Goal: Task Accomplishment & Management: Manage account settings

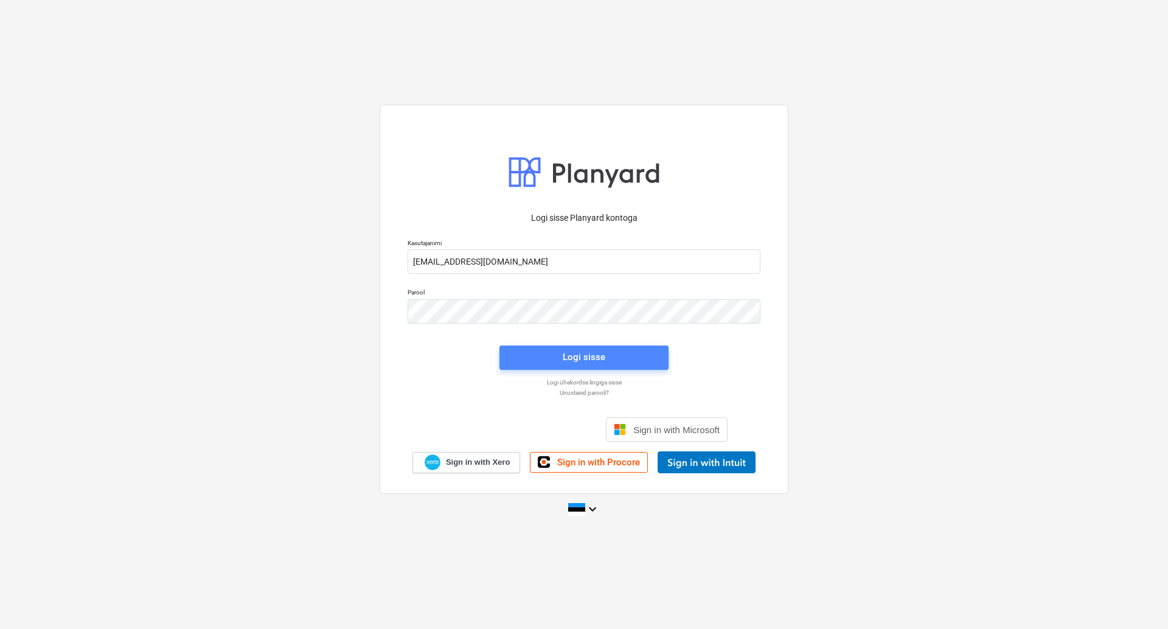
click at [577, 356] on div "Logi sisse" at bounding box center [584, 357] width 43 height 16
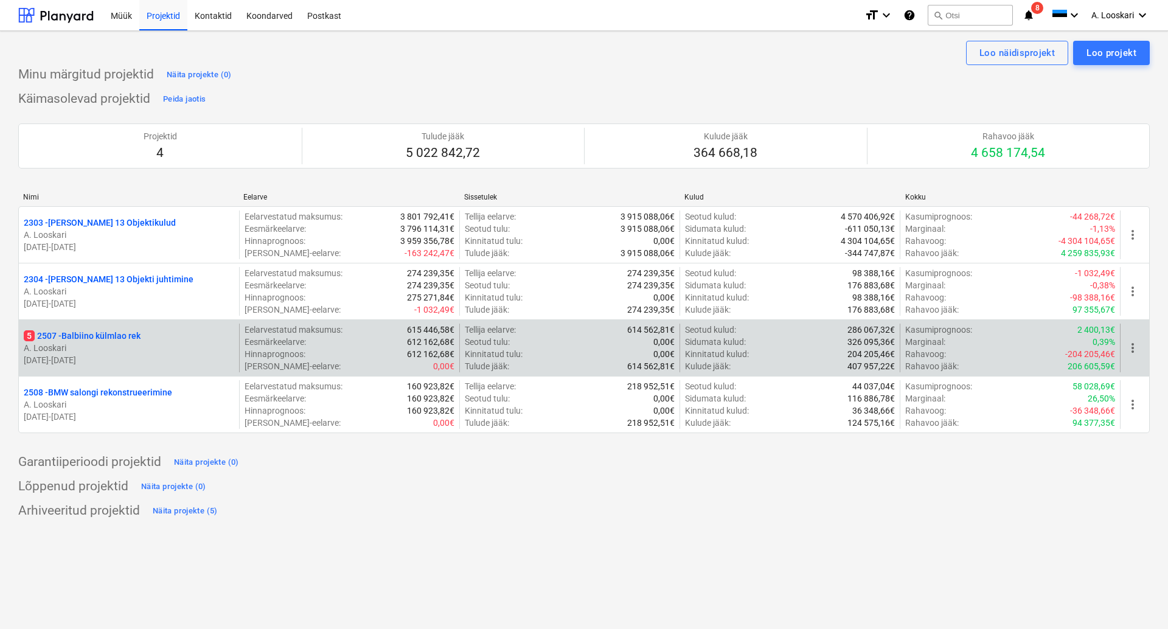
click at [105, 335] on p "5 2507 - Balbiino külmlao rek" at bounding box center [82, 336] width 117 height 12
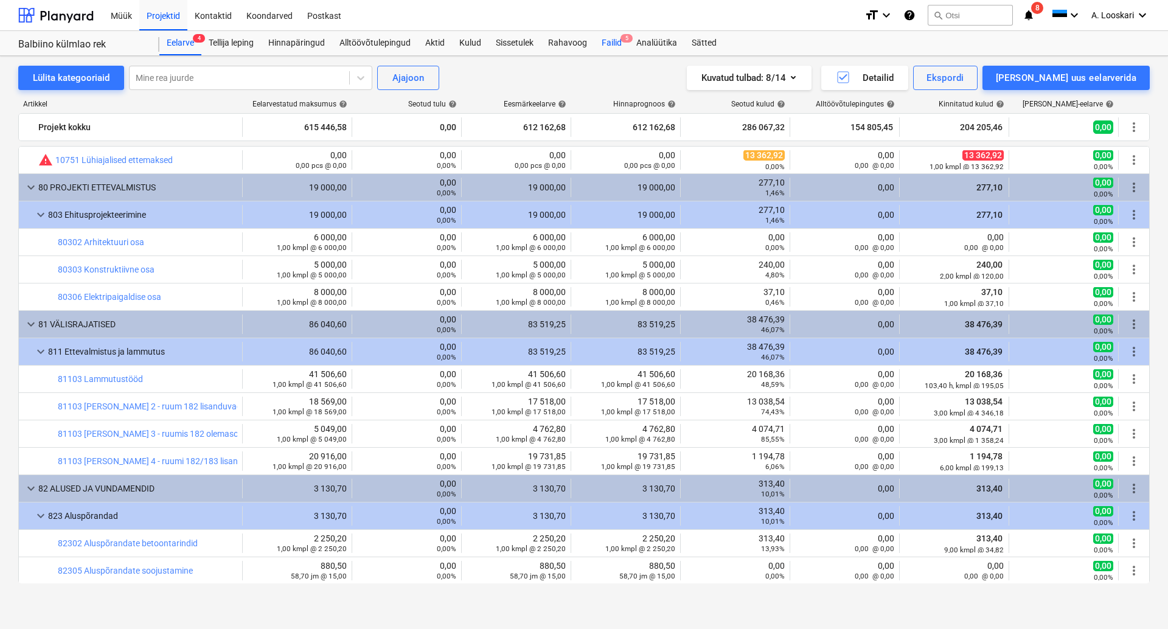
click at [619, 41] on div "Failid 5" at bounding box center [612, 43] width 35 height 24
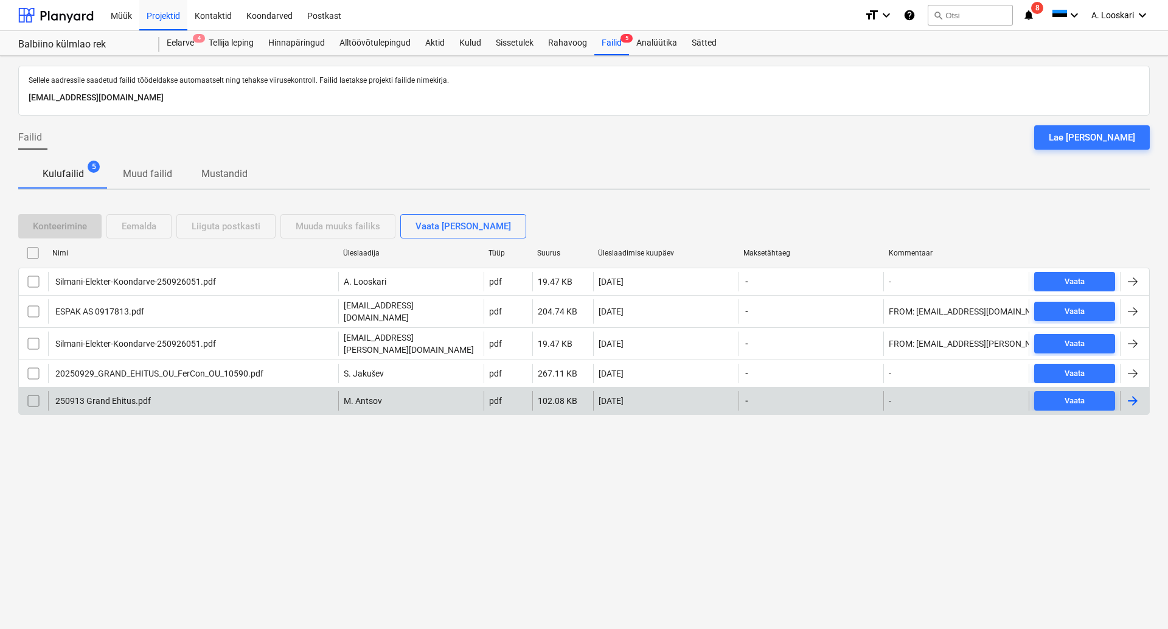
click at [96, 396] on div "250913 Grand Ehitus.pdf" at bounding box center [102, 401] width 97 height 10
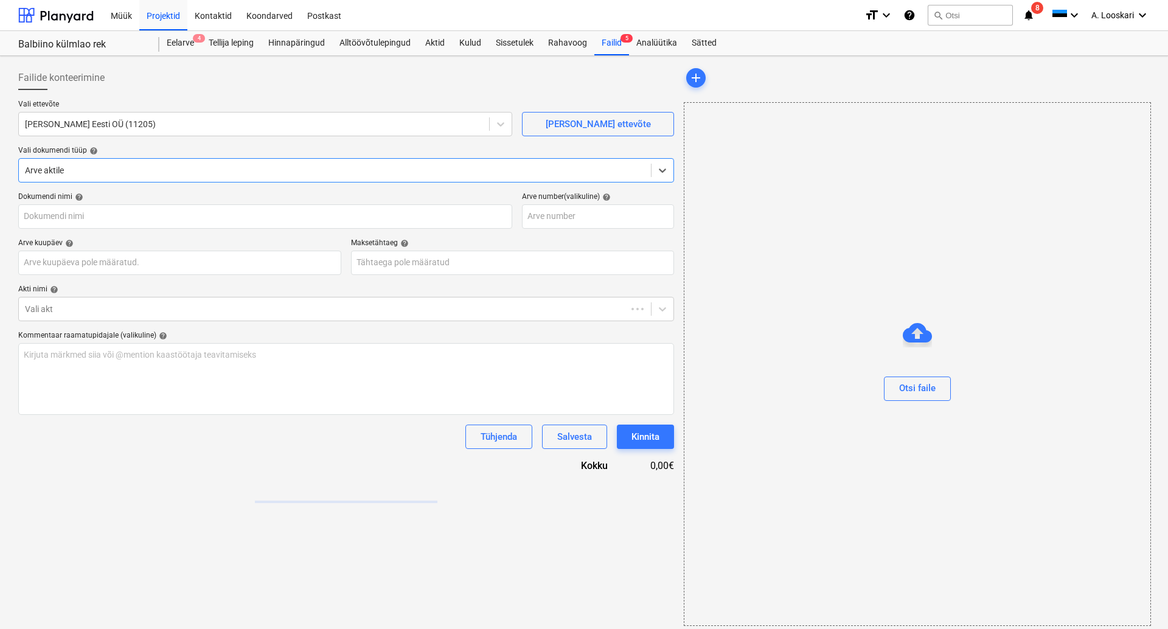
type input "250913 Grand Ehitus.pdf"
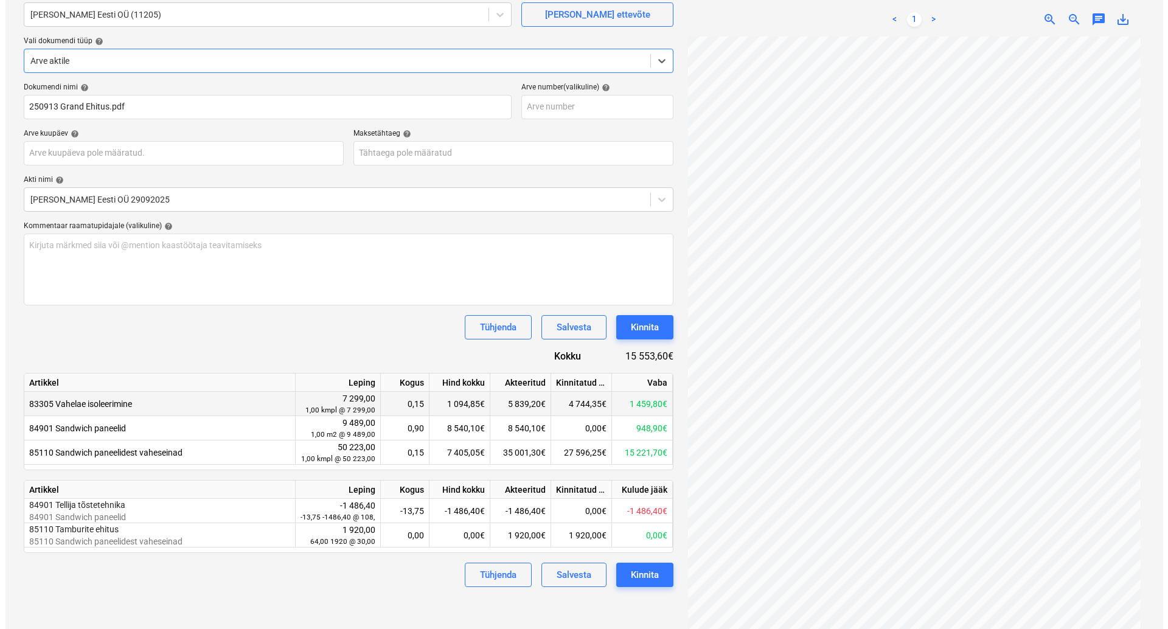
scroll to position [122, 0]
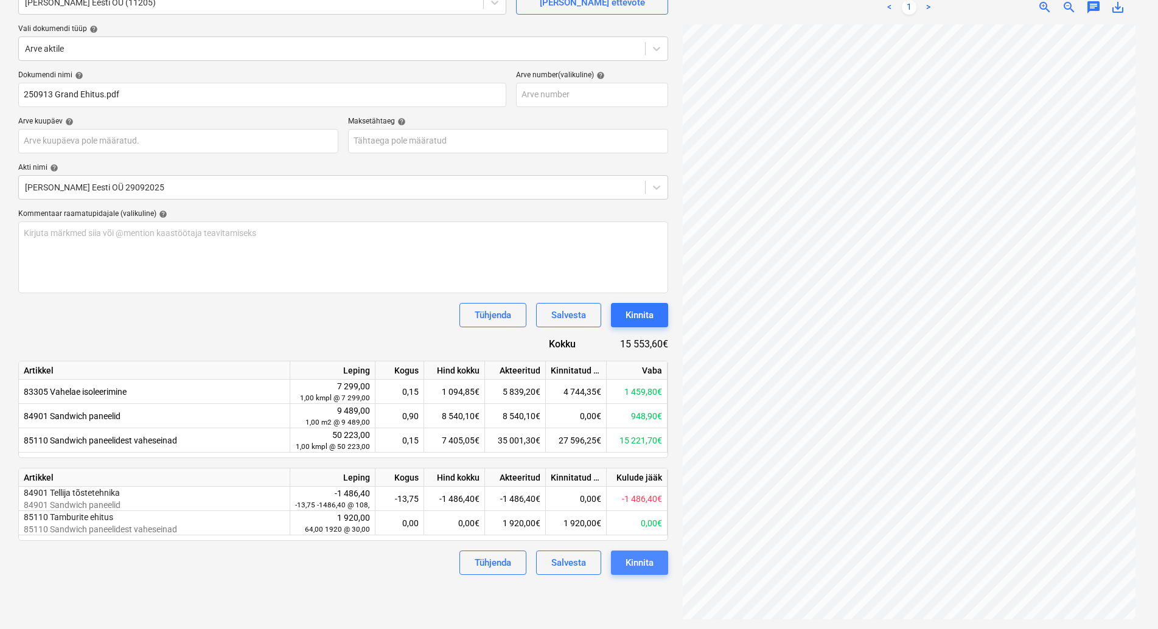
click at [640, 563] on div "Kinnita" at bounding box center [640, 563] width 28 height 16
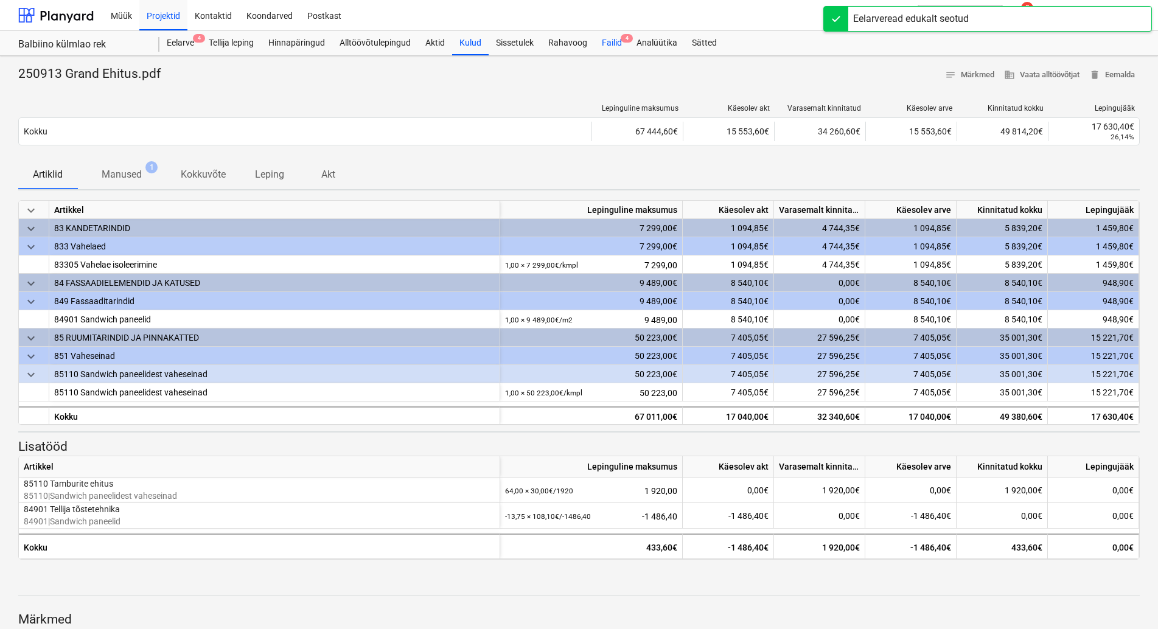
click at [613, 44] on div "Failid 4" at bounding box center [612, 43] width 35 height 24
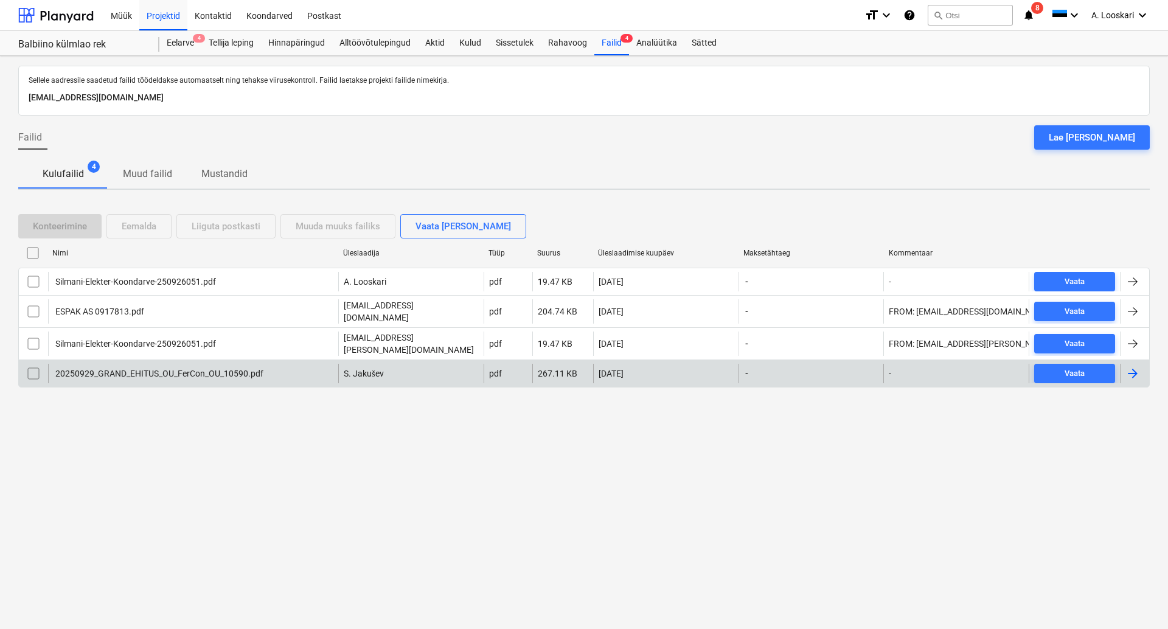
click at [186, 369] on div "20250929_GRAND_EHITUS_OU_FerCon_OU_10590.pdf" at bounding box center [159, 374] width 210 height 10
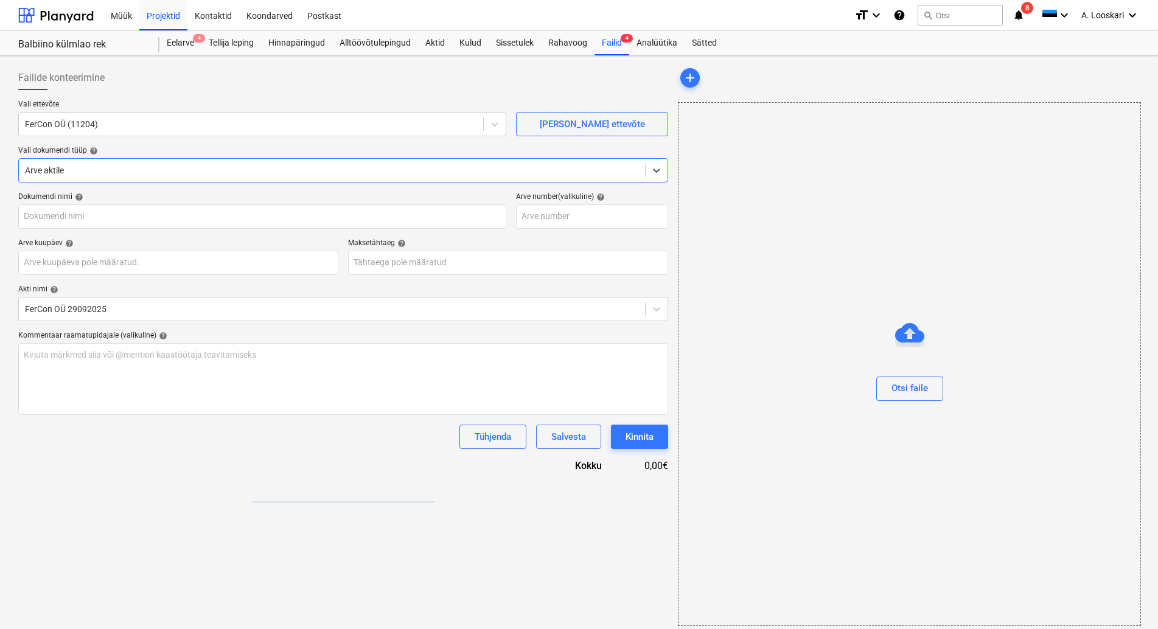
type input "20250929_GRAND_EHITUS_OU_FerCon_OU_10590.pdf"
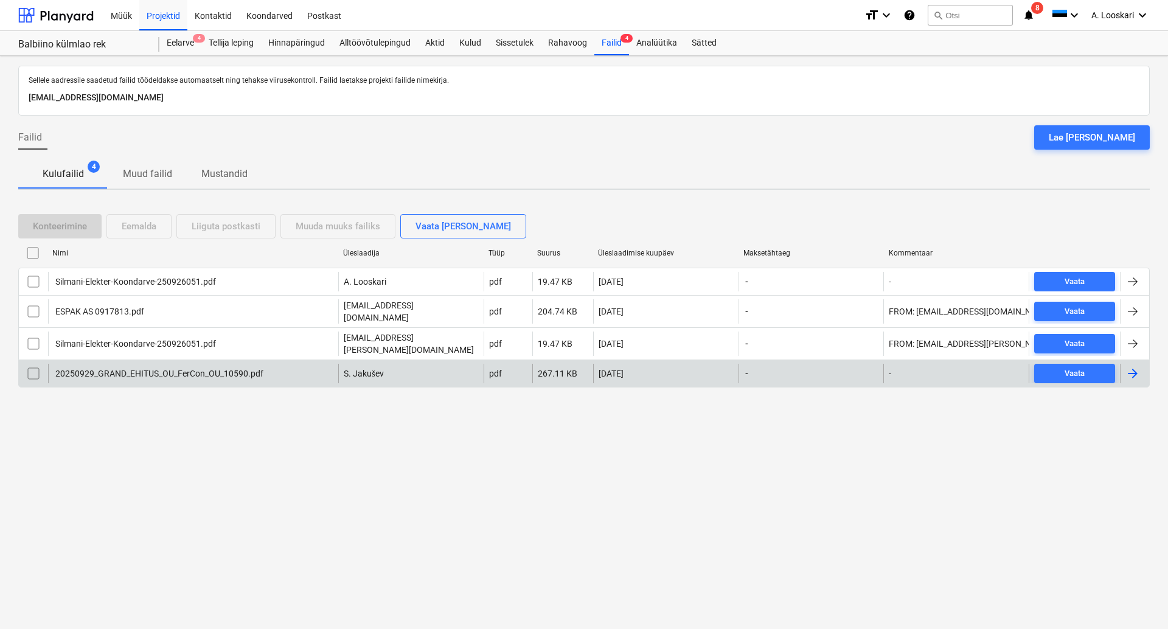
click at [214, 369] on div "20250929_GRAND_EHITUS_OU_FerCon_OU_10590.pdf" at bounding box center [159, 374] width 210 height 10
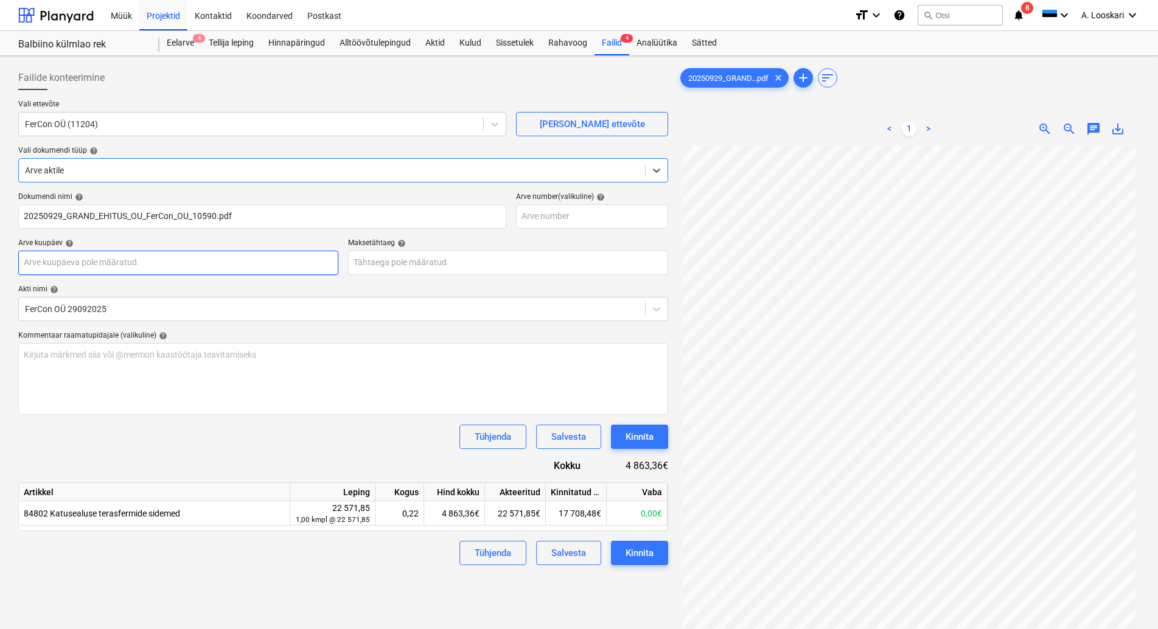
click at [131, 263] on input "text" at bounding box center [178, 263] width 320 height 24
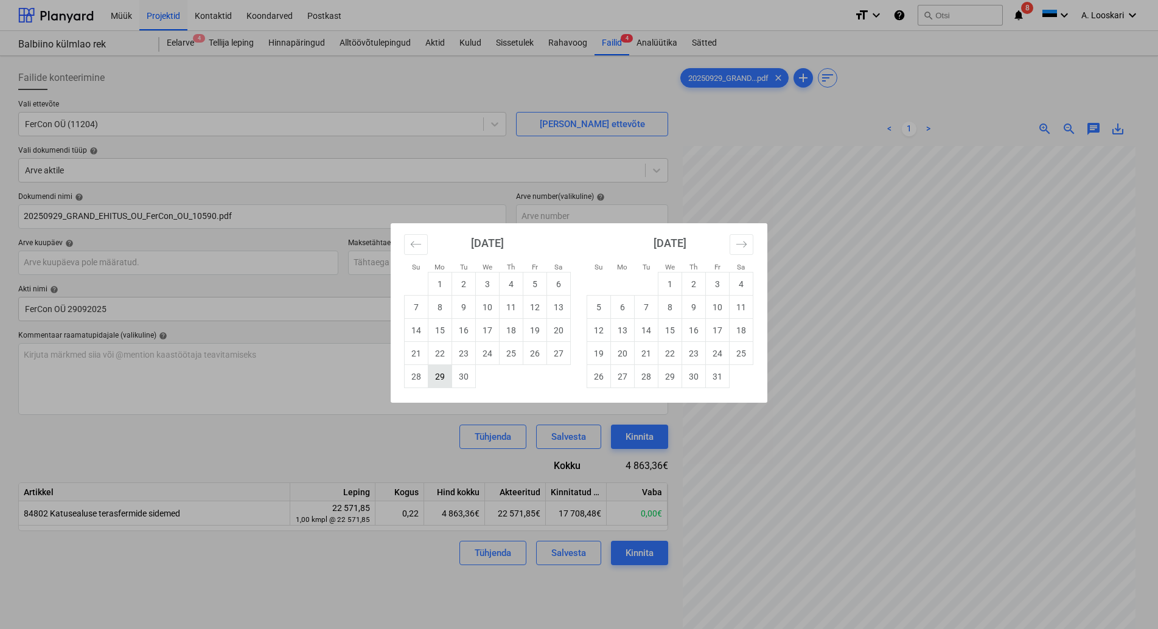
click at [439, 377] on td "29" at bounding box center [440, 376] width 24 height 23
type input "29 Sep 2025"
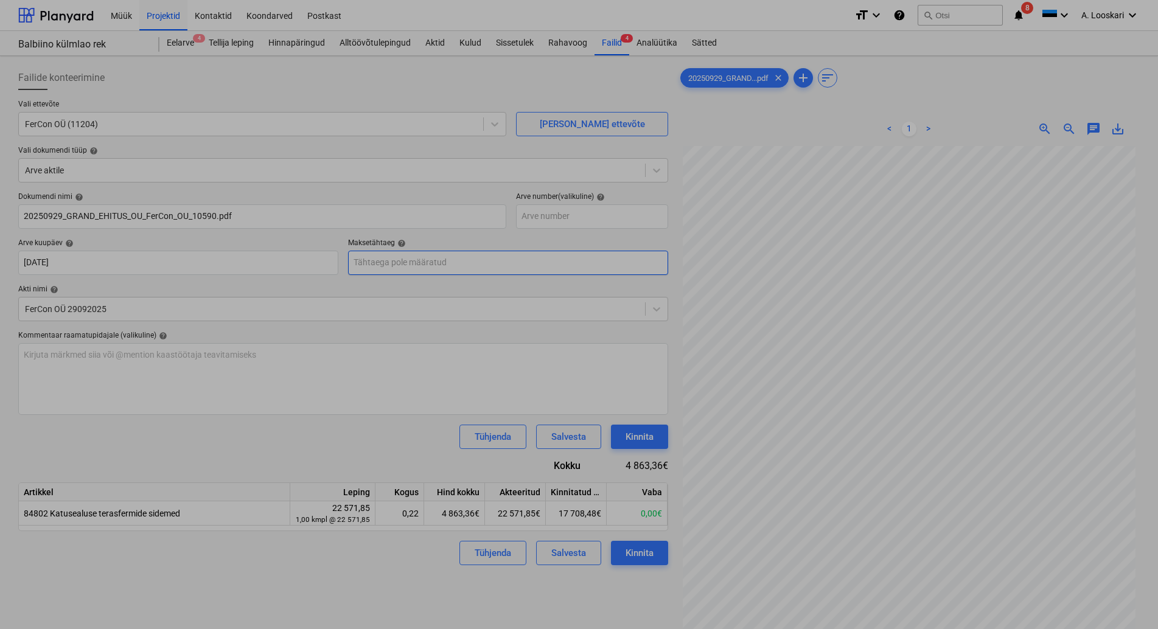
click at [440, 265] on input "text" at bounding box center [508, 263] width 320 height 24
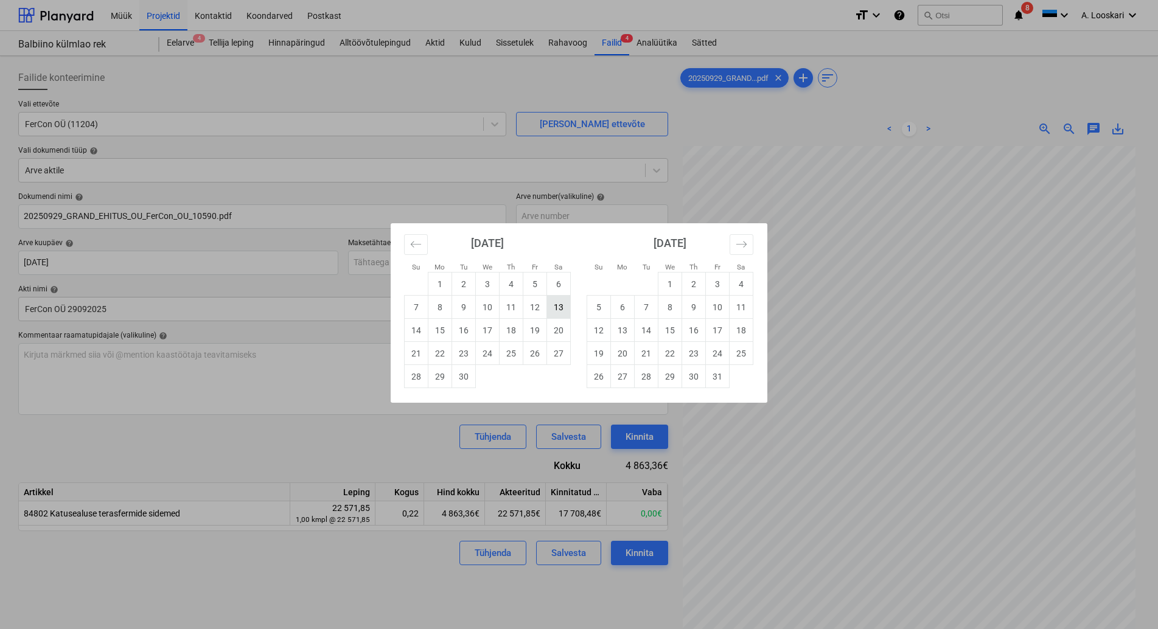
click at [556, 306] on td "13" at bounding box center [559, 307] width 24 height 23
type input "13 Sep 2025"
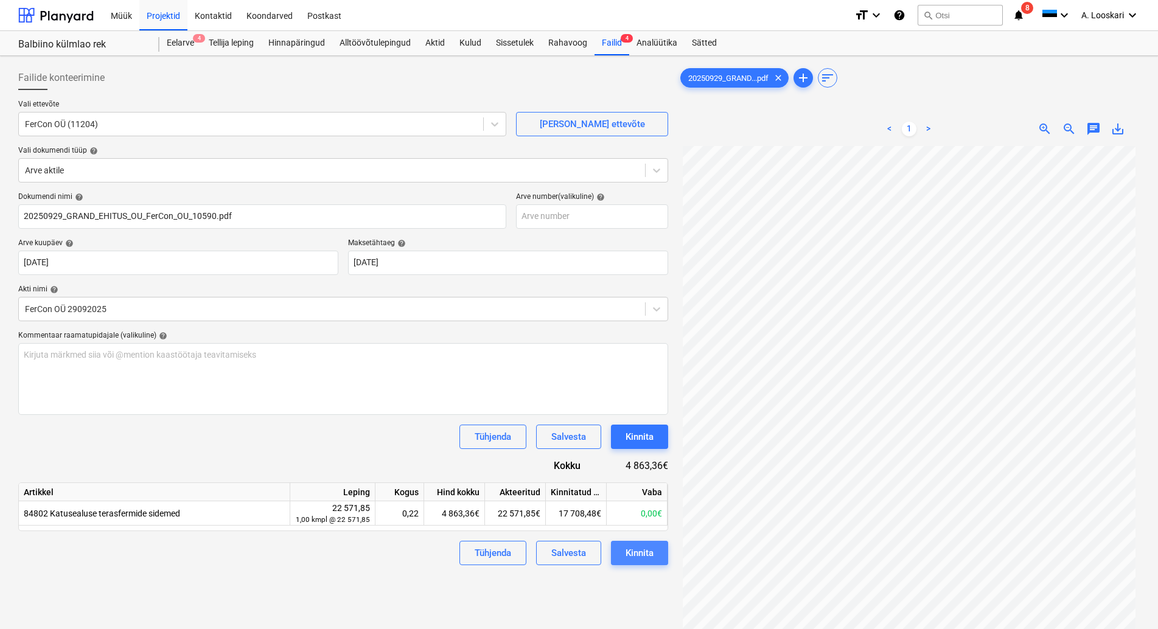
click at [647, 551] on div "Kinnita" at bounding box center [640, 553] width 28 height 16
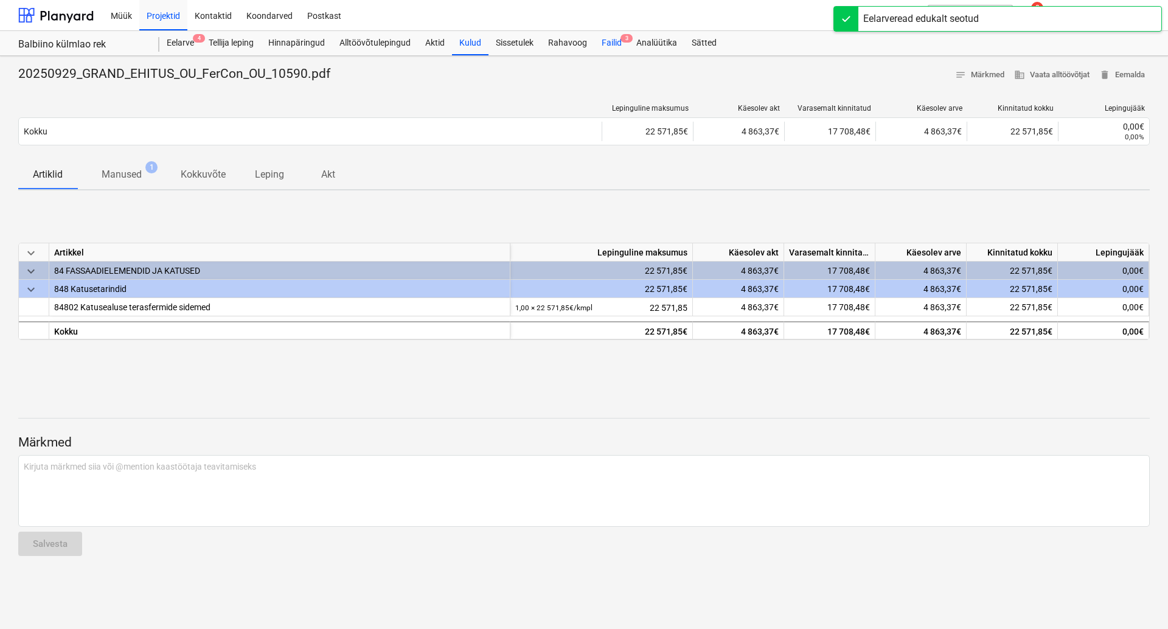
click at [615, 41] on div "Failid 3" at bounding box center [612, 43] width 35 height 24
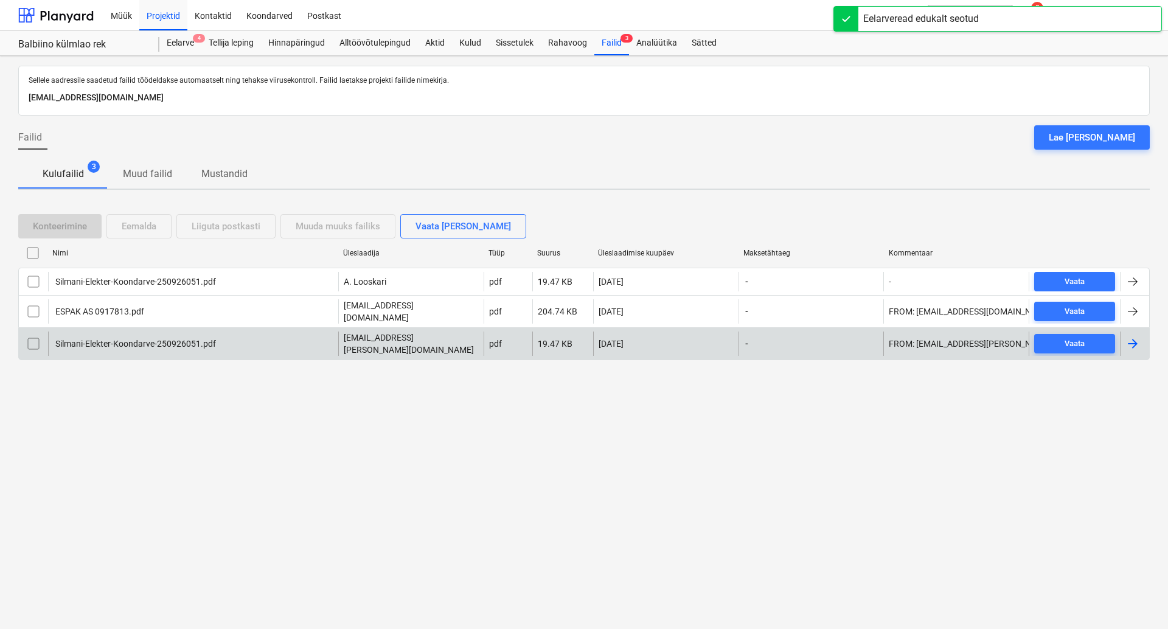
click at [165, 339] on div "Silmani-Elekter-Koondarve-250926051.pdf" at bounding box center [135, 344] width 162 height 10
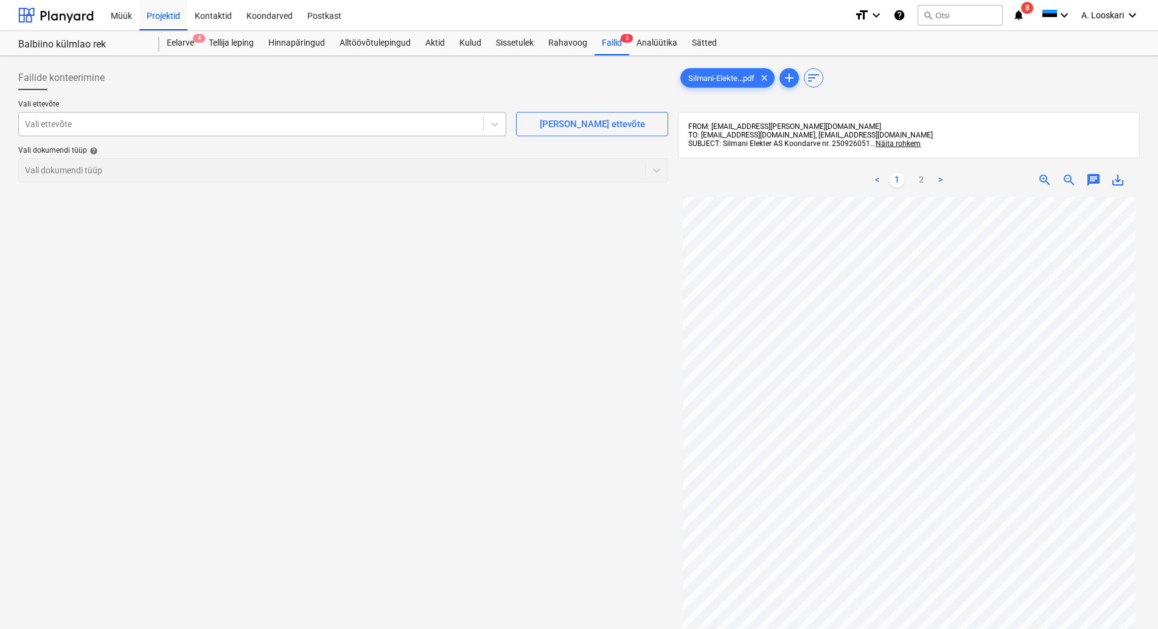
click at [212, 122] on div at bounding box center [251, 124] width 452 height 12
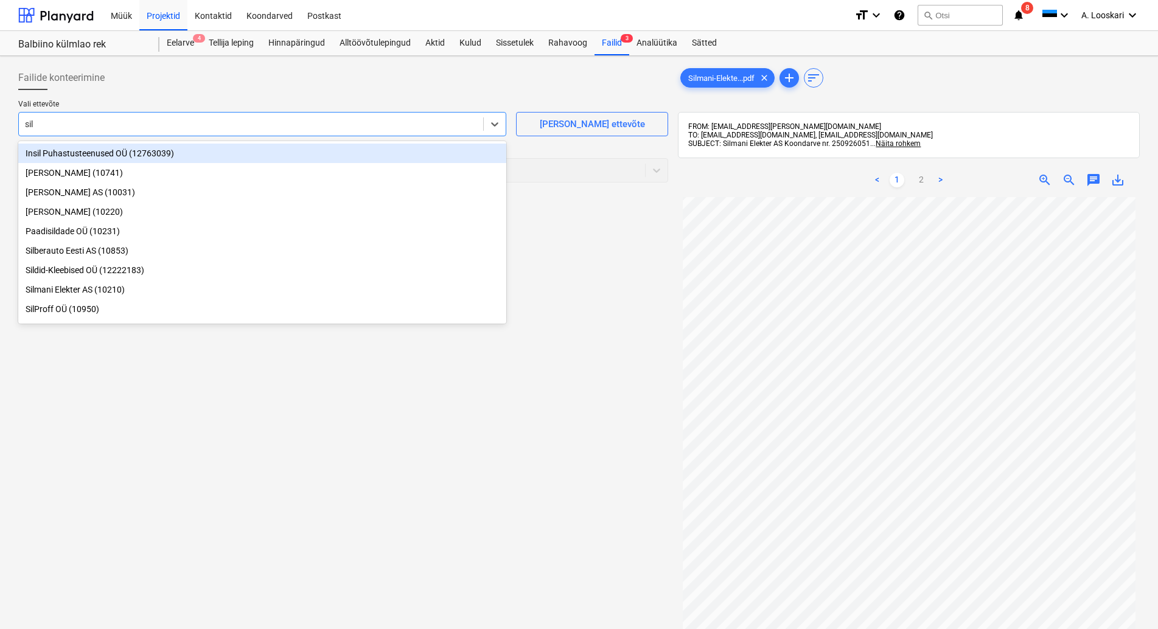
type input "silm"
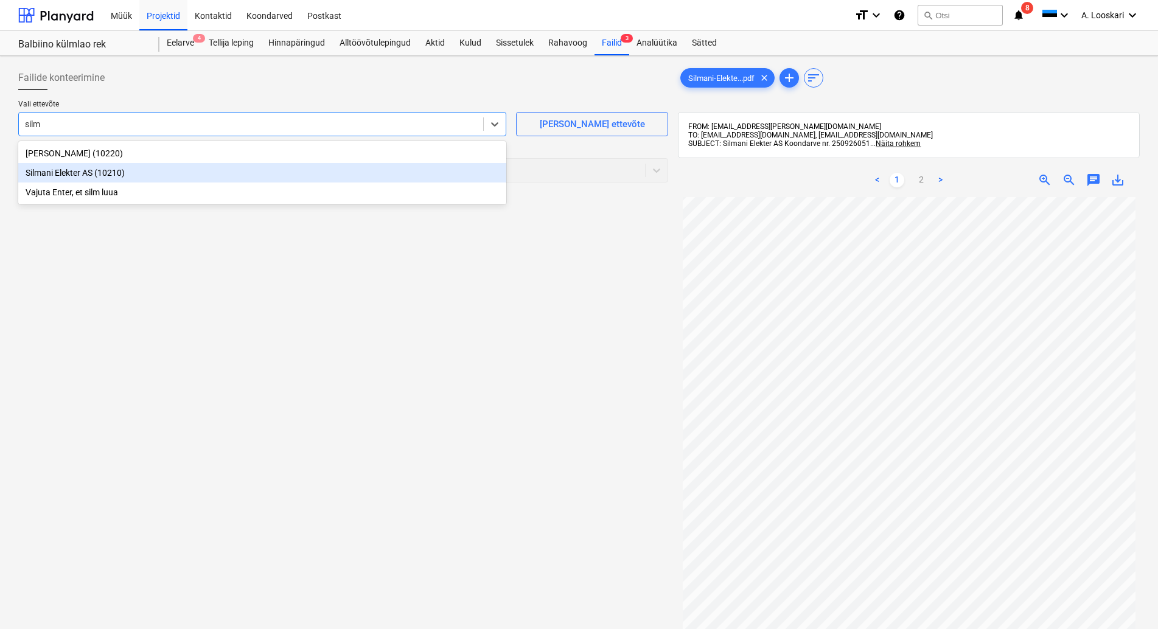
click at [197, 169] on div "Silmani Elekter AS (10210)" at bounding box center [262, 172] width 488 height 19
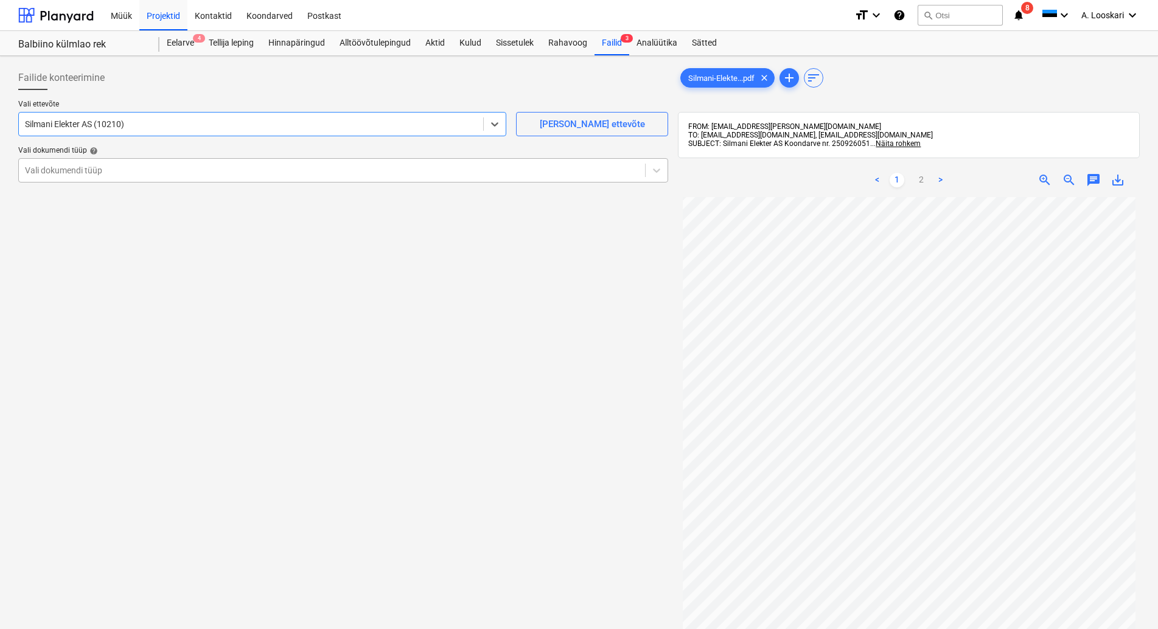
click at [184, 168] on div at bounding box center [332, 170] width 614 height 12
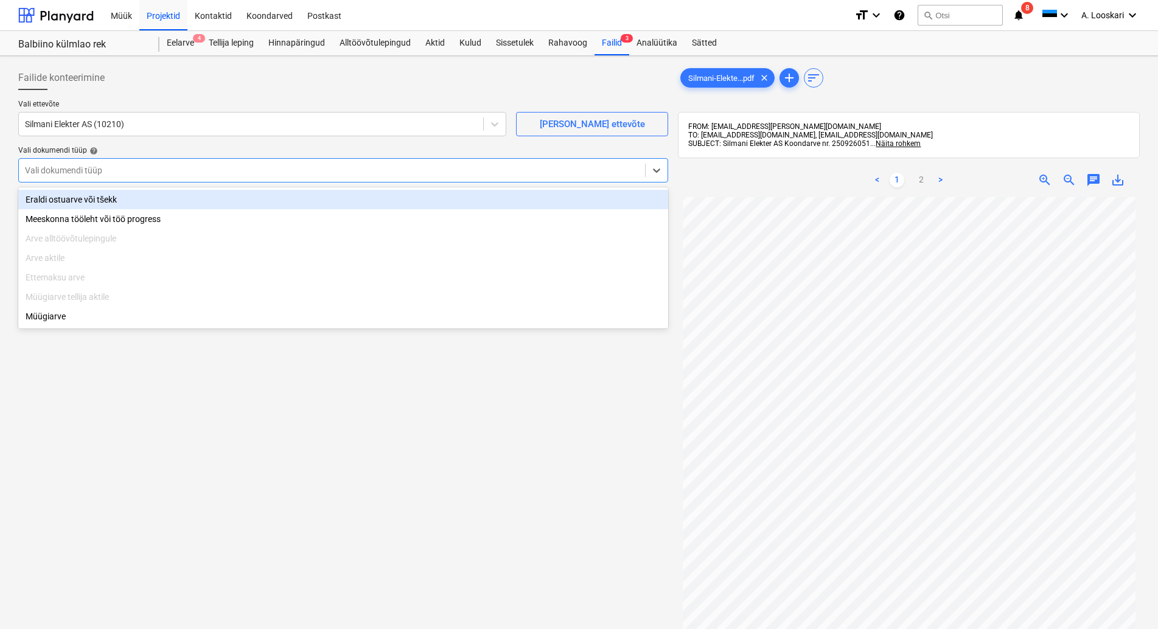
click at [172, 200] on div "Eraldi ostuarve või tšekk" at bounding box center [343, 199] width 650 height 19
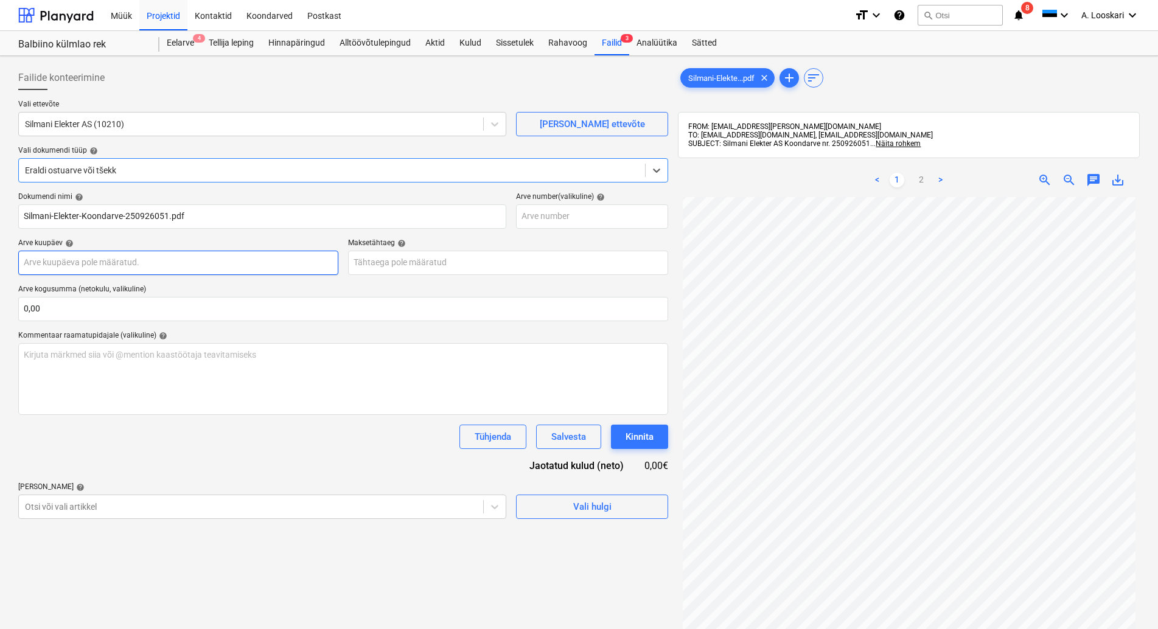
click at [159, 265] on input "text" at bounding box center [178, 263] width 320 height 24
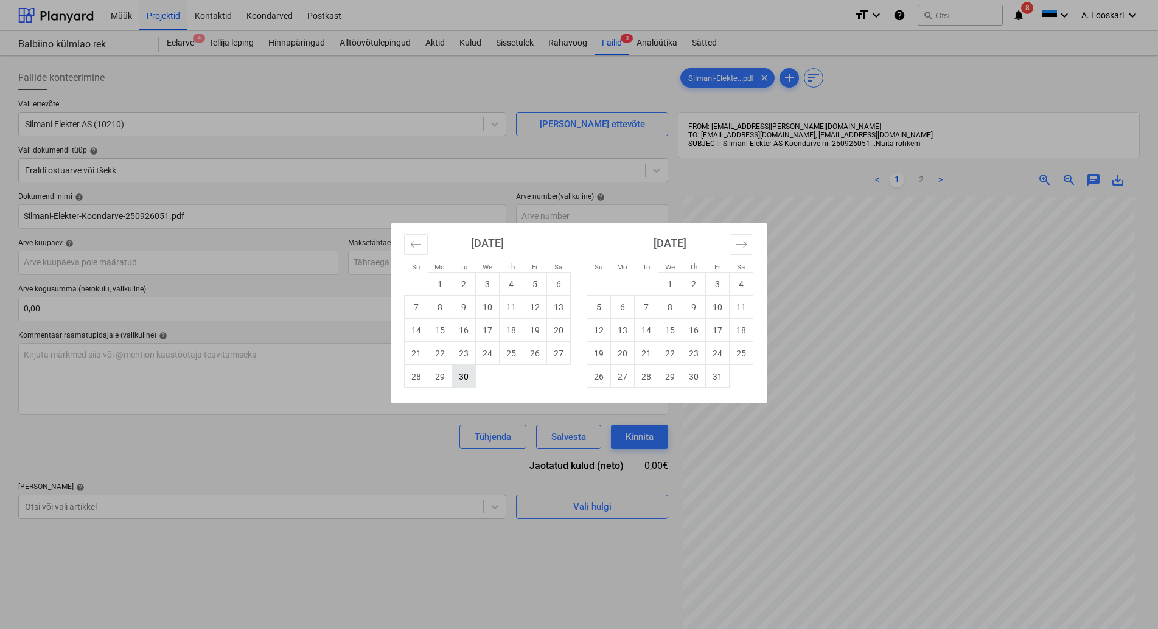
click at [469, 379] on td "30" at bounding box center [464, 376] width 24 height 23
type input "[DATE]"
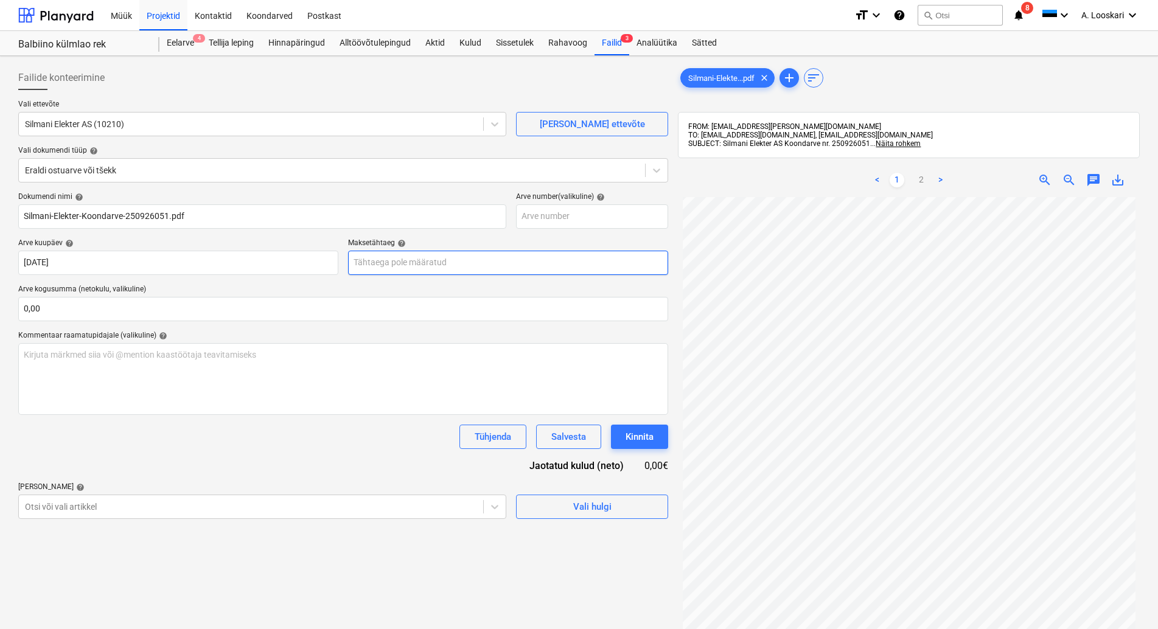
click at [411, 257] on input "text" at bounding box center [508, 263] width 320 height 24
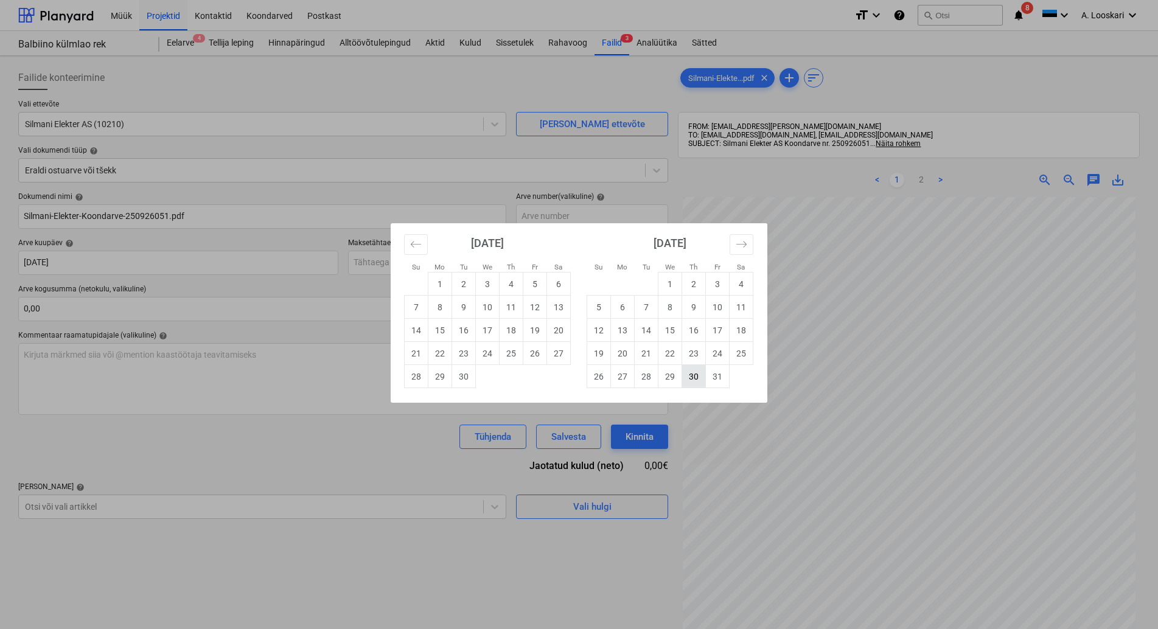
click at [697, 375] on td "30" at bounding box center [694, 376] width 24 height 23
type input "30 Oct 2025"
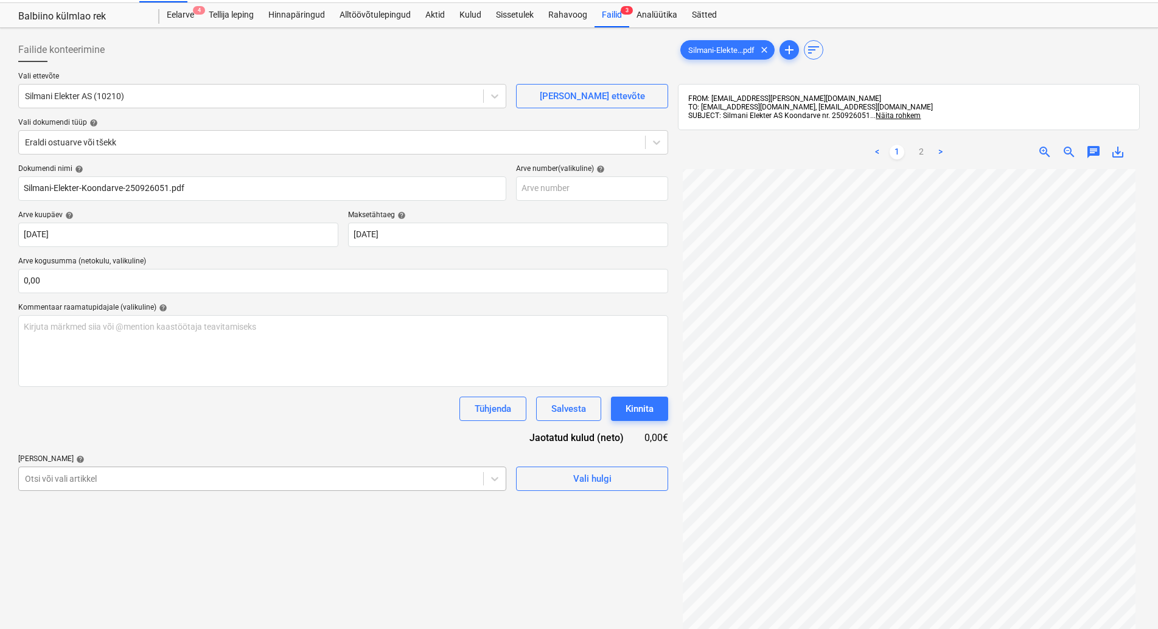
click at [111, 510] on body "Müük Projektid Kontaktid Koondarved Postkast format_size keyboard_arrow_down he…" at bounding box center [579, 286] width 1158 height 629
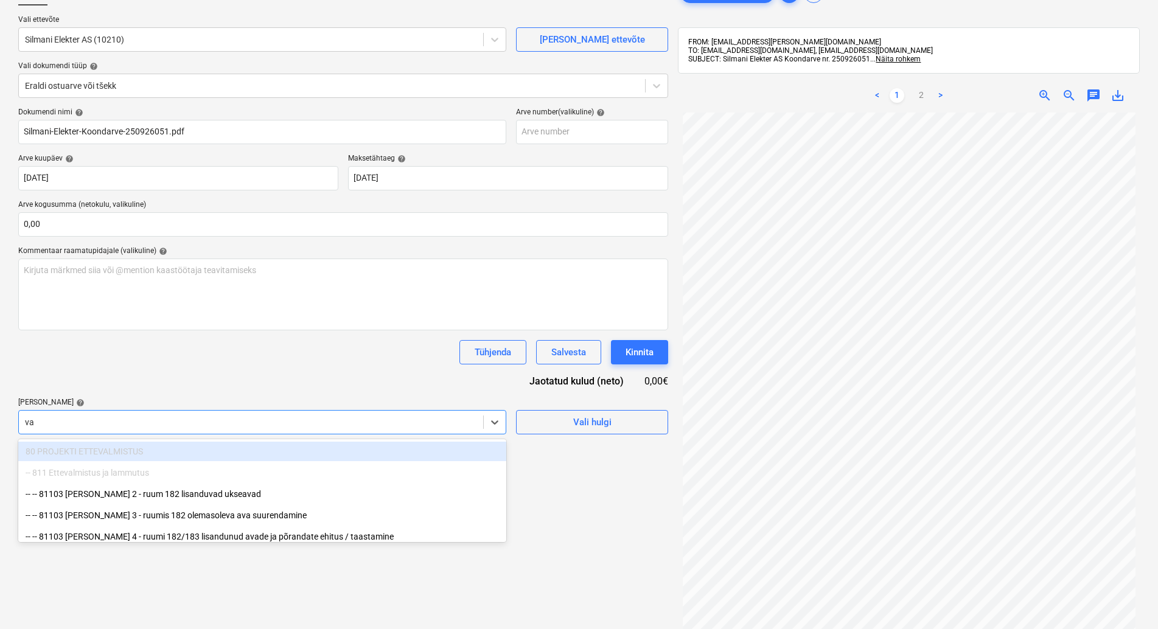
type input "val"
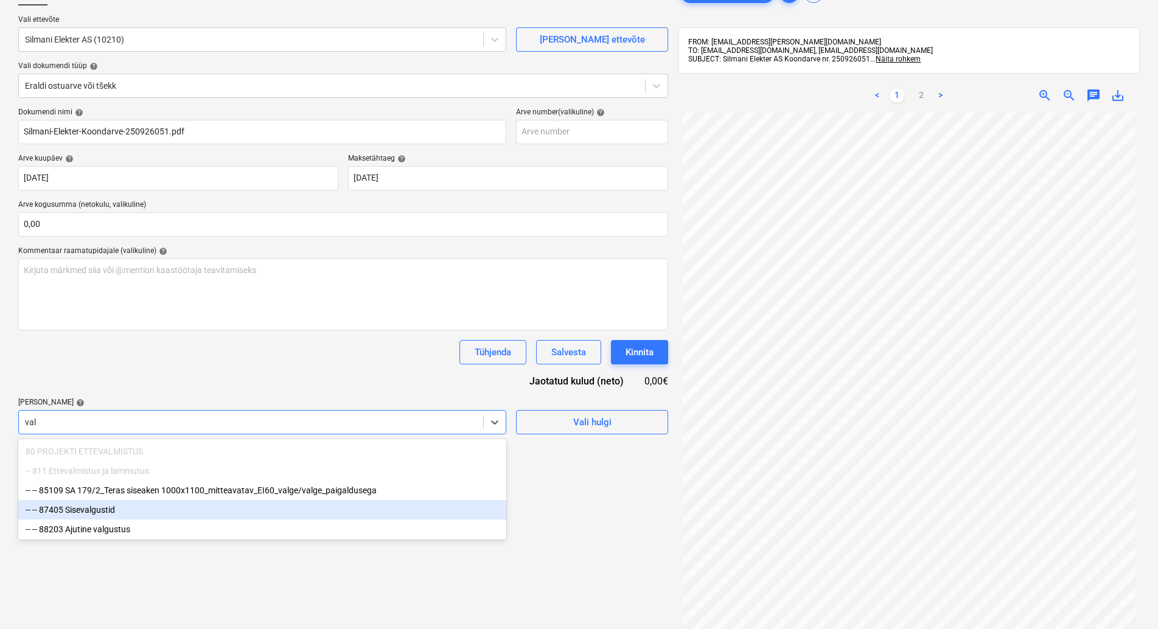
click at [108, 509] on div "-- -- 87405 Sisevalgustid" at bounding box center [262, 509] width 488 height 19
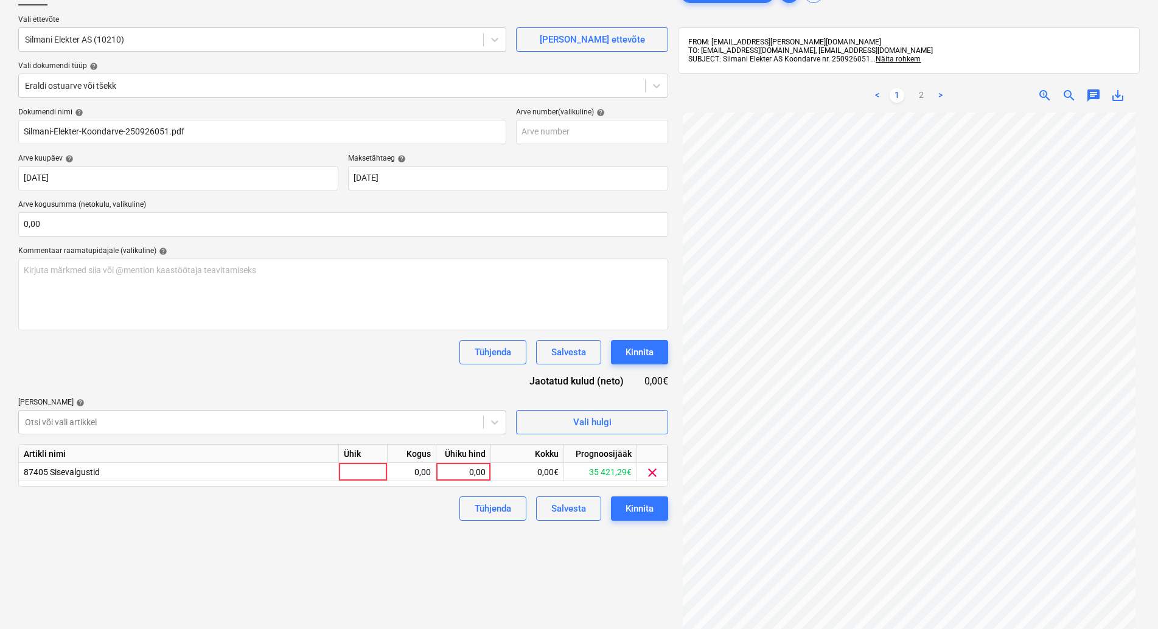
click at [211, 351] on div "Tühjenda Salvesta Kinnita" at bounding box center [343, 352] width 650 height 24
click at [175, 422] on div at bounding box center [251, 422] width 452 height 12
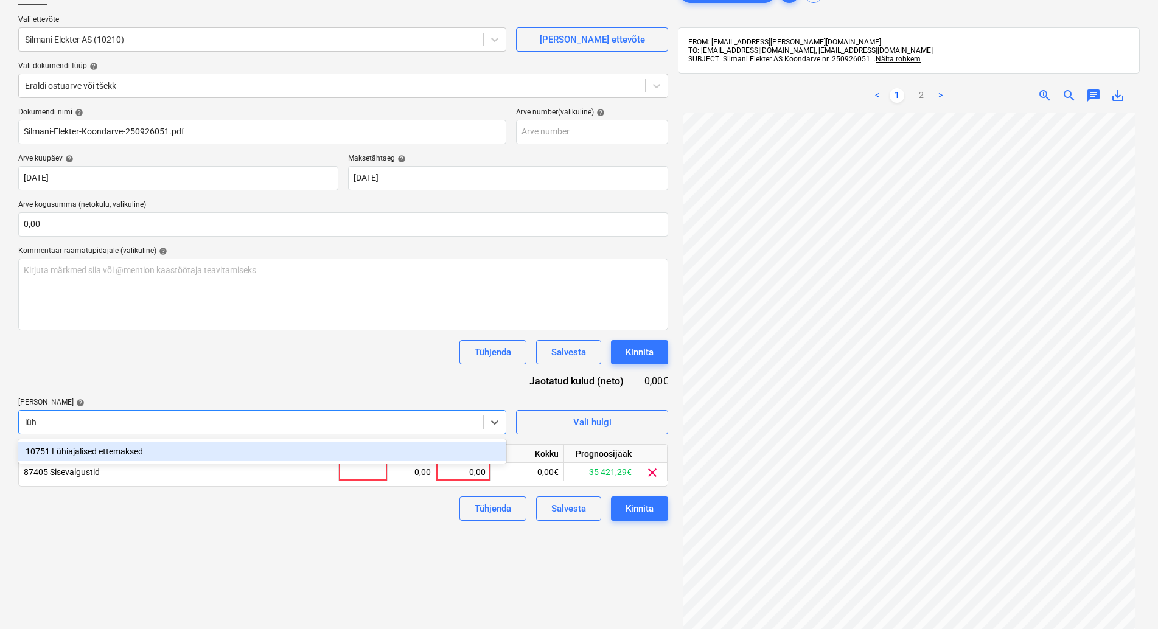
type input "lühi"
click at [124, 449] on div "10751 Lühiajalised ettemaksed" at bounding box center [262, 451] width 488 height 19
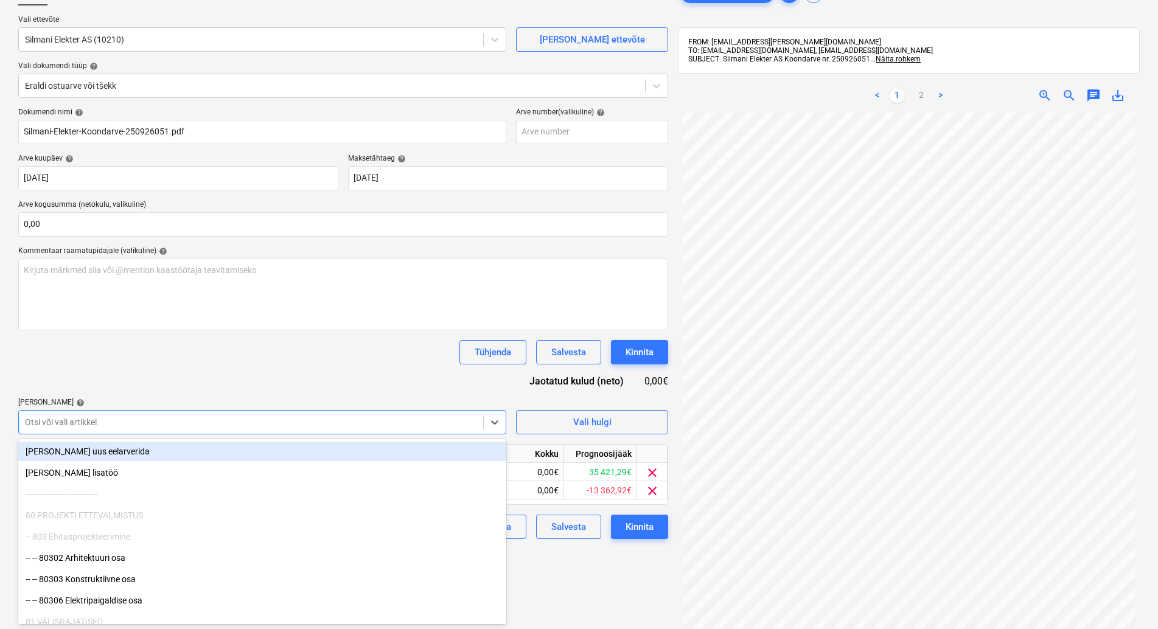
click at [300, 360] on div "Tühjenda Salvesta Kinnita" at bounding box center [343, 352] width 650 height 24
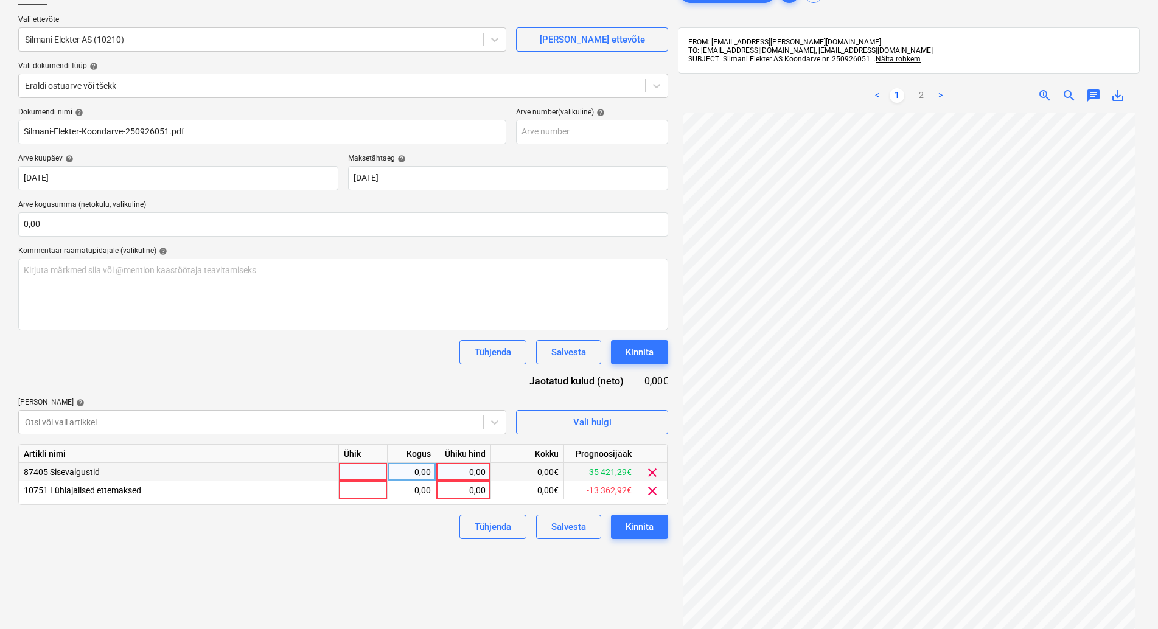
click at [367, 473] on div at bounding box center [363, 472] width 49 height 18
type input "kmpl"
click at [408, 467] on div "0,00" at bounding box center [412, 472] width 38 height 18
type input "1"
click at [369, 490] on div at bounding box center [363, 490] width 49 height 18
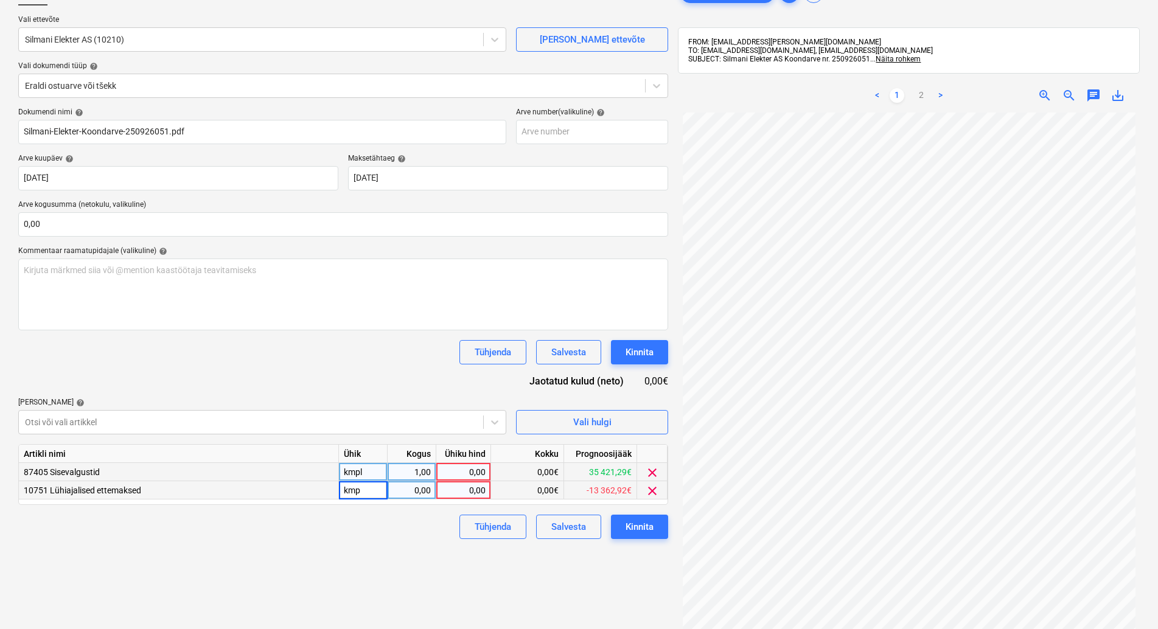
type input "kmpl"
click at [406, 490] on div "0,00" at bounding box center [412, 490] width 38 height 18
type input "1"
click at [380, 561] on div "Failide konteerimine Vali ettevõte Silmani Elekter AS (10210) Lisa uus ettevõte…" at bounding box center [343, 344] width 660 height 736
click at [413, 488] on div "1,00" at bounding box center [412, 490] width 38 height 18
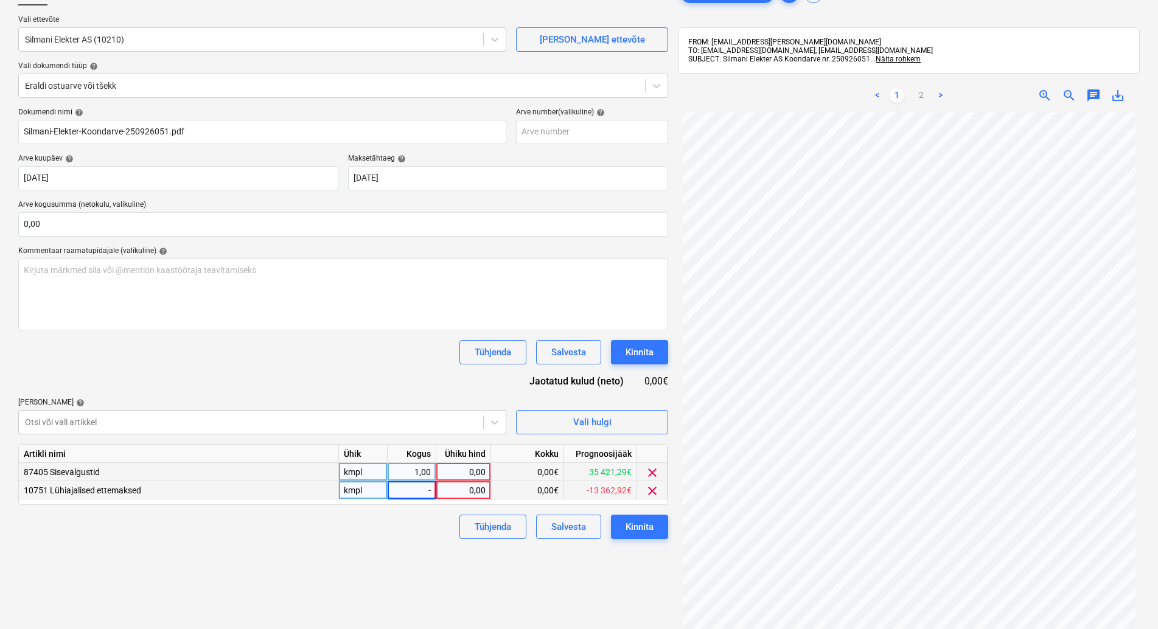
type input "-1"
click at [578, 528] on div "Salvesta" at bounding box center [568, 527] width 35 height 16
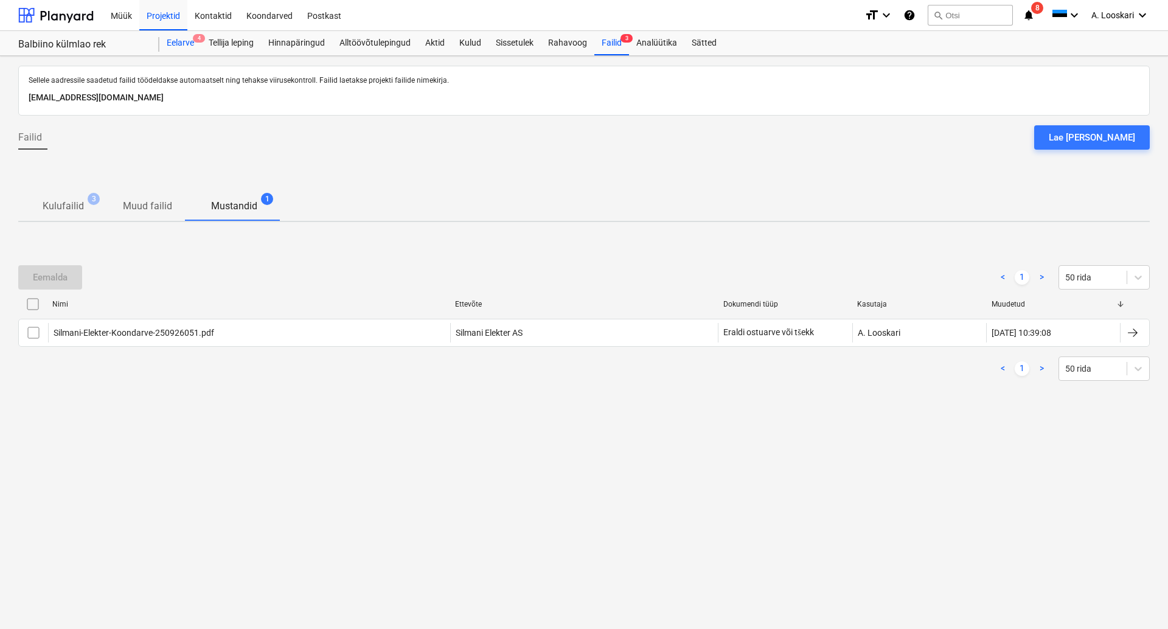
click at [182, 41] on div "Eelarve 4" at bounding box center [180, 43] width 42 height 24
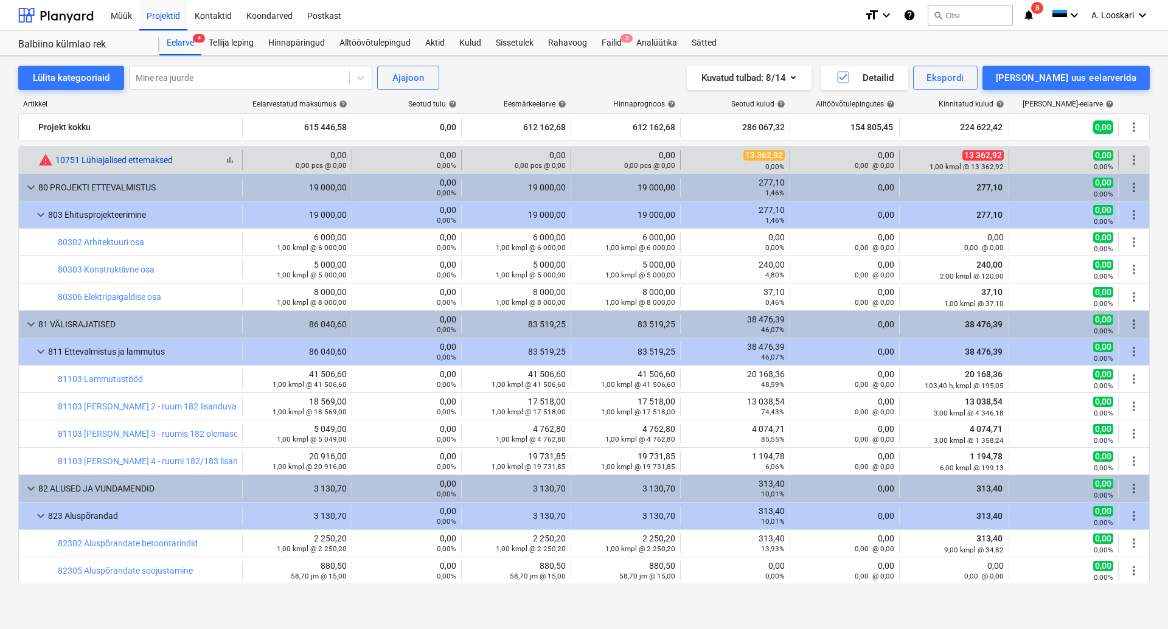
click at [150, 159] on link "10751 Lühiajalised ettemaksed" at bounding box center [113, 160] width 117 height 10
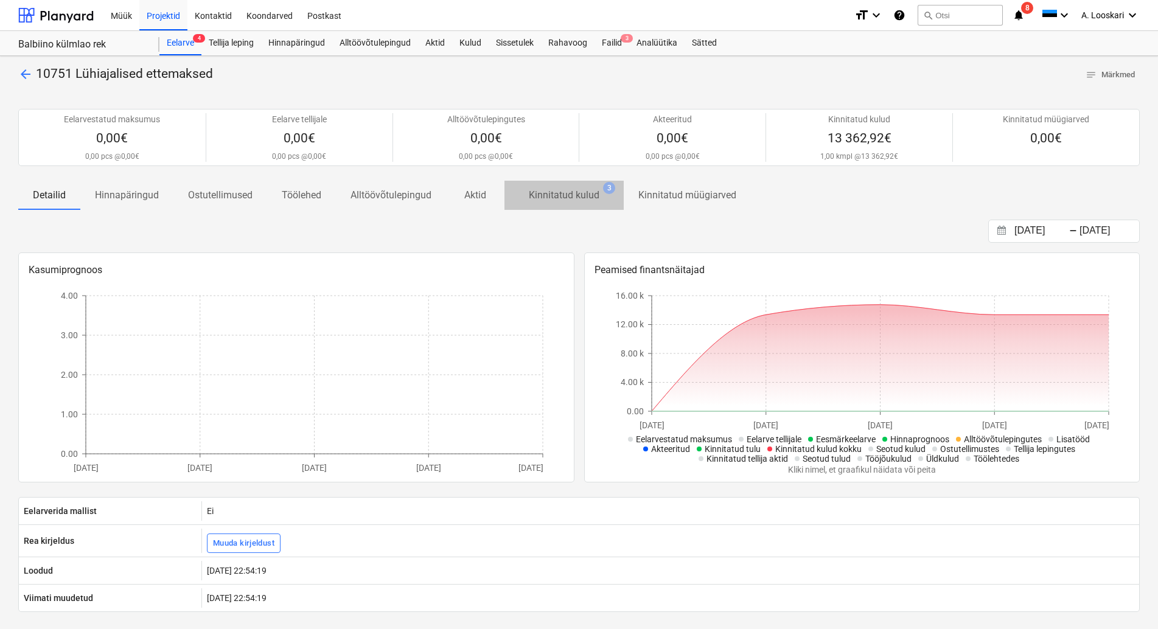
click at [573, 190] on p "Kinnitatud kulud" at bounding box center [564, 195] width 71 height 15
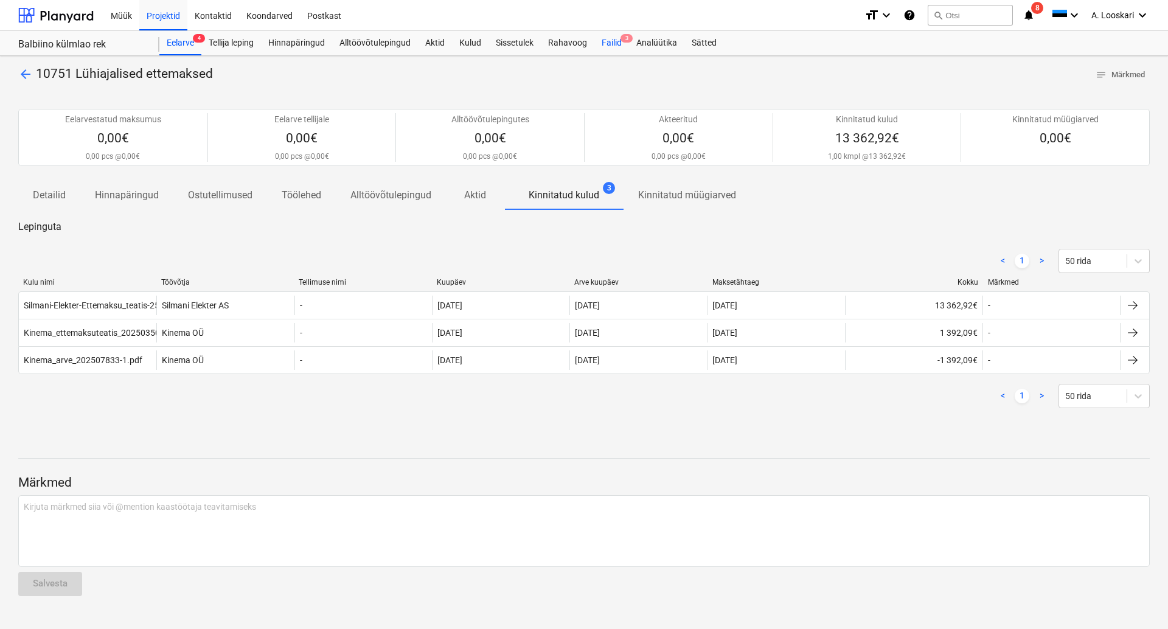
click at [616, 44] on div "Failid 3" at bounding box center [612, 43] width 35 height 24
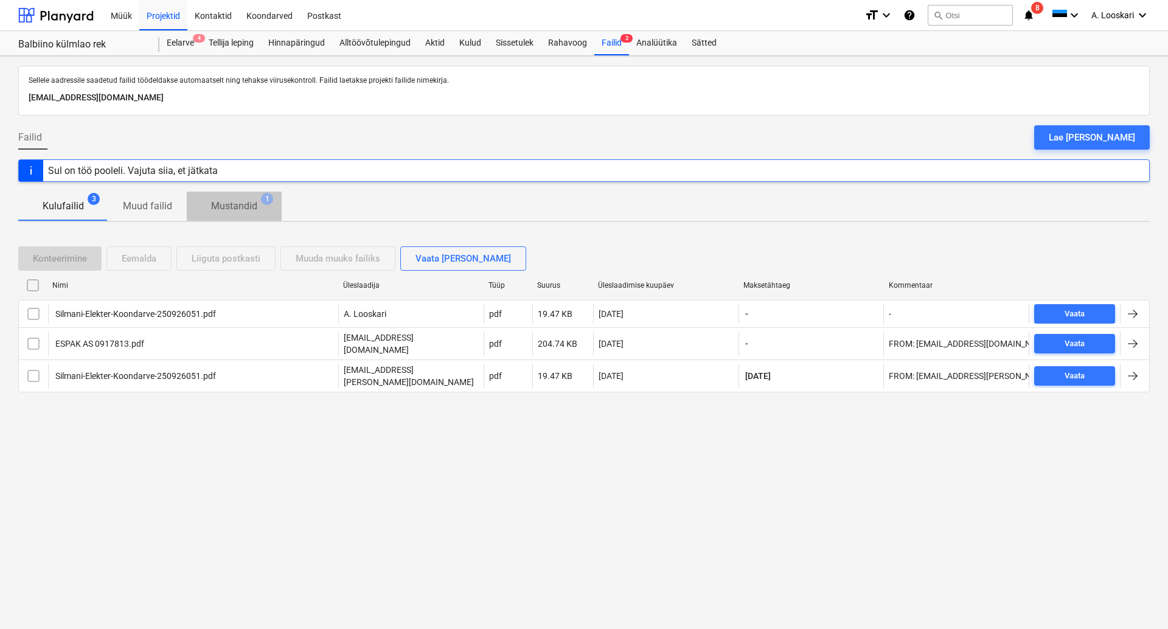
click at [249, 206] on p "Mustandid" at bounding box center [234, 206] width 46 height 15
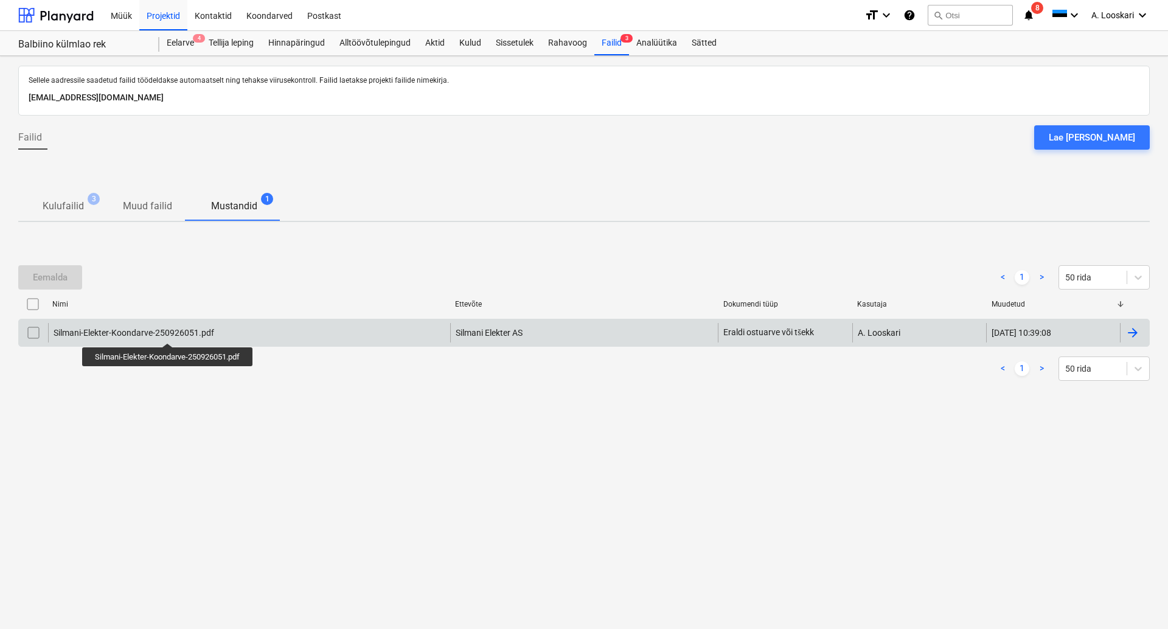
click at [169, 332] on div "Silmani-Elekter-Koondarve-250926051.pdf" at bounding box center [134, 333] width 161 height 10
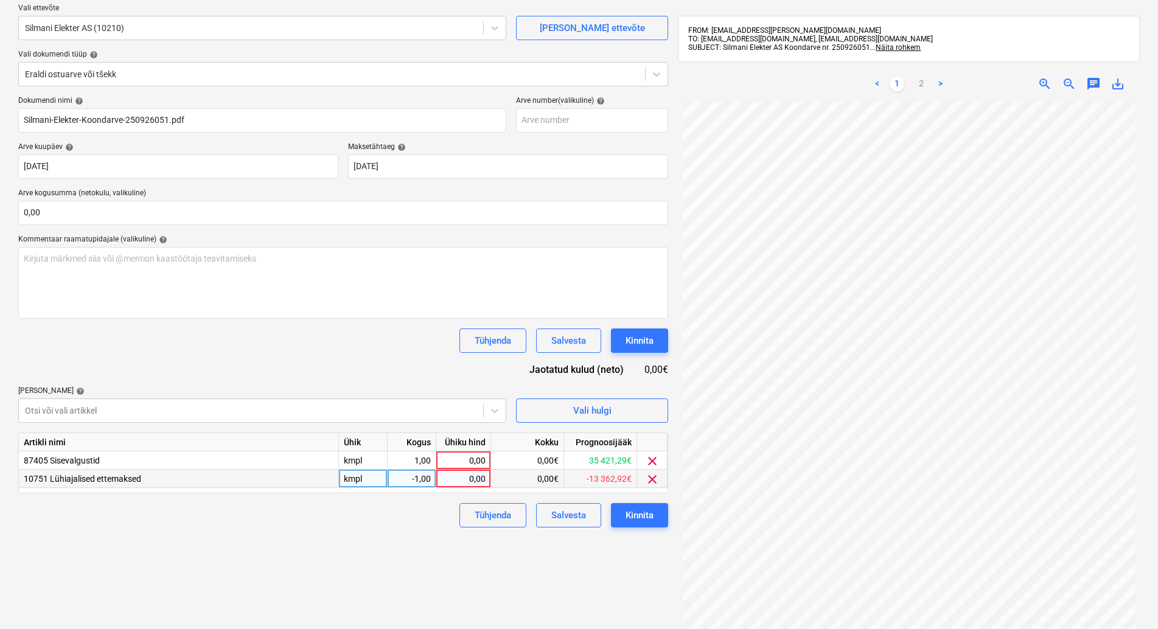
scroll to position [124, 0]
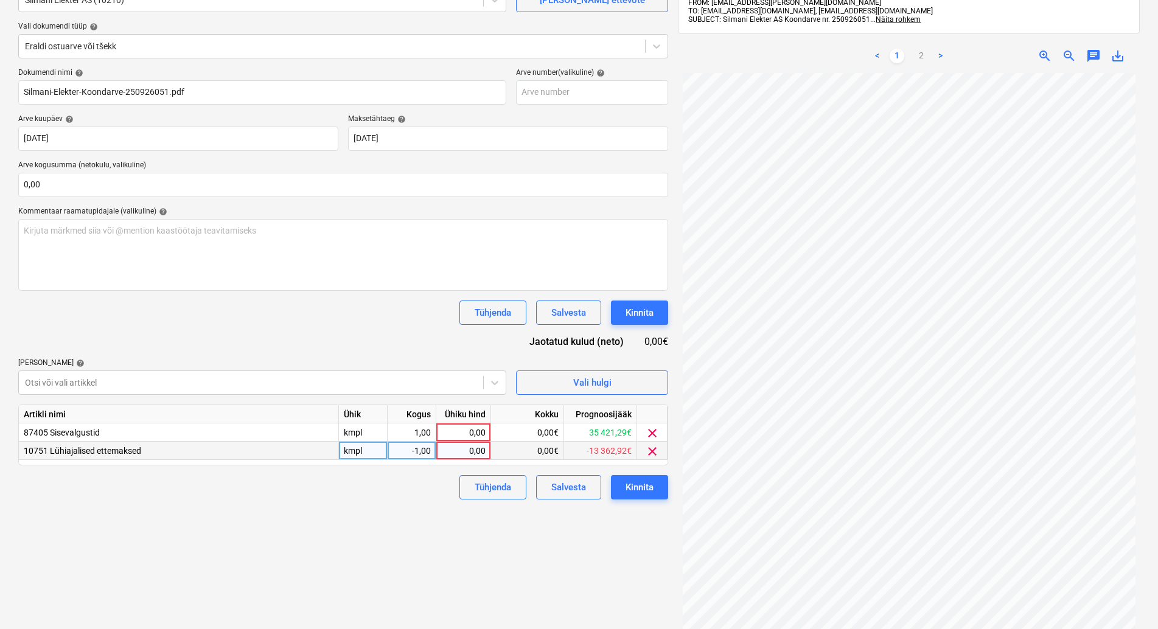
click at [461, 453] on div "0,00" at bounding box center [463, 451] width 44 height 18
type input "13362,92"
click at [386, 525] on div "Failide konteerimine Vali ettevõte Silmani Elekter AS (10210) Lisa uus ettevõte…" at bounding box center [343, 305] width 660 height 736
click at [568, 487] on div "Salvesta" at bounding box center [568, 488] width 35 height 16
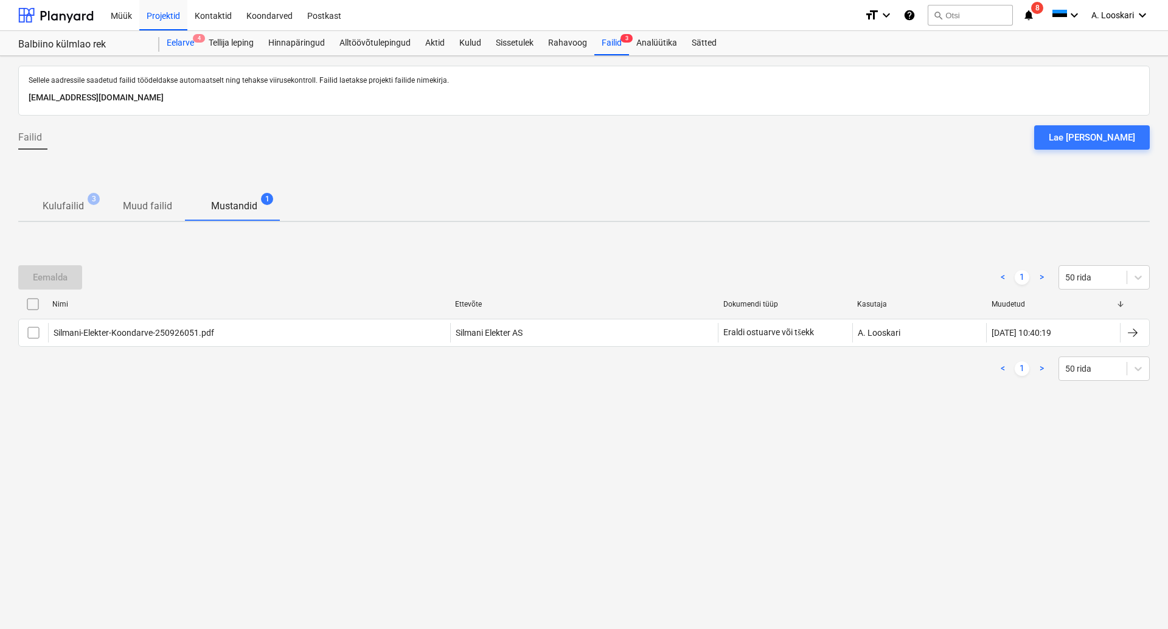
click at [175, 39] on div "Eelarve 4" at bounding box center [180, 43] width 42 height 24
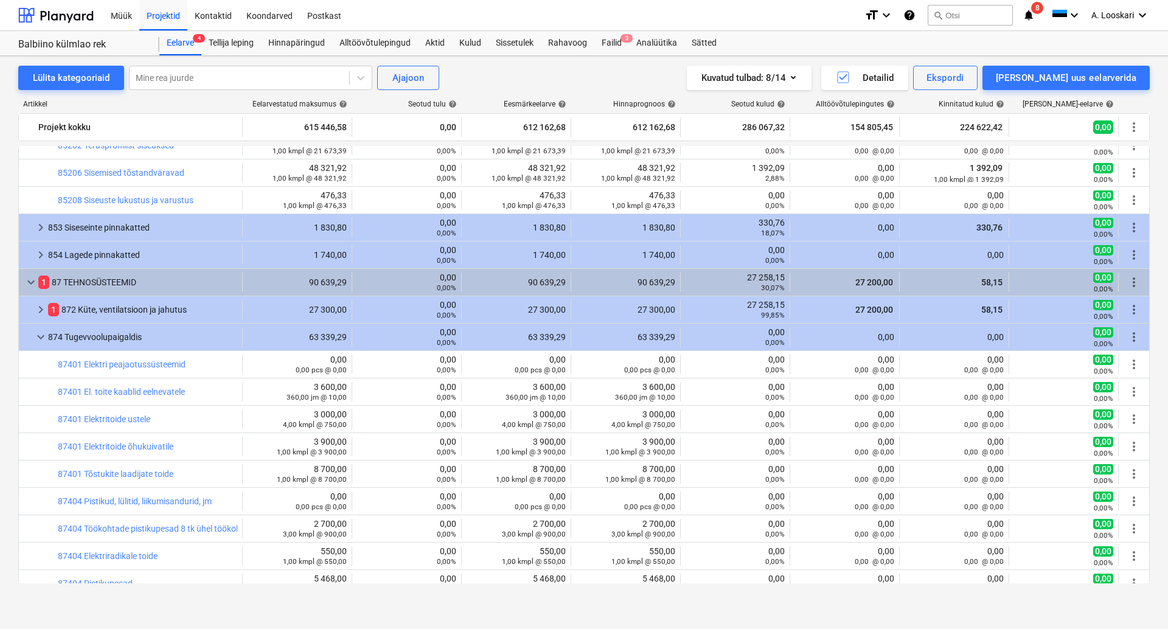
scroll to position [1110, 0]
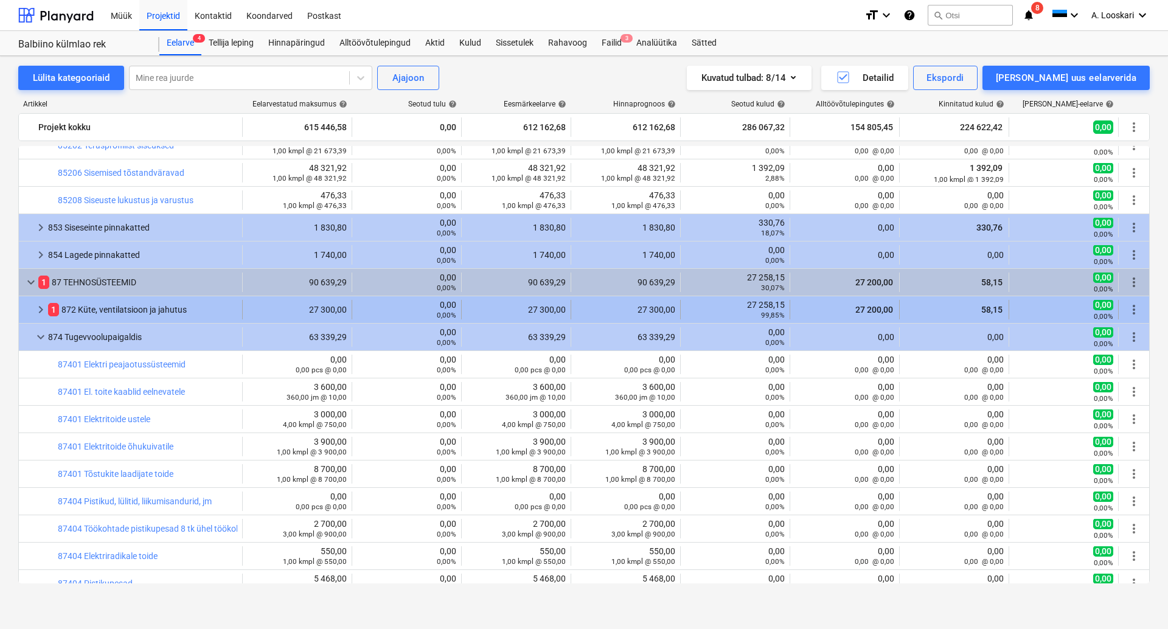
click at [113, 309] on div "1 872 Küte, ventilatsioon ja jahutus" at bounding box center [142, 309] width 189 height 19
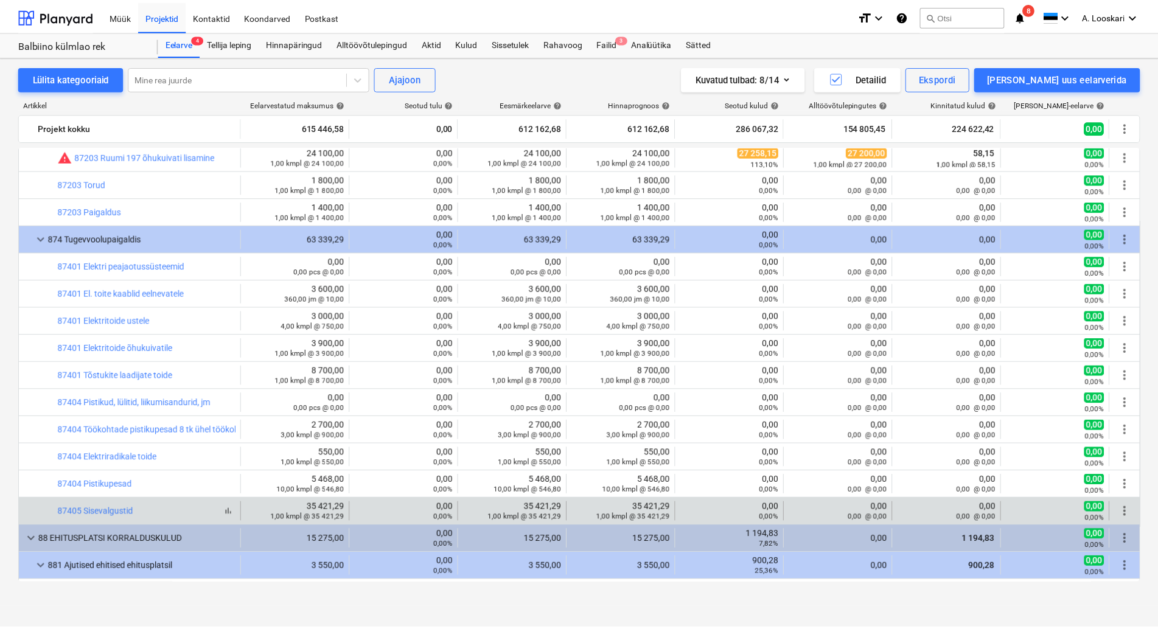
scroll to position [1387, 0]
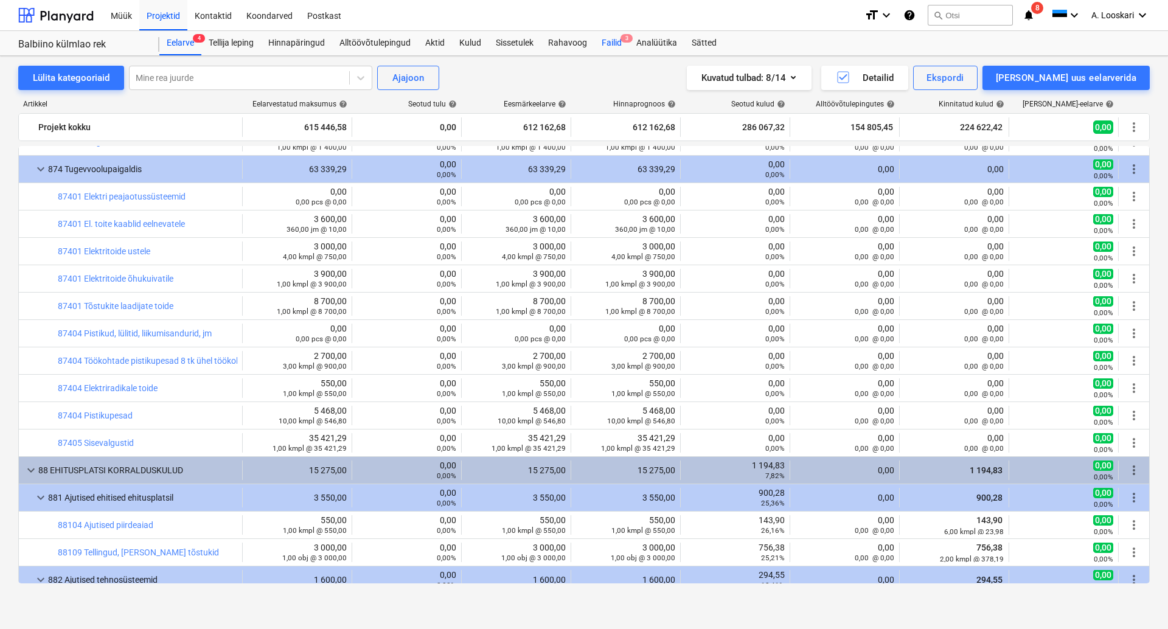
click at [610, 41] on div "Failid 3" at bounding box center [612, 43] width 35 height 24
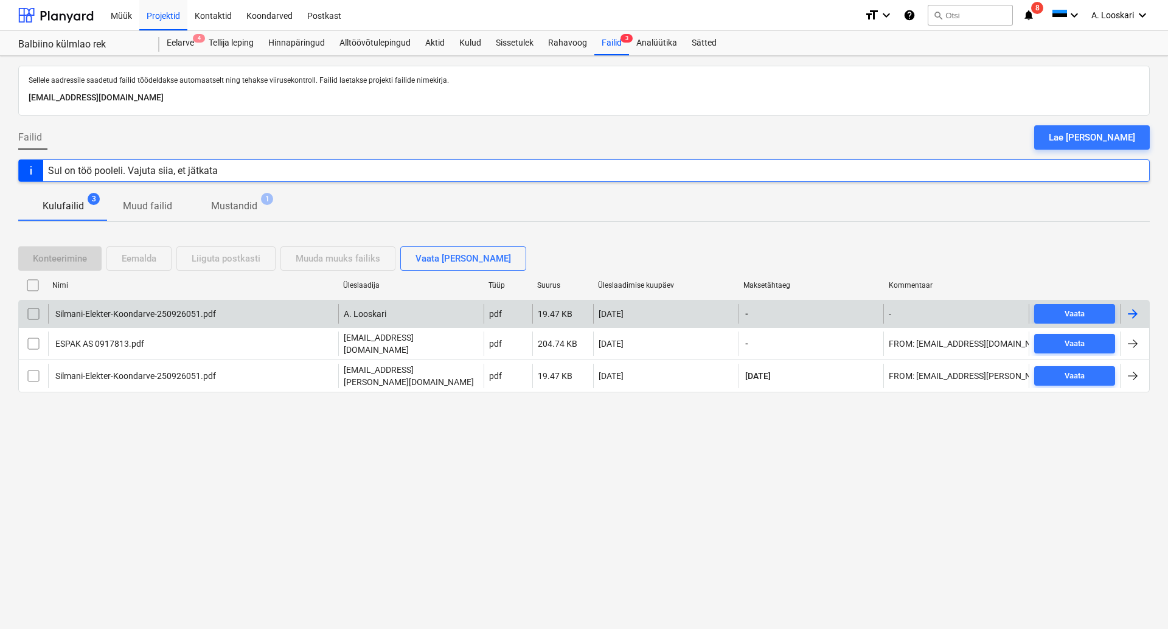
click at [148, 314] on div "Silmani-Elekter-Koondarve-250926051.pdf" at bounding box center [135, 314] width 162 height 10
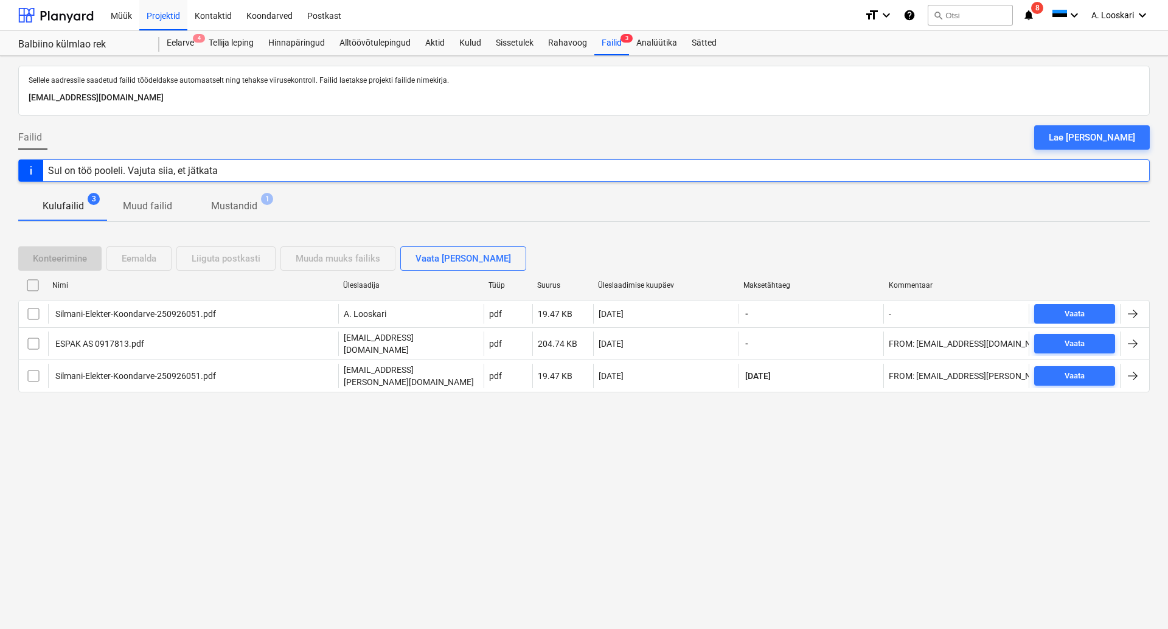
click at [246, 211] on p "Mustandid" at bounding box center [234, 206] width 46 height 15
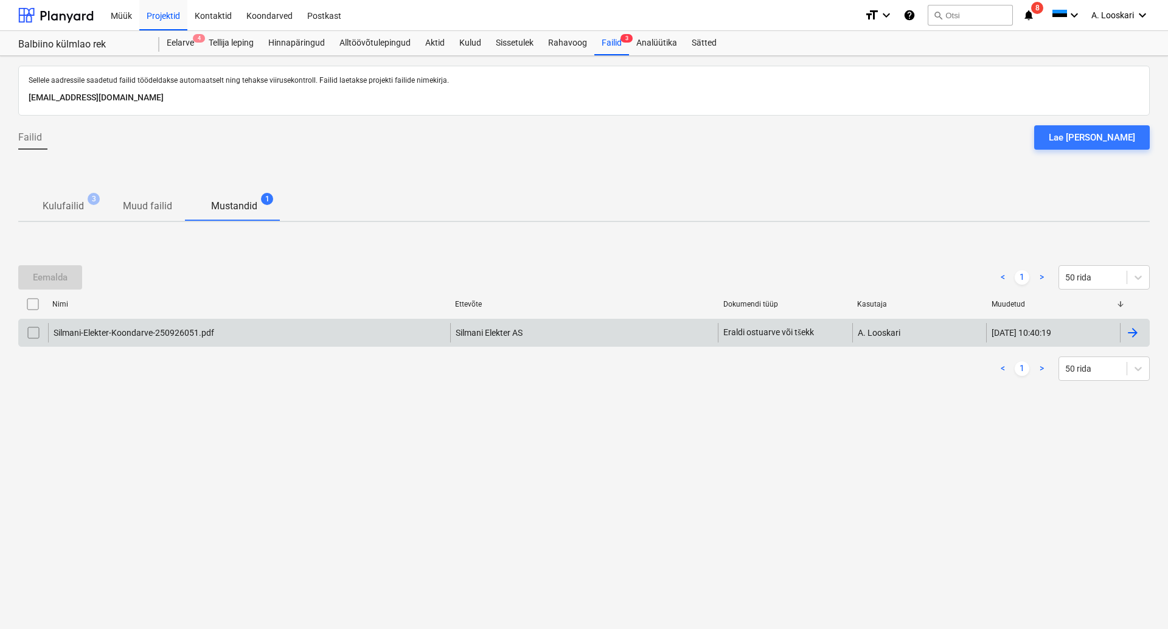
click at [175, 332] on div "Silmani-Elekter-Koondarve-250926051.pdf" at bounding box center [134, 333] width 161 height 10
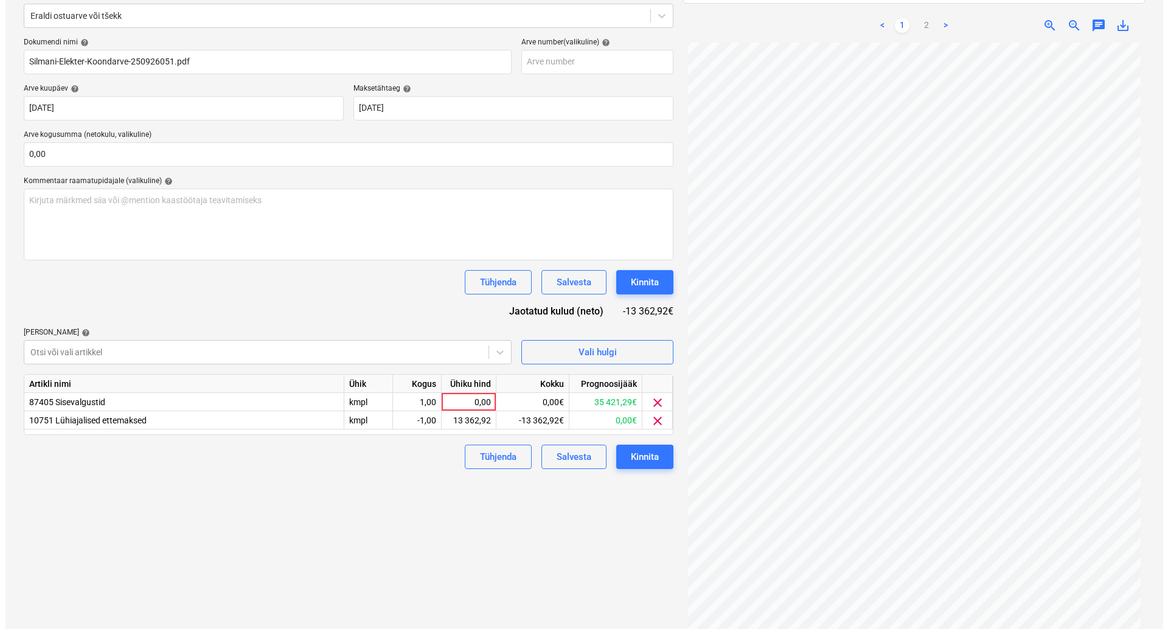
scroll to position [173, 0]
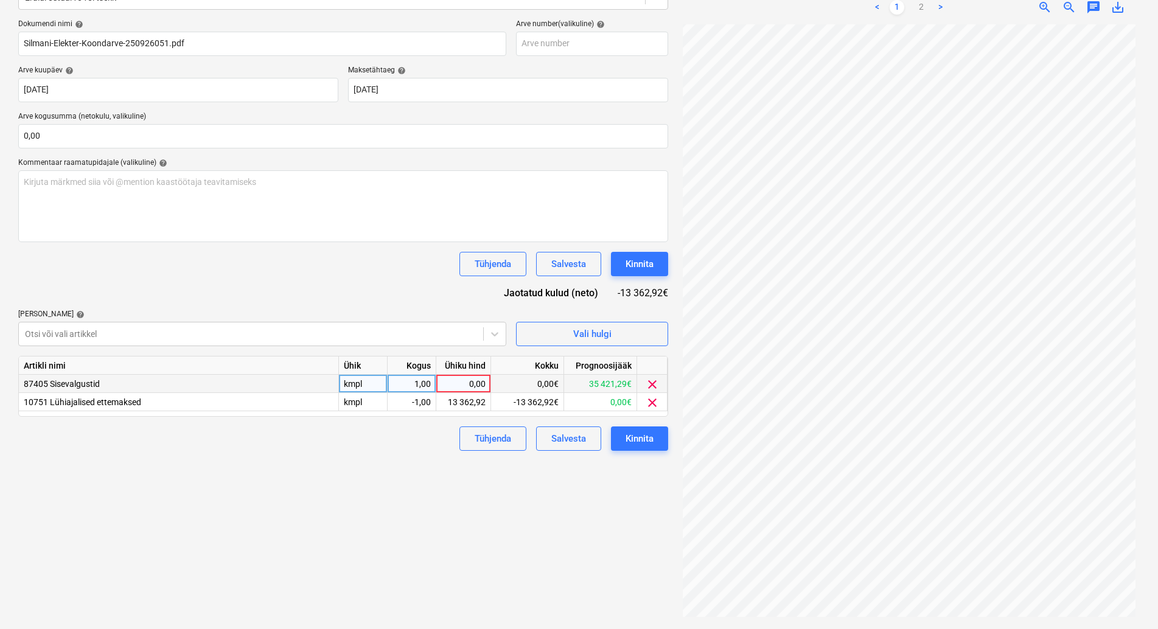
click at [473, 383] on div "0,00" at bounding box center [463, 384] width 44 height 18
type input "33407,29"
click at [412, 504] on div "Failide konteerimine Vali ettevõte Silmani Elekter AS (10210) Lisa uus ettevõte…" at bounding box center [343, 256] width 660 height 736
click at [643, 435] on div "Kinnita" at bounding box center [640, 439] width 28 height 16
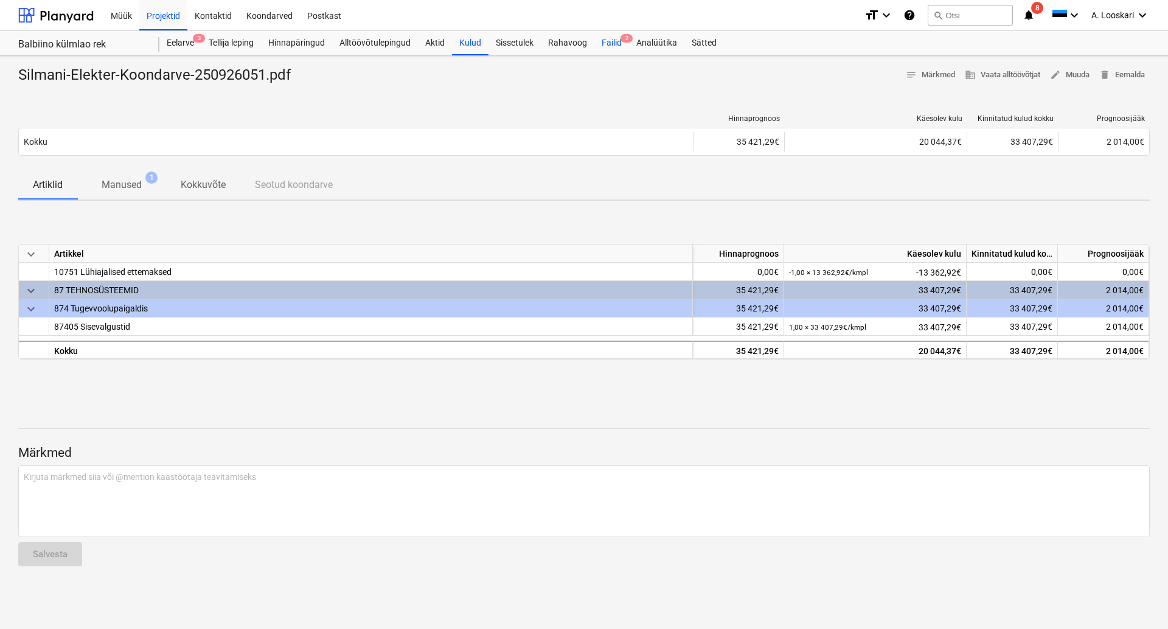
click at [612, 41] on div "Failid 2" at bounding box center [612, 43] width 35 height 24
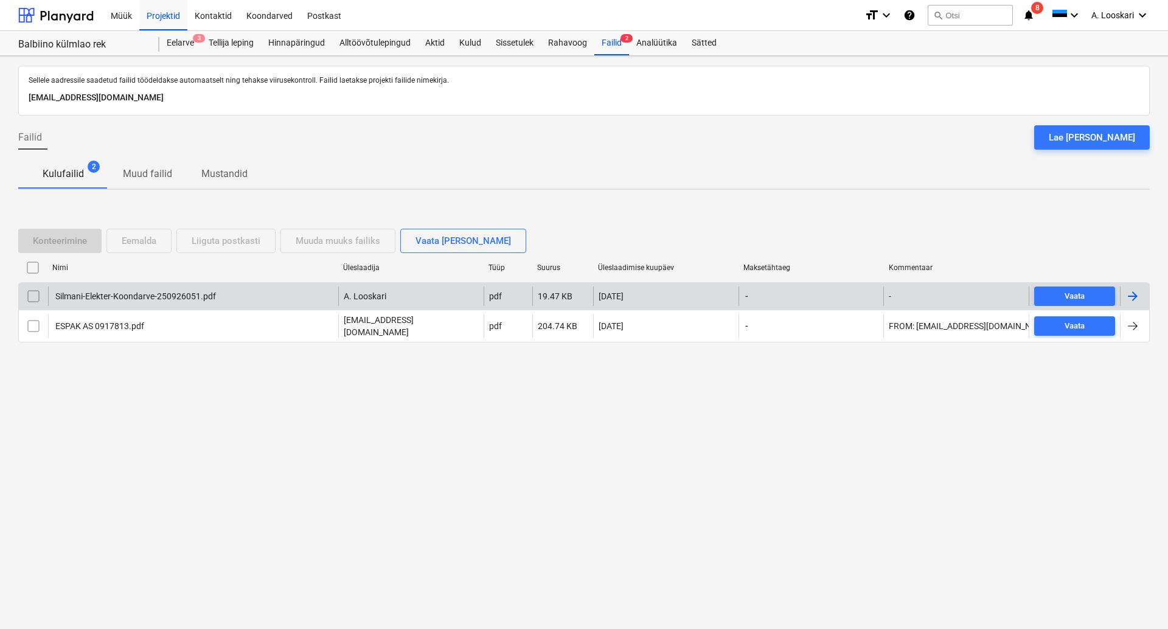
click at [110, 298] on div "Silmani-Elekter-Koondarve-250926051.pdf" at bounding box center [135, 296] width 162 height 10
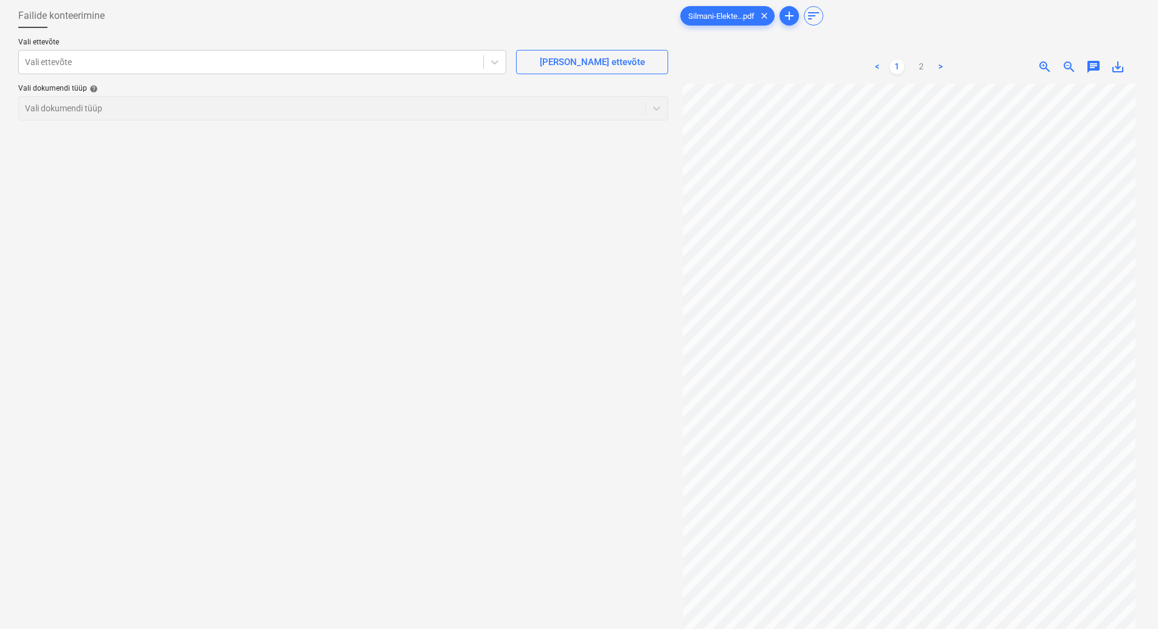
scroll to position [122, 0]
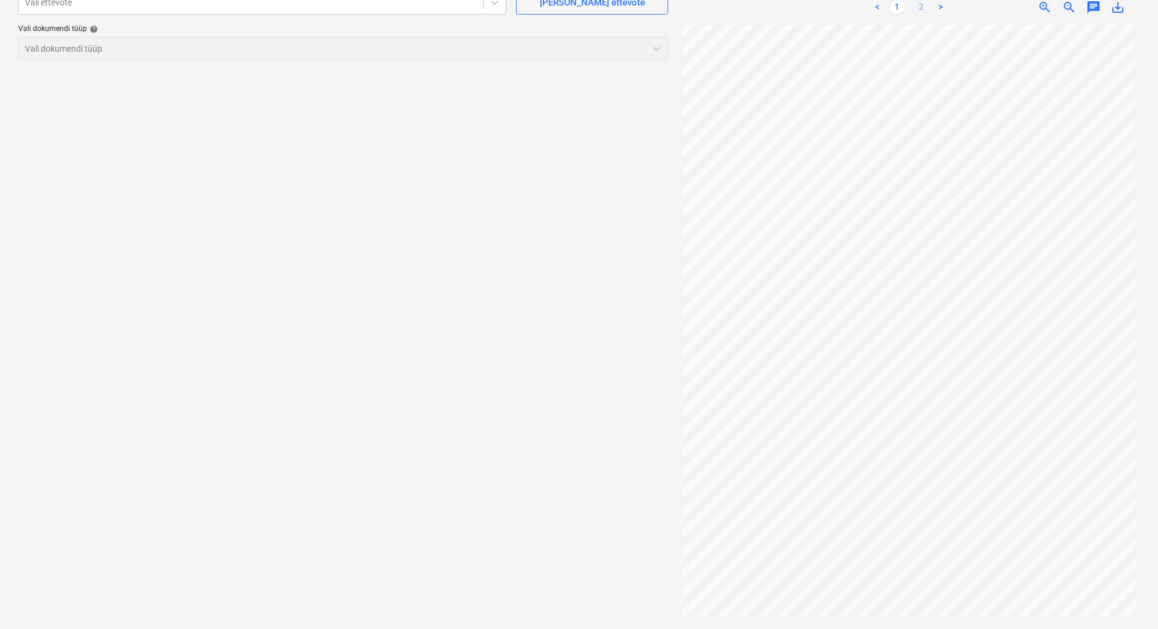
click at [921, 5] on link "2" at bounding box center [921, 7] width 15 height 15
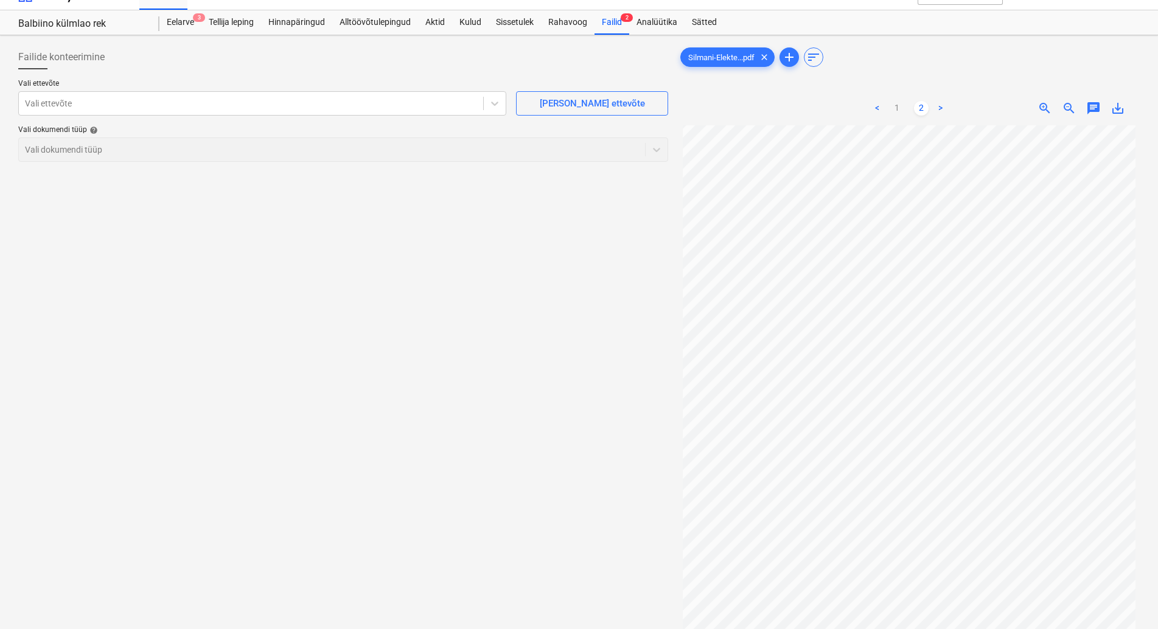
scroll to position [0, 0]
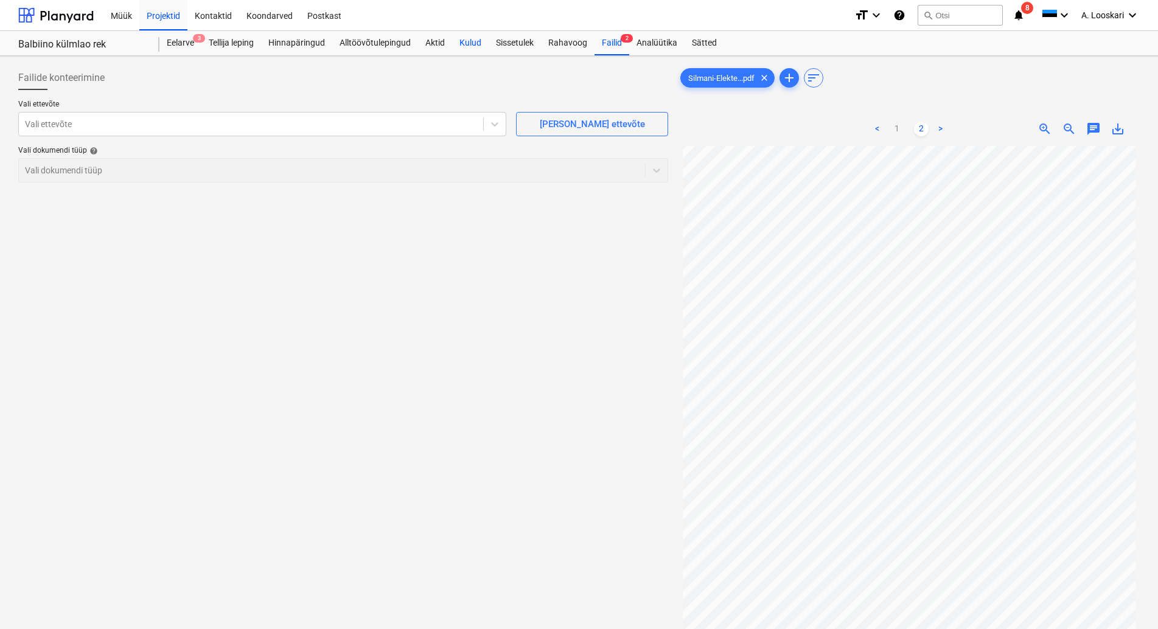
click at [469, 40] on div "Kulud" at bounding box center [470, 43] width 37 height 24
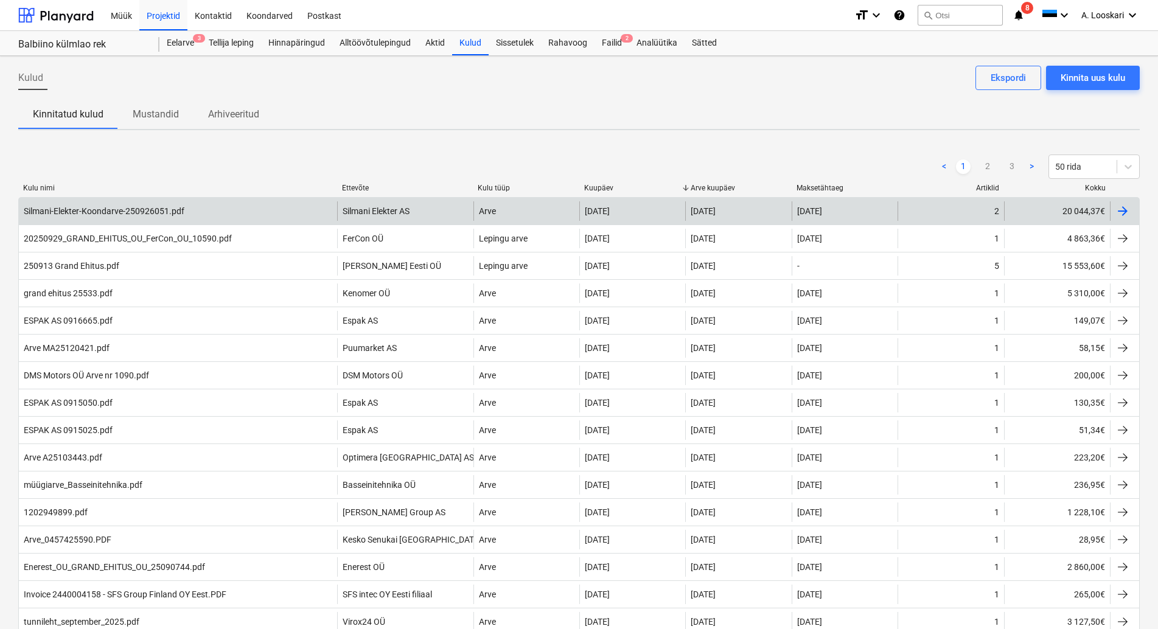
click at [117, 207] on div "Silmani-Elekter-Koondarve-250926051.pdf" at bounding box center [104, 211] width 161 height 10
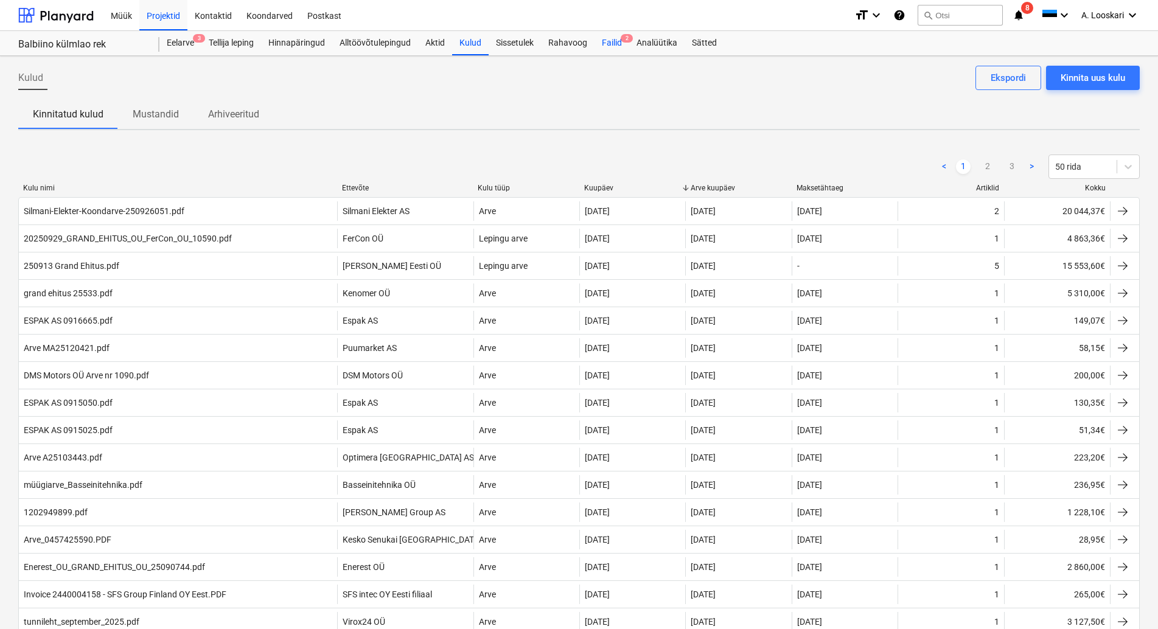
click at [612, 38] on div "Failid 2" at bounding box center [612, 43] width 35 height 24
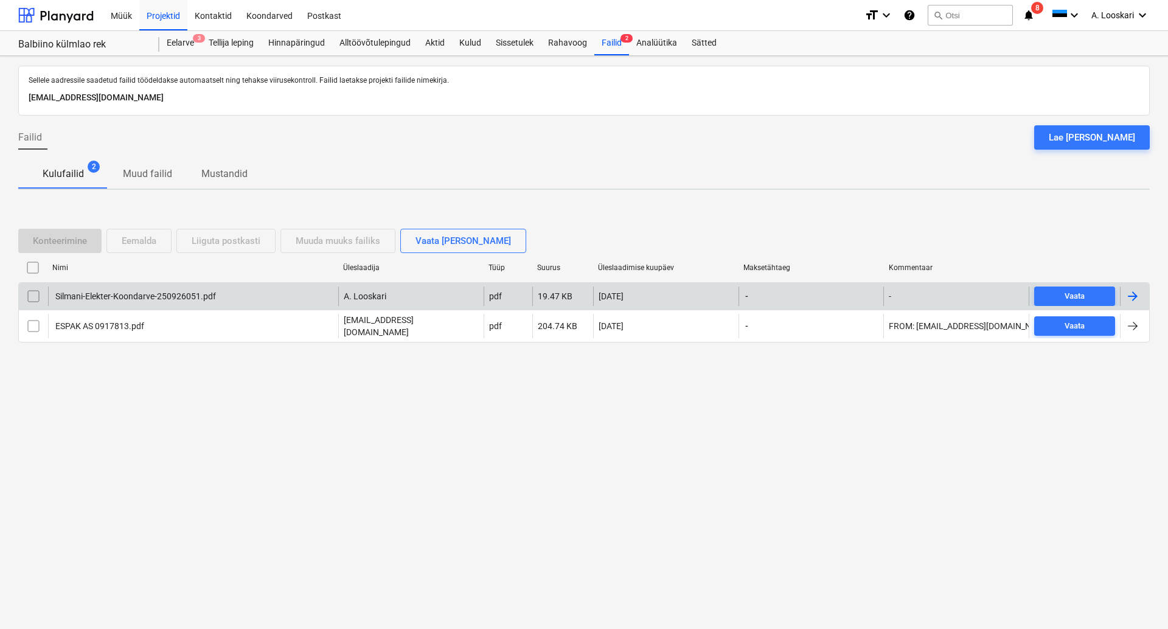
click at [37, 296] on input "checkbox" at bounding box center [33, 296] width 19 height 19
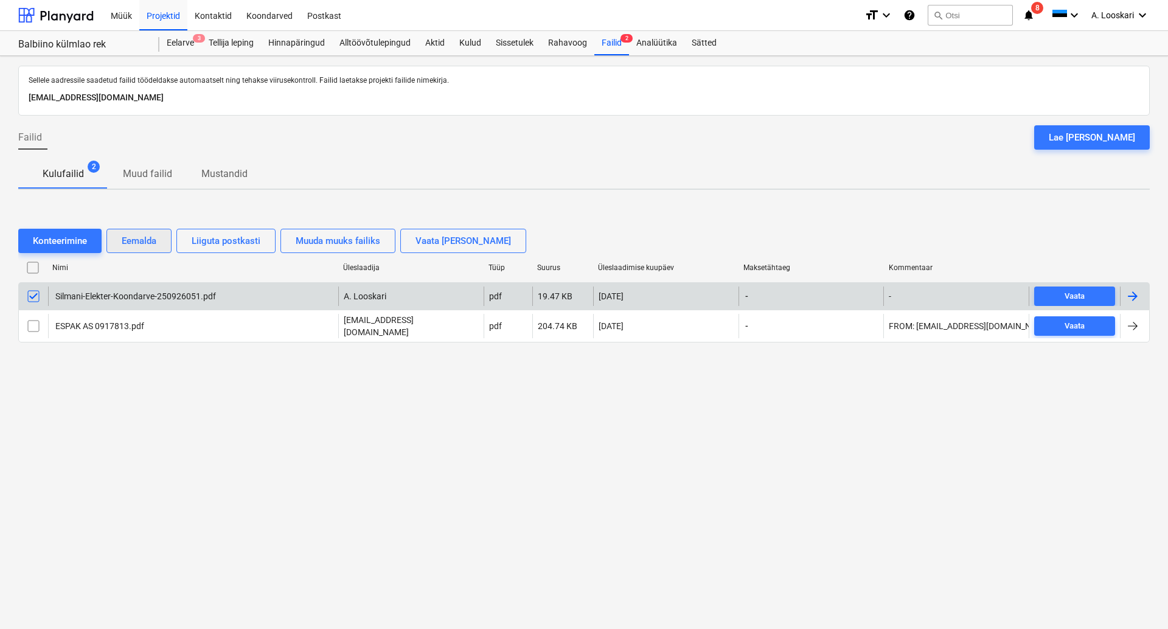
click at [142, 239] on div "Eemalda" at bounding box center [139, 241] width 35 height 16
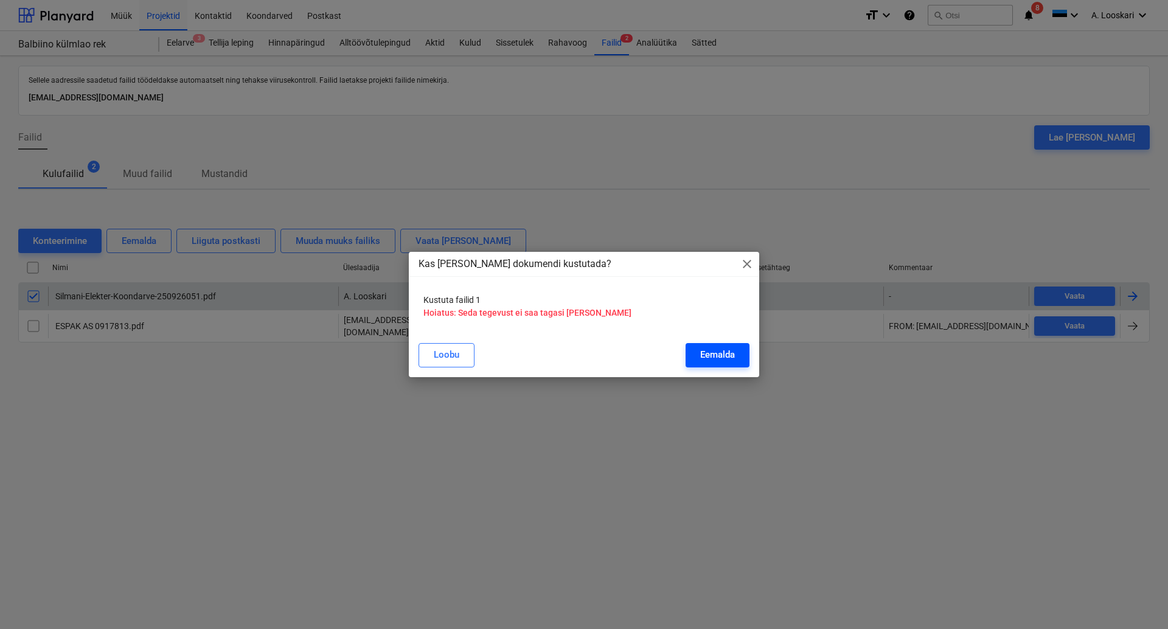
drag, startPoint x: 727, startPoint y: 355, endPoint x: 710, endPoint y: 355, distance: 17.0
click at [726, 355] on div "Eemalda" at bounding box center [717, 355] width 35 height 16
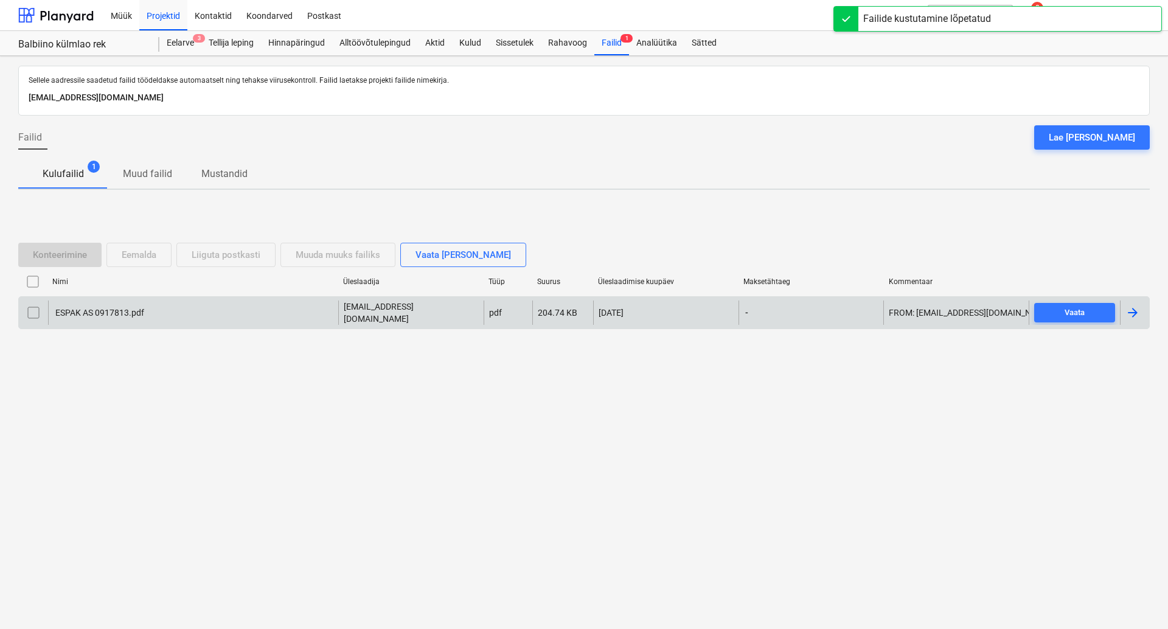
click at [114, 312] on div "ESPAK AS 0917813.pdf" at bounding box center [99, 313] width 91 height 10
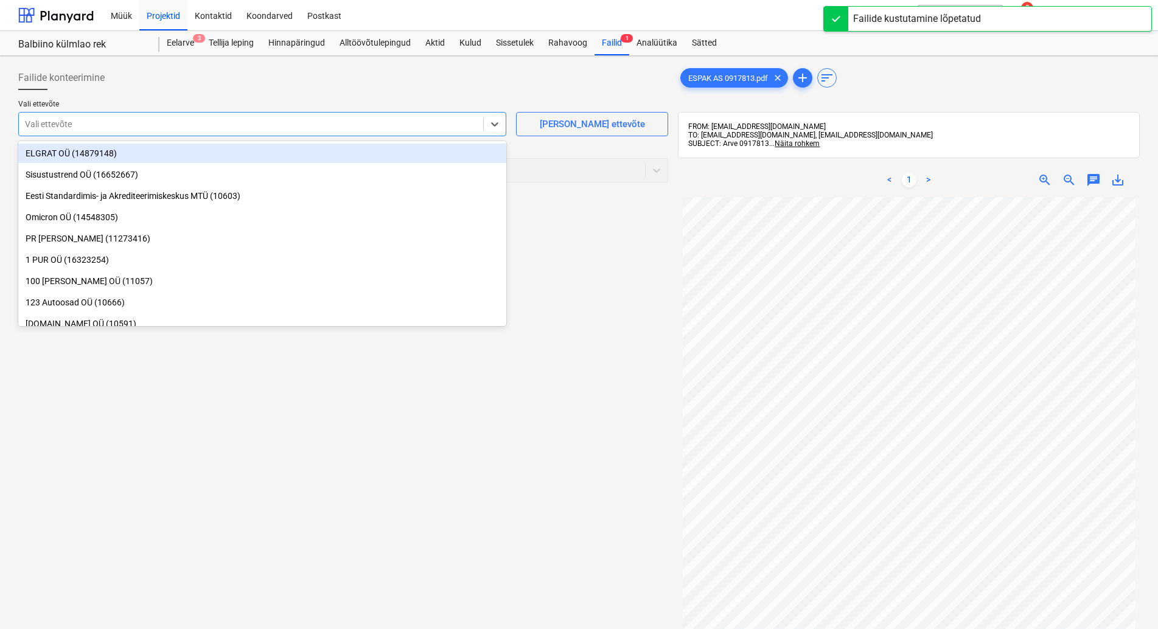
click at [254, 125] on div at bounding box center [251, 124] width 452 height 12
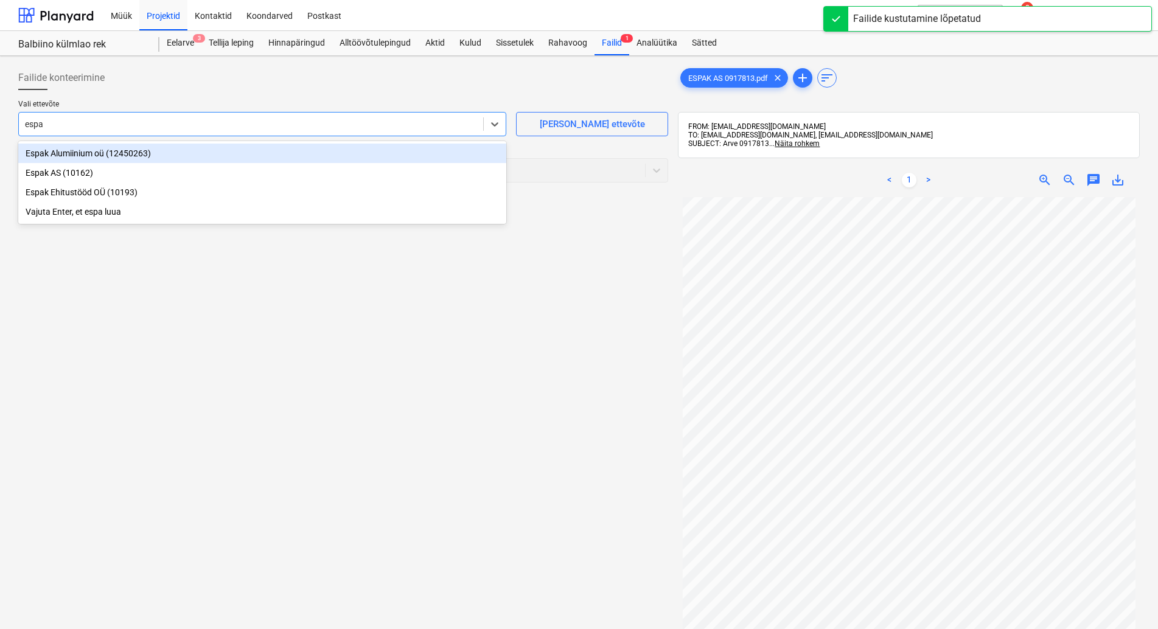
type input "espak"
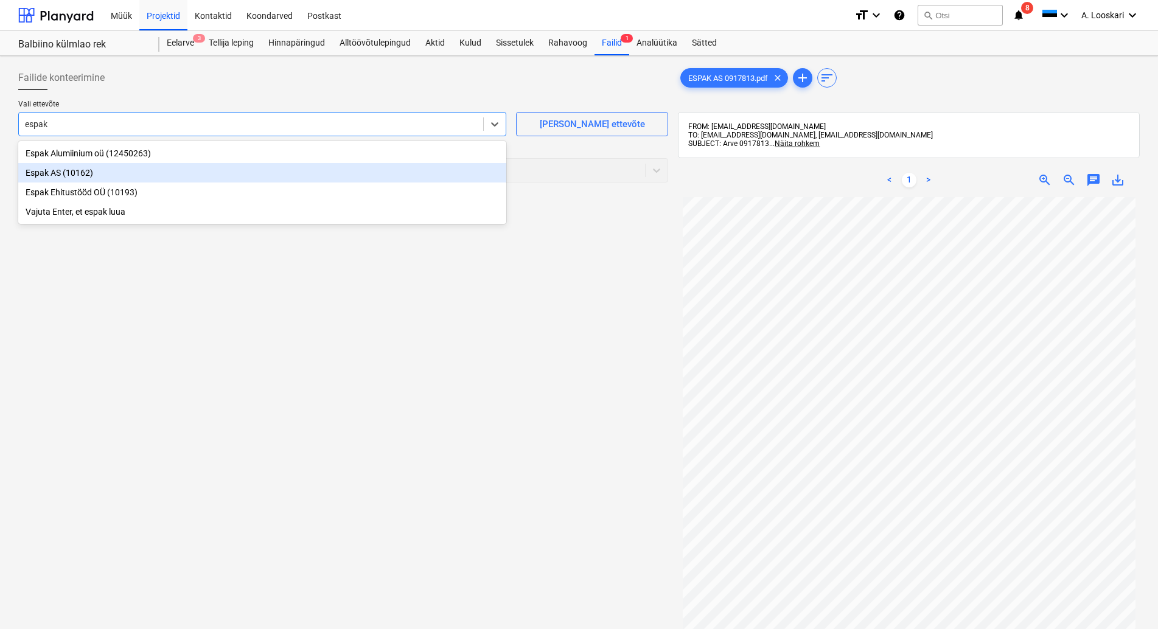
click at [188, 169] on div "Espak AS (10162)" at bounding box center [262, 172] width 488 height 19
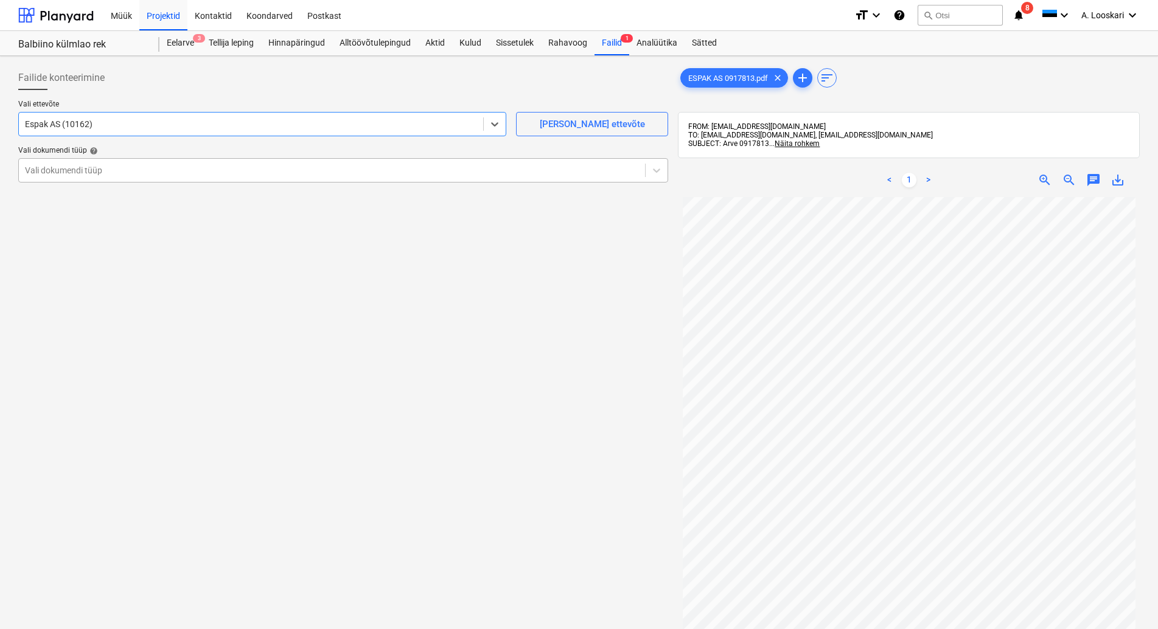
click at [178, 178] on div "Vali dokumendi tüüp" at bounding box center [332, 170] width 626 height 17
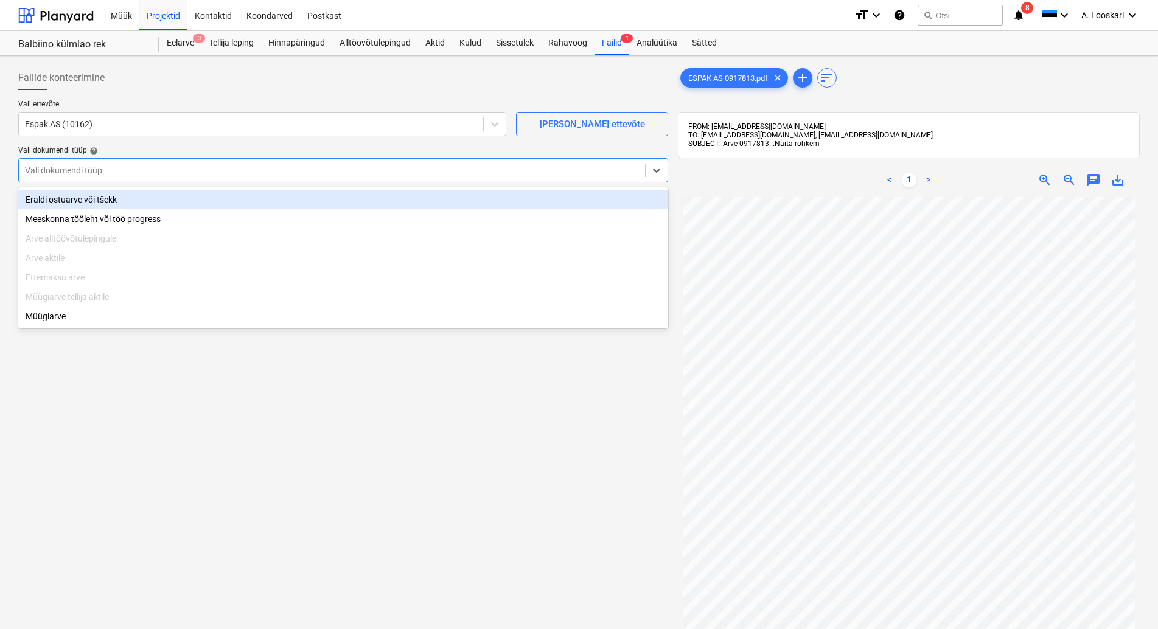
click at [159, 202] on div "Eraldi ostuarve või tšekk" at bounding box center [343, 199] width 650 height 19
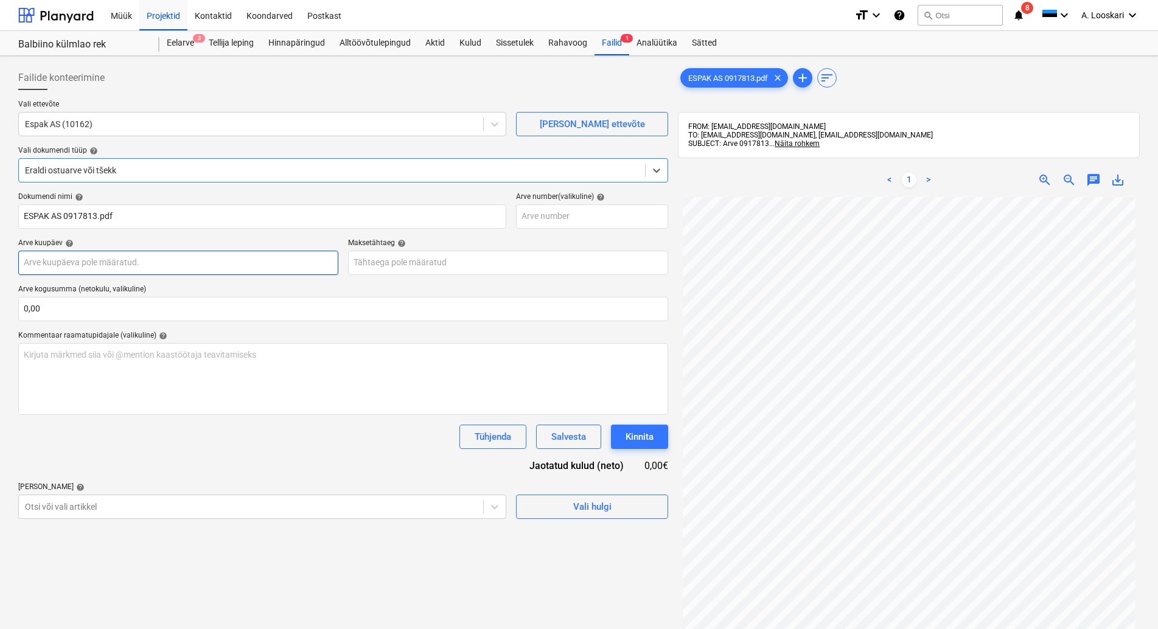
click at [106, 260] on input "text" at bounding box center [178, 263] width 320 height 24
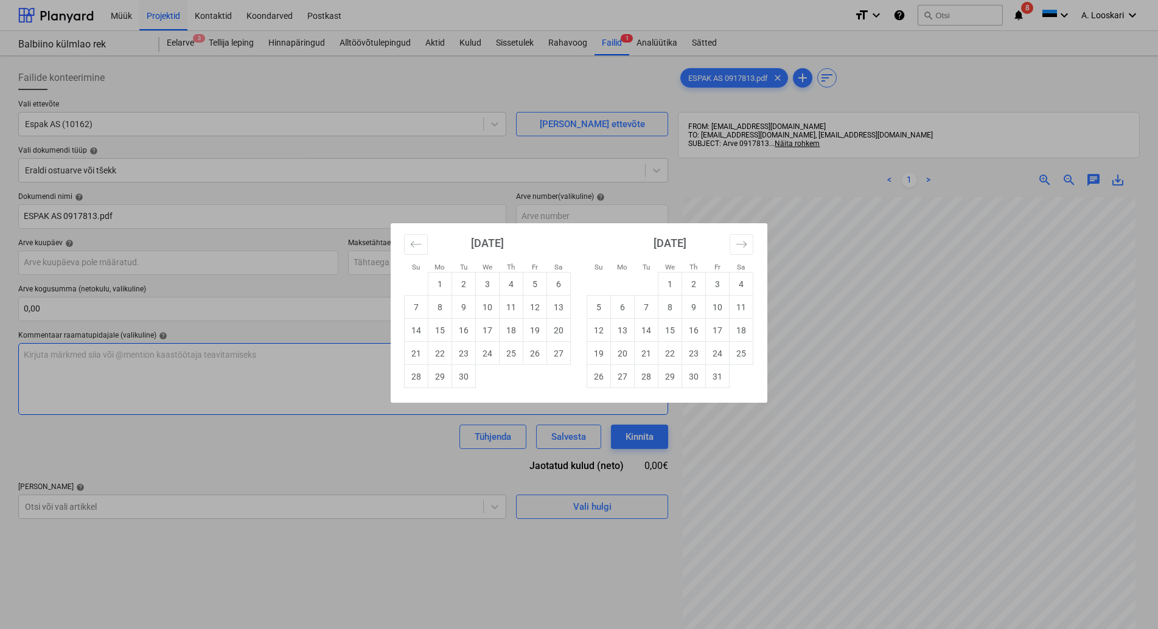
click at [442, 375] on td "29" at bounding box center [440, 376] width 24 height 23
type input "29 Sep 2025"
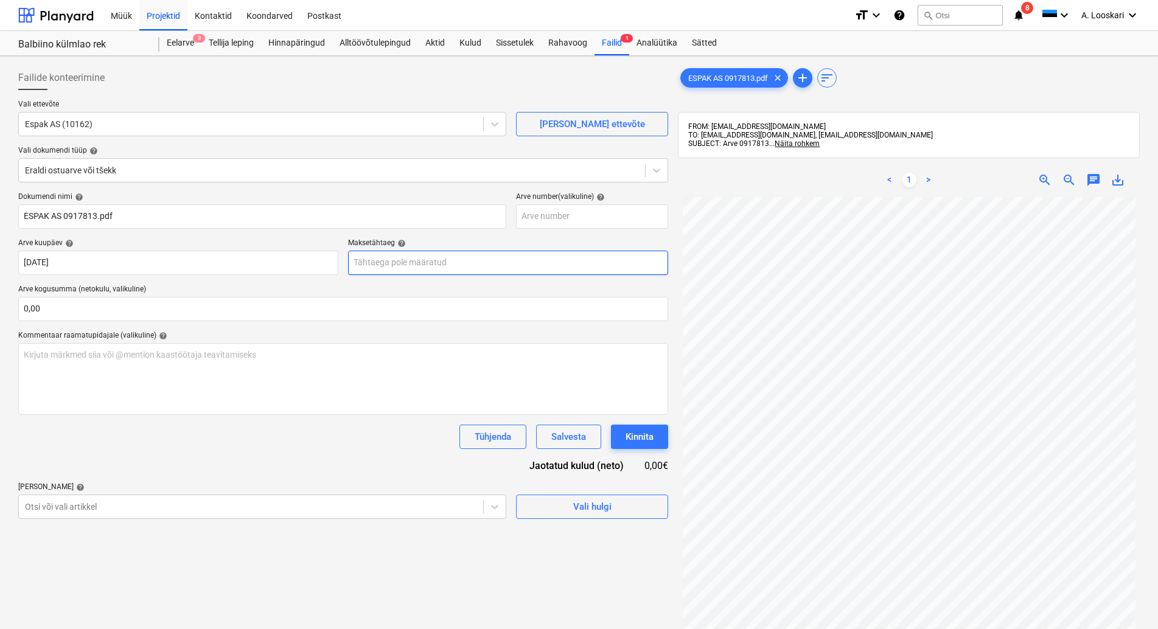
click at [413, 264] on input "text" at bounding box center [508, 263] width 320 height 24
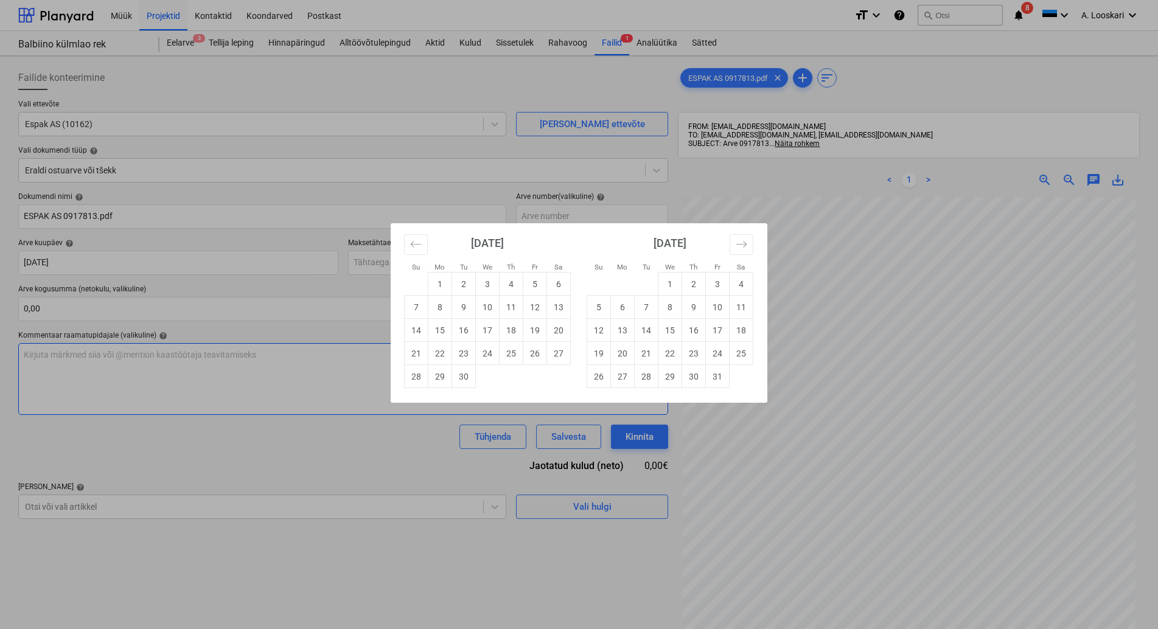
drag, startPoint x: 668, startPoint y: 377, endPoint x: 660, endPoint y: 377, distance: 7.9
click at [667, 377] on td "29" at bounding box center [670, 376] width 24 height 23
type input "29 Oct 2025"
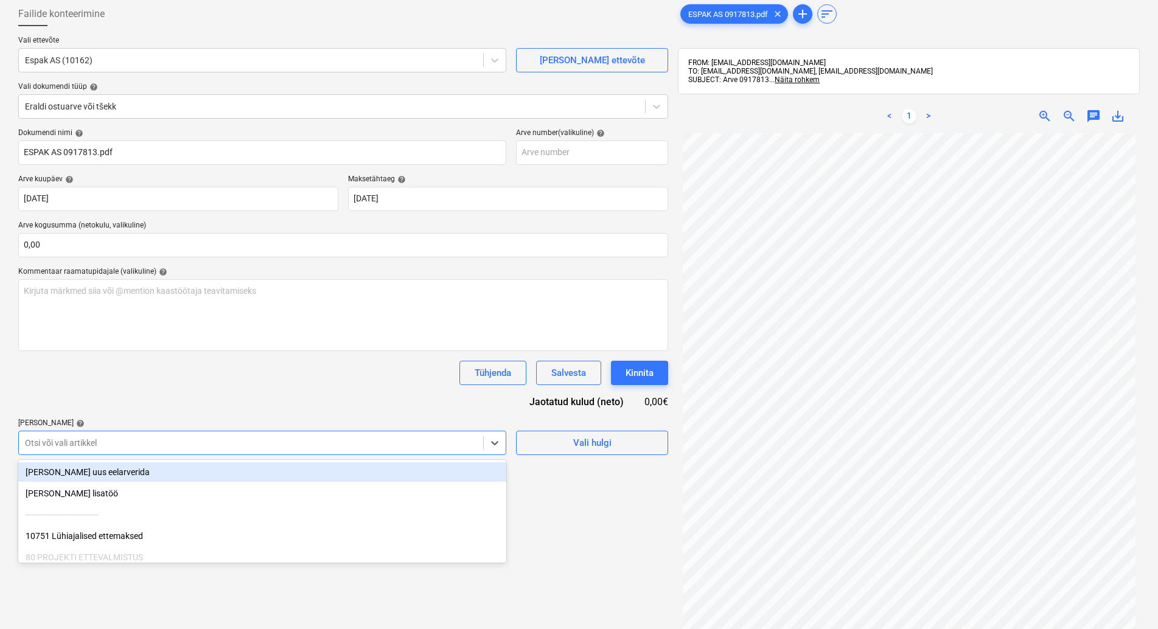
click at [186, 510] on body "Müük Projektid Kontaktid Koondarved Postkast format_size keyboard_arrow_down he…" at bounding box center [579, 250] width 1158 height 629
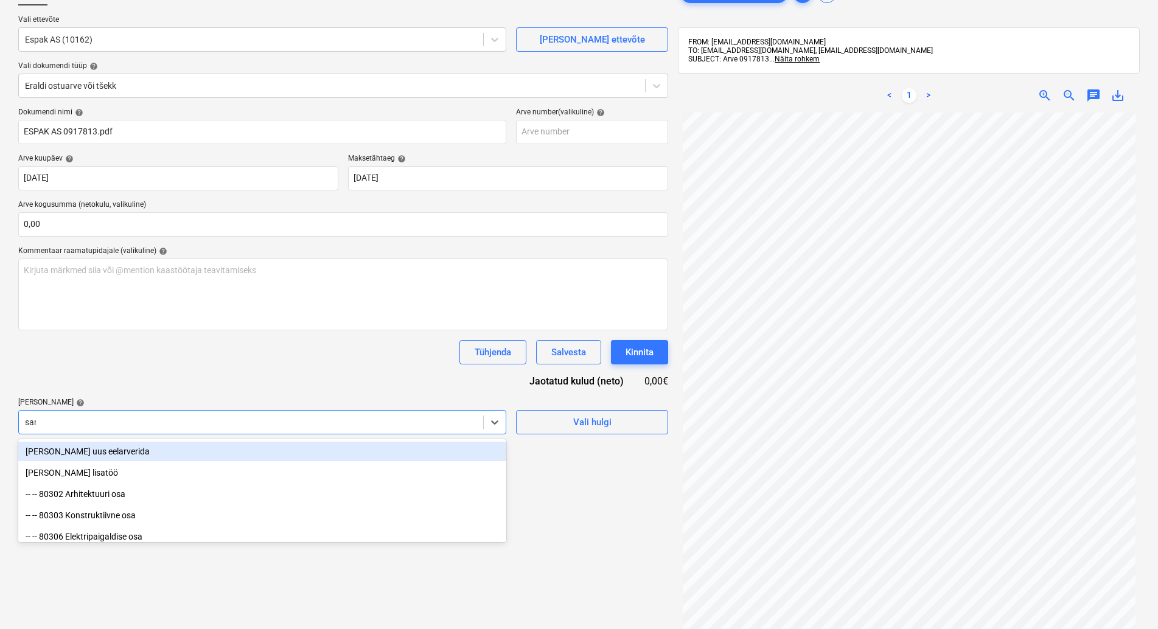
type input "sand"
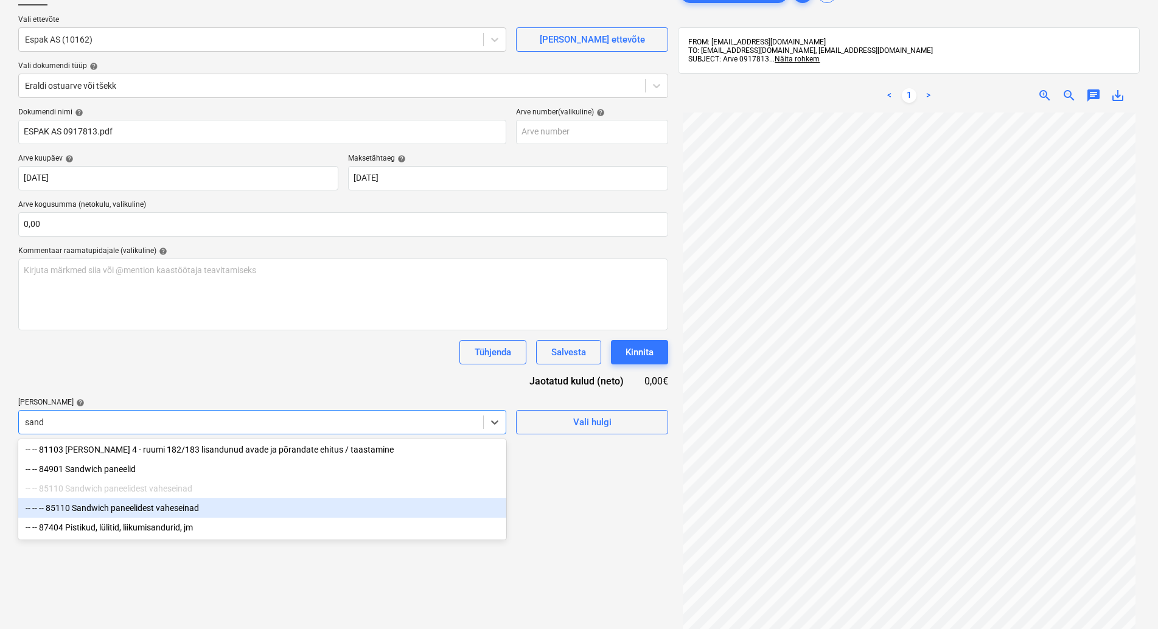
scroll to position [147, 0]
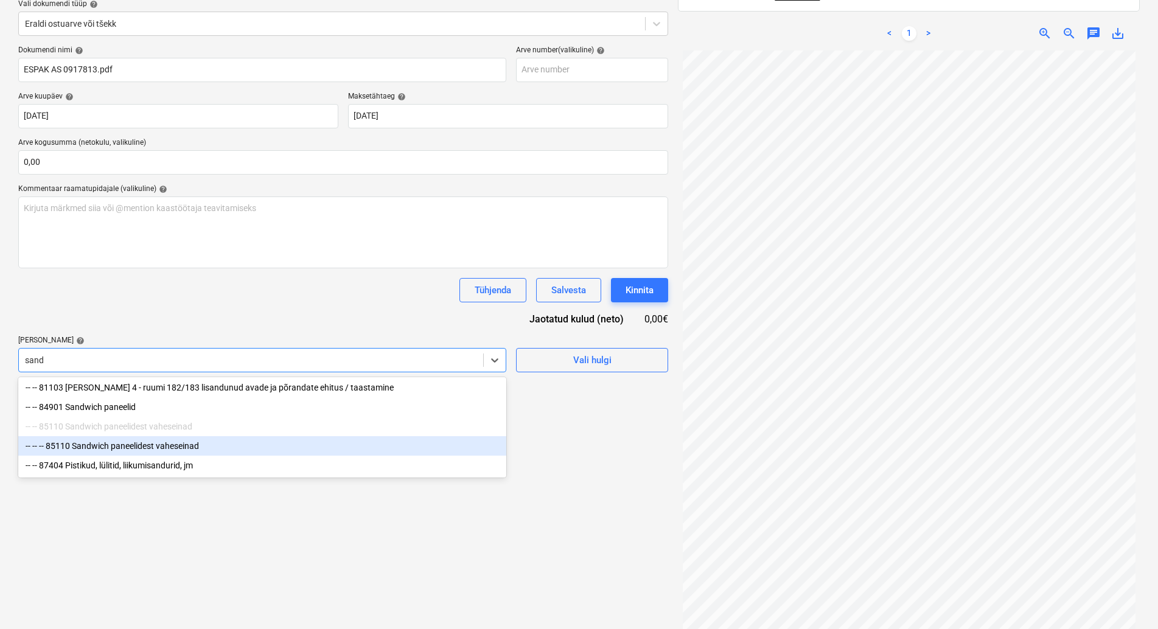
click at [166, 442] on div "-- -- -- 85110 Sandwich paneelidest vaheseinad" at bounding box center [262, 445] width 488 height 19
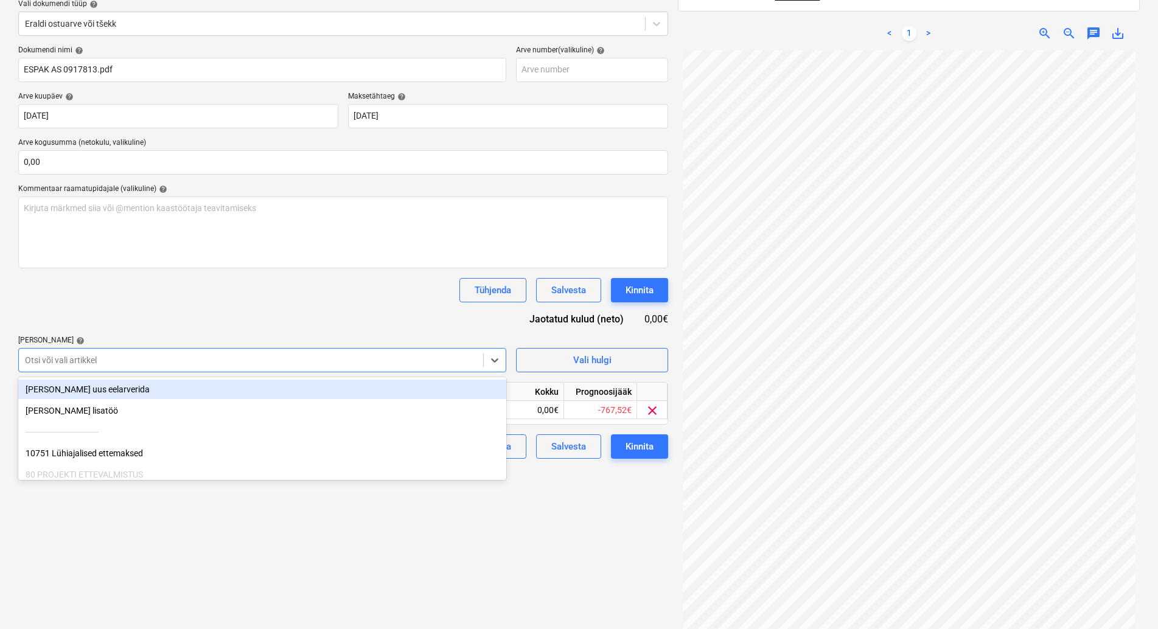
click at [250, 318] on div "Dokumendi nimi help ESPAK AS 0917813.pdf Arve number (valikuline) help Arve kuu…" at bounding box center [343, 252] width 650 height 413
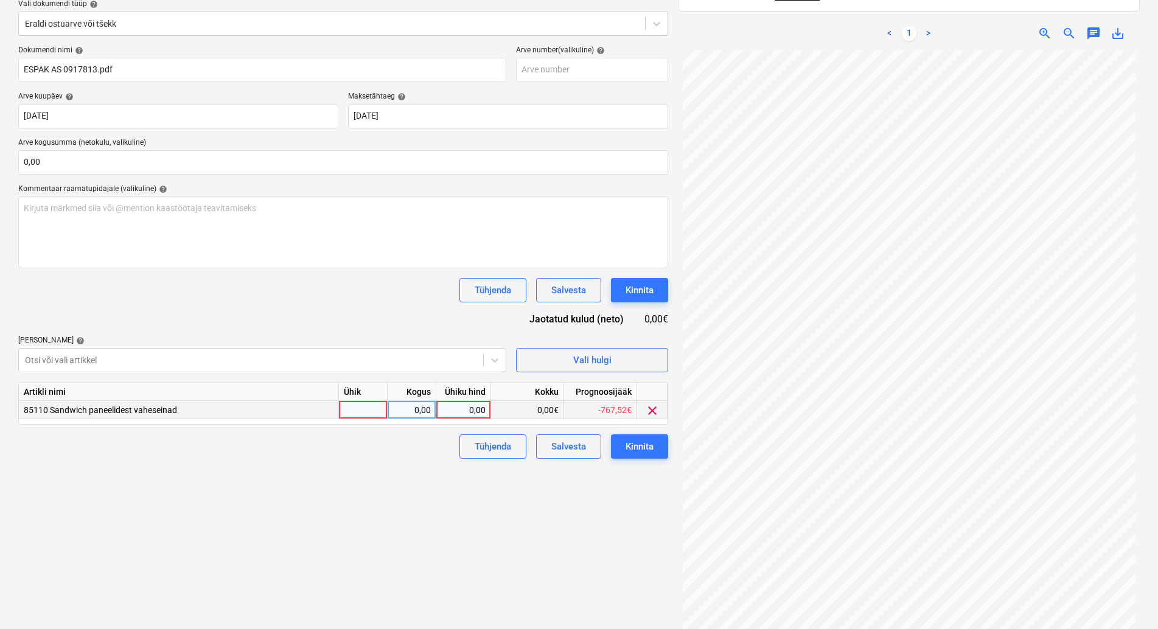
click at [354, 406] on div at bounding box center [363, 410] width 49 height 18
click at [151, 361] on div at bounding box center [251, 360] width 452 height 12
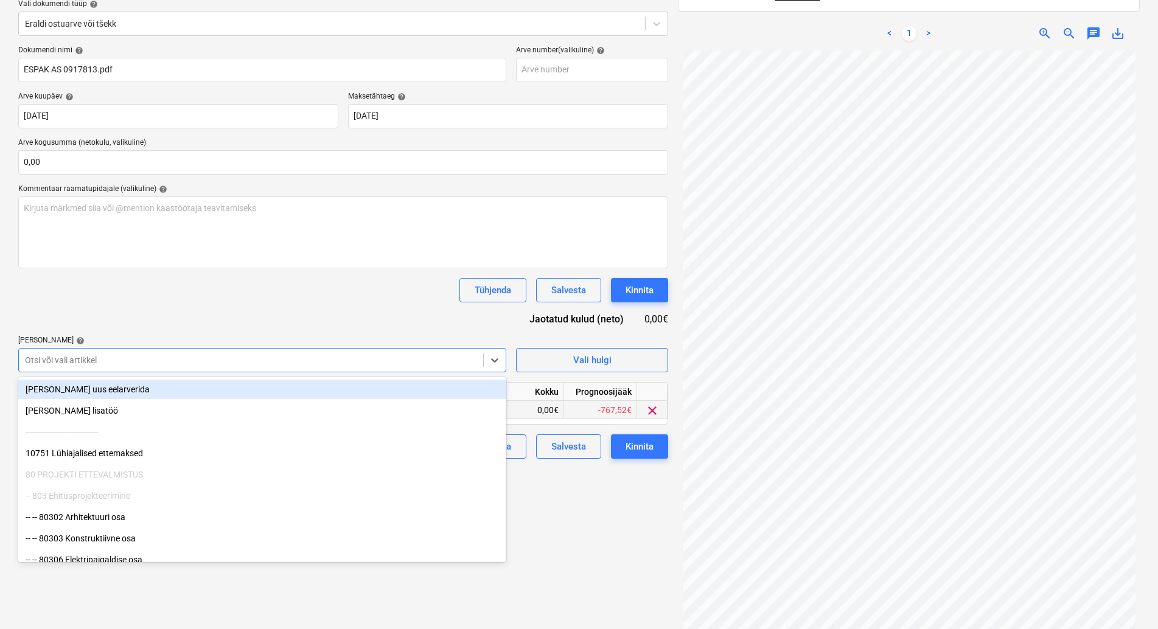
click at [130, 355] on div at bounding box center [251, 360] width 452 height 12
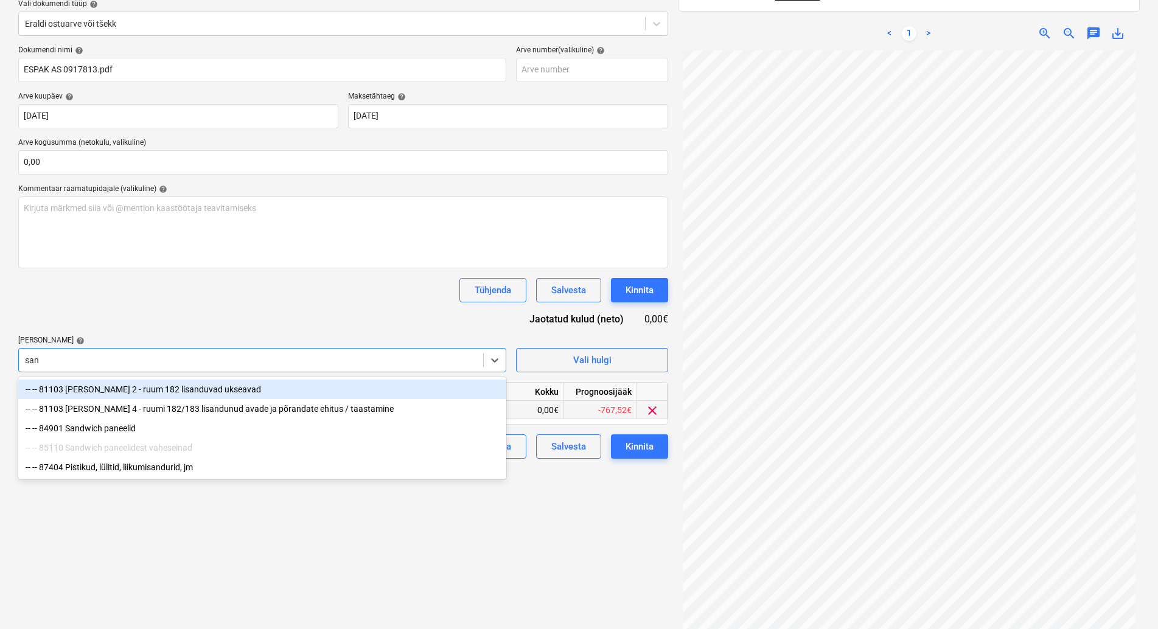
type input "sand"
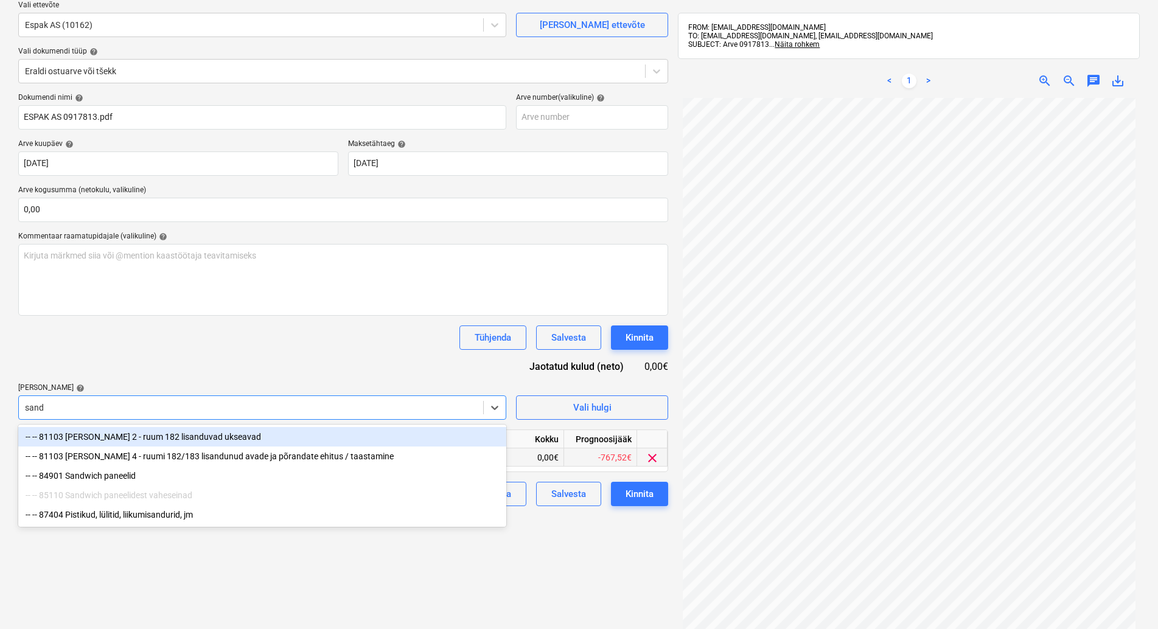
scroll to position [23, 0]
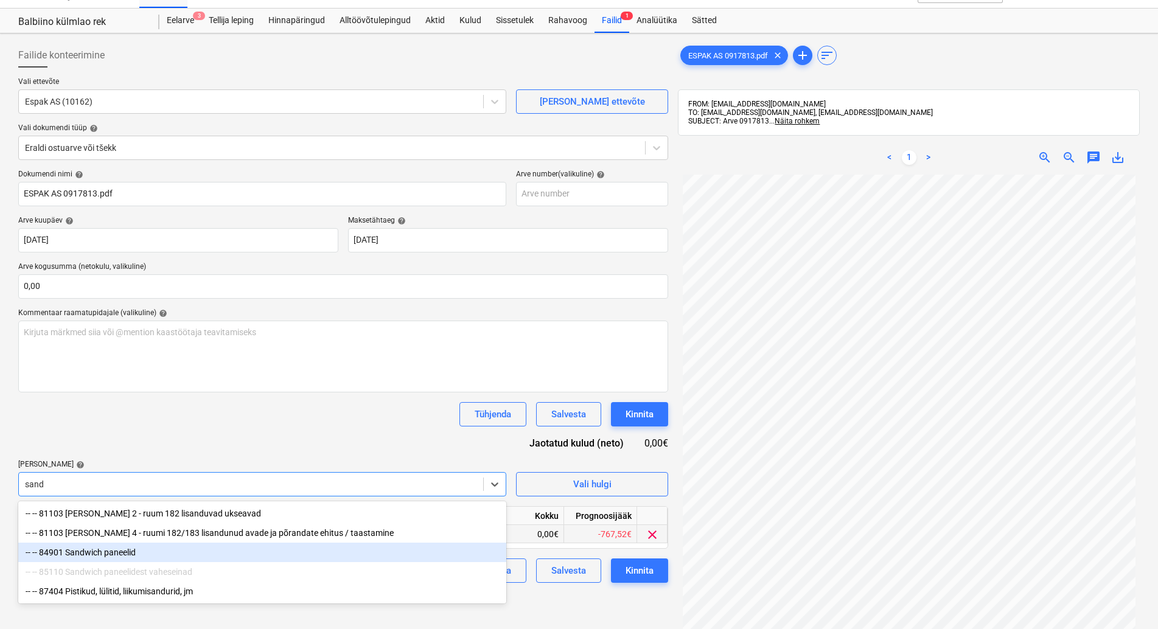
click at [121, 553] on div "-- -- 84901 Sandwich paneelid" at bounding box center [262, 552] width 488 height 19
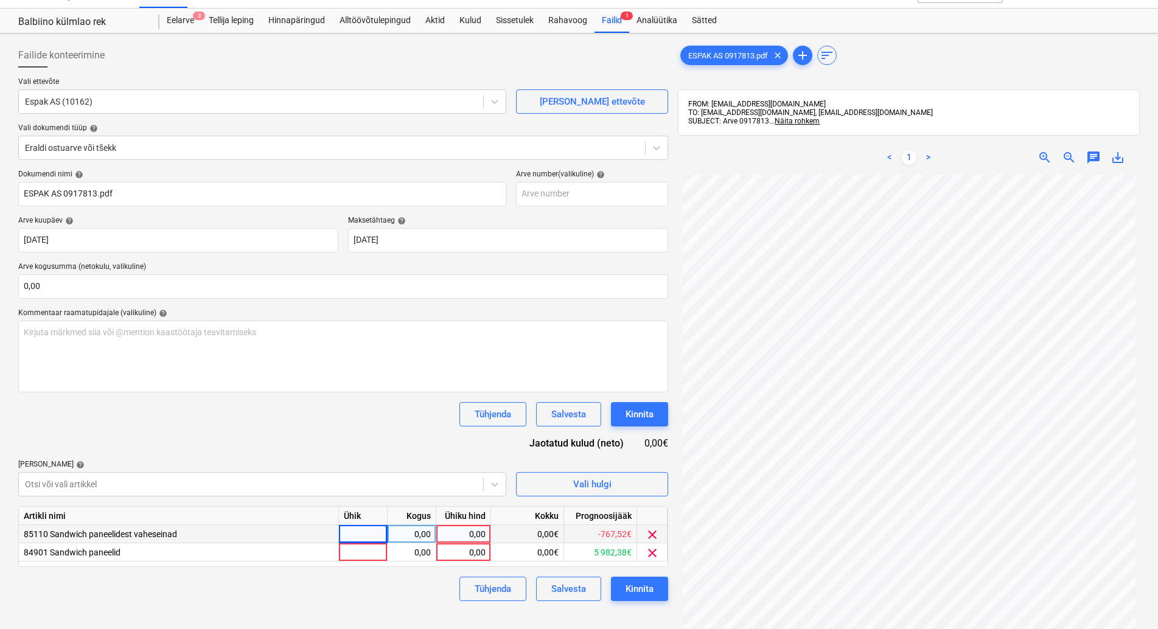
click at [194, 440] on div "Dokumendi nimi help ESPAK AS 0917813.pdf Arve number (valikuline) help Arve kuu…" at bounding box center [343, 385] width 650 height 431
click at [651, 535] on span "clear" at bounding box center [652, 535] width 15 height 15
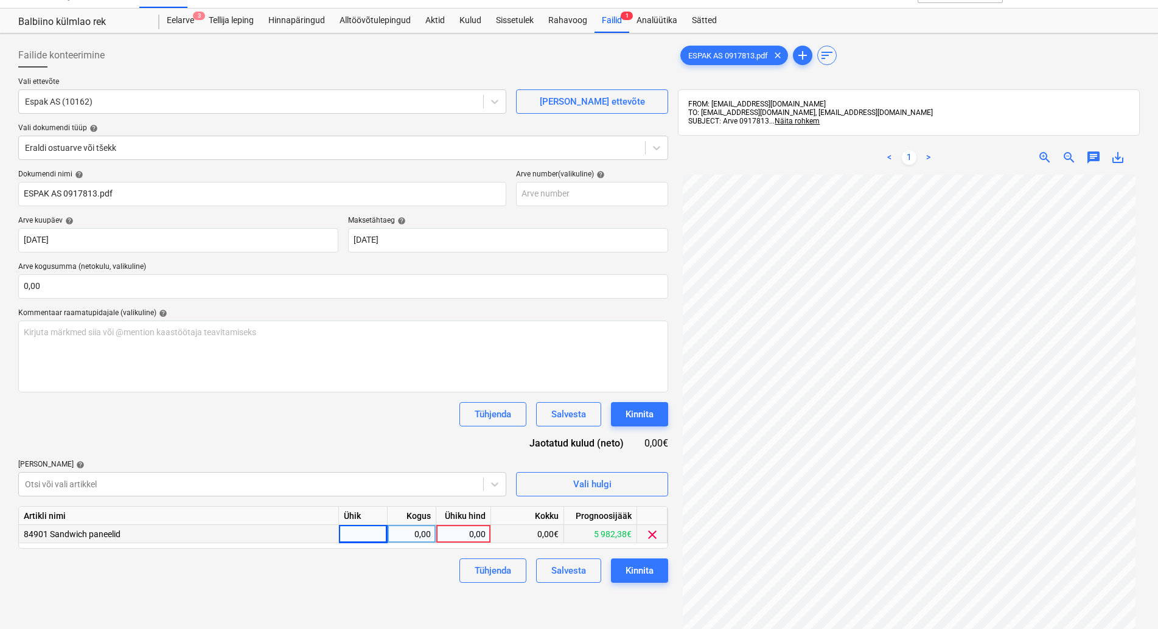
click at [358, 533] on div at bounding box center [363, 534] width 49 height 18
type input "kmpl"
click at [403, 537] on div "0,00" at bounding box center [412, 534] width 38 height 18
type input "1"
click at [450, 535] on div "0,00" at bounding box center [463, 534] width 44 height 18
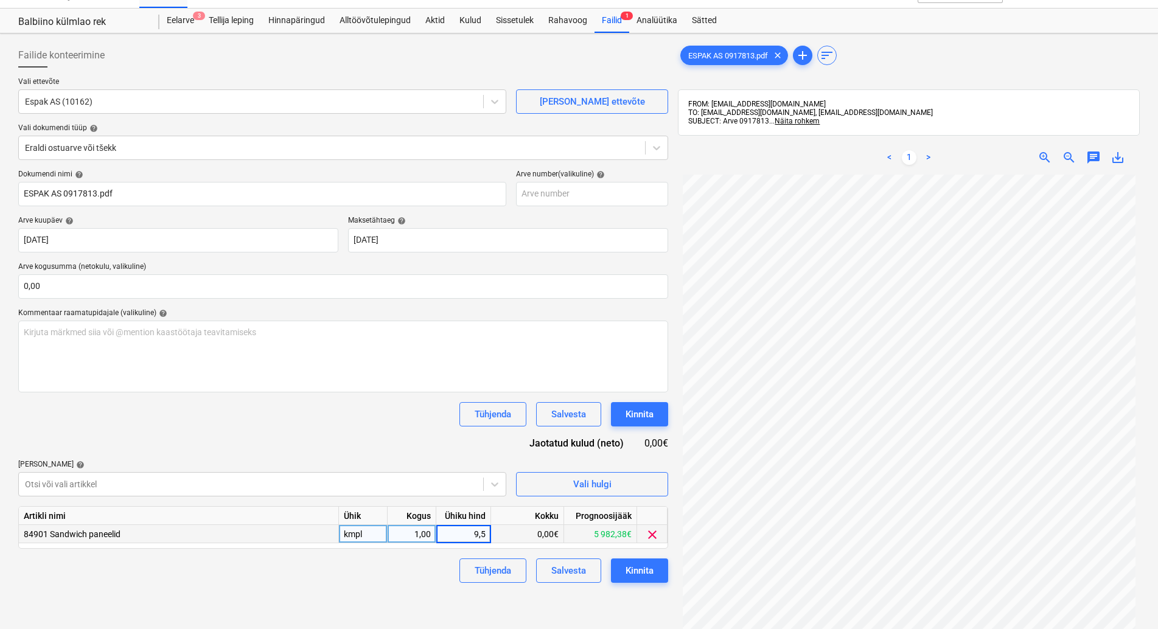
type input "9,58"
click at [1038, 155] on span "zoom_in" at bounding box center [1045, 157] width 15 height 15
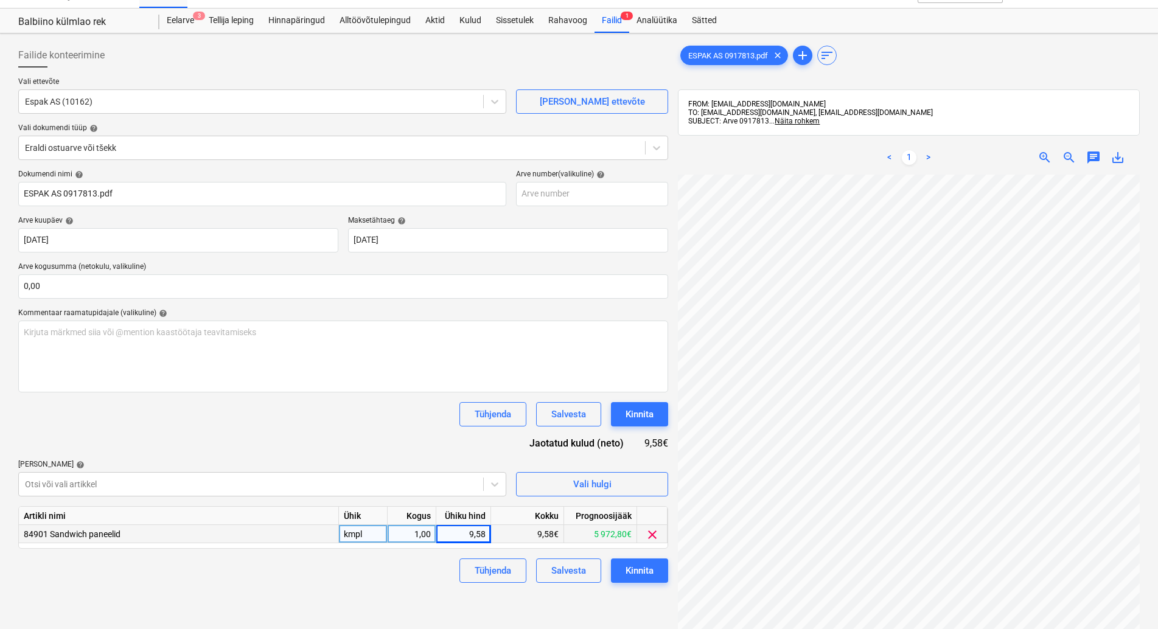
click at [482, 532] on div "9,58" at bounding box center [463, 534] width 44 height 18
type input "9,68"
click at [396, 581] on div "Tühjenda Salvesta Kinnita" at bounding box center [343, 571] width 650 height 24
click at [649, 567] on div "Kinnita" at bounding box center [640, 571] width 28 height 16
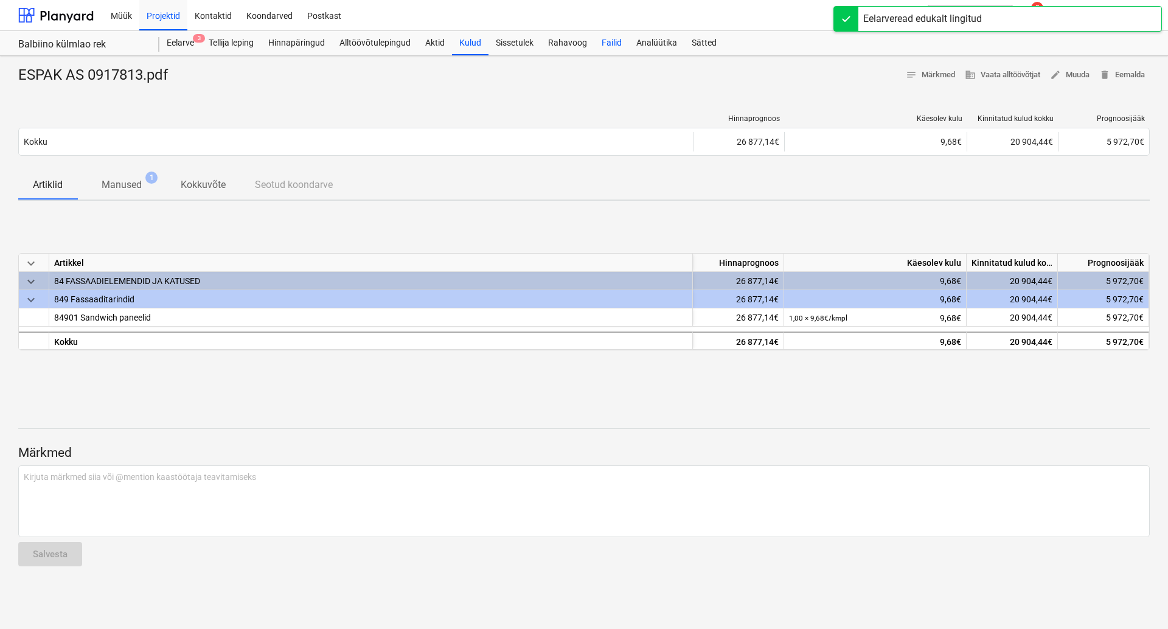
click at [606, 41] on div "Failid" at bounding box center [612, 43] width 35 height 24
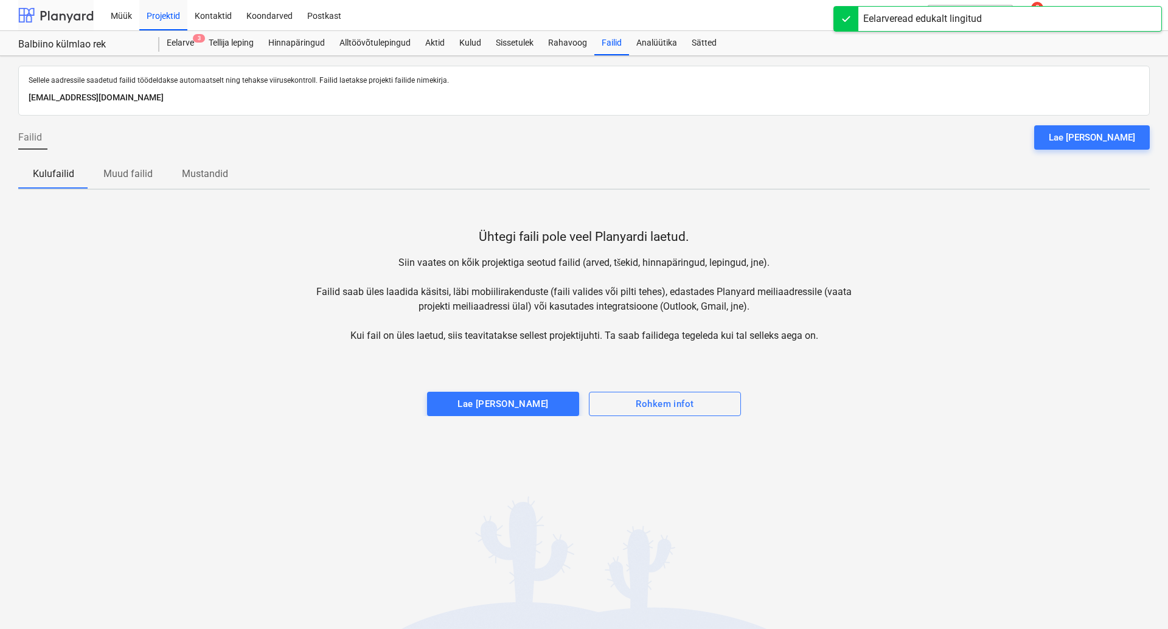
click at [65, 12] on div at bounding box center [55, 15] width 75 height 30
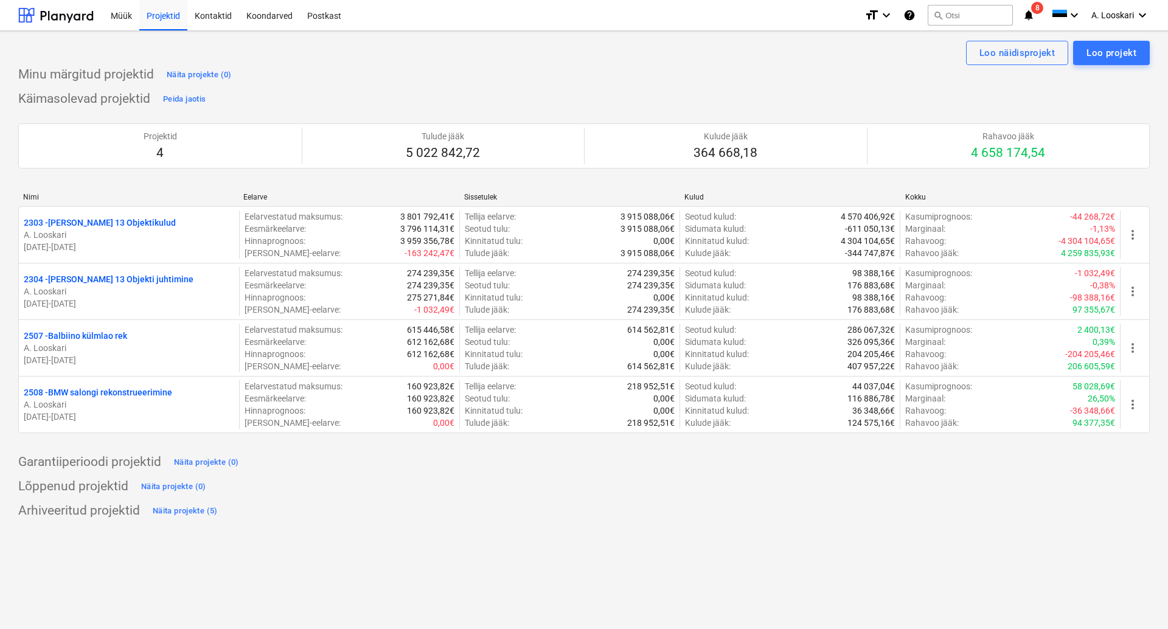
click at [1029, 15] on icon "notifications" at bounding box center [1029, 15] width 12 height 15
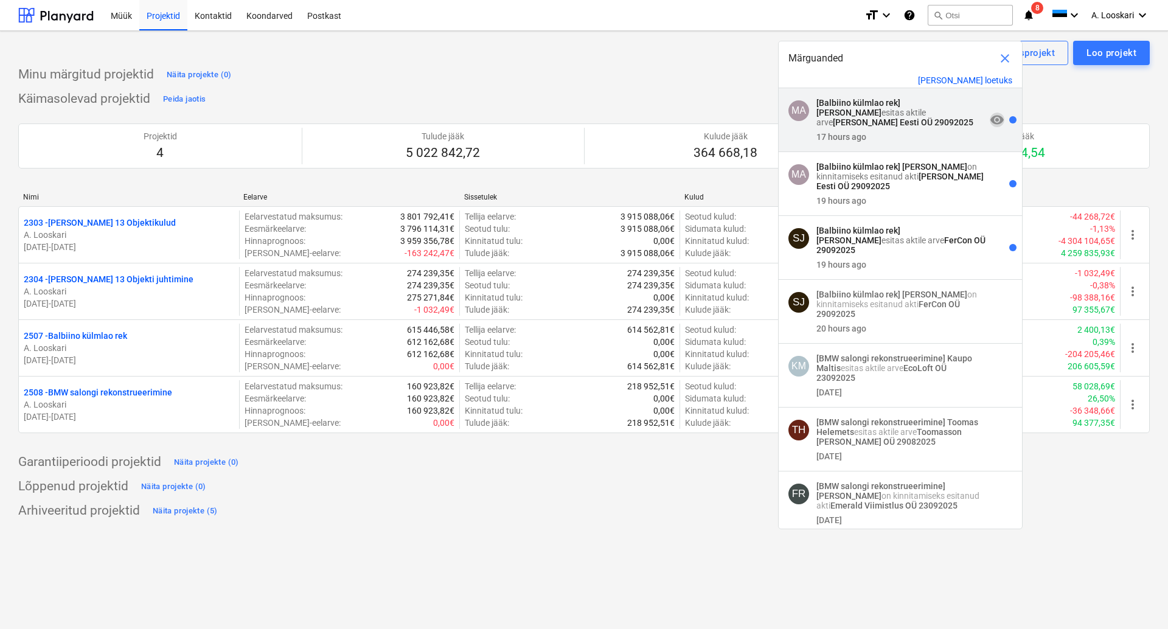
drag, startPoint x: 987, startPoint y: 119, endPoint x: 984, endPoint y: 134, distance: 16.1
click at [990, 119] on span "visibility" at bounding box center [997, 120] width 15 height 15
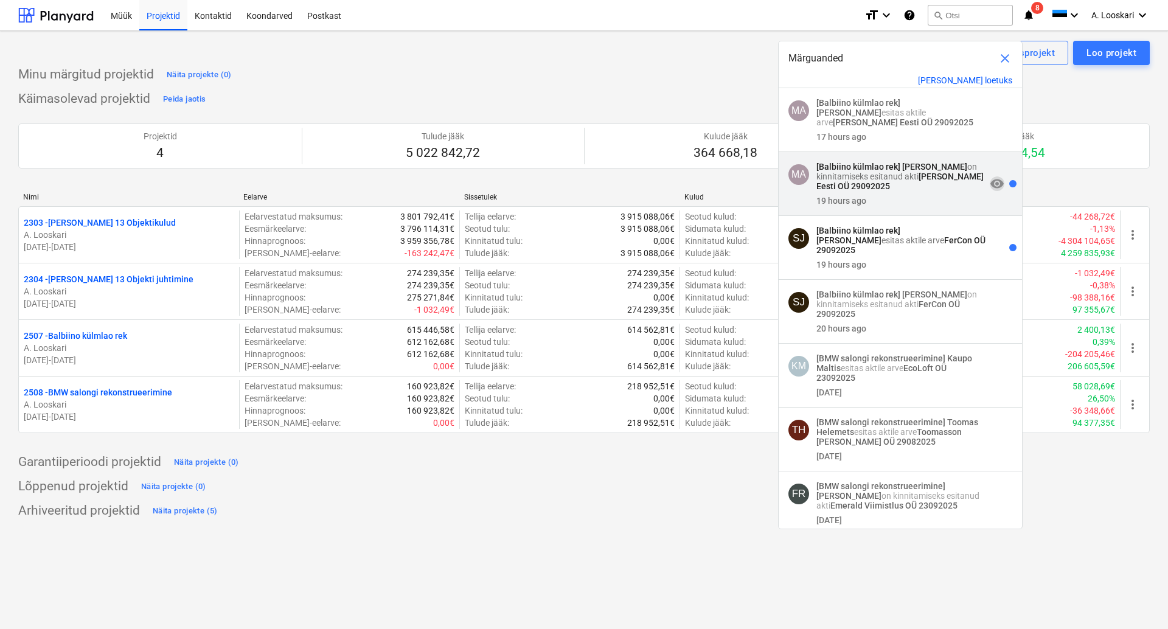
click at [990, 187] on span "visibility" at bounding box center [997, 183] width 15 height 15
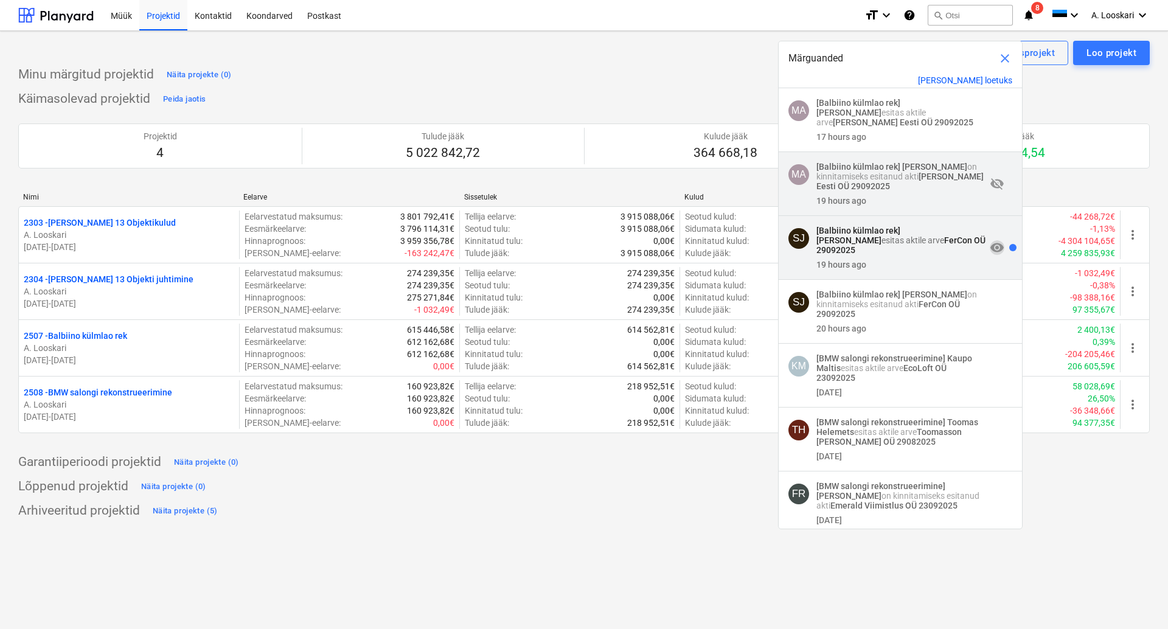
click at [990, 254] on span "visibility" at bounding box center [997, 247] width 15 height 15
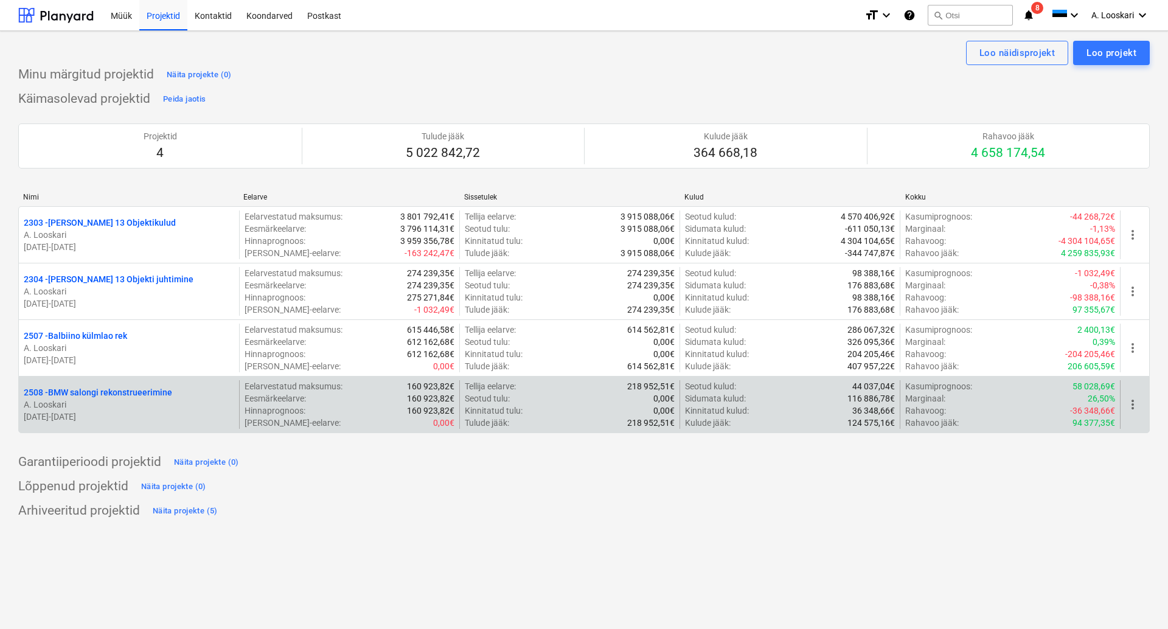
click at [96, 394] on p "2508 - BMW salongi rekonstrueerimine" at bounding box center [98, 392] width 148 height 12
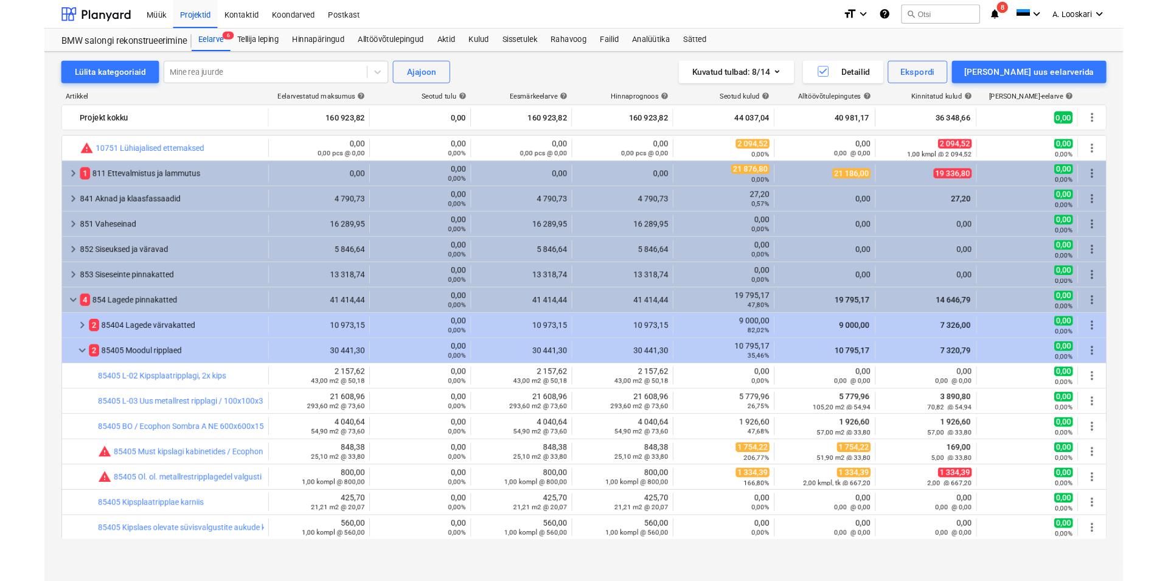
scroll to position [69, 0]
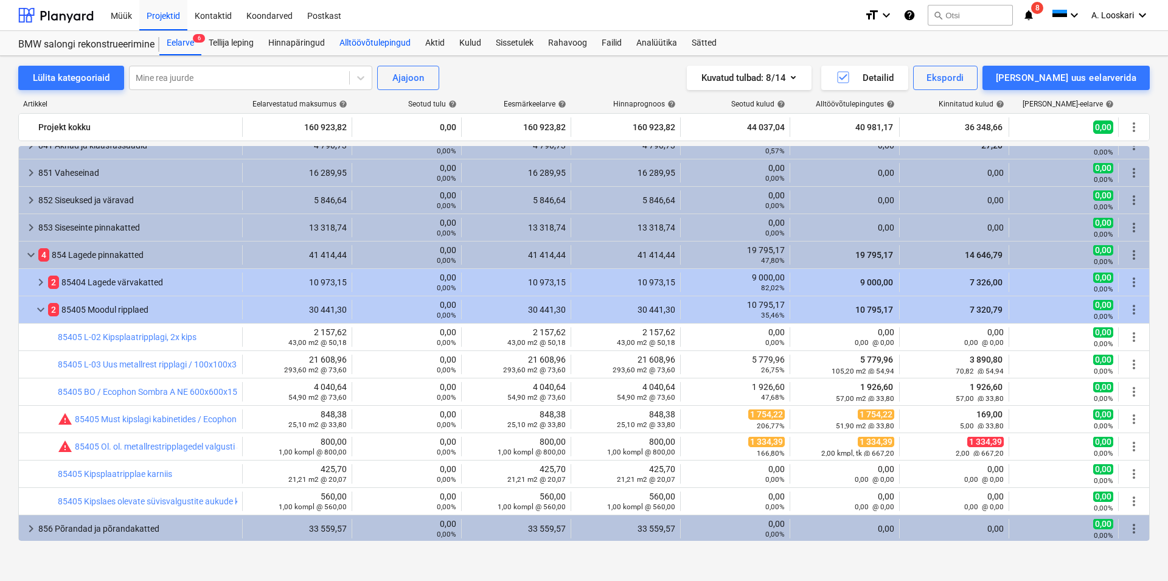
click at [394, 40] on div "Alltöövõtulepingud" at bounding box center [375, 43] width 86 height 24
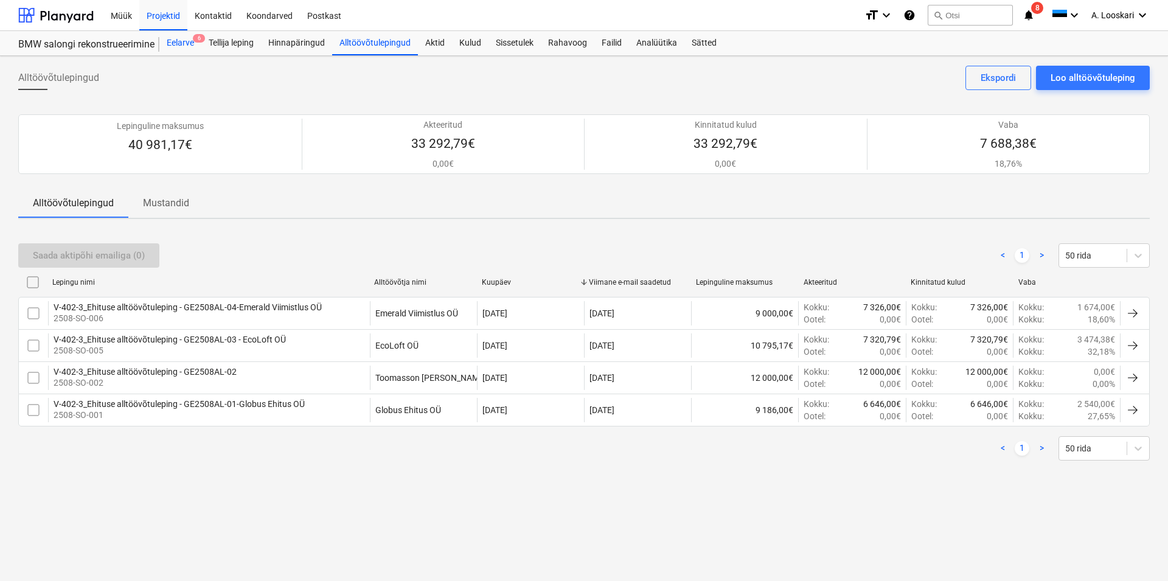
click at [182, 41] on div "Eelarve 6" at bounding box center [180, 43] width 42 height 24
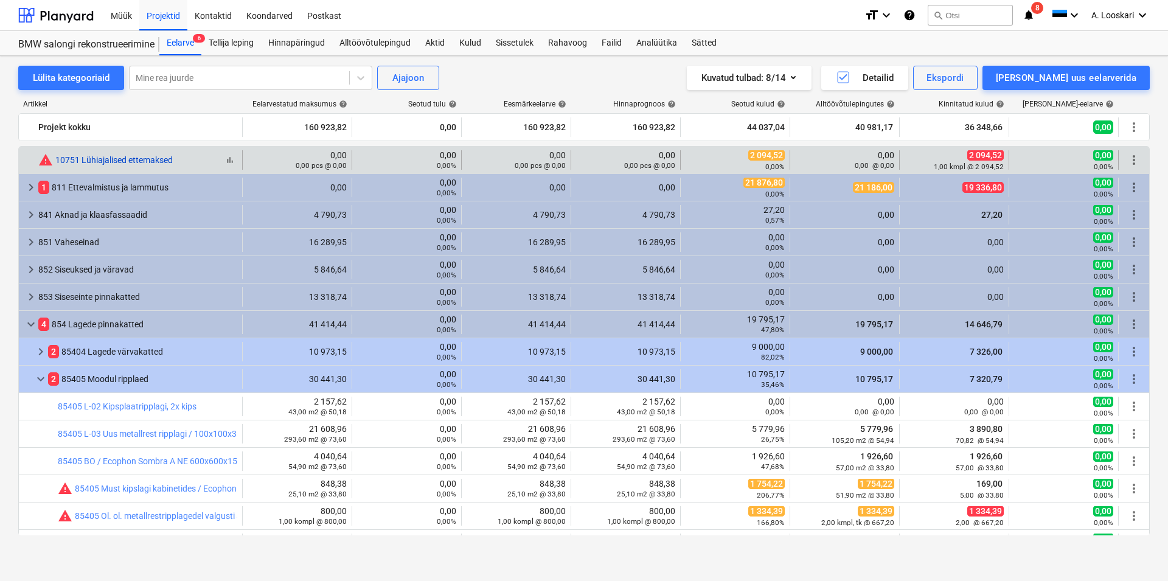
click at [152, 157] on link "10751 Lühiajalised ettemaksed" at bounding box center [113, 160] width 117 height 10
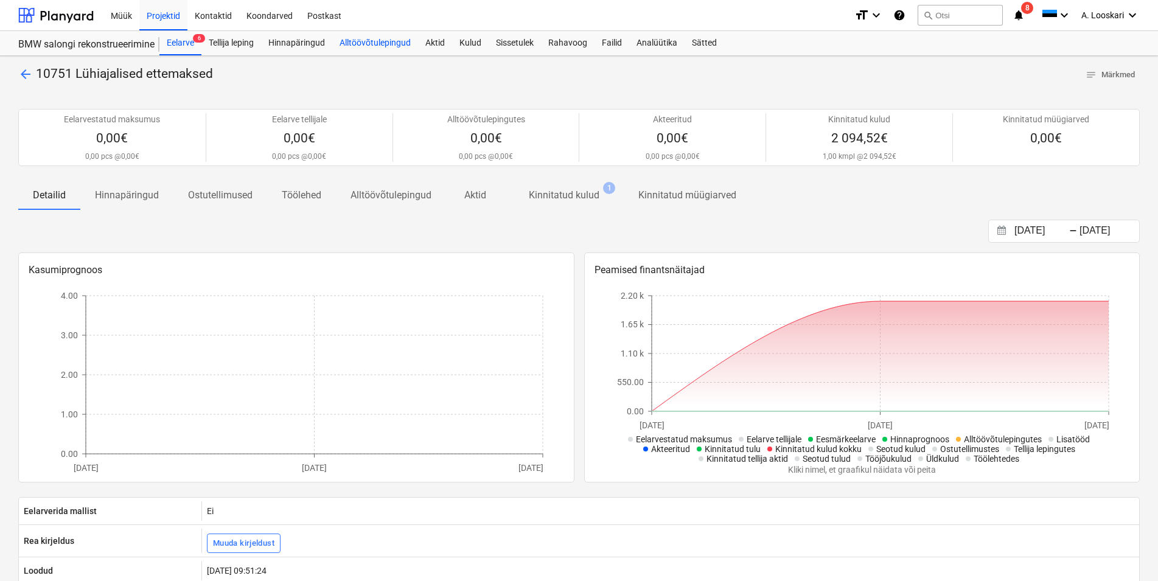
click at [399, 42] on div "Alltöövõtulepingud" at bounding box center [375, 43] width 86 height 24
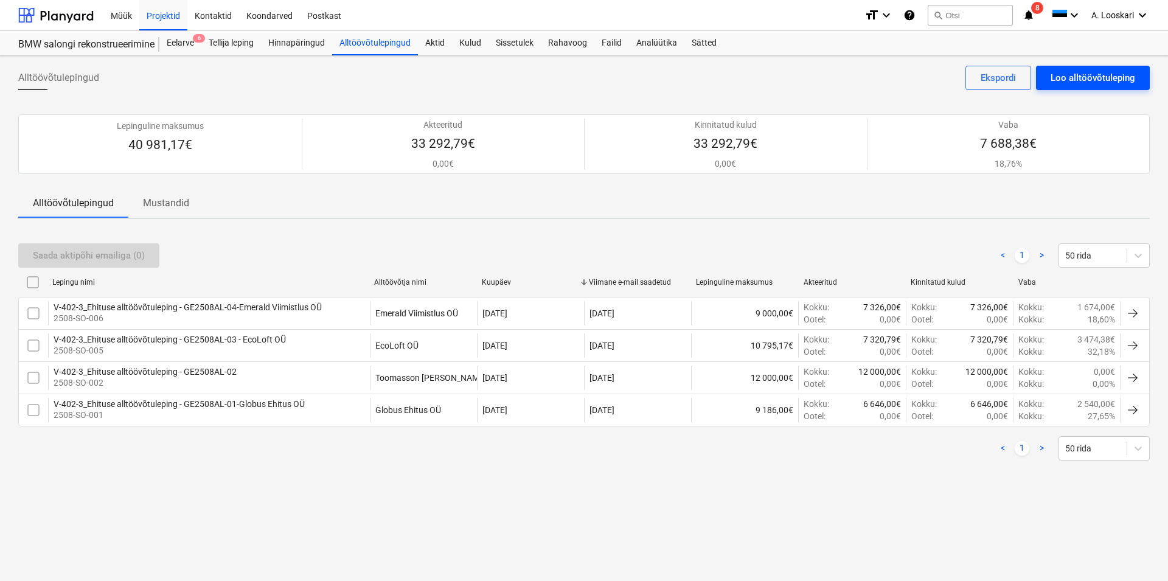
click at [1075, 79] on div "Loo alltöövõtuleping" at bounding box center [1093, 78] width 85 height 16
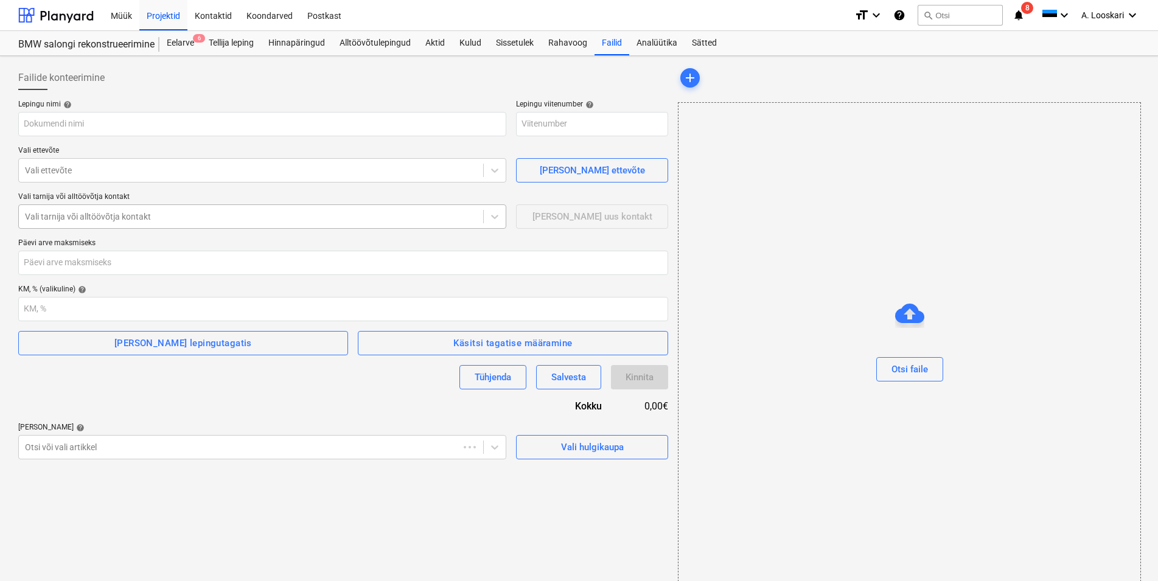
type input "2508-SO-007"
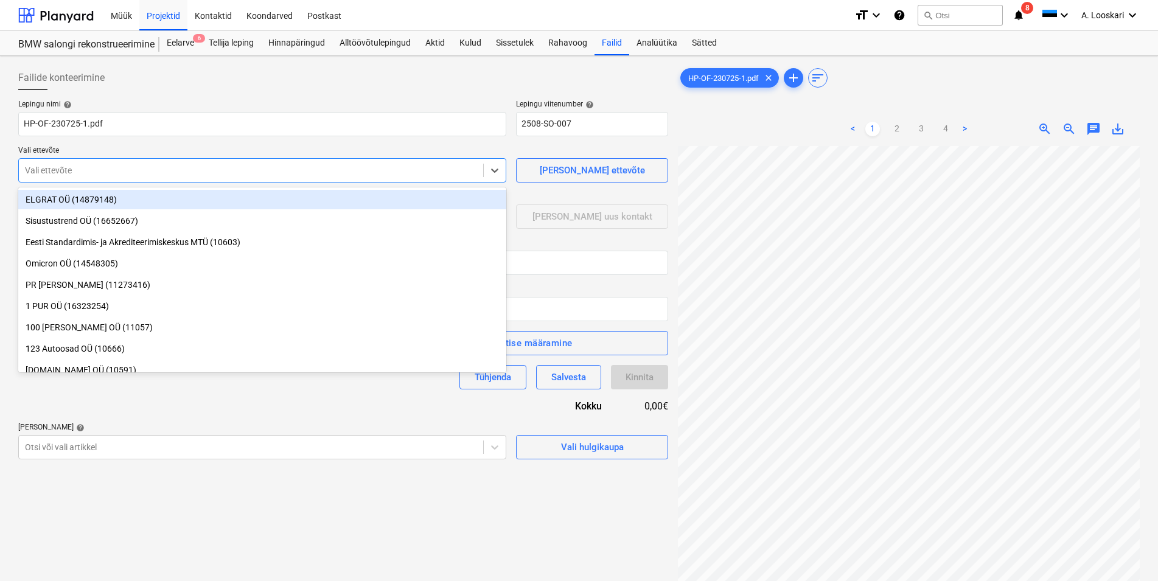
click at [87, 173] on div at bounding box center [251, 170] width 452 height 12
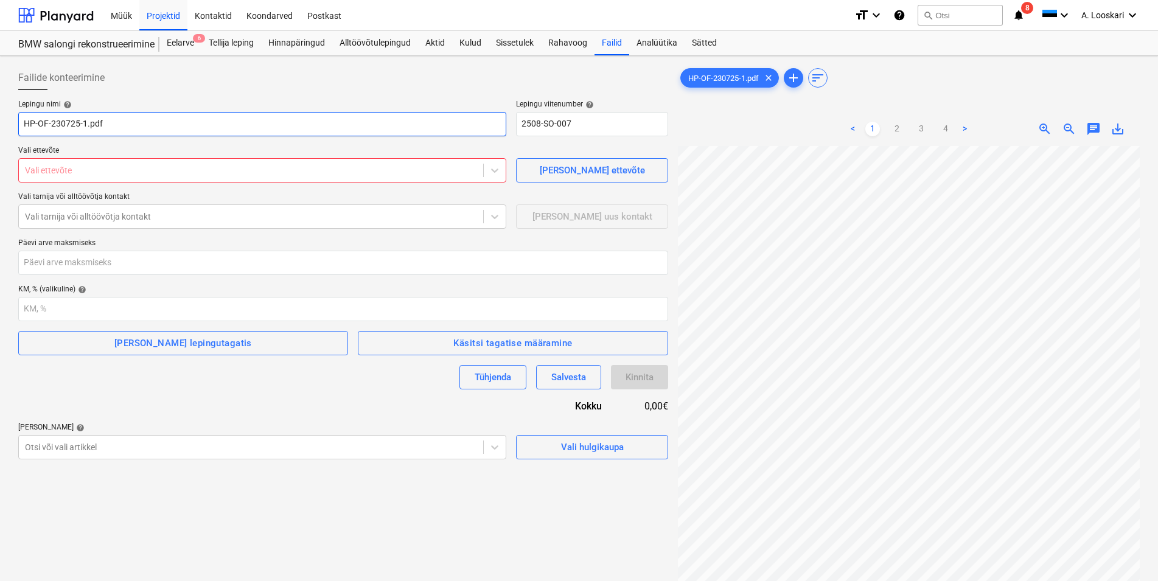
drag, startPoint x: 105, startPoint y: 124, endPoint x: 12, endPoint y: 120, distance: 93.8
click at [18, 120] on input "HP-OF-230725-1.pdf" at bounding box center [262, 124] width 488 height 24
type input "Fenster Alumiinium AS - alufassaad"
click at [75, 172] on div at bounding box center [251, 170] width 452 height 12
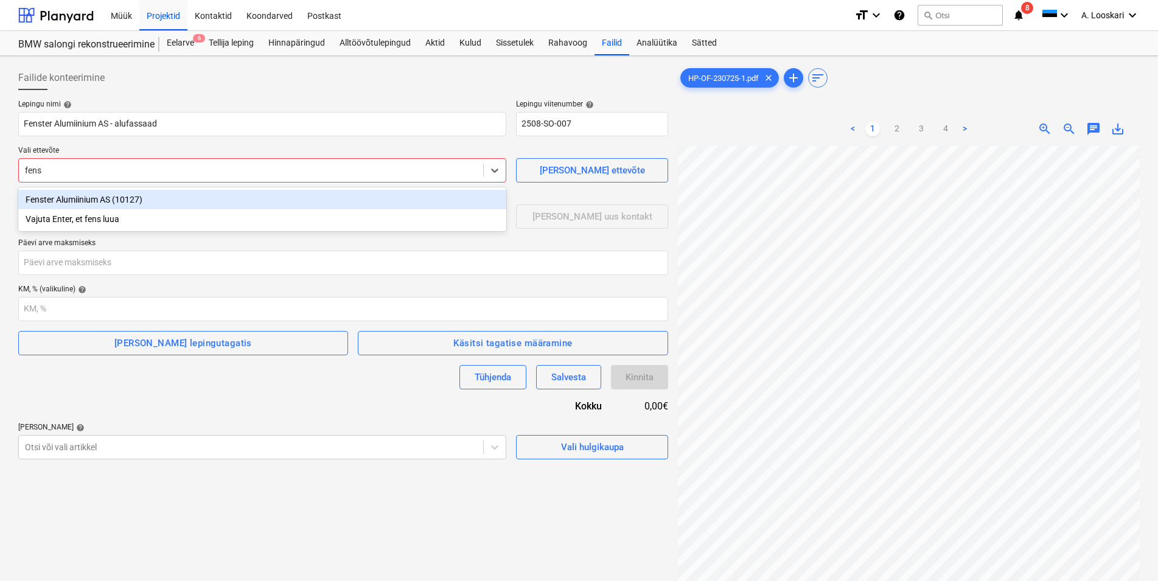
type input "fenst"
click at [92, 198] on div "Fenster Alumiinium AS (10127)" at bounding box center [262, 199] width 488 height 19
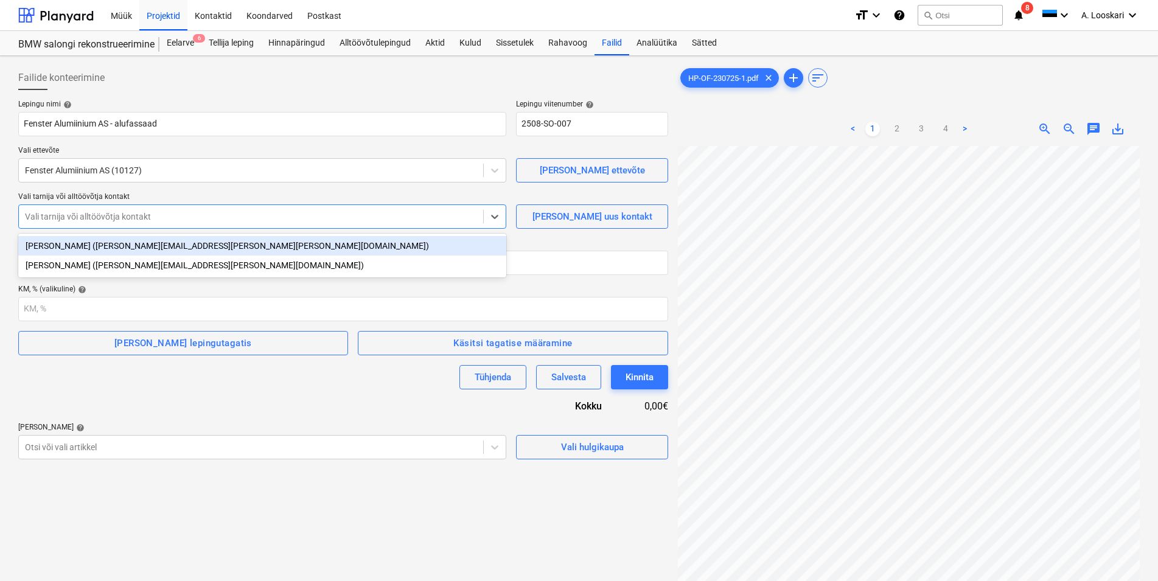
click at [97, 218] on div at bounding box center [251, 217] width 452 height 12
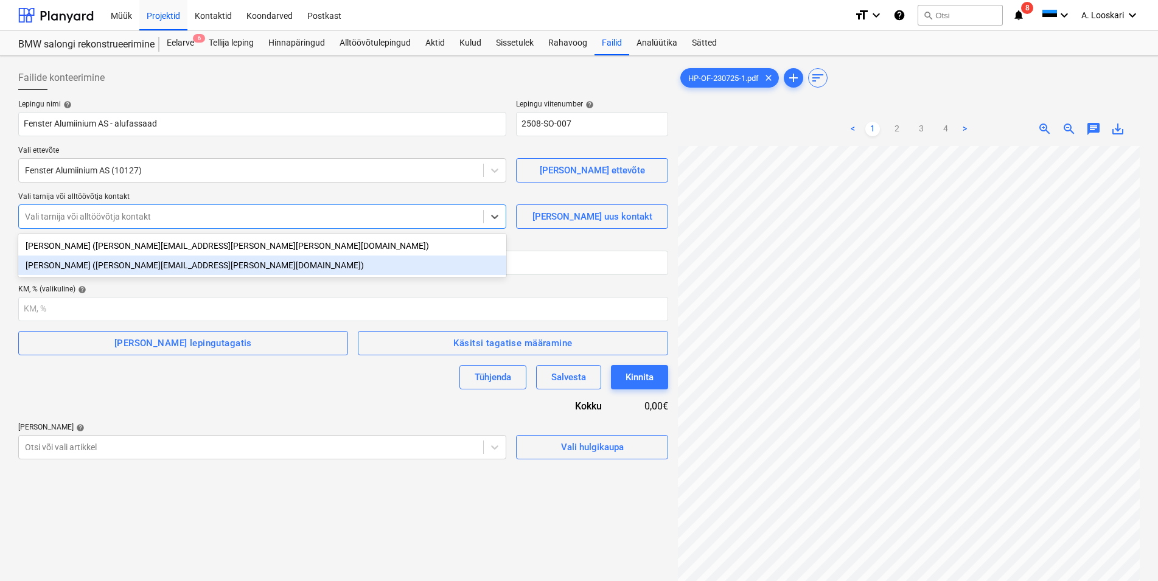
click at [69, 262] on div "Andrei Jepihhin (andrei.jepihhin@fenster.ee)" at bounding box center [262, 265] width 488 height 19
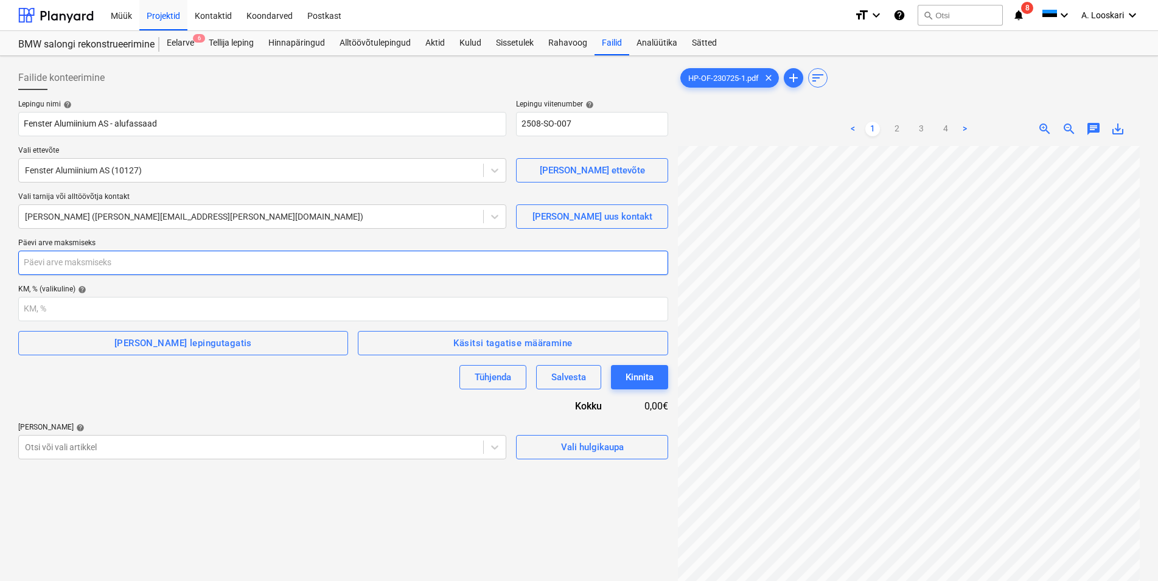
click at [55, 259] on input "number" at bounding box center [343, 263] width 650 height 24
type input "21"
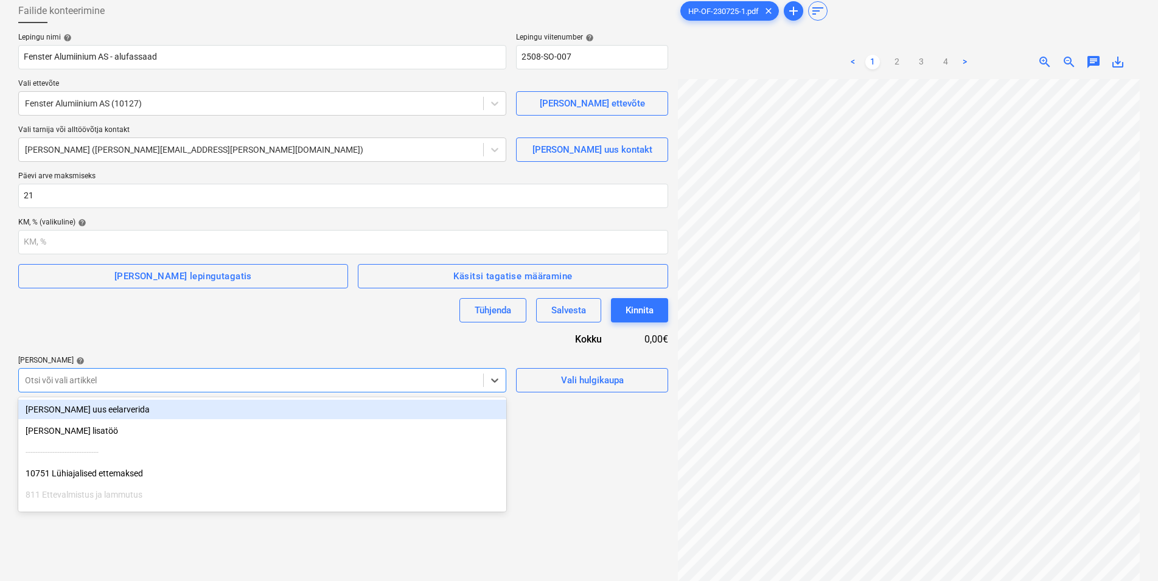
click at [111, 447] on body "Müük Projektid Kontaktid Koondarved Postkast format_size keyboard_arrow_down he…" at bounding box center [579, 223] width 1158 height 581
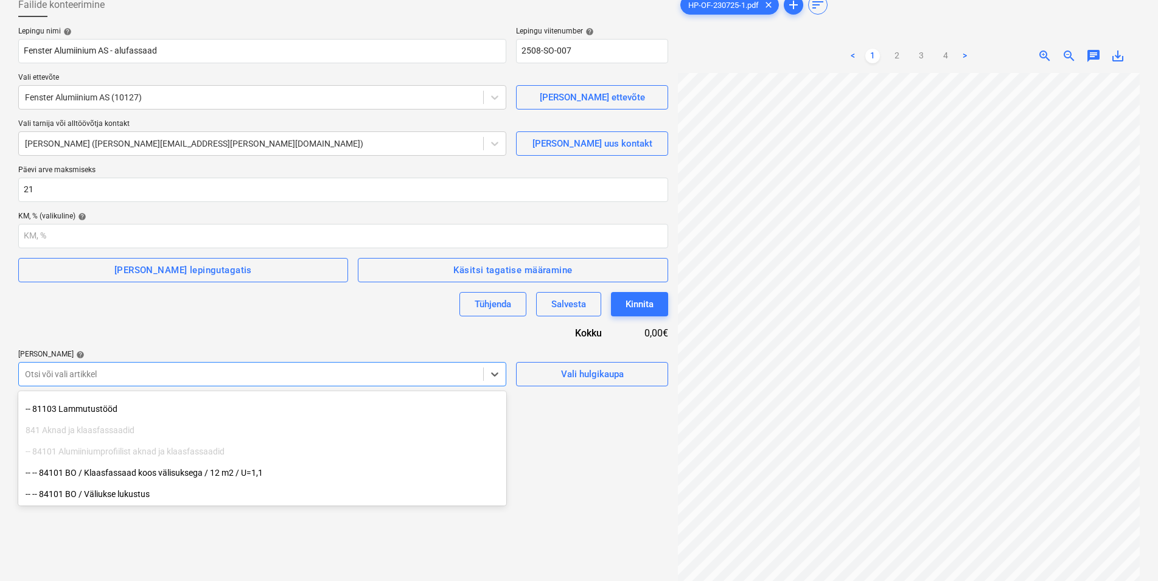
scroll to position [124, 0]
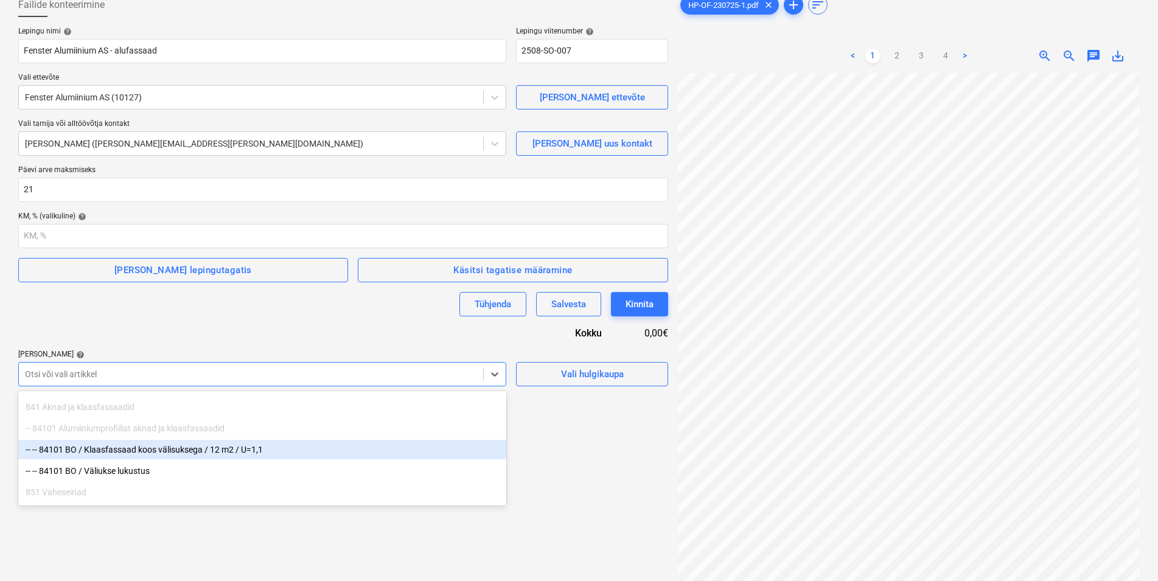
click at [161, 448] on div "-- -- 84101 BO / Klaasfassaad koos välisuksega / 12 m2 / U=1,1" at bounding box center [262, 449] width 488 height 19
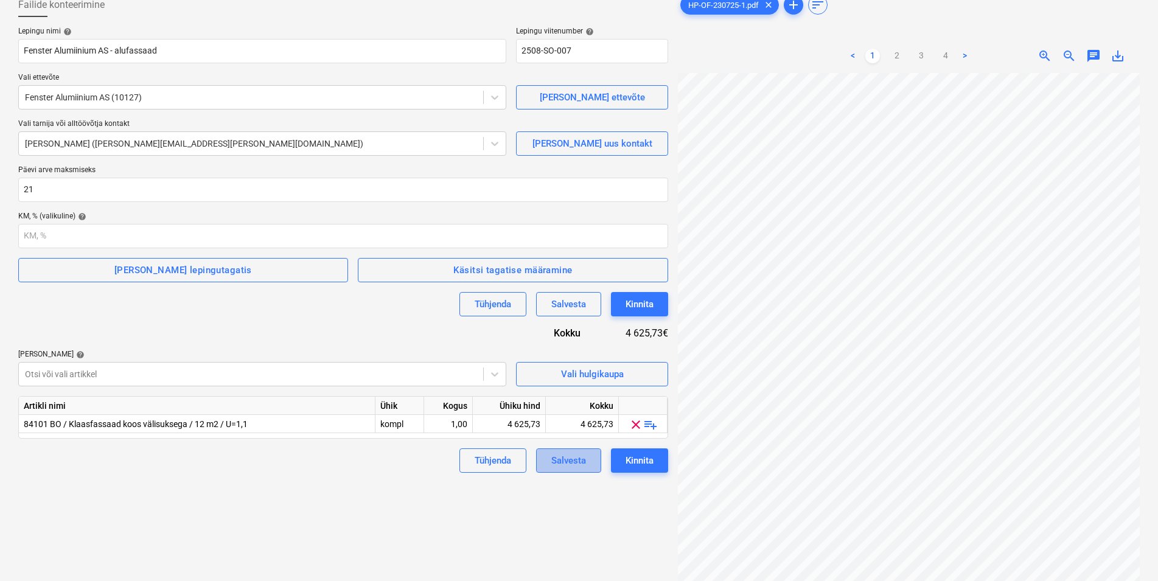
click at [574, 458] on div "Salvesta" at bounding box center [568, 461] width 35 height 16
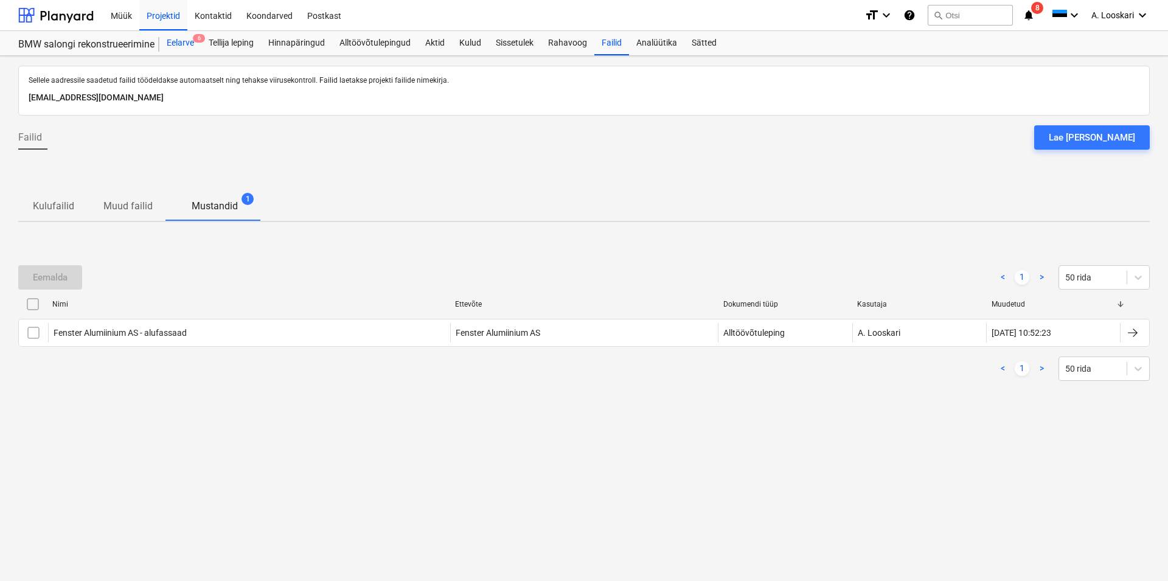
click at [183, 40] on div "Eelarve 6" at bounding box center [180, 43] width 42 height 24
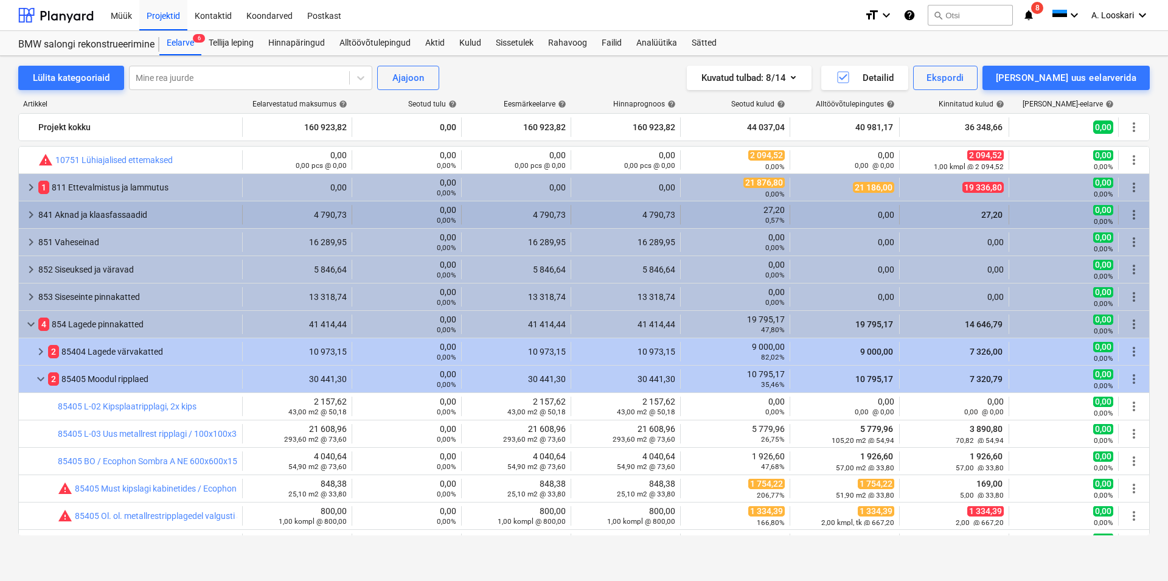
click at [113, 213] on div "841 Aknad ja klaasfassaadid" at bounding box center [137, 214] width 199 height 19
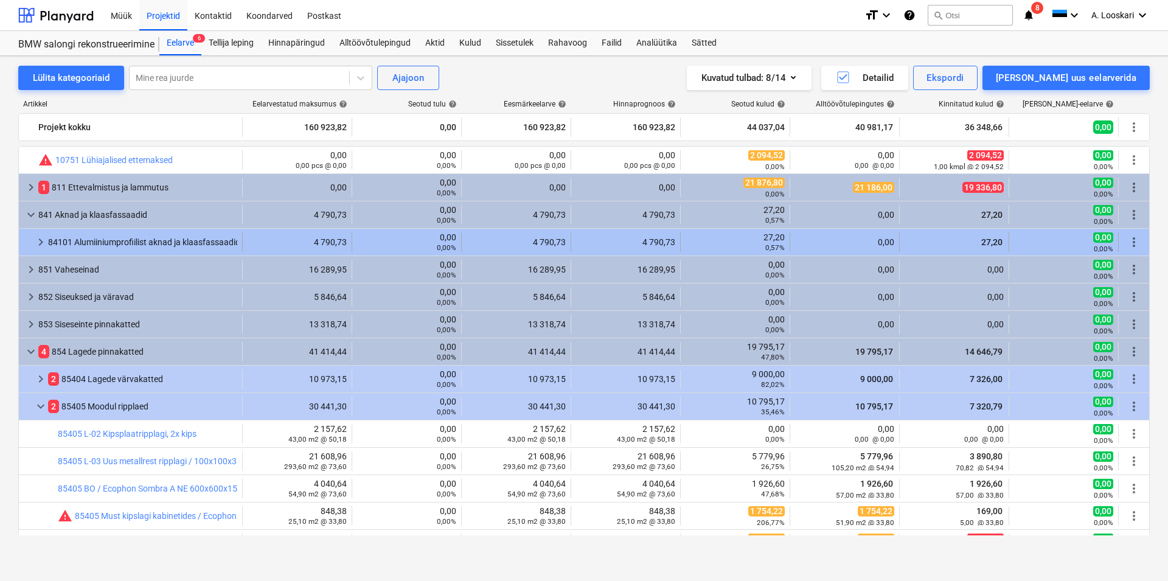
click at [116, 239] on div "84101 Alumiiniumprofiilist aknad ja klaasfassaadid" at bounding box center [142, 241] width 189 height 19
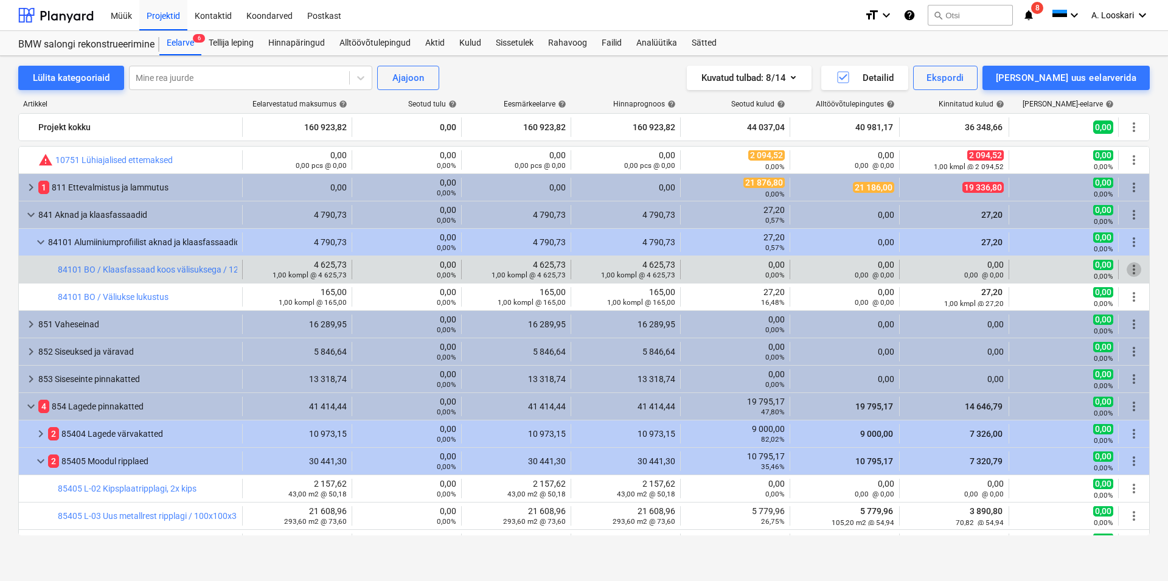
click at [1128, 267] on span "more_vert" at bounding box center [1134, 269] width 15 height 15
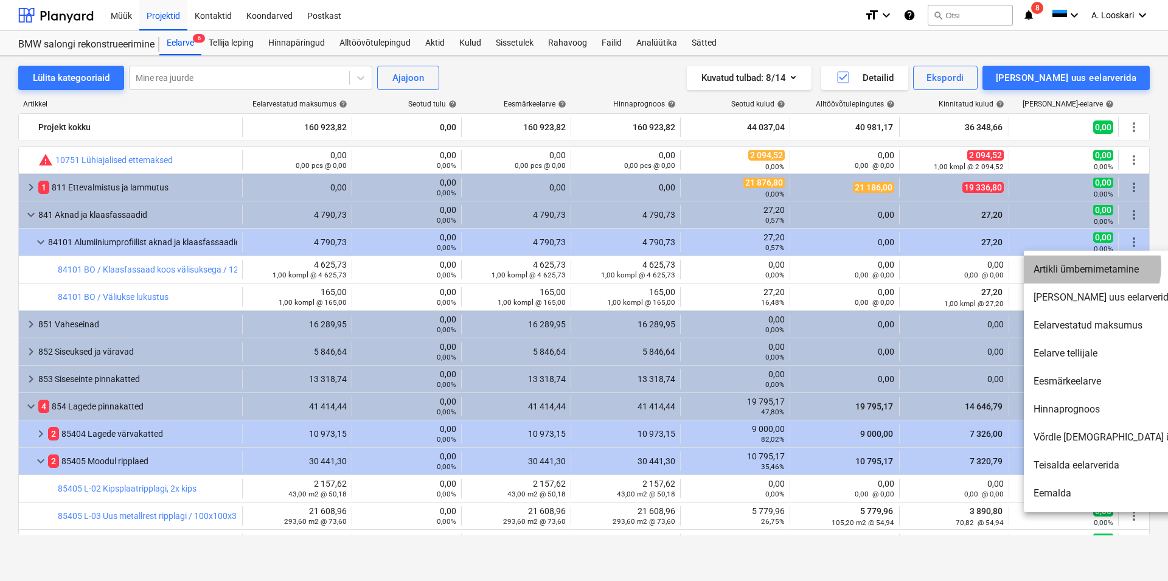
click at [1089, 266] on li "Artikli ümbernimetamine" at bounding box center [1128, 270] width 209 height 28
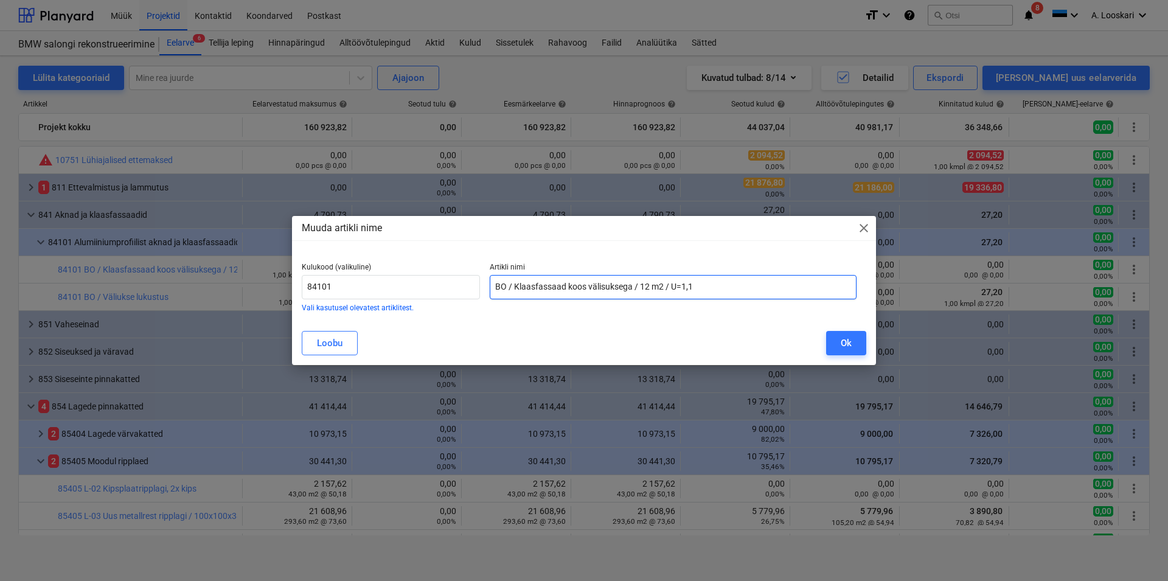
drag, startPoint x: 698, startPoint y: 285, endPoint x: 632, endPoint y: 285, distance: 65.7
click at [632, 285] on input "BO / Klaasfassaad koos välisuksega / 12 m2 / U=1,1" at bounding box center [673, 287] width 367 height 24
type input "BO / Klaasfassaad koos välisuksega"
click at [844, 343] on div "Ok" at bounding box center [846, 343] width 11 height 16
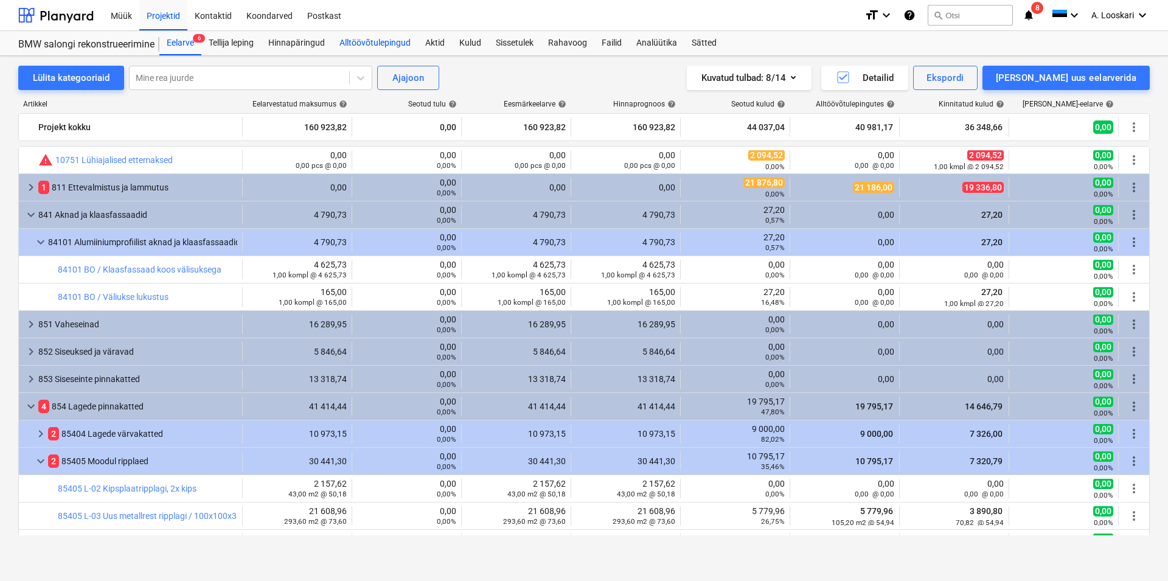
click at [388, 42] on div "Alltöövõtulepingud" at bounding box center [375, 43] width 86 height 24
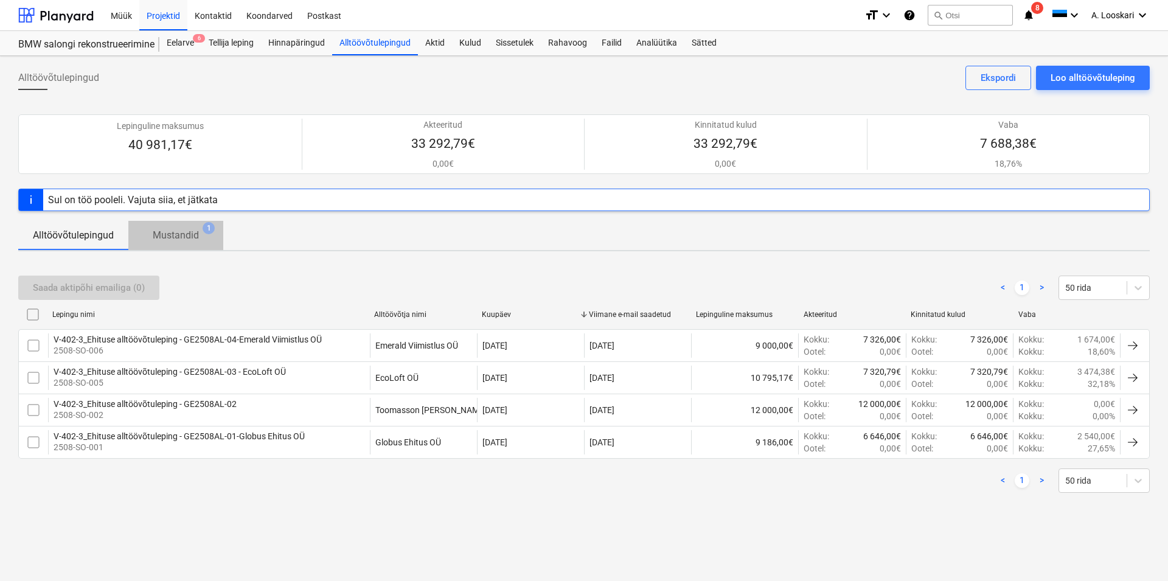
click at [180, 232] on p "Mustandid" at bounding box center [176, 235] width 46 height 15
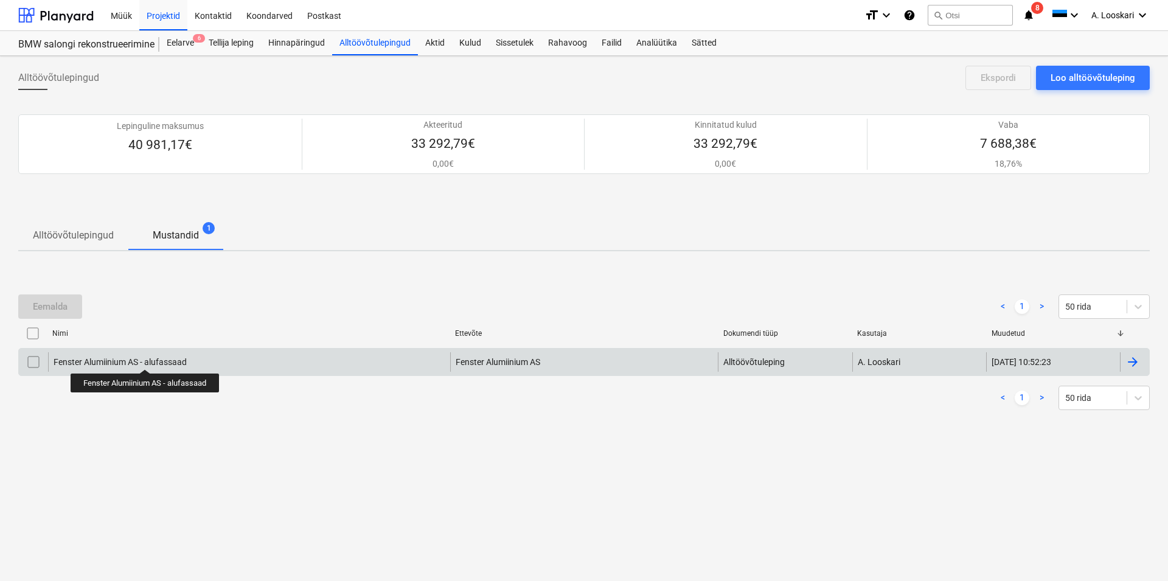
click at [145, 357] on div "Fenster Alumiinium AS - alufassaad" at bounding box center [120, 362] width 133 height 10
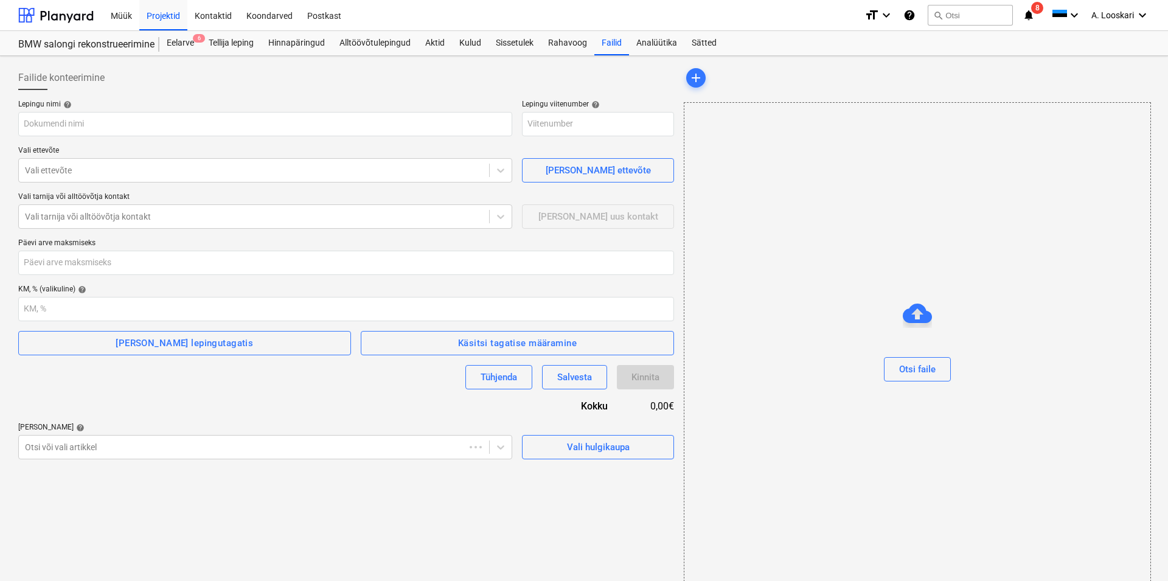
type input "Fenster Alumiinium AS - alufassaad"
type input "2508-SO-007"
type input "21"
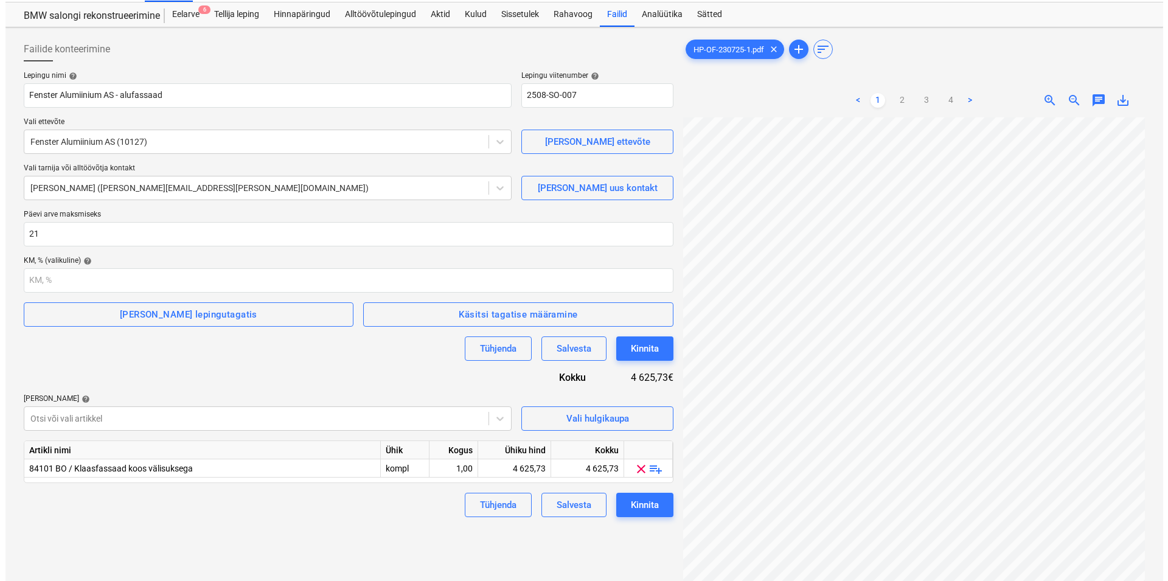
scroll to position [62, 0]
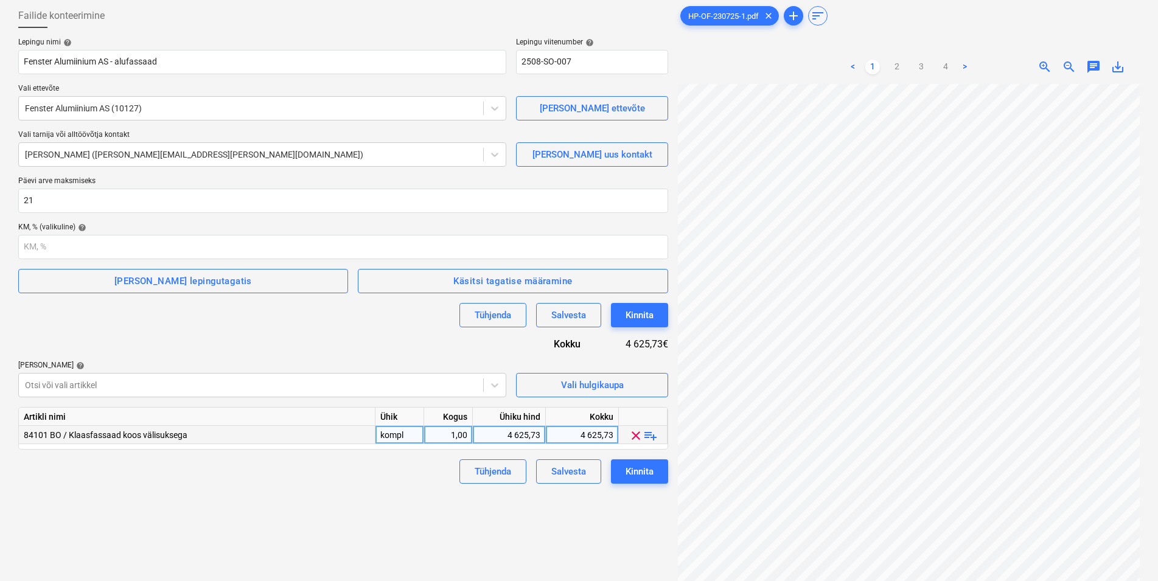
click at [525, 436] on div "4 625,73" at bounding box center [509, 435] width 63 height 18
type input "4189,03"
click at [414, 529] on div "Failide konteerimine Lepingu nimi help Fenster Alumiinium AS - alufassaad Lepin…" at bounding box center [343, 317] width 660 height 637
click at [646, 471] on div "Kinnita" at bounding box center [640, 472] width 28 height 16
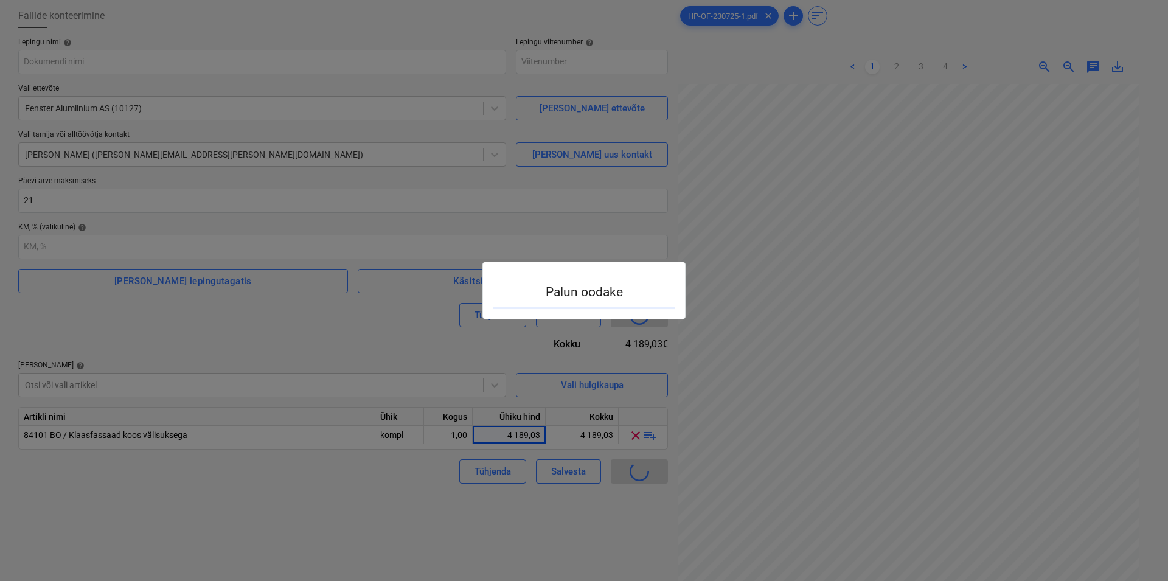
type input "2508-SO-007"
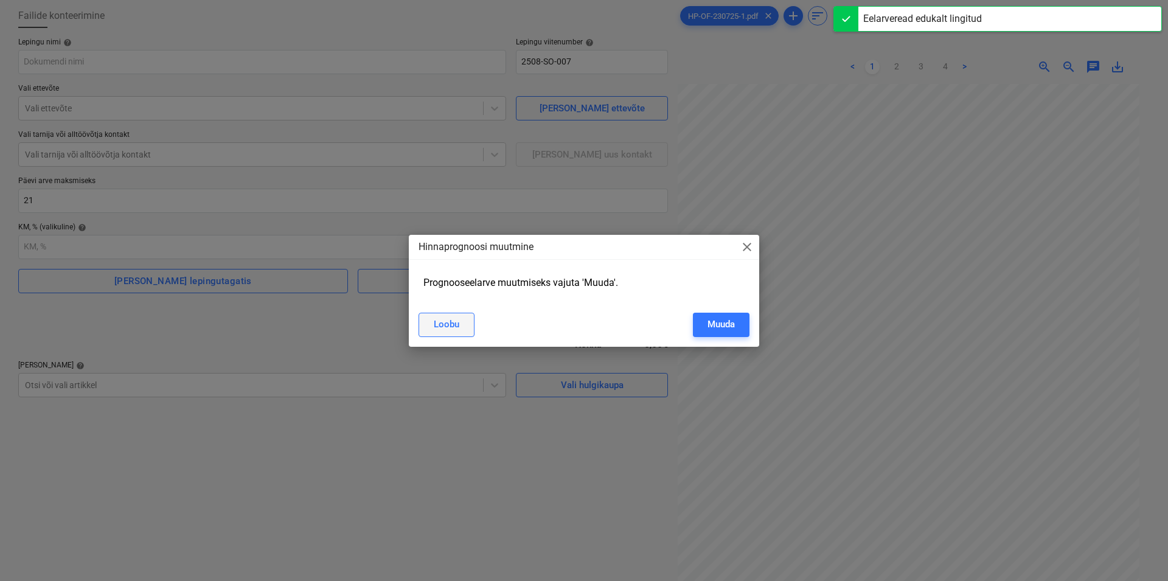
click at [436, 327] on div "Loobu" at bounding box center [447, 324] width 26 height 16
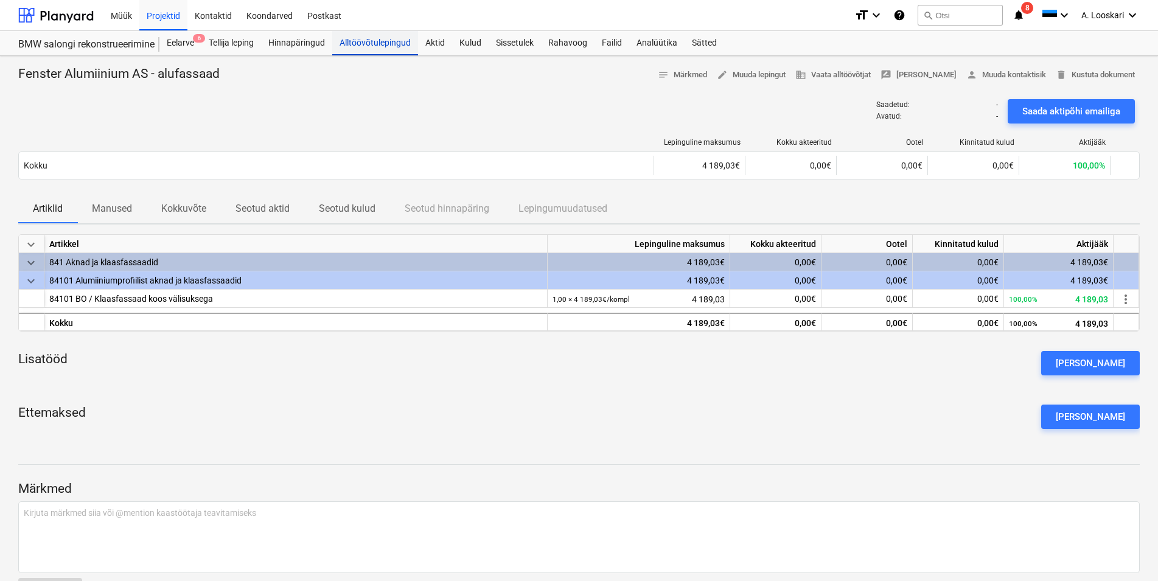
click at [399, 40] on div "Alltöövõtulepingud" at bounding box center [375, 43] width 86 height 24
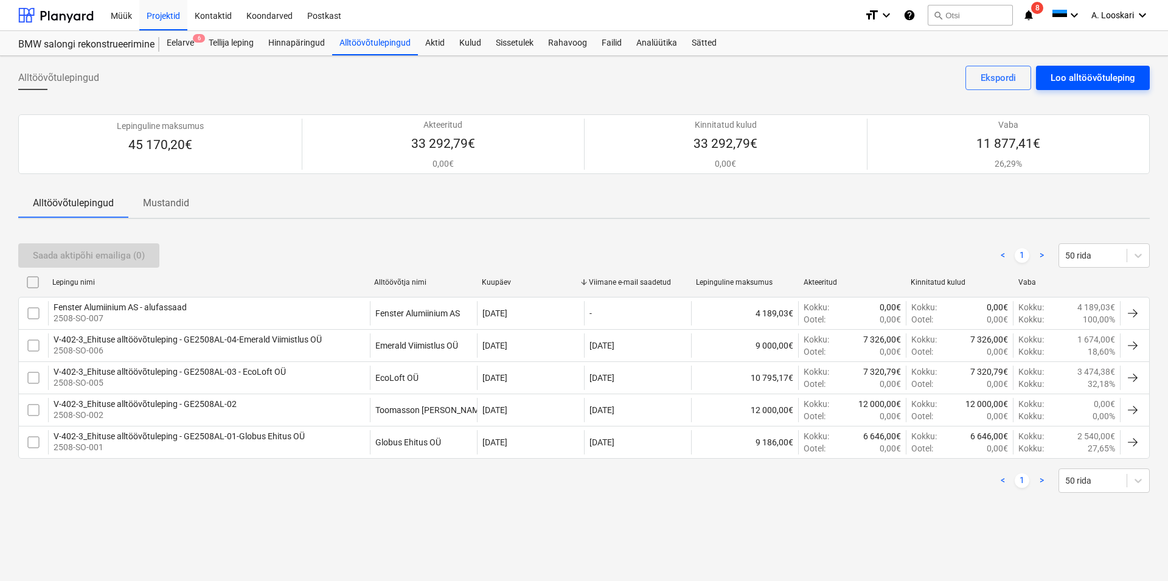
click at [1075, 78] on div "Loo alltöövõtuleping" at bounding box center [1093, 78] width 85 height 16
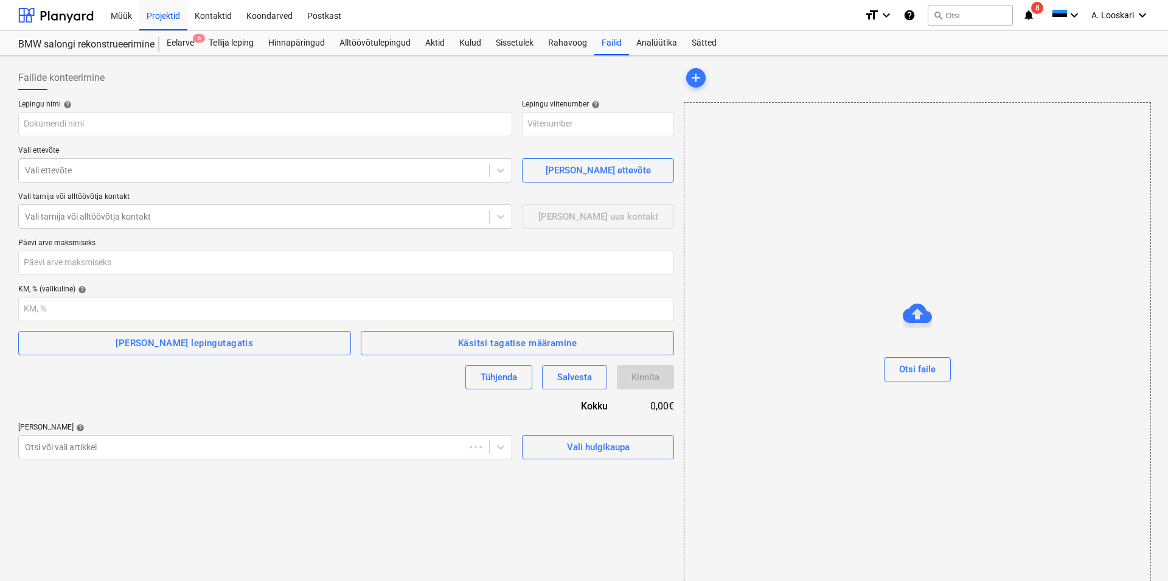
type input "2508-SO-007"
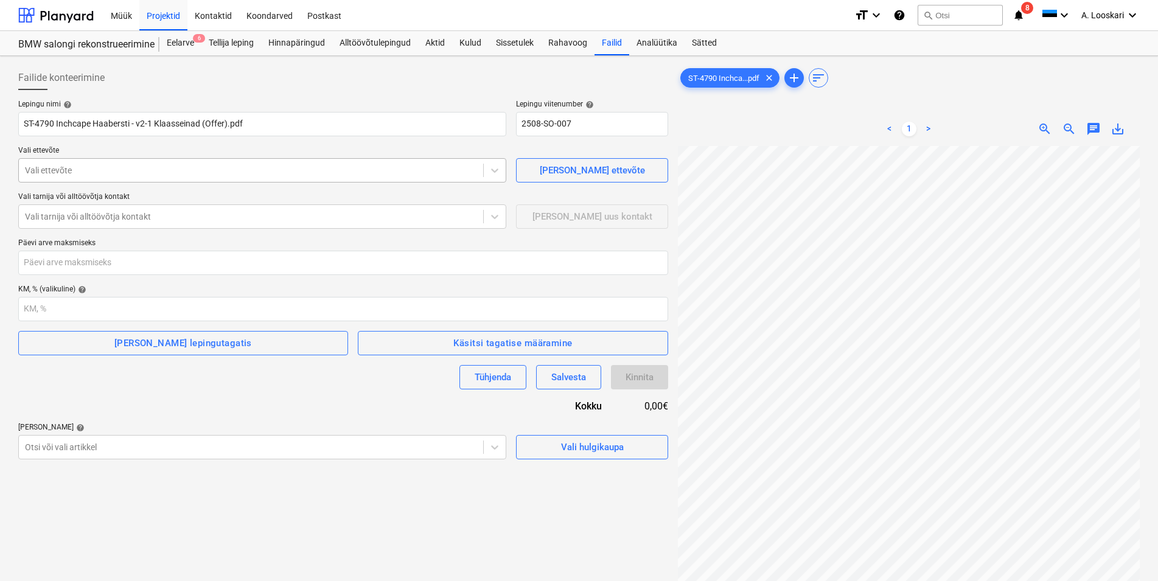
click at [91, 173] on div at bounding box center [251, 170] width 452 height 12
click at [249, 121] on input "ST-4790 Inchcape Haabersti - v2-1 Klaasseinad (Offer).pdf" at bounding box center [262, 124] width 488 height 24
drag, startPoint x: 239, startPoint y: 120, endPoint x: 17, endPoint y: 117, distance: 221.5
click at [18, 113] on input "ST-4790 Inchcape Haabersti - v2-1 Klaasseinad (Offer).pdf" at bounding box center [262, 124] width 488 height 24
paste input "RUCTO GROUP OÜ"
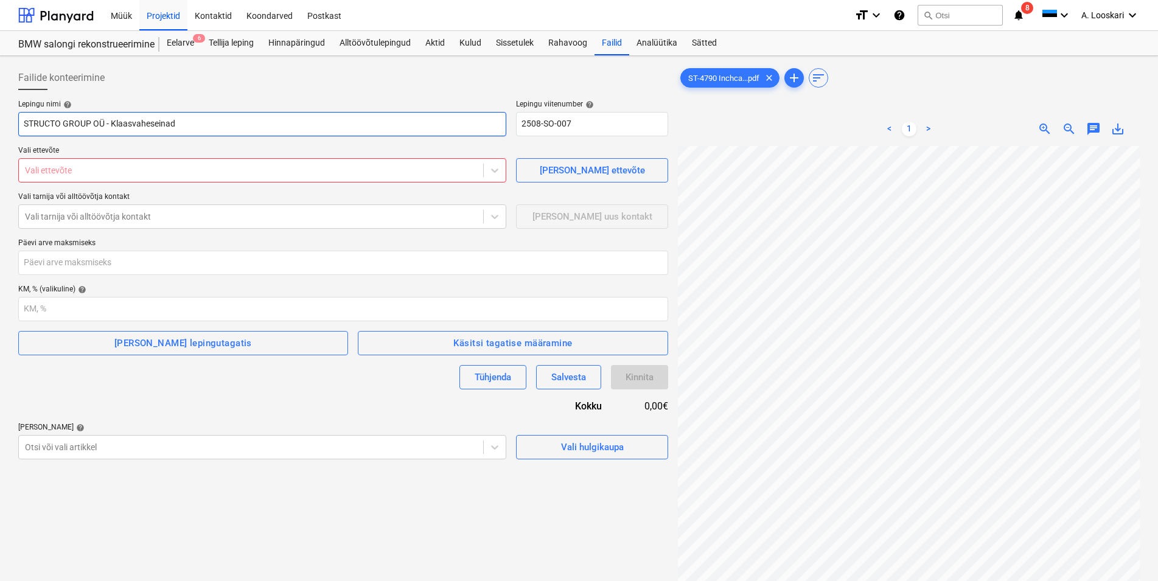
type input "STRUCTO GROUP OÜ - Klaasvaheseinad"
click at [78, 169] on div at bounding box center [251, 170] width 452 height 12
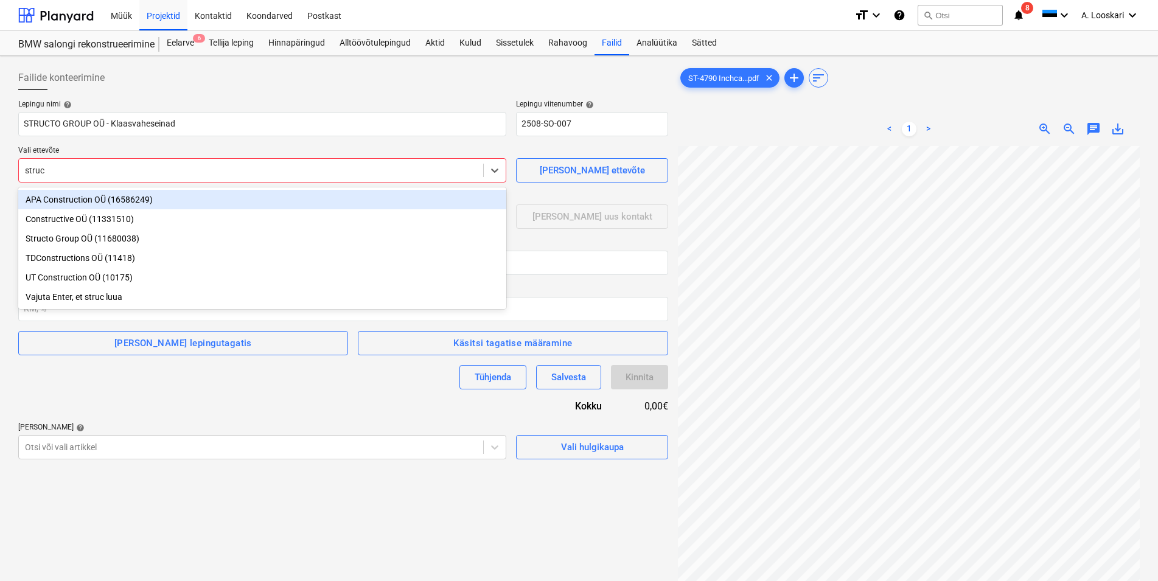
type input "struct"
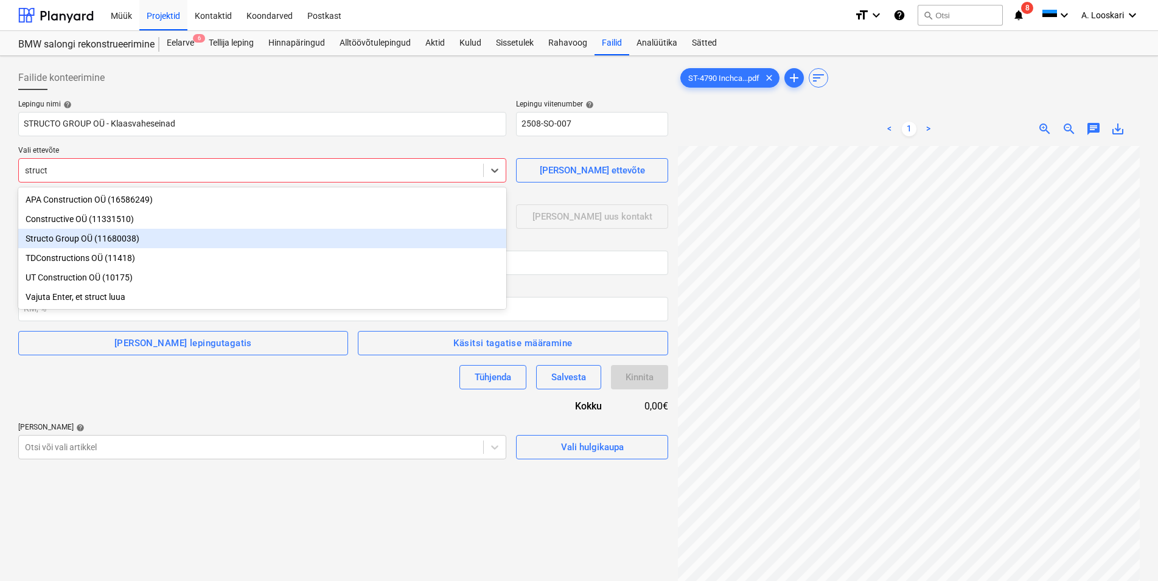
click at [65, 237] on div "Structo Group OÜ (11680038)" at bounding box center [262, 238] width 488 height 19
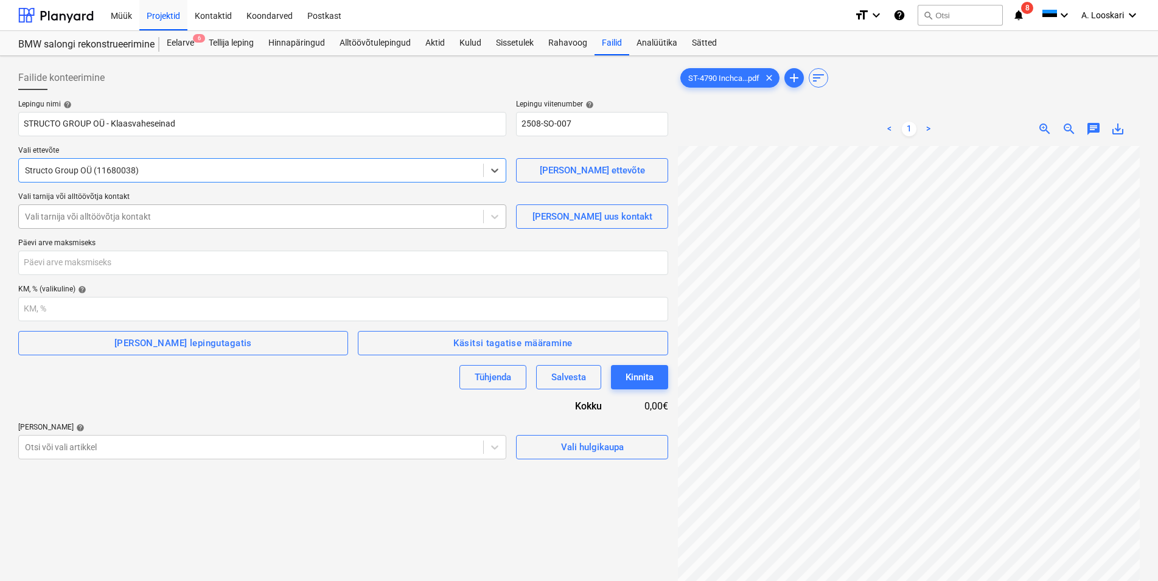
click at [80, 215] on div at bounding box center [251, 217] width 452 height 12
click at [557, 215] on span "[PERSON_NAME] uus kontakt" at bounding box center [592, 217] width 122 height 16
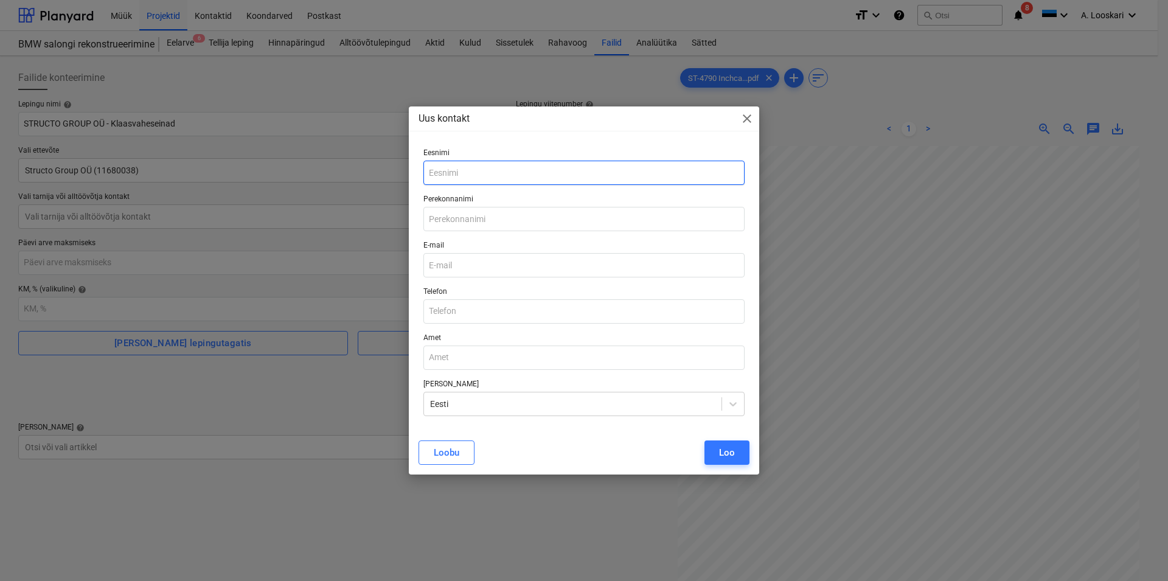
drag, startPoint x: 451, startPoint y: 169, endPoint x: 455, endPoint y: 176, distance: 8.7
click at [453, 172] on input "text" at bounding box center [584, 173] width 321 height 24
type input "Margus"
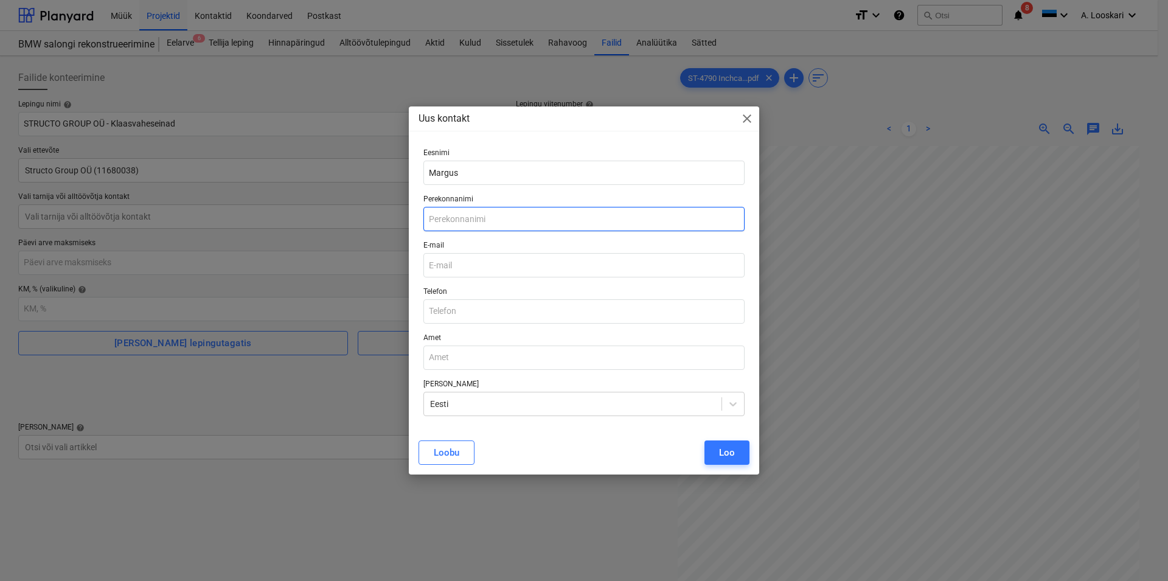
click at [454, 218] on input "text" at bounding box center [584, 219] width 321 height 24
type input "Laos"
click at [474, 268] on input "email" at bounding box center [584, 265] width 321 height 24
click at [454, 266] on input "email" at bounding box center [584, 265] width 321 height 24
paste input "margus@structo.ee"
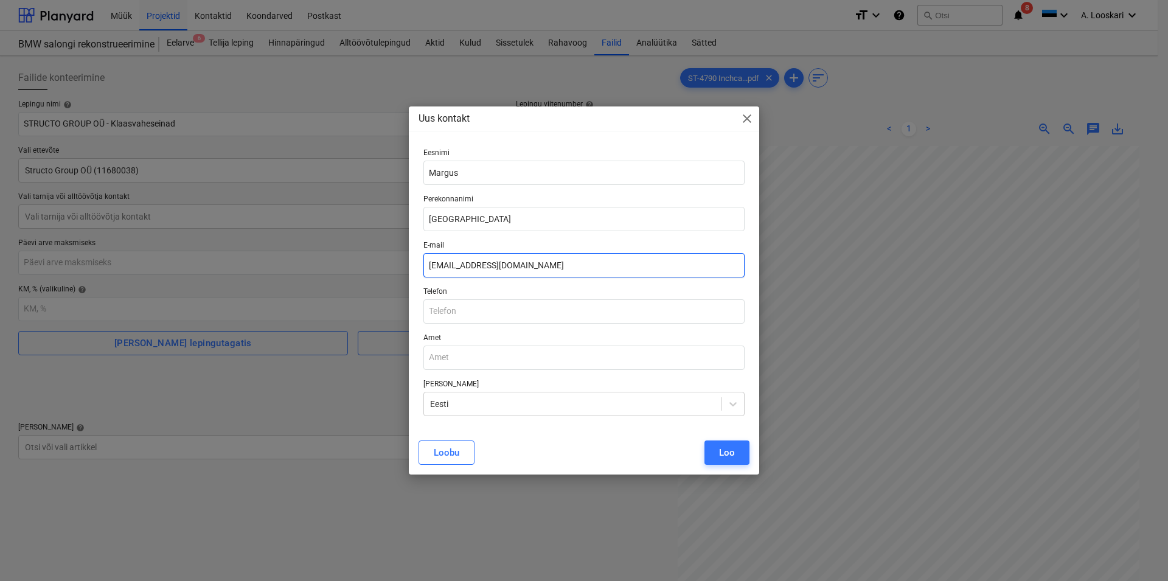
type input "margus@structo.ee"
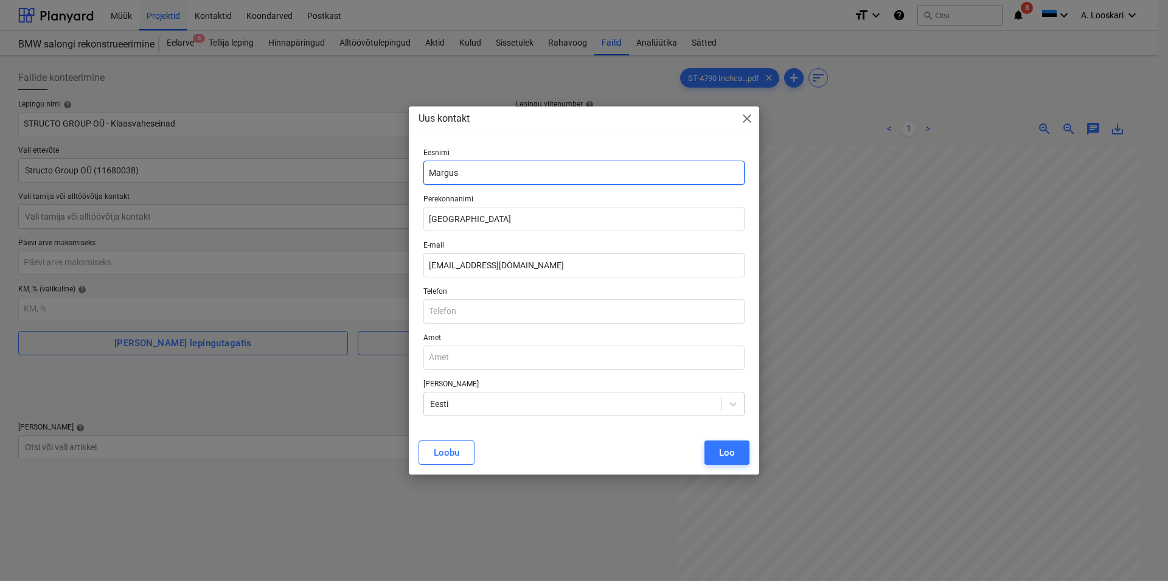
drag, startPoint x: 464, startPoint y: 173, endPoint x: 419, endPoint y: 172, distance: 45.0
click at [424, 172] on input "Margus" at bounding box center [584, 173] width 321 height 24
type input "Tõnis"
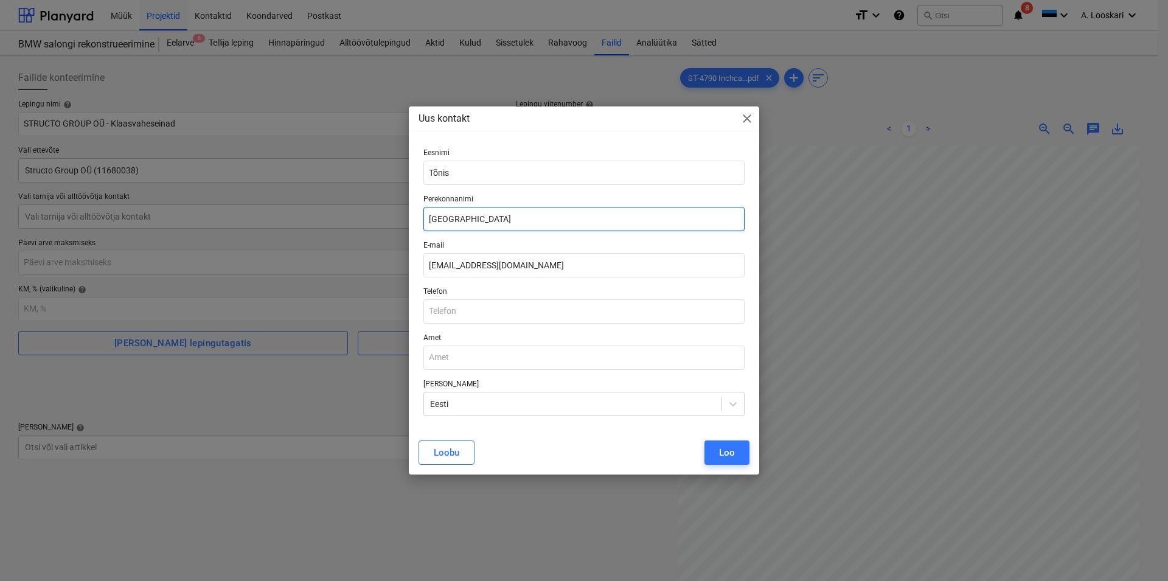
drag, startPoint x: 452, startPoint y: 218, endPoint x: 418, endPoint y: 218, distance: 33.5
click at [424, 218] on input "Laos" at bounding box center [584, 219] width 321 height 24
type input "Aguraiuja"
click at [462, 310] on input "text" at bounding box center [584, 311] width 321 height 24
click at [511, 263] on input "margus@structo.ee" at bounding box center [584, 265] width 321 height 24
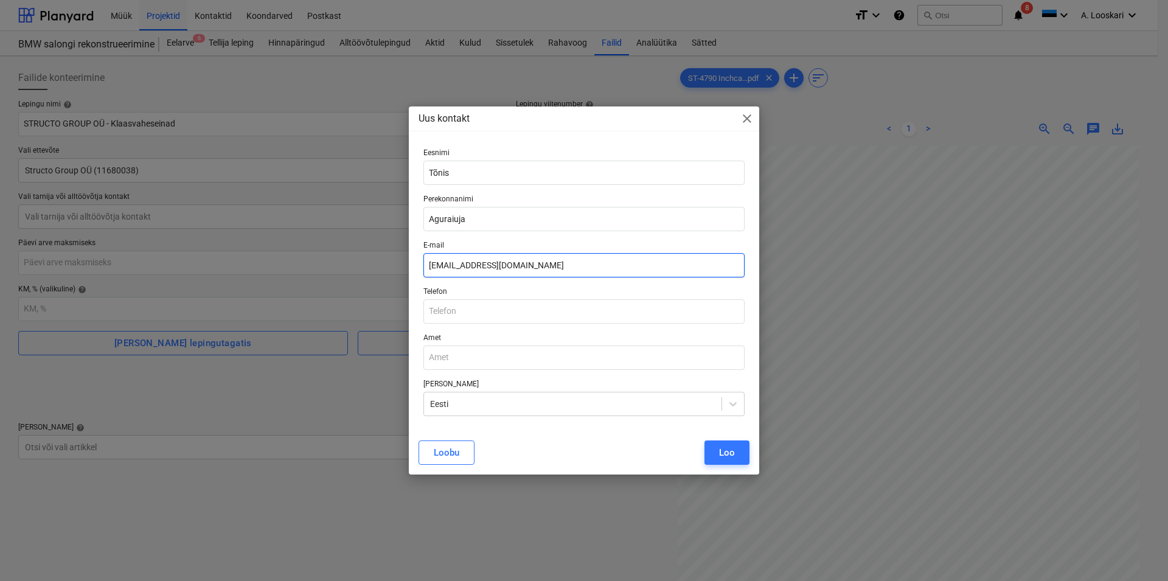
drag, startPoint x: 520, startPoint y: 263, endPoint x: 410, endPoint y: 259, distance: 109.6
click at [424, 259] on input "margus@structo.ee" at bounding box center [584, 265] width 321 height 24
paste input "<tonis@structo.ee>"
click at [433, 262] on input "<tonis@structo.ee" at bounding box center [584, 265] width 321 height 24
type input "tonis@structo.ee"
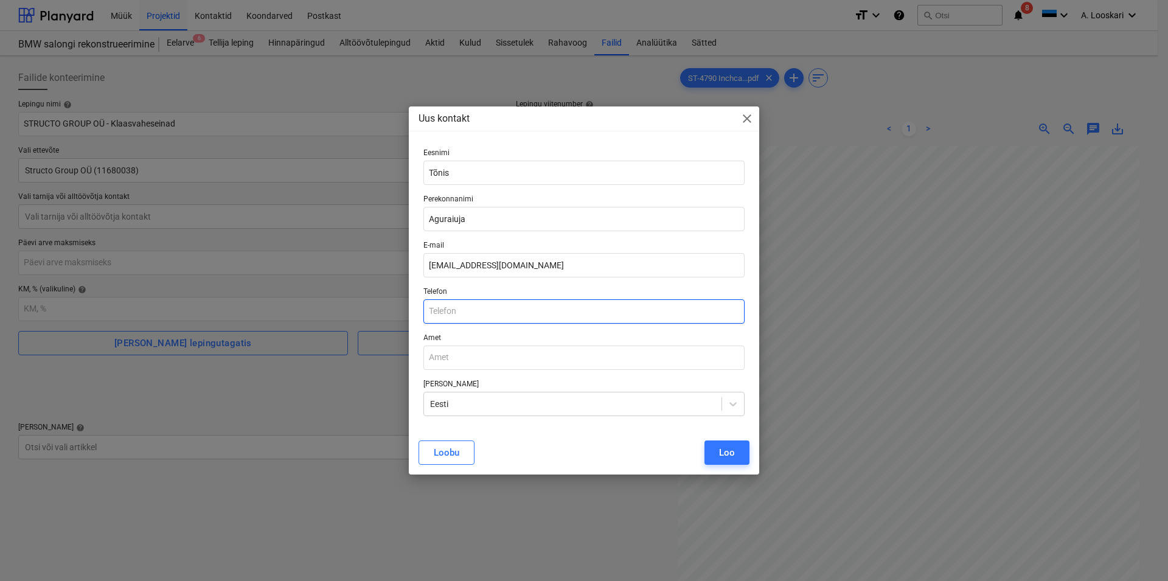
click at [452, 310] on input "text" at bounding box center [584, 311] width 321 height 24
type input "+3725184175"
click at [629, 448] on div "Loobu Loo" at bounding box center [584, 453] width 331 height 24
click at [730, 450] on div "Loo" at bounding box center [727, 453] width 16 height 16
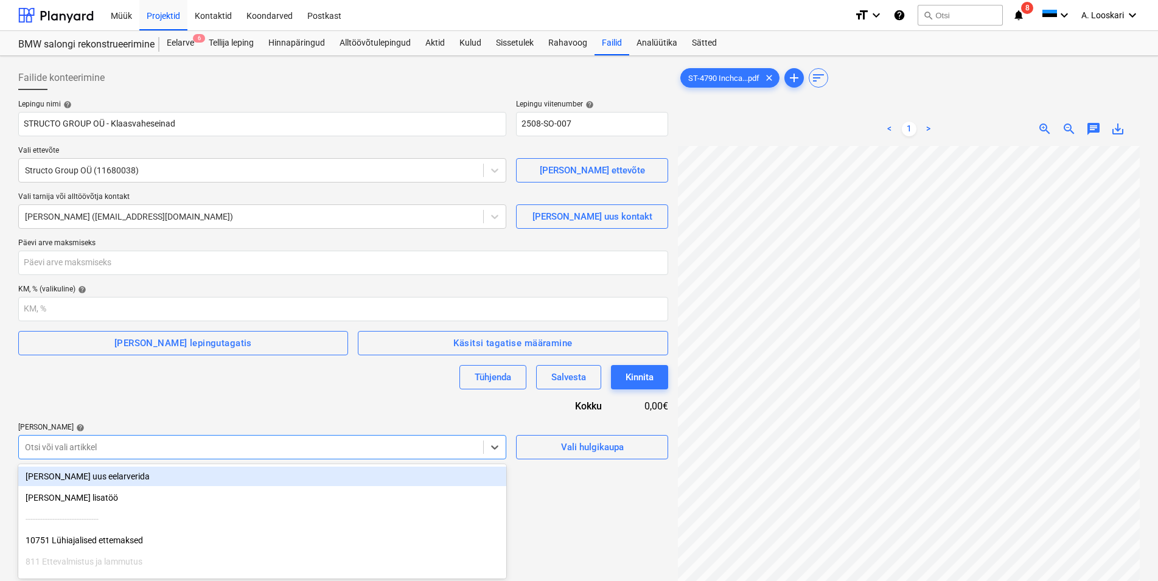
click at [131, 448] on body "Müük Projektid Kontaktid Koondarved Postkast format_size keyboard_arrow_down he…" at bounding box center [579, 290] width 1158 height 581
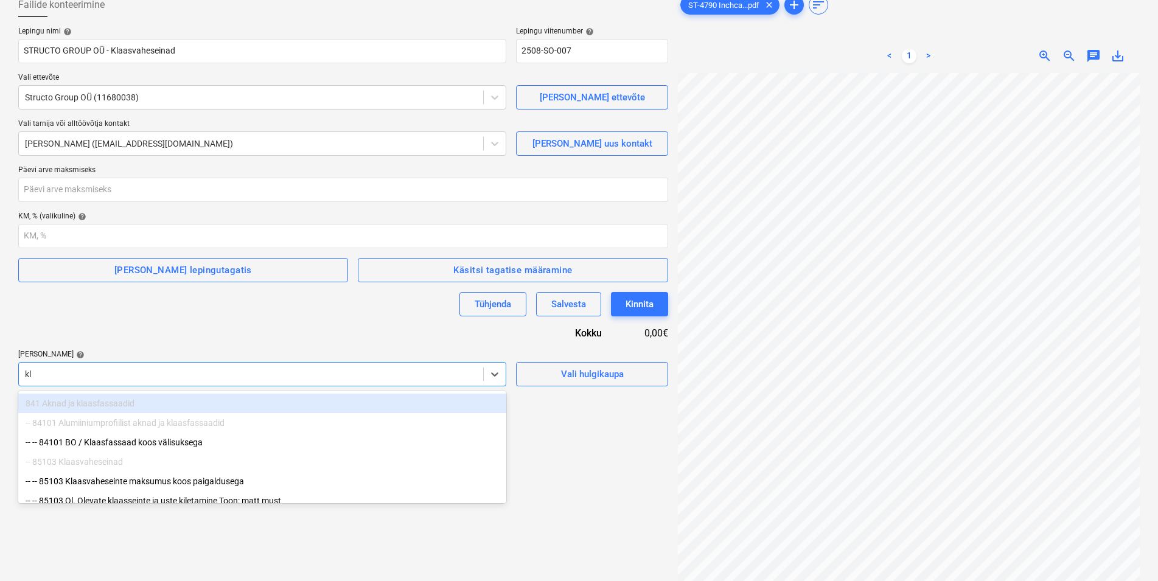
type input "kla"
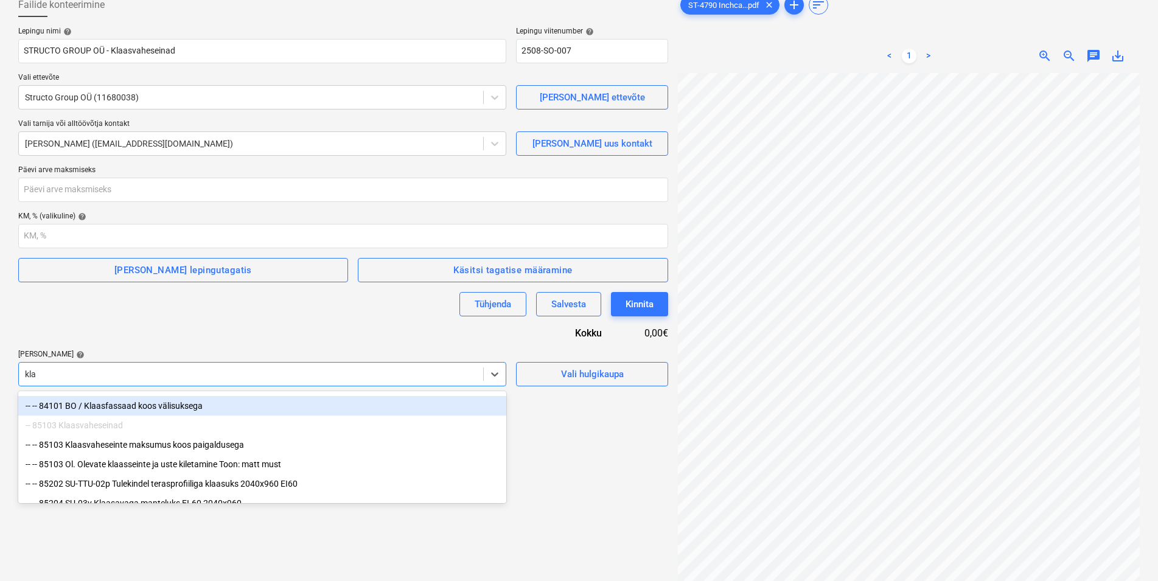
scroll to position [54, 0]
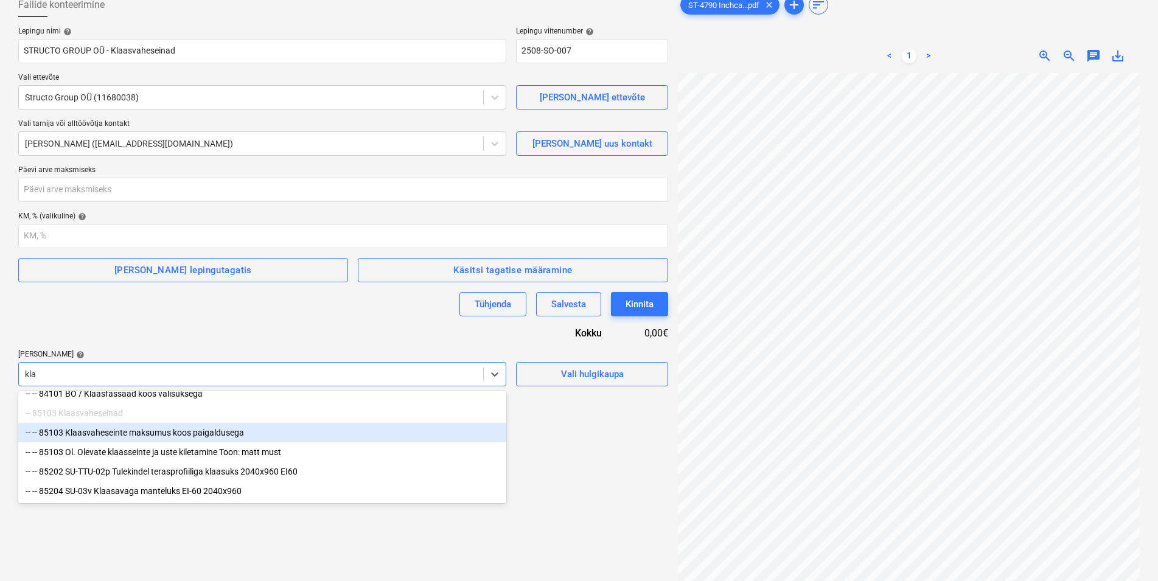
click at [228, 431] on div "-- -- 85103 Klaasvaheseinte maksumus koos paigaldusega" at bounding box center [262, 432] width 488 height 19
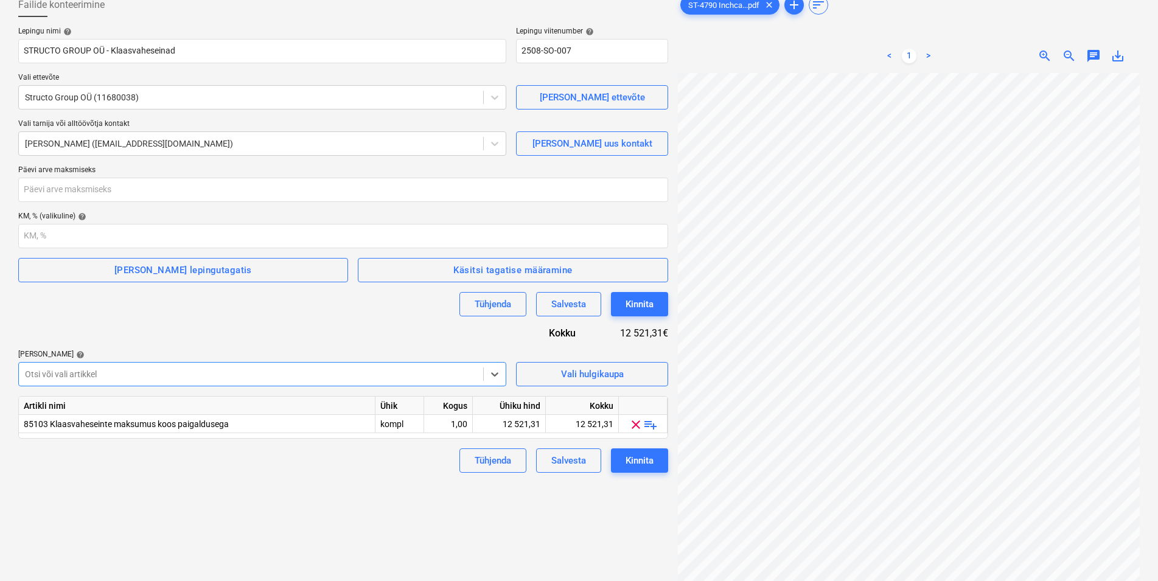
click at [244, 489] on div "Failide konteerimine Lepingu nimi help STRUCTO GROUP OÜ - Klaasvaheseinad Lepin…" at bounding box center [343, 306] width 660 height 637
click at [641, 375] on div "Failide konteerimine Lepingu nimi help STRUCTO GROUP OÜ - Klaasvaheseinad Lepin…" at bounding box center [578, 306] width 1131 height 637
click at [580, 460] on div "Salvesta" at bounding box center [568, 461] width 35 height 16
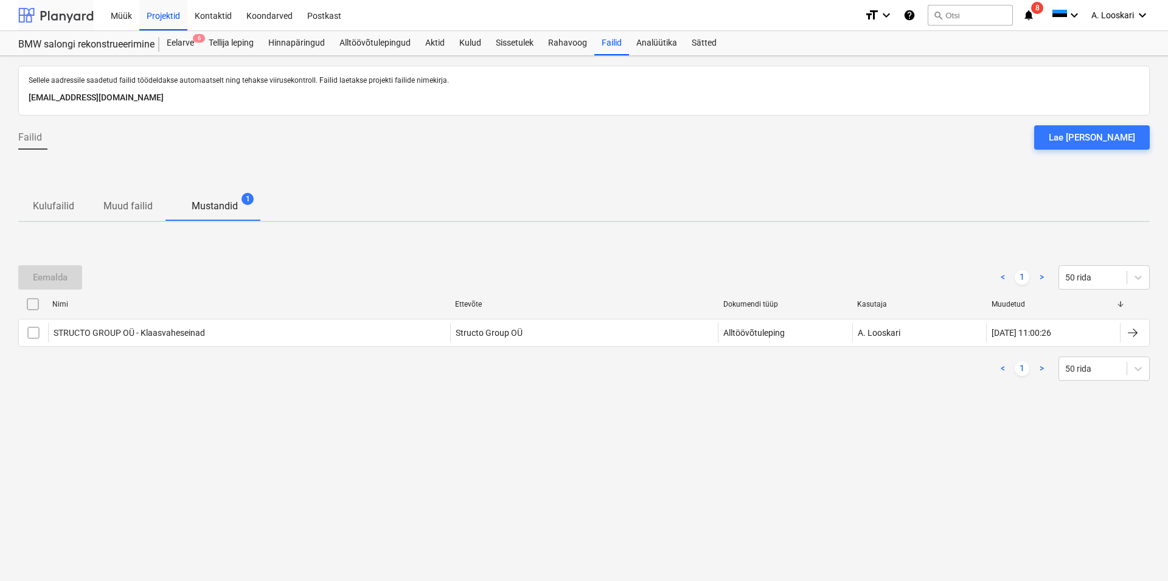
drag, startPoint x: 58, startPoint y: 15, endPoint x: 58, endPoint y: 26, distance: 11.0
click at [58, 15] on div at bounding box center [55, 15] width 75 height 30
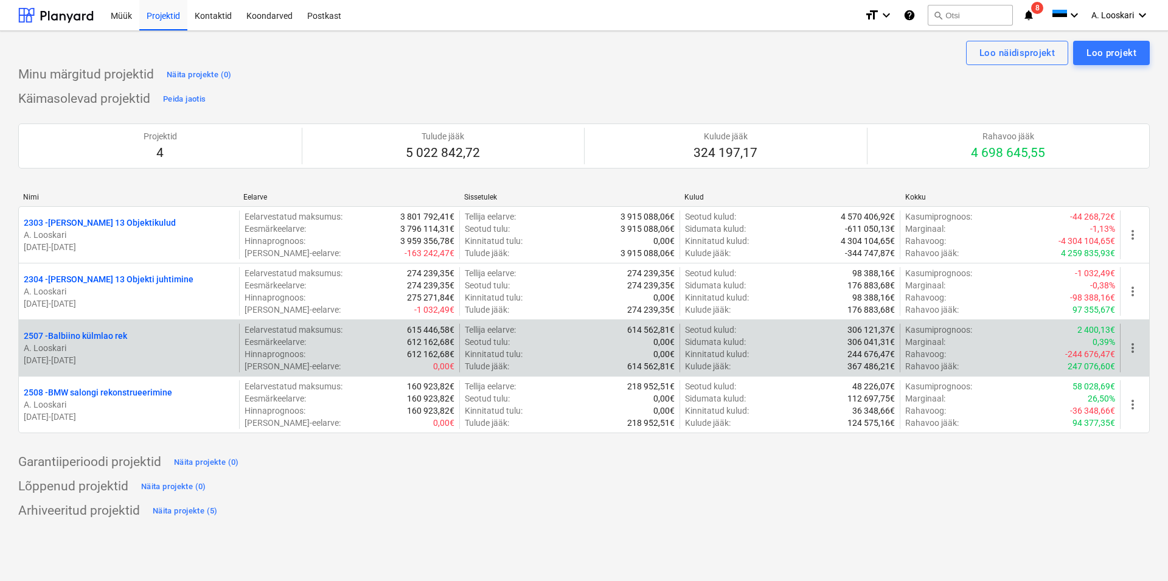
click at [107, 333] on p "2507 - Balbiino külmlao rek" at bounding box center [75, 336] width 103 height 12
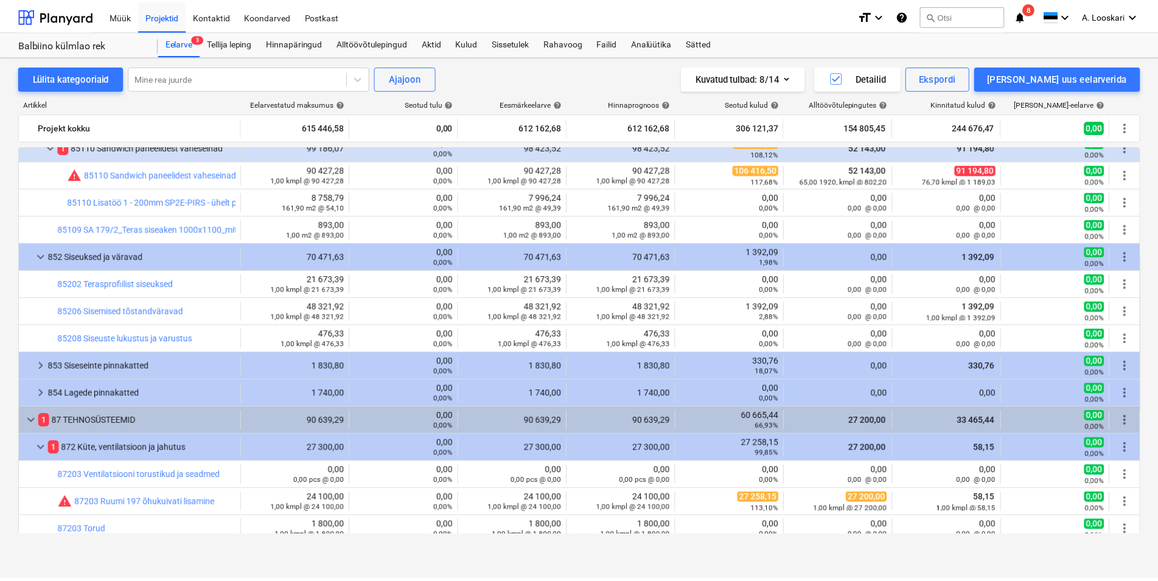
scroll to position [763, 0]
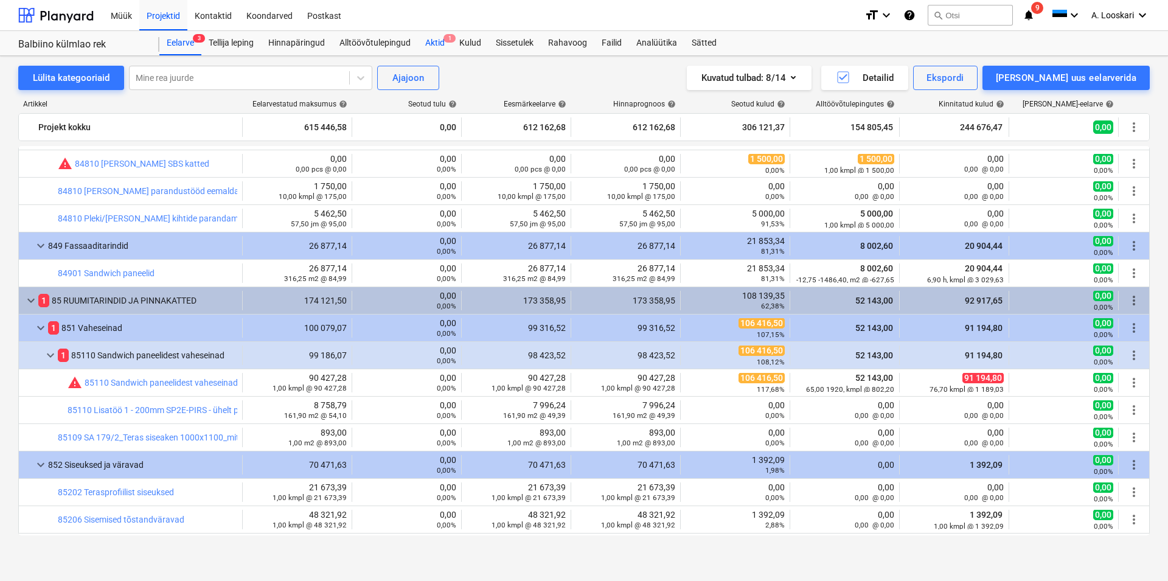
click at [441, 41] on div "Aktid 1" at bounding box center [435, 43] width 34 height 24
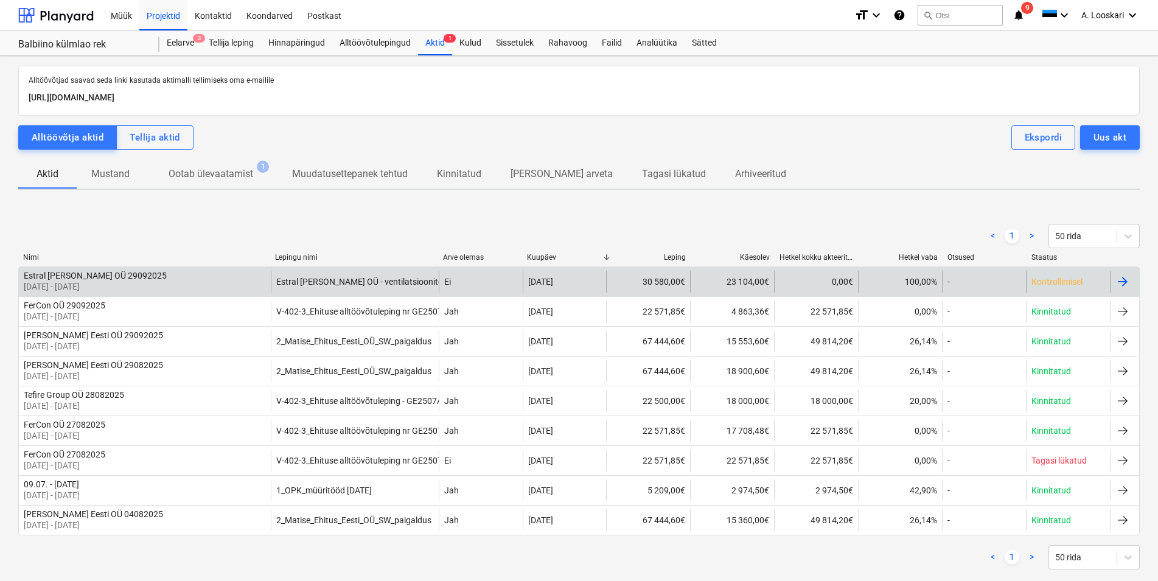
click at [103, 274] on div "Estral Grupp OÜ 29092025" at bounding box center [95, 276] width 143 height 10
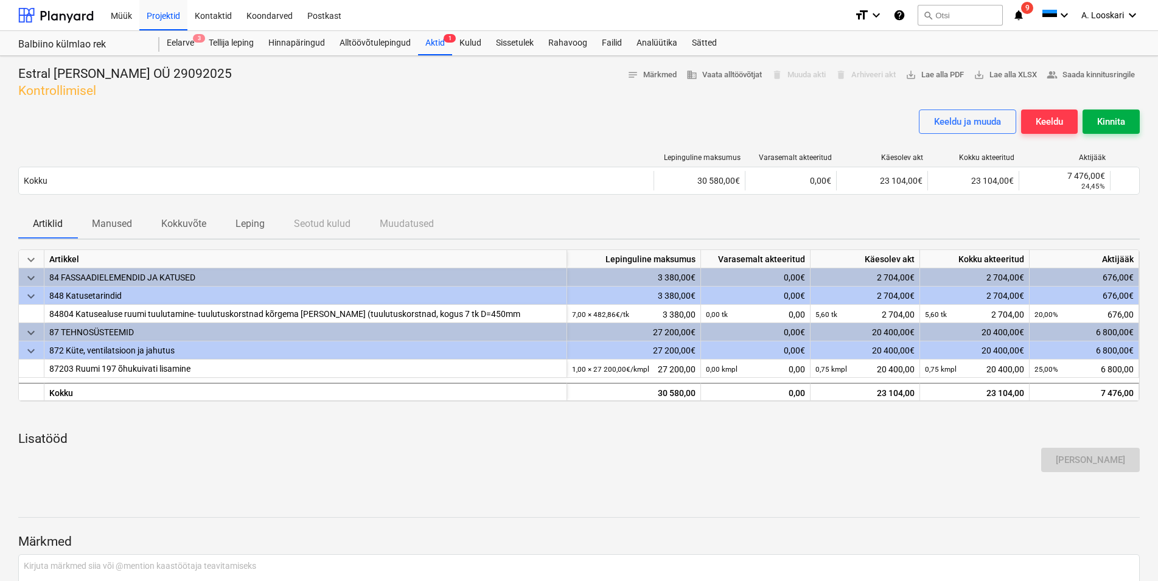
click at [1114, 119] on div "Kinnita" at bounding box center [1111, 122] width 28 height 16
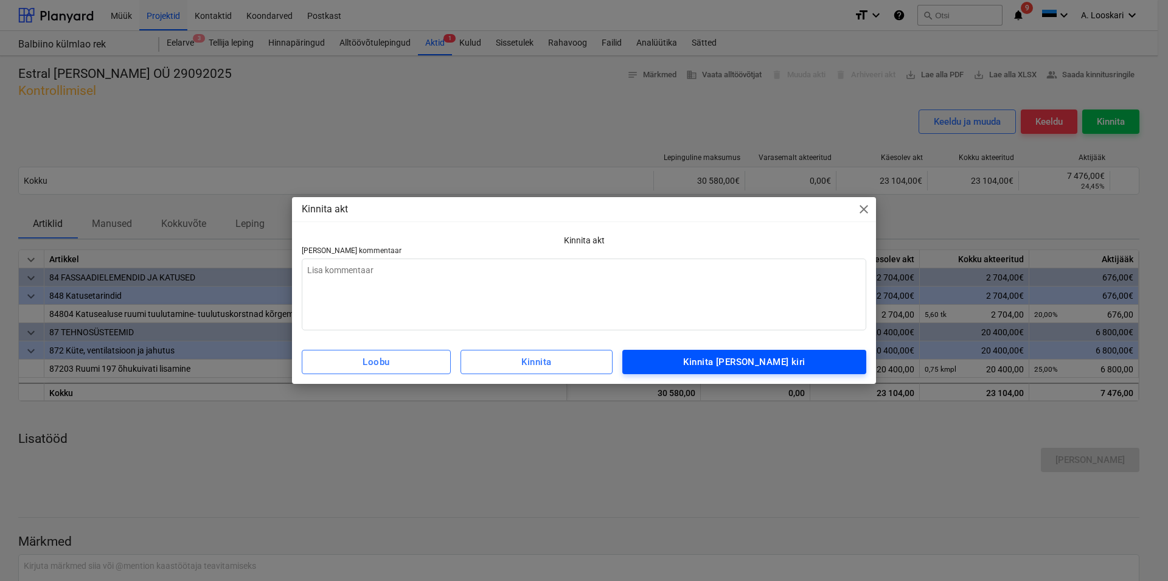
click at [783, 363] on div "Kinnita ja saada kiri" at bounding box center [744, 362] width 122 height 16
type textarea "x"
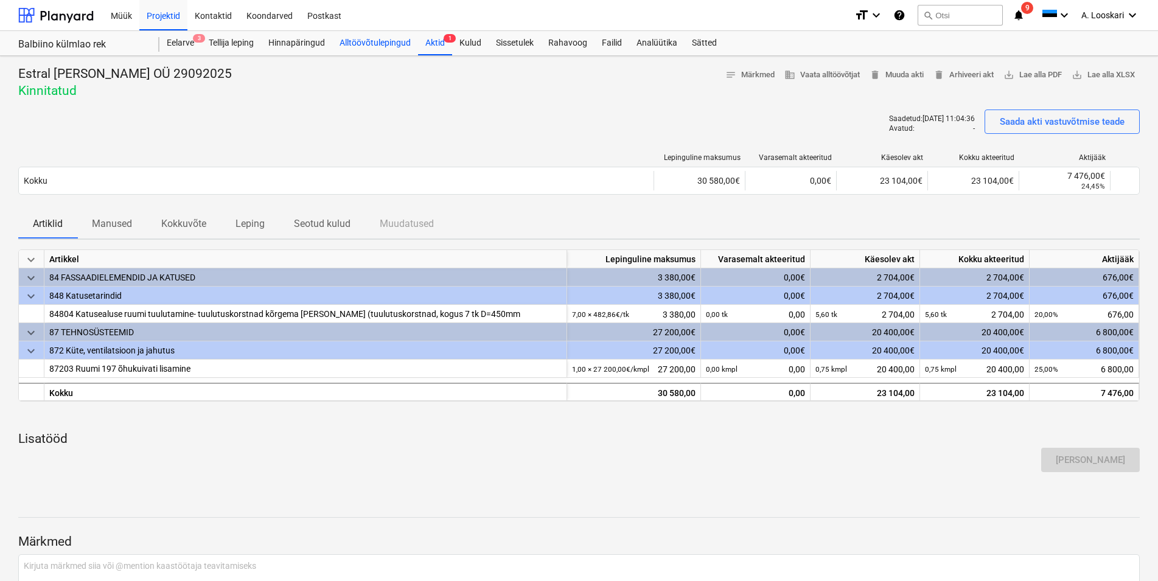
click at [384, 41] on div "Alltöövõtulepingud" at bounding box center [375, 43] width 86 height 24
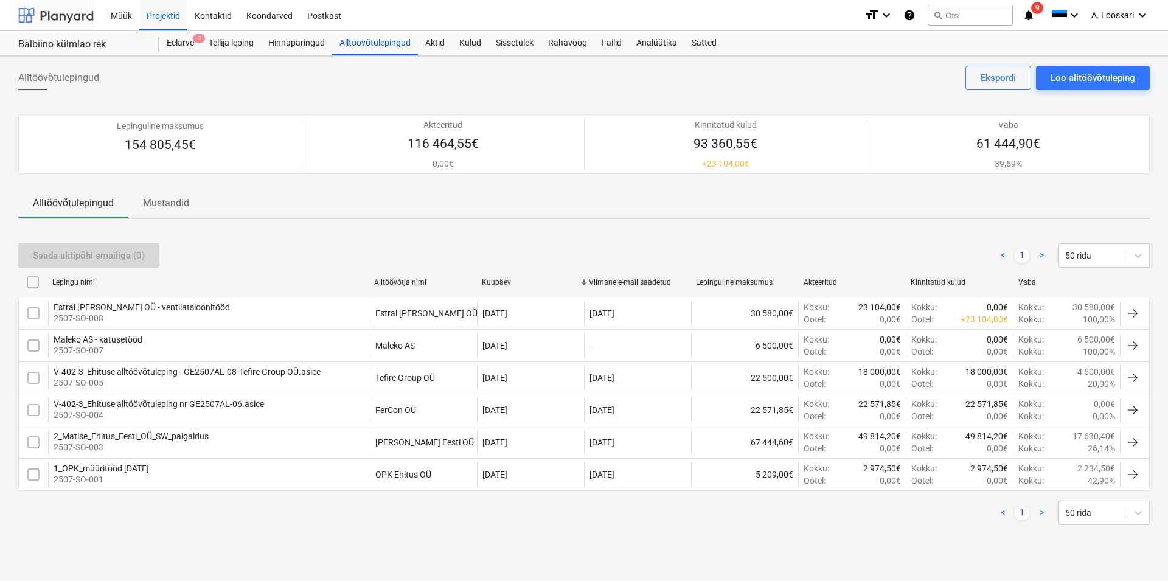
click at [74, 15] on div at bounding box center [55, 15] width 75 height 30
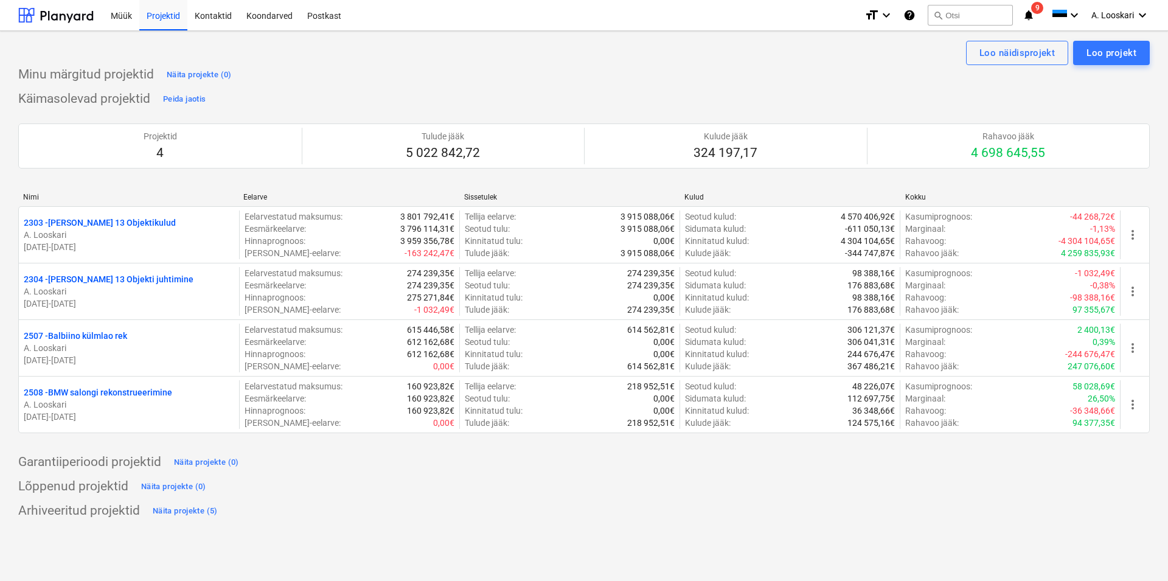
click at [1038, 6] on span "9" at bounding box center [1037, 8] width 12 height 12
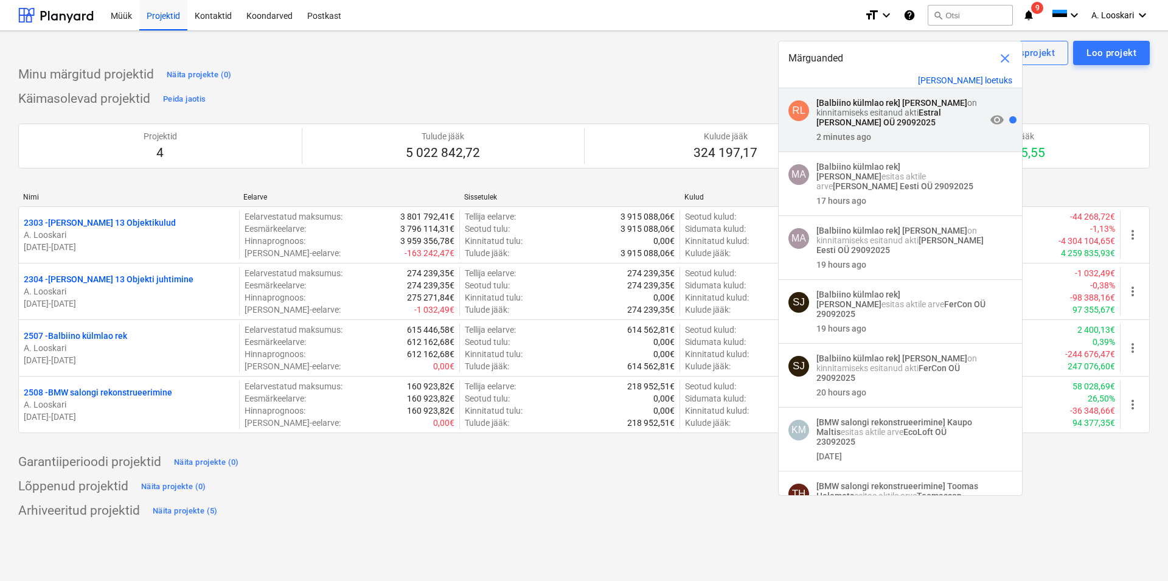
click at [901, 105] on p "[Balbiino külmlao rek] Ragnar Lepp on kinnitamiseks esitanud akti Estral Grupp …" at bounding box center [902, 112] width 170 height 29
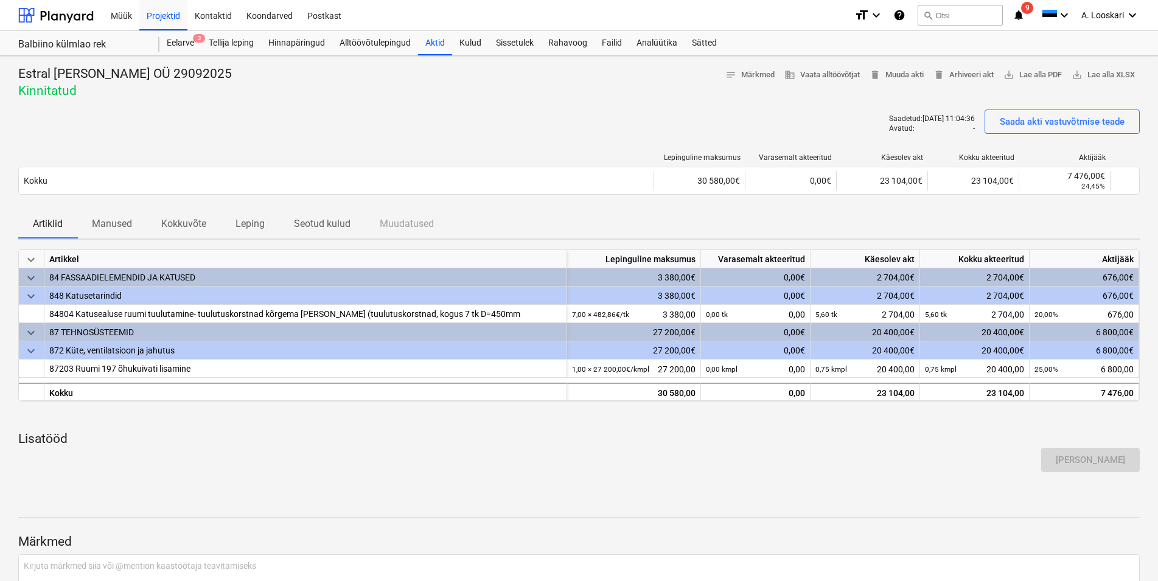
click at [1019, 15] on icon "notifications" at bounding box center [1019, 15] width 12 height 15
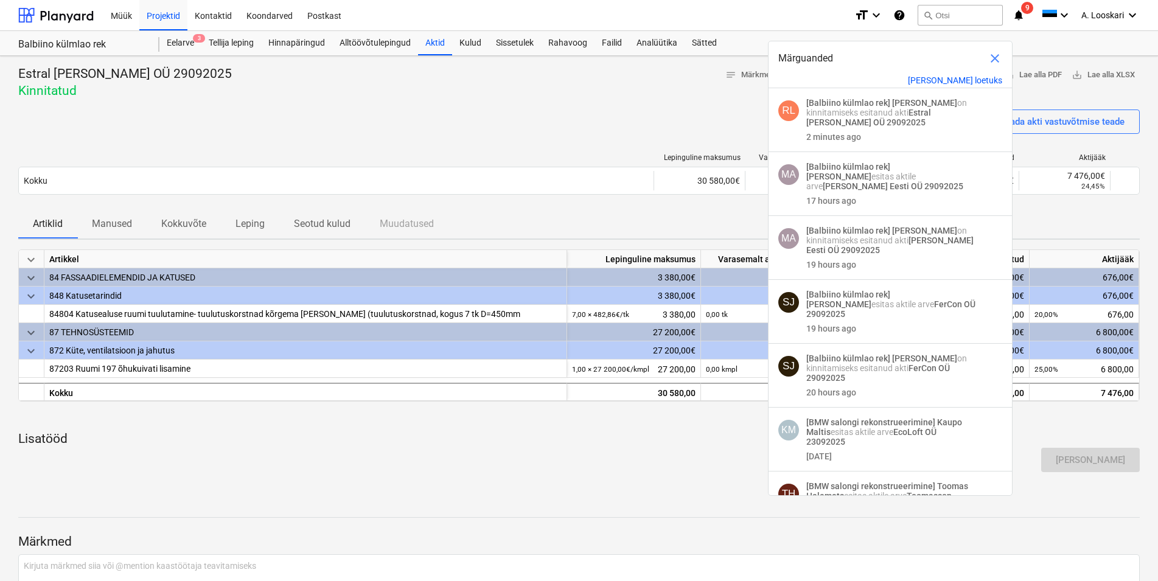
click at [610, 110] on div "Estral Grupp OÜ 29092025 Kinnitatud notes Märkmed business Vaata alltöövõtjat d…" at bounding box center [579, 365] width 1158 height 619
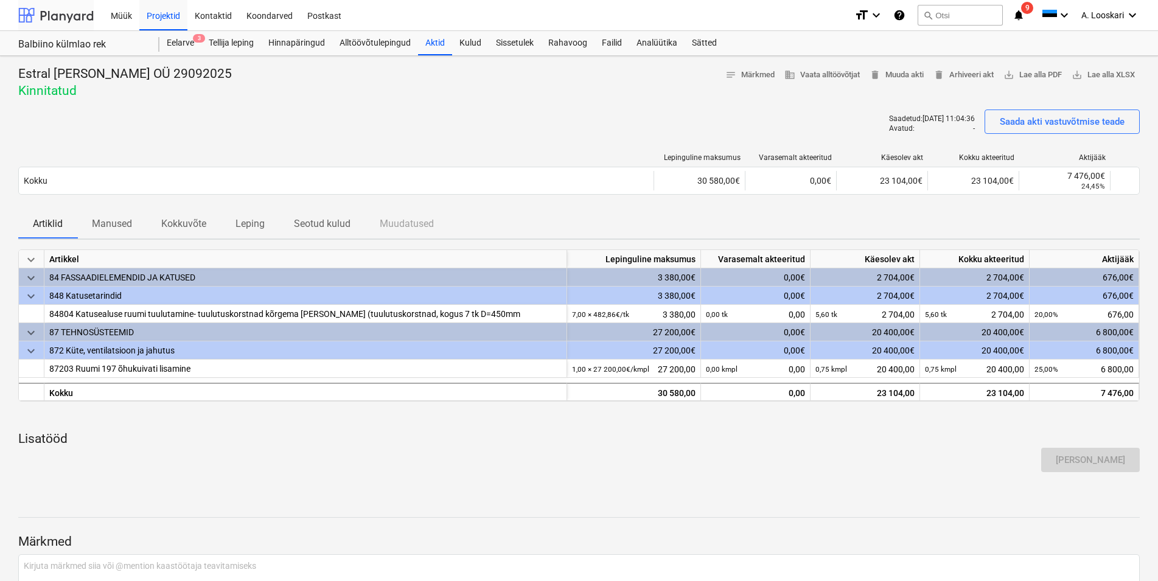
click at [68, 16] on div at bounding box center [55, 15] width 75 height 30
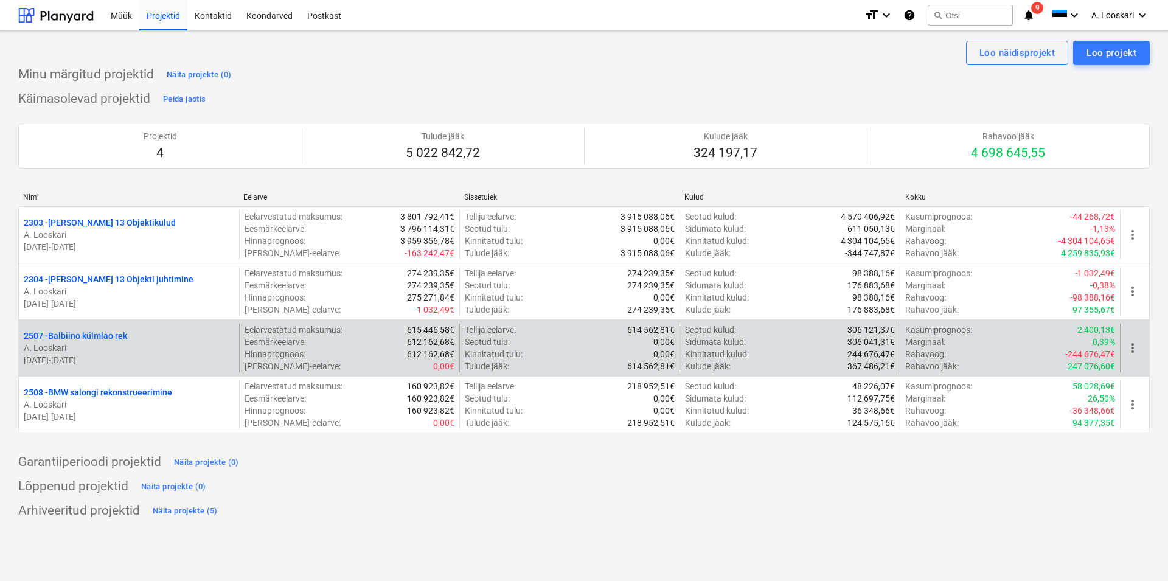
click at [104, 335] on p "2507 - Balbiino külmlao rek" at bounding box center [75, 336] width 103 height 12
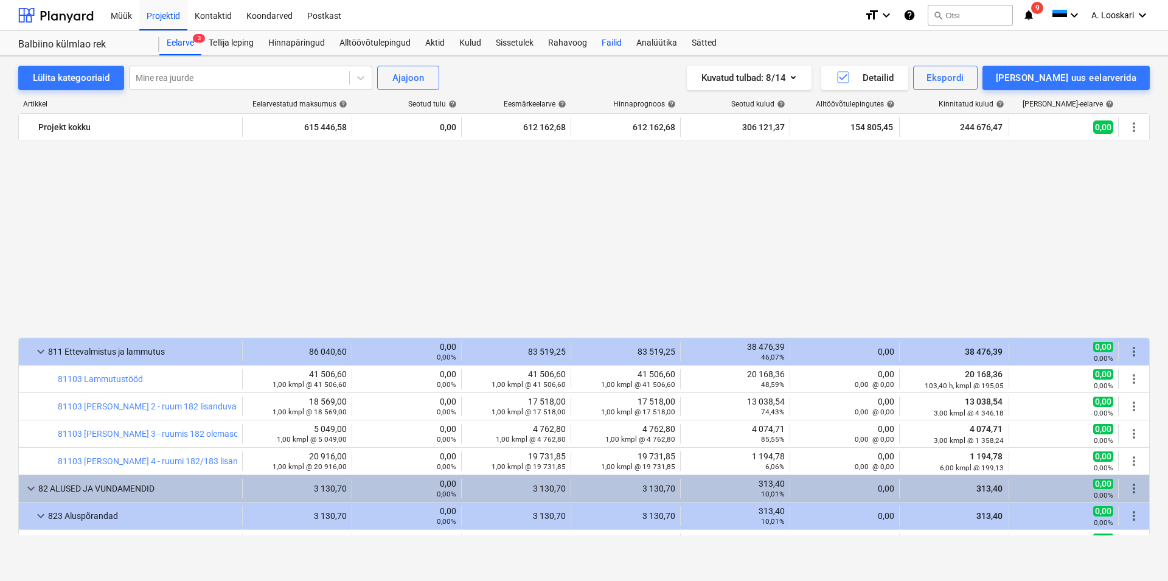
click at [611, 41] on div "Failid" at bounding box center [612, 43] width 35 height 24
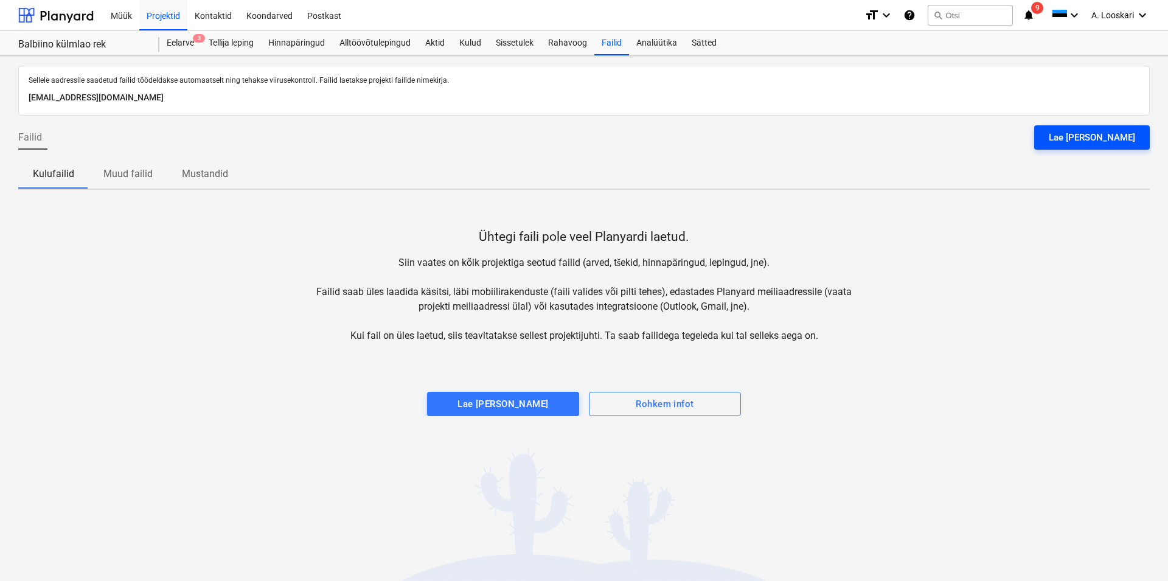
click at [1094, 138] on div "Lae [PERSON_NAME]" at bounding box center [1092, 138] width 86 height 16
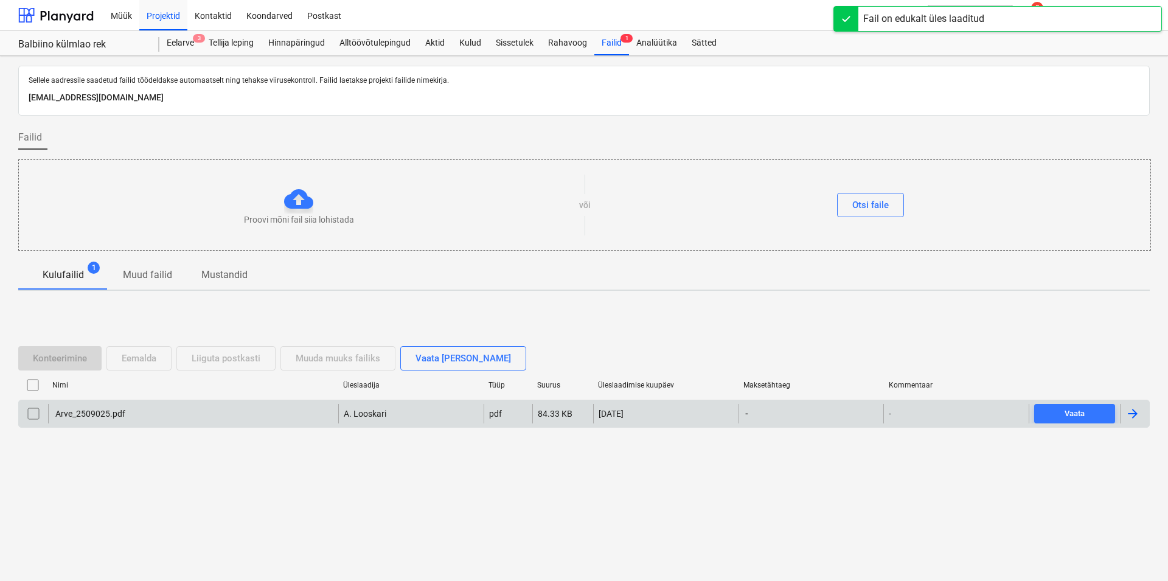
click at [92, 413] on div "Arve_2509025.pdf" at bounding box center [90, 414] width 72 height 10
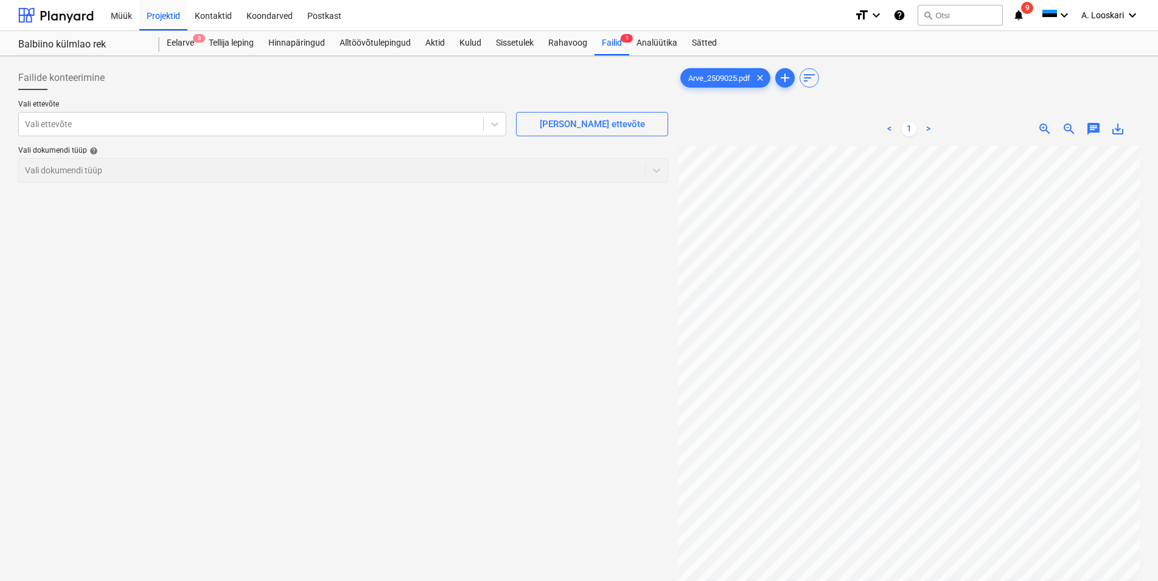
click at [1069, 126] on span "zoom_out" at bounding box center [1069, 129] width 15 height 15
click at [787, 76] on span "add" at bounding box center [785, 78] width 15 height 15
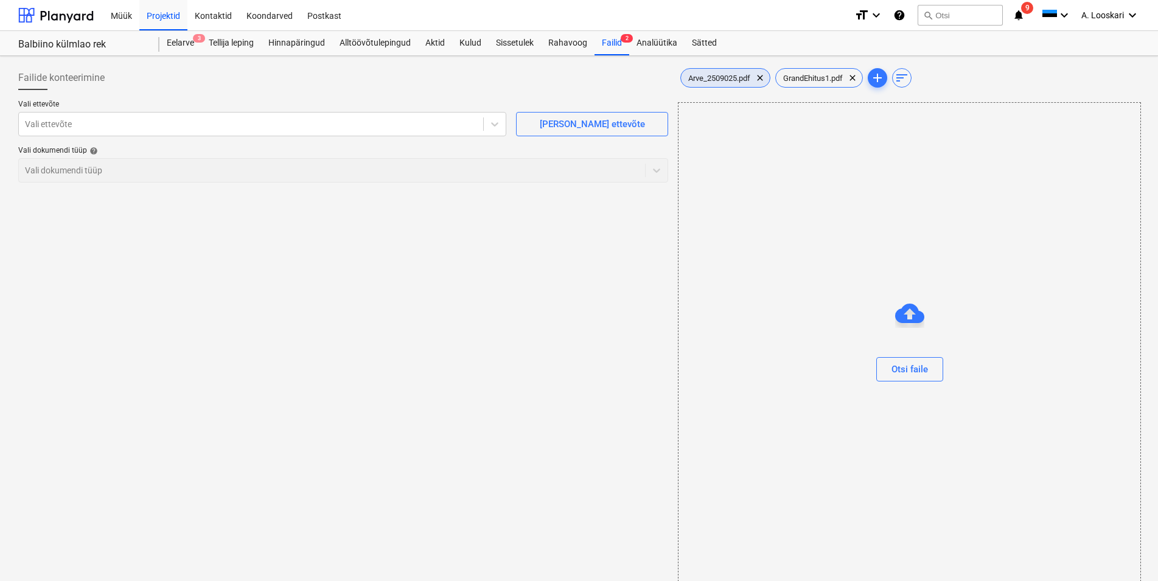
drag, startPoint x: 739, startPoint y: 72, endPoint x: 733, endPoint y: 80, distance: 10.1
click at [736, 75] on div "Arve_2509025.pdf clear" at bounding box center [725, 77] width 90 height 19
click at [108, 121] on div at bounding box center [251, 124] width 452 height 12
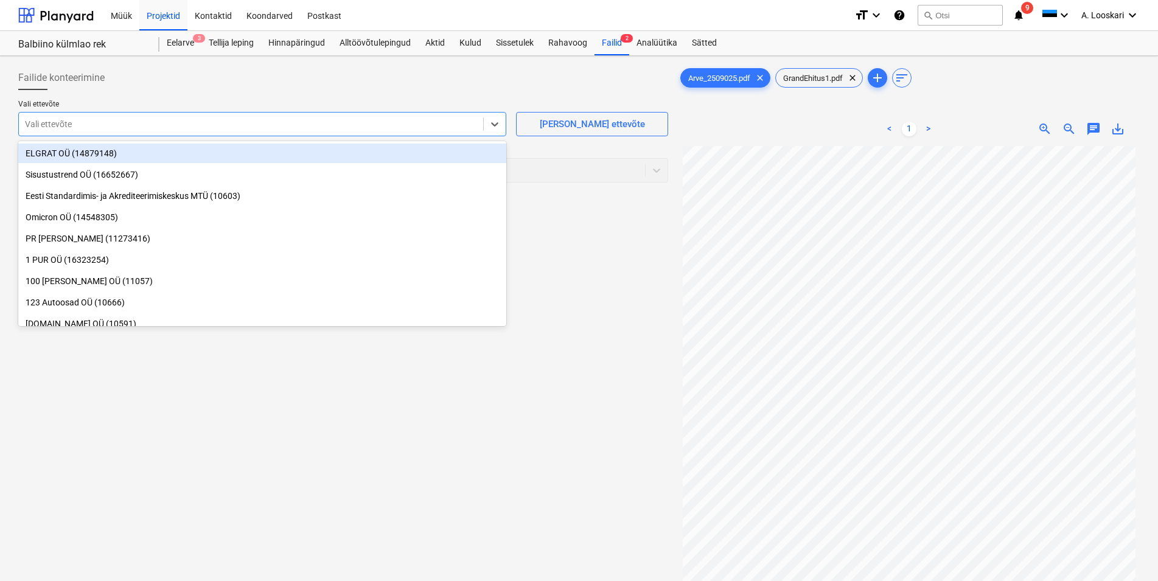
click at [55, 122] on div at bounding box center [251, 124] width 452 height 12
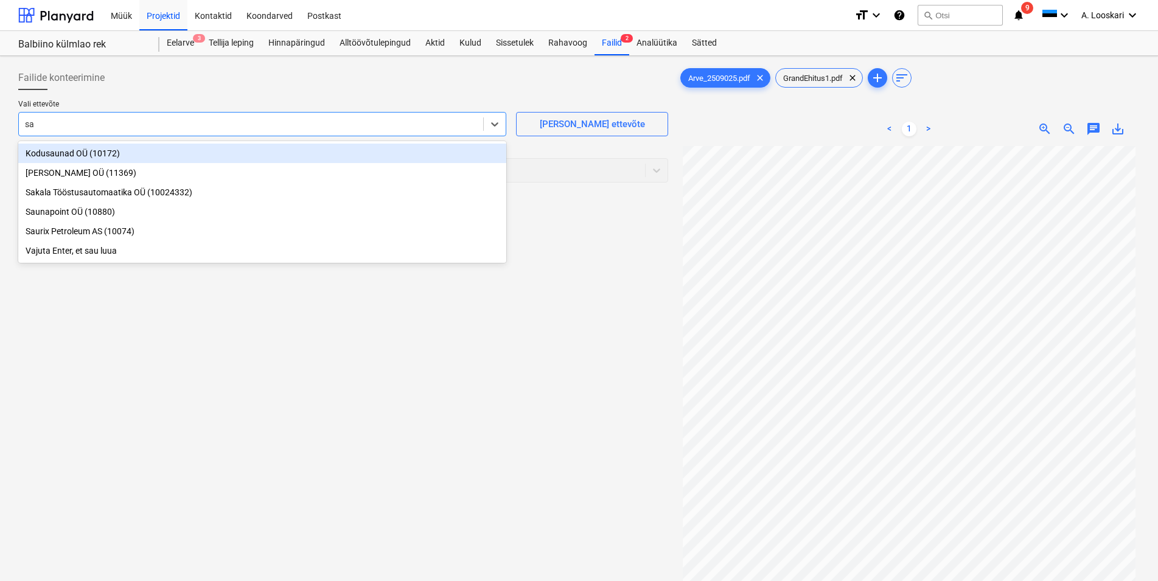
type input "s"
type input "Saul"
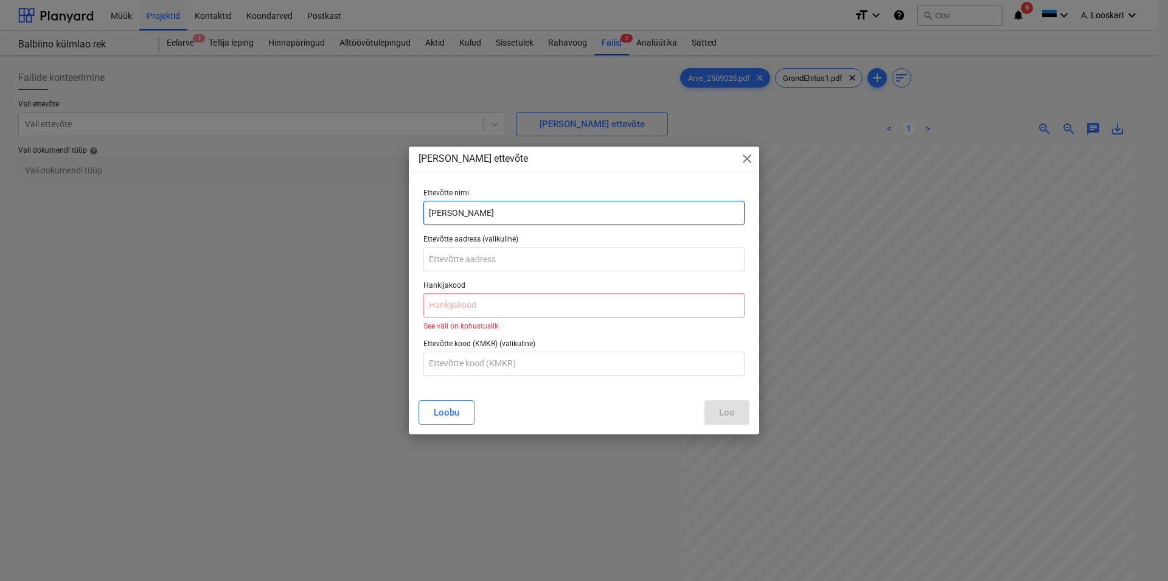
drag, startPoint x: 451, startPoint y: 213, endPoint x: 438, endPoint y: 208, distance: 14.5
click at [424, 209] on input "Saul" at bounding box center [584, 213] width 321 height 24
paste input "Project OÜ"
type input "Saul Project OÜ"
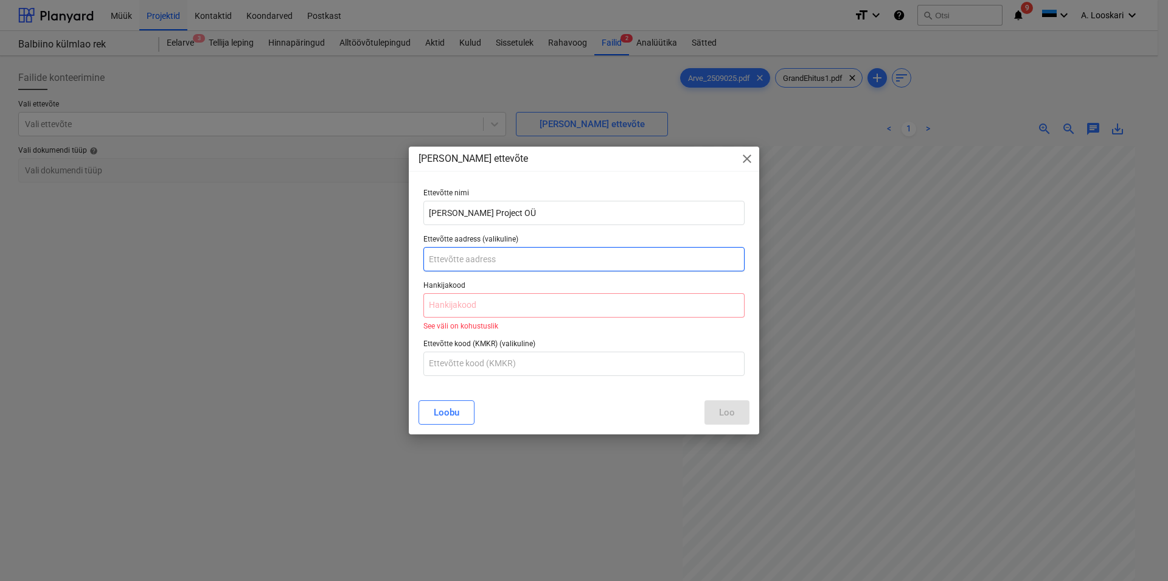
click at [476, 262] on input "text" at bounding box center [584, 259] width 321 height 24
paste input "Katusepapi 6-505"
type input "Katusepapi 6-505"
click at [465, 306] on input "text" at bounding box center [584, 305] width 321 height 24
paste input "14434050"
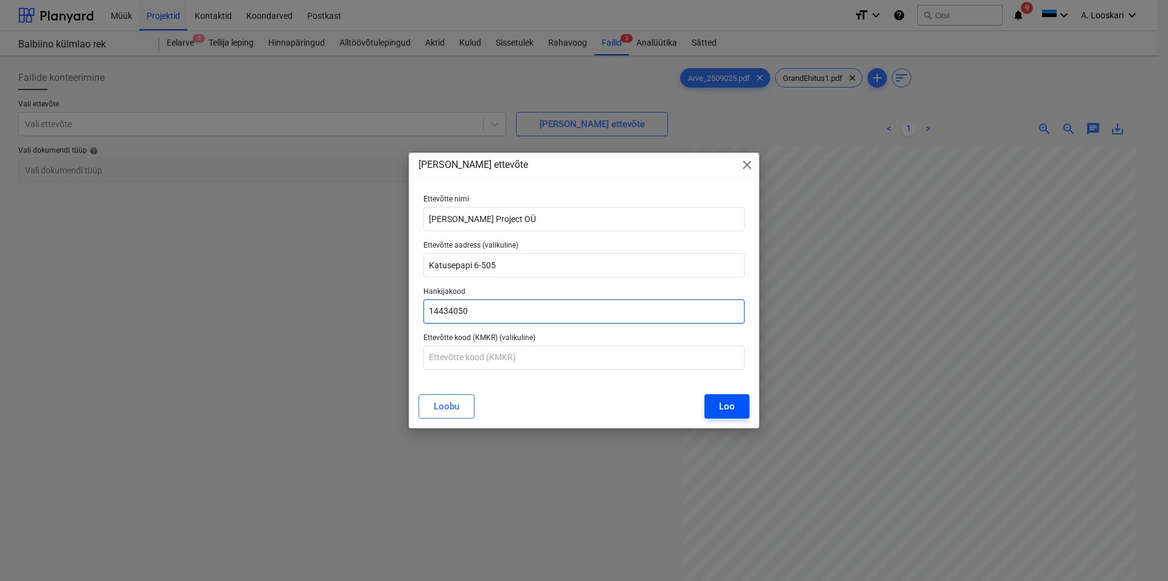
type input "14434050"
click at [725, 405] on div "Loo" at bounding box center [727, 407] width 16 height 16
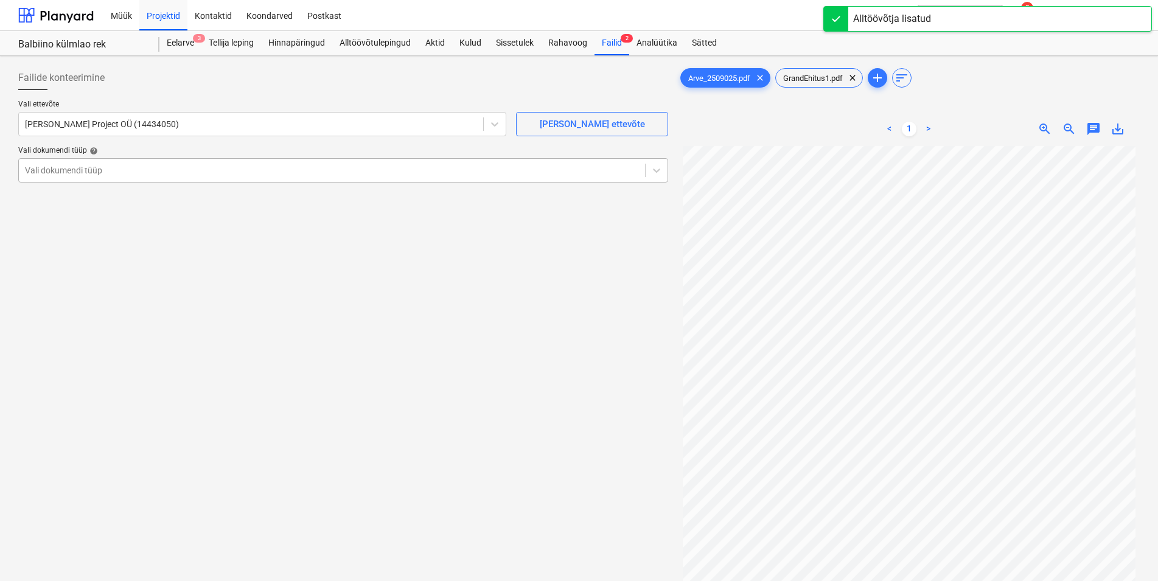
click at [65, 170] on div at bounding box center [332, 170] width 614 height 12
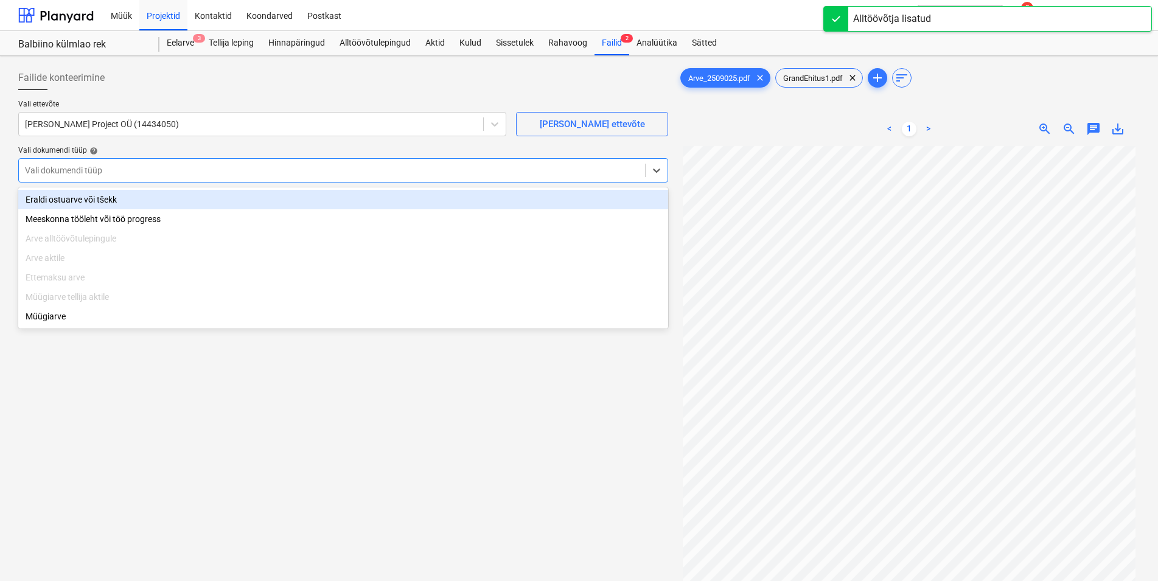
click at [67, 199] on div "Eraldi ostuarve või tšekk" at bounding box center [343, 199] width 650 height 19
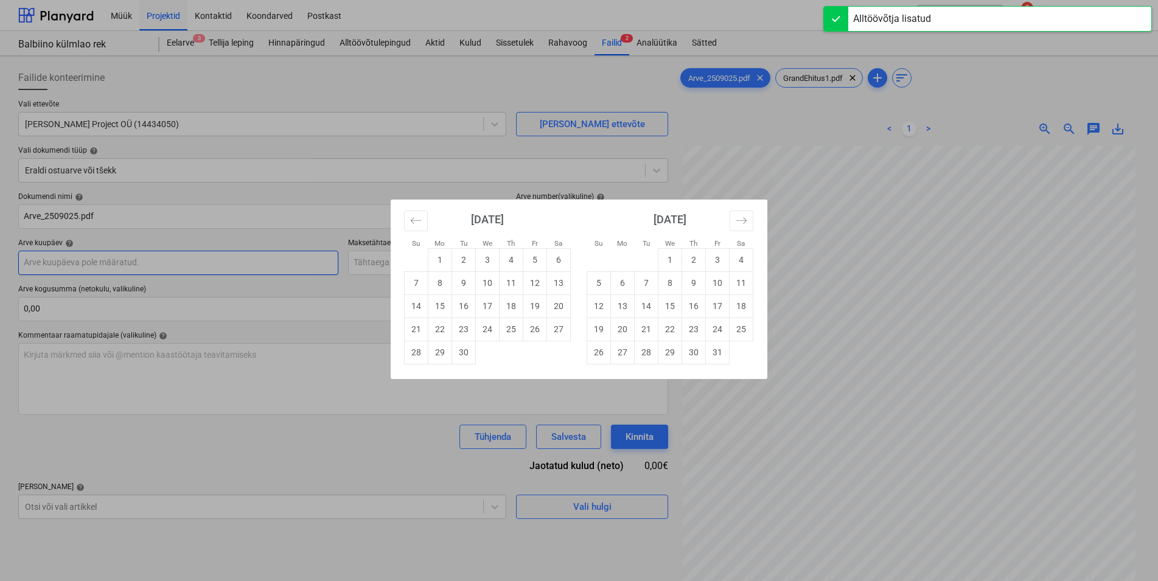
click at [96, 263] on input "text" at bounding box center [178, 263] width 320 height 24
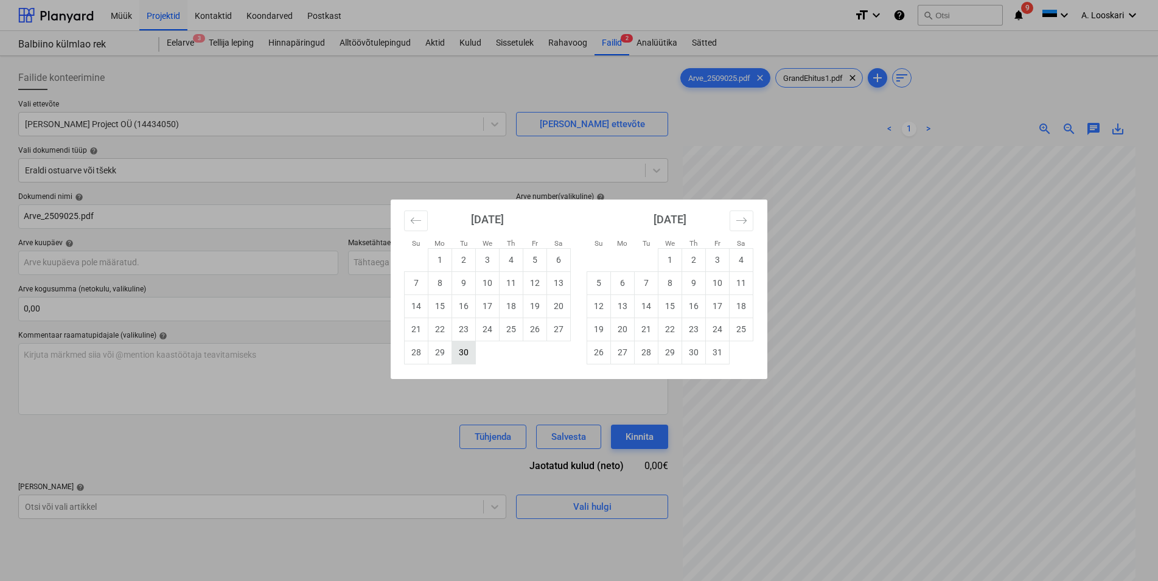
click at [466, 351] on td "30" at bounding box center [464, 352] width 24 height 23
type input "[DATE]"
click at [403, 263] on input "text" at bounding box center [508, 263] width 320 height 24
click at [646, 305] on td "14" at bounding box center [647, 306] width 24 height 23
type input "14 Oct 2025"
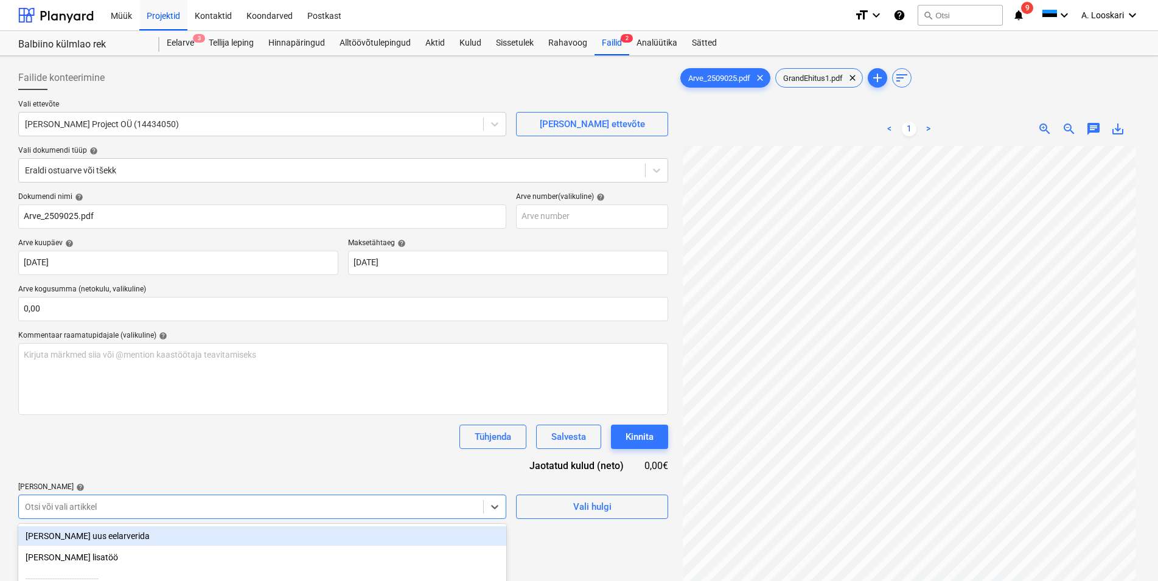
scroll to position [128, 0]
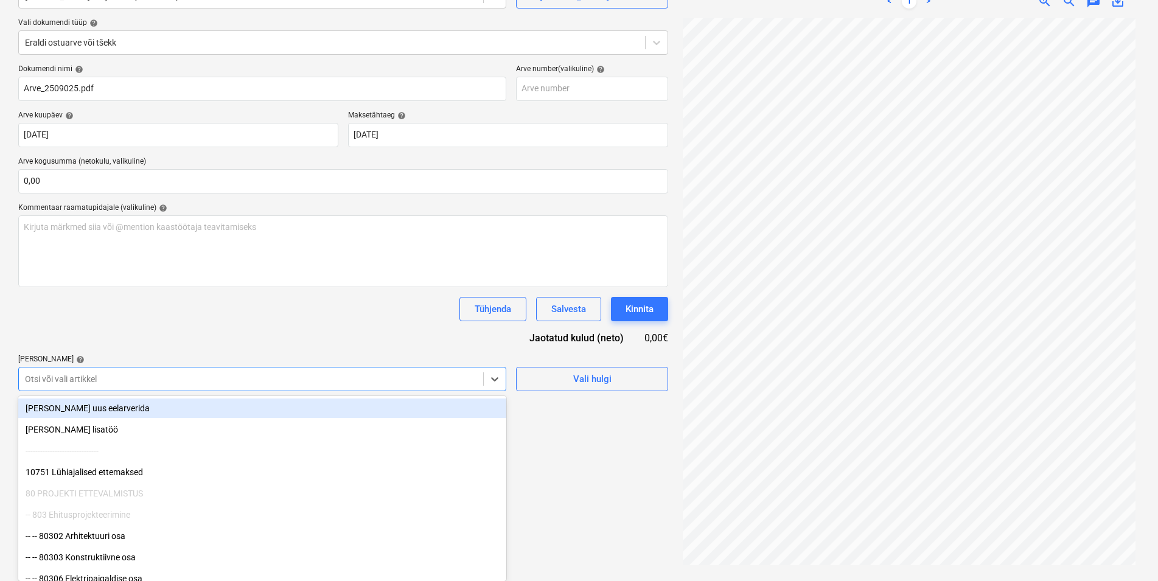
click at [57, 453] on body "Müük Projektid Kontaktid Koondarved Postkast format_size keyboard_arrow_down he…" at bounding box center [579, 162] width 1158 height 581
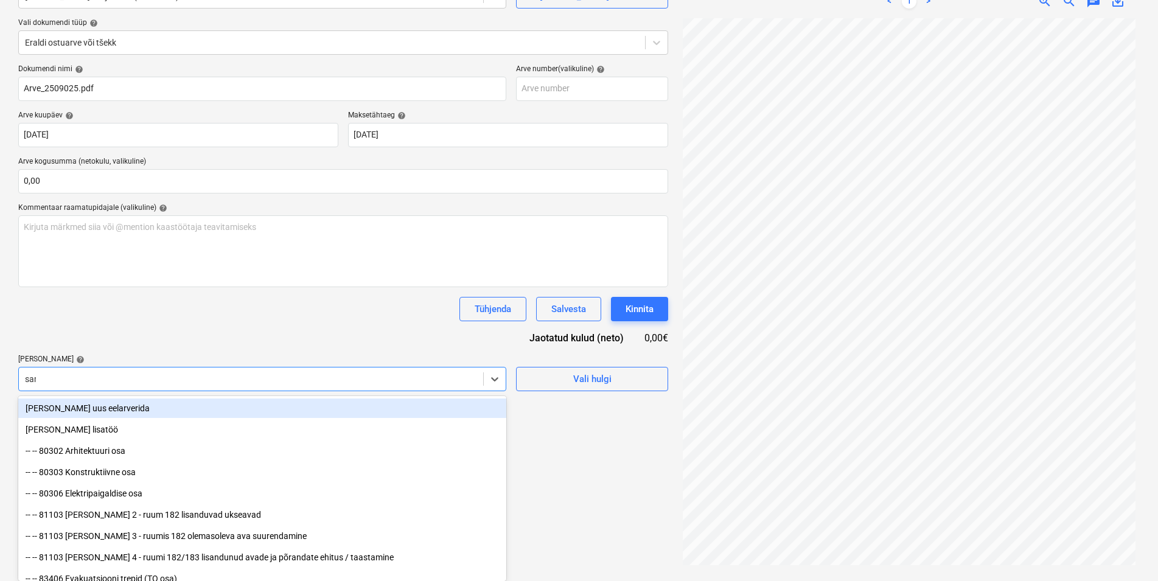
scroll to position [122, 0]
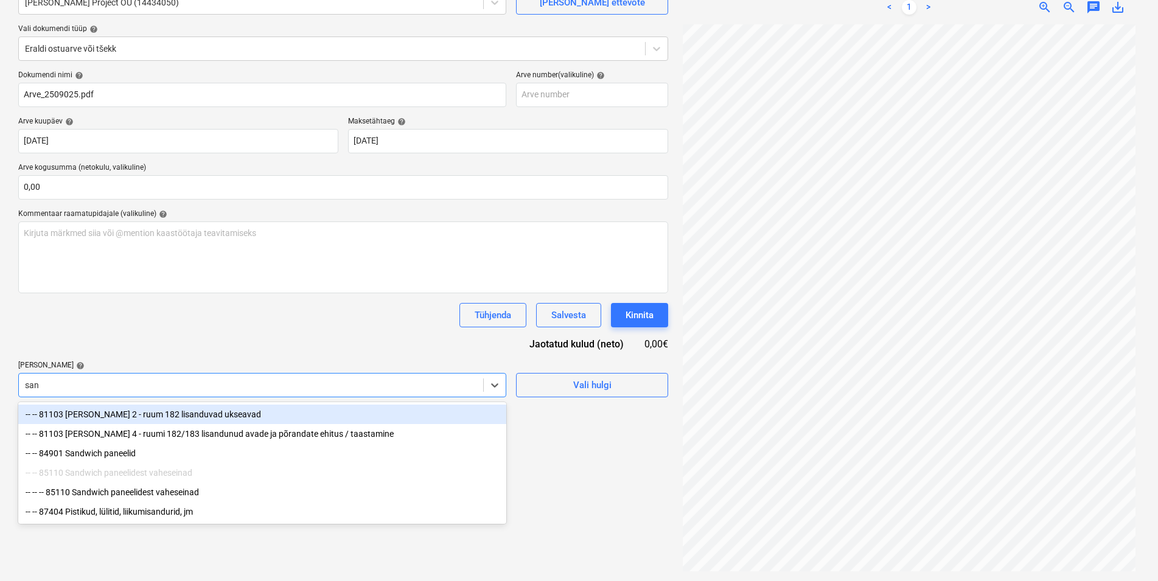
type input "sand"
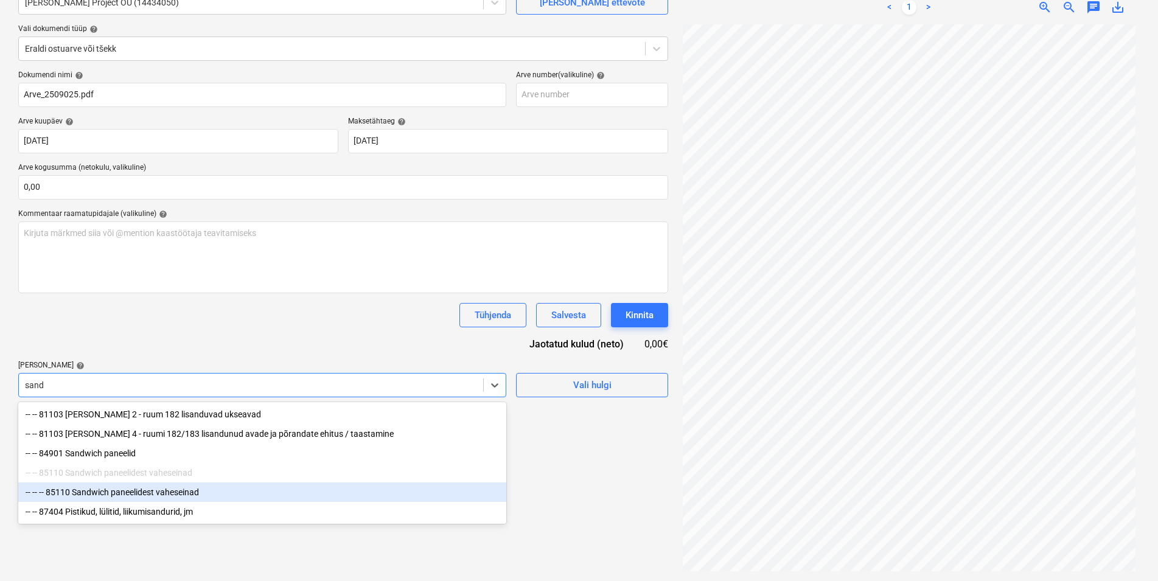
click at [171, 495] on div "-- -- -- 85110 Sandwich paneelidest vaheseinad" at bounding box center [262, 492] width 488 height 19
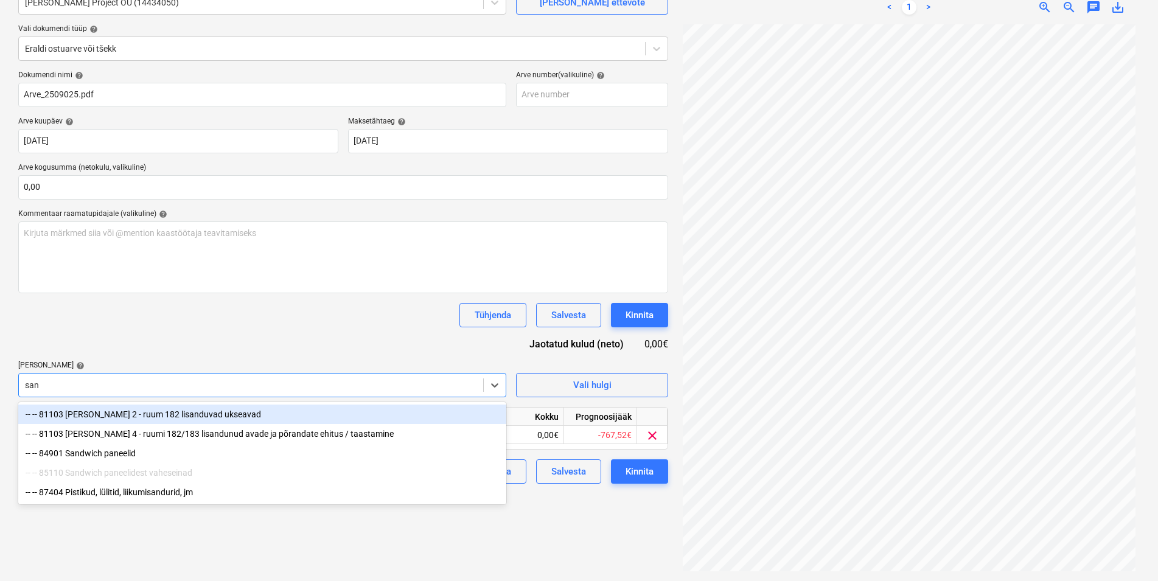
type input "sand"
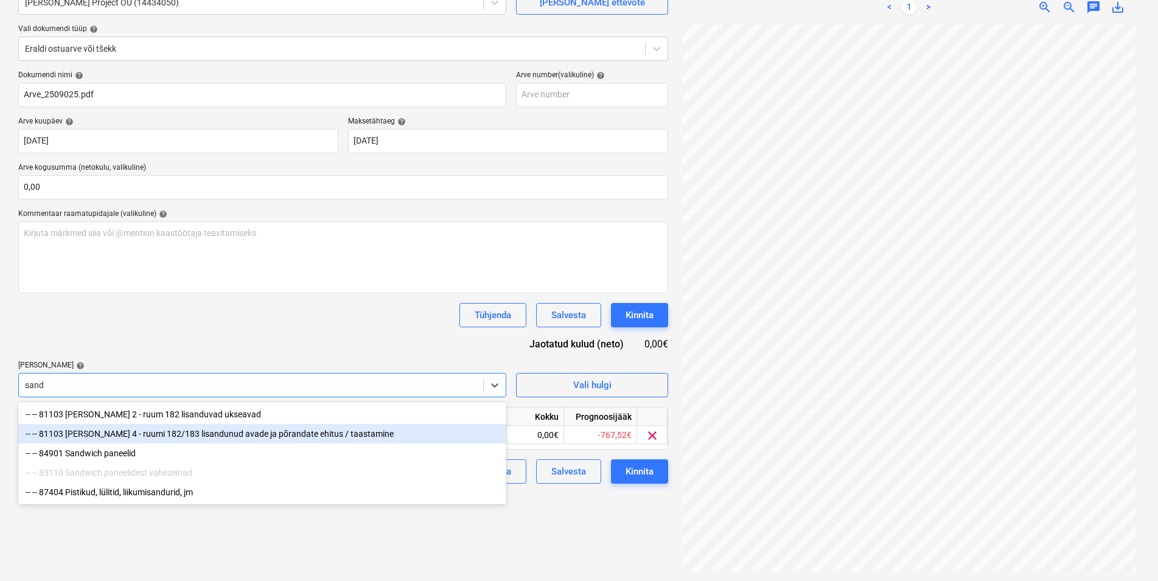
scroll to position [60, 0]
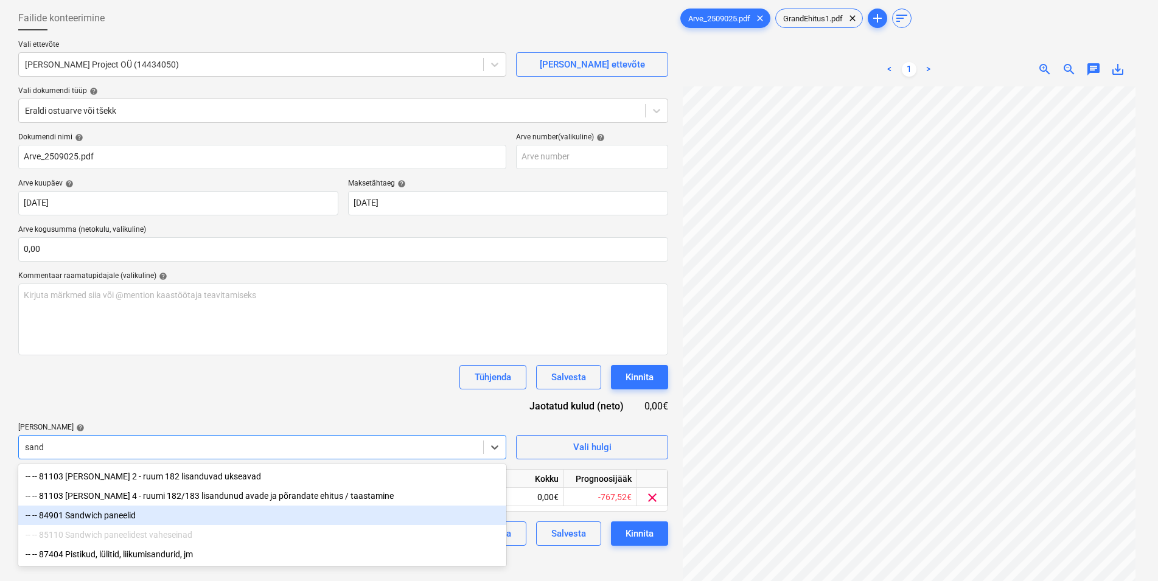
click at [119, 515] on div "-- -- 84901 Sandwich paneelid" at bounding box center [262, 515] width 488 height 19
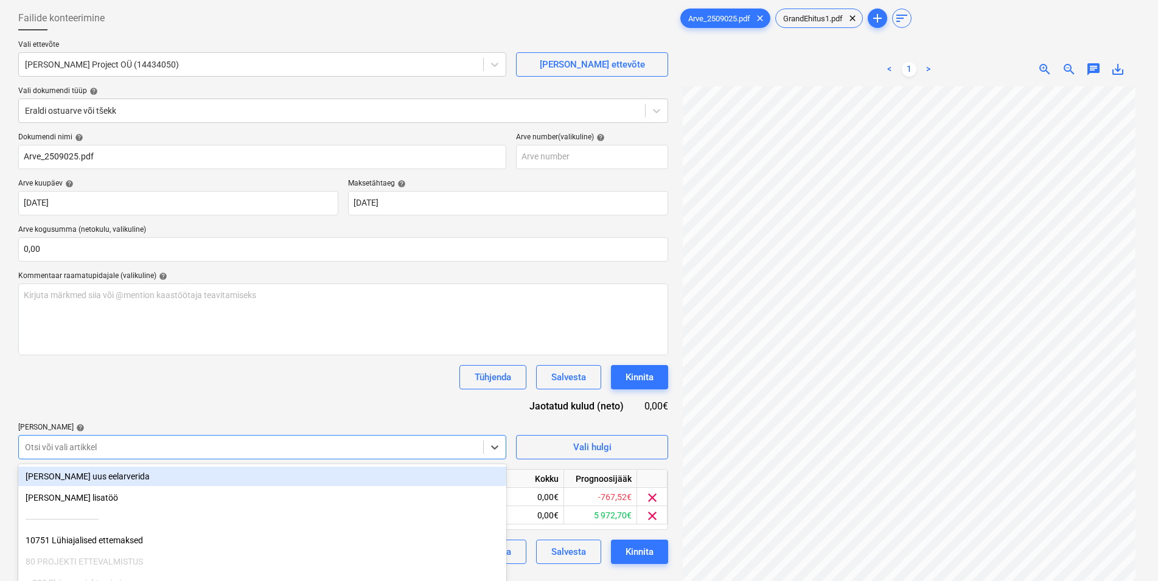
click at [178, 385] on div "Tühjenda Salvesta Kinnita" at bounding box center [343, 377] width 650 height 24
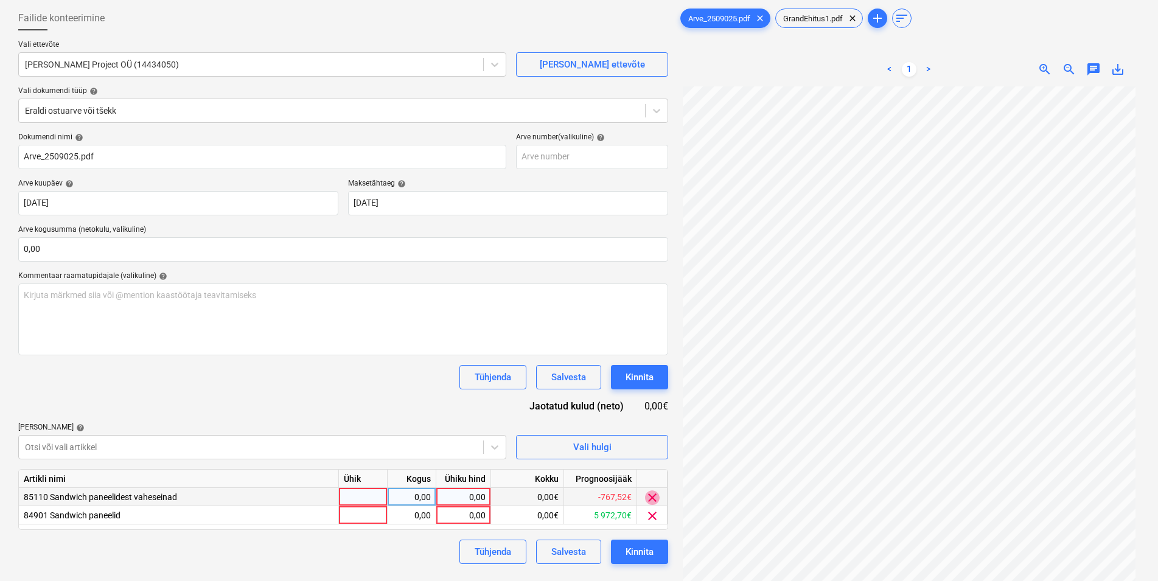
click at [653, 497] on span "clear" at bounding box center [652, 497] width 15 height 15
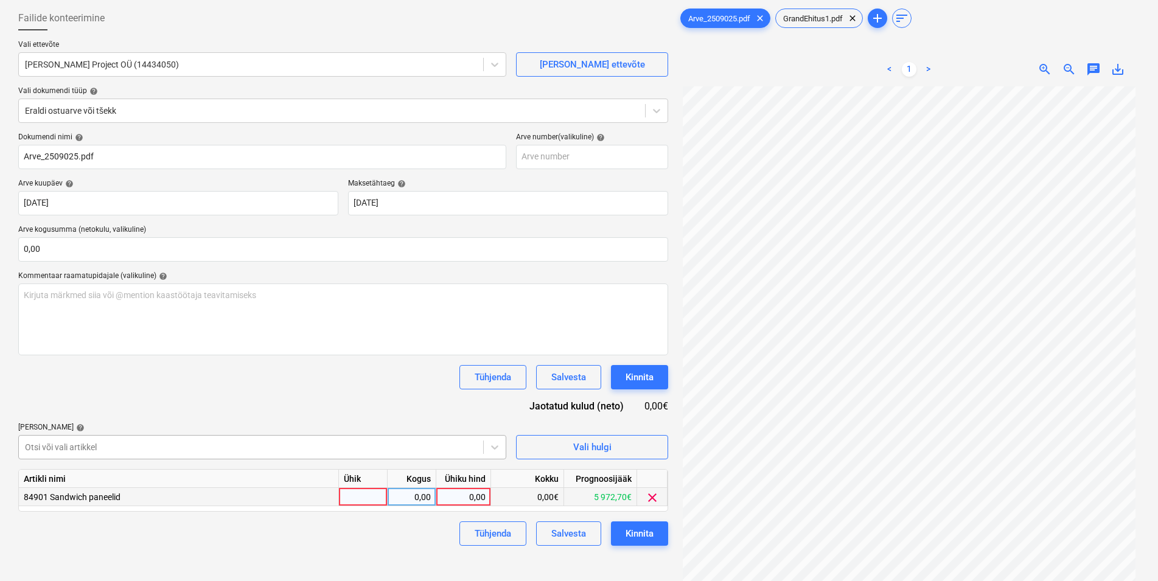
scroll to position [128, 0]
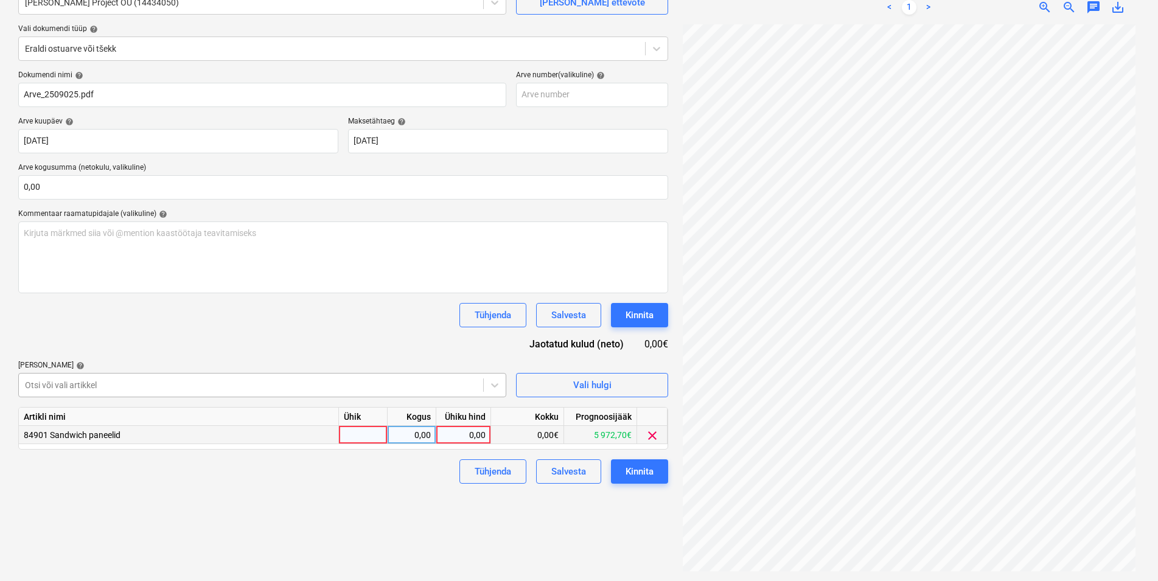
click at [88, 444] on body "Müük Projektid Kontaktid Koondarved Postkast format_size keyboard_arrow_down he…" at bounding box center [579, 168] width 1158 height 581
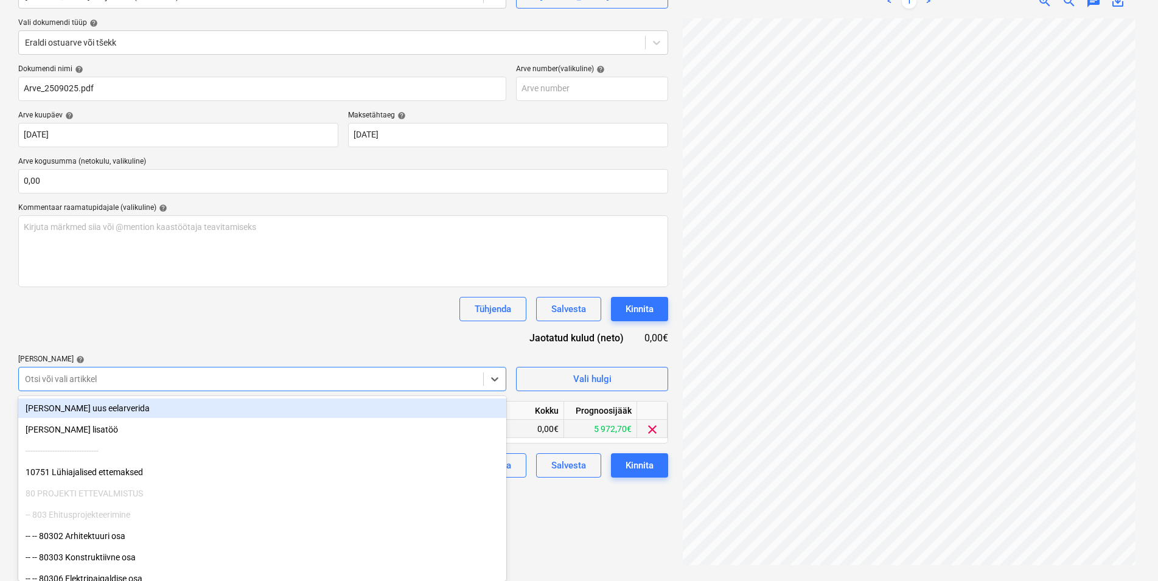
click at [332, 318] on div "Tühjenda Salvesta Kinnita" at bounding box center [343, 309] width 650 height 24
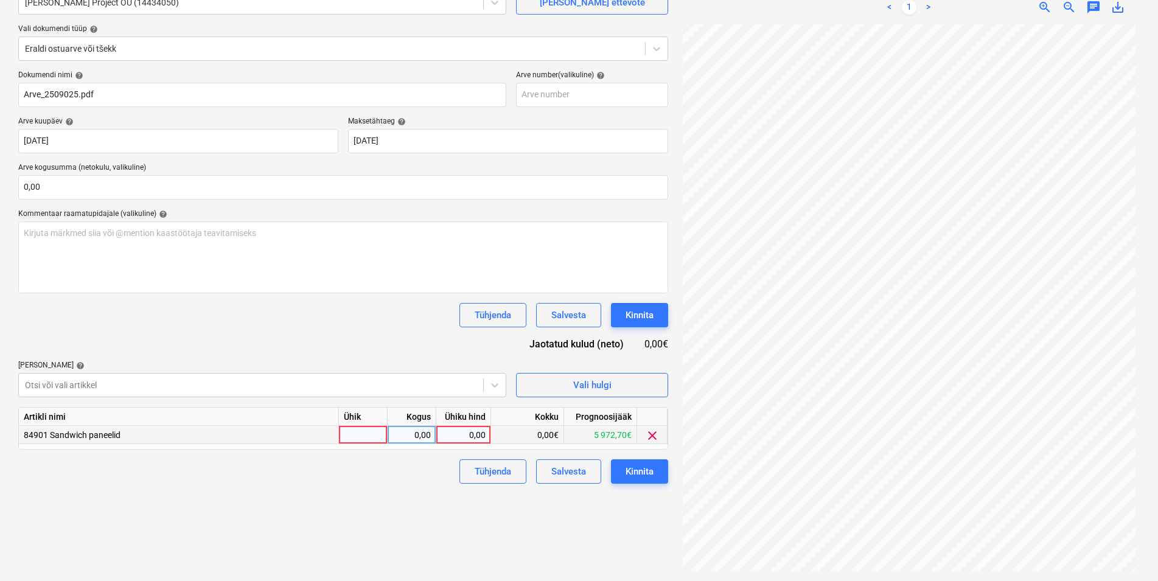
click at [346, 433] on div at bounding box center [363, 435] width 49 height 18
type input "kmpl"
click at [410, 433] on div "0,00" at bounding box center [412, 435] width 38 height 18
type input "1"
click at [458, 436] on div "0,00" at bounding box center [463, 435] width 44 height 18
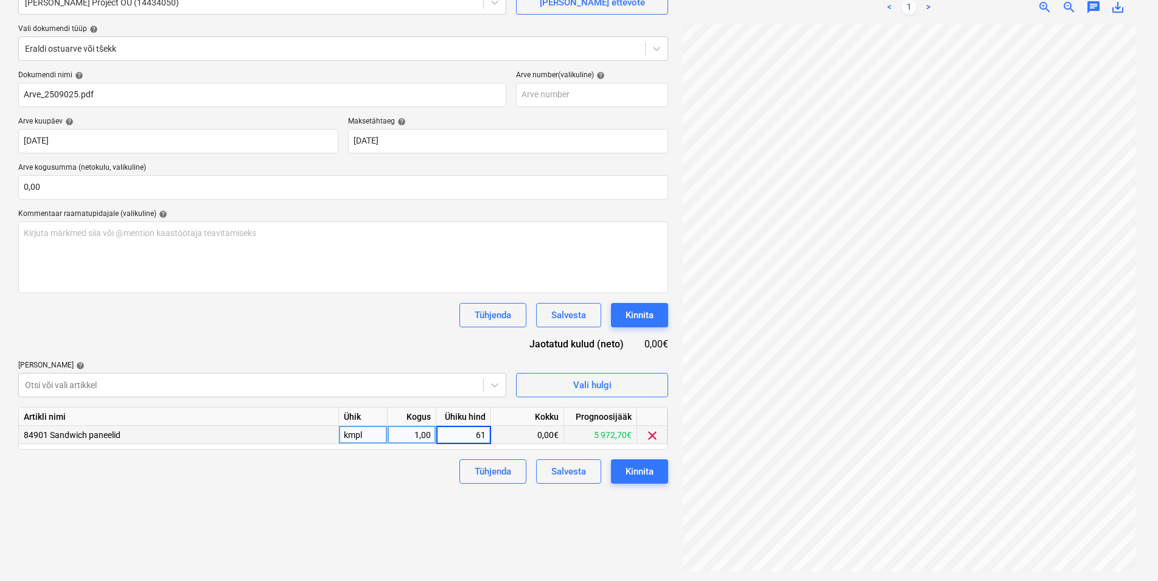
type input "612"
click at [398, 508] on div "Failide konteerimine Vali ettevõte Saul Project OÜ (14434050) Lisa uus ettevõte…" at bounding box center [343, 257] width 660 height 637
click at [646, 467] on div "Kinnita" at bounding box center [640, 472] width 28 height 16
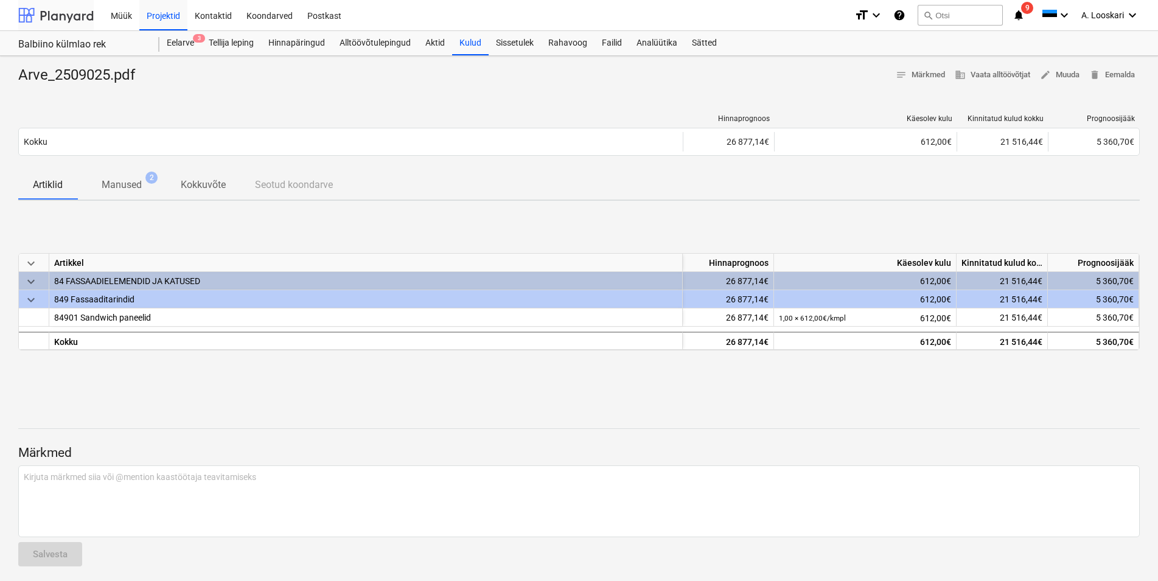
click at [71, 15] on div at bounding box center [55, 15] width 75 height 30
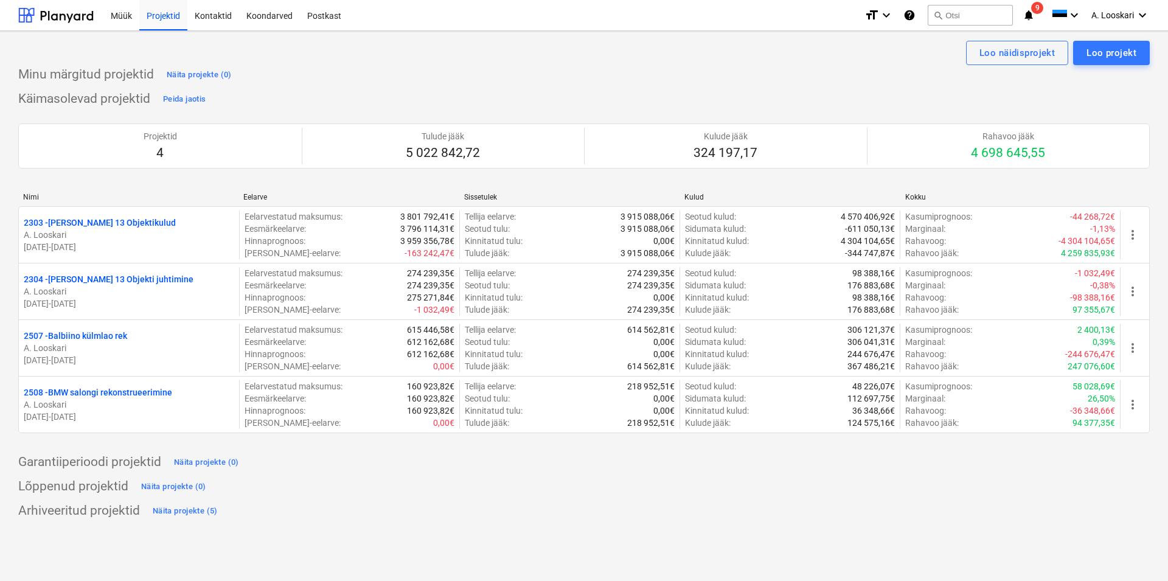
click at [1031, 11] on icon "notifications" at bounding box center [1029, 15] width 12 height 15
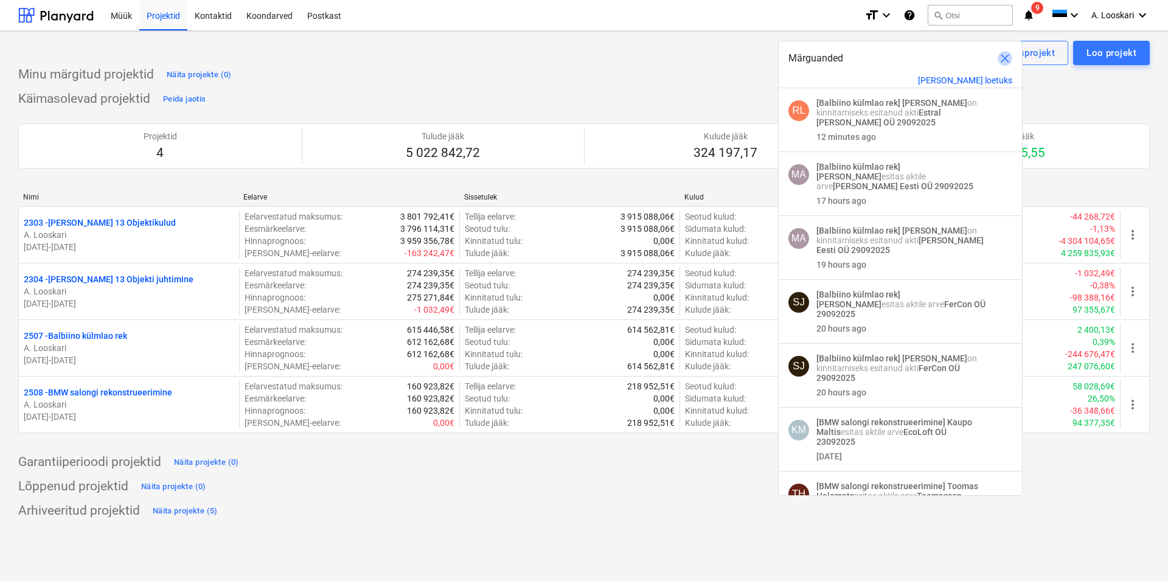
click at [1003, 56] on span "close" at bounding box center [1005, 58] width 15 height 15
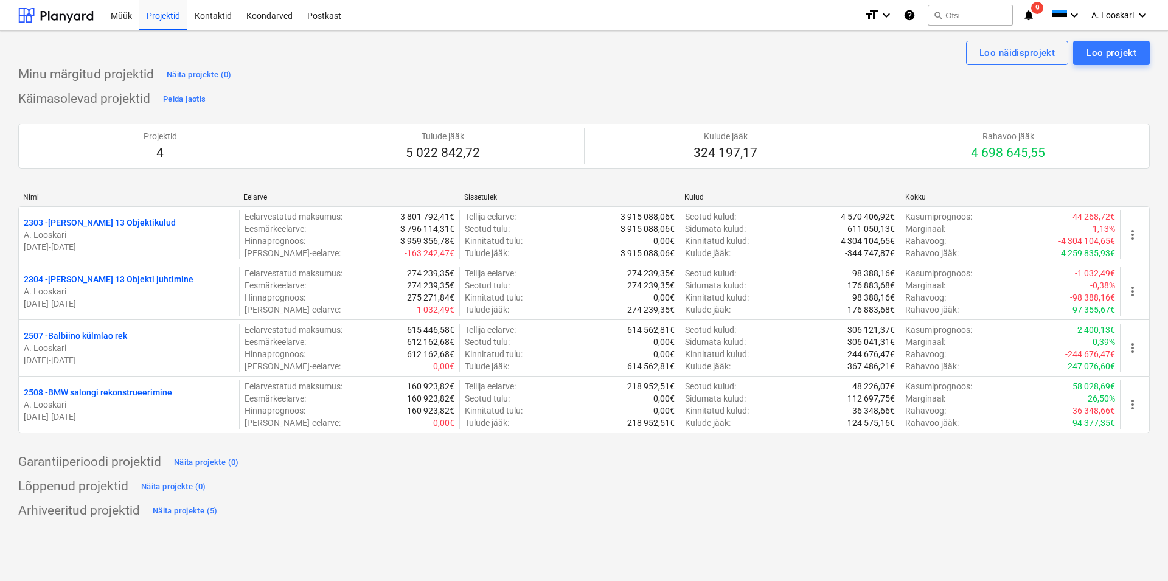
click at [105, 388] on p "2508 - BMW salongi rekonstrueerimine" at bounding box center [98, 392] width 148 height 12
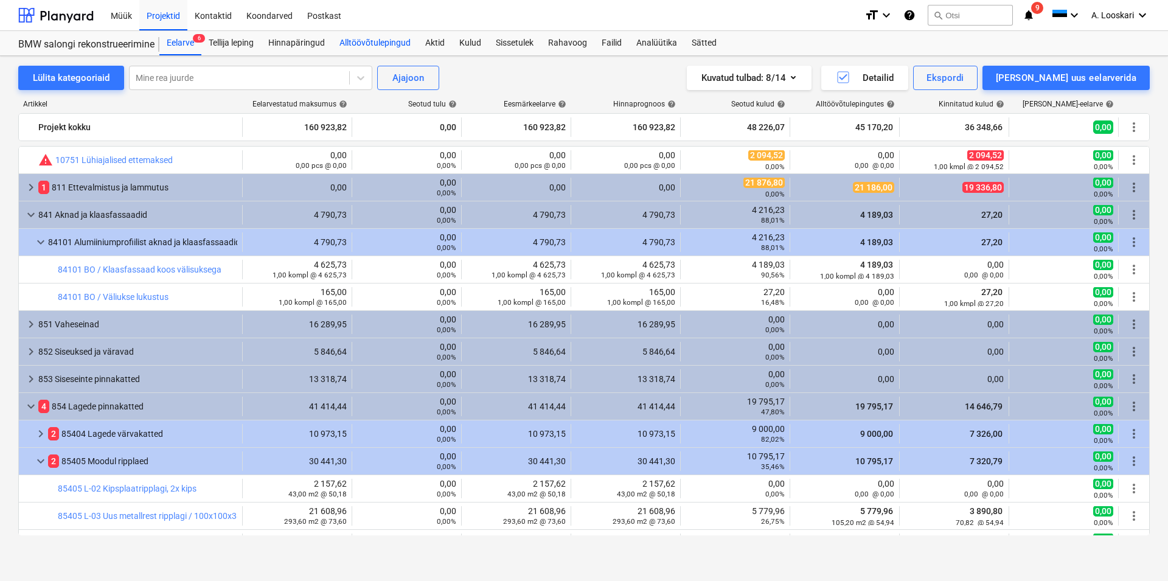
click at [399, 42] on div "Alltöövõtulepingud" at bounding box center [375, 43] width 86 height 24
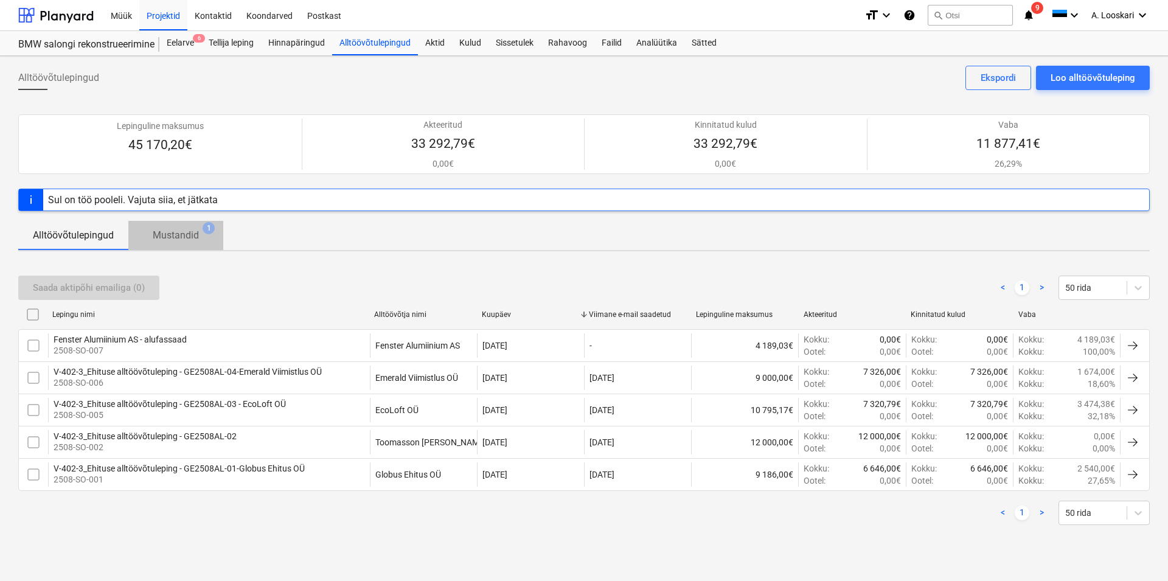
click at [187, 231] on p "Mustandid" at bounding box center [176, 235] width 46 height 15
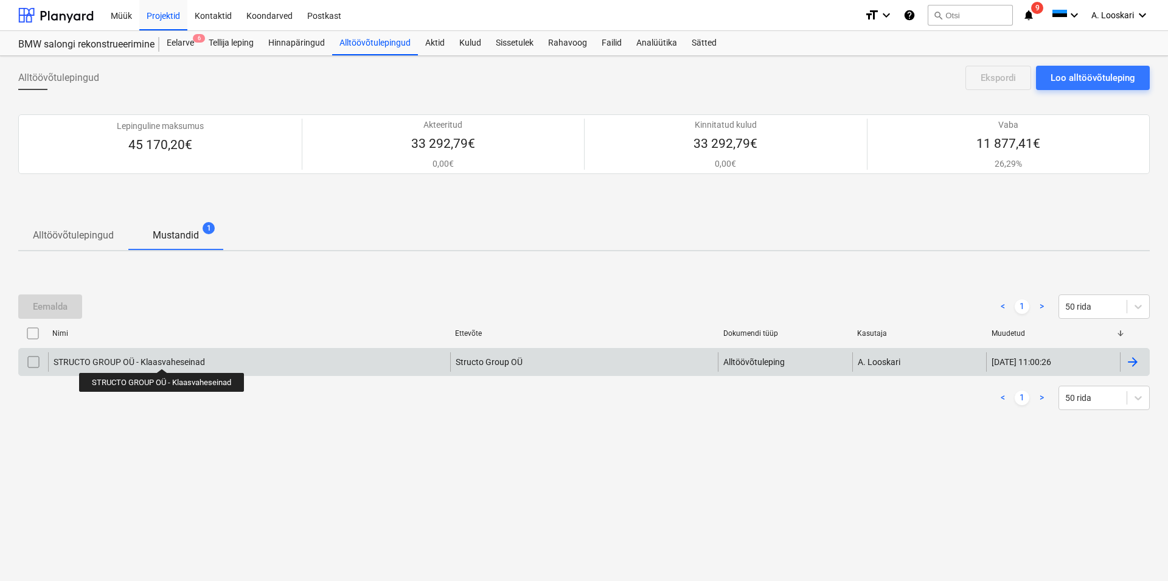
click at [161, 358] on div "STRUCTO GROUP OÜ - Klaasvaheseinad" at bounding box center [130, 362] width 152 height 10
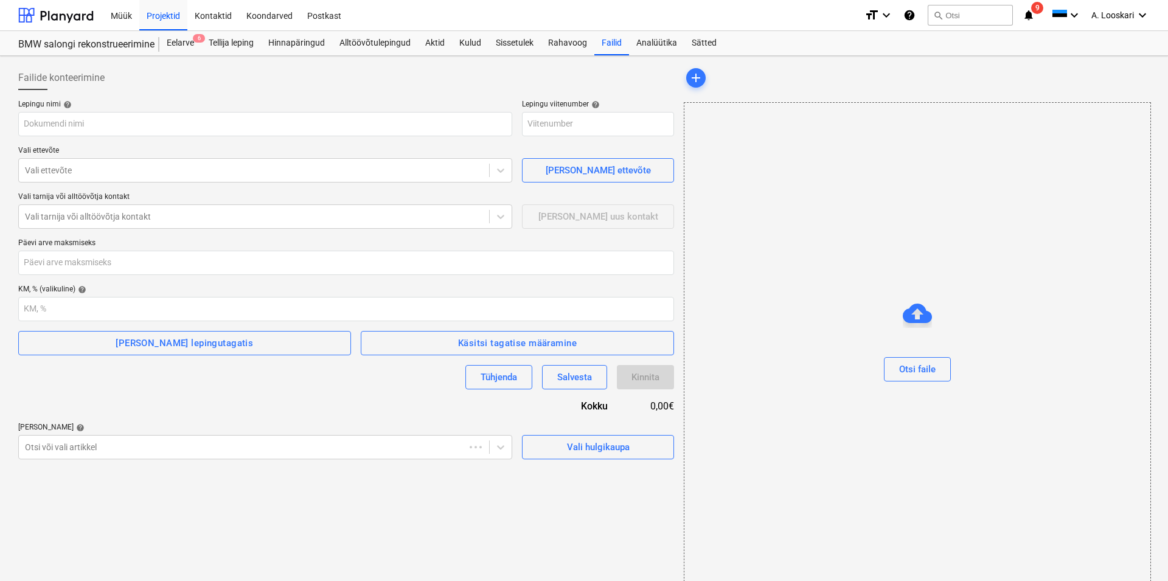
type input "STRUCTO GROUP OÜ - Klaasvaheseinad"
type input "2508-SO-007"
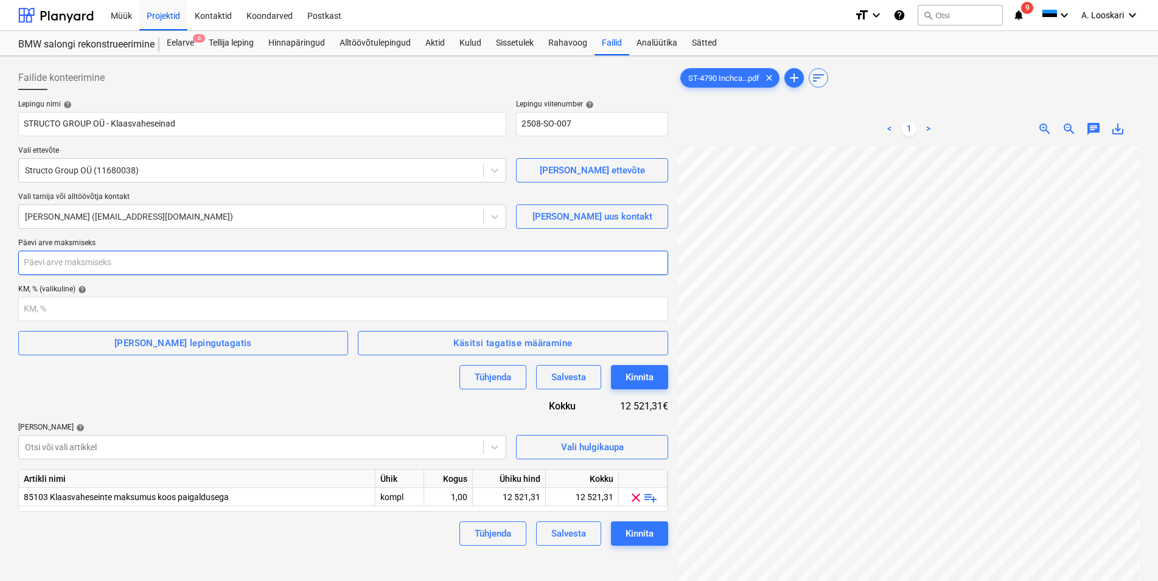
click at [85, 258] on input "number" at bounding box center [343, 263] width 650 height 24
type input "21"
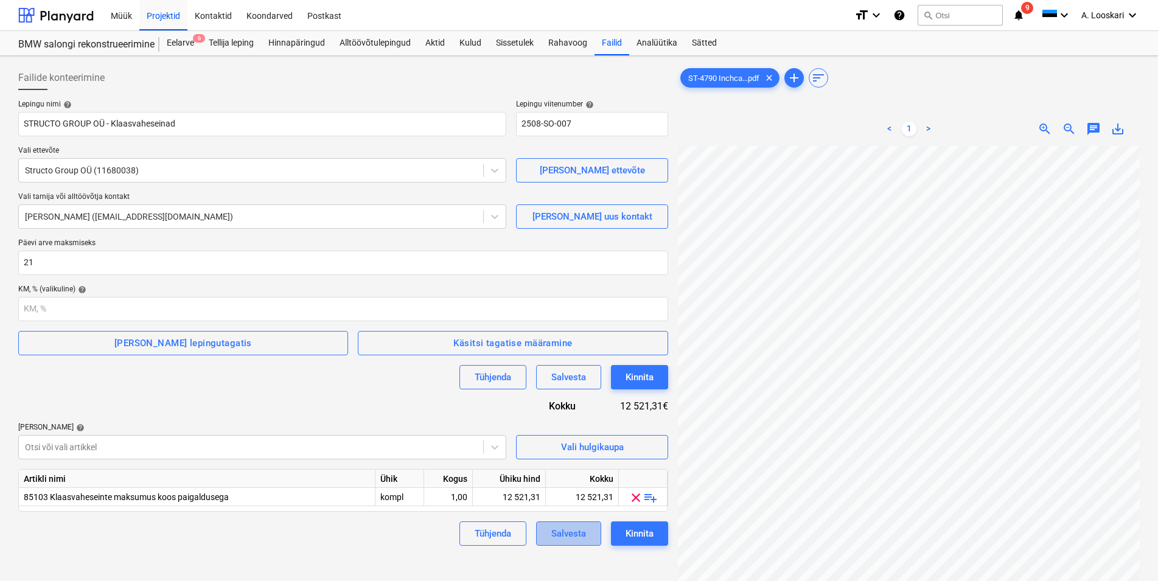
click at [573, 534] on div "Salvesta" at bounding box center [568, 534] width 35 height 16
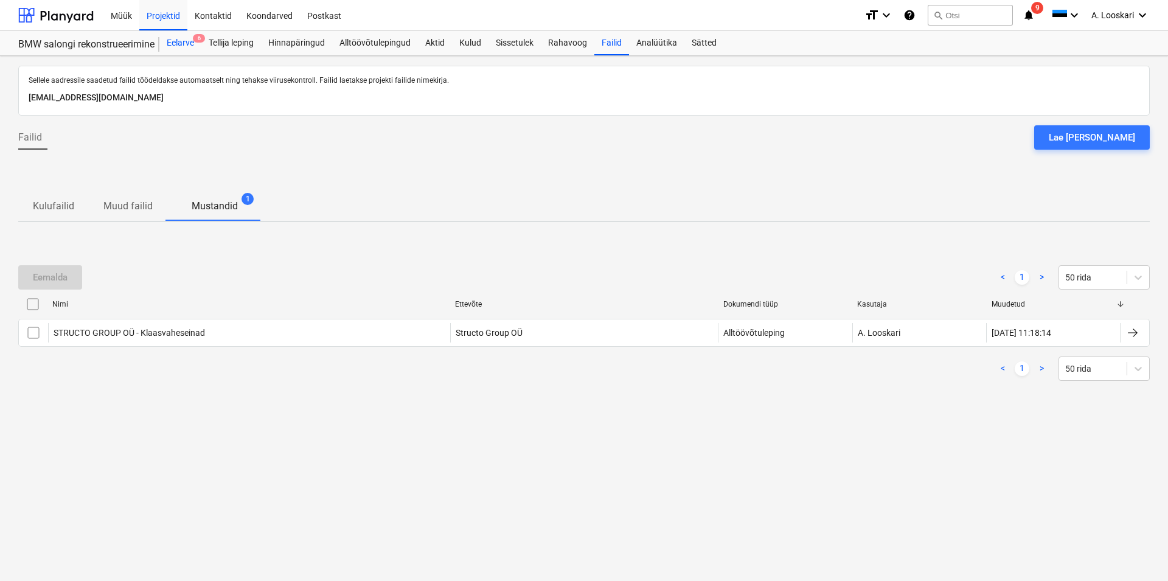
click at [186, 43] on div "Eelarve 6" at bounding box center [180, 43] width 42 height 24
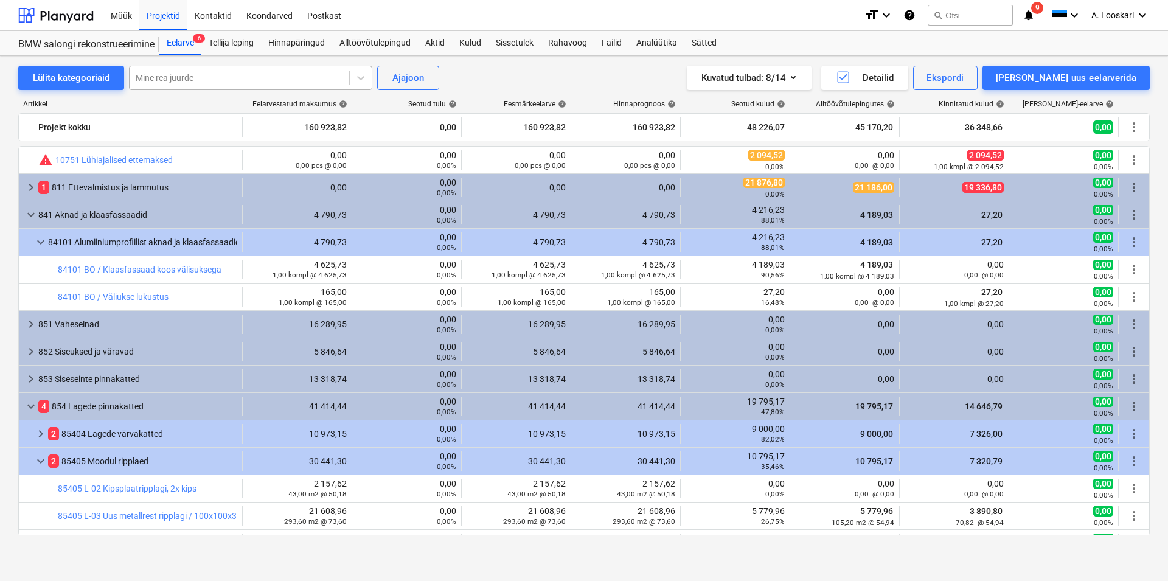
click at [169, 75] on div at bounding box center [240, 78] width 208 height 12
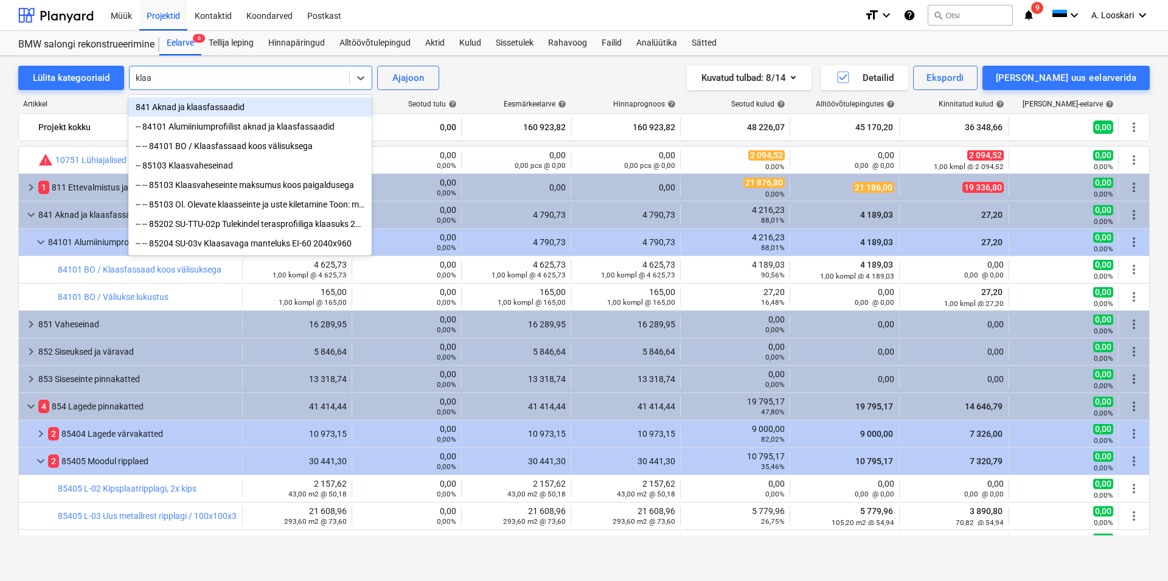
type input "klaas"
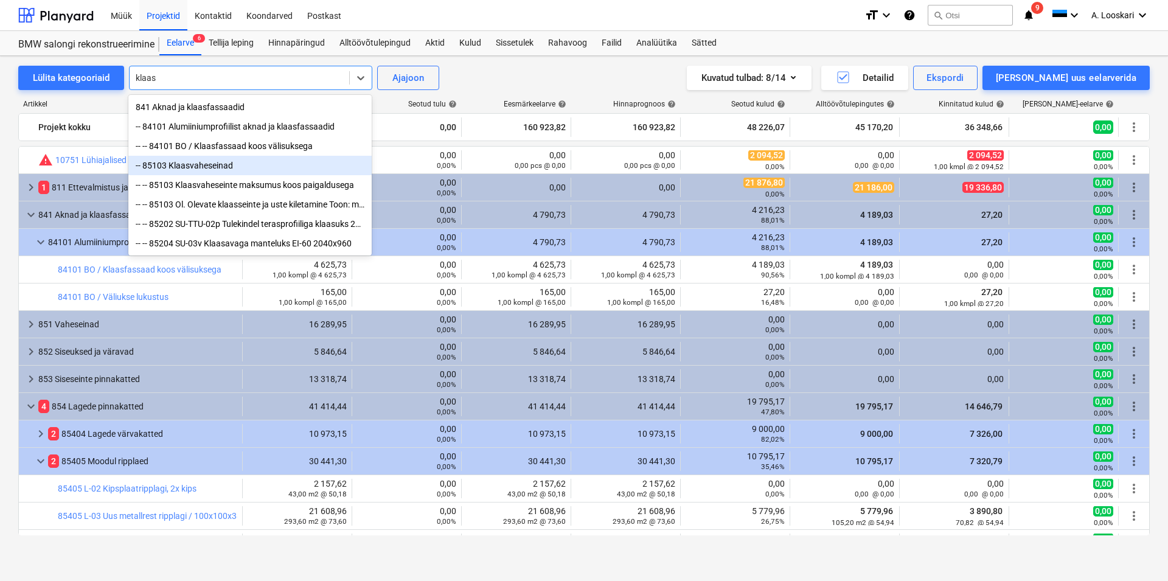
click at [214, 166] on div "-- 85103 Klaasvaheseinad" at bounding box center [249, 165] width 243 height 19
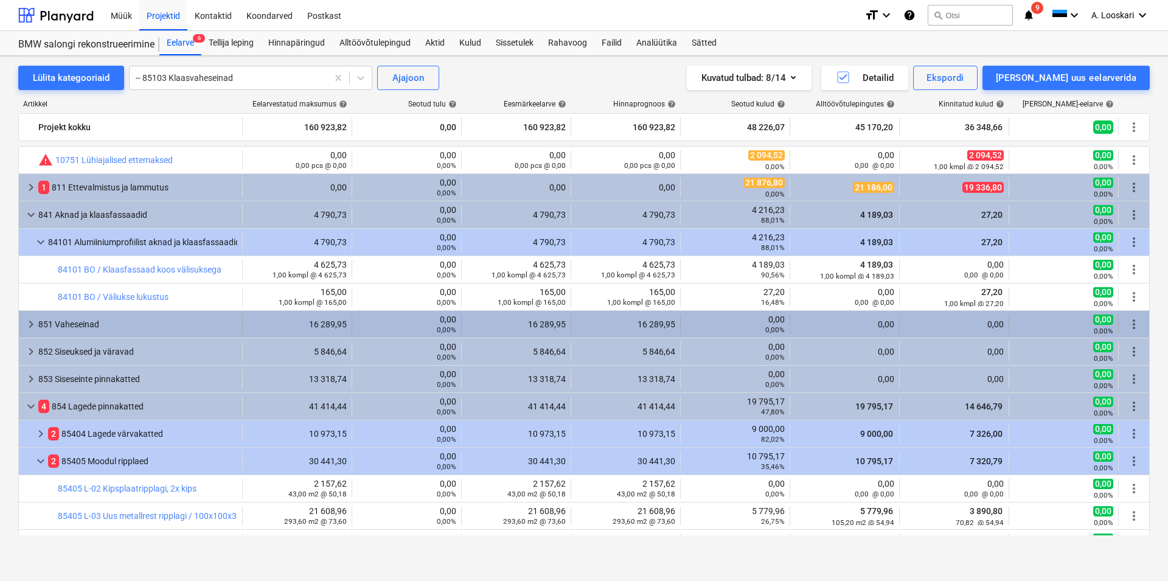
click at [84, 324] on div "851 Vaheseinad" at bounding box center [137, 324] width 199 height 19
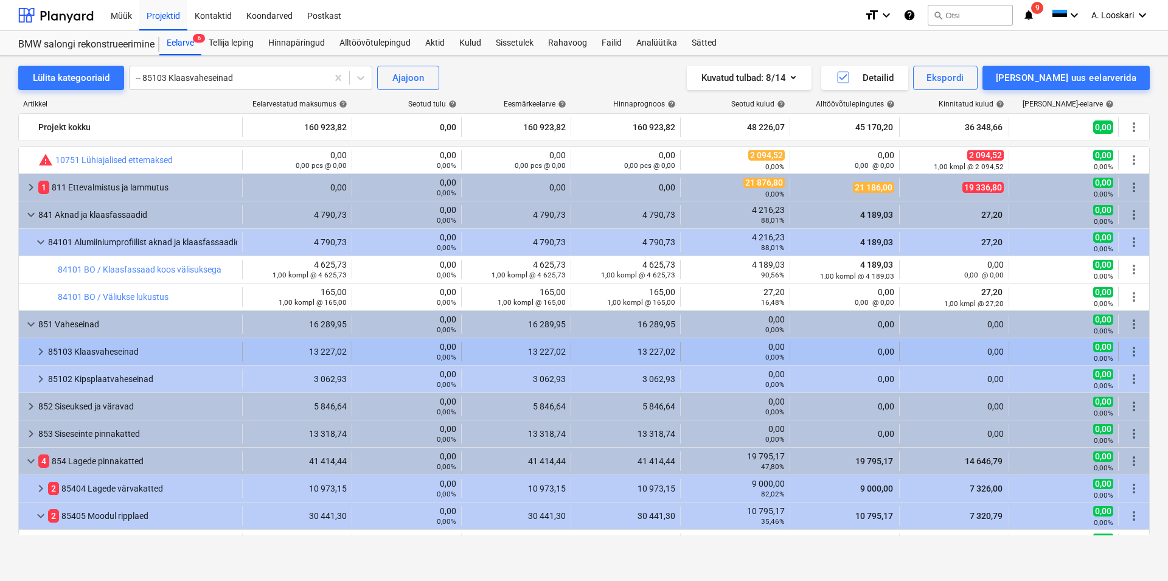
click at [122, 351] on div "85103 Klaasvaheseinad" at bounding box center [142, 351] width 189 height 19
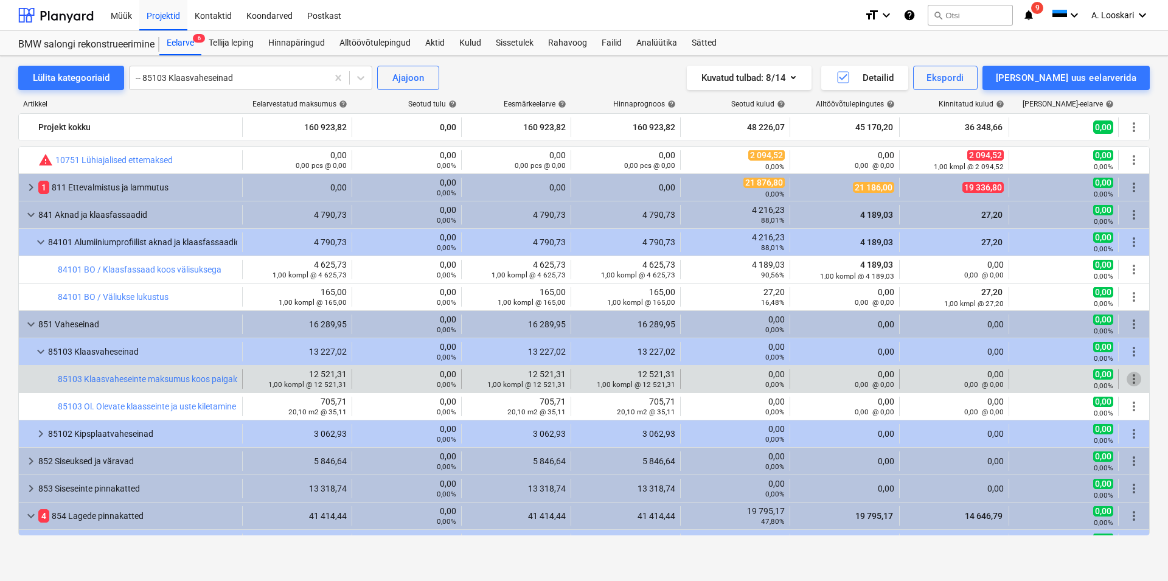
click at [1127, 374] on span "more_vert" at bounding box center [1134, 379] width 15 height 15
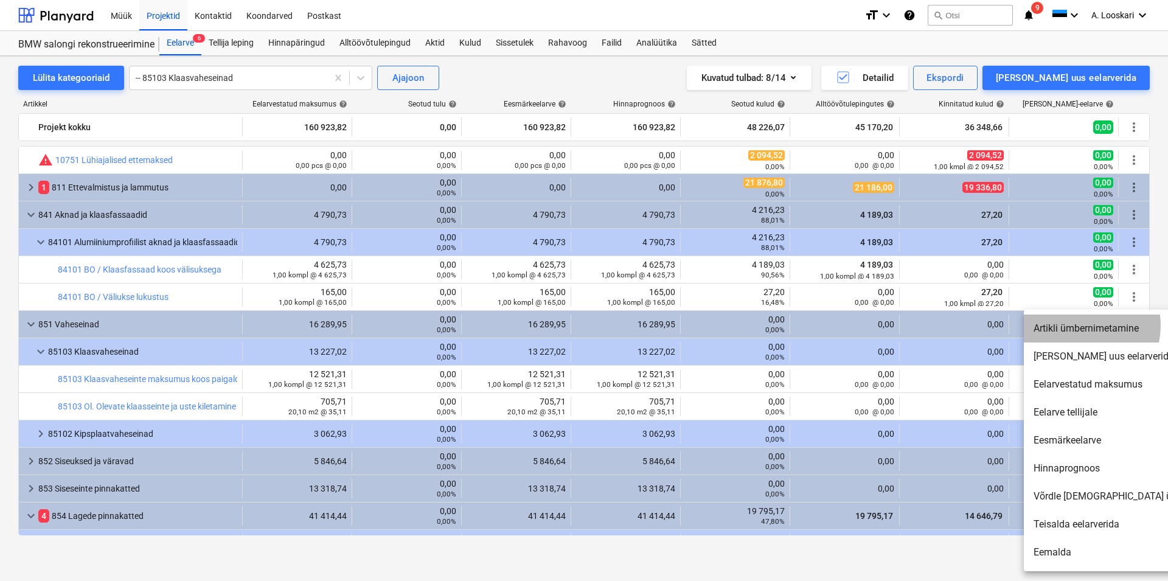
click at [1080, 326] on li "Artikli ümbernimetamine" at bounding box center [1128, 329] width 209 height 28
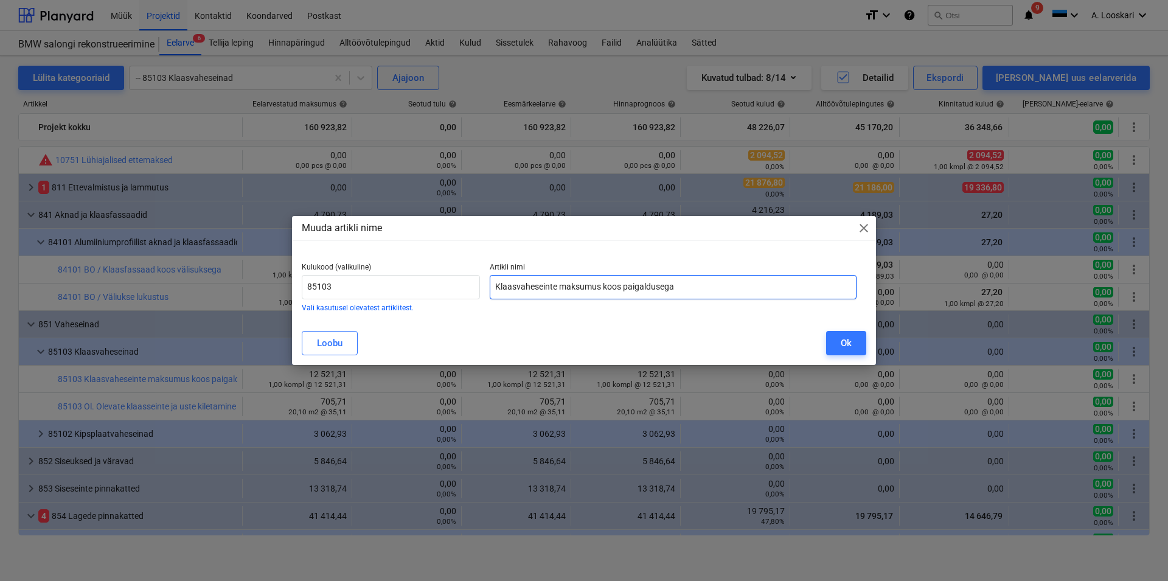
drag, startPoint x: 690, startPoint y: 285, endPoint x: 553, endPoint y: 288, distance: 137.0
click at [553, 288] on input "Klaasvaheseinte maksumus koos paigaldusega" at bounding box center [673, 287] width 367 height 24
drag, startPoint x: 557, startPoint y: 283, endPoint x: 564, endPoint y: 296, distance: 15.0
click at [557, 284] on input "Klaasvaheseinas KL-1 ... KL-5" at bounding box center [673, 287] width 367 height 24
drag, startPoint x: 613, startPoint y: 287, endPoint x: 561, endPoint y: 282, distance: 52.0
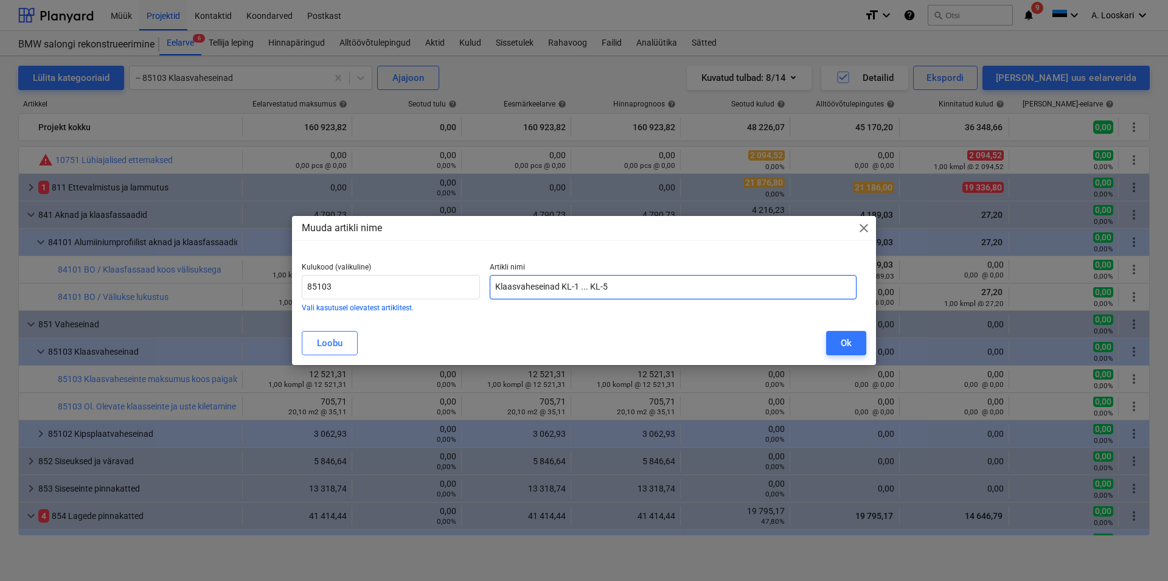
click at [561, 282] on input "Klaasvaheseinad KL-1 ... KL-5" at bounding box center [673, 287] width 367 height 24
type input "Klaasvaheseinad"
click at [846, 341] on div "Ok" at bounding box center [846, 343] width 11 height 16
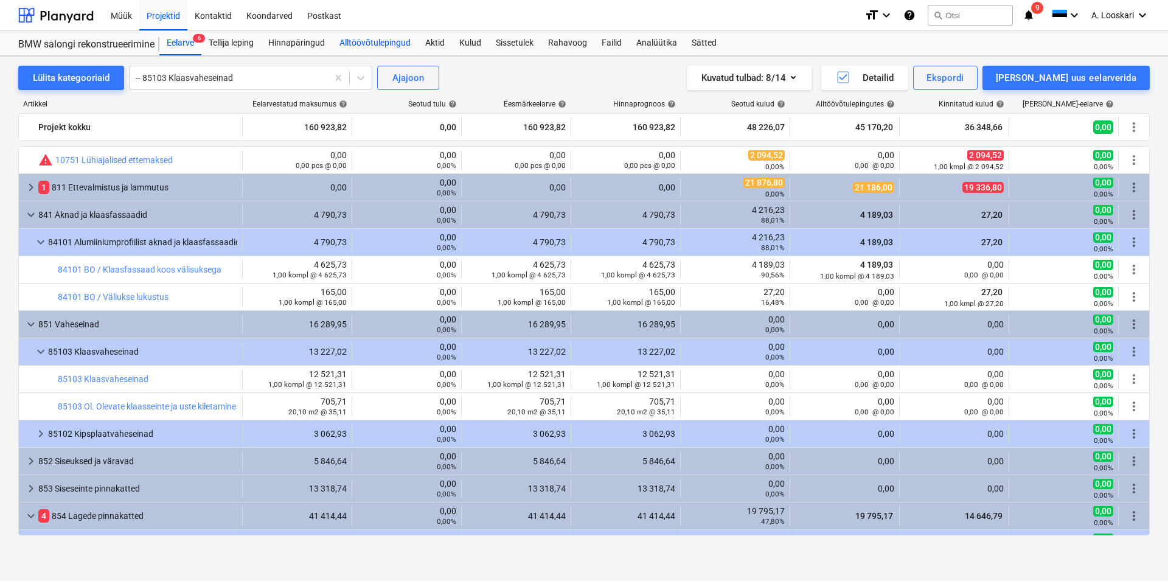
click at [375, 35] on div "Alltöövõtulepingud" at bounding box center [375, 43] width 86 height 24
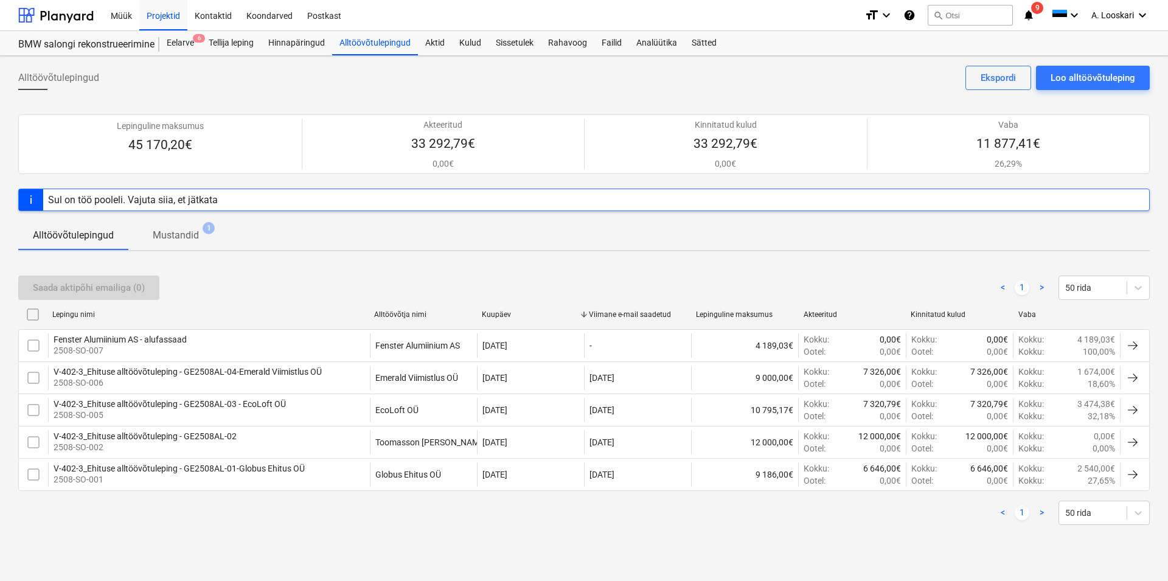
click at [182, 237] on p "Mustandid" at bounding box center [176, 235] width 46 height 15
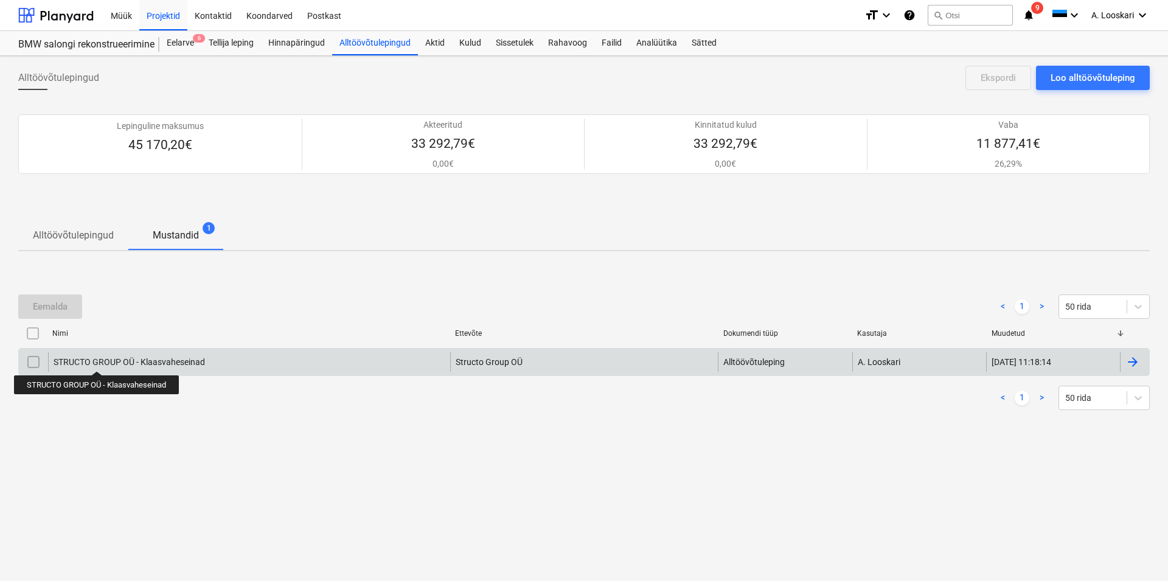
click at [97, 360] on div "STRUCTO GROUP OÜ - Klaasvaheseinad" at bounding box center [130, 362] width 152 height 10
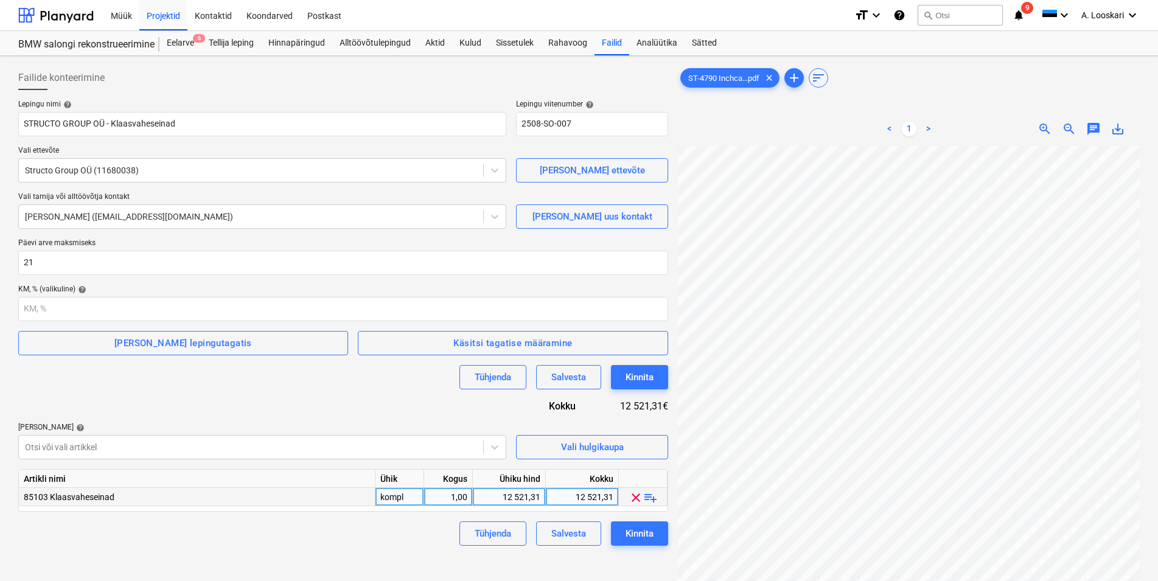
click at [652, 498] on span "playlist_add" at bounding box center [650, 497] width 15 height 15
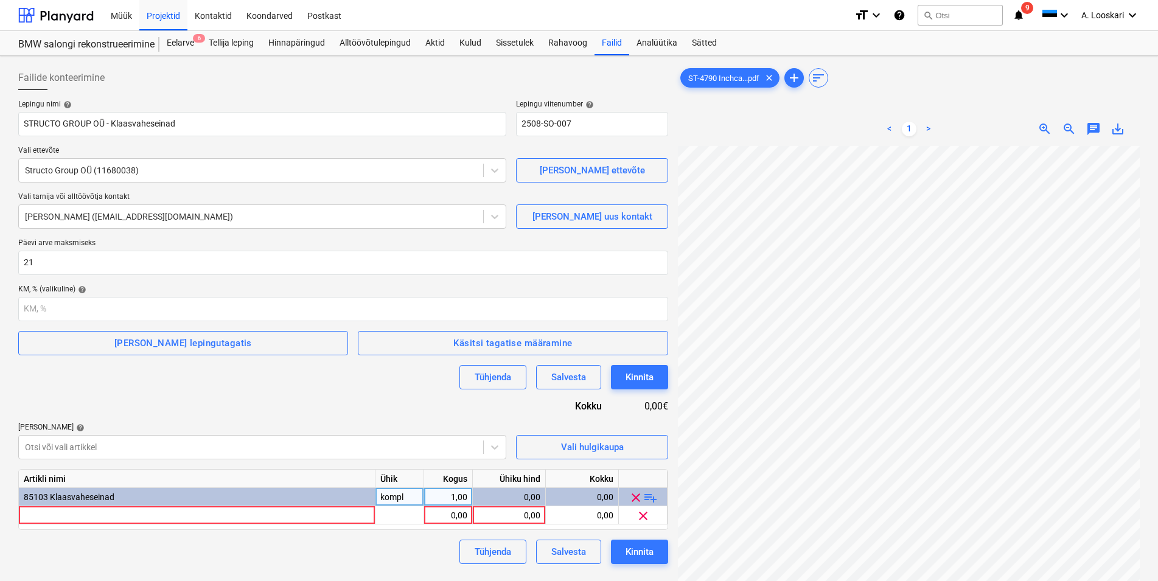
click at [653, 498] on span "playlist_add" at bounding box center [650, 497] width 15 height 15
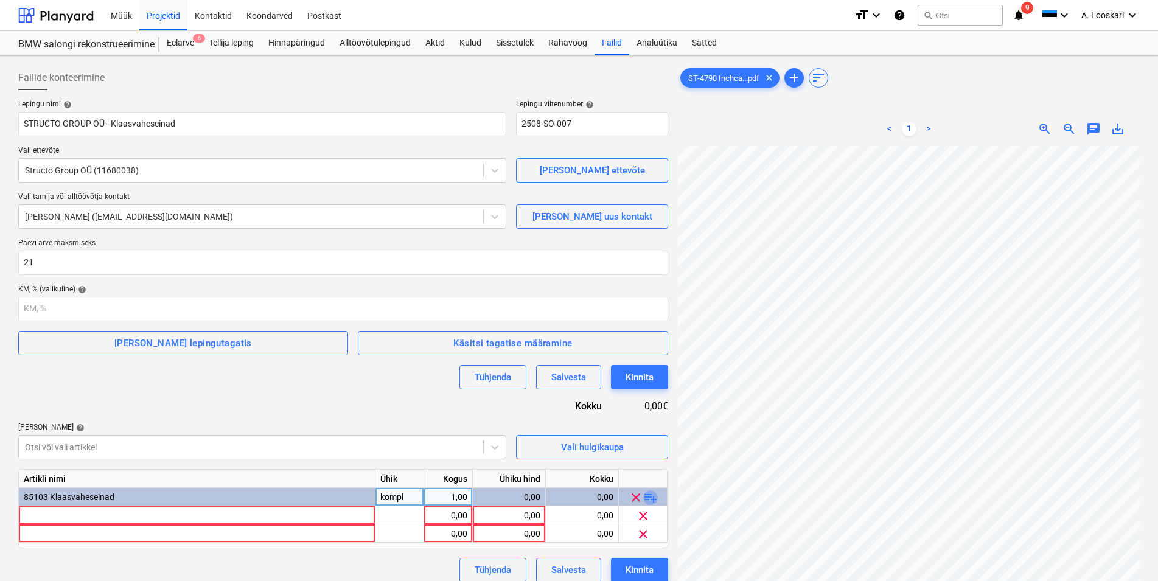
click at [654, 498] on span "playlist_add" at bounding box center [650, 497] width 15 height 15
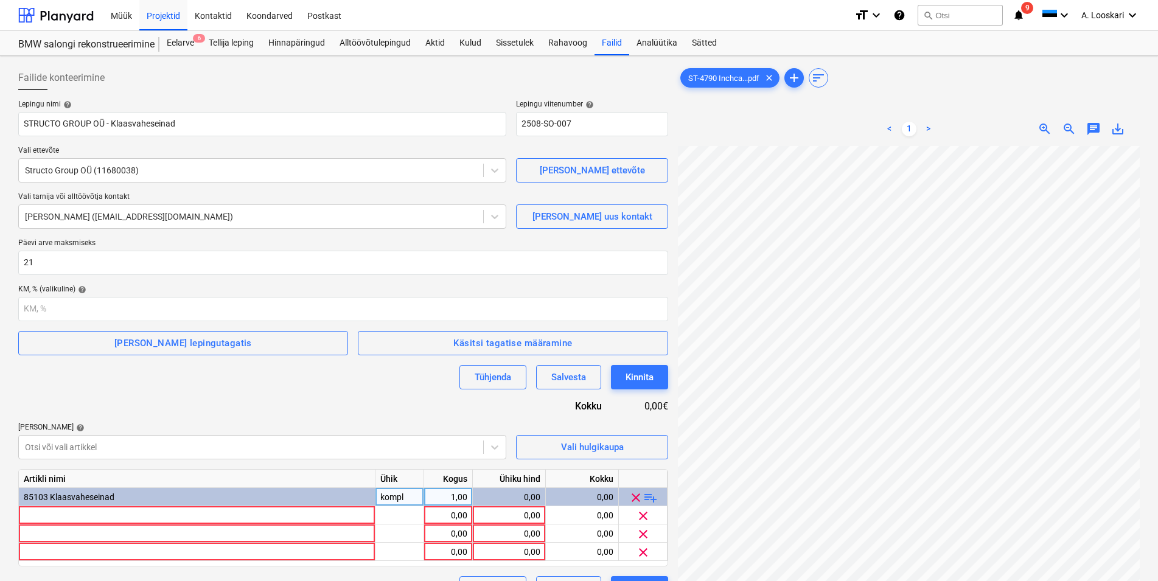
click at [654, 498] on span "playlist_add" at bounding box center [650, 497] width 15 height 15
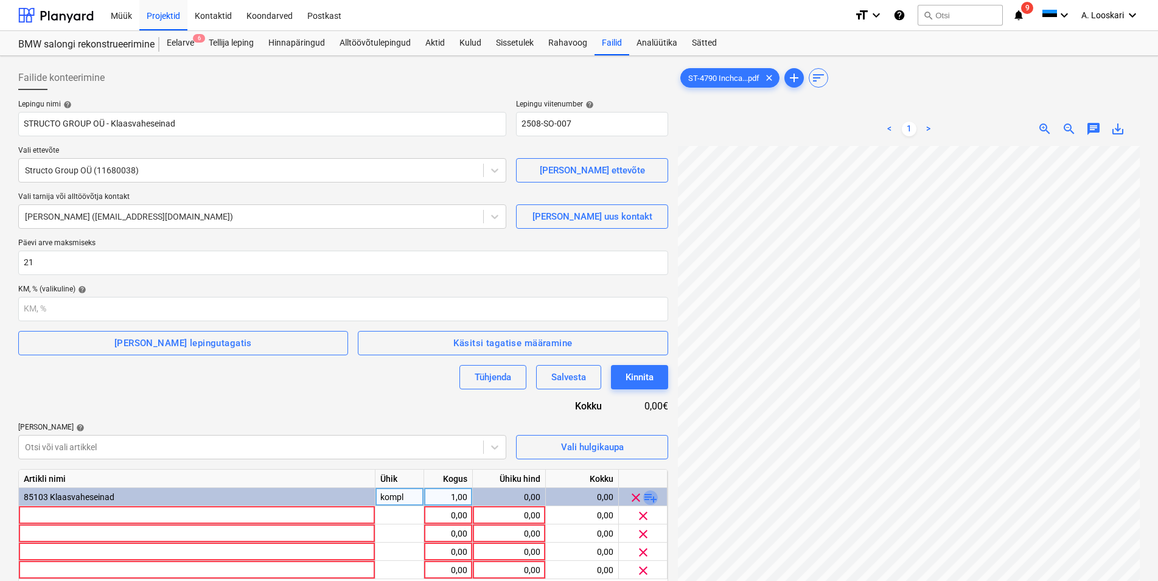
click at [654, 498] on span "playlist_add" at bounding box center [650, 497] width 15 height 15
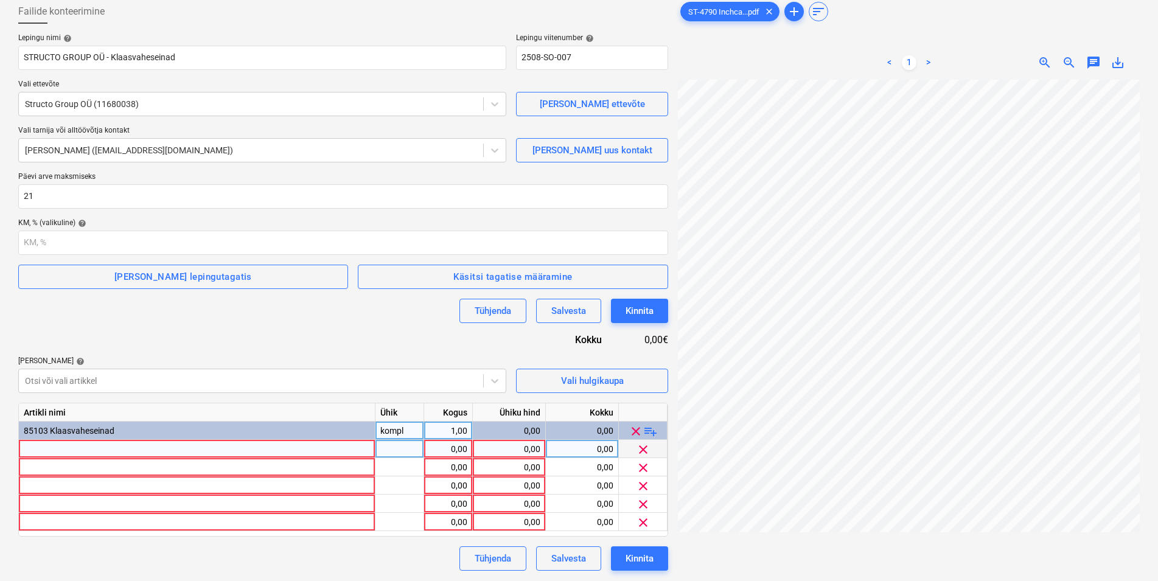
scroll to position [122, 0]
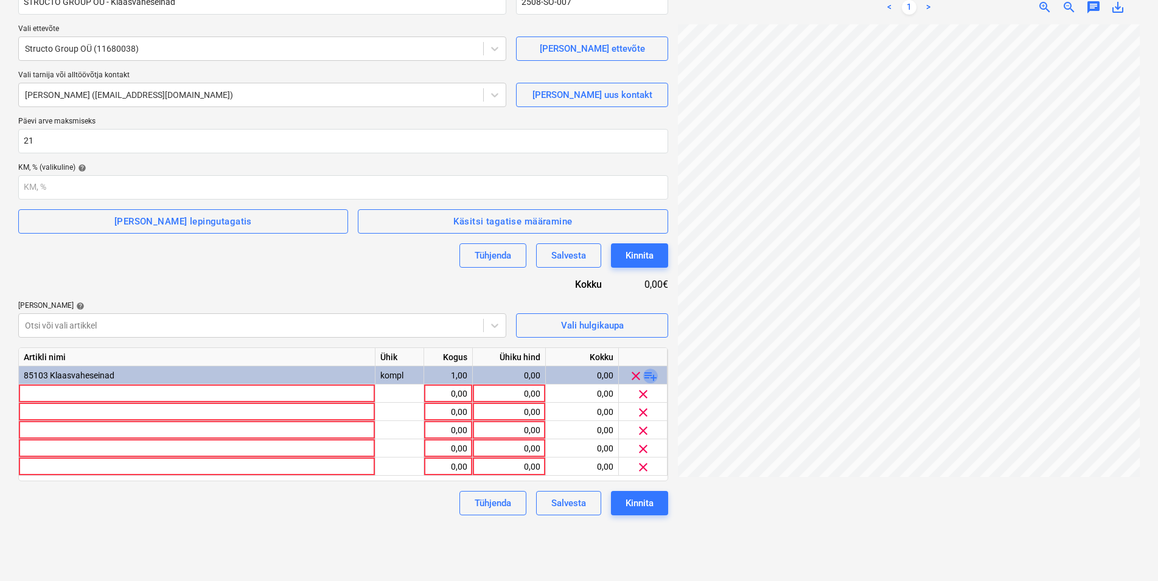
drag, startPoint x: 653, startPoint y: 377, endPoint x: 531, endPoint y: 365, distance: 123.0
click at [652, 377] on span "playlist_add" at bounding box center [650, 376] width 15 height 15
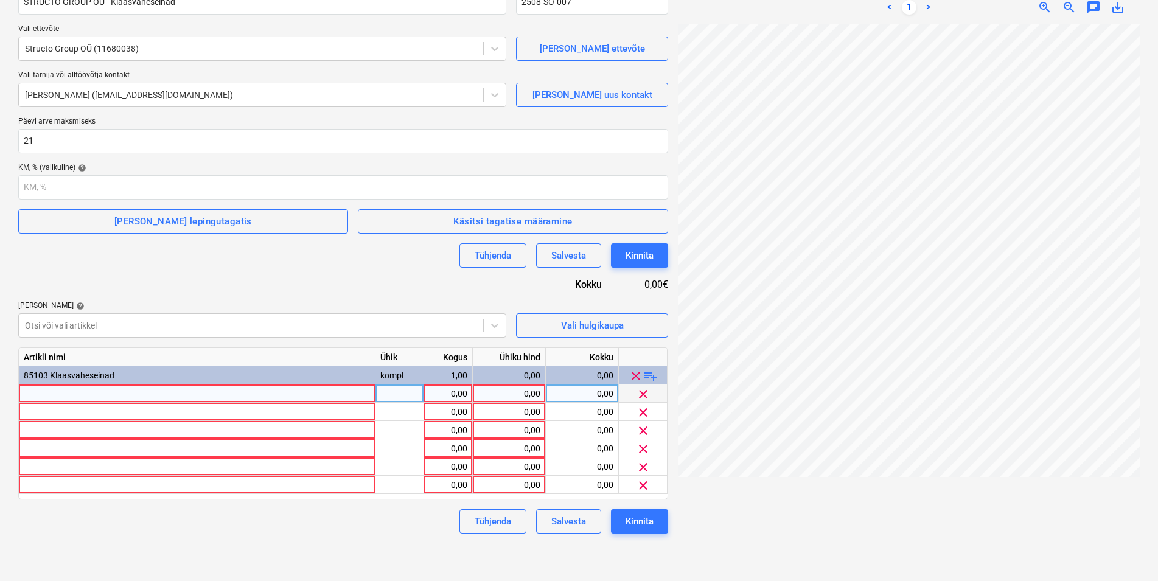
click at [92, 392] on div at bounding box center [197, 394] width 357 height 18
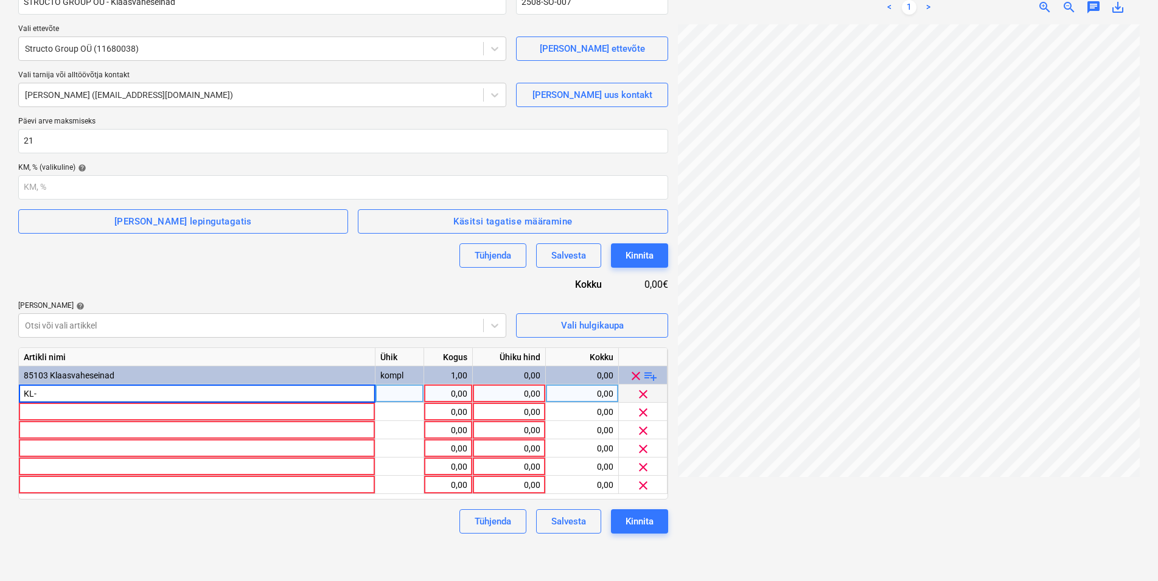
type input "KL-1"
click at [47, 413] on div at bounding box center [197, 412] width 357 height 18
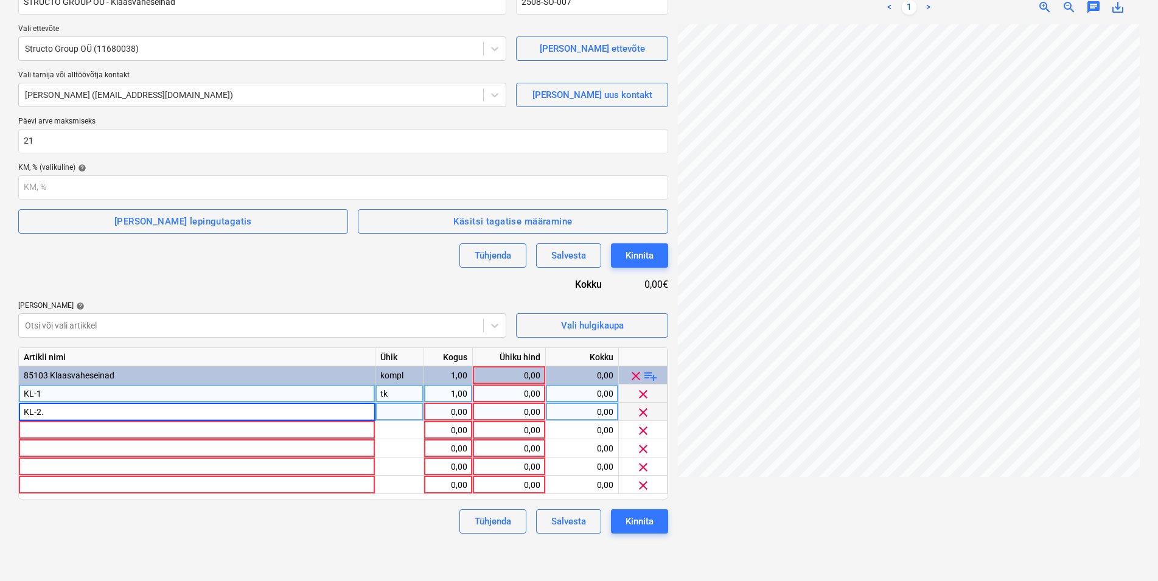
type input "KL-2.1"
click at [63, 426] on div at bounding box center [197, 430] width 357 height 18
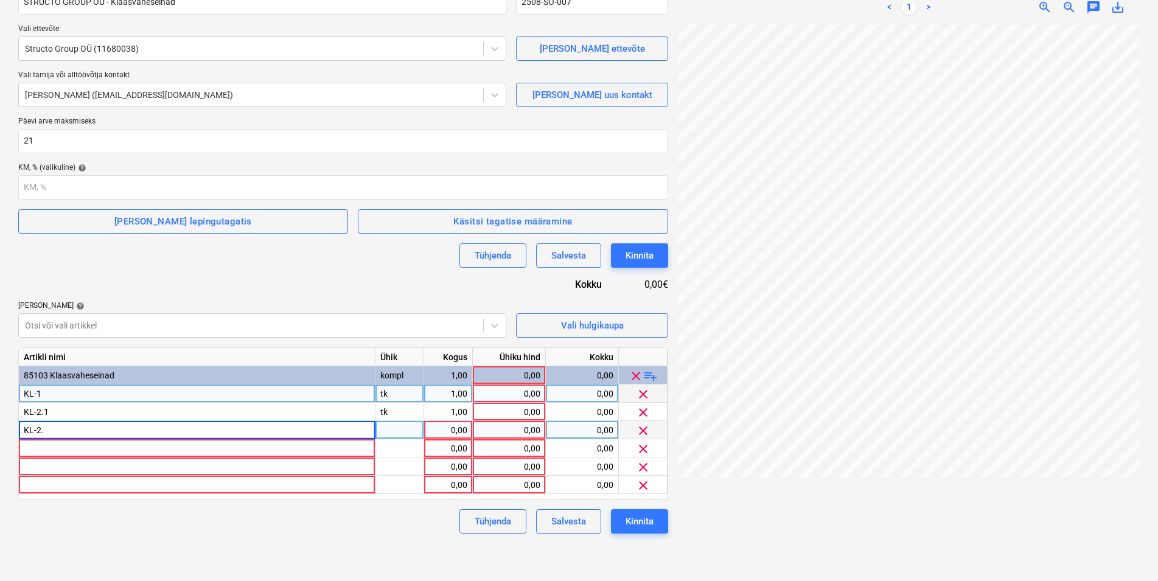
type input "KL-2.2"
click at [36, 448] on div at bounding box center [197, 448] width 357 height 18
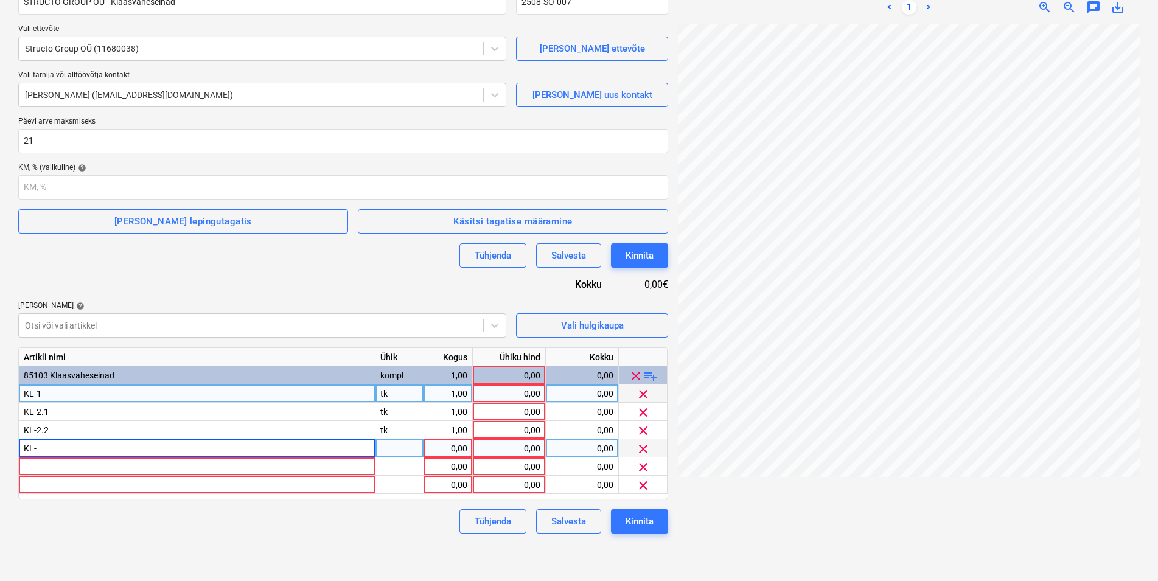
type input "KL-3"
click at [40, 467] on div at bounding box center [197, 467] width 357 height 18
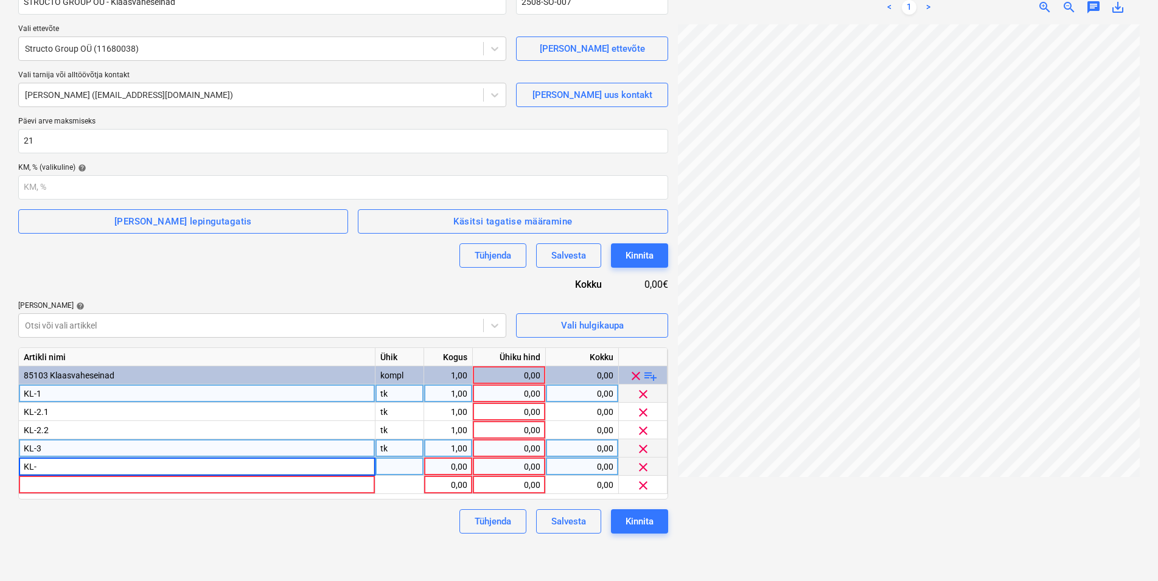
type input "KL-4"
click at [29, 484] on div at bounding box center [197, 485] width 357 height 18
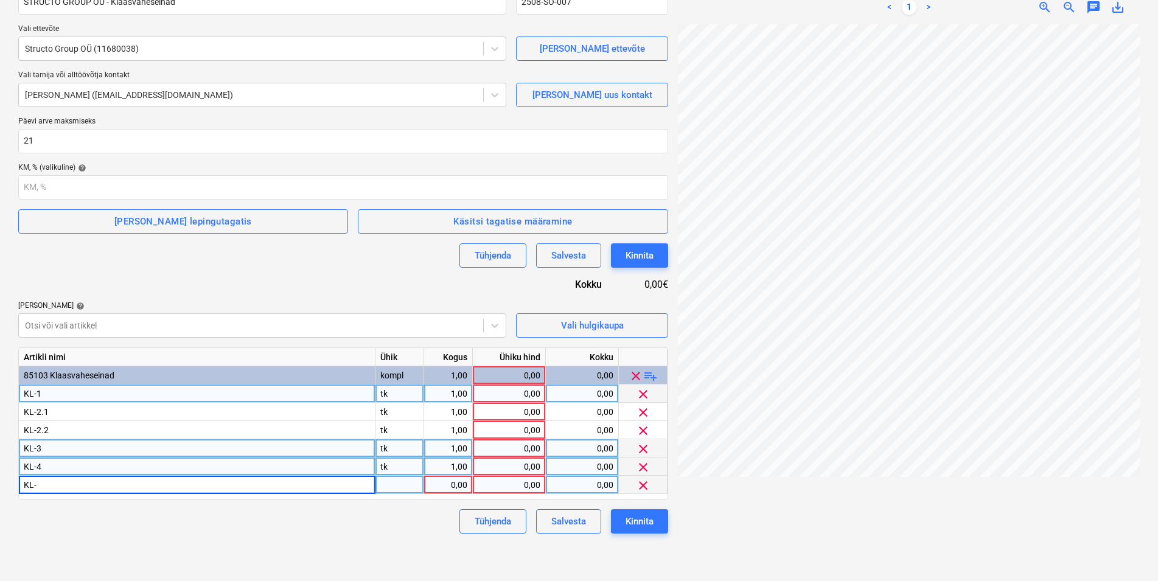
type input "KL-5"
click at [653, 377] on span "playlist_add" at bounding box center [650, 376] width 15 height 15
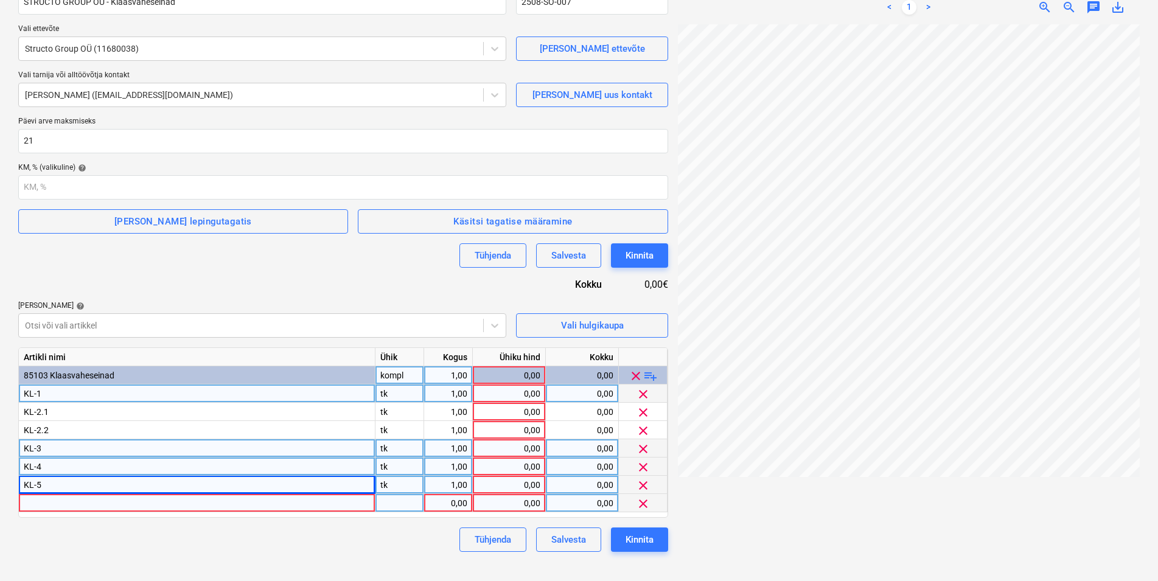
click at [38, 502] on div at bounding box center [197, 503] width 357 height 18
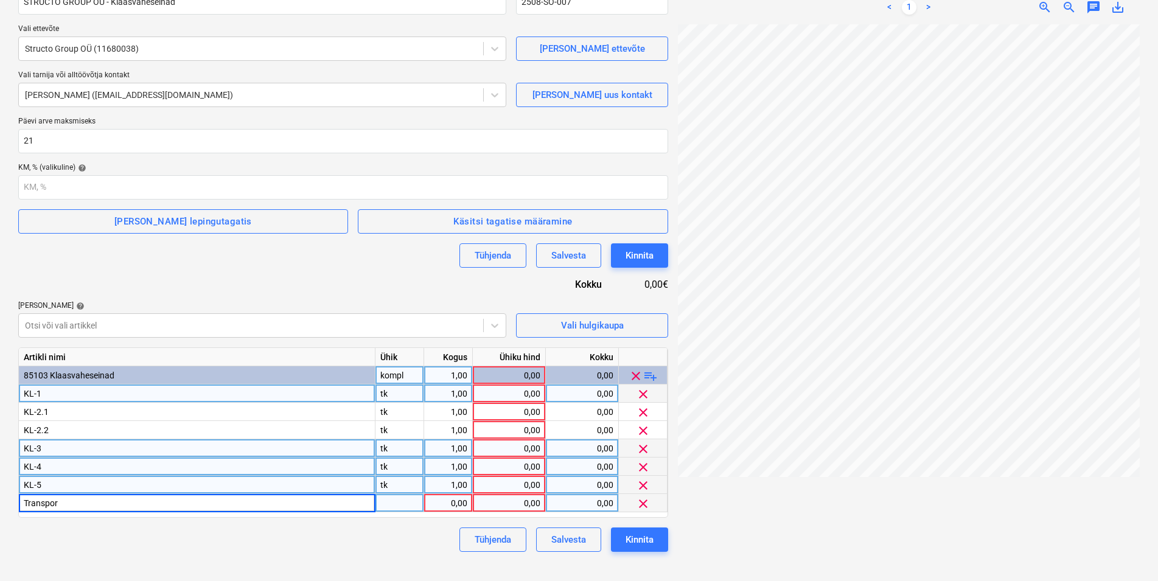
type input "Transport"
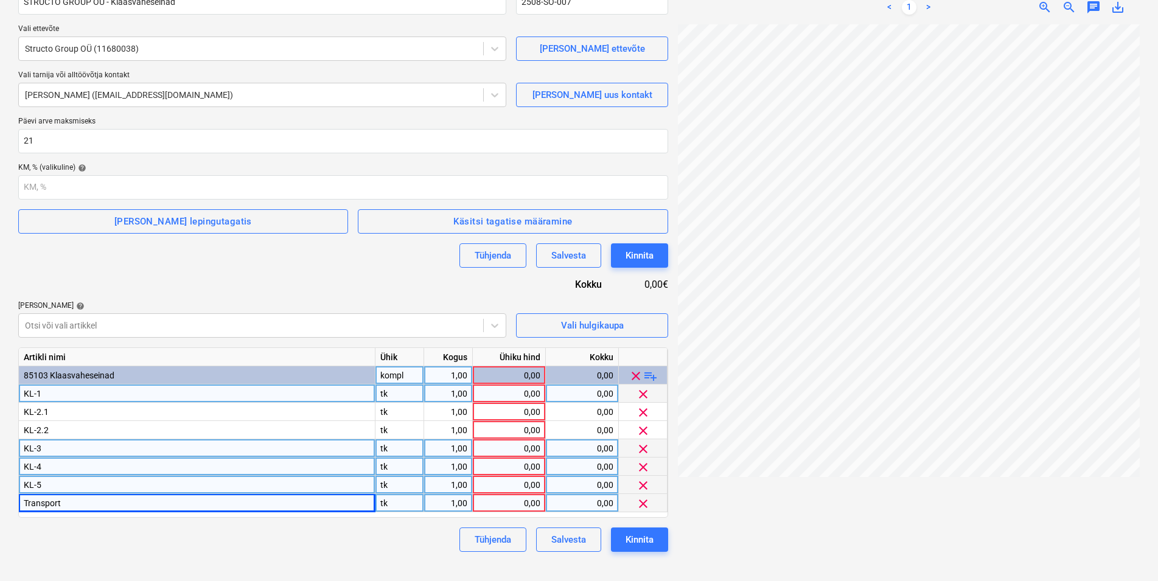
click at [445, 392] on div "1,00" at bounding box center [448, 394] width 38 height 18
type input "2"
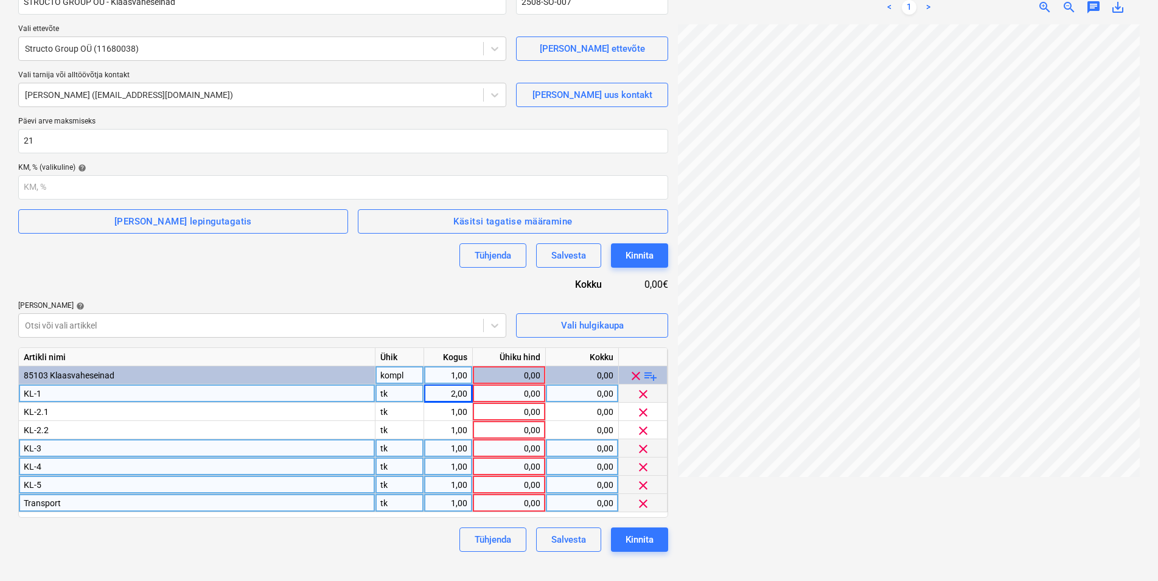
click at [508, 394] on div "0,00" at bounding box center [509, 394] width 63 height 18
type input "867"
click at [536, 392] on div "867,00" at bounding box center [509, 394] width 63 height 18
click at [540, 392] on input "867" at bounding box center [509, 394] width 72 height 18
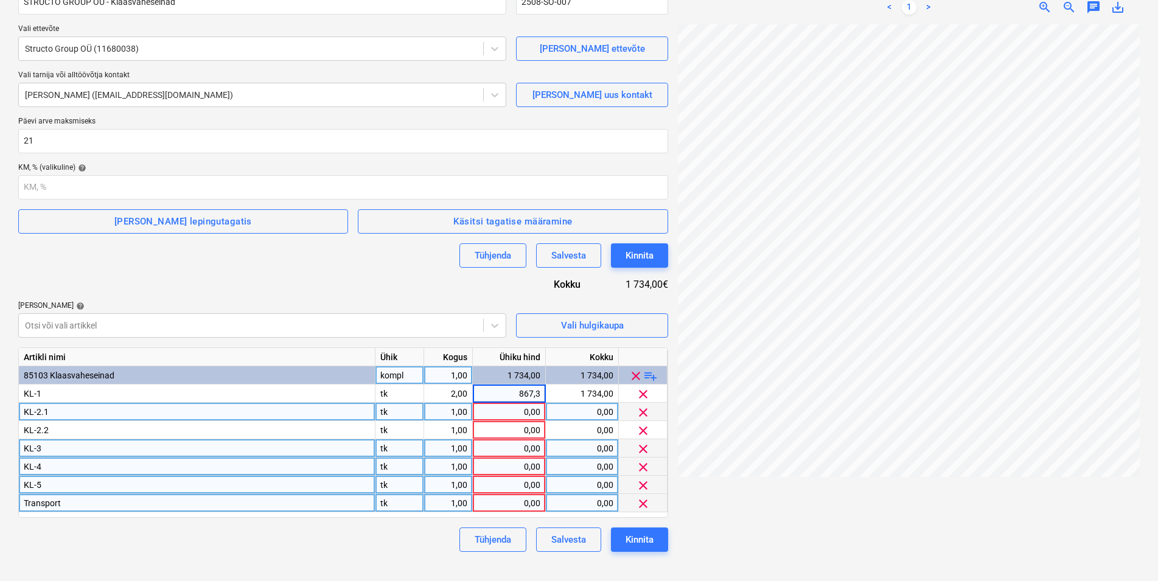
type input "867,30"
click at [505, 411] on div "0,00" at bounding box center [509, 412] width 63 height 18
type input "951"
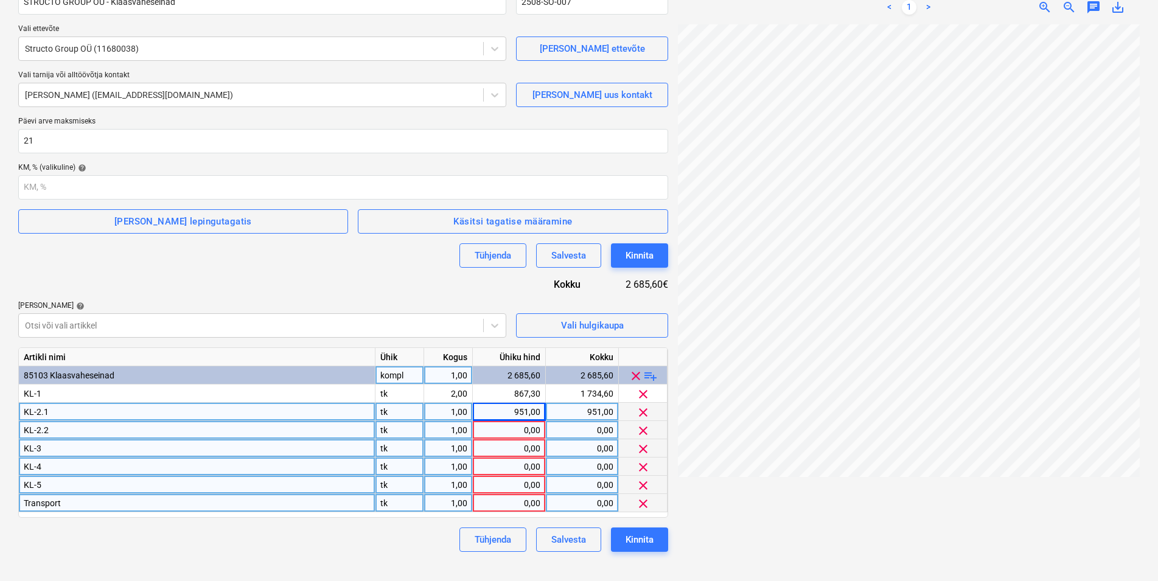
click at [517, 438] on div "0,00" at bounding box center [509, 430] width 63 height 18
type input "392,48"
click at [522, 447] on div "0,00" at bounding box center [509, 448] width 63 height 18
type input "1855,33"
click at [522, 466] on div "0,00" at bounding box center [509, 467] width 63 height 18
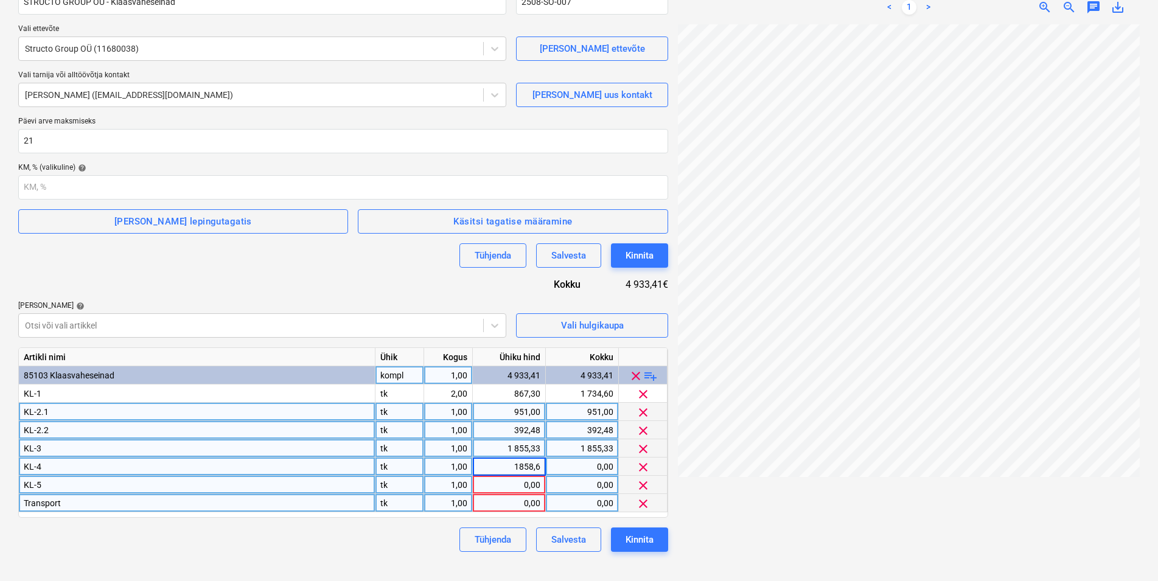
type input "1858,69"
click at [514, 484] on div "0,00" at bounding box center [509, 485] width 63 height 18
type input "1774,06"
click at [525, 502] on div "0,00" at bounding box center [509, 503] width 63 height 18
type input "322"
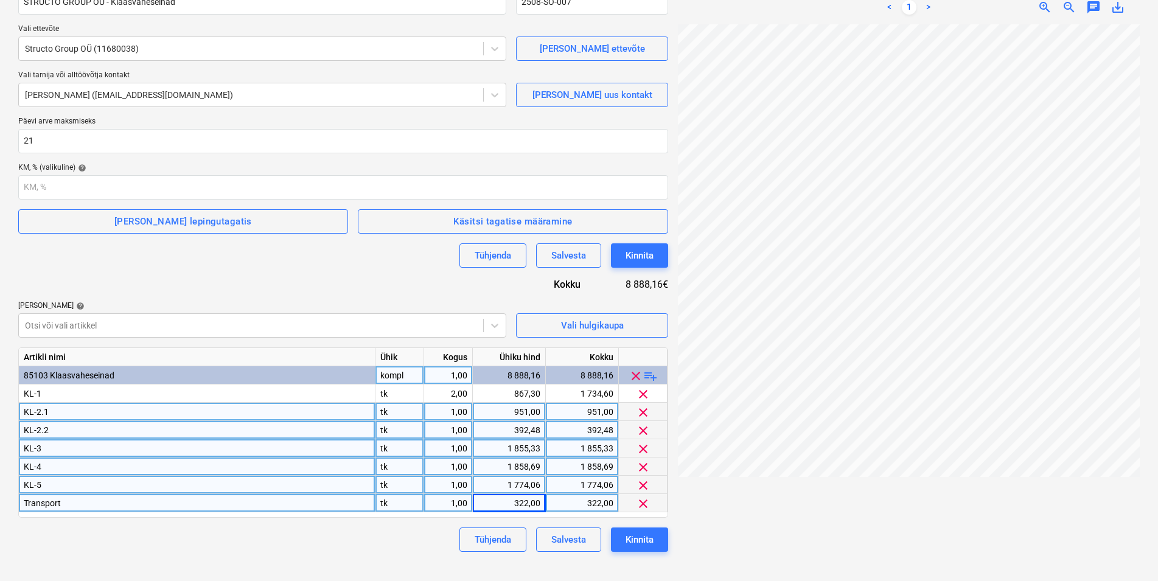
click at [415, 536] on div "Tühjenda Salvesta Kinnita" at bounding box center [343, 540] width 650 height 24
click at [652, 377] on span "playlist_add" at bounding box center [650, 376] width 15 height 15
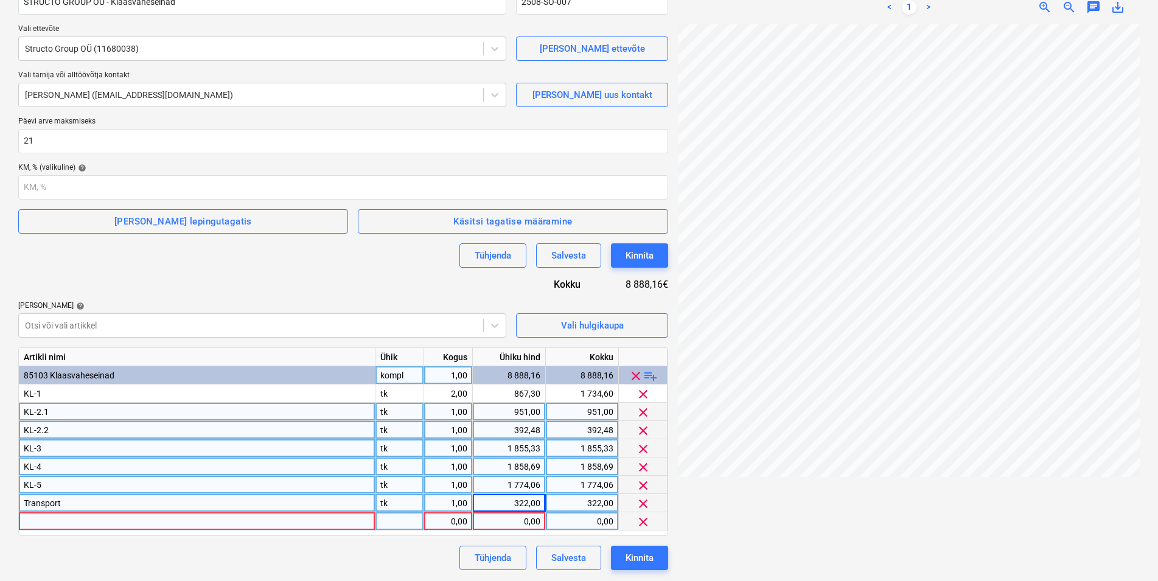
click at [119, 523] on div at bounding box center [197, 521] width 357 height 18
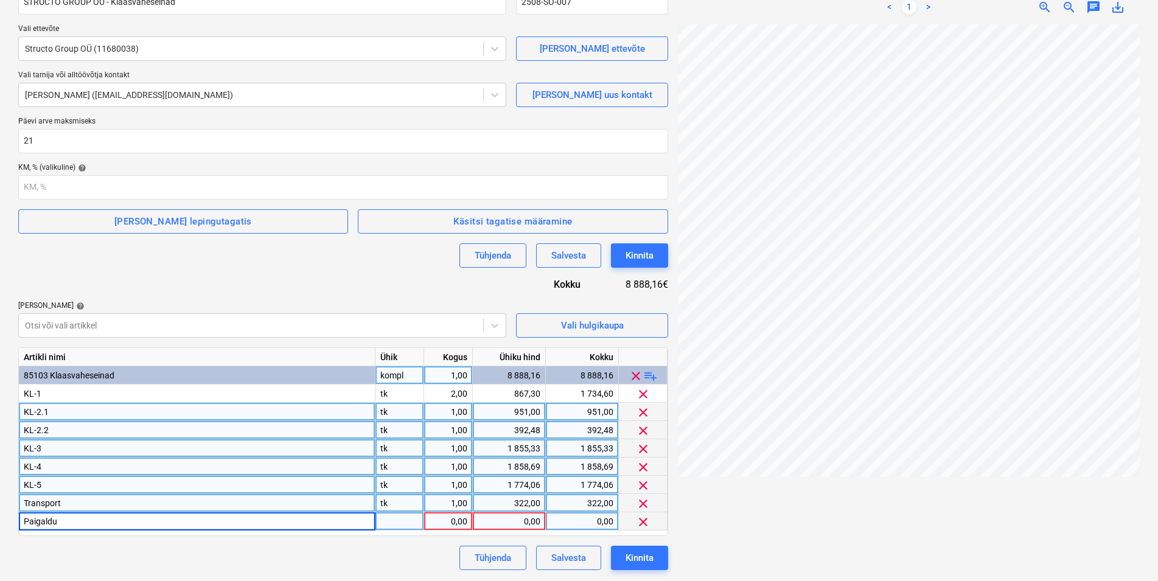
type input "Paigaldus"
click at [512, 522] on div "0,00" at bounding box center [509, 521] width 63 height 18
type input "3248,93"
click at [644, 556] on div "Kinnita" at bounding box center [640, 558] width 28 height 16
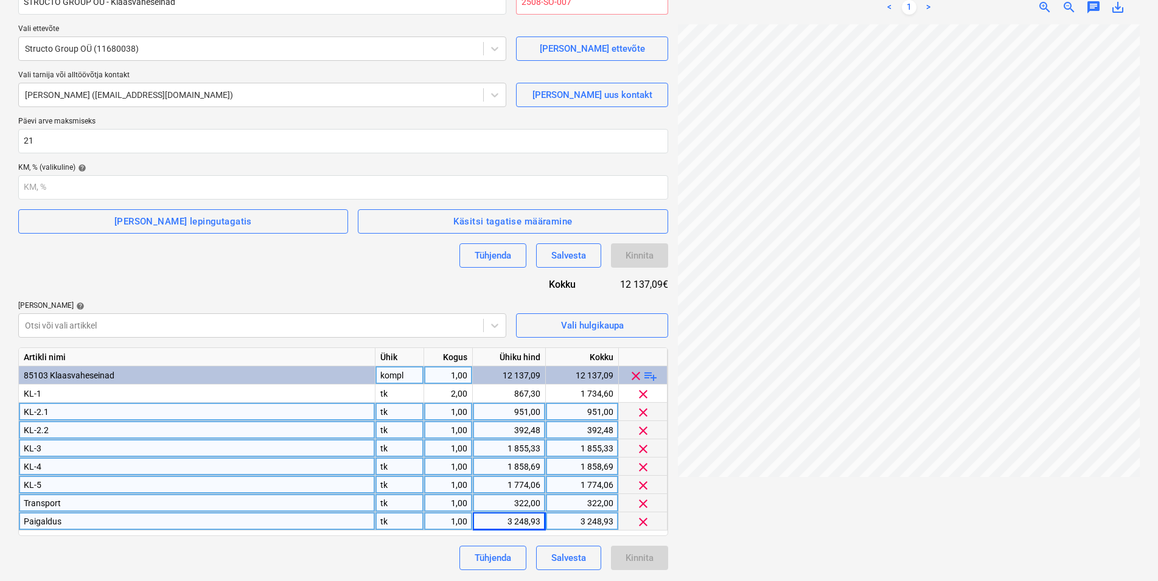
click at [354, 563] on div "Tühjenda Salvesta Kinnita" at bounding box center [343, 558] width 650 height 24
click at [567, 557] on div "Salvesta" at bounding box center [568, 558] width 35 height 16
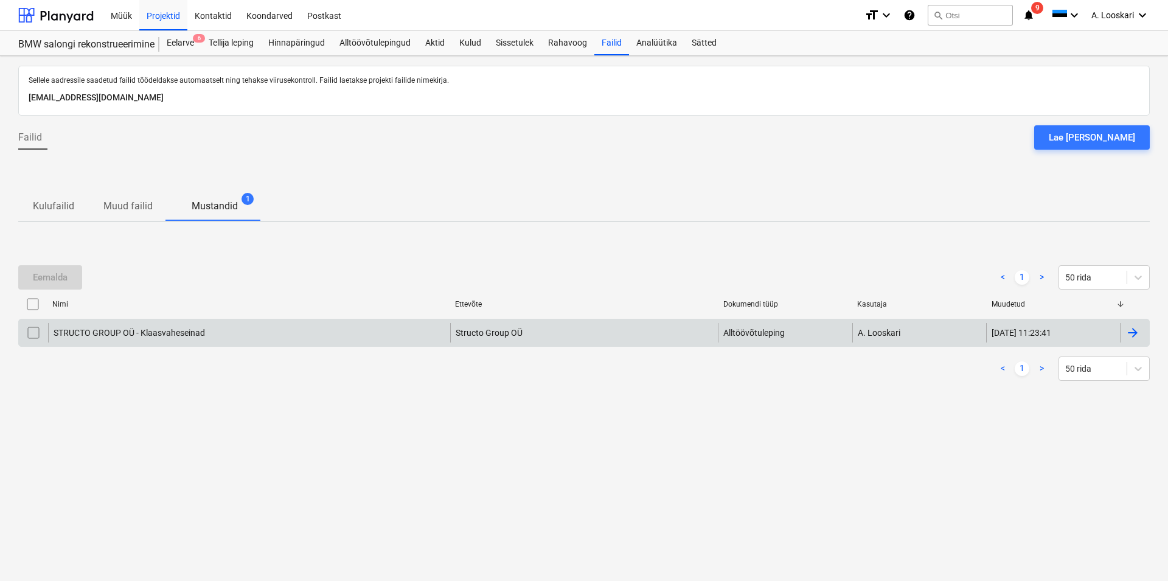
click at [141, 327] on div "STRUCTO GROUP OÜ - Klaasvaheseinad" at bounding box center [249, 332] width 402 height 19
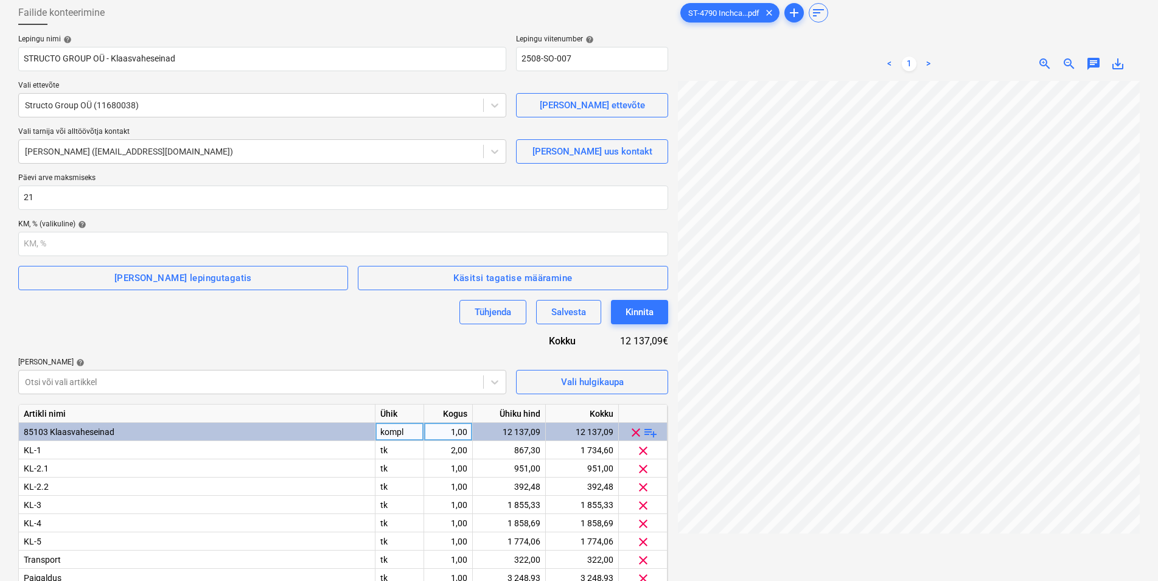
scroll to position [122, 0]
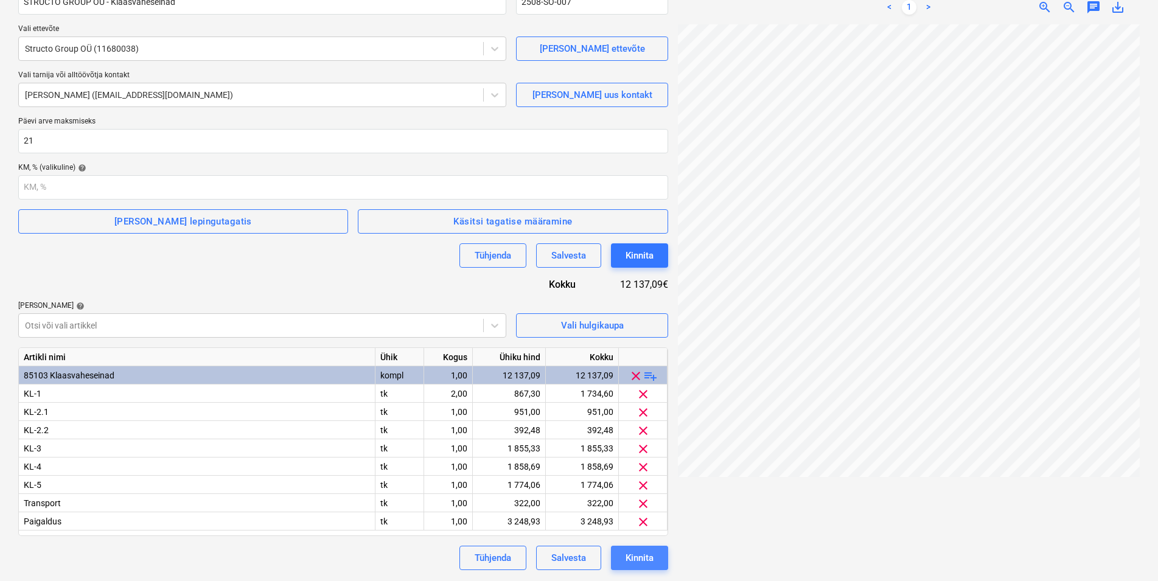
click at [640, 560] on div "Kinnita" at bounding box center [640, 558] width 28 height 16
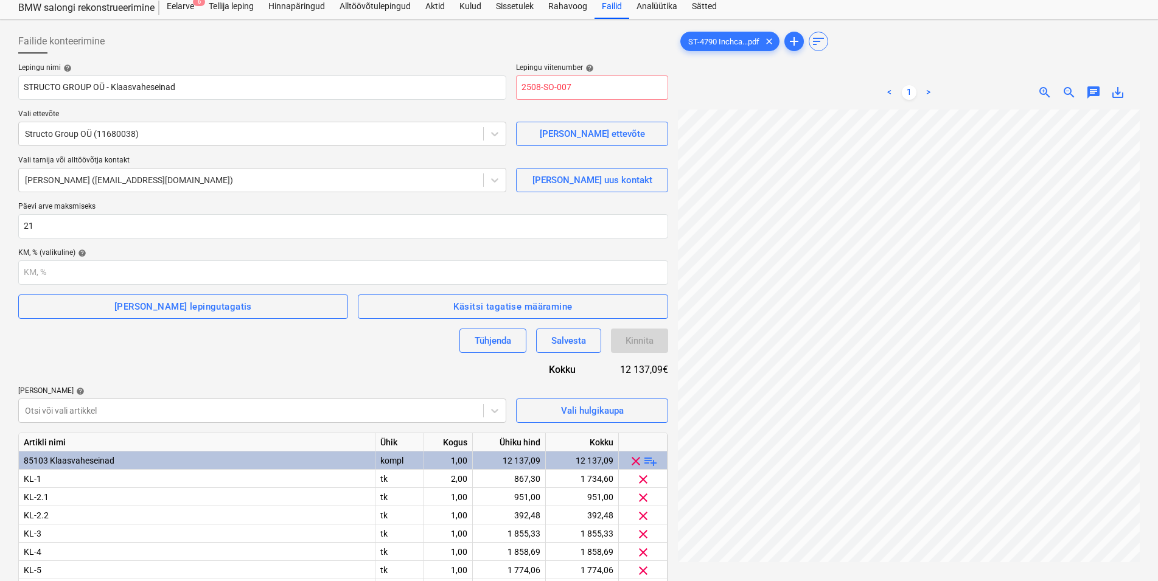
scroll to position [0, 0]
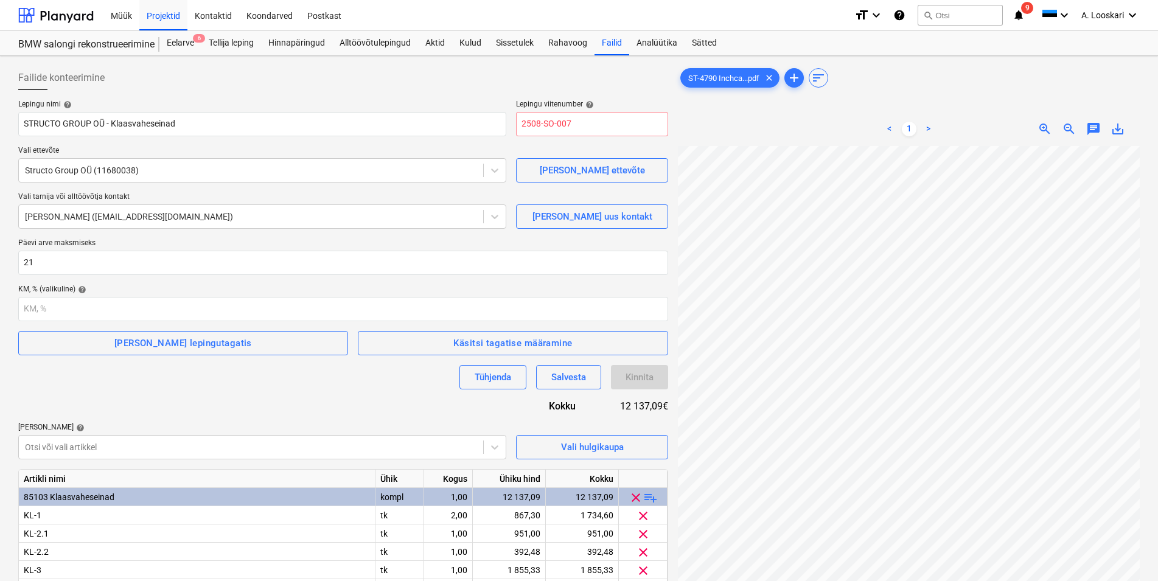
click at [223, 382] on div "Tühjenda Salvesta Kinnita" at bounding box center [343, 377] width 650 height 24
click at [560, 372] on div "Salvesta" at bounding box center [568, 377] width 35 height 16
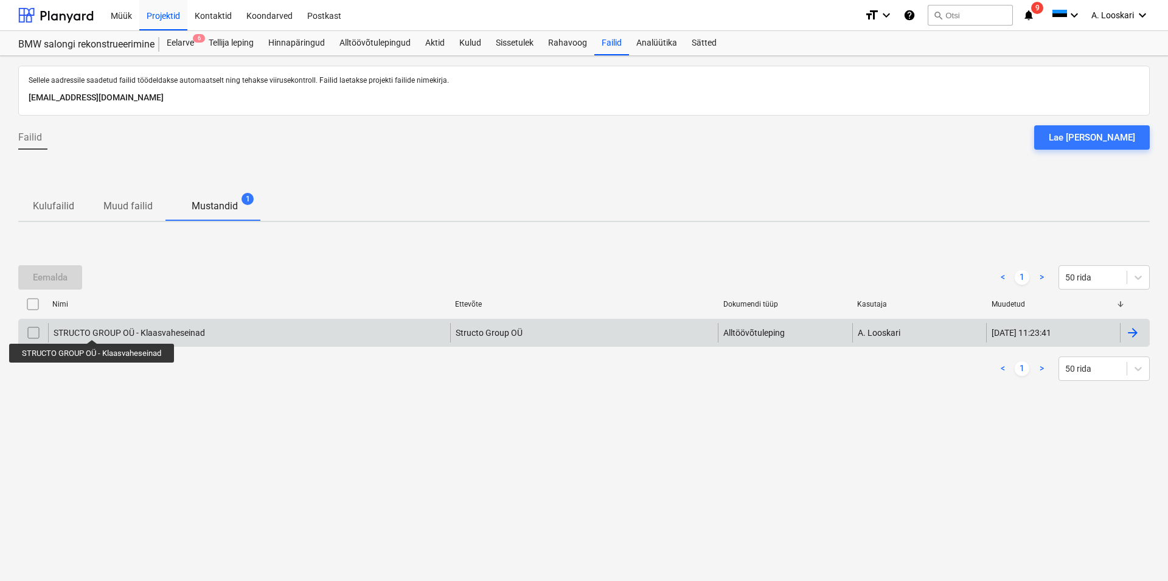
click at [92, 329] on div "STRUCTO GROUP OÜ - Klaasvaheseinad" at bounding box center [130, 333] width 152 height 10
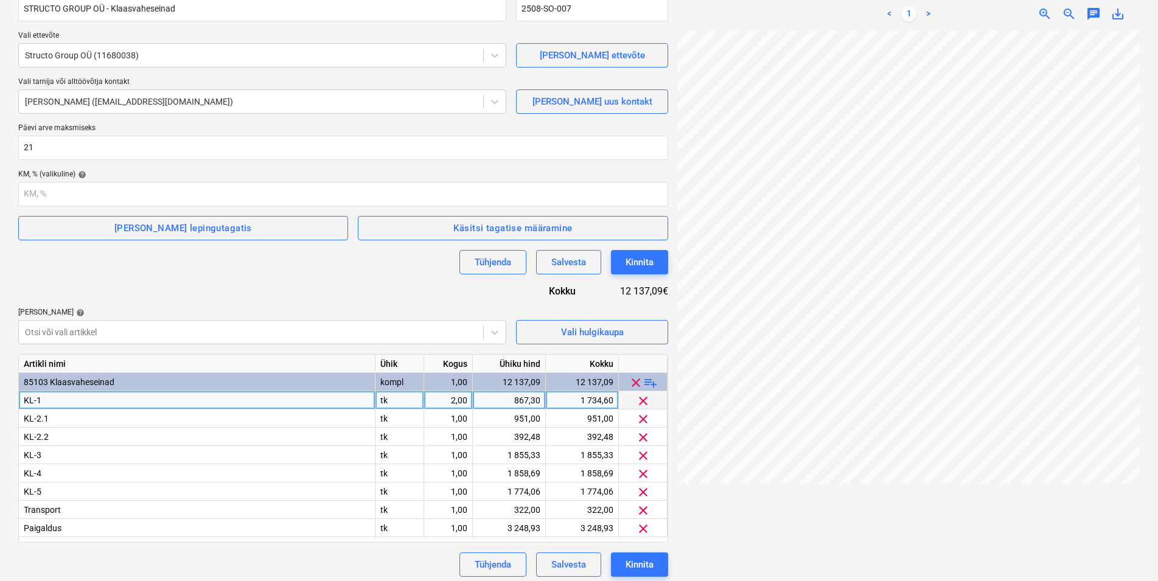
scroll to position [122, 0]
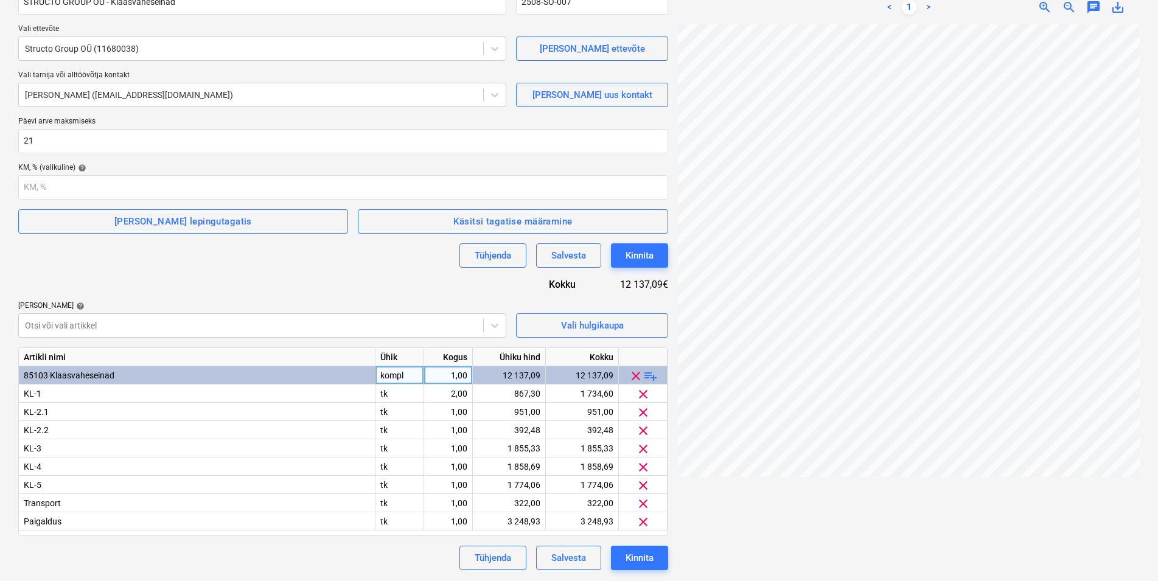
click at [464, 372] on div "1,00" at bounding box center [448, 375] width 38 height 18
click at [346, 276] on div "Lepingu nimi help STRUCTO GROUP OÜ - Klaasvaheseinad Lepingu viitenumber help 2…" at bounding box center [343, 274] width 650 height 592
click at [344, 554] on div "Tühjenda Salvesta Kinnita" at bounding box center [343, 558] width 650 height 24
click at [638, 557] on div "Kinnita" at bounding box center [640, 558] width 28 height 16
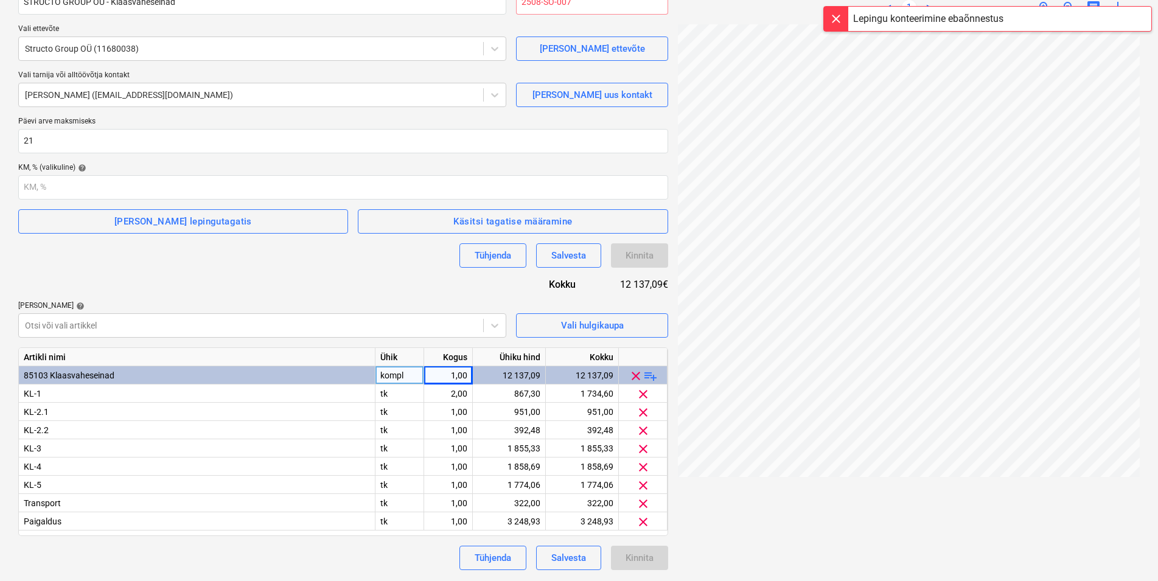
click at [941, 19] on div "Lepingu konteerimine ebaõnnestus" at bounding box center [928, 19] width 150 height 15
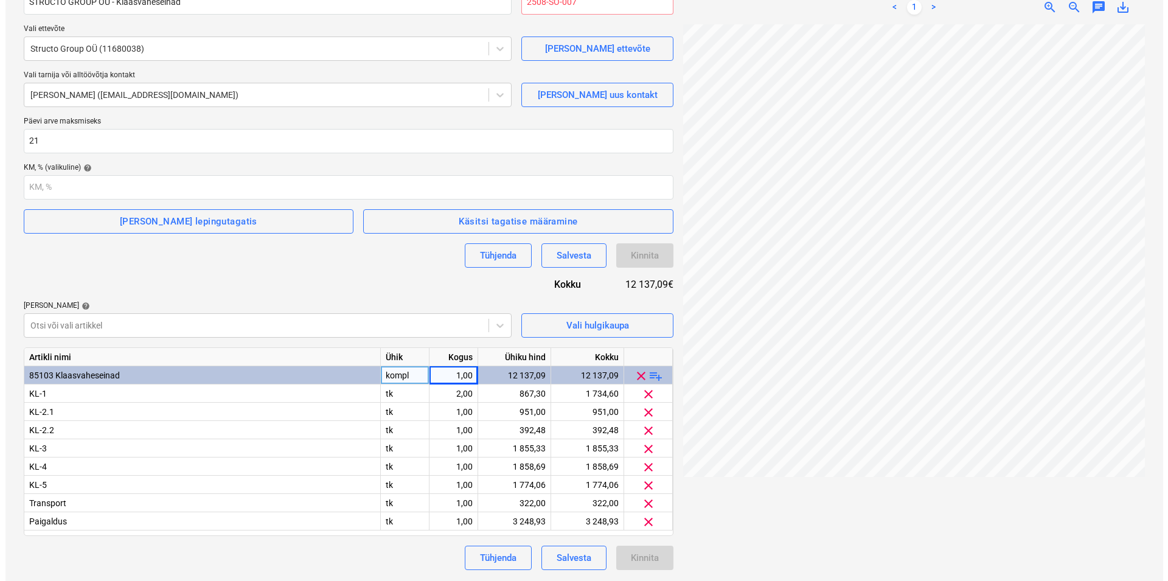
scroll to position [0, 0]
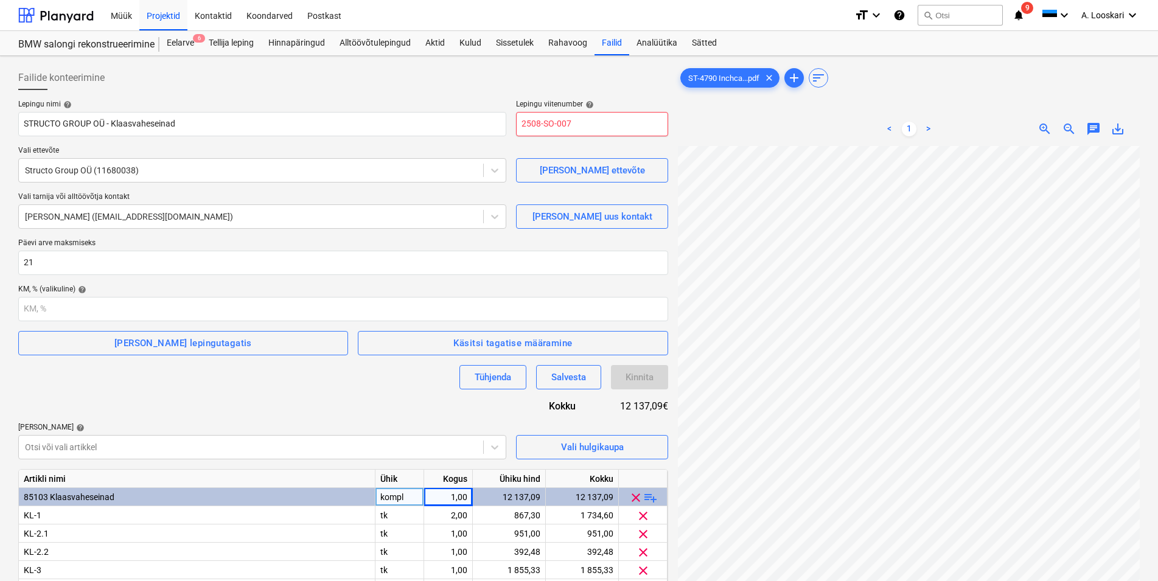
click at [568, 124] on input "2508-SO-007" at bounding box center [592, 124] width 152 height 24
click at [587, 126] on input "2508-SO-007" at bounding box center [592, 124] width 152 height 24
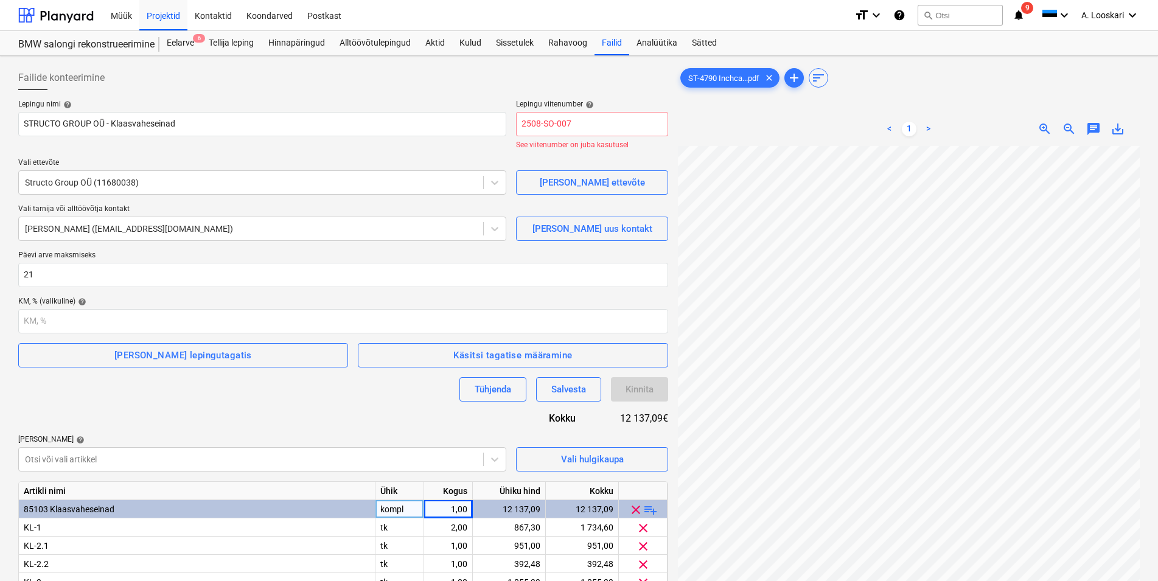
click at [427, 84] on div "Failide konteerimine" at bounding box center [343, 78] width 650 height 24
click at [564, 389] on div "Salvesta" at bounding box center [568, 390] width 35 height 16
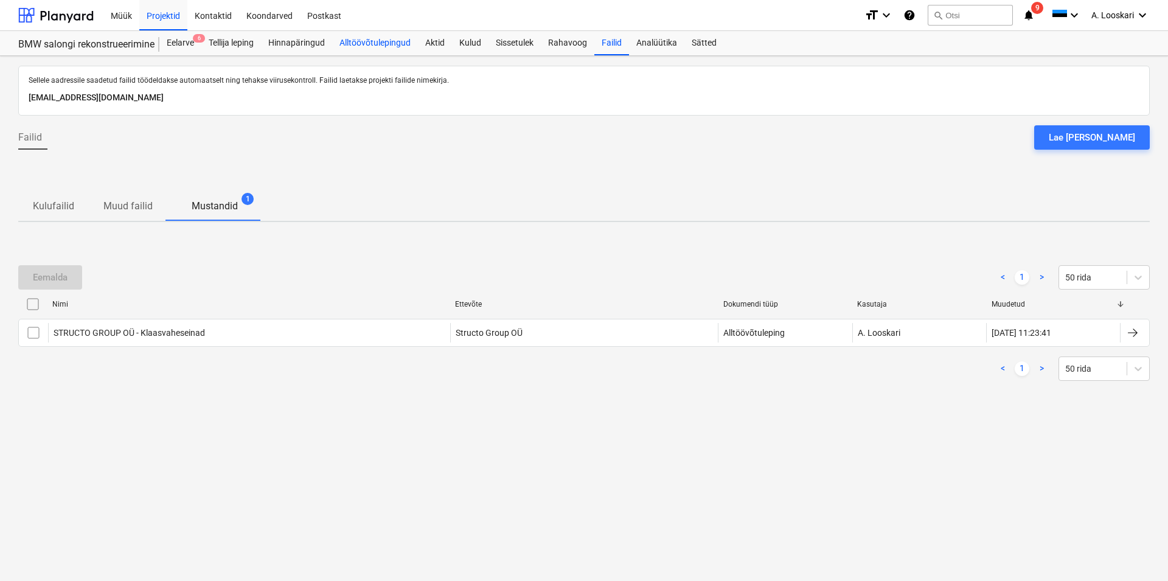
click at [385, 44] on div "Alltöövõtulepingud" at bounding box center [375, 43] width 86 height 24
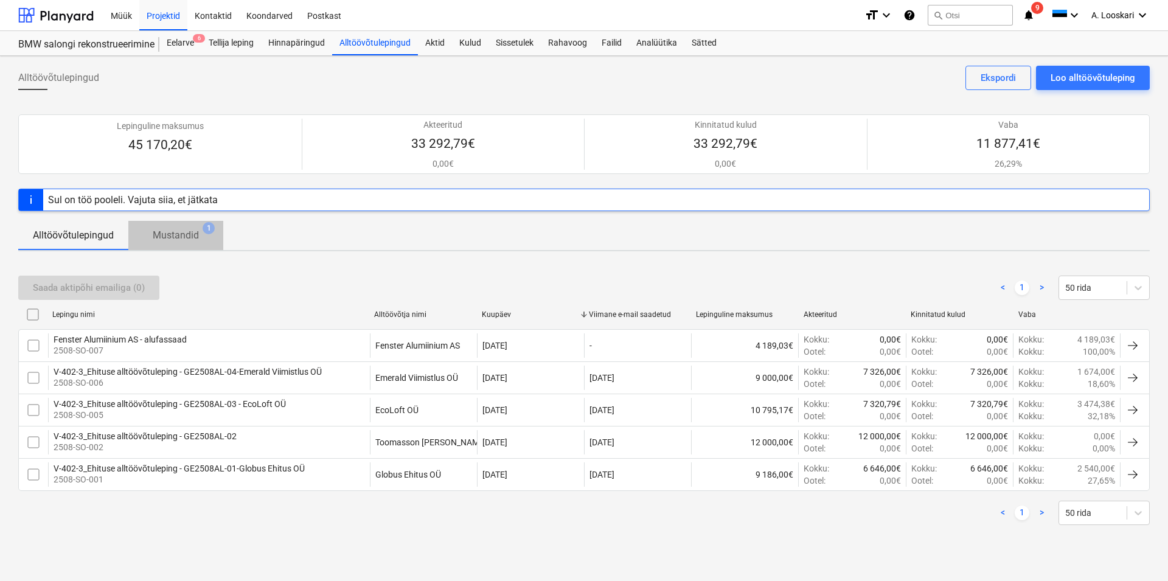
click at [183, 243] on p "Mustandid" at bounding box center [176, 235] width 46 height 15
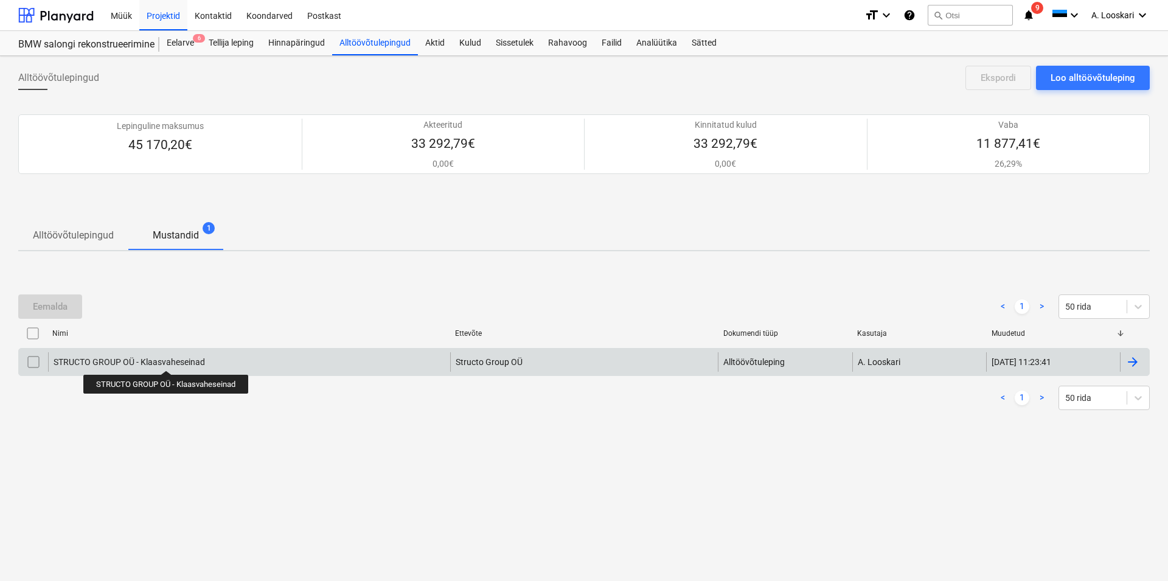
click at [165, 363] on div "STRUCTO GROUP OÜ - Klaasvaheseinad" at bounding box center [130, 362] width 152 height 10
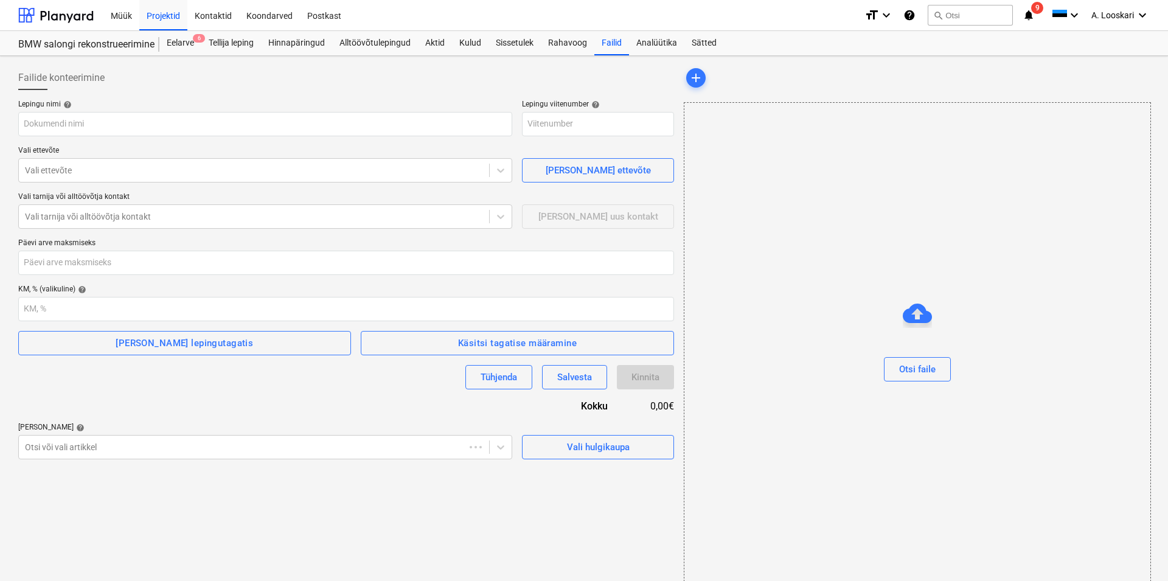
type input "STRUCTO GROUP OÜ - Klaasvaheseinad"
type input "2508-SO-007"
type input "21"
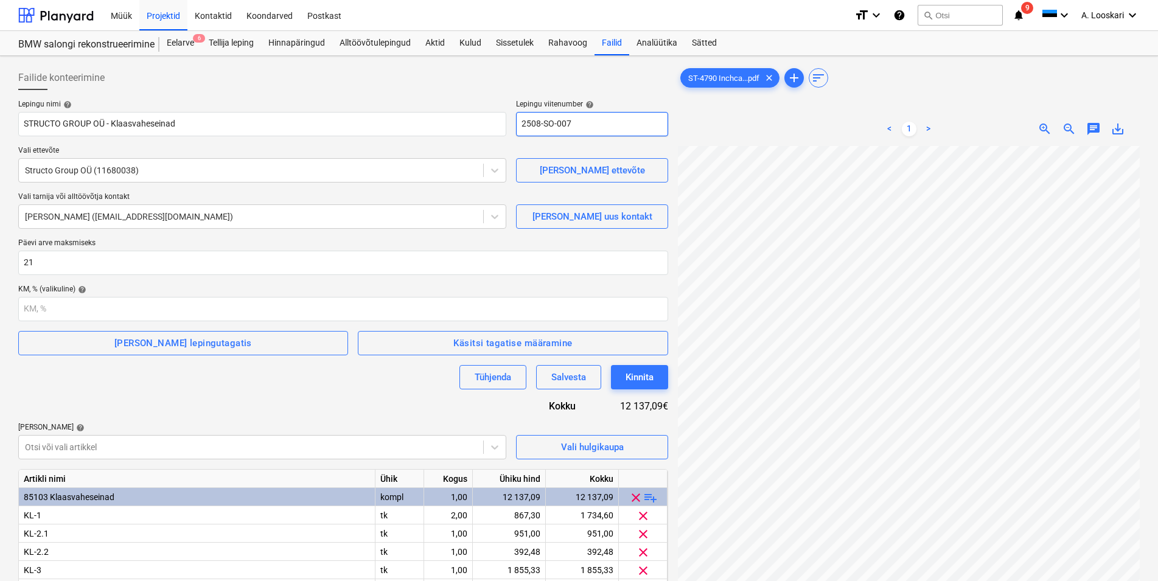
click at [573, 125] on input "2508-SO-007" at bounding box center [592, 124] width 152 height 24
type input "2508-SO-008"
click at [640, 377] on div "Kinnita" at bounding box center [640, 377] width 28 height 16
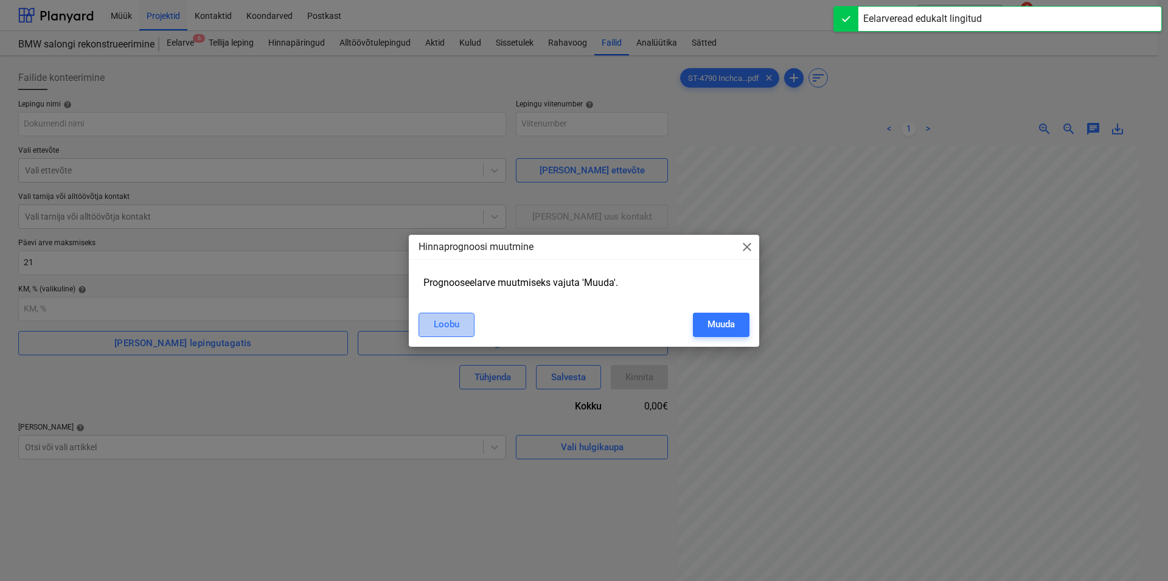
click at [430, 321] on button "Loobu" at bounding box center [447, 325] width 56 height 24
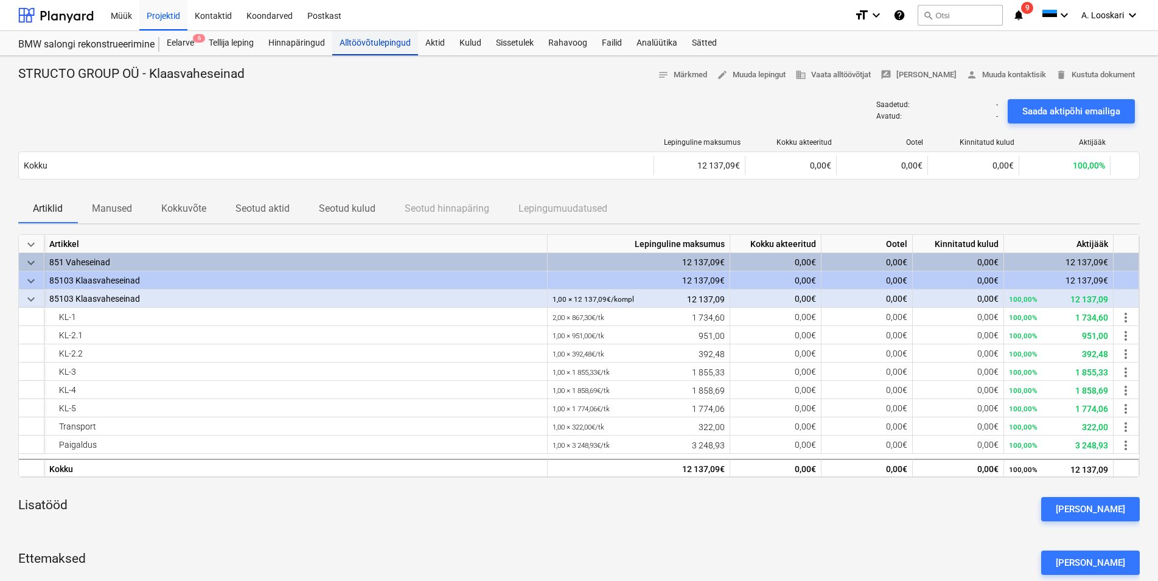
click at [382, 37] on div "Alltöövõtulepingud" at bounding box center [375, 43] width 86 height 24
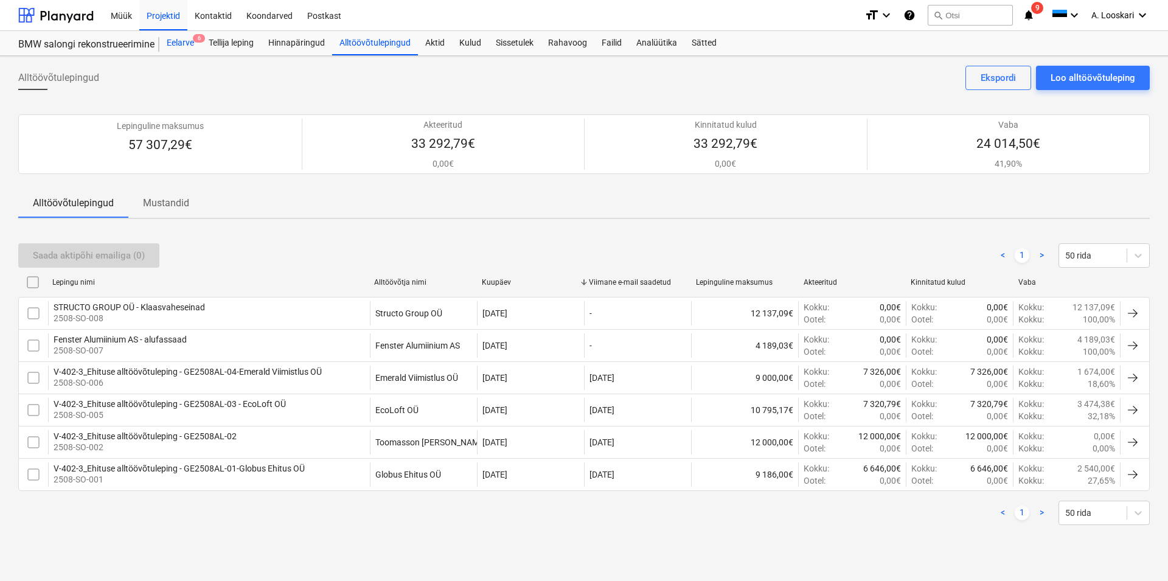
click at [186, 37] on div "Eelarve 6" at bounding box center [180, 43] width 42 height 24
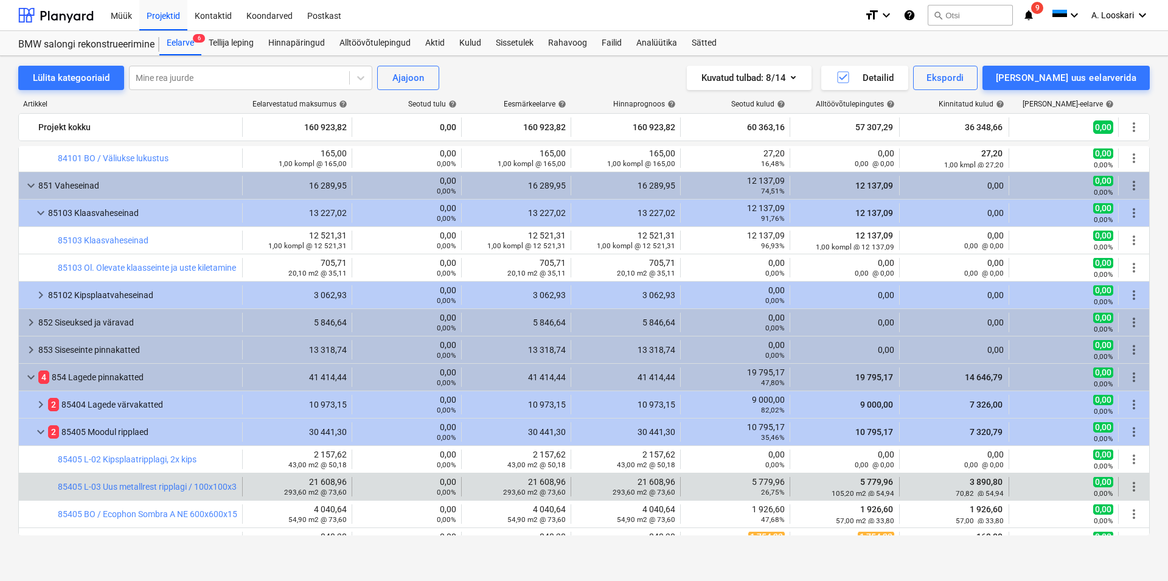
scroll to position [277, 0]
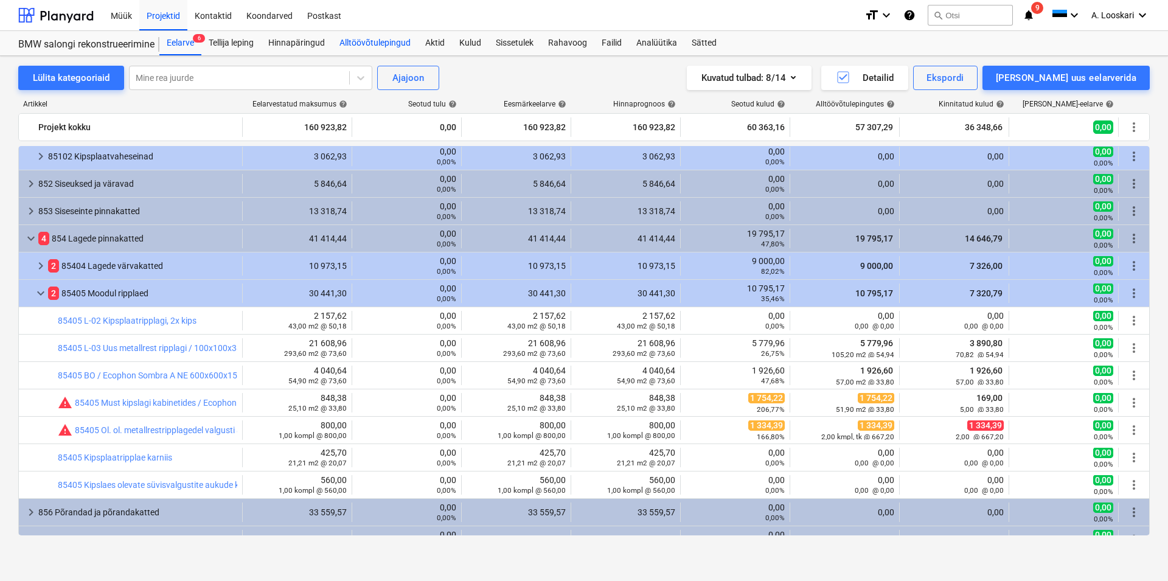
click at [385, 40] on div "Alltöövõtulepingud" at bounding box center [375, 43] width 86 height 24
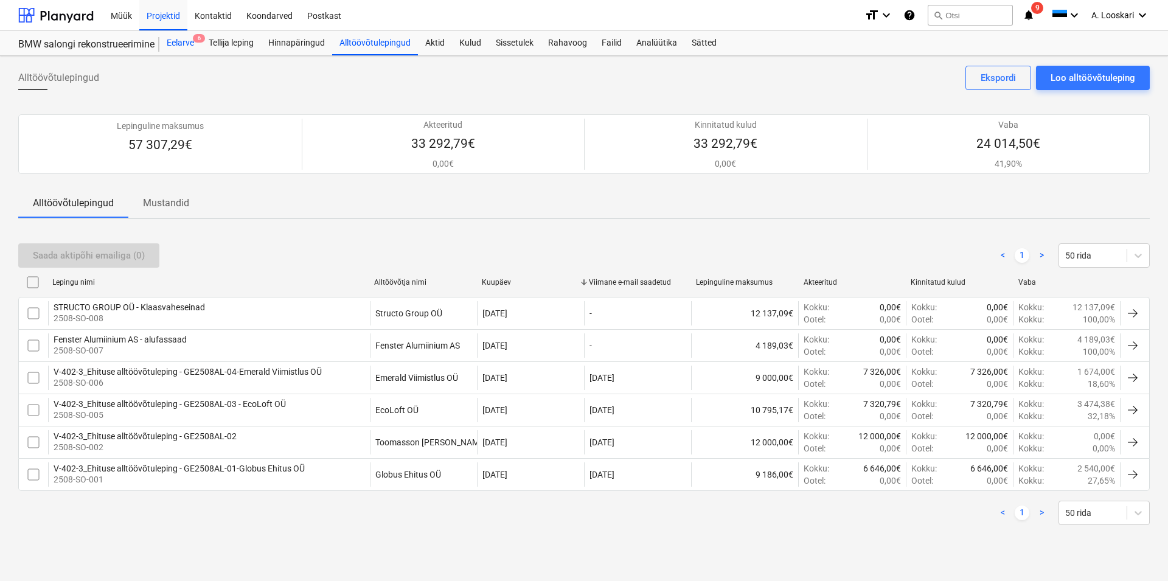
click at [181, 41] on div "Eelarve 6" at bounding box center [180, 43] width 42 height 24
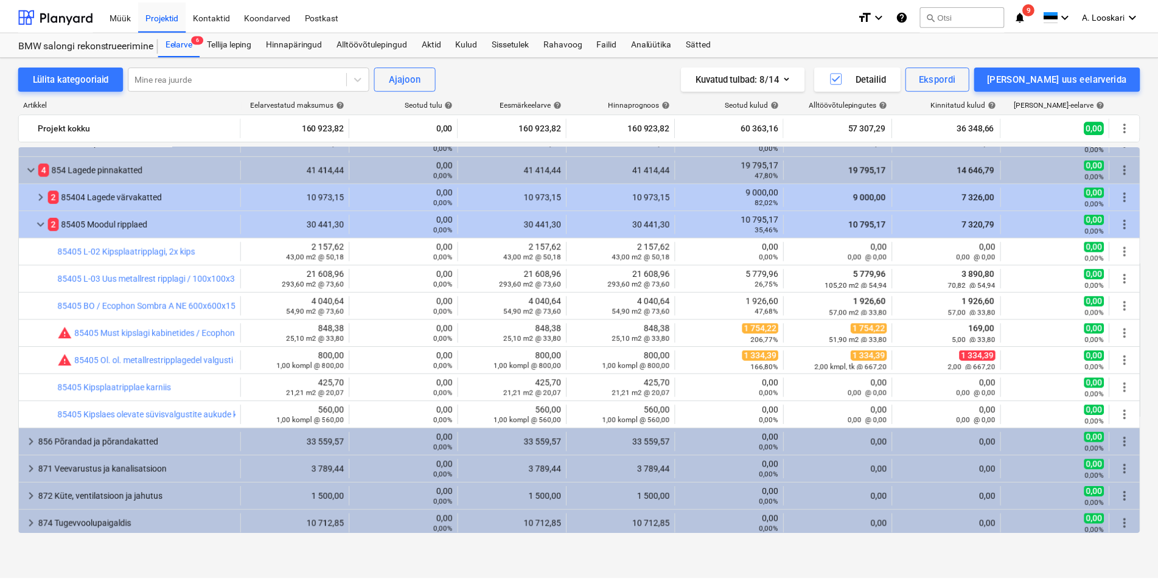
scroll to position [208, 0]
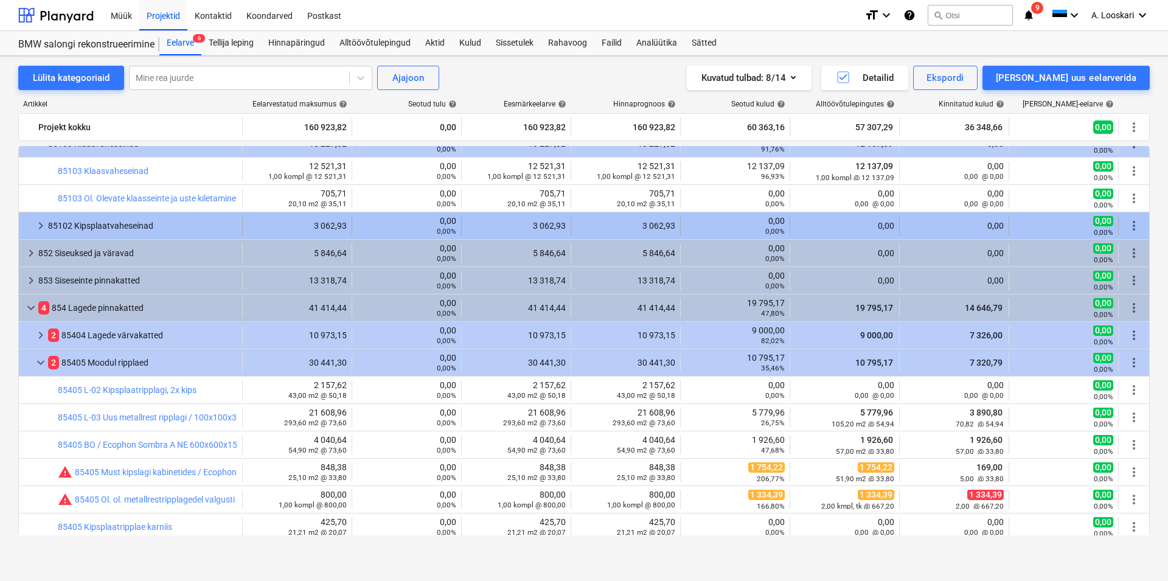
click at [95, 222] on div "85102 Kipsplaatvaheseinad" at bounding box center [142, 225] width 189 height 19
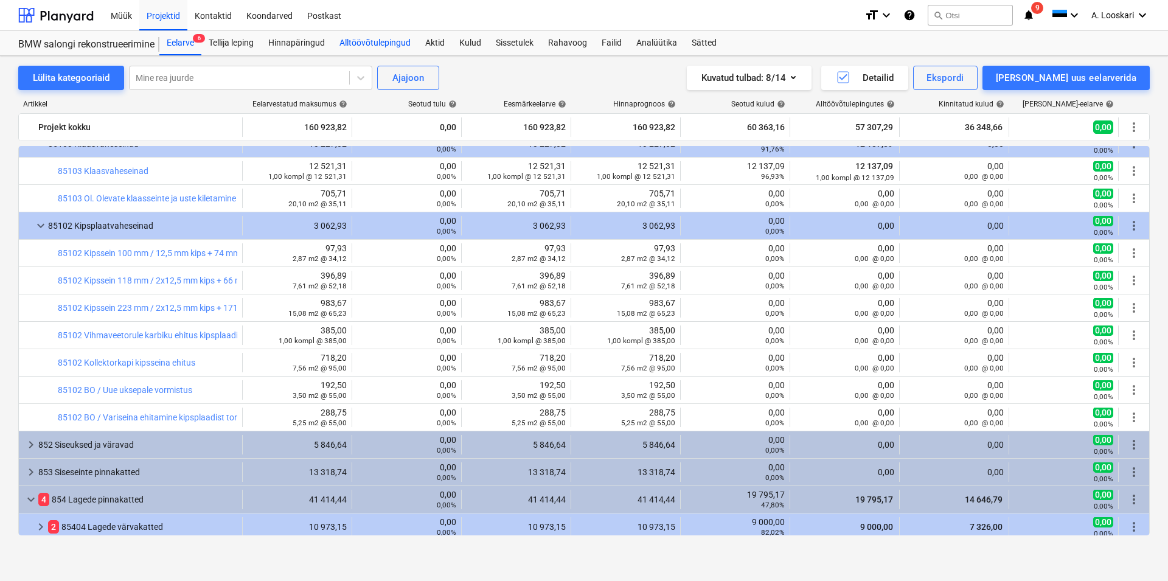
click at [396, 42] on div "Alltöövõtulepingud" at bounding box center [375, 43] width 86 height 24
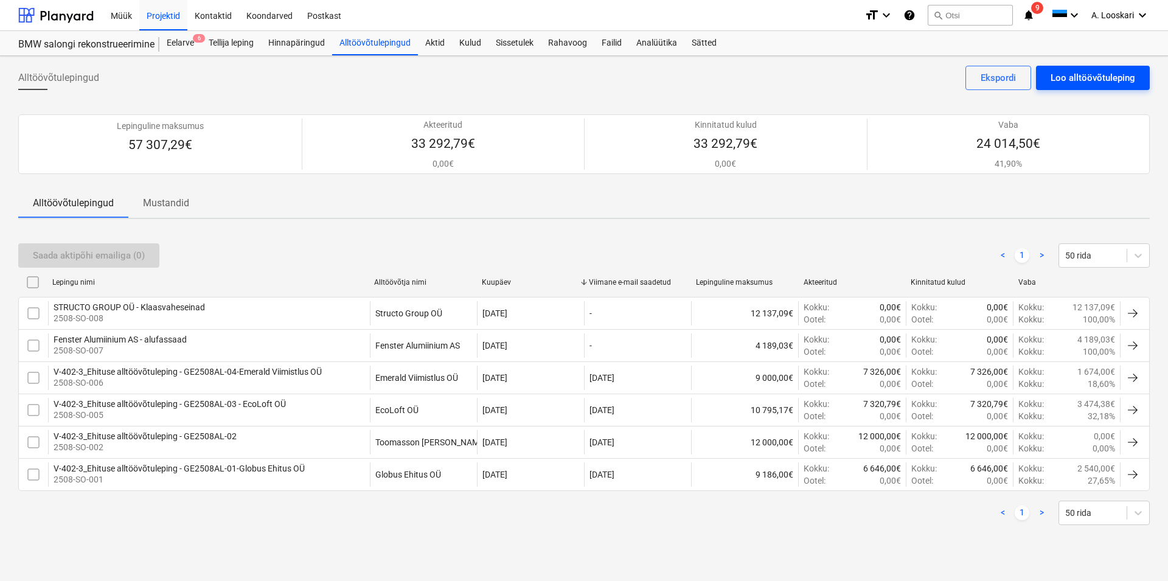
click at [1086, 77] on div "Loo alltöövõtuleping" at bounding box center [1093, 78] width 85 height 16
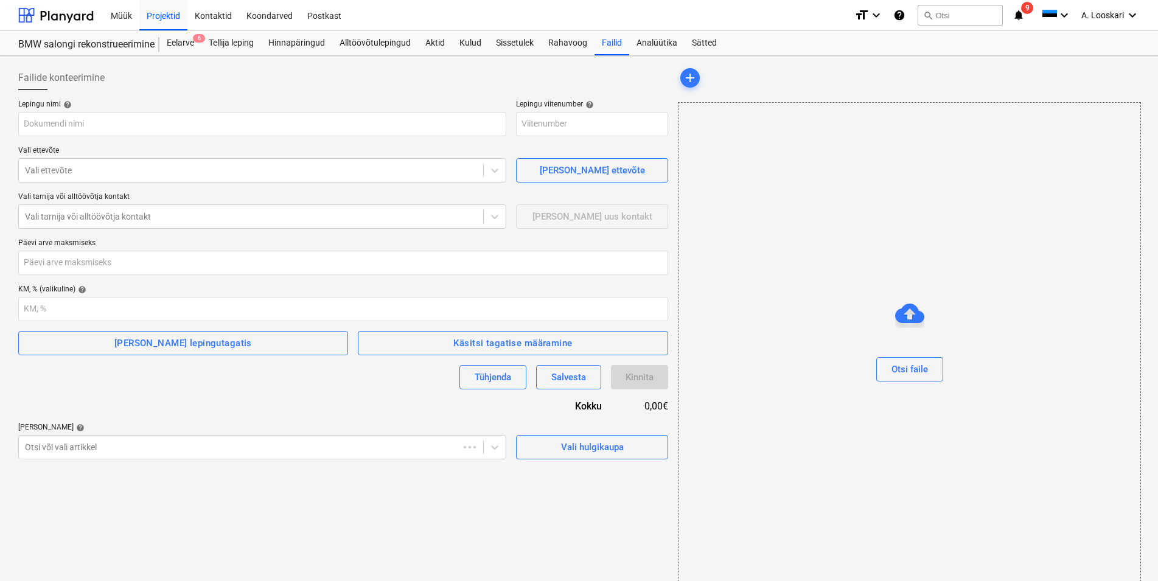
type input "2508-SO-009"
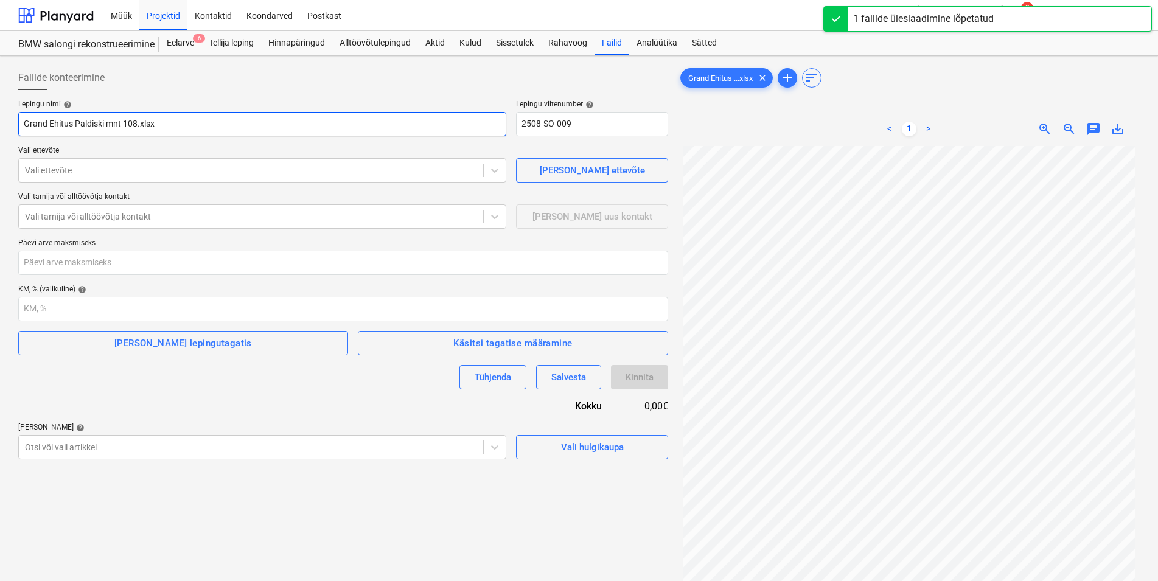
drag, startPoint x: 166, startPoint y: 124, endPoint x: -3, endPoint y: 124, distance: 168.6
click at [18, 124] on input "Grand Ehitus Paldiski mnt 108.xlsx" at bounding box center [262, 124] width 488 height 24
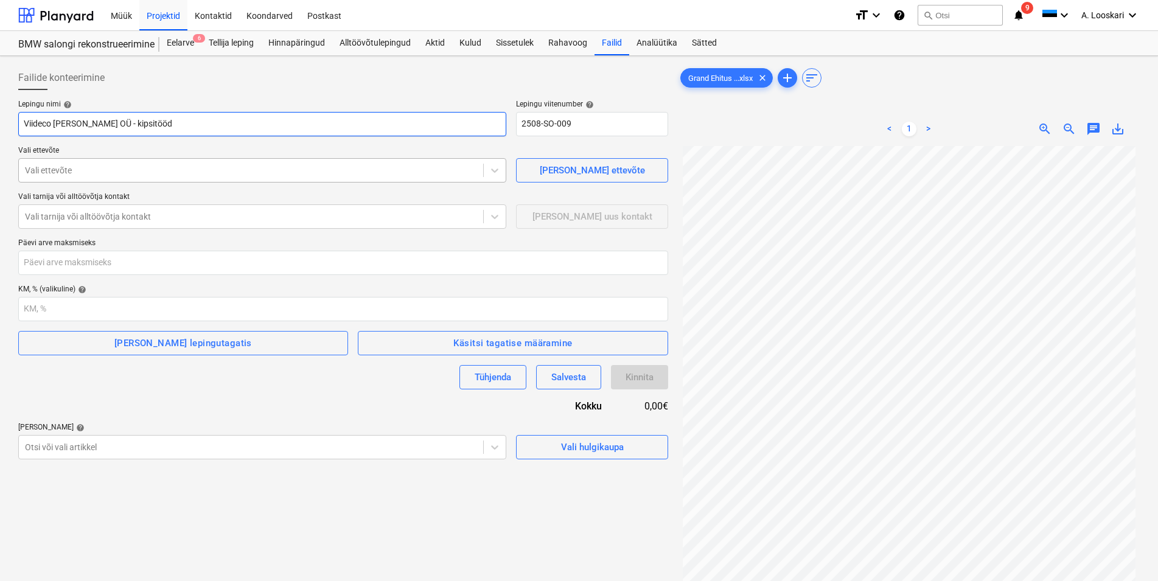
type input "Viideco [PERSON_NAME] OÜ - kipsitööd"
click at [100, 171] on div at bounding box center [251, 170] width 452 height 12
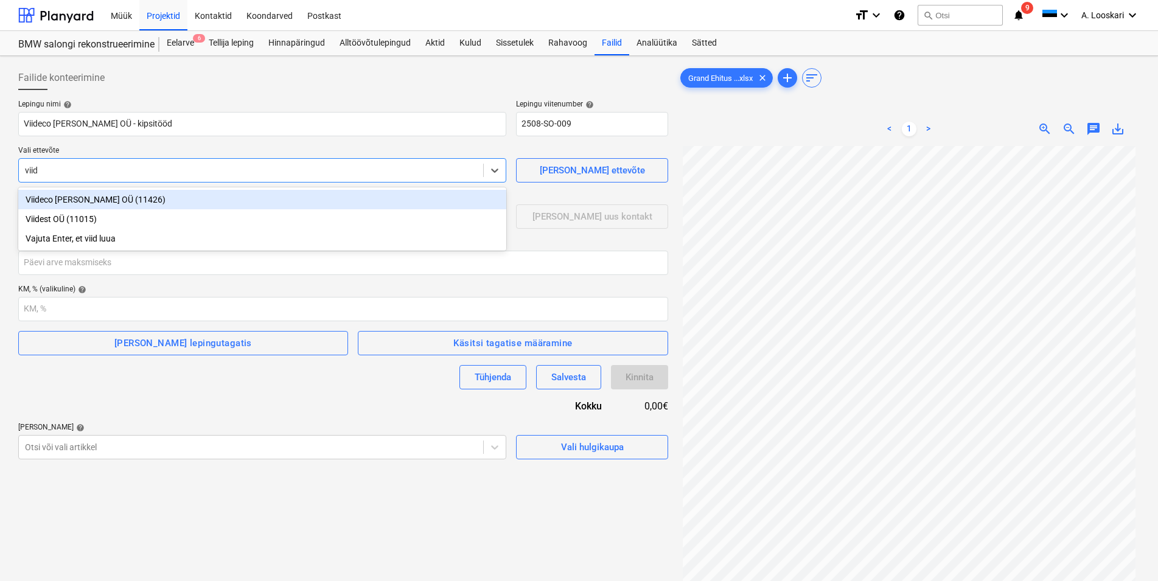
type input "viide"
click at [82, 197] on div "Viideco Grupp OÜ (11426)" at bounding box center [262, 199] width 488 height 19
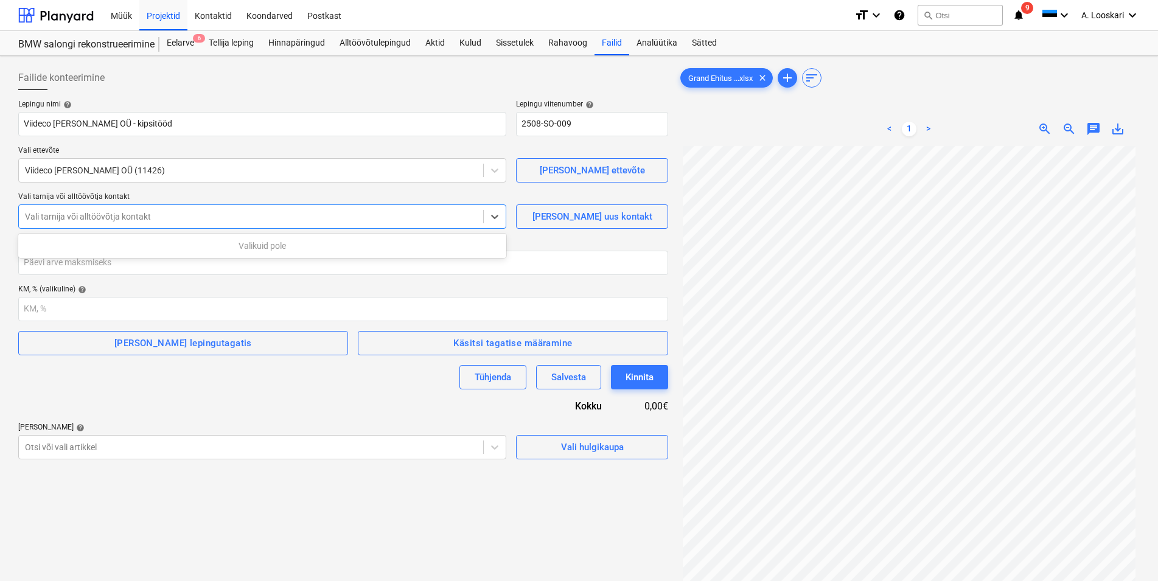
click at [102, 215] on div at bounding box center [251, 217] width 452 height 12
click at [571, 216] on div "[PERSON_NAME] uus kontakt" at bounding box center [592, 217] width 120 height 16
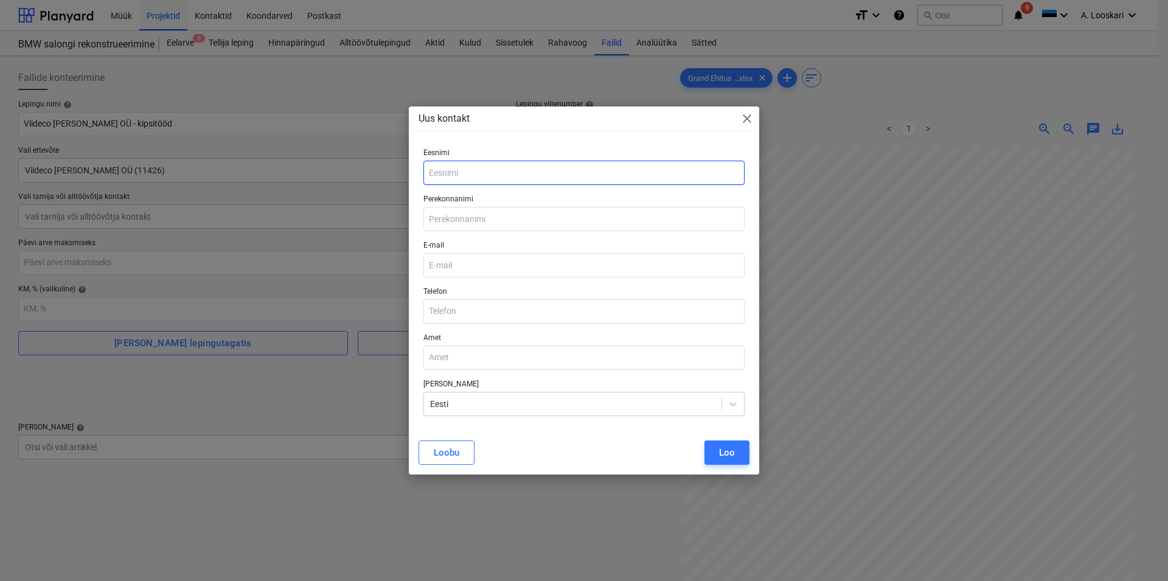
click at [483, 169] on input "text" at bounding box center [584, 173] width 321 height 24
type input "Margus"
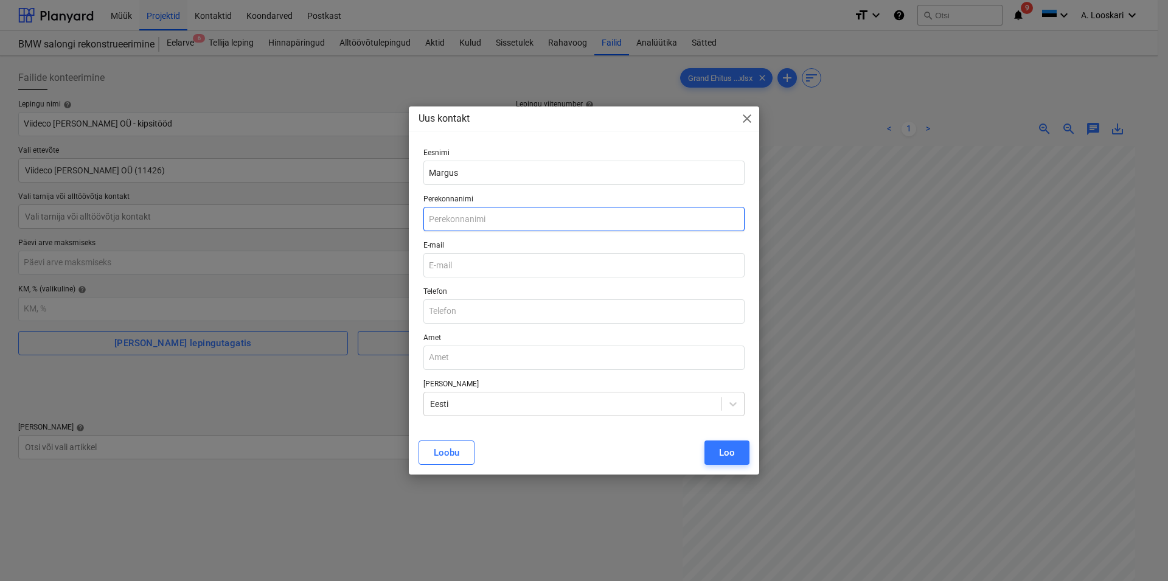
click at [474, 216] on input "text" at bounding box center [584, 219] width 321 height 24
type input "Viideman"
click at [442, 263] on input "email" at bounding box center [584, 265] width 321 height 24
paste input "viideco.grupp@gmail.com"
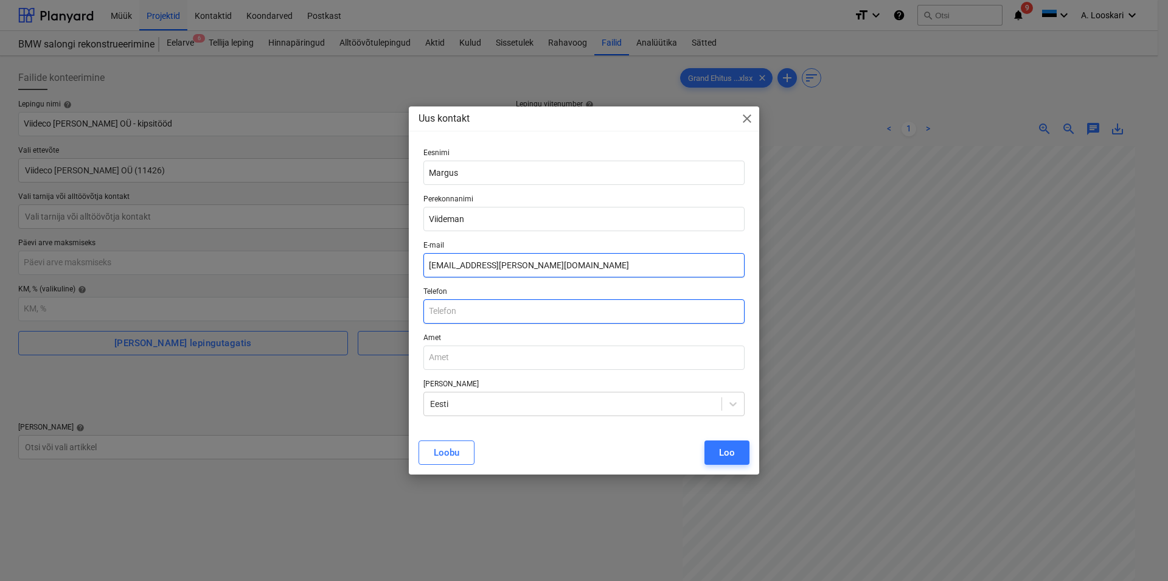
type input "viideco.grupp@gmail.com"
click at [455, 312] on input "text" at bounding box center [584, 311] width 321 height 24
type input "+37253455529"
click at [728, 449] on div "Loo" at bounding box center [727, 453] width 16 height 16
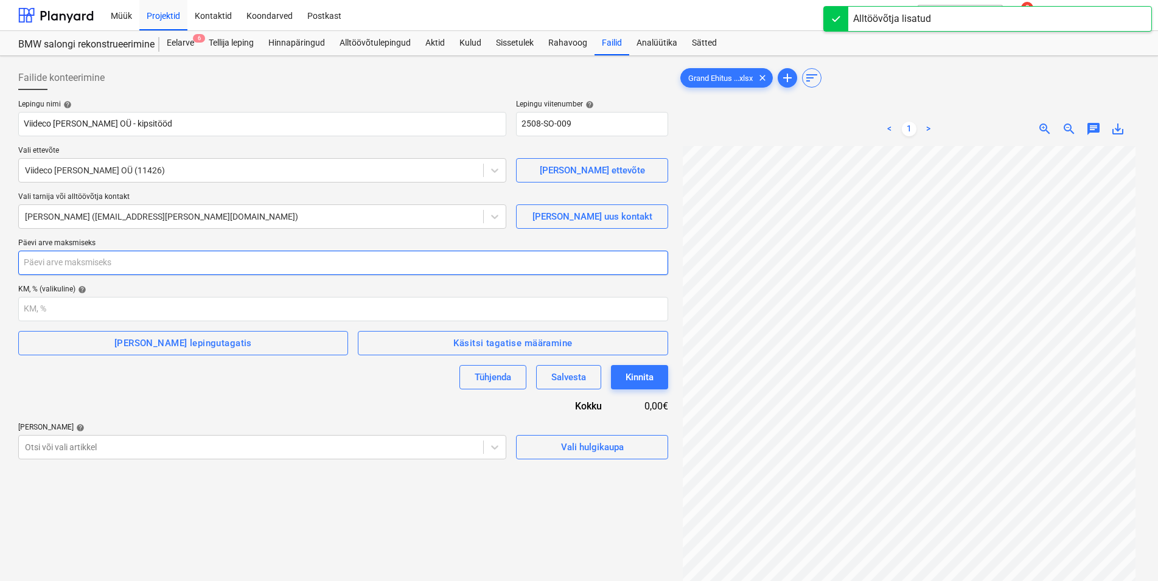
click at [147, 262] on input "number" at bounding box center [343, 263] width 650 height 24
type input "21"
click at [87, 442] on body "Müük Projektid Kontaktid Koondarved Postkast format_size keyboard_arrow_down he…" at bounding box center [579, 290] width 1158 height 581
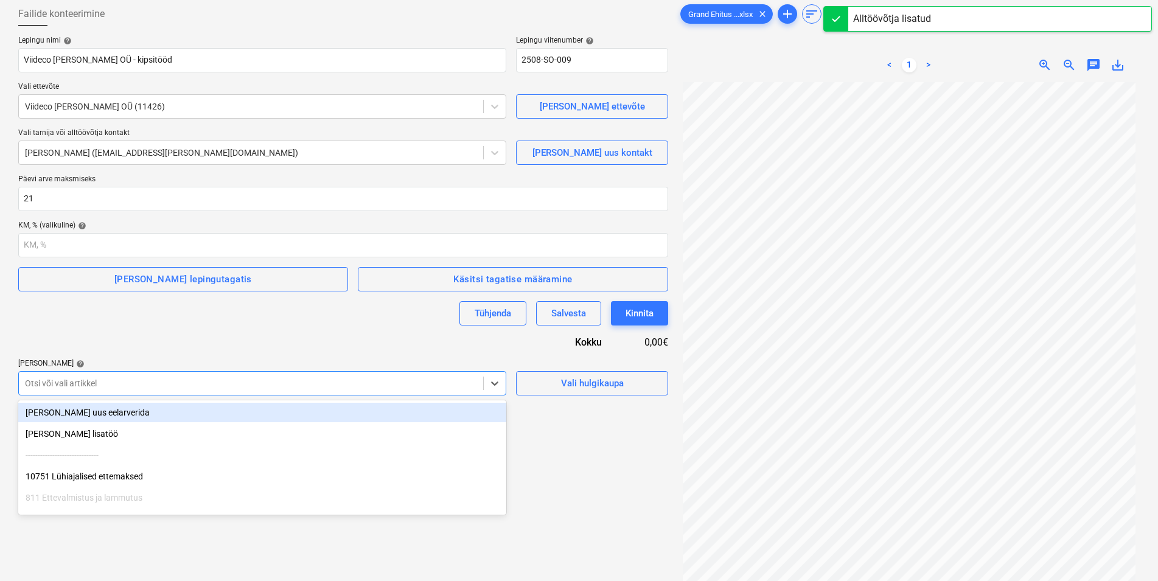
scroll to position [73, 0]
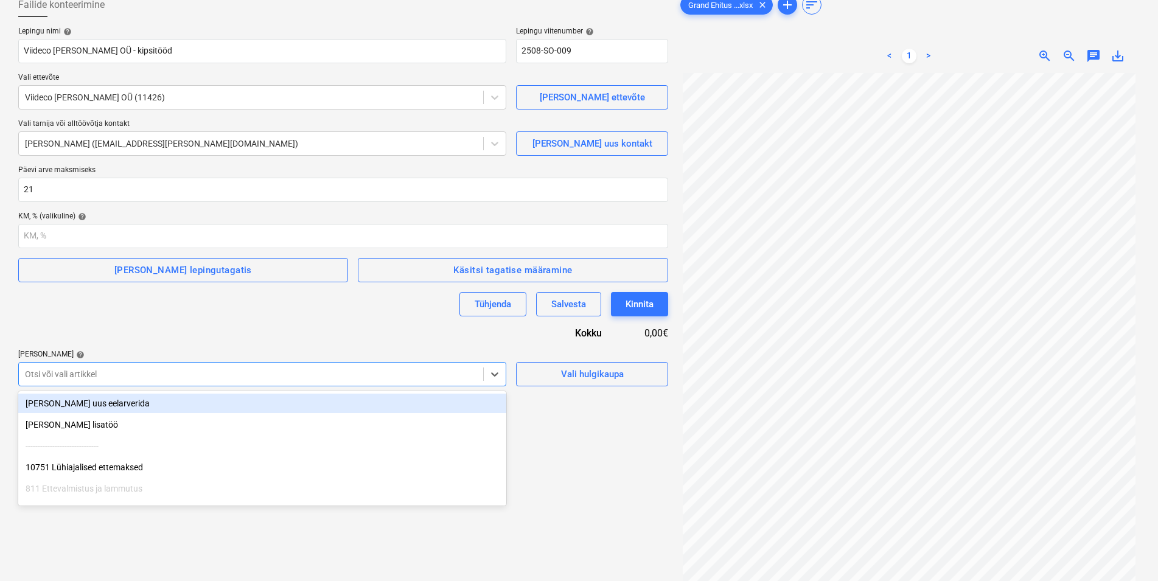
type input "l"
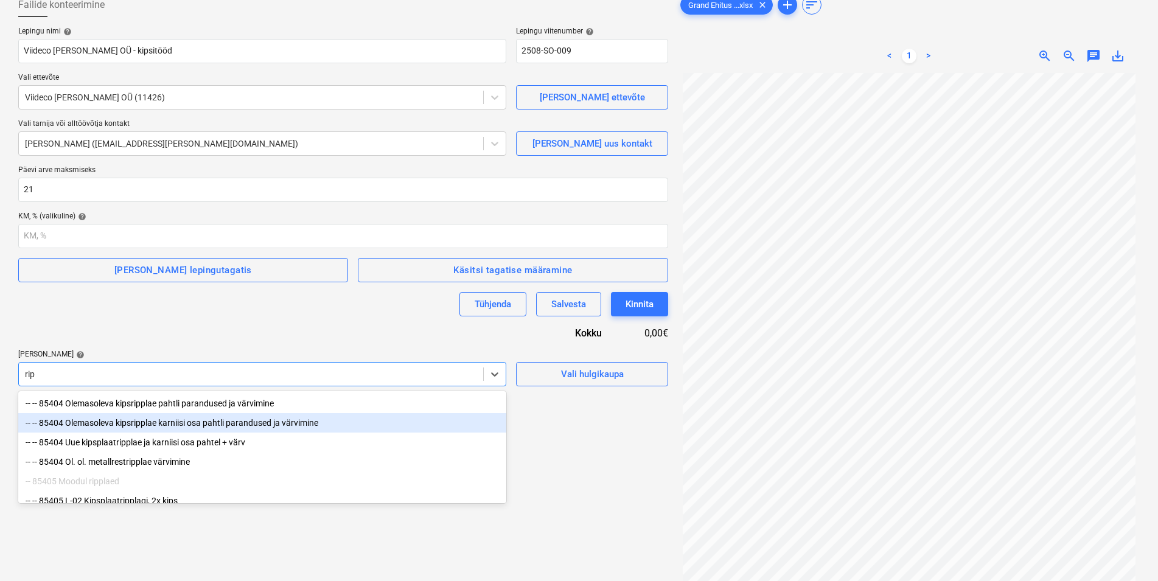
type input "rip"
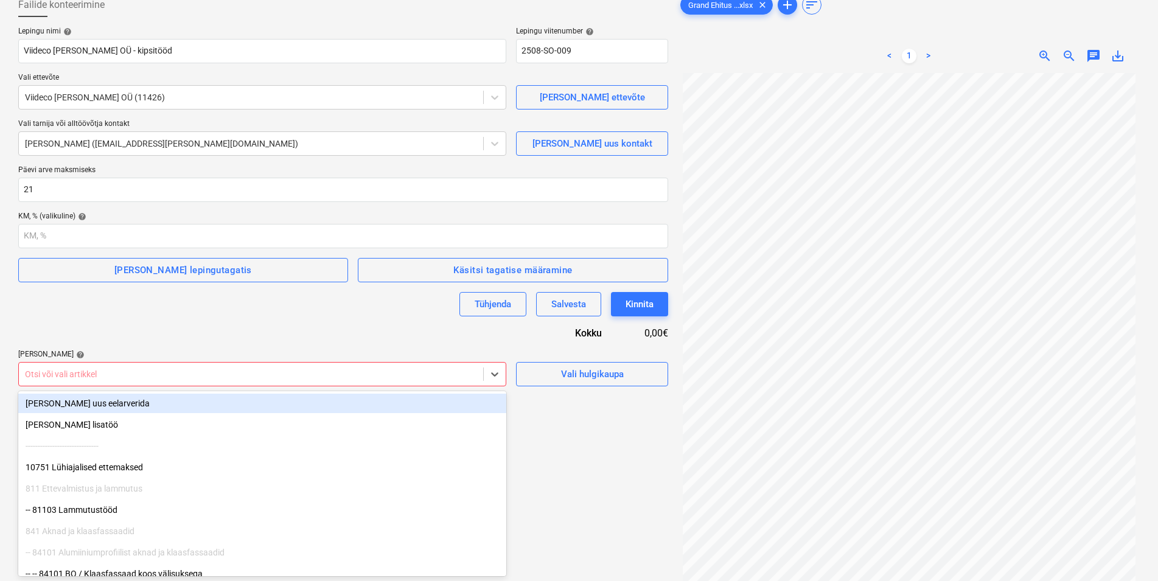
click at [93, 377] on div at bounding box center [251, 374] width 452 height 12
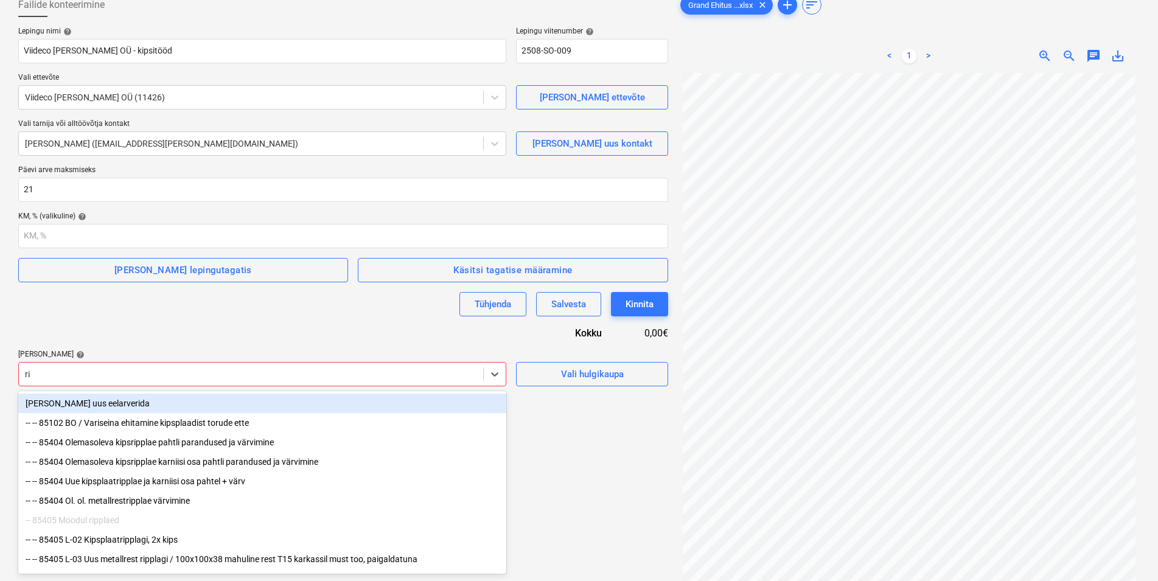
type input "rip"
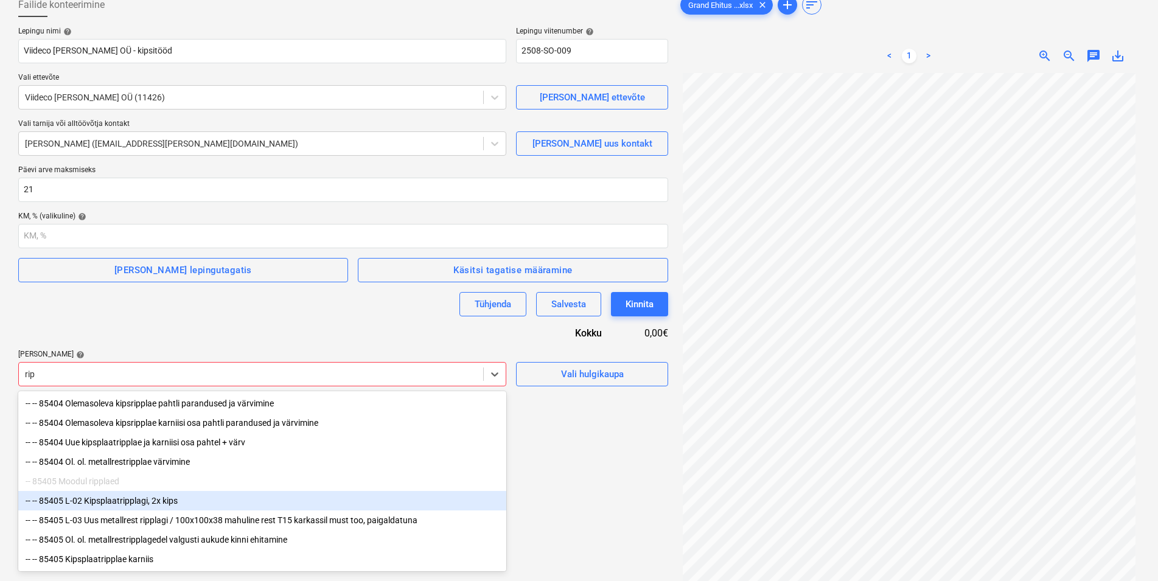
scroll to position [3, 0]
click at [121, 499] on div "-- -- 85405 L-02 Kipsplaatripplagi, 2x kips" at bounding box center [262, 500] width 488 height 19
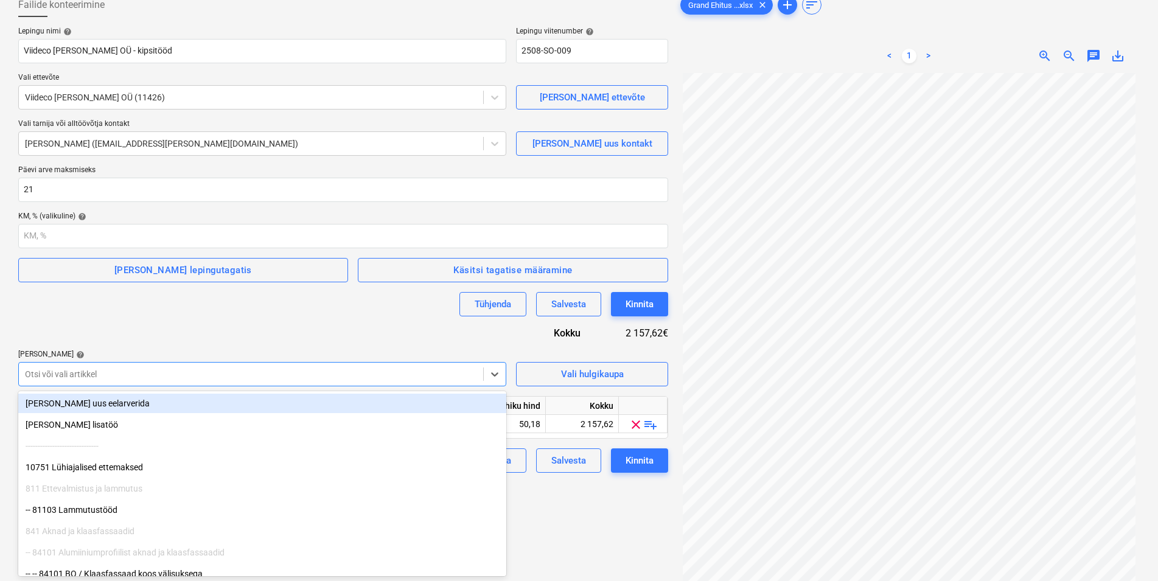
click at [94, 370] on div at bounding box center [251, 374] width 452 height 12
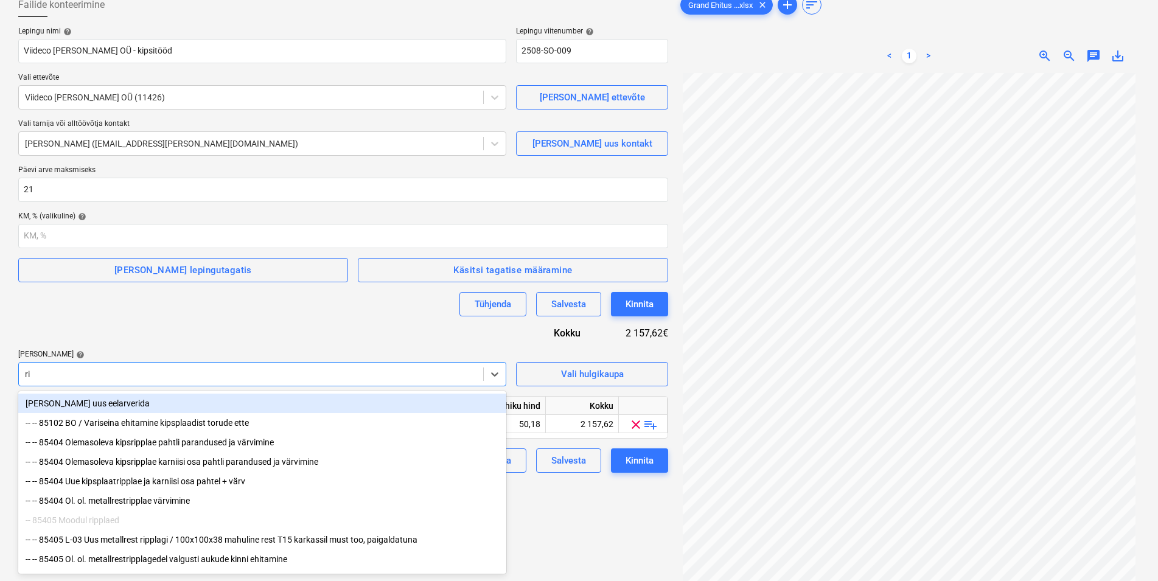
type input "rip"
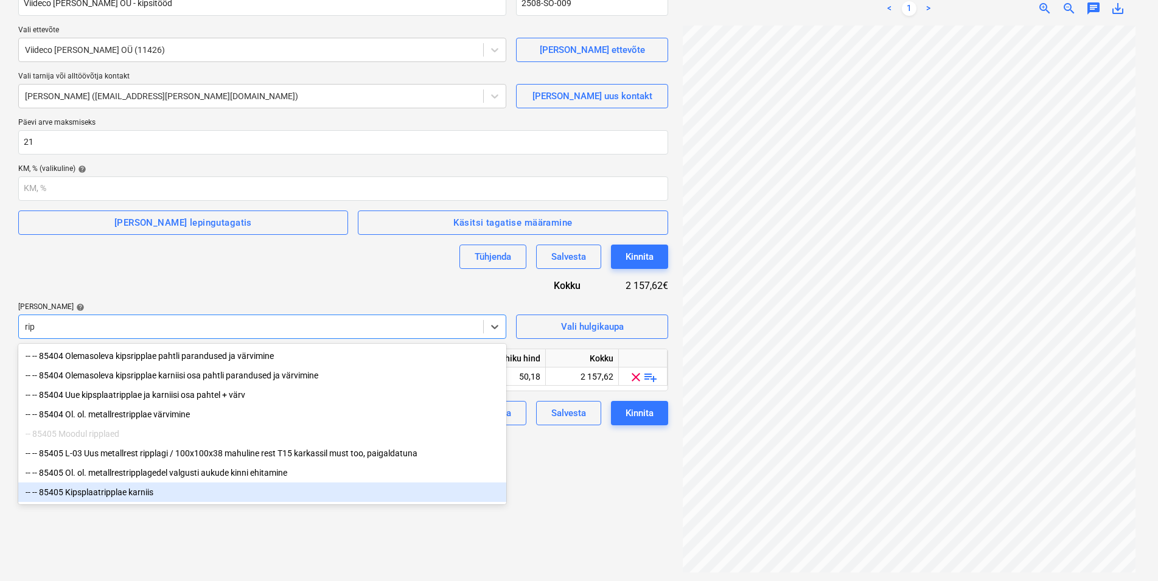
scroll to position [122, 0]
click at [119, 494] on div "-- -- 85405 Kipsplaatripplae karniis" at bounding box center [262, 490] width 488 height 19
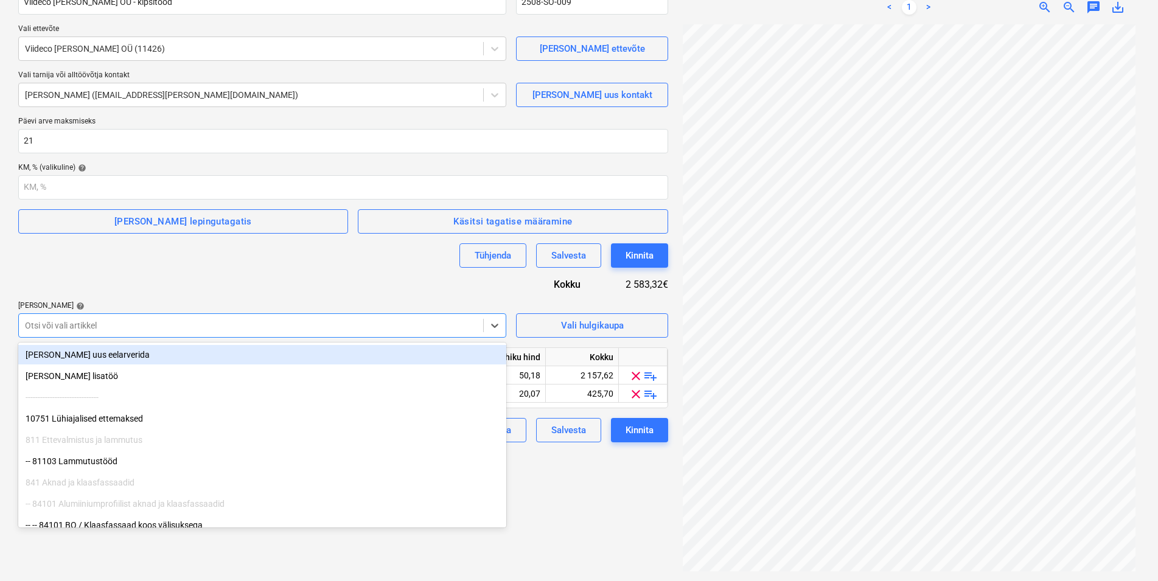
click at [101, 324] on div at bounding box center [251, 325] width 452 height 12
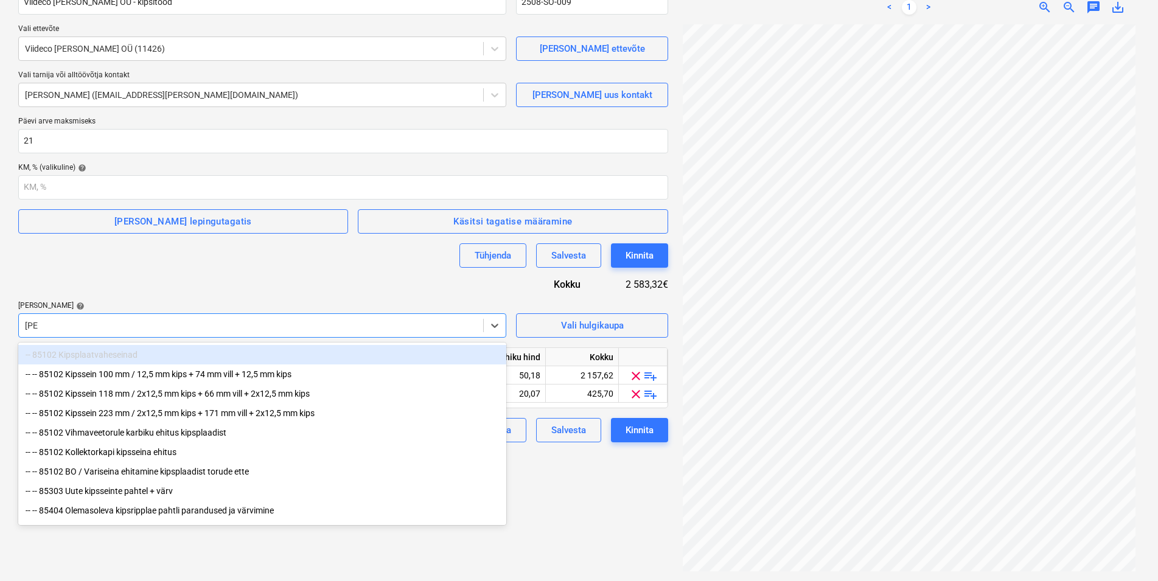
type input "kips"
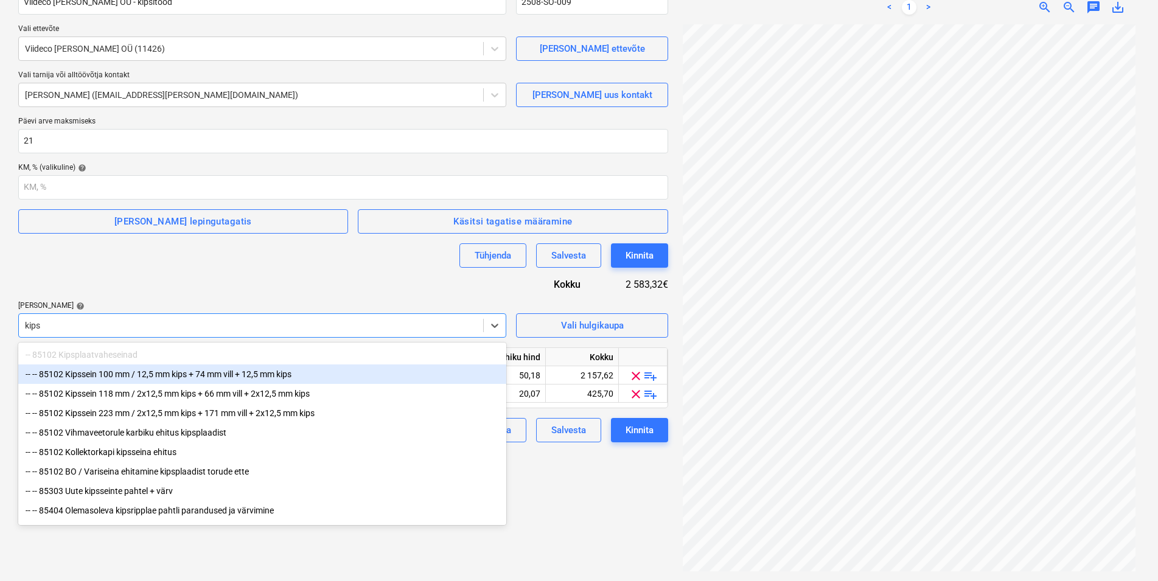
click at [125, 376] on div "-- -- 85102 Kipssein 100 mm / 12,5 mm kips + 74 mm vill + 12,5 mm kips" at bounding box center [262, 374] width 488 height 19
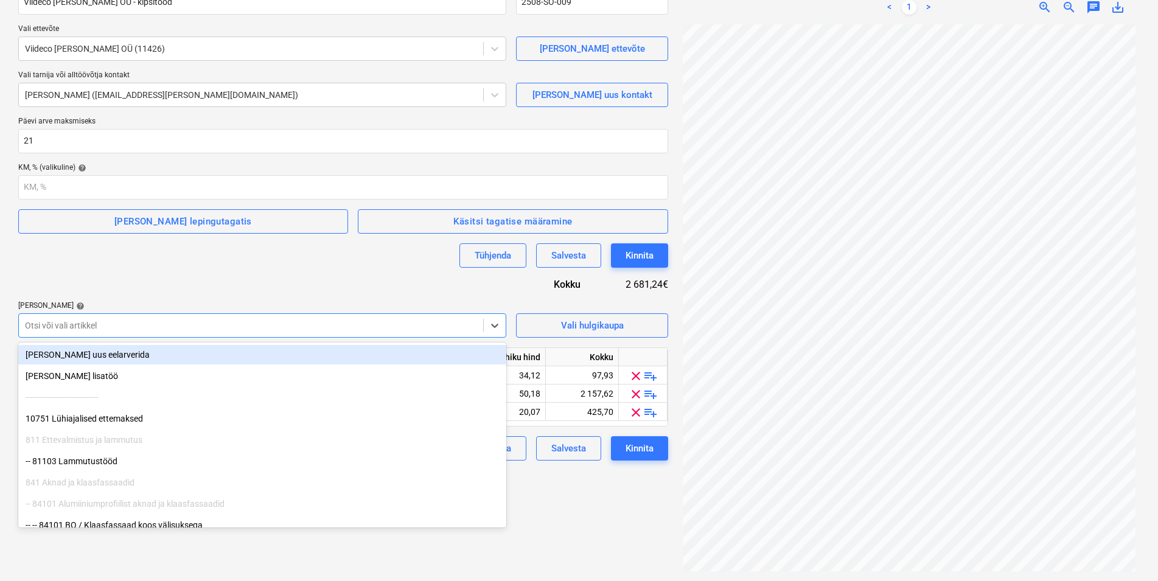
click at [77, 321] on div at bounding box center [251, 325] width 452 height 12
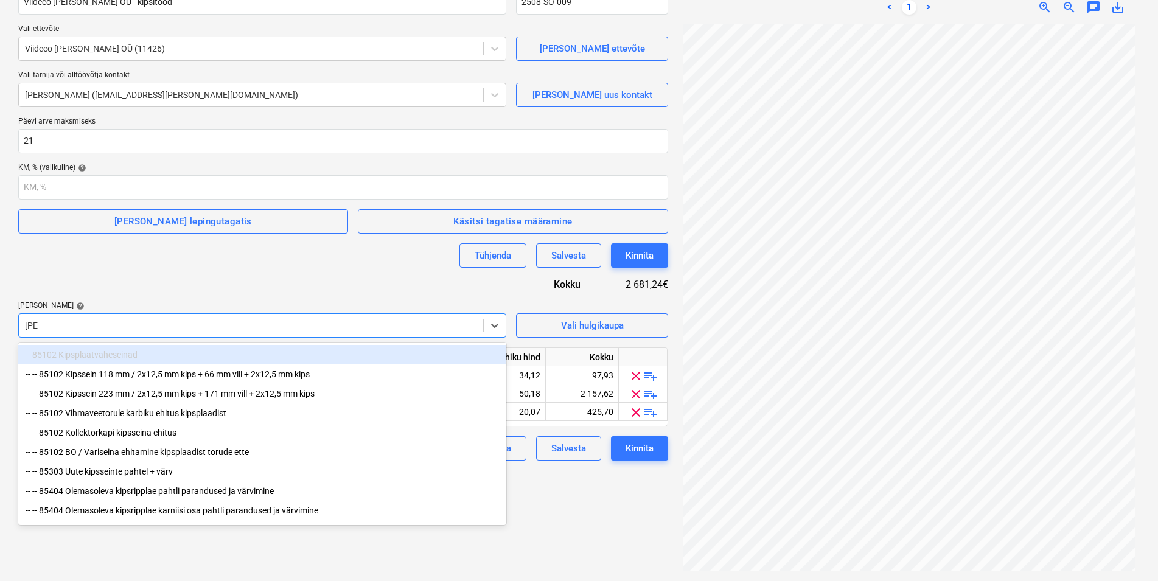
type input "kips"
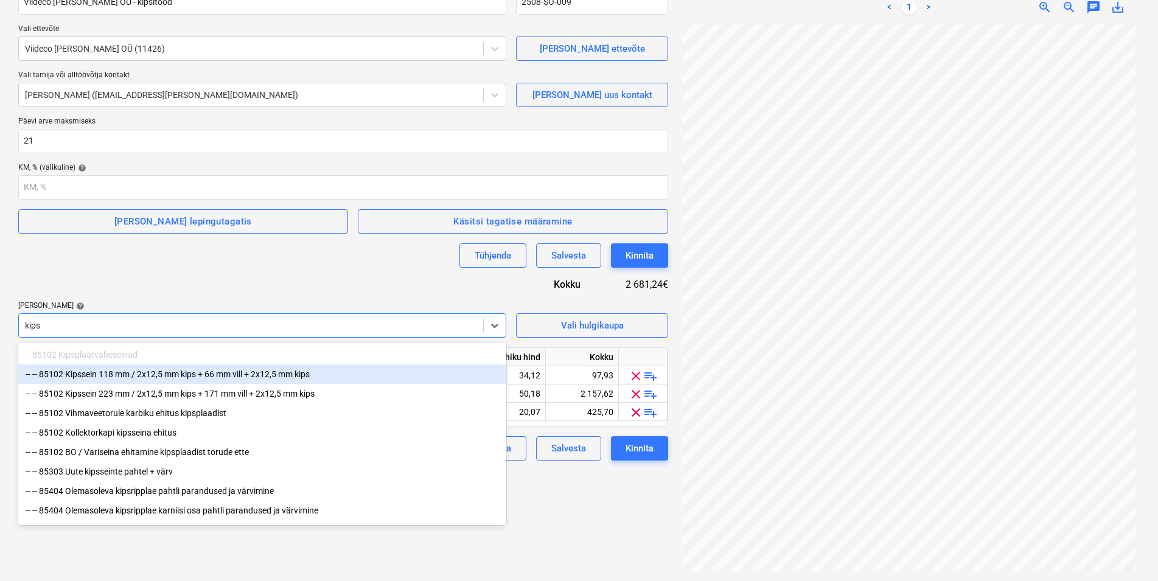
click at [92, 374] on div "-- -- 85102 Kipssein 118 mm / 2x12,5 mm kips + 66 mm vill + 2x12,5 mm kips" at bounding box center [262, 374] width 488 height 19
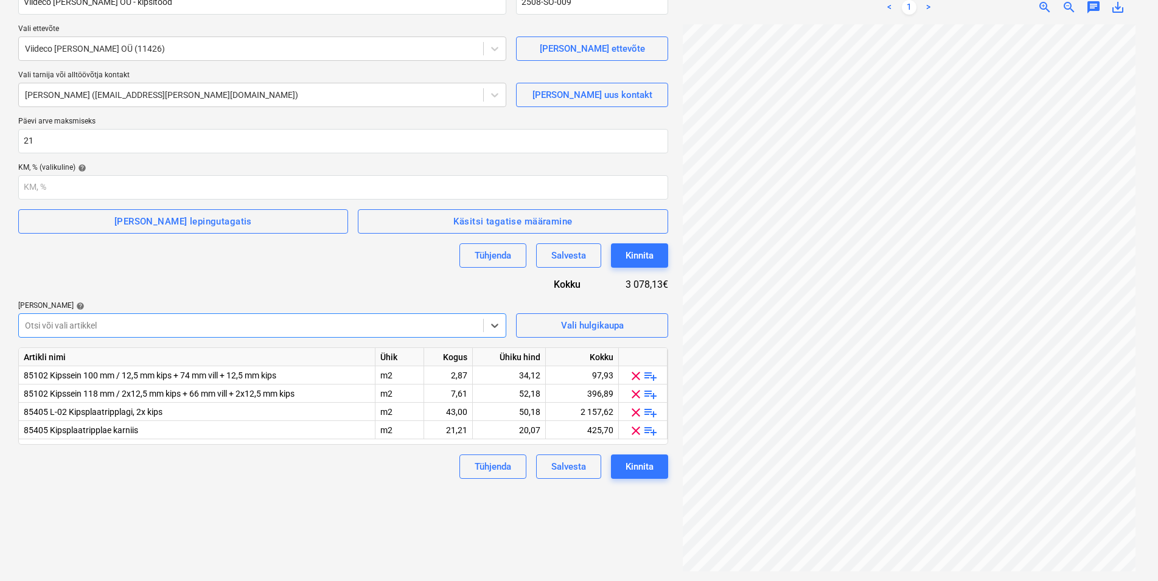
click at [88, 322] on div at bounding box center [251, 325] width 452 height 12
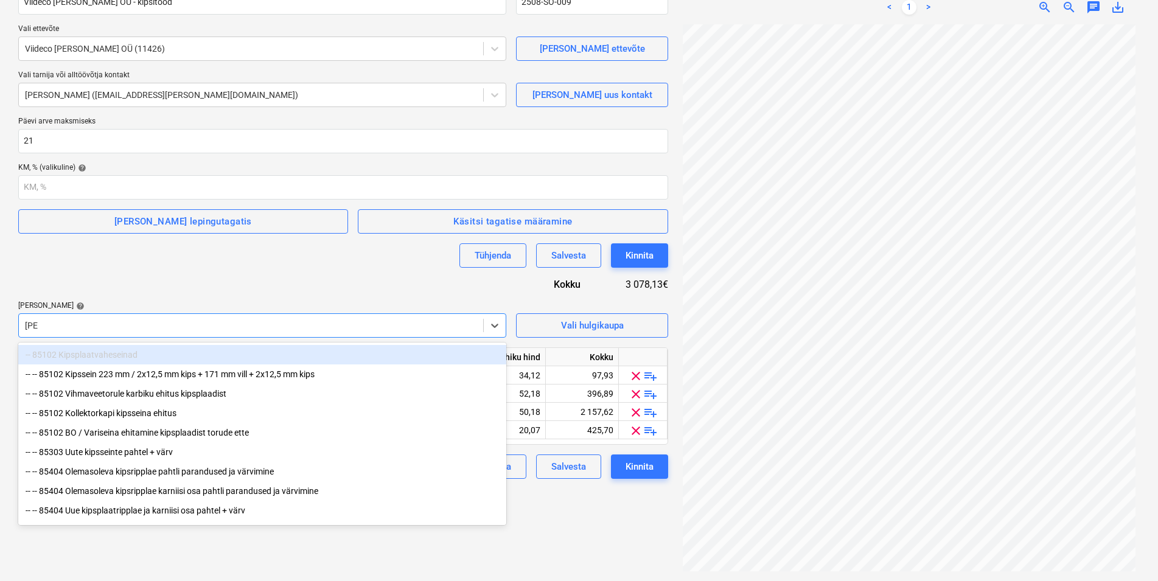
type input "kips"
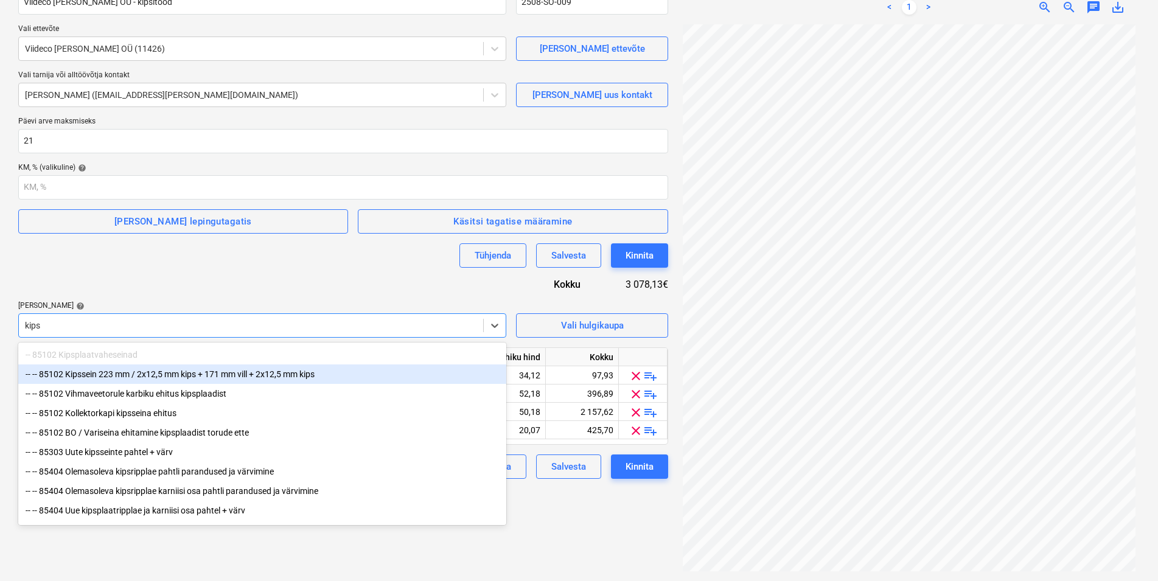
click at [93, 372] on div "-- -- 85102 Kipssein 223 mm / 2x12,5 mm kips + 171 mm vill + 2x12,5 mm kips" at bounding box center [262, 374] width 488 height 19
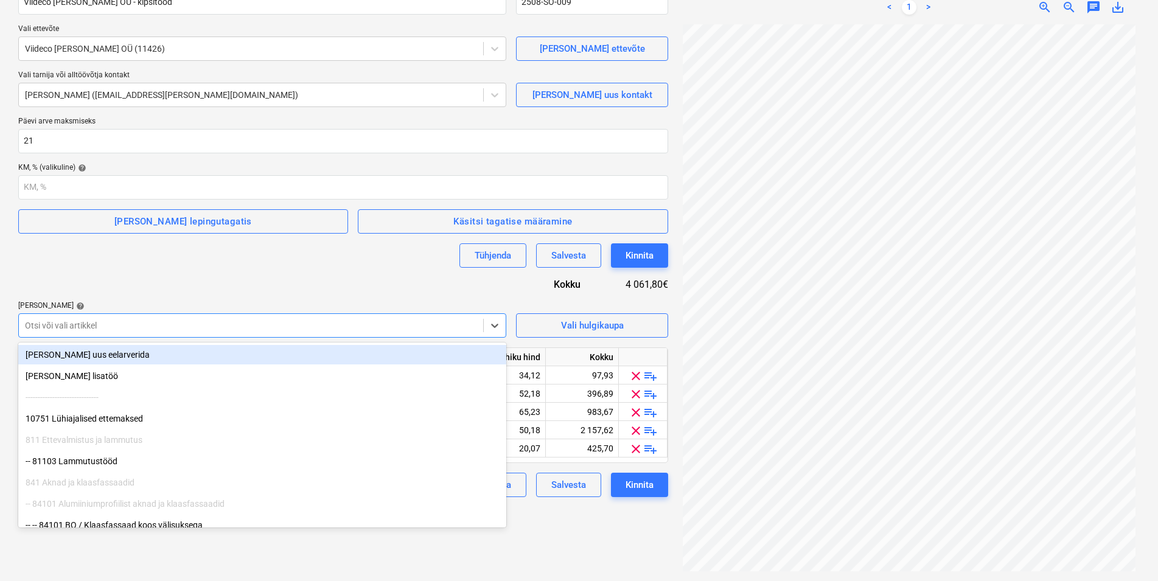
click at [91, 324] on div at bounding box center [251, 325] width 452 height 12
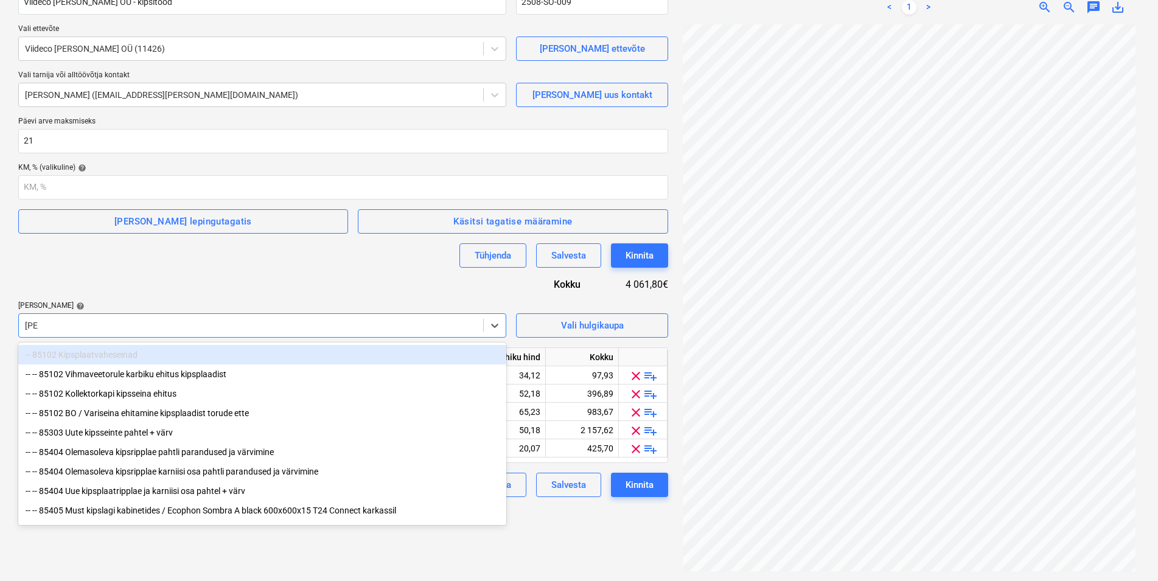
type input "kips"
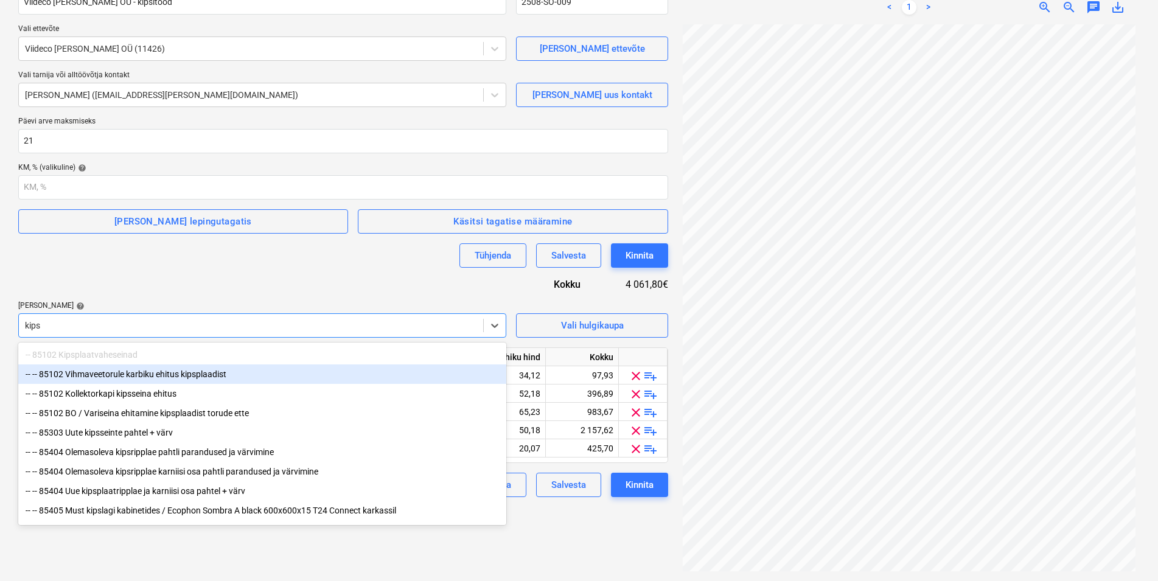
click at [95, 379] on div "-- -- 85102 Vihmaveetorule karbiku ehitus kipsplaadist" at bounding box center [262, 374] width 488 height 19
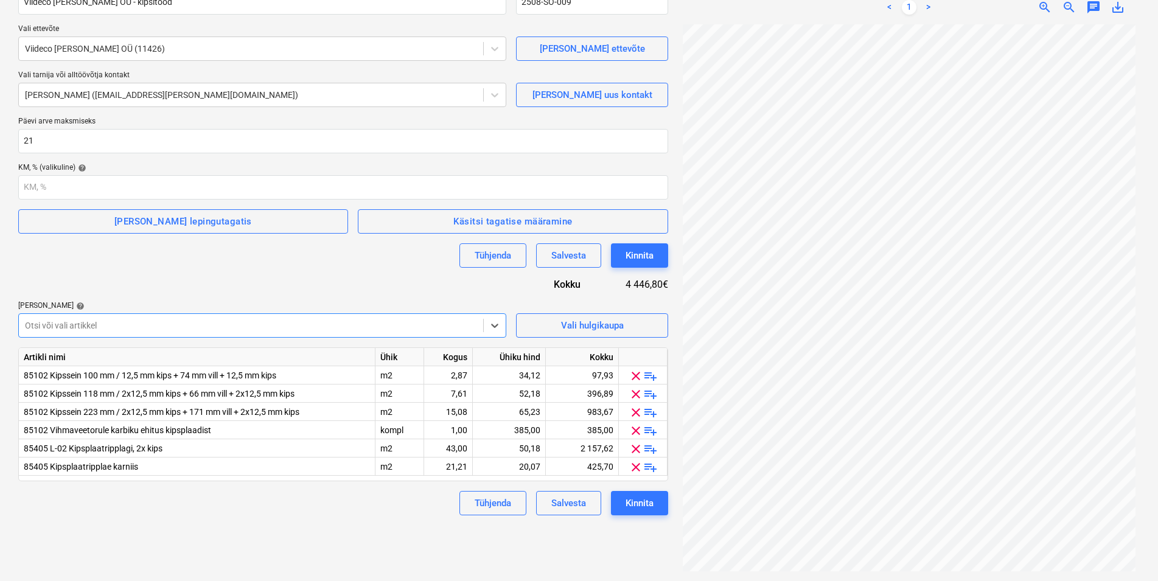
click at [74, 317] on div "Otsi või vali artikkel" at bounding box center [251, 325] width 464 height 17
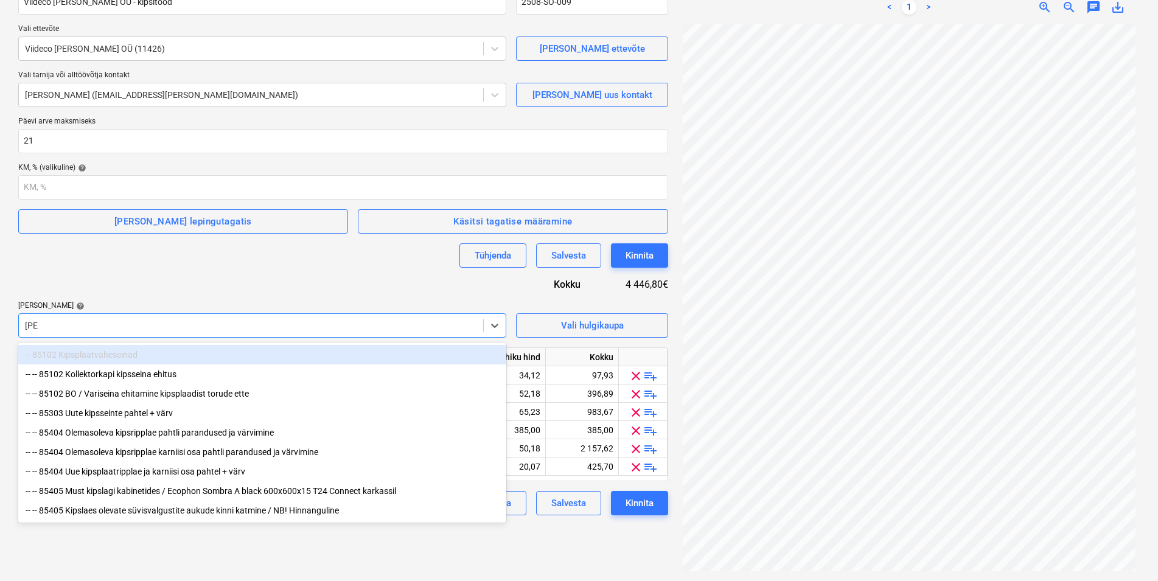
type input "kips"
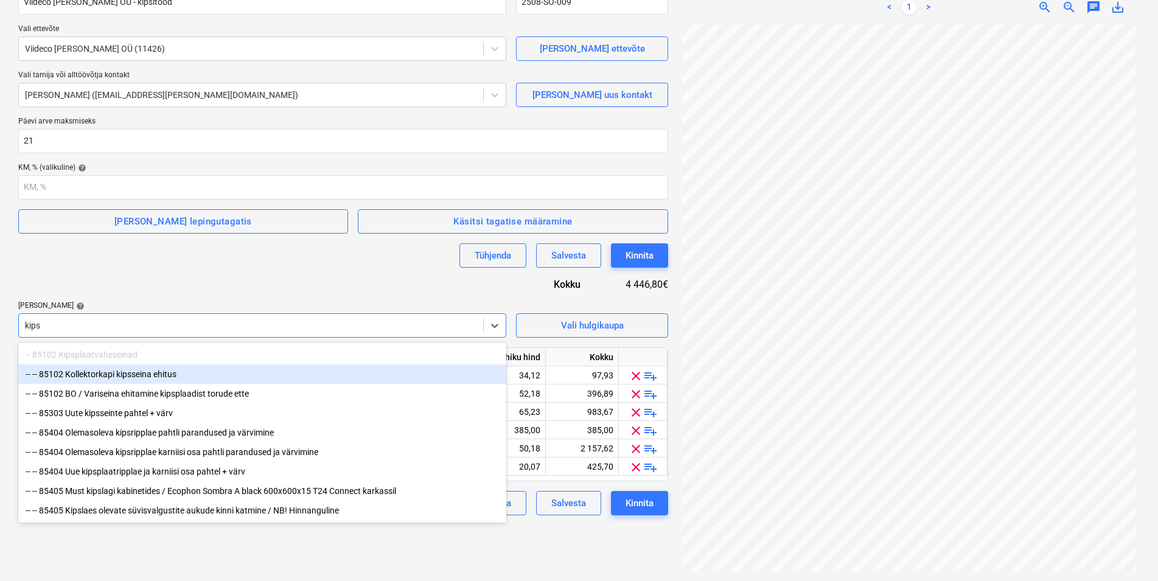
click at [127, 372] on div "-- -- 85102 Kollektorkapi kipsseina ehitus" at bounding box center [262, 374] width 488 height 19
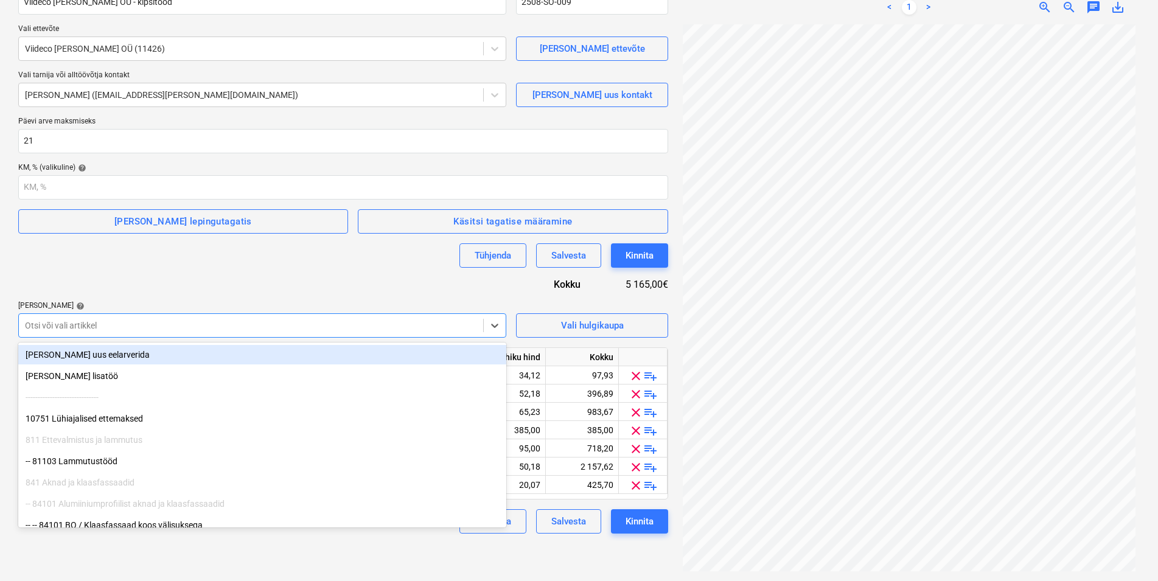
click at [97, 325] on div at bounding box center [251, 325] width 452 height 12
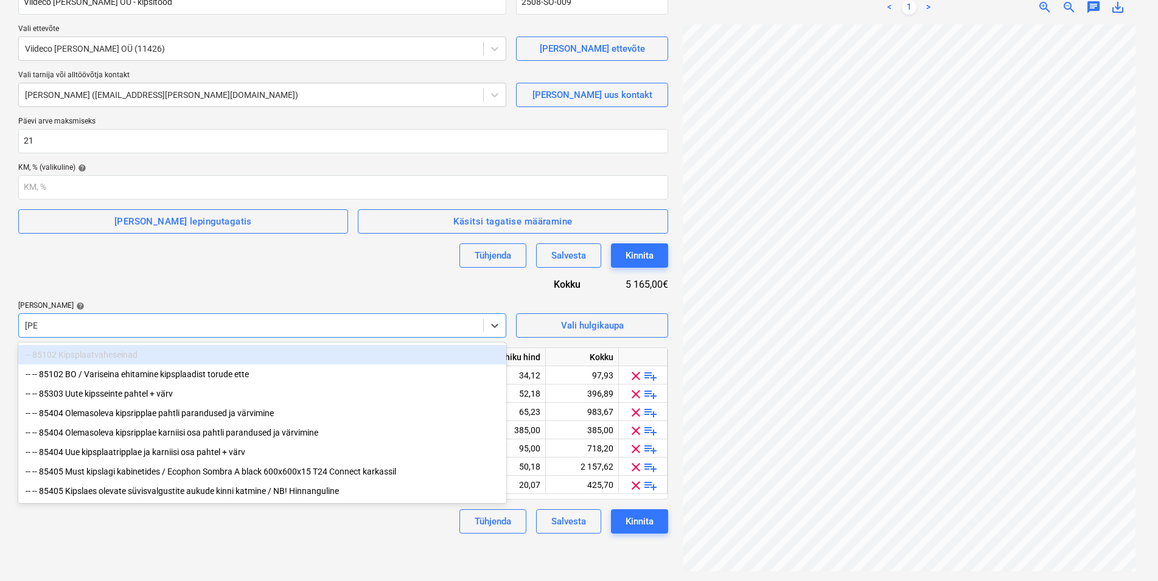
type input "kips"
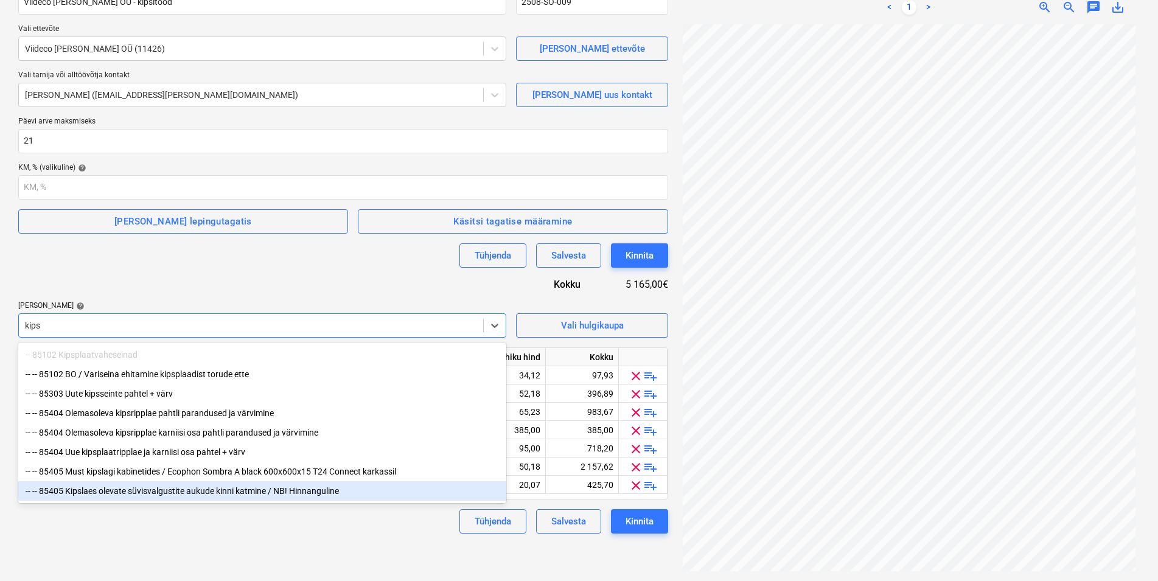
click at [164, 497] on div "-- -- 85405 Kipslaes olevate süvisvalgustite aukude kinni katmine / NB! Hinnang…" at bounding box center [262, 490] width 488 height 19
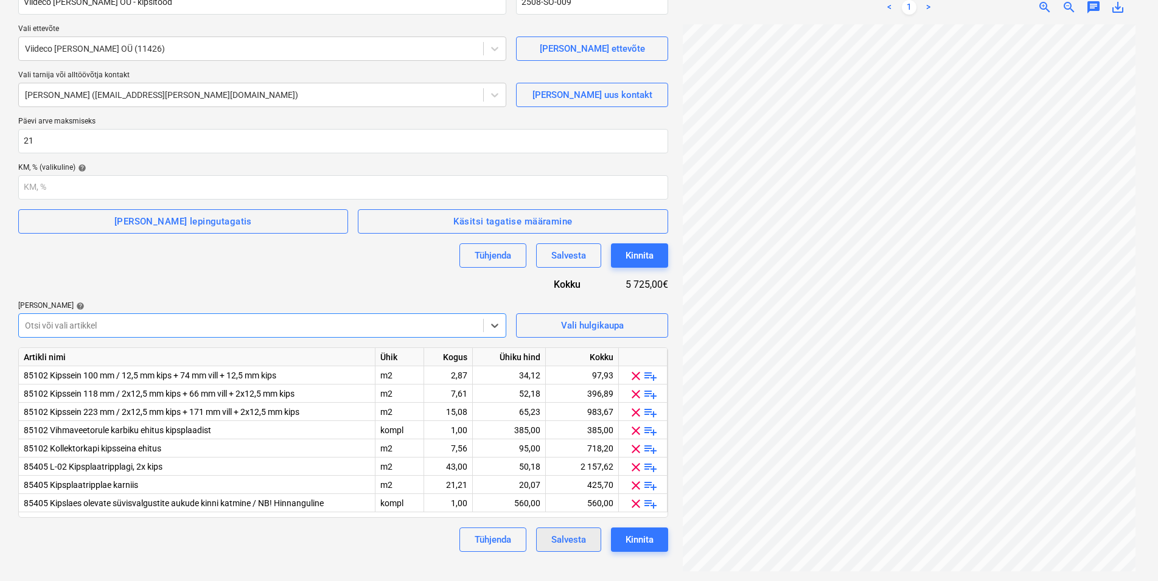
click at [565, 541] on div "Salvesta" at bounding box center [568, 540] width 35 height 16
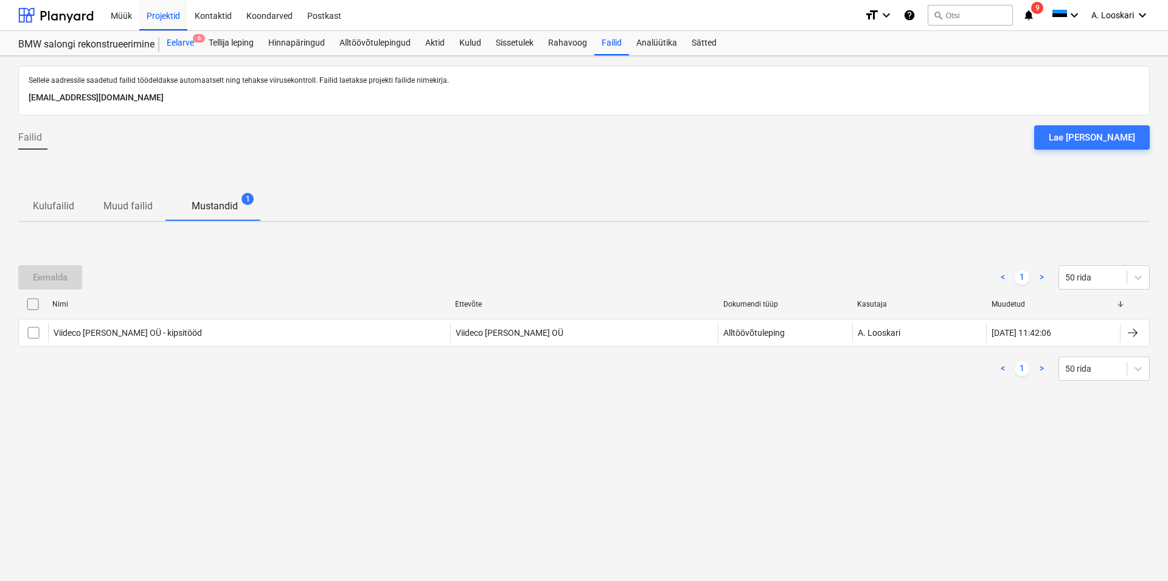
click at [183, 41] on div "Eelarve 6" at bounding box center [180, 43] width 42 height 24
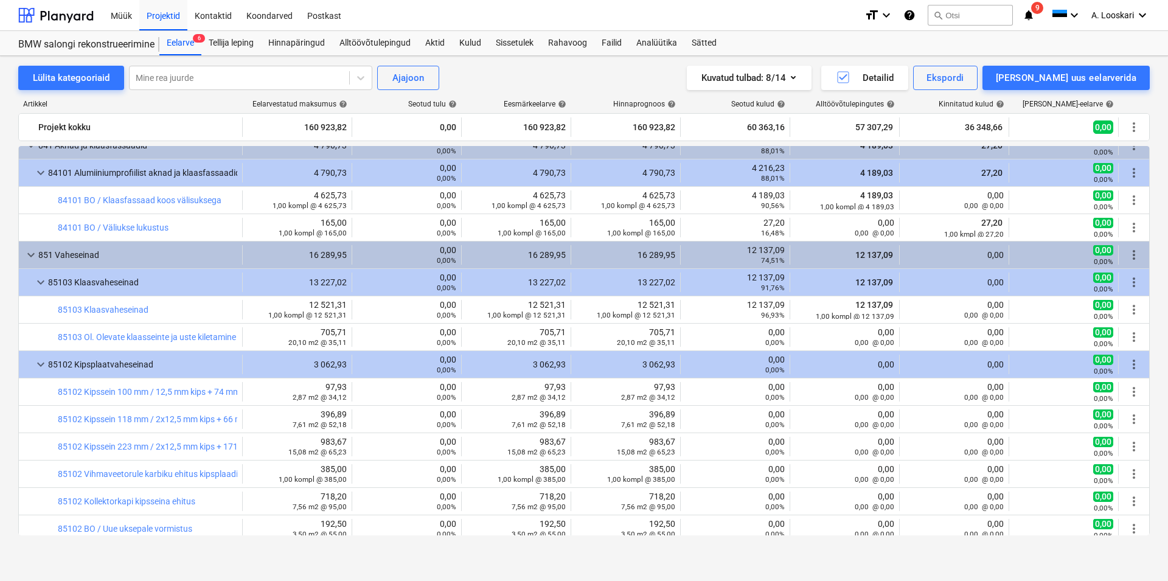
scroll to position [347, 0]
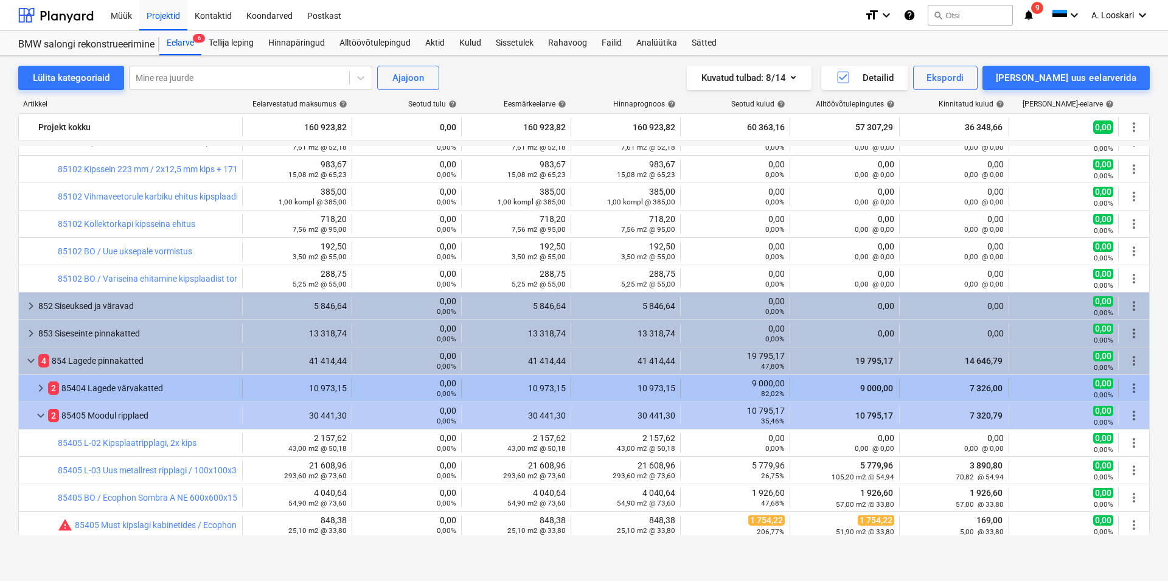
click at [153, 388] on div "2 85404 Lagede värvakatted" at bounding box center [142, 388] width 189 height 19
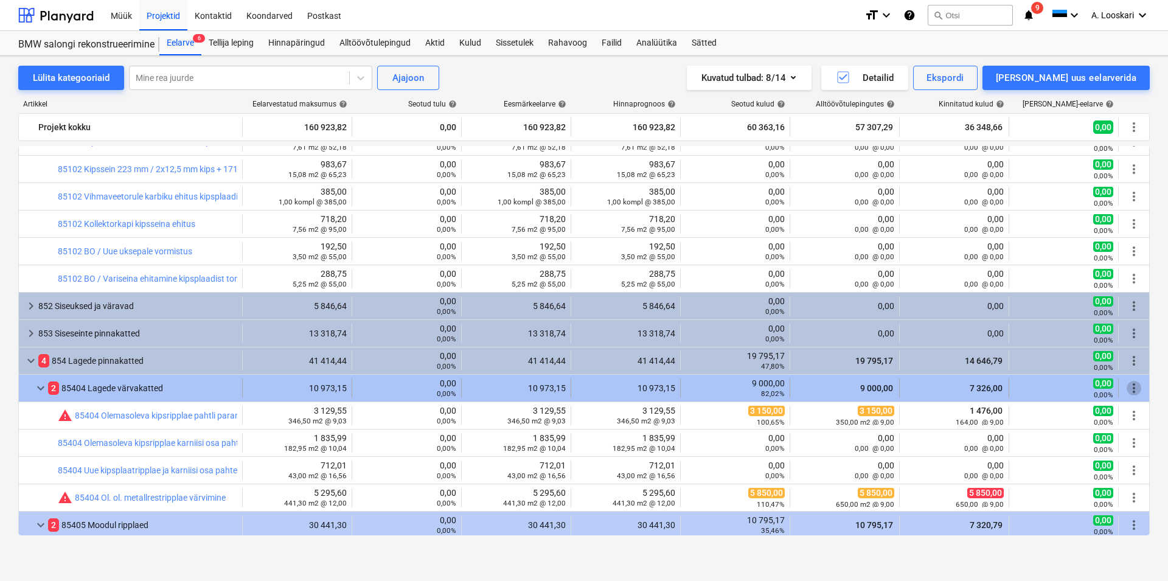
click at [1127, 386] on span "more_vert" at bounding box center [1134, 388] width 15 height 15
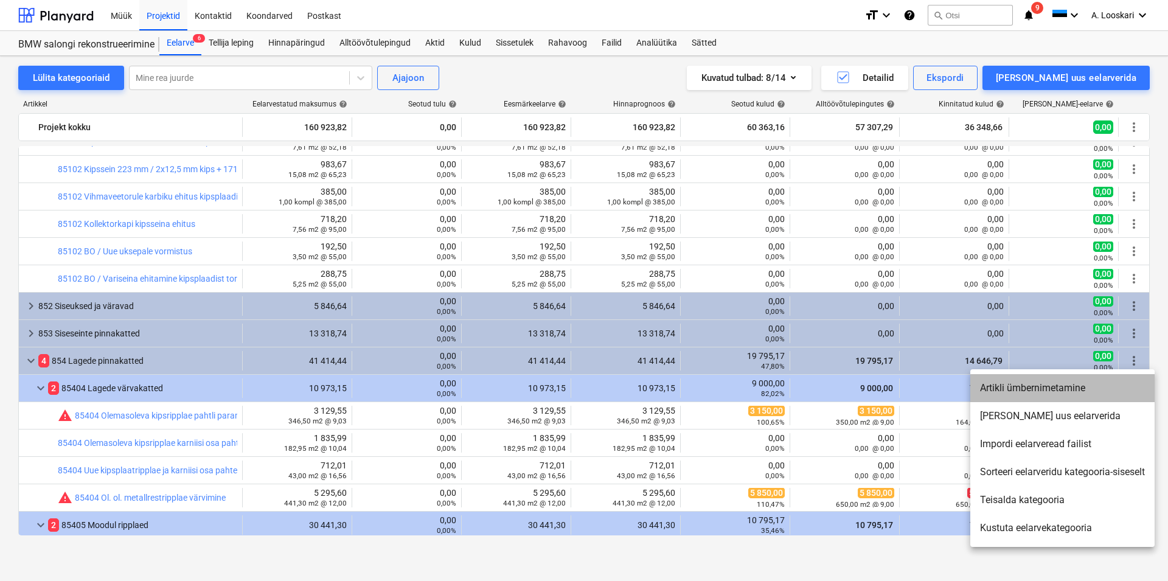
drag, startPoint x: 1021, startPoint y: 386, endPoint x: 981, endPoint y: 383, distance: 40.3
click at [1021, 386] on li "Artikli ümbernimetamine" at bounding box center [1063, 388] width 184 height 28
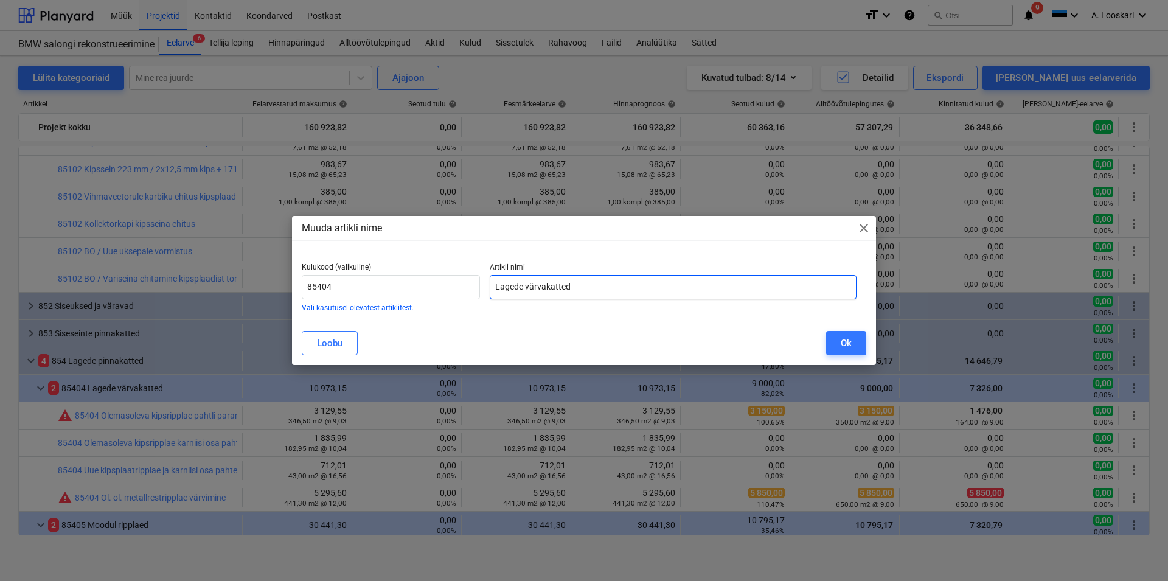
click at [545, 286] on input "Lagede värvakatted" at bounding box center [673, 287] width 367 height 24
type input "Lagede värvkatted"
click at [844, 338] on div "Ok" at bounding box center [846, 343] width 11 height 16
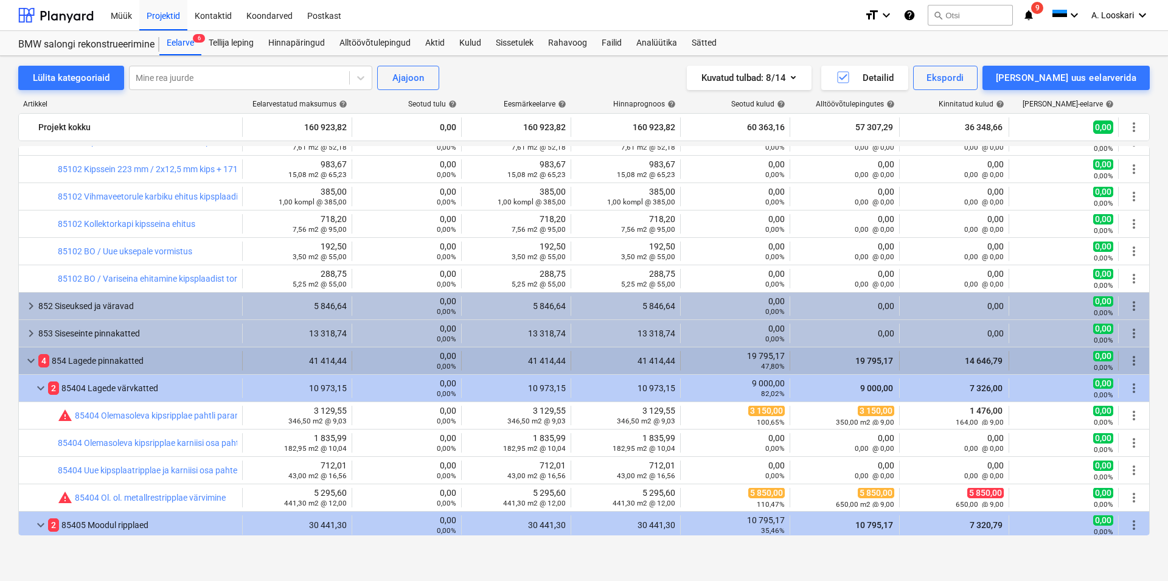
click at [120, 357] on div "4 854 Lagede pinnakatted" at bounding box center [137, 360] width 199 height 19
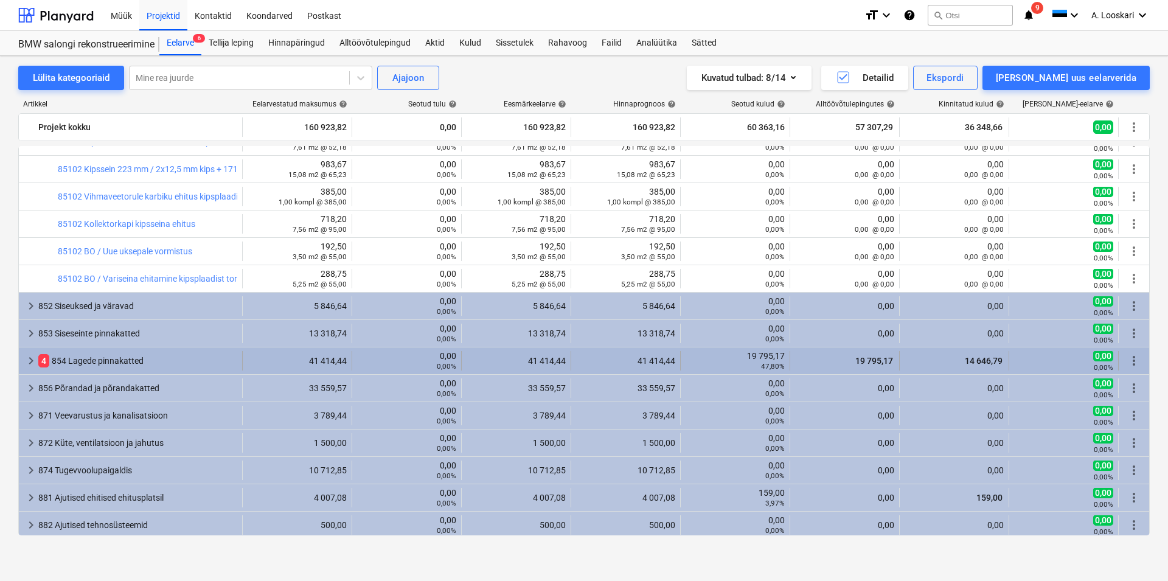
click at [114, 359] on div "4 854 Lagede pinnakatted" at bounding box center [137, 360] width 199 height 19
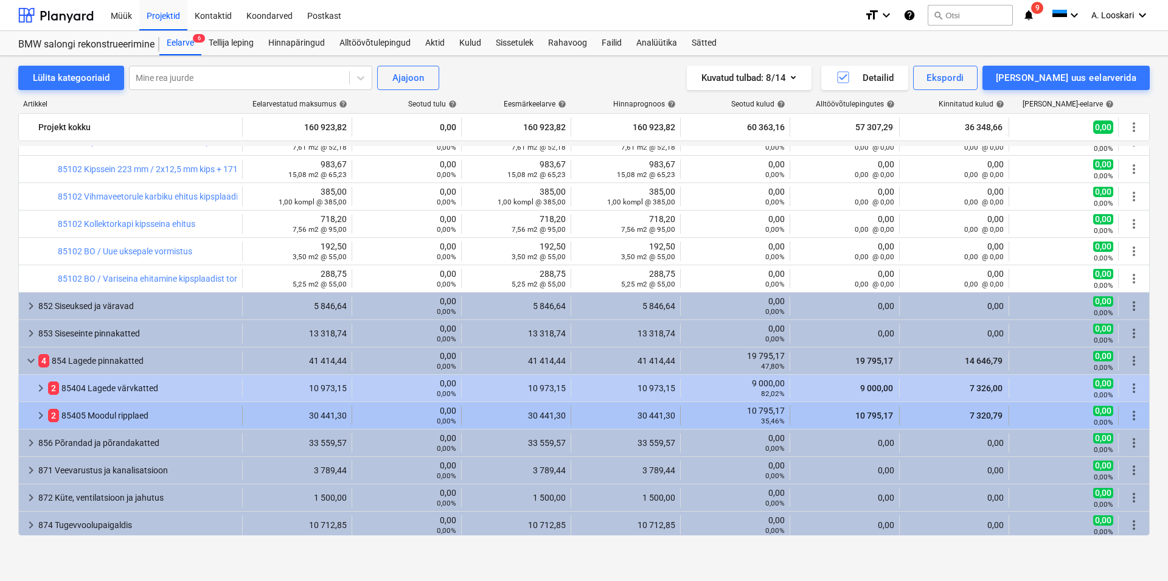
click at [139, 414] on div "2 85405 Moodul ripplaed" at bounding box center [142, 415] width 189 height 19
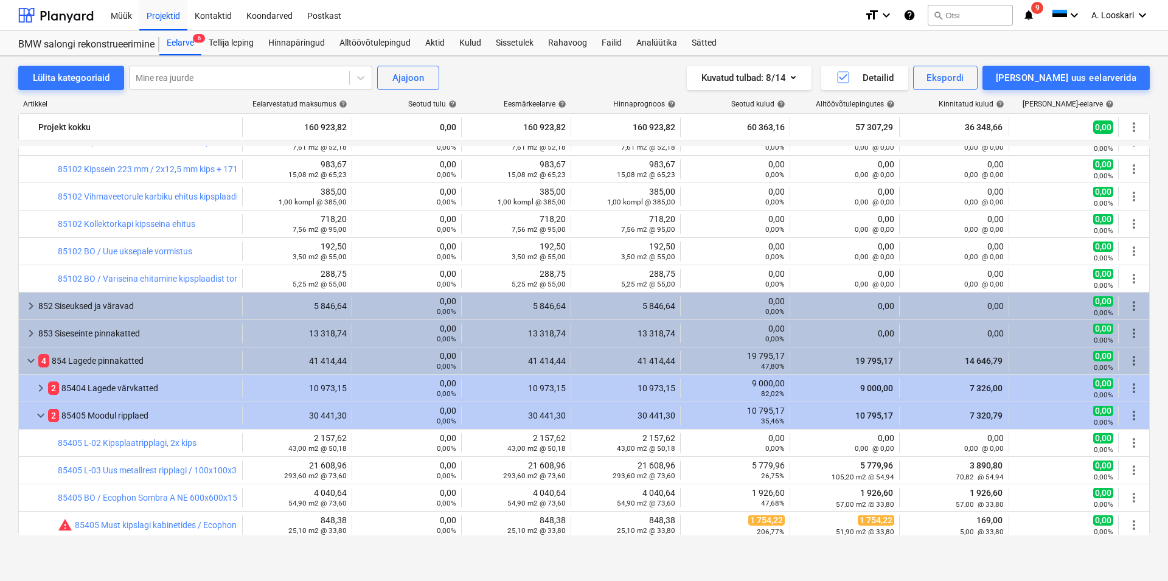
scroll to position [555, 0]
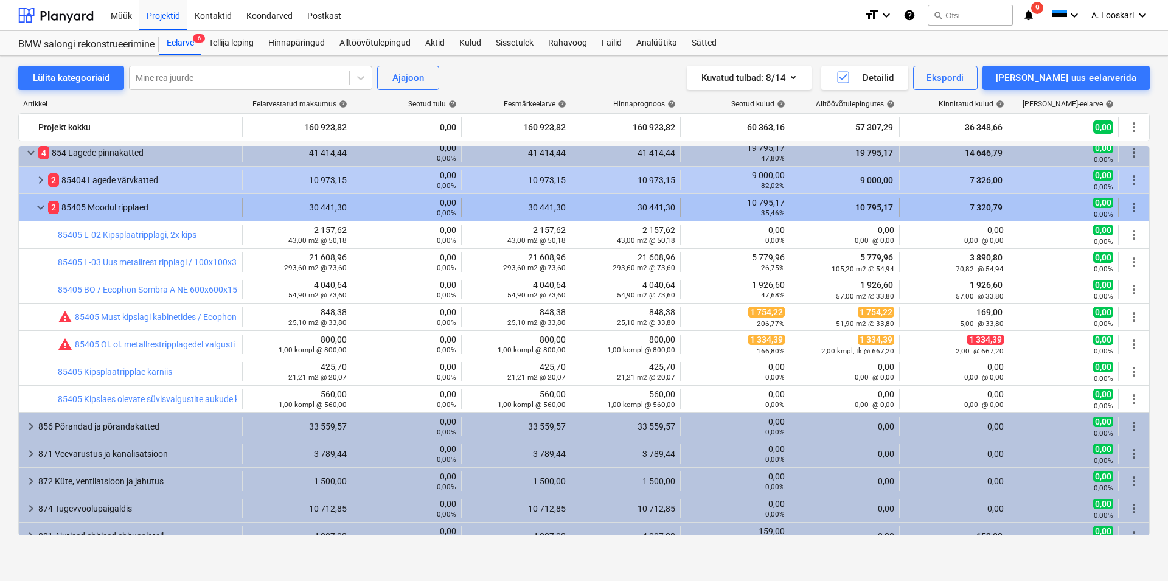
click at [1127, 206] on span "more_vert" at bounding box center [1134, 207] width 15 height 15
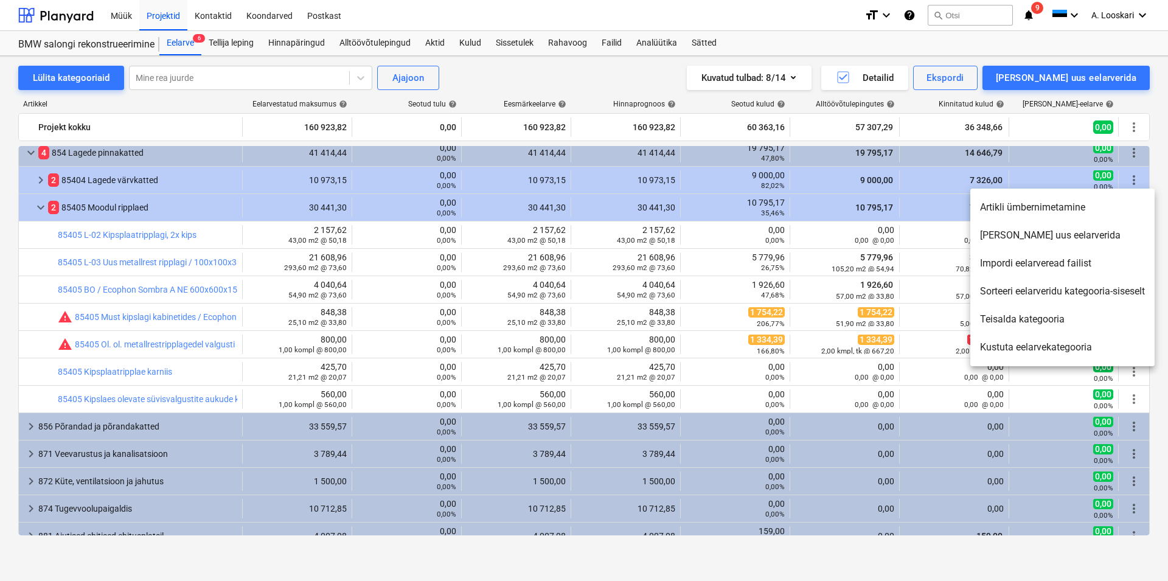
click at [1055, 234] on li "[PERSON_NAME] uus eelarverida" at bounding box center [1063, 236] width 184 height 28
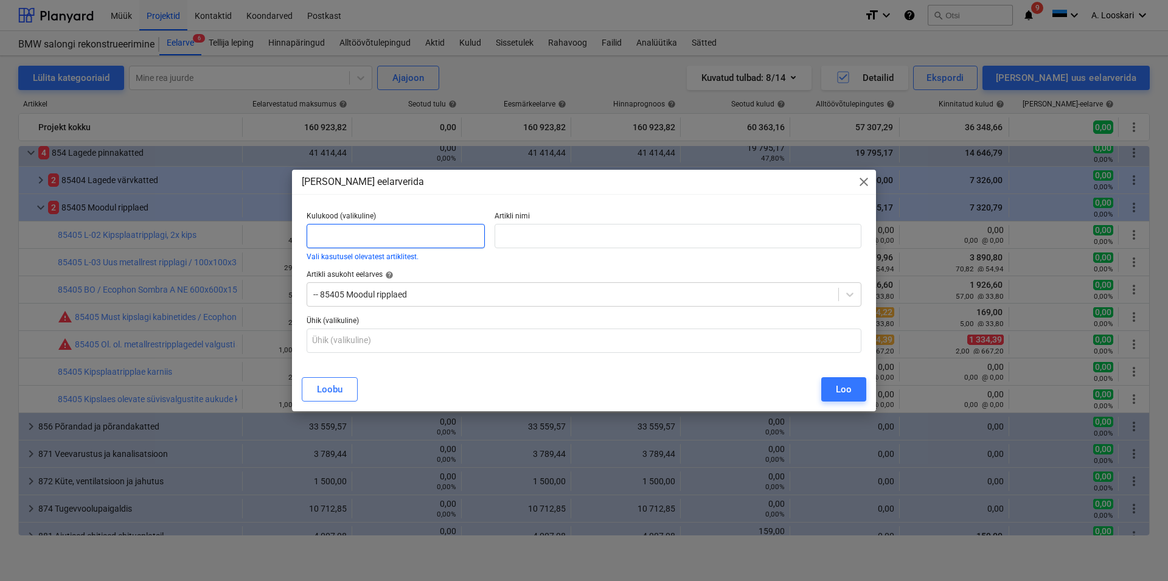
click at [408, 232] on input "text" at bounding box center [396, 236] width 178 height 24
type input "85405"
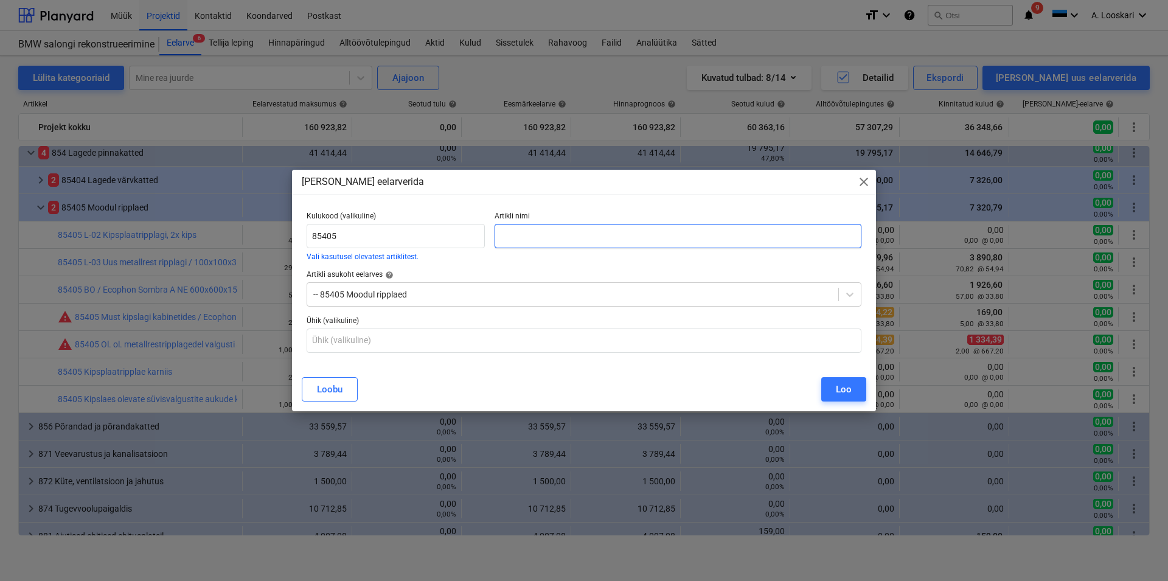
click at [531, 234] on input "text" at bounding box center [678, 236] width 367 height 24
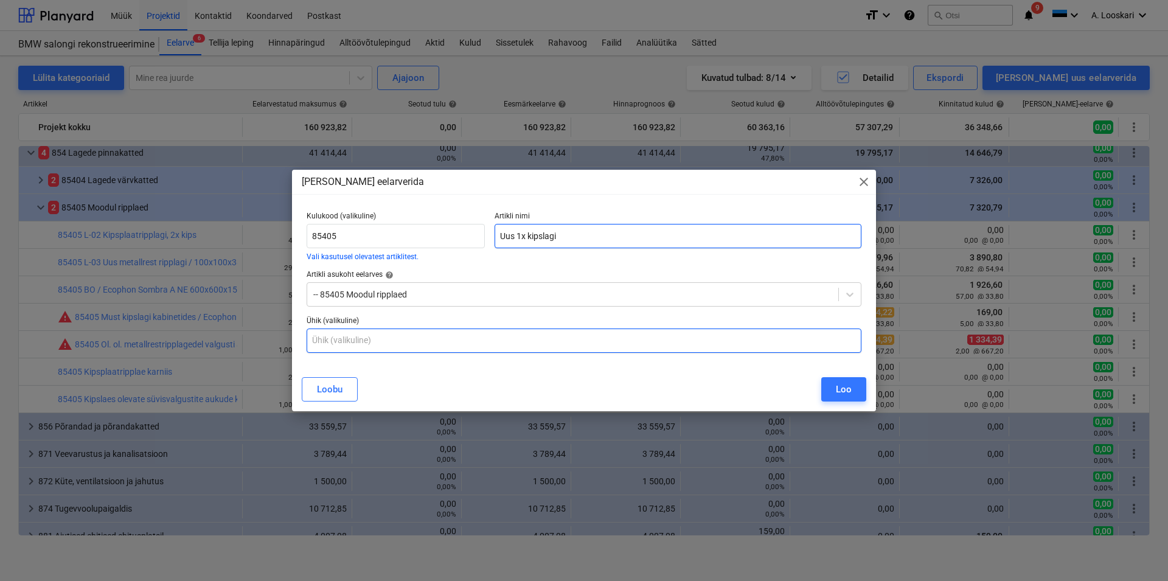
type input "Uus 1x kipslagi"
click at [396, 341] on input "text" at bounding box center [584, 341] width 555 height 24
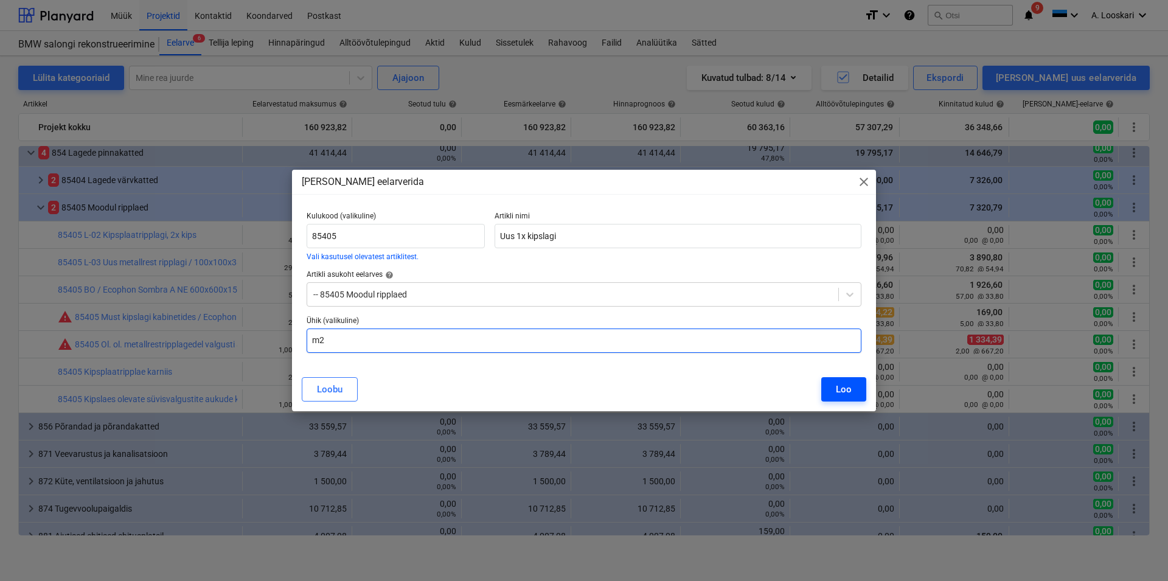
type input "m2"
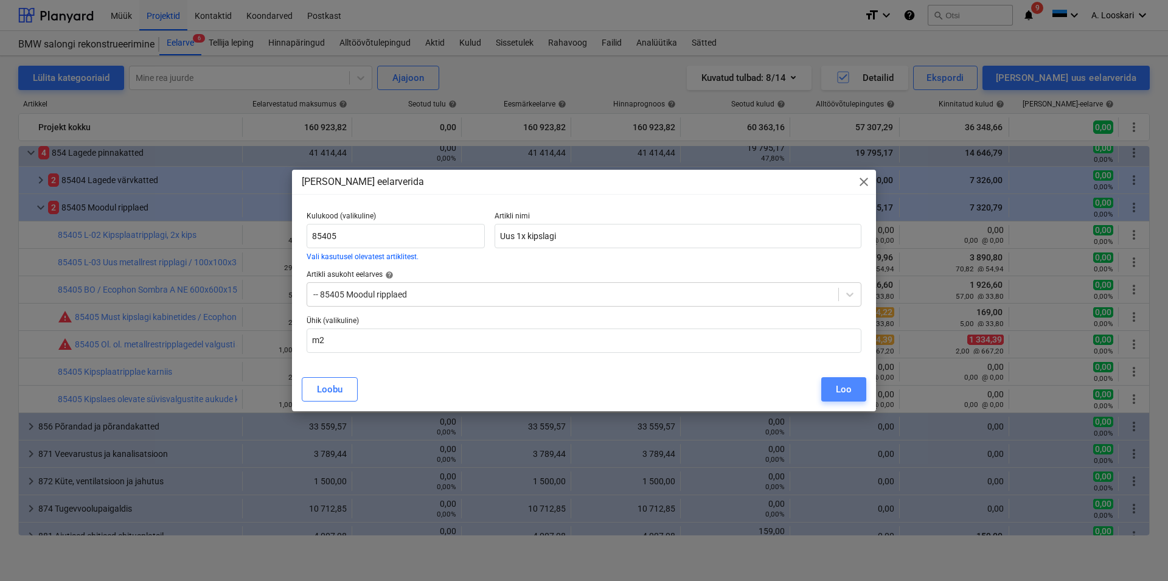
click at [845, 388] on div "Loo" at bounding box center [844, 390] width 16 height 16
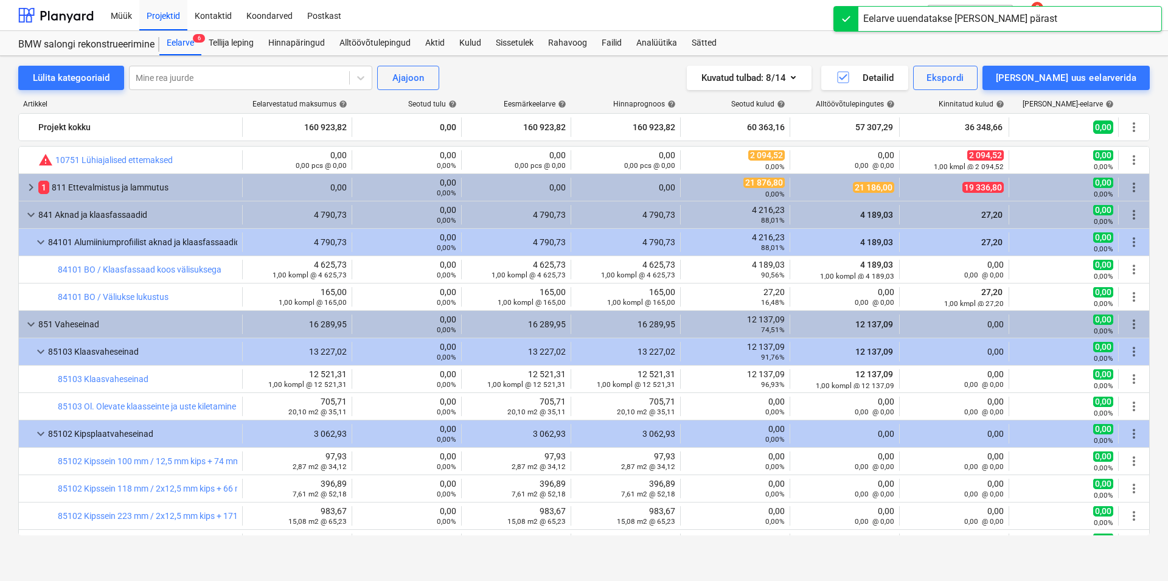
scroll to position [555, 0]
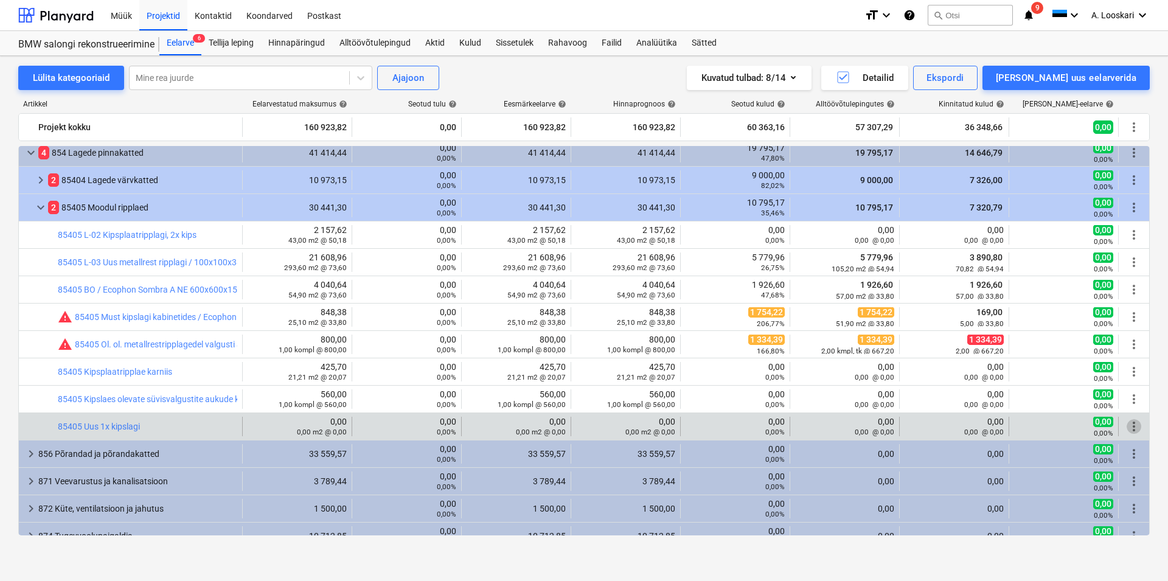
click at [1127, 424] on span "more_vert" at bounding box center [1134, 426] width 15 height 15
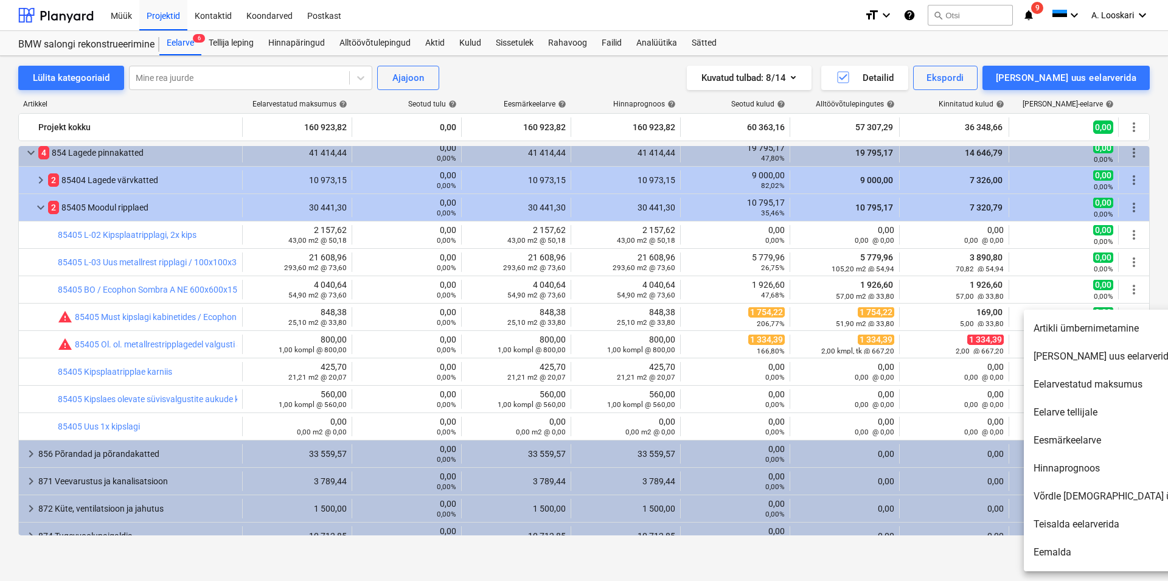
click at [160, 427] on div at bounding box center [584, 290] width 1168 height 581
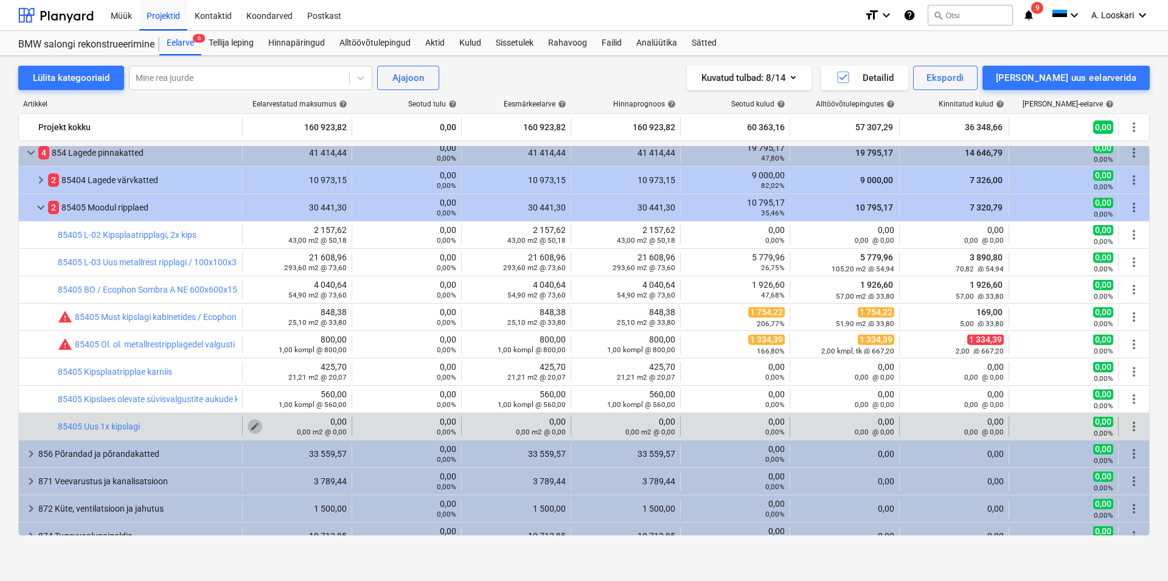
click at [250, 424] on span "edit" at bounding box center [255, 427] width 10 height 10
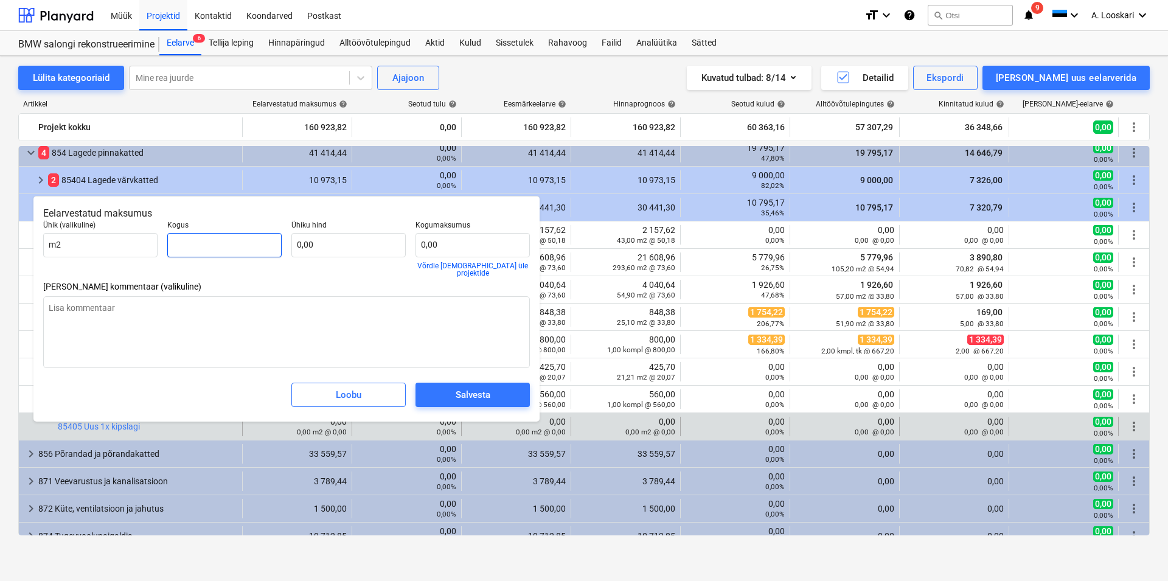
click at [206, 246] on input "text" at bounding box center [224, 245] width 114 height 24
type input "241,30"
click at [341, 246] on input "text" at bounding box center [348, 245] width 114 height 24
type input "2"
type input "482,60"
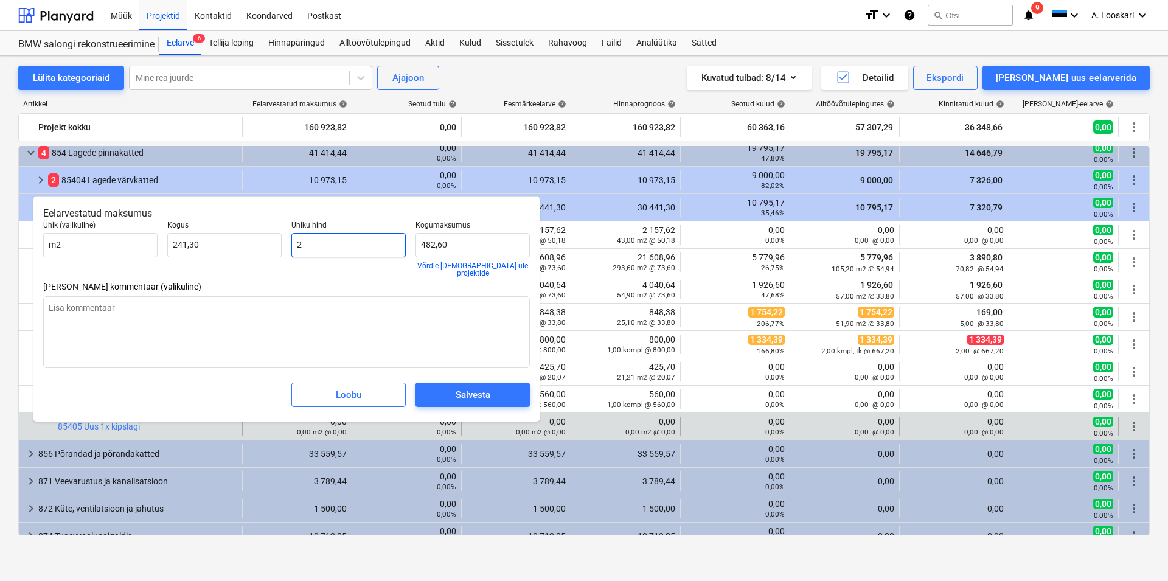
type input "23"
type input "5 549,90"
type input "23,2"
type input "5 598,16"
type input "23,20"
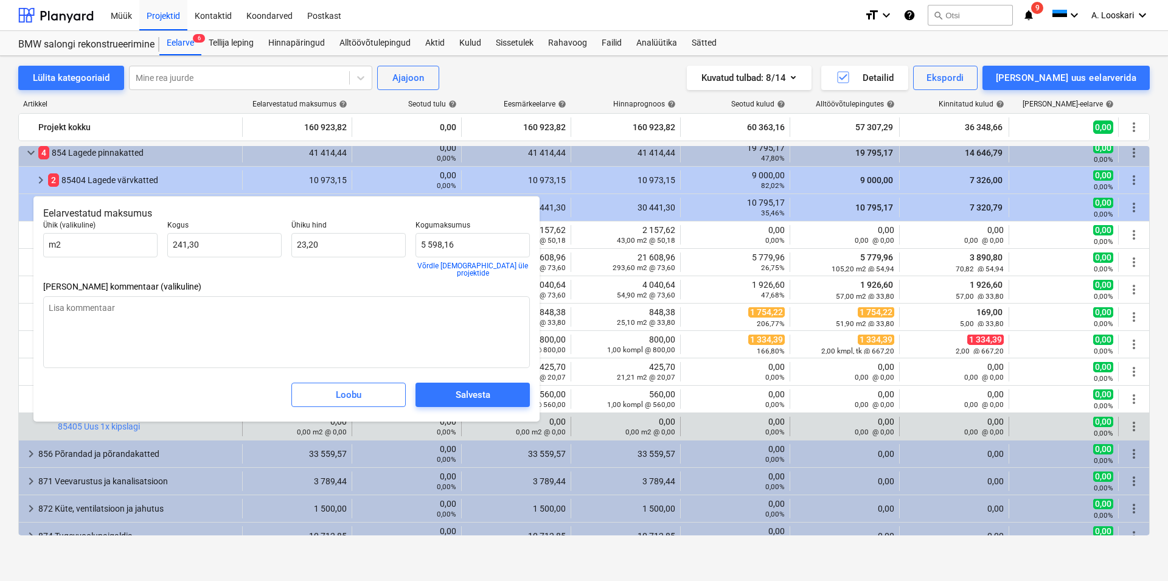
click at [208, 386] on div "Loobu Salvesta" at bounding box center [286, 395] width 497 height 44
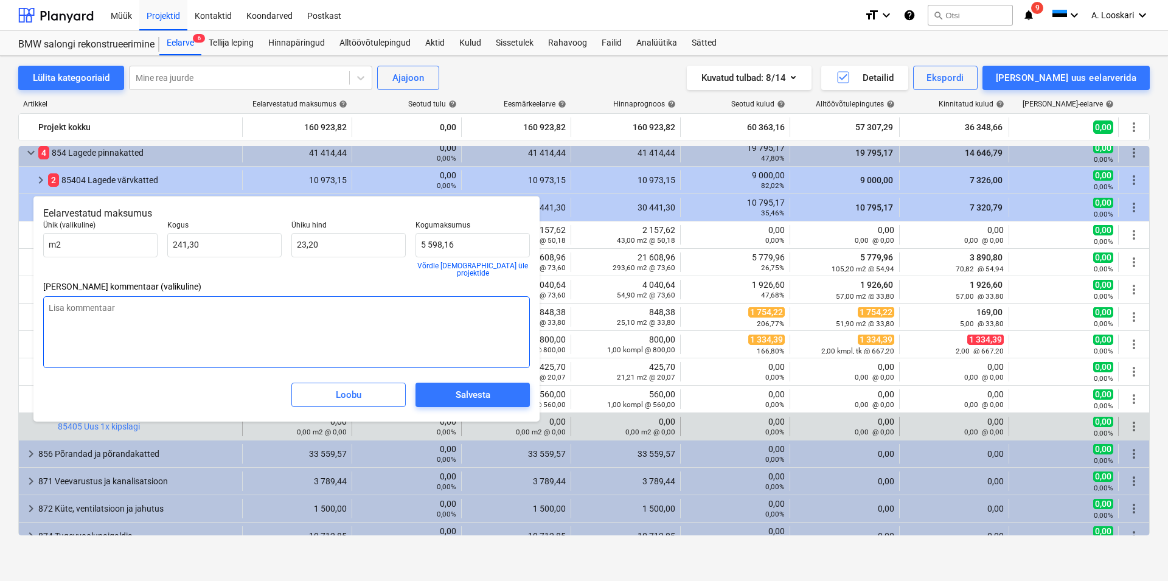
click at [136, 313] on textarea at bounding box center [286, 332] width 487 height 72
type textarea "Moodulripplae asemele"
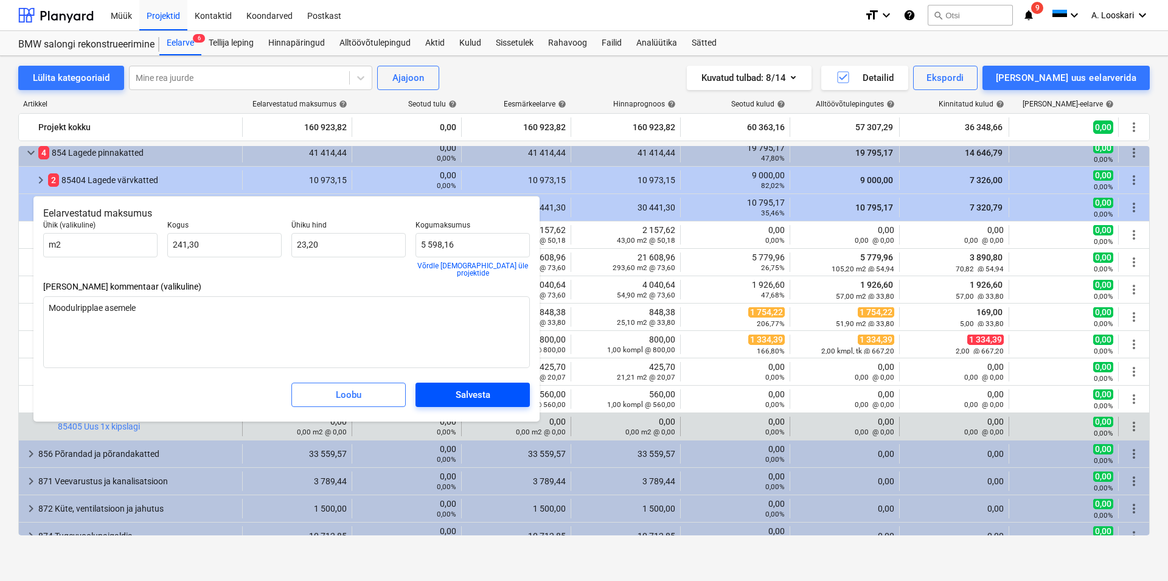
click at [477, 391] on div "Salvesta" at bounding box center [473, 395] width 35 height 16
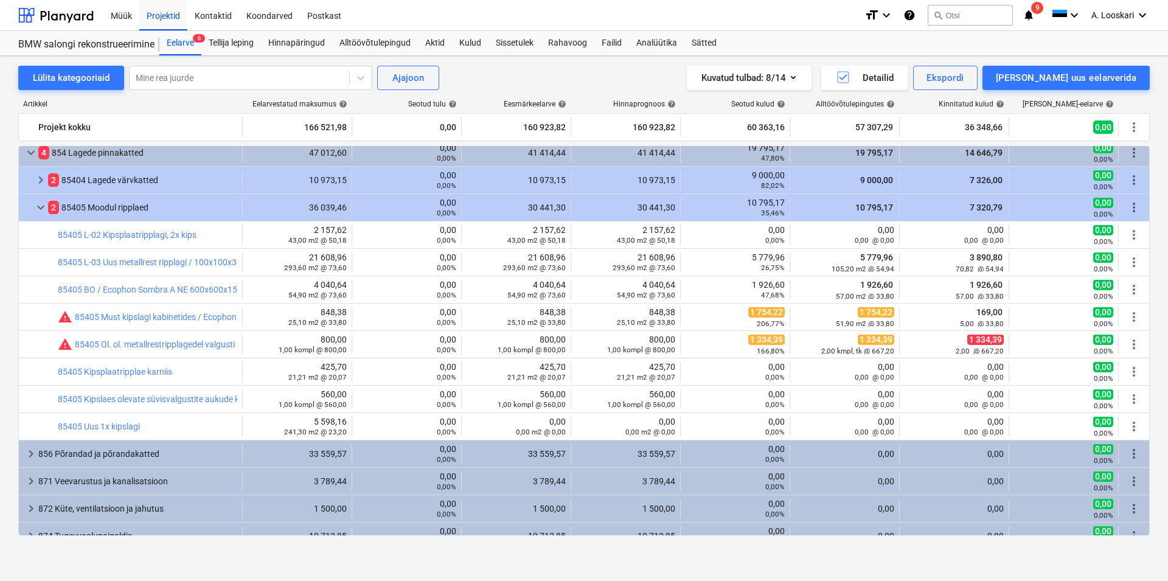
type input "241,30"
type input "23,20"
type input "5 598,16"
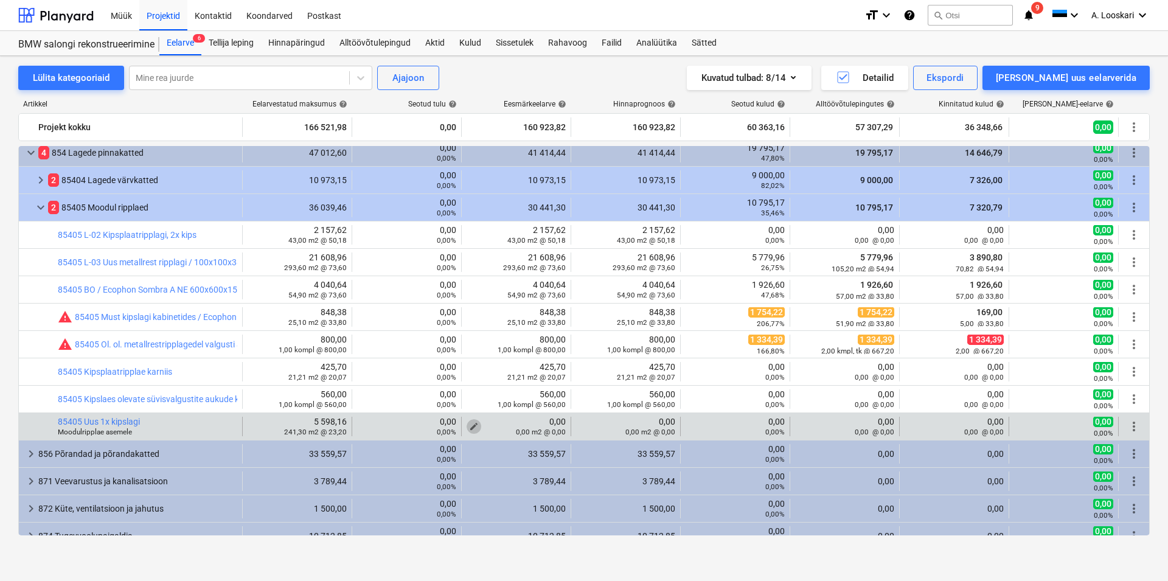
click at [469, 424] on span "edit" at bounding box center [474, 427] width 10 height 10
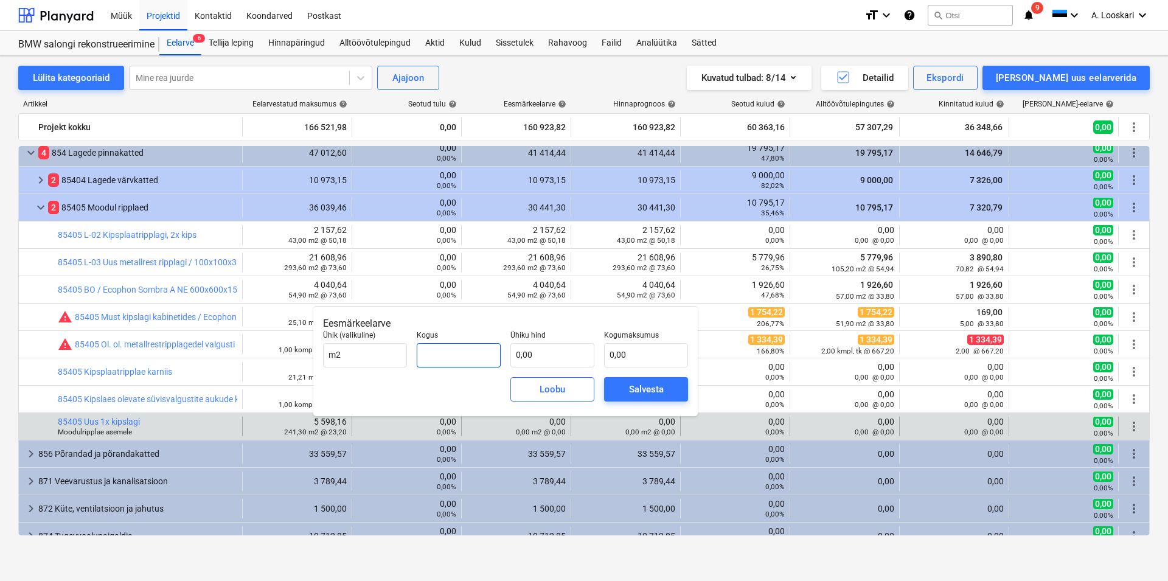
click at [445, 355] on input "text" at bounding box center [459, 355] width 84 height 24
type input "241,30"
click at [535, 350] on input "text" at bounding box center [553, 355] width 84 height 24
type input "2"
type input "482,60"
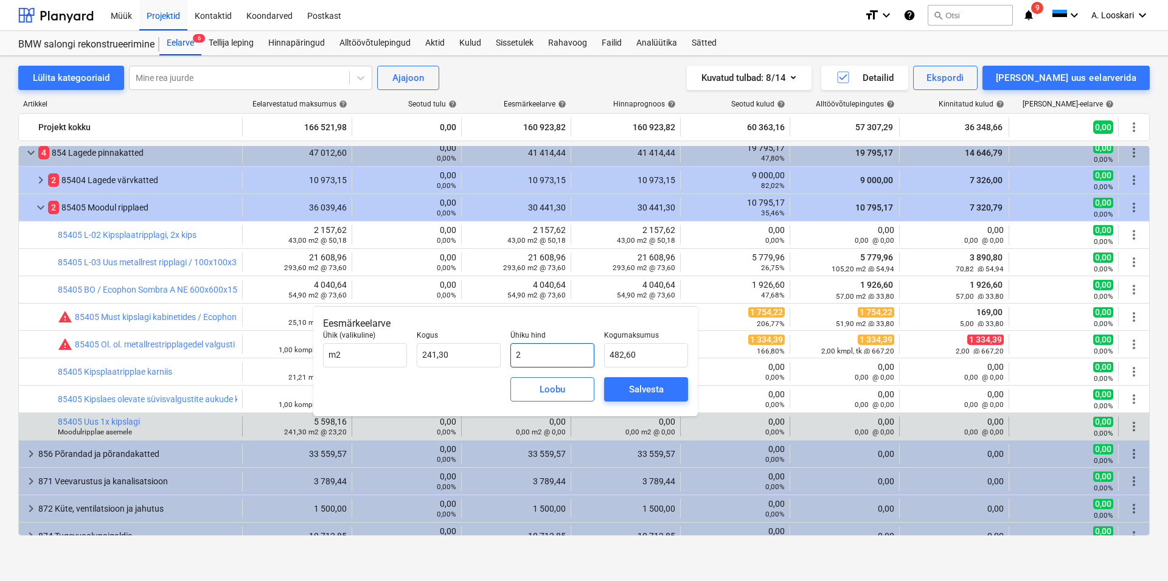
type input "23"
type input "5 549,90"
type input "23,2"
type input "5 598,16"
type input "23,20"
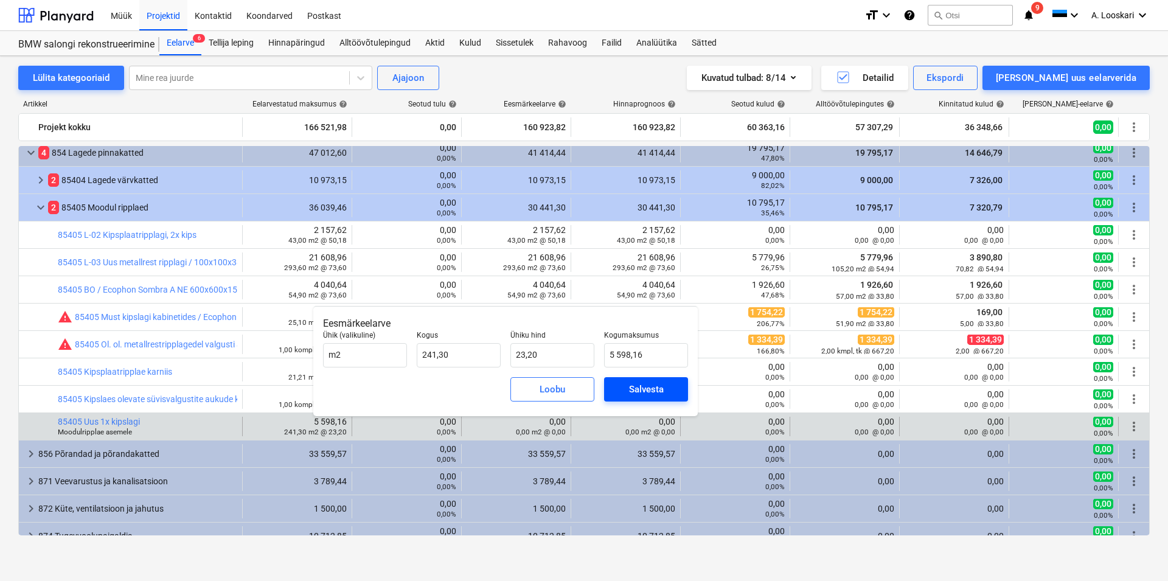
click at [640, 388] on div "Salvesta" at bounding box center [646, 390] width 35 height 16
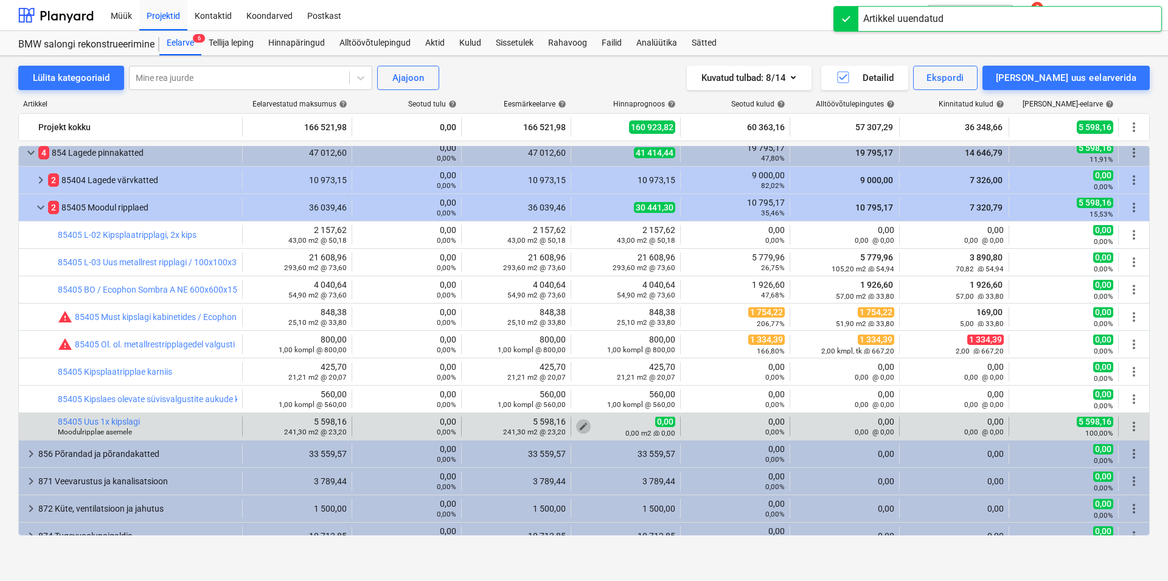
click at [579, 425] on span "edit" at bounding box center [584, 427] width 10 height 10
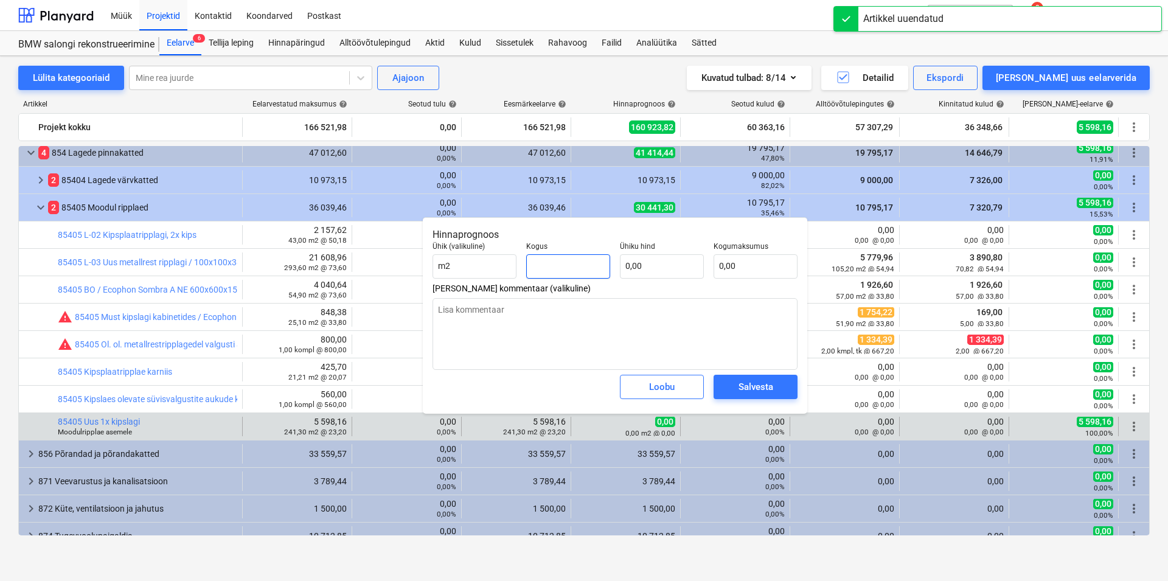
click at [573, 264] on input "text" at bounding box center [568, 266] width 84 height 24
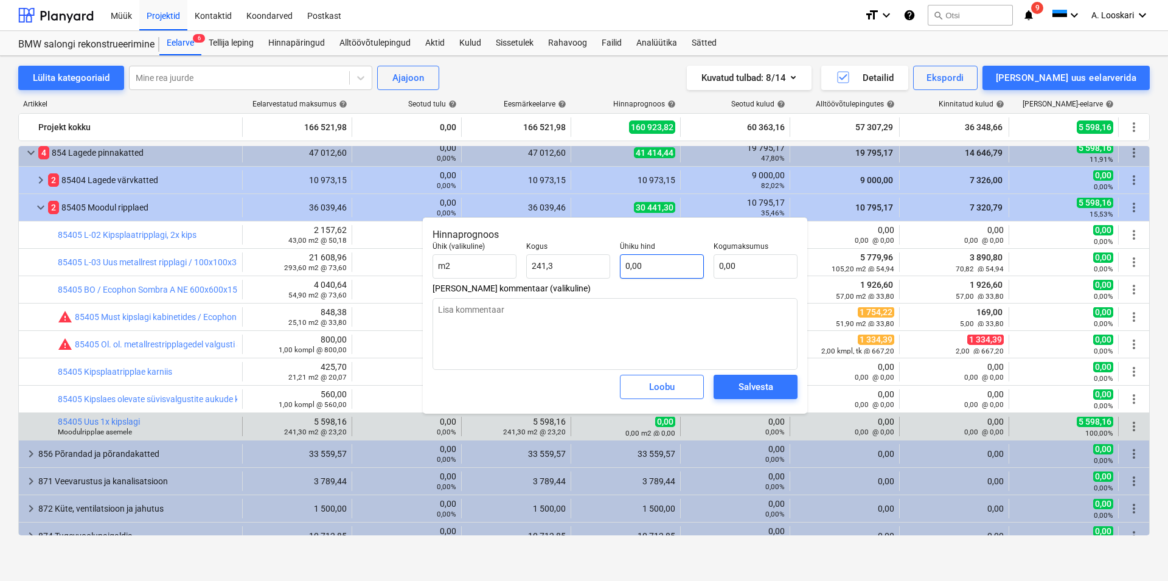
type input "241,30"
click at [661, 265] on input "text" at bounding box center [662, 266] width 84 height 24
type input "2"
type input "482,60"
type input "23"
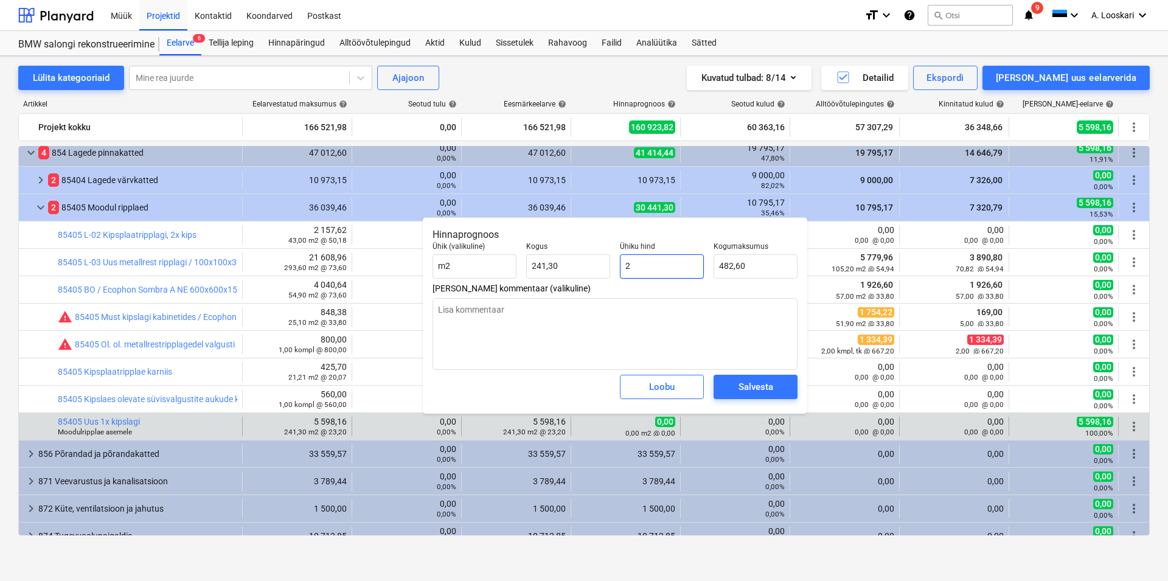
type input "5 549,90"
type input "23,3"
type input "5 622,29"
type input "23,30"
click at [760, 388] on div "Salvesta" at bounding box center [756, 387] width 35 height 16
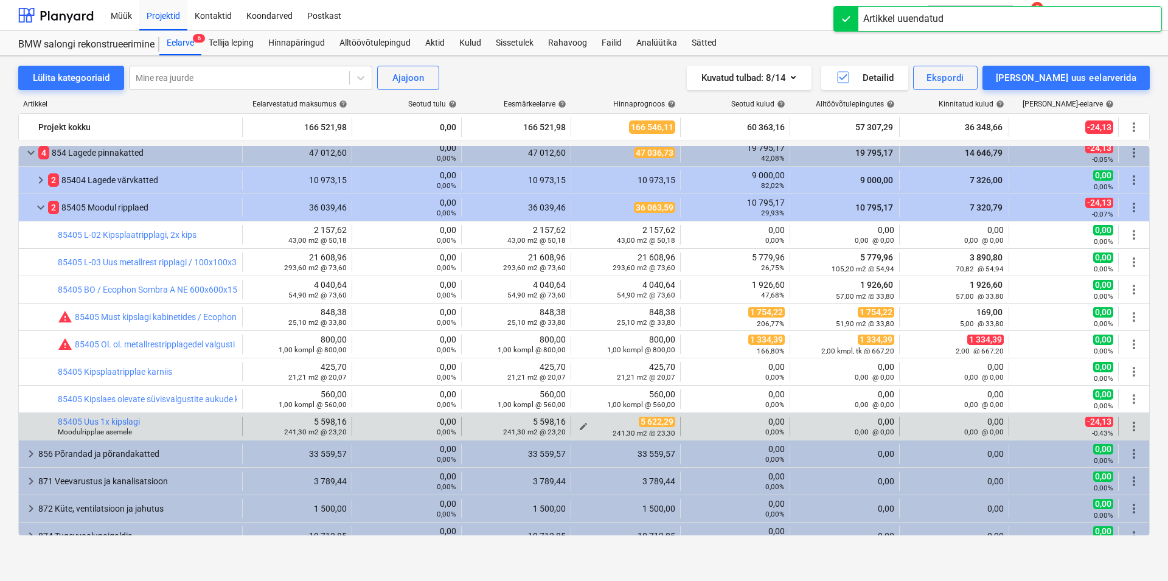
click at [579, 424] on span "edit" at bounding box center [584, 427] width 10 height 10
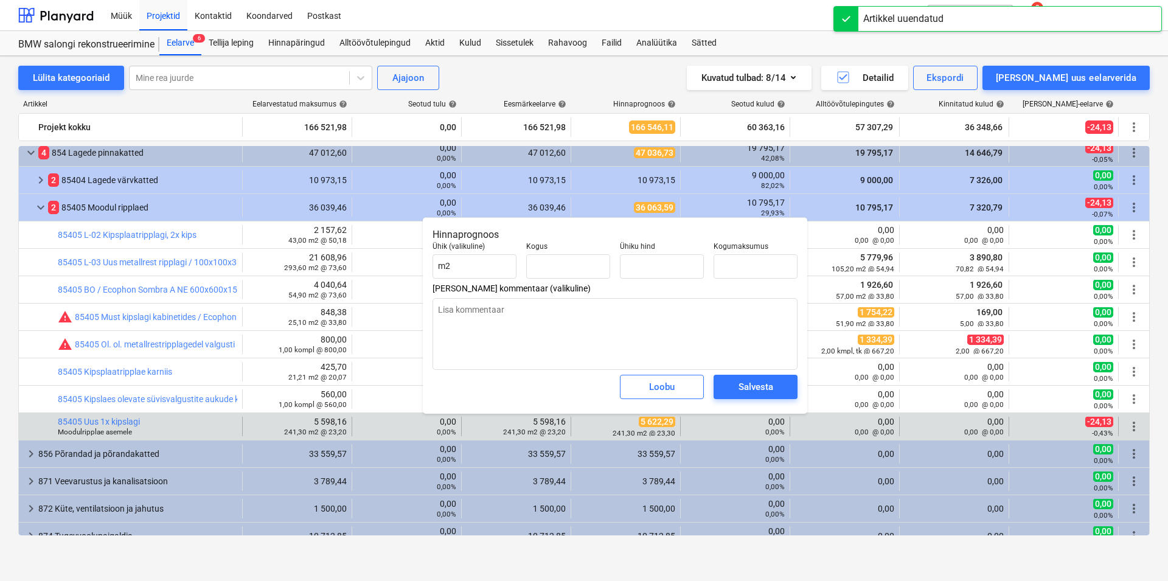
type input "241,30"
type input "23,30"
type input "5 622,29"
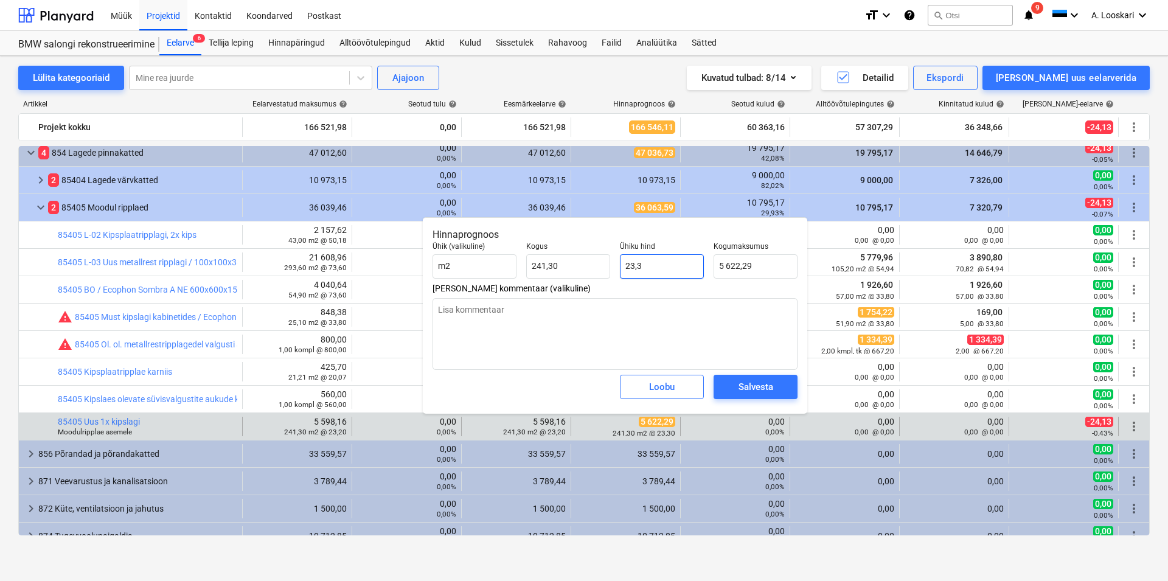
click at [654, 265] on input "23,3" at bounding box center [662, 266] width 84 height 24
type input "23,"
type input "5 549,90"
type input "23,2"
type input "5 598,16"
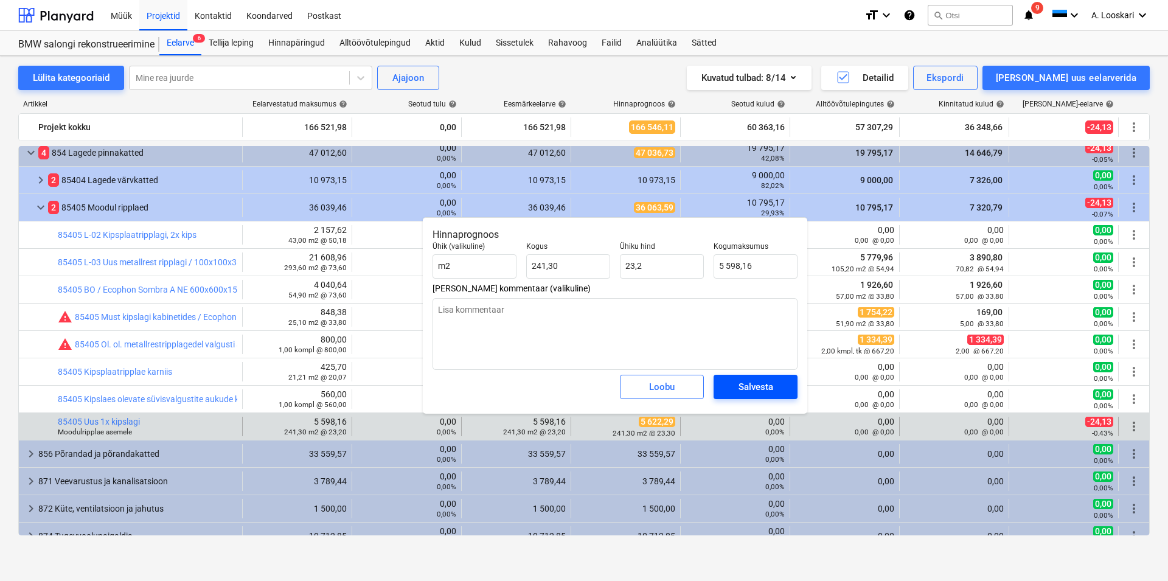
type input "23,20"
click at [764, 392] on div "Salvesta" at bounding box center [756, 387] width 35 height 16
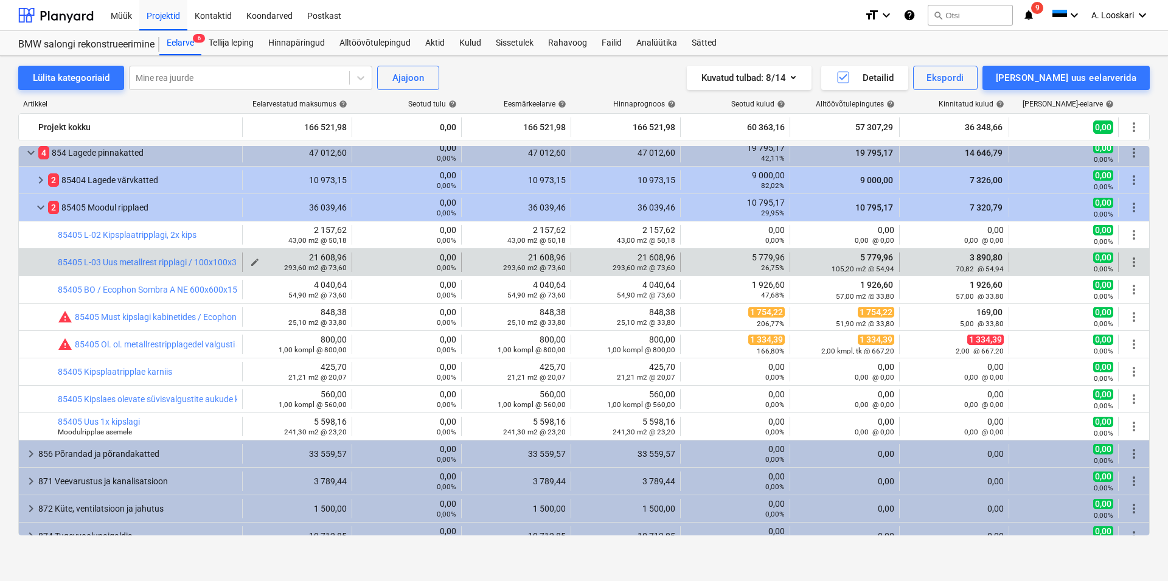
click at [250, 260] on span "edit" at bounding box center [255, 262] width 10 height 10
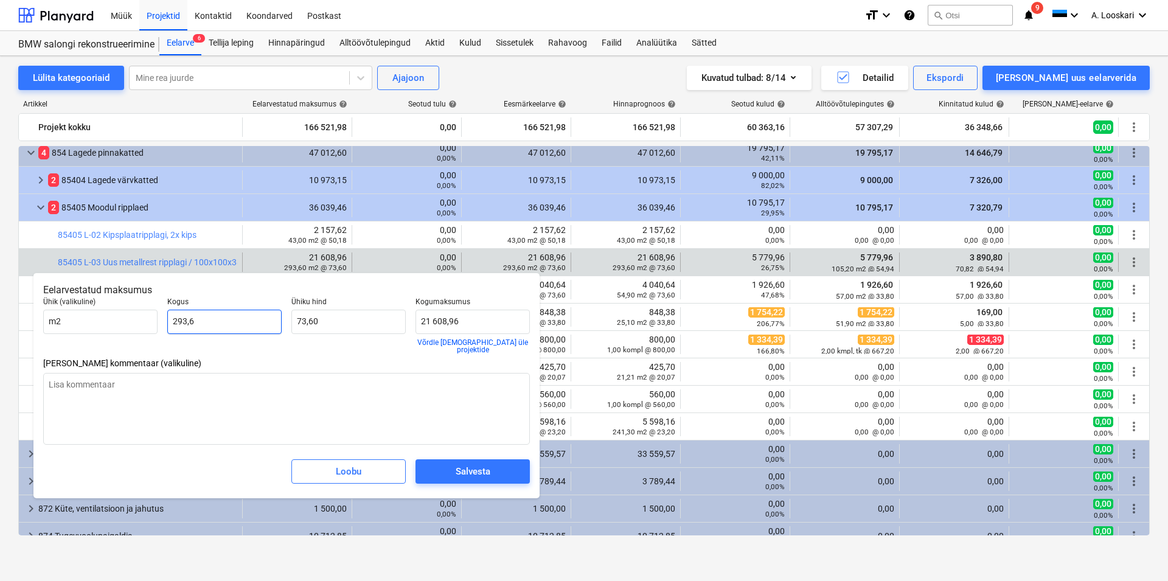
drag, startPoint x: 180, startPoint y: 319, endPoint x: 166, endPoint y: 319, distance: 14.6
click at [167, 319] on input "293,6" at bounding box center [224, 322] width 114 height 24
type input "2"
type input "147,20"
type input "21"
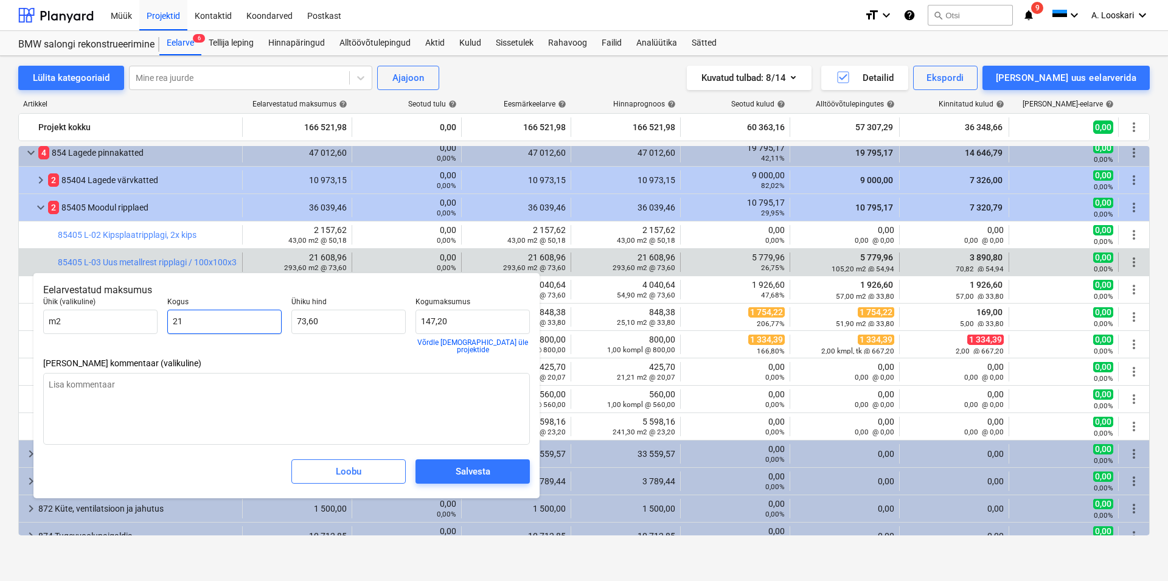
type input "1 545,60"
type input "217"
type input "15 971,20"
type input "217,5"
type input "16 008,00"
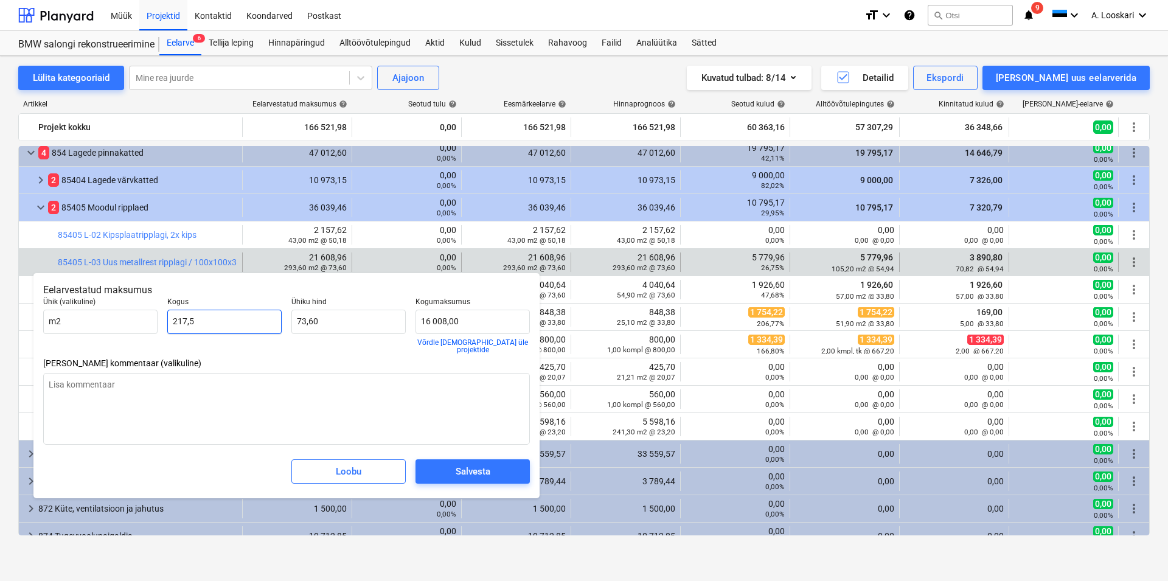
type input "217,53"
type input "16 010,21"
type input "217,538"
type input "16 010,80"
type input "217,54"
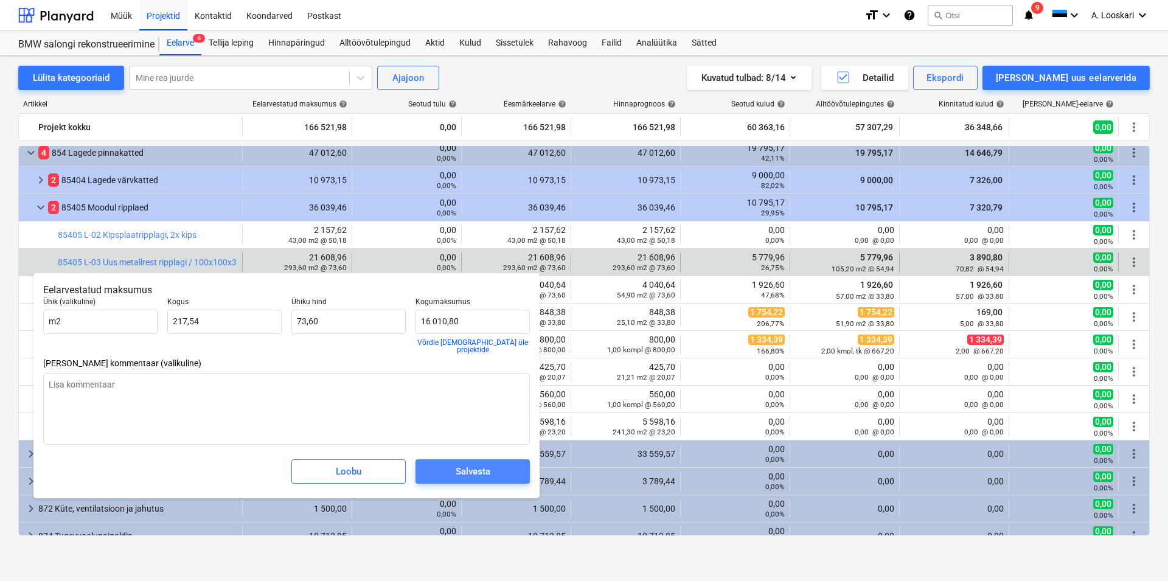
click at [480, 464] on div "Salvesta" at bounding box center [473, 472] width 35 height 16
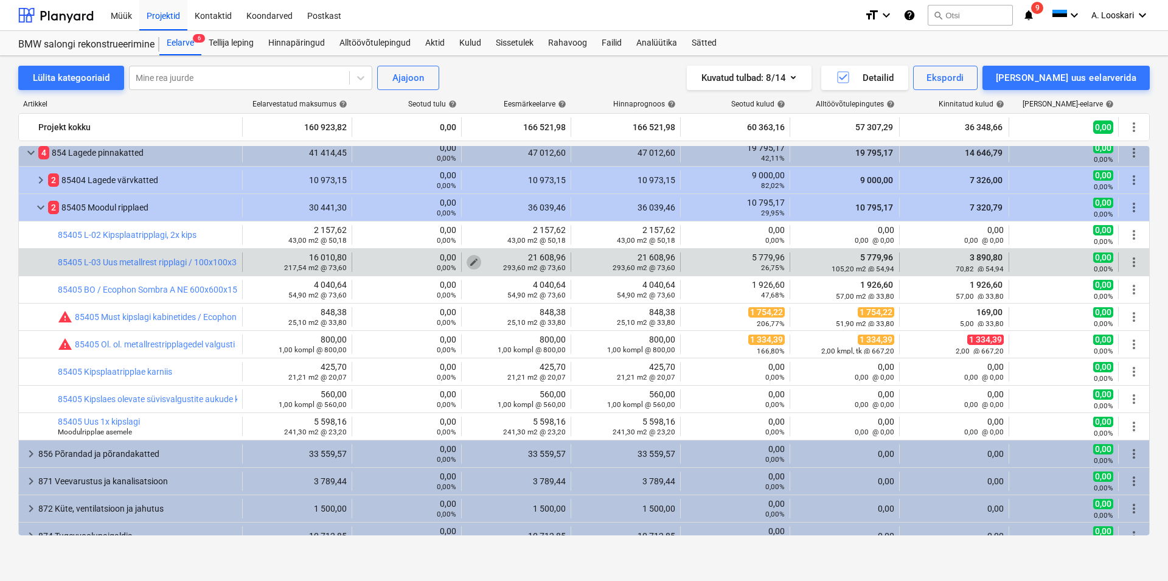
click at [469, 260] on span "edit" at bounding box center [474, 262] width 10 height 10
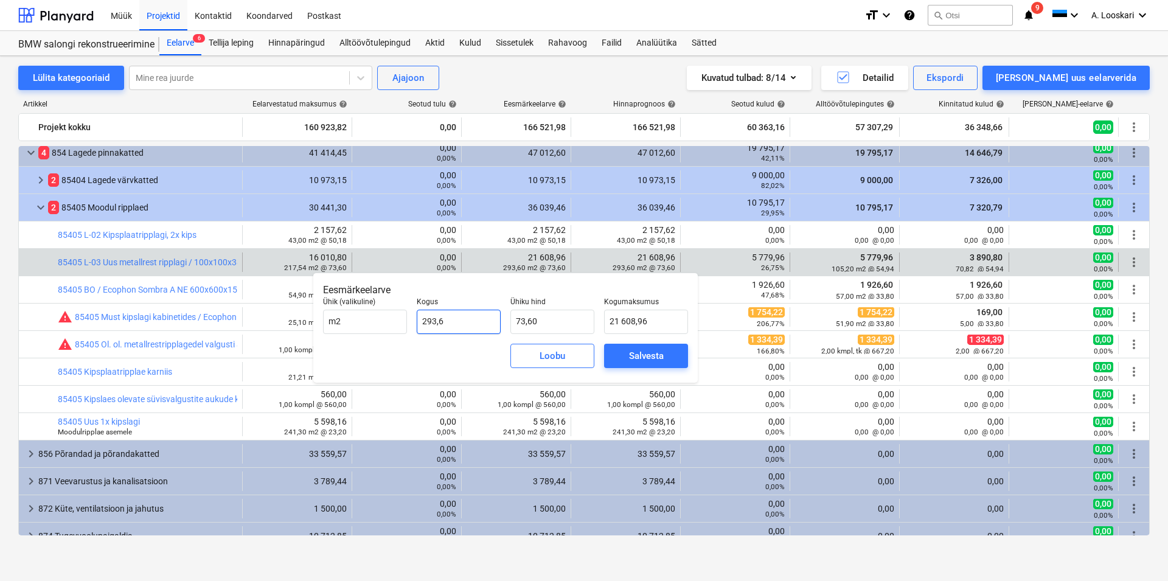
drag, startPoint x: 458, startPoint y: 318, endPoint x: 410, endPoint y: 317, distance: 48.7
click at [417, 317] on input "293,6" at bounding box center [459, 322] width 84 height 24
type input "2"
type input "147,20"
type input "21"
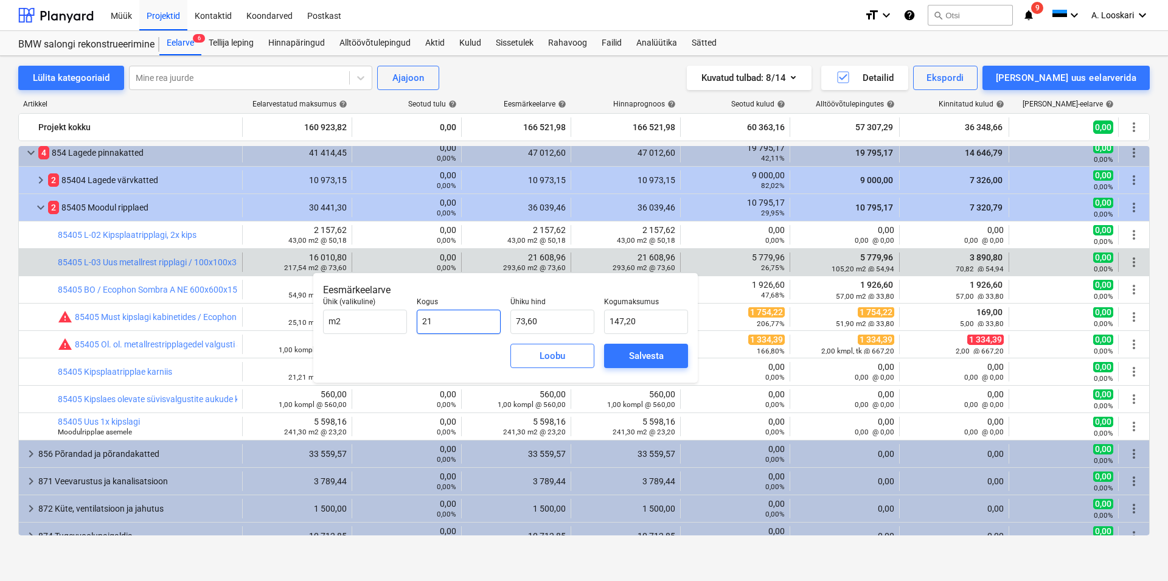
type input "1 545,60"
type input "217"
type input "15 971,20"
type input "217,5"
type input "16 008,00"
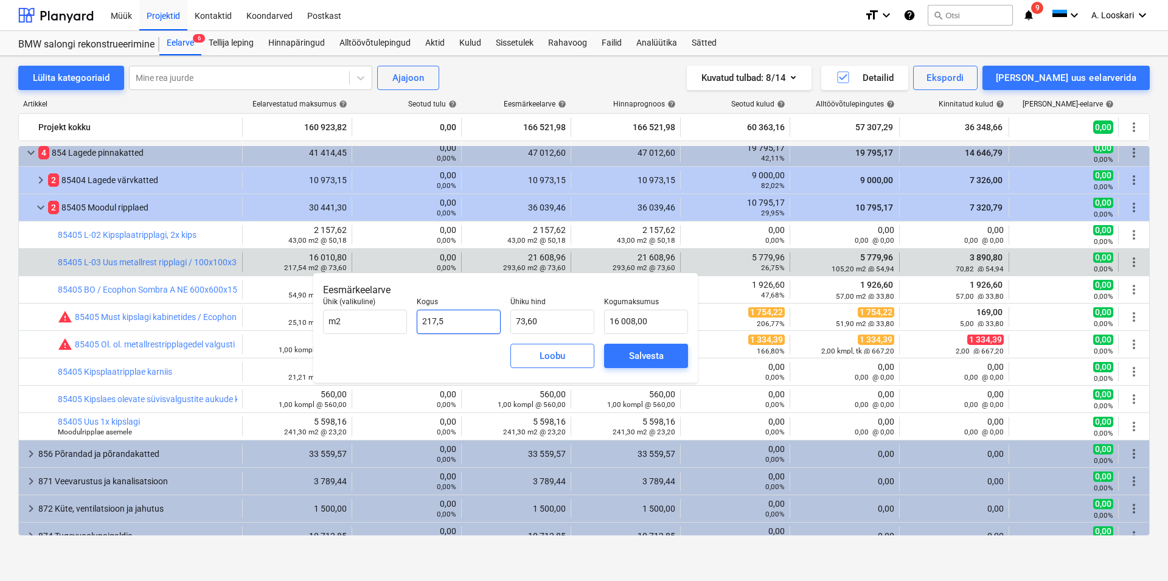
type input "217,53"
type input "16 010,21"
type input "217,538"
type input "16 010,80"
type input "217,54"
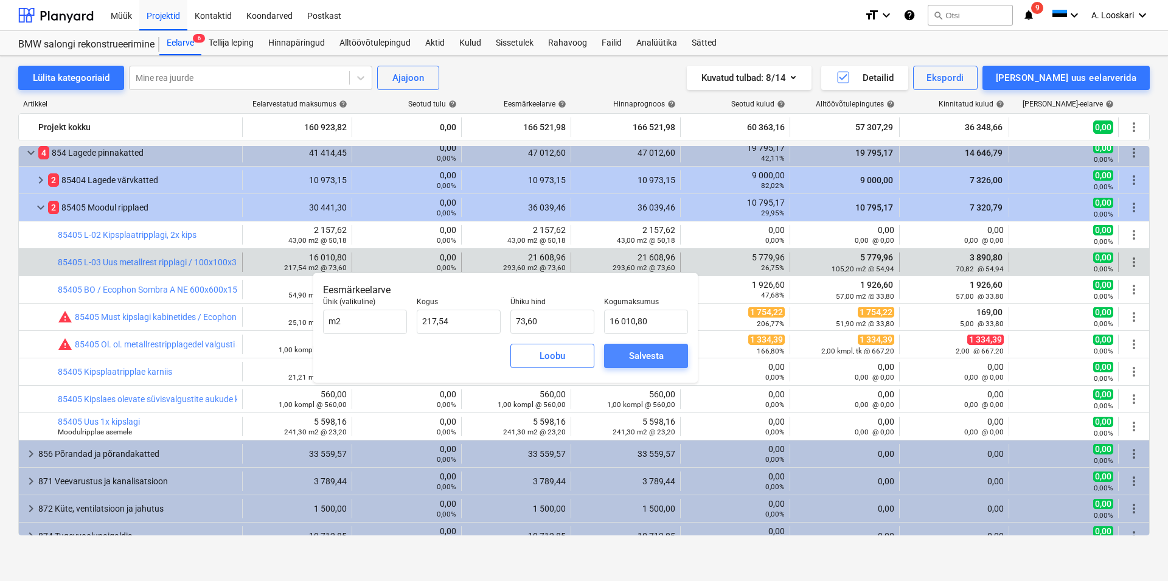
click at [644, 349] on div "Salvesta" at bounding box center [646, 356] width 35 height 16
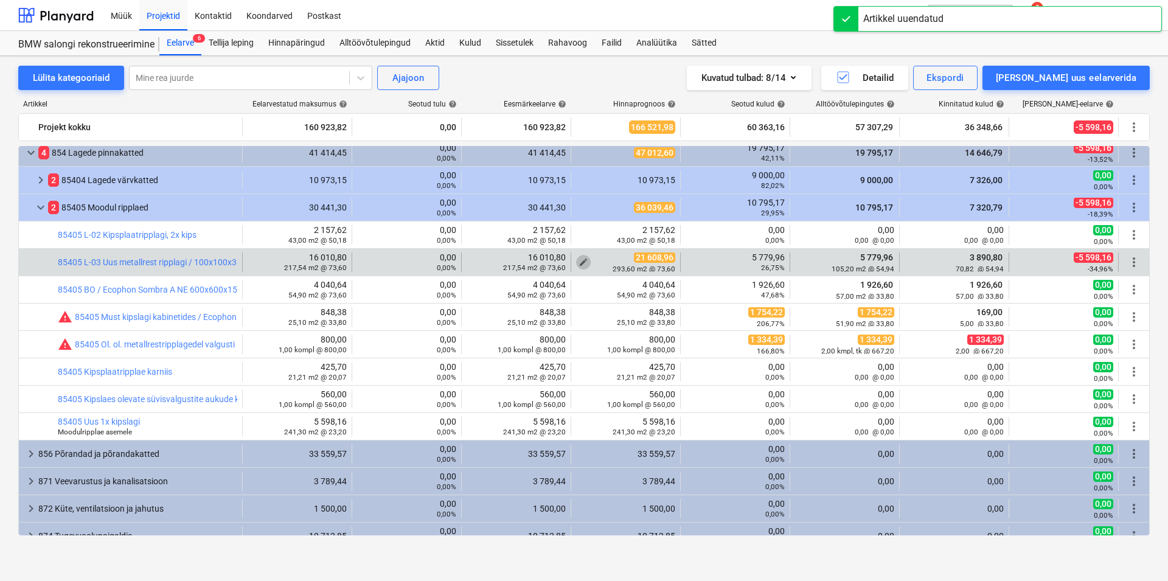
click at [579, 261] on span "edit" at bounding box center [584, 262] width 10 height 10
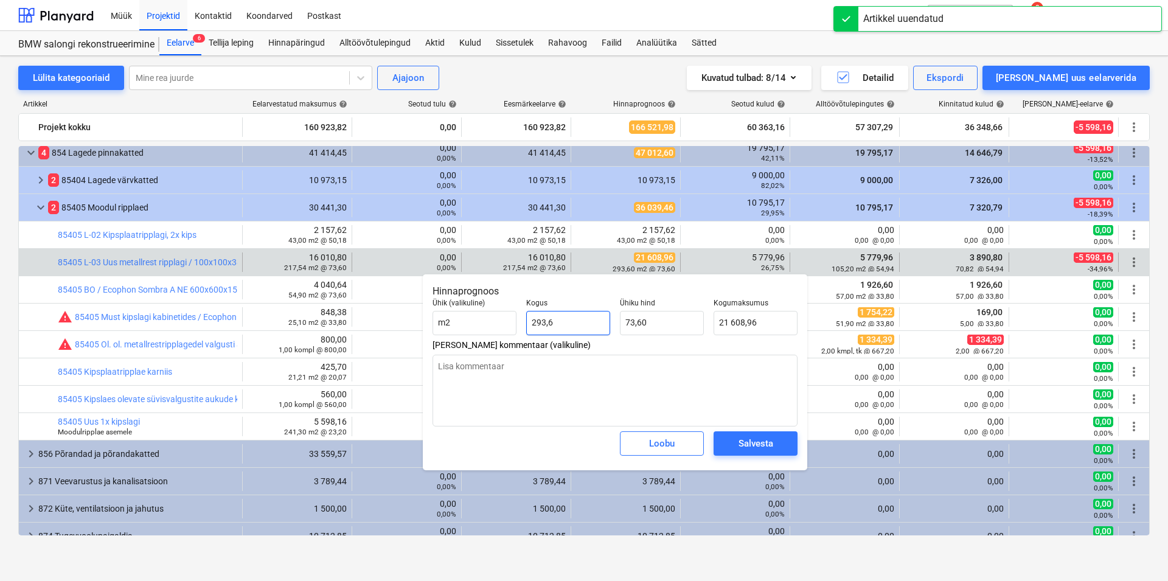
drag, startPoint x: 564, startPoint y: 323, endPoint x: 515, endPoint y: 319, distance: 48.8
click at [526, 319] on input "293,6" at bounding box center [568, 323] width 84 height 24
type input "2"
type input "147,20"
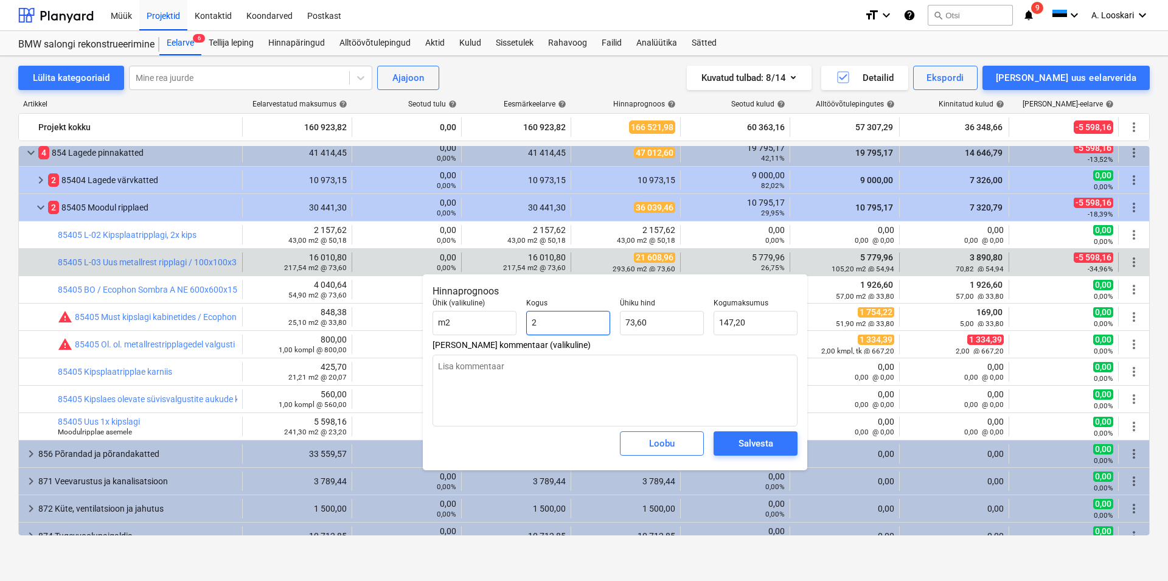
type input "21"
type input "1 545,60"
type input "217"
type input "15 971,20"
type input "217,5"
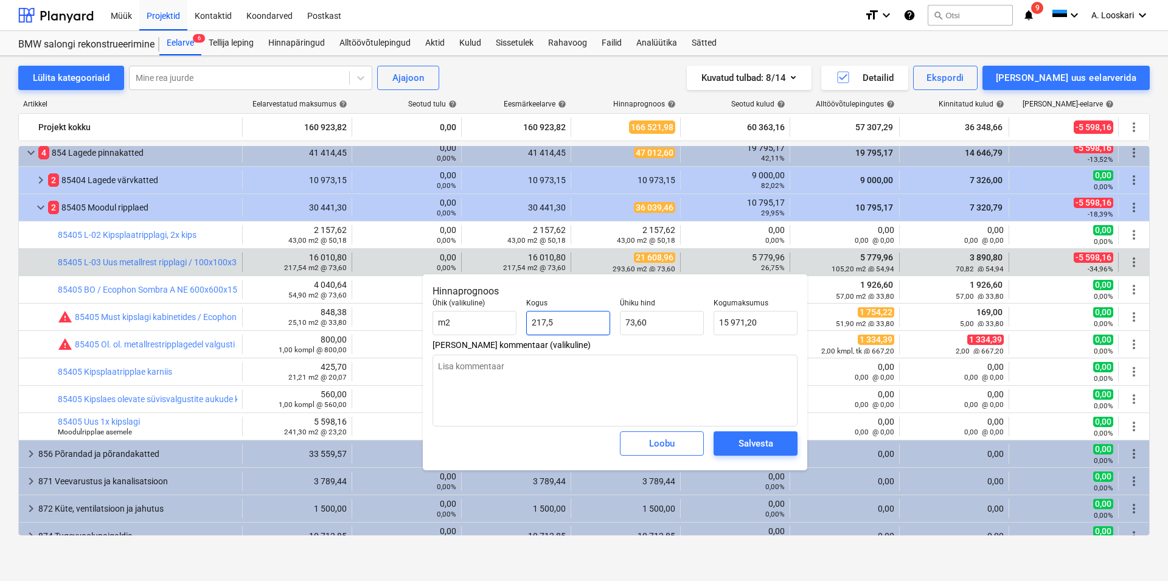
type input "16 008,00"
type input "217,53"
type input "16 010,21"
type input "217,538"
type input "16 010,80"
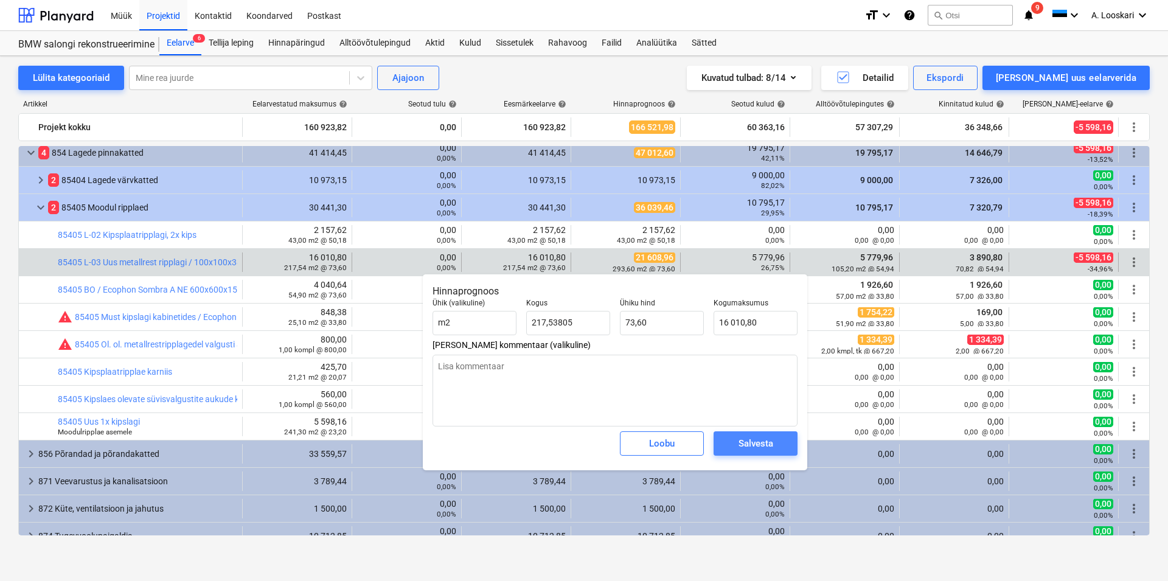
type input "217,54"
click at [744, 442] on div "Salvesta" at bounding box center [756, 444] width 35 height 16
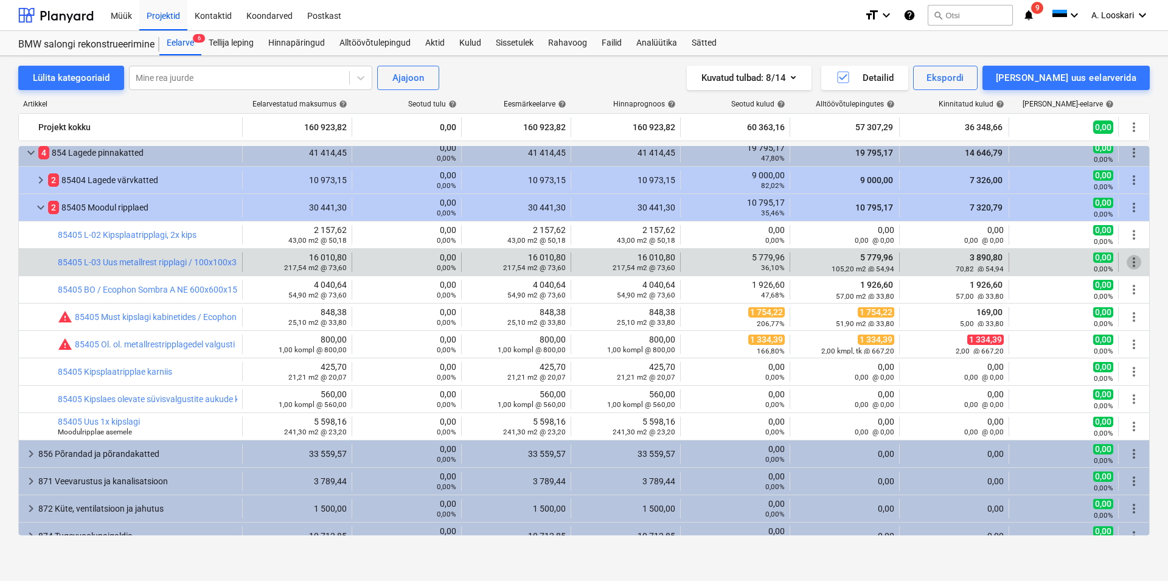
click at [1127, 260] on span "more_vert" at bounding box center [1134, 262] width 15 height 15
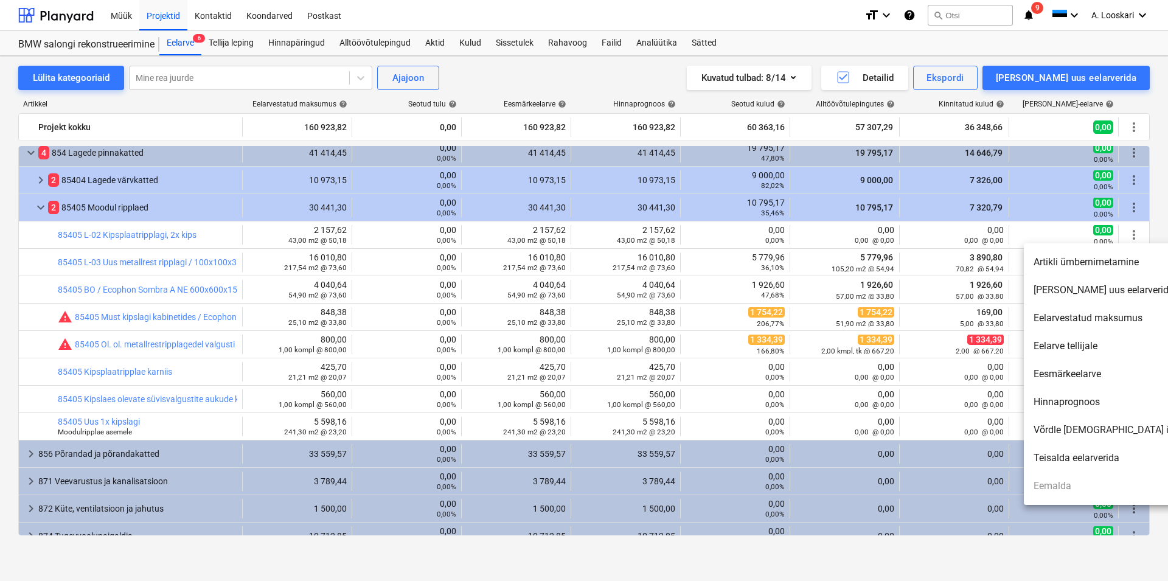
click at [1093, 260] on li "Artikli ümbernimetamine" at bounding box center [1128, 262] width 209 height 28
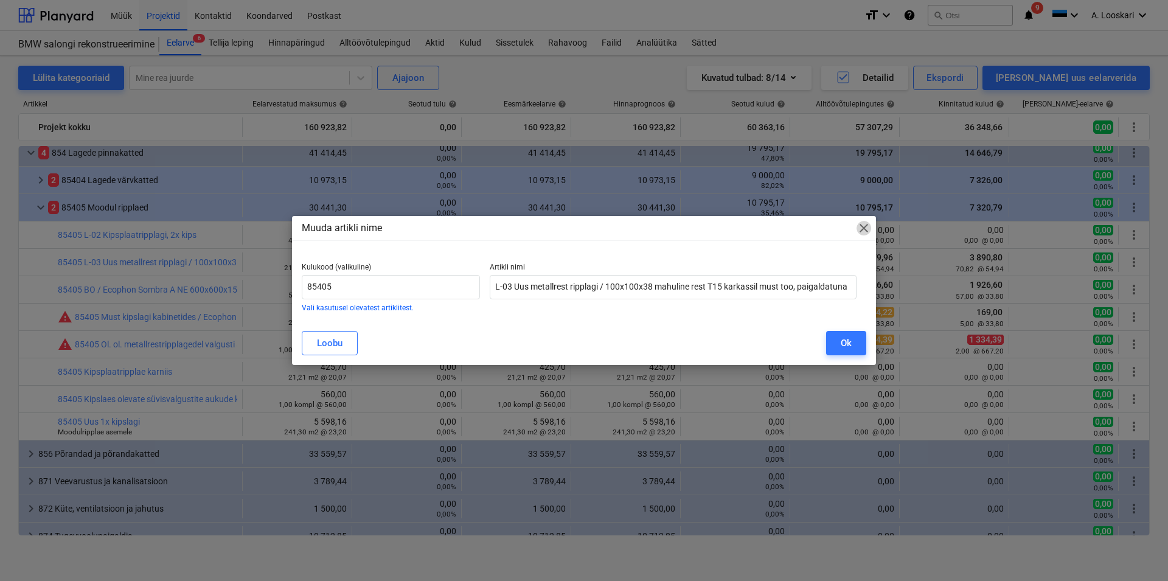
click at [864, 226] on span "close" at bounding box center [864, 228] width 15 height 15
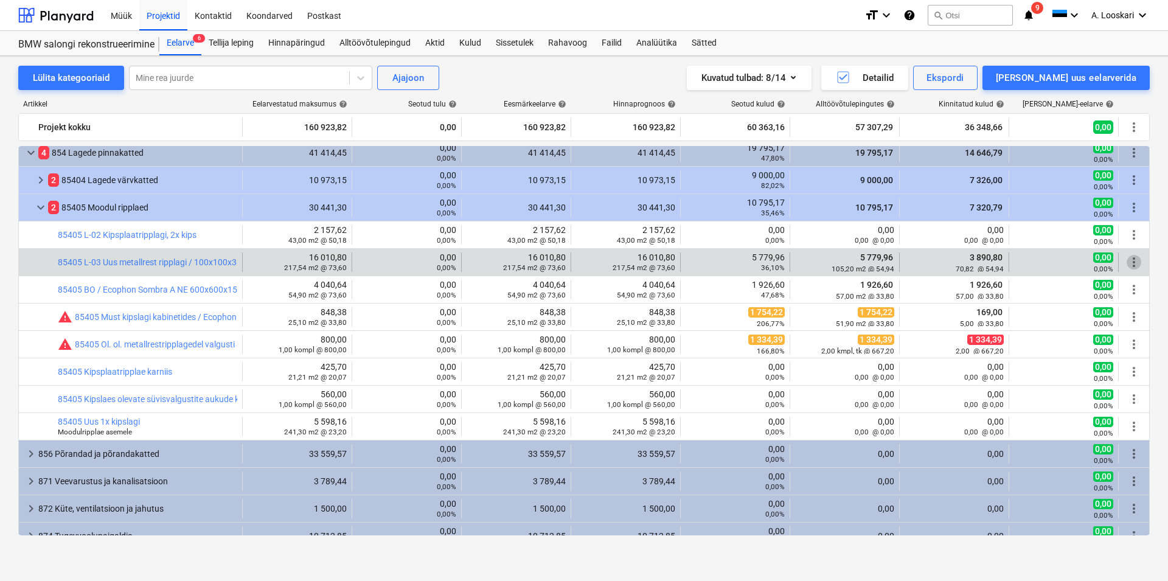
click at [1127, 261] on span "more_vert" at bounding box center [1134, 262] width 15 height 15
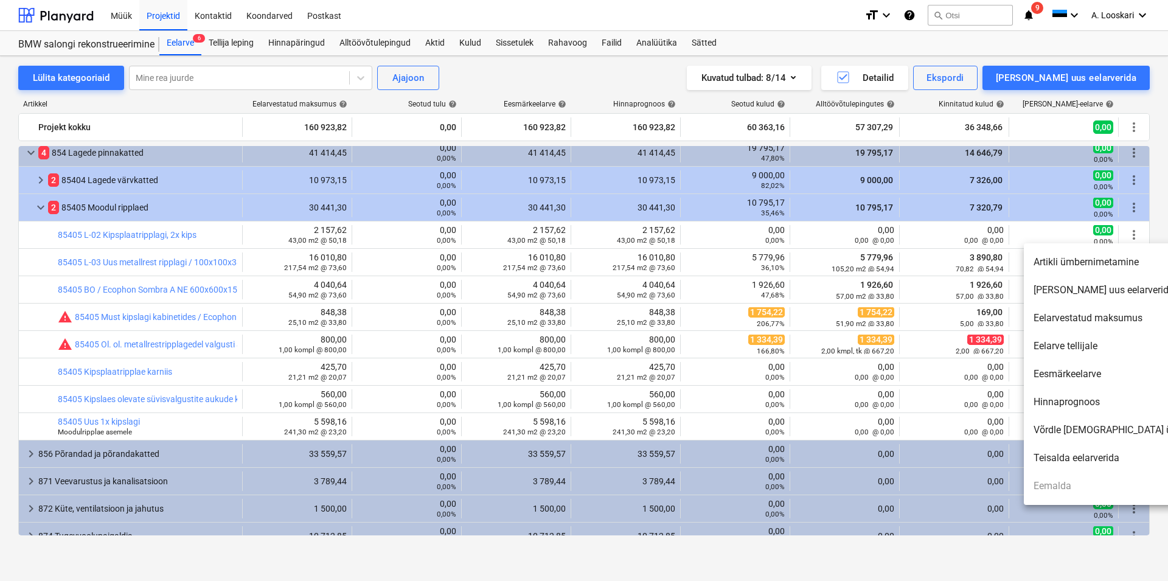
click at [394, 40] on div at bounding box center [584, 290] width 1168 height 581
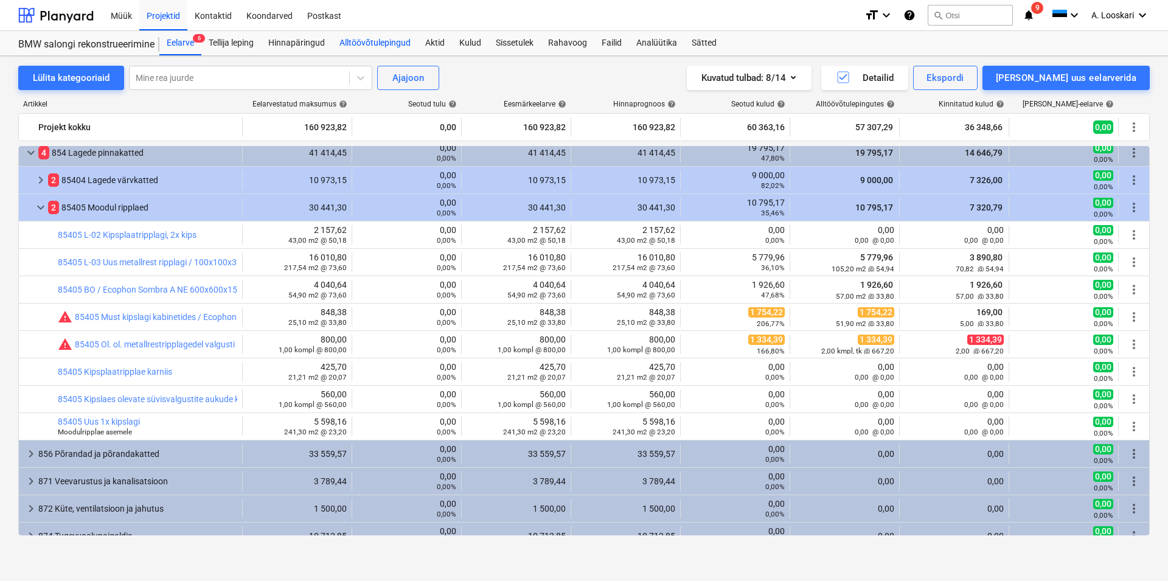
click at [384, 43] on div "Alltöövõtulepingud" at bounding box center [375, 43] width 86 height 24
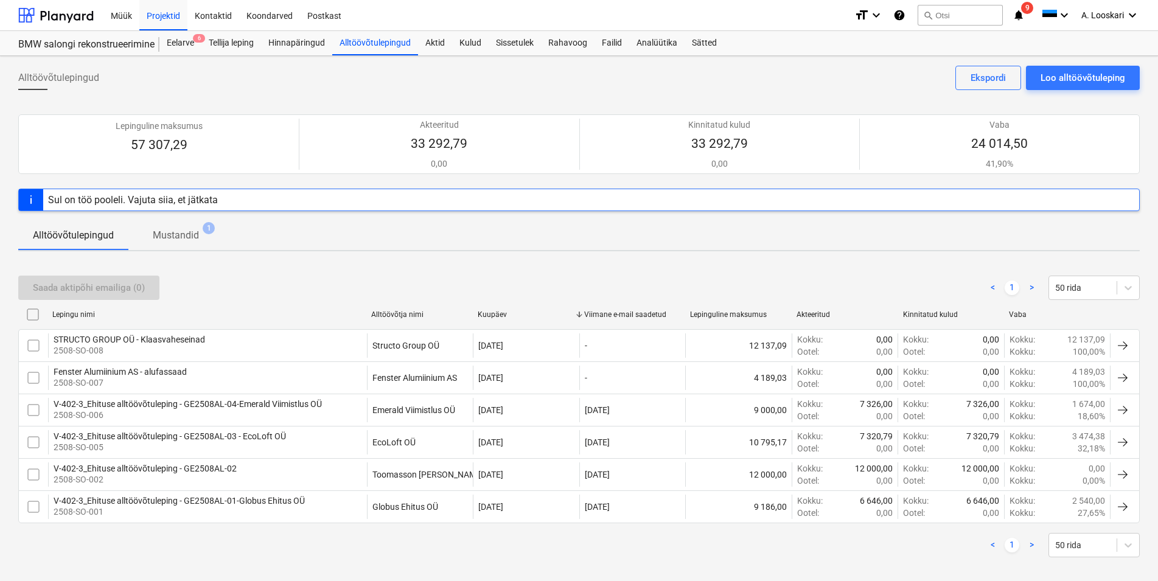
click at [178, 236] on p "Mustandid" at bounding box center [176, 235] width 46 height 15
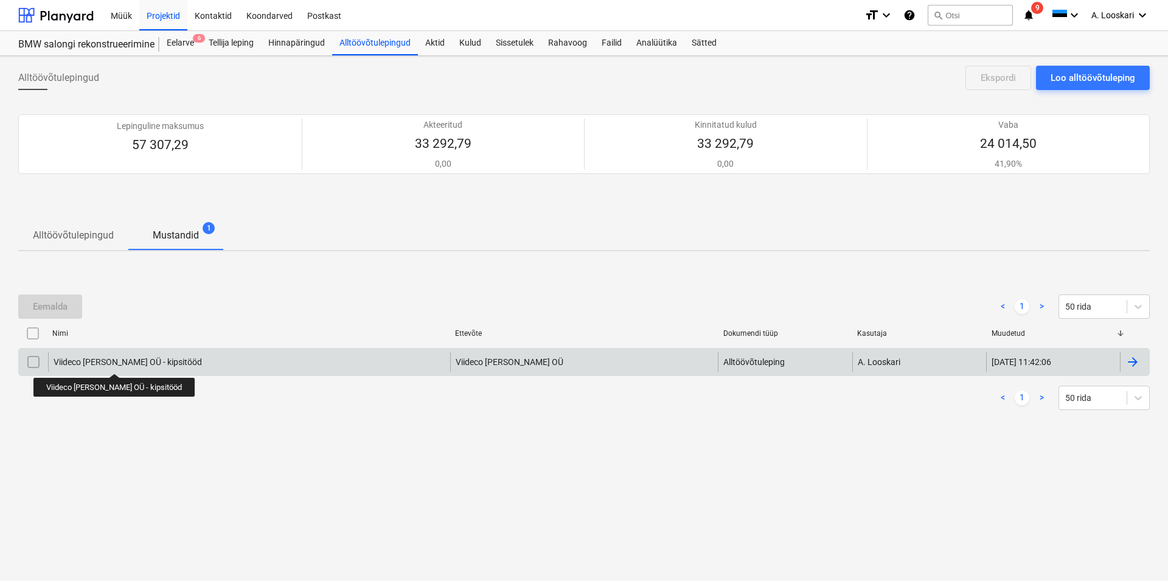
click at [97, 363] on div "Viideco [PERSON_NAME] OÜ - kipsitööd" at bounding box center [128, 362] width 148 height 10
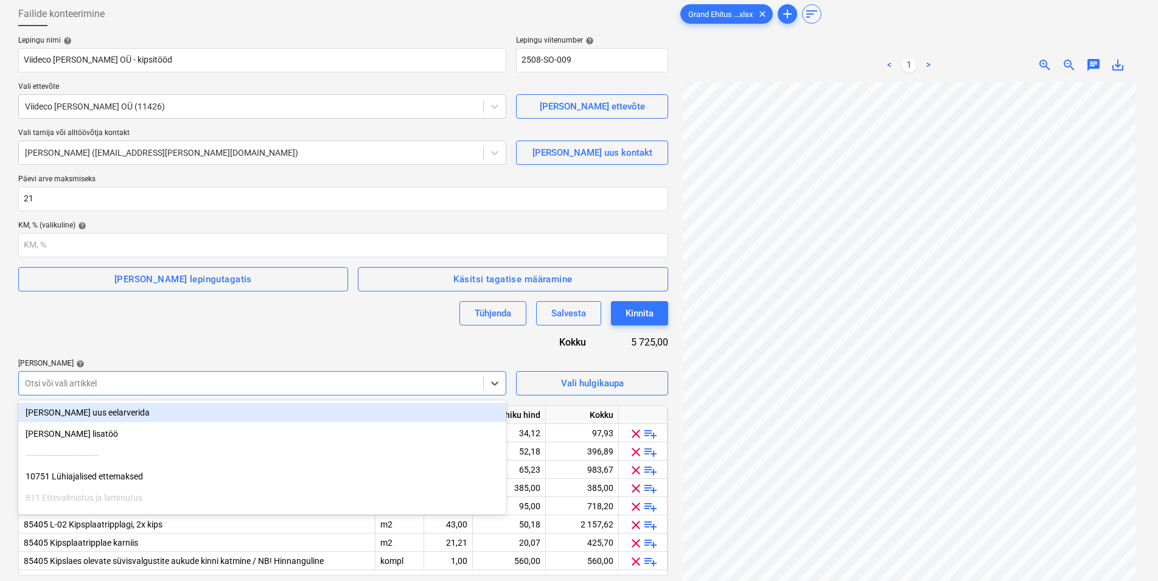
click at [114, 445] on body "Müük Projektid Kontaktid Koondarved Postkast format_size keyboard_arrow_down he…" at bounding box center [579, 226] width 1158 height 581
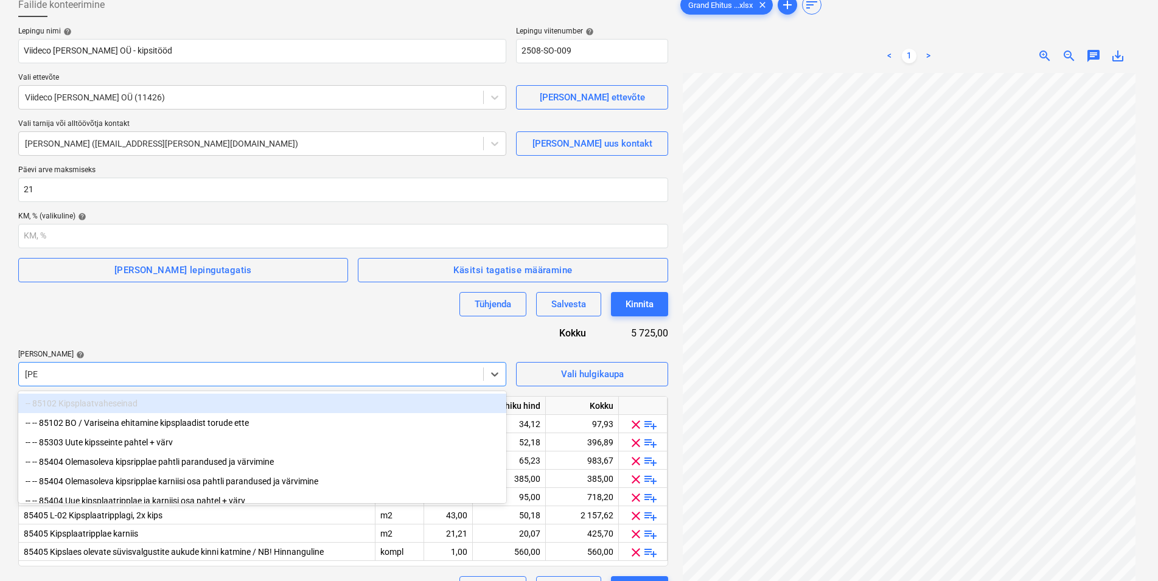
type input "kips"
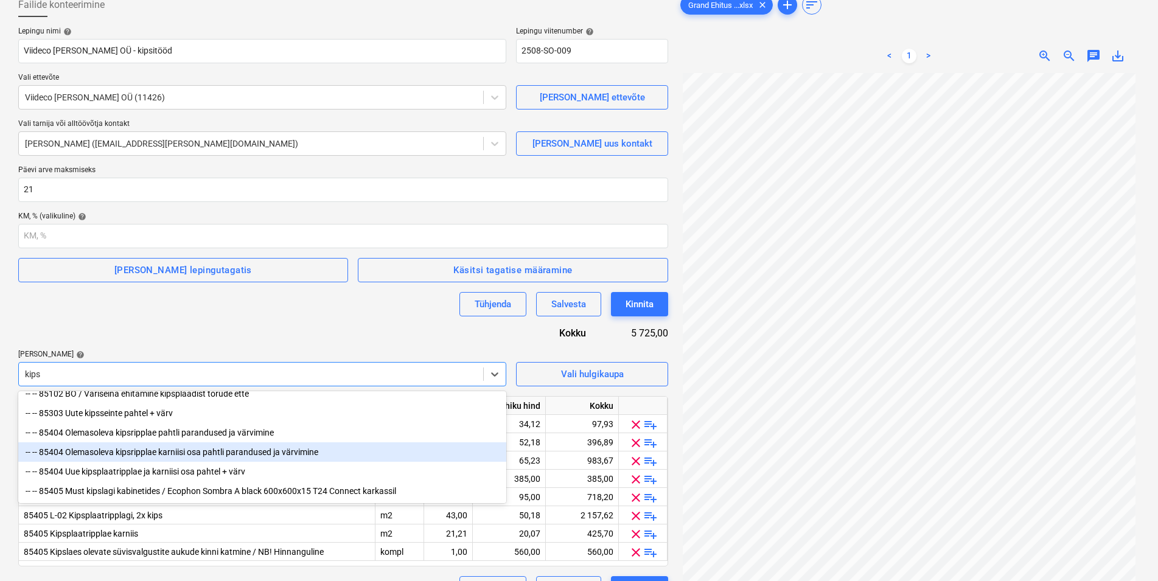
scroll to position [54, 0]
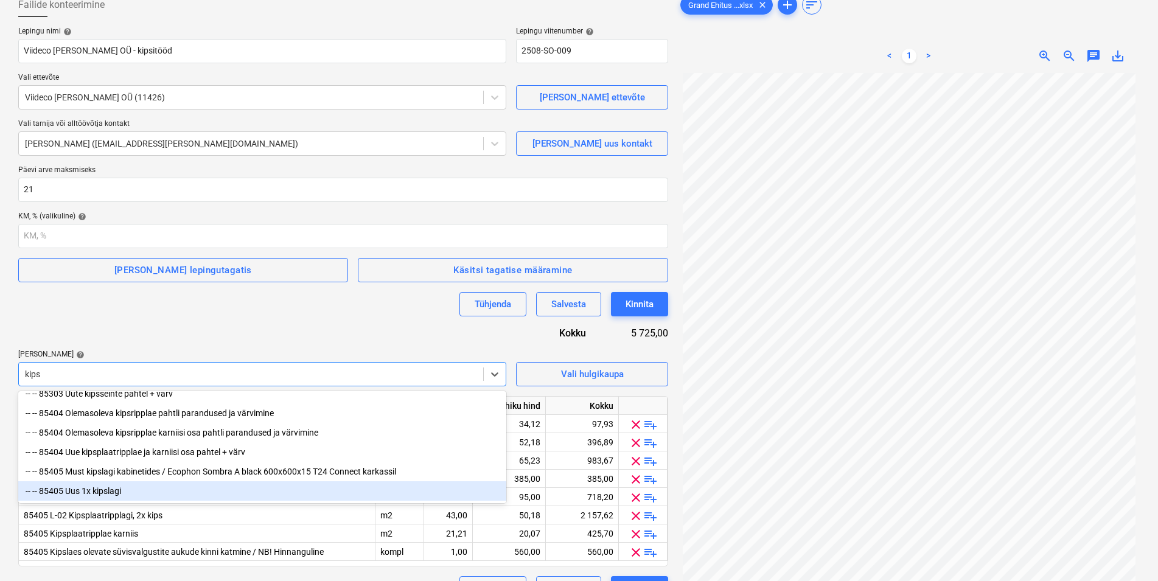
click at [106, 489] on div "-- -- 85405 Uus 1x kipslagi" at bounding box center [262, 490] width 488 height 19
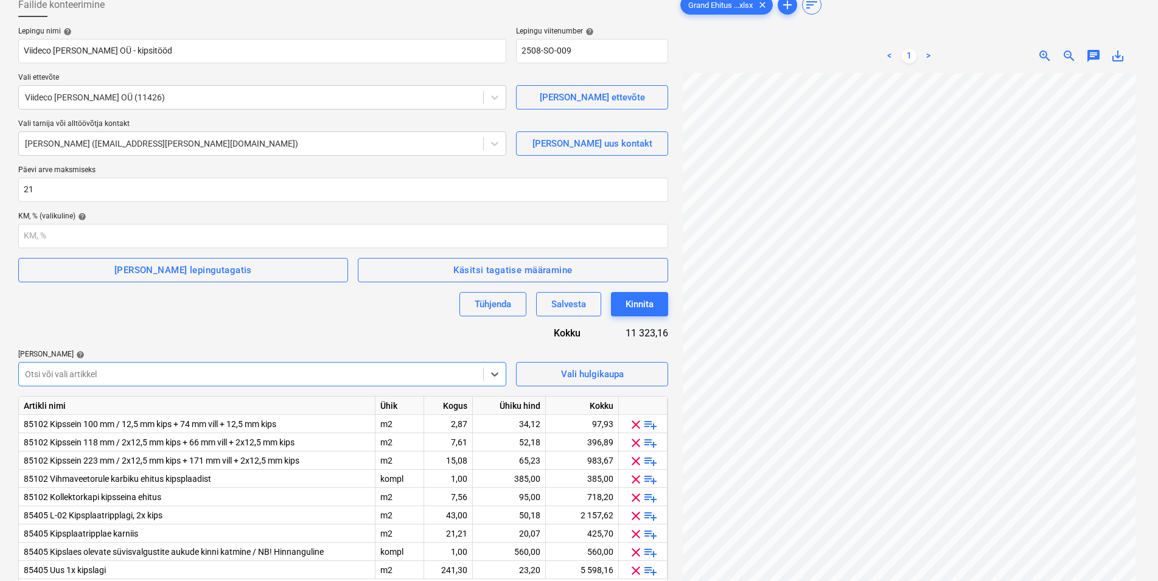
click at [111, 324] on div "Lepingu nimi help Viideco Grupp OÜ - kipsitööd Lepingu viitenumber help 2508-SO…" at bounding box center [343, 323] width 650 height 592
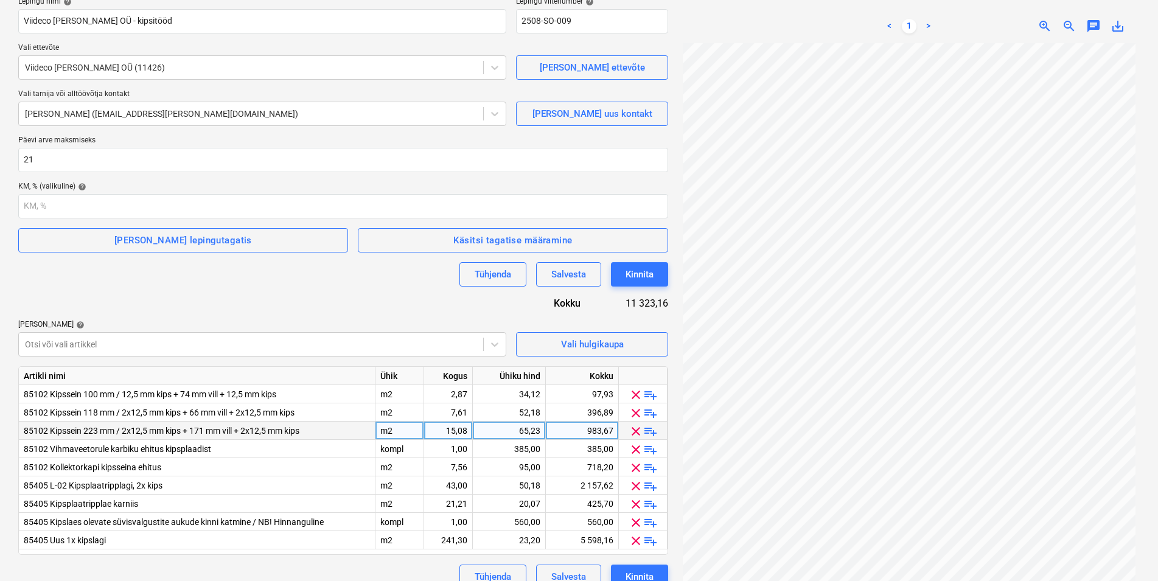
scroll to position [122, 0]
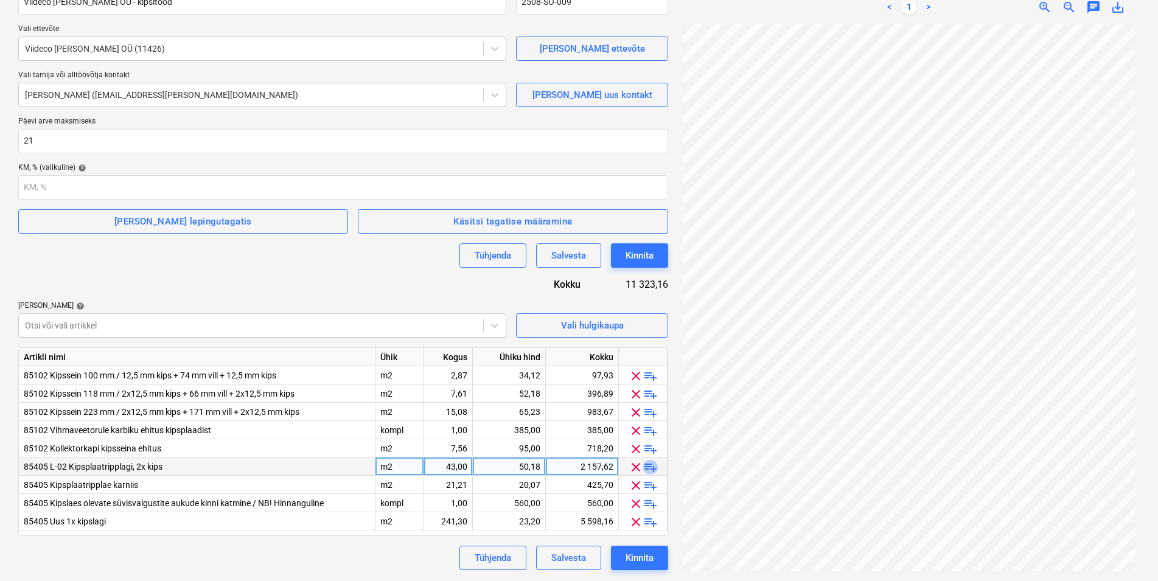
click at [655, 469] on span "playlist_add" at bounding box center [650, 467] width 15 height 15
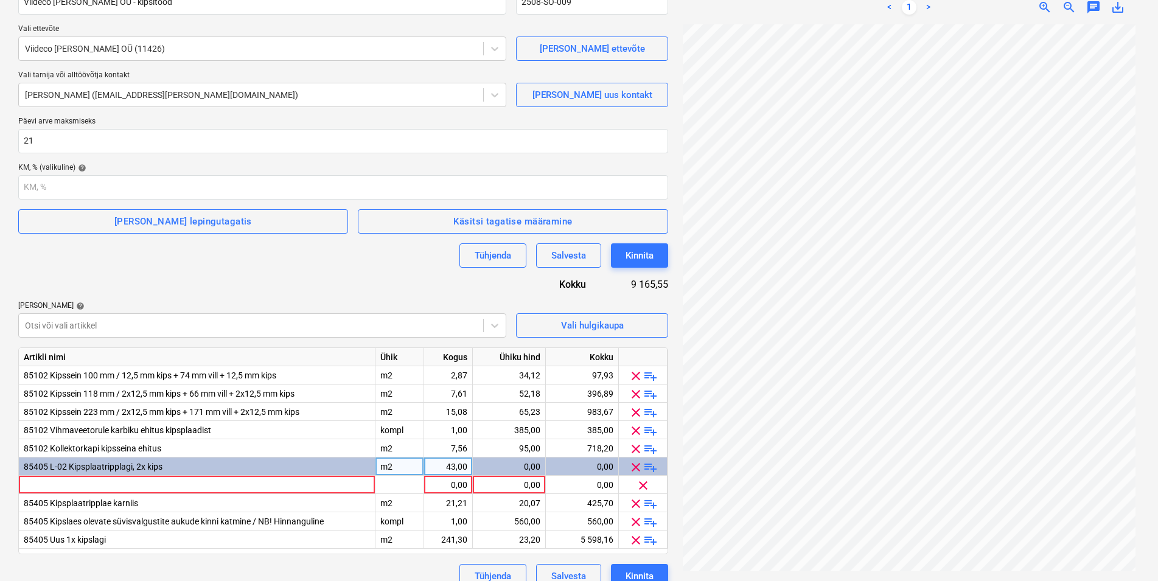
click at [293, 566] on div "Tühjenda Salvesta Kinnita" at bounding box center [343, 576] width 650 height 24
click at [643, 483] on span "clear" at bounding box center [643, 485] width 15 height 15
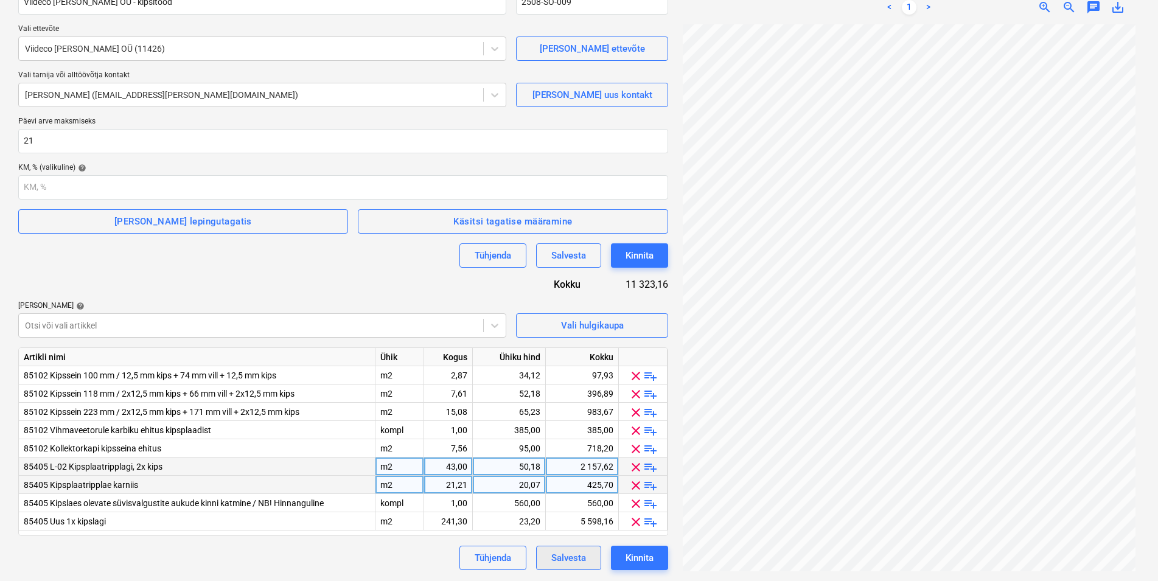
click at [571, 561] on div "Salvesta" at bounding box center [568, 558] width 35 height 16
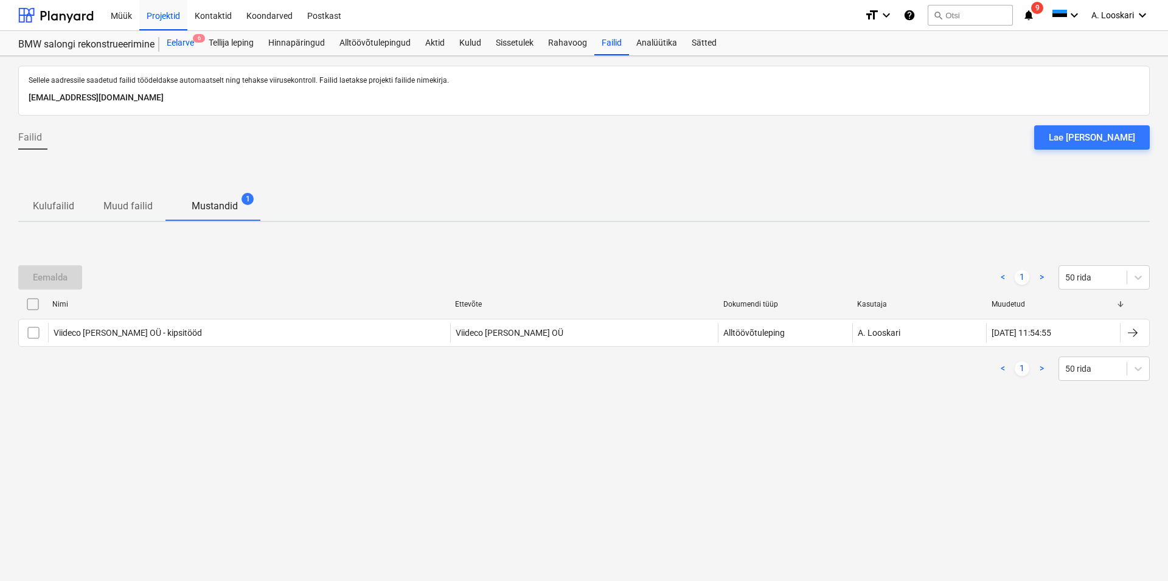
click at [184, 43] on div "Eelarve 6" at bounding box center [180, 43] width 42 height 24
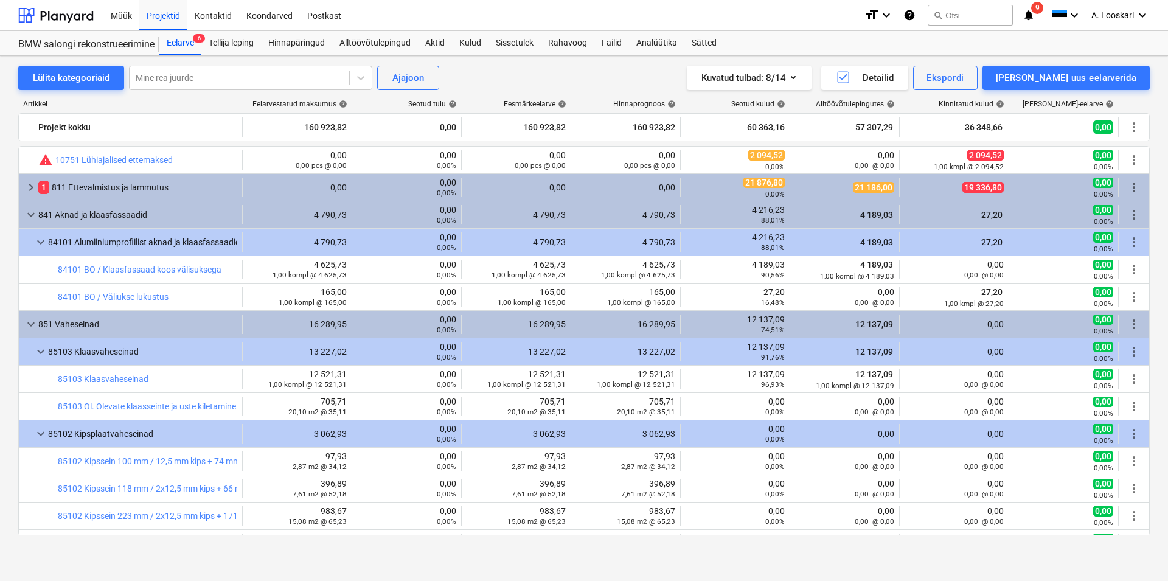
scroll to position [555, 0]
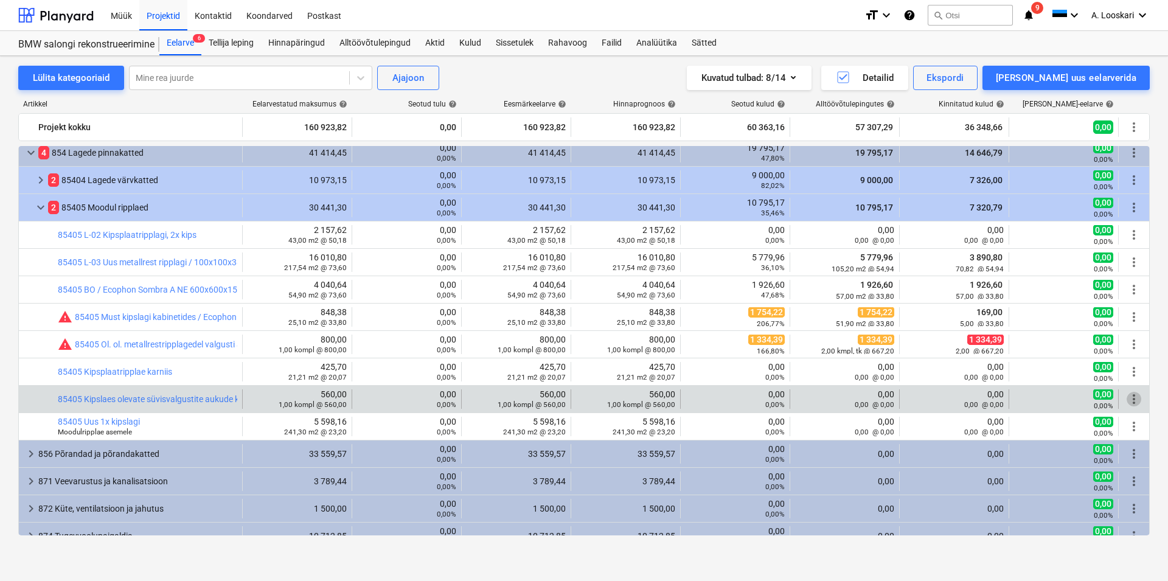
click at [1127, 399] on span "more_vert" at bounding box center [1134, 399] width 15 height 15
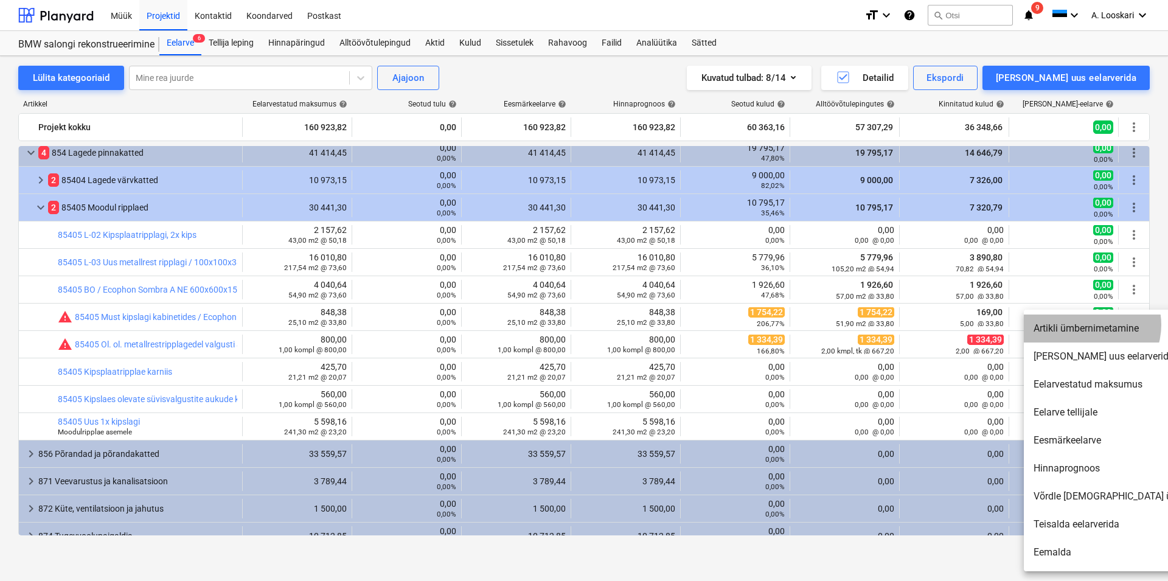
click at [1090, 325] on li "Artikli ümbernimetamine" at bounding box center [1128, 329] width 209 height 28
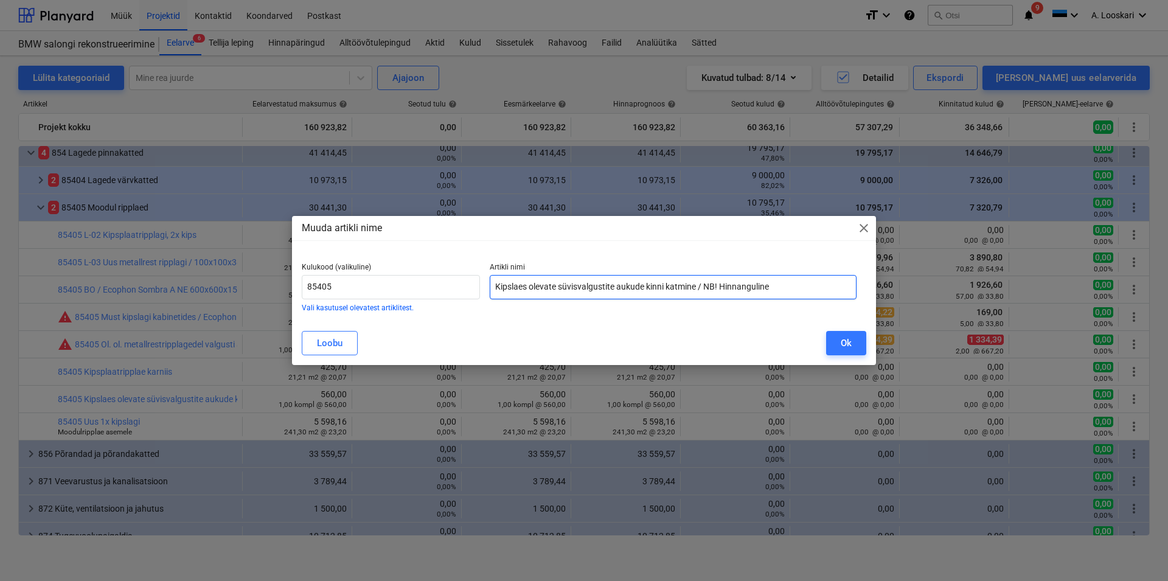
drag, startPoint x: 778, startPoint y: 284, endPoint x: 699, endPoint y: 287, distance: 79.8
click at [699, 287] on input "Kipslaes olevate süvisvalgustite aukude kinni katmine / NB! Hinnanguline" at bounding box center [673, 287] width 367 height 24
click at [530, 282] on input "Kipslaes olevate süvisvalgustite aukude kinni katmine" at bounding box center [673, 287] width 367 height 24
click at [851, 340] on div "Ok" at bounding box center [846, 343] width 11 height 16
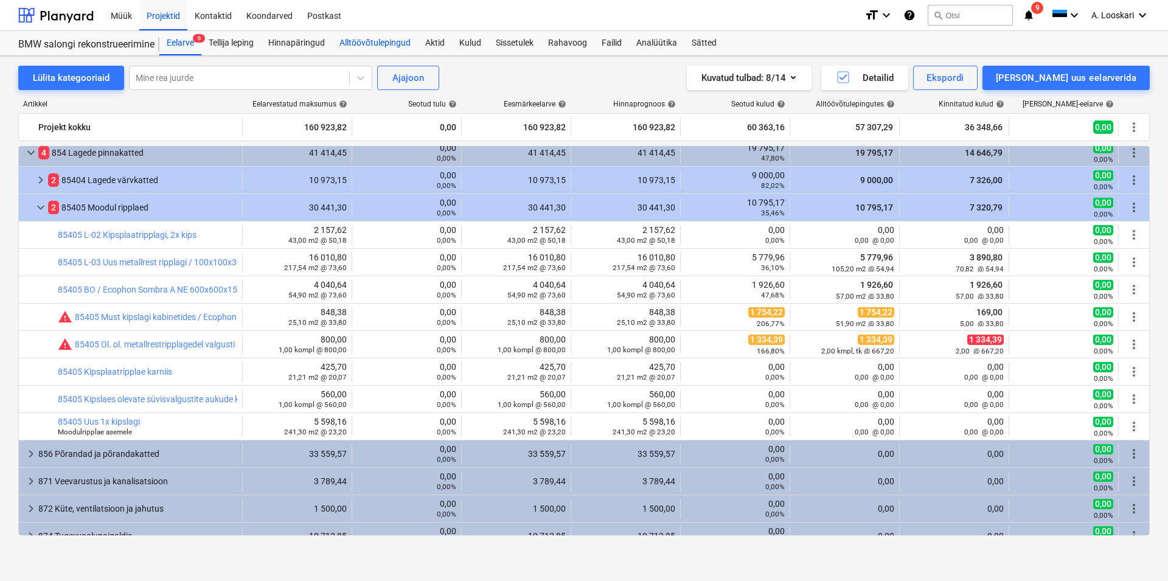
click at [402, 40] on div "Alltöövõtulepingud" at bounding box center [375, 43] width 86 height 24
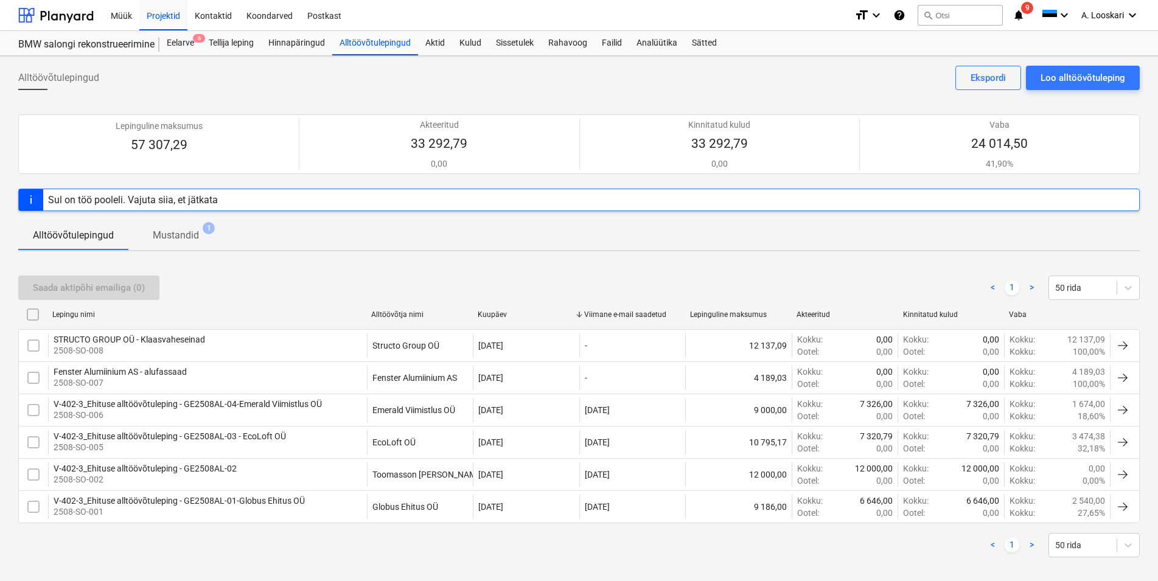
click at [195, 238] on p "Mustandid" at bounding box center [176, 235] width 46 height 15
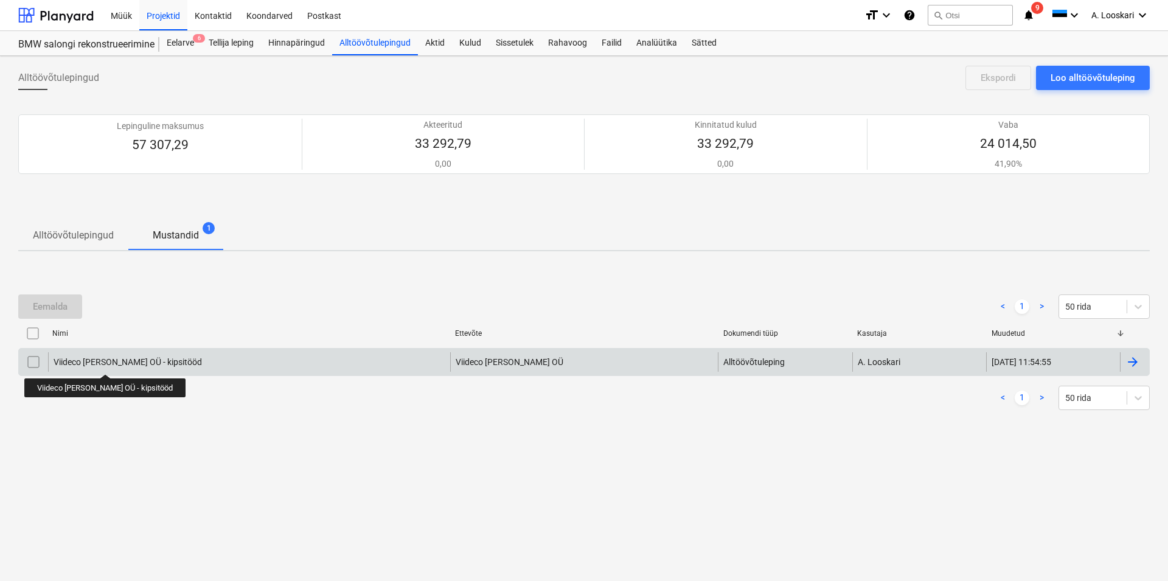
click at [89, 362] on div "Viideco [PERSON_NAME] OÜ - kipsitööd" at bounding box center [128, 362] width 148 height 10
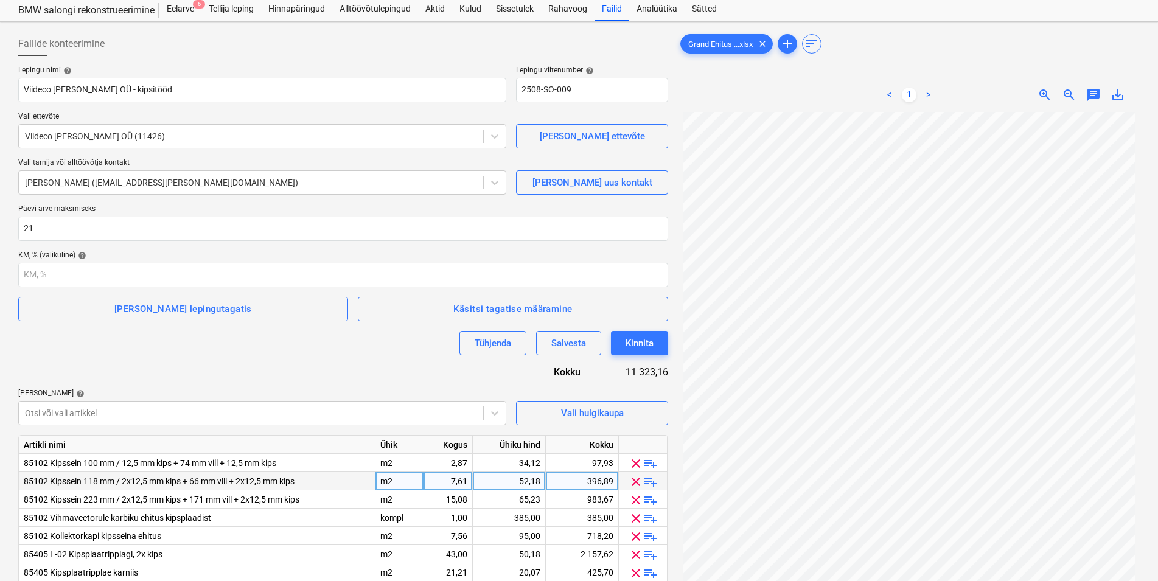
scroll to position [122, 0]
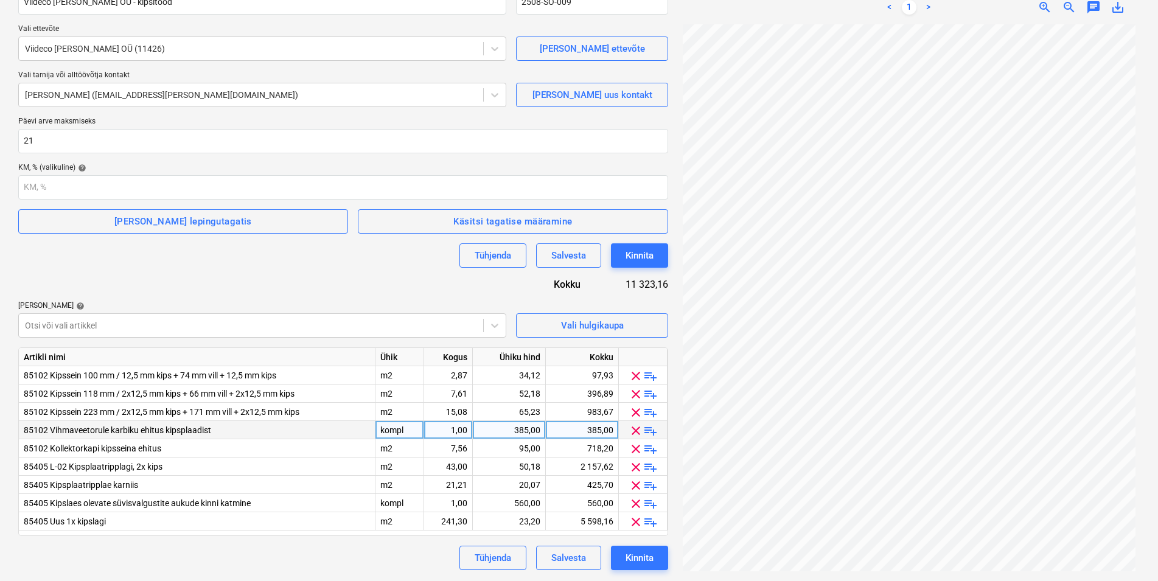
click at [655, 432] on span "playlist_add" at bounding box center [650, 431] width 15 height 15
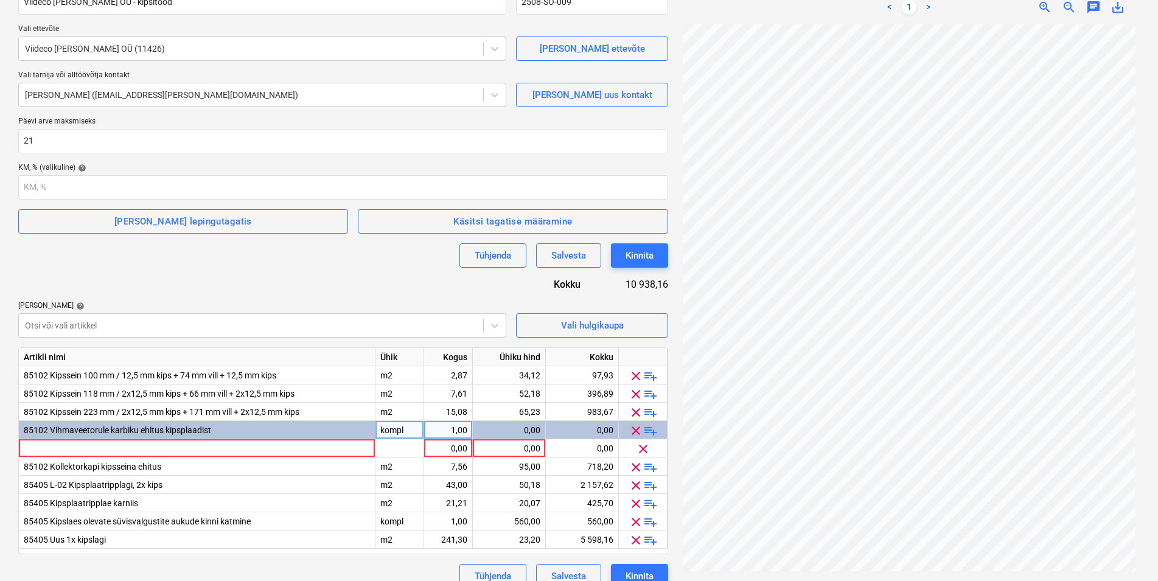
click at [655, 433] on span "playlist_add" at bounding box center [650, 431] width 15 height 15
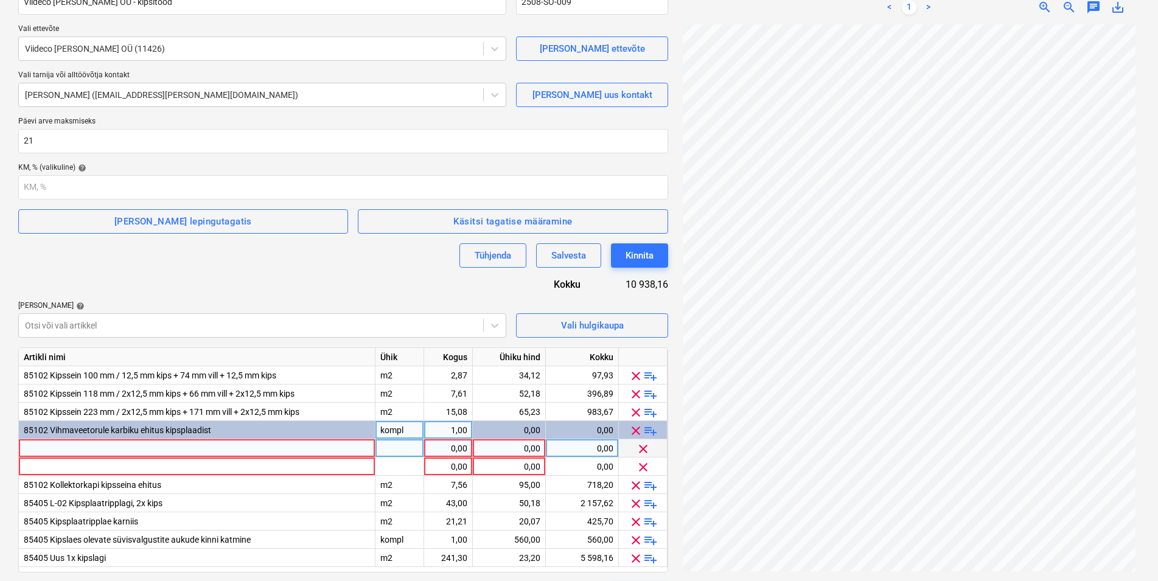
click at [227, 449] on div at bounding box center [197, 448] width 357 height 18
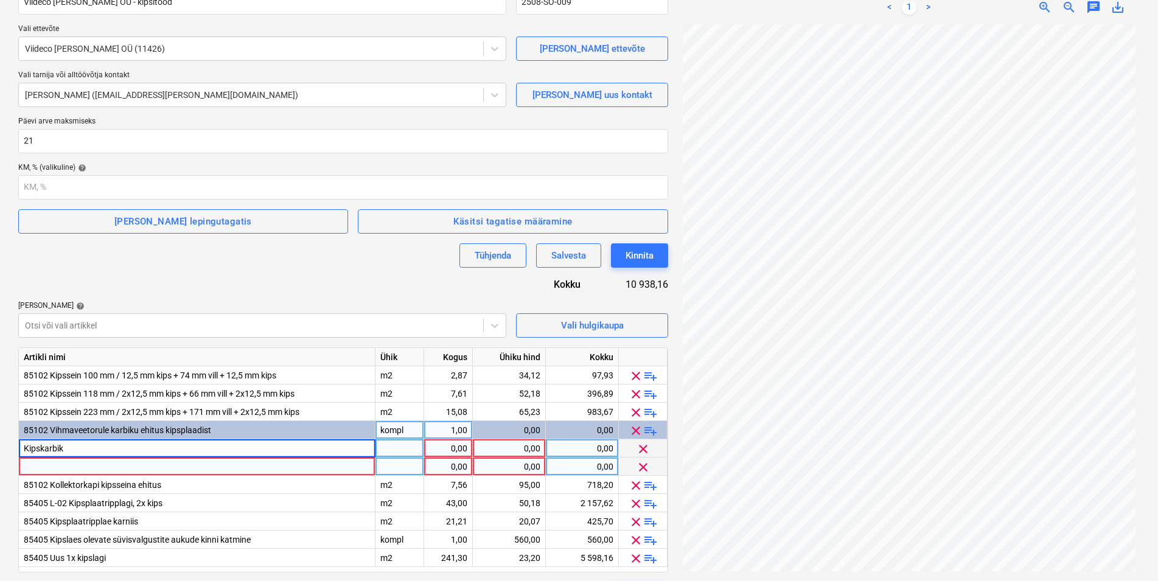
click at [171, 468] on div at bounding box center [197, 467] width 357 height 18
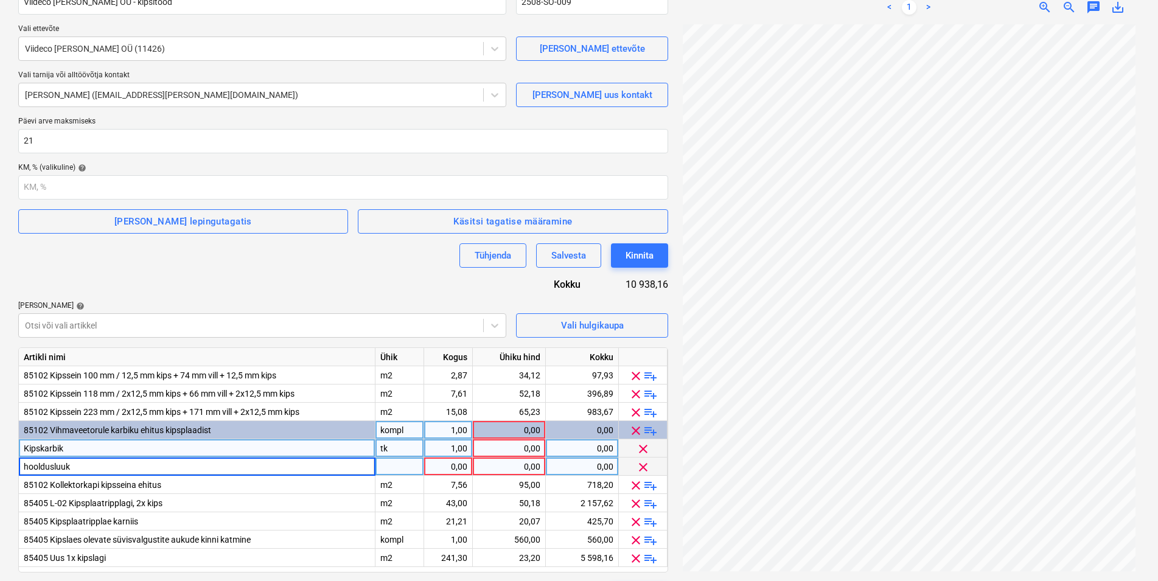
click at [27, 462] on input "hooldusluuk" at bounding box center [197, 467] width 356 height 18
click at [83, 464] on input "Hooldusluuk" at bounding box center [197, 467] width 356 height 18
click at [393, 464] on div "tk" at bounding box center [399, 467] width 49 height 18
click at [394, 448] on div "tk" at bounding box center [399, 448] width 49 height 18
click at [444, 446] on div "1,00" at bounding box center [448, 448] width 38 height 18
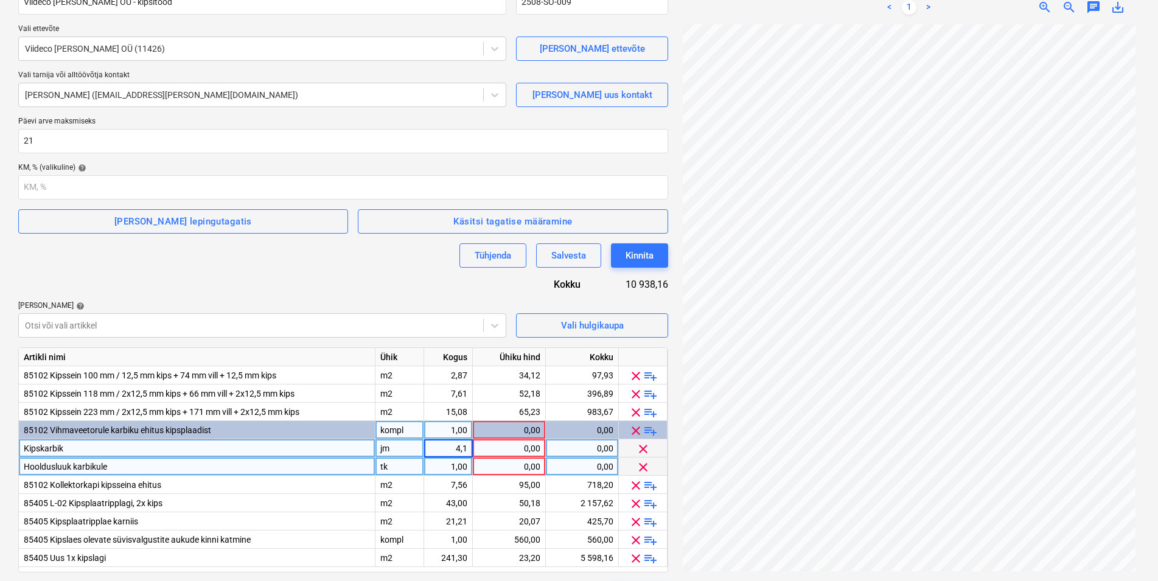
click at [509, 446] on div "0,00" at bounding box center [509, 448] width 63 height 18
click at [515, 467] on div "0,00" at bounding box center [509, 467] width 63 height 18
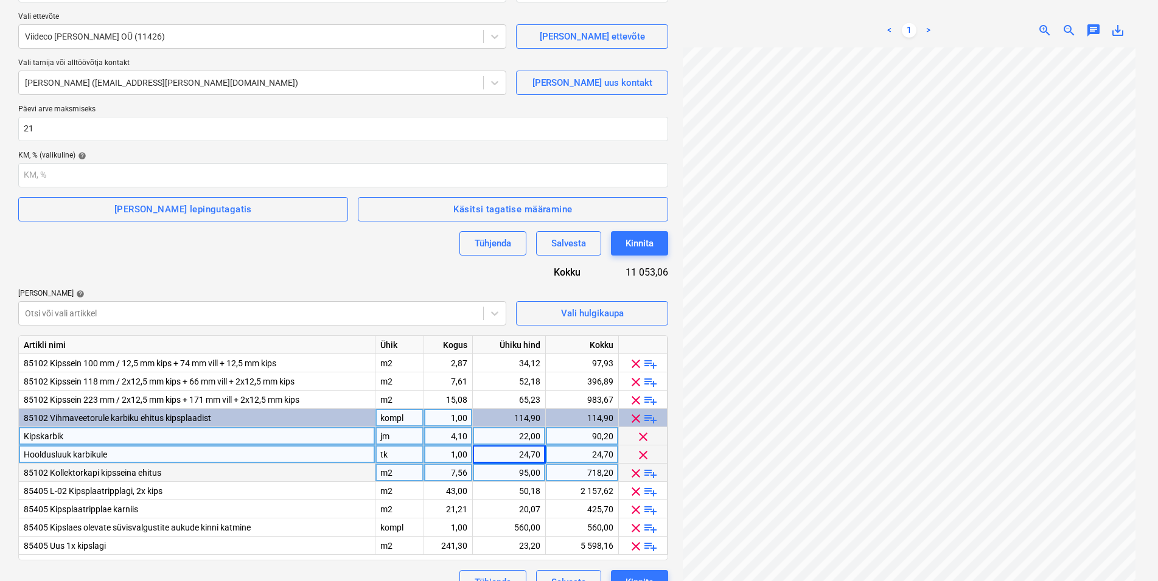
scroll to position [157, 0]
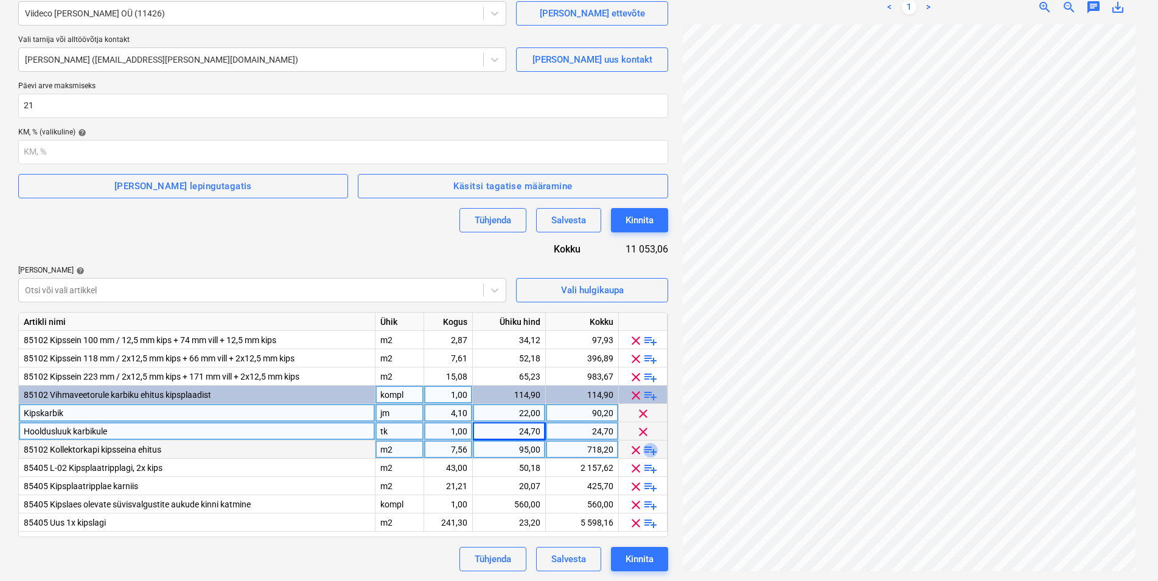
click at [653, 450] on span "playlist_add" at bounding box center [650, 450] width 15 height 15
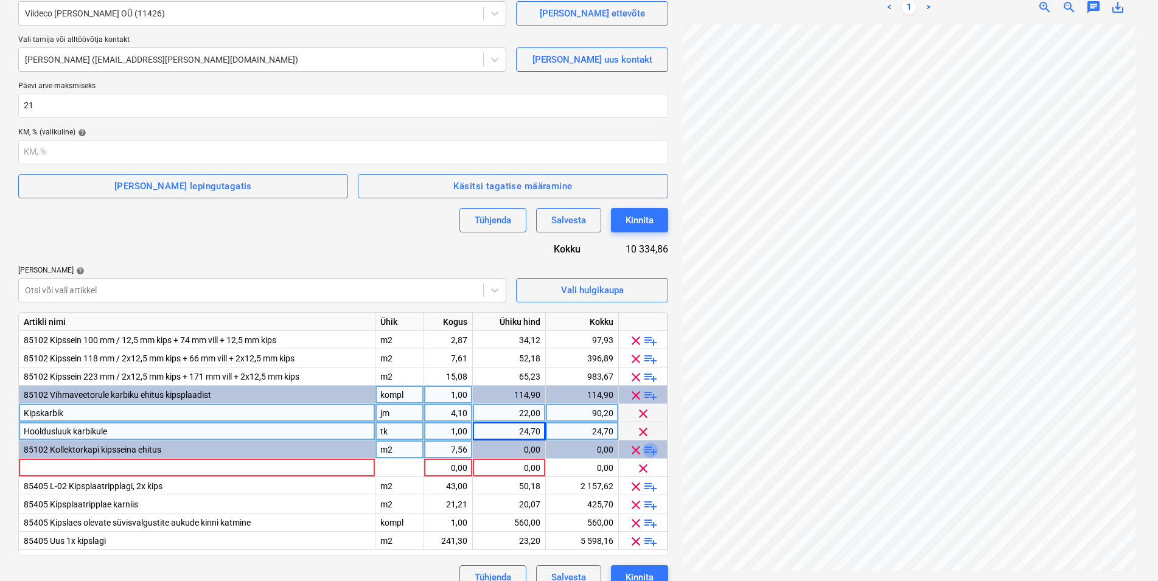
click at [653, 450] on span "playlist_add" at bounding box center [650, 450] width 15 height 15
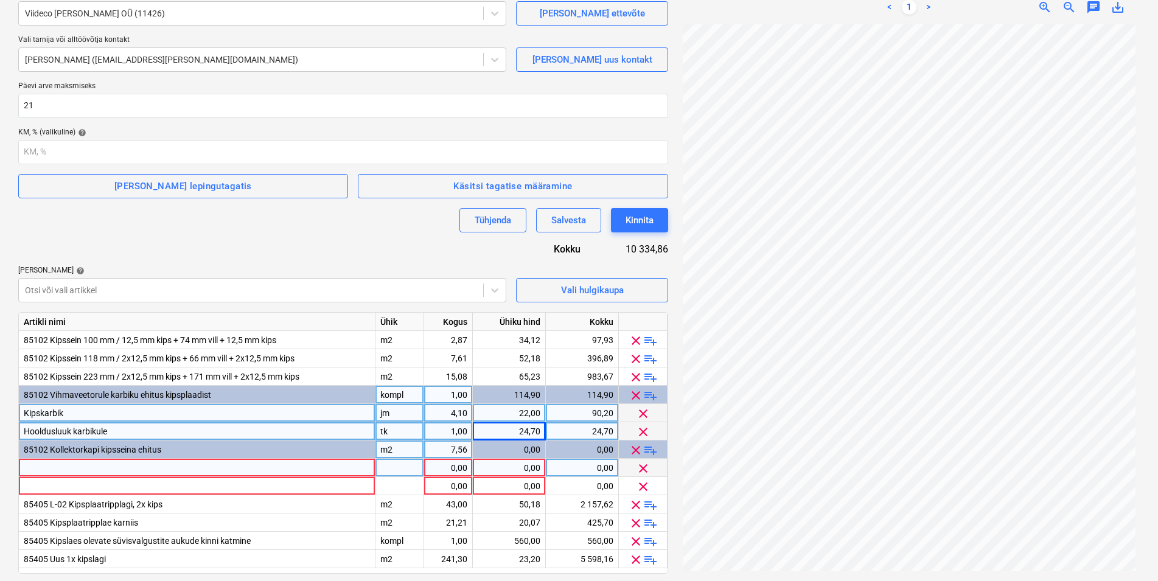
click at [114, 467] on div at bounding box center [197, 468] width 357 height 18
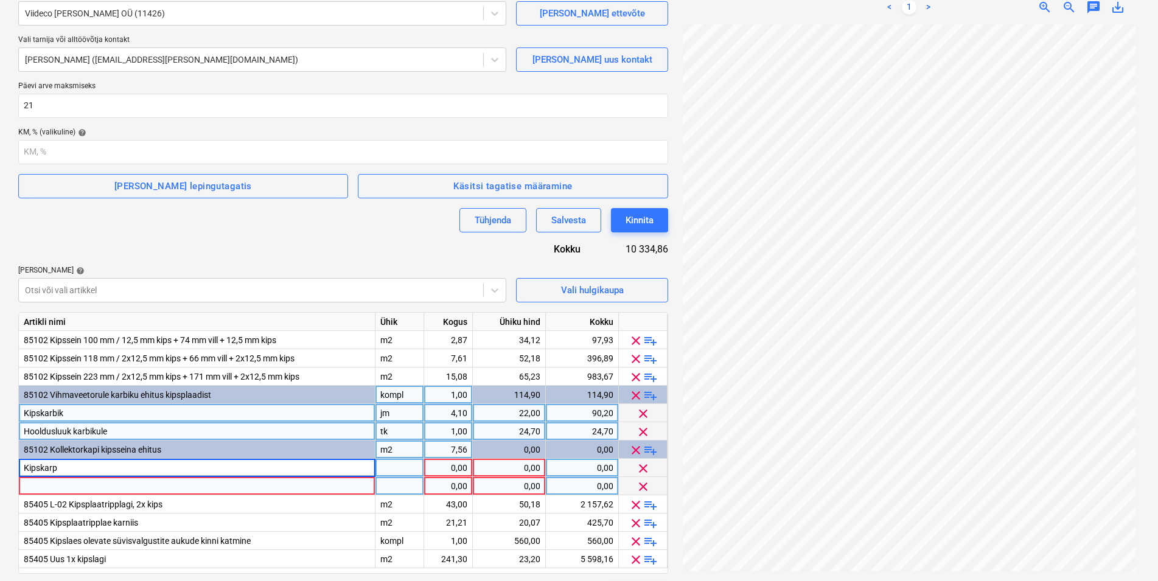
click at [44, 484] on div at bounding box center [197, 486] width 357 height 18
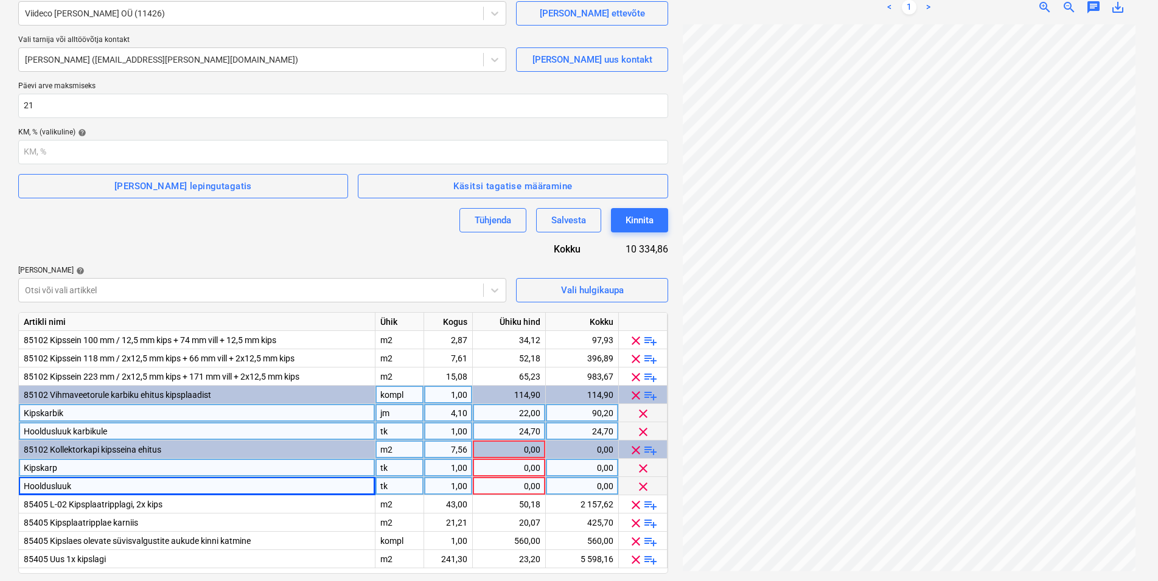
click at [453, 484] on div "1,00" at bounding box center [448, 486] width 38 height 18
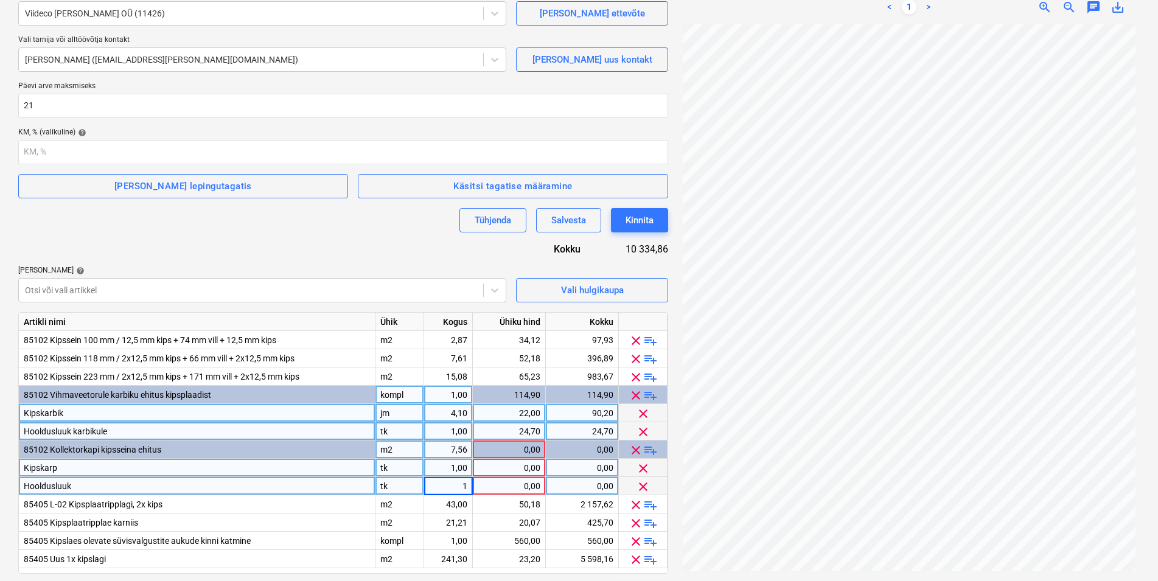
click at [503, 467] on div "0,00" at bounding box center [509, 468] width 63 height 18
click at [396, 469] on div "tk" at bounding box center [399, 468] width 49 height 18
click at [445, 464] on div "1,00" at bounding box center [448, 468] width 38 height 18
click at [497, 467] on div "0,00" at bounding box center [509, 468] width 63 height 18
click at [495, 487] on div "0,00" at bounding box center [509, 486] width 63 height 18
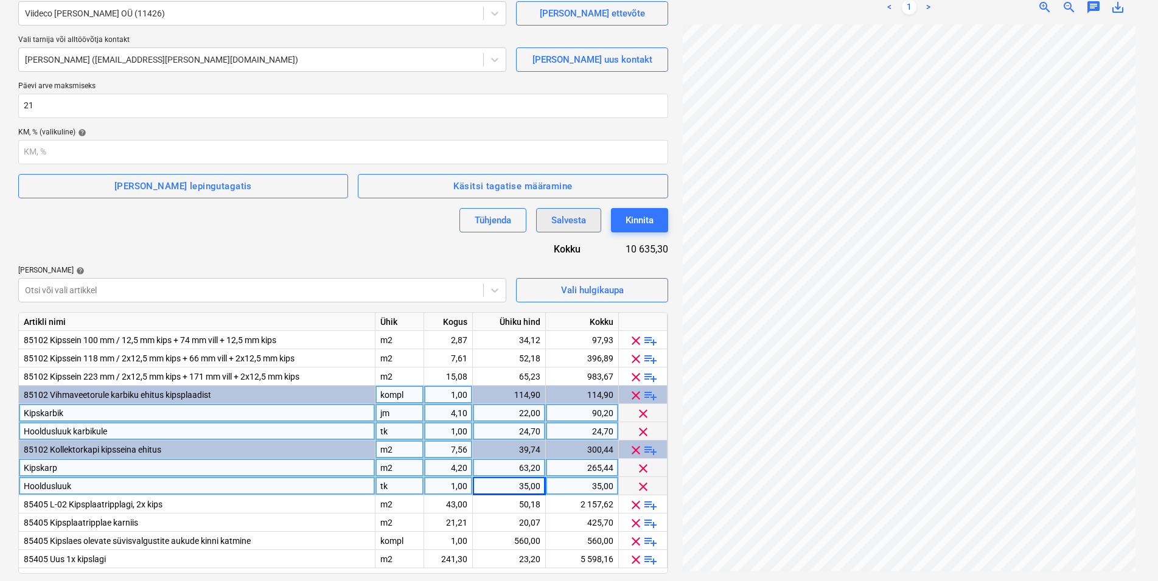
click at [570, 217] on div "Salvesta" at bounding box center [568, 220] width 35 height 16
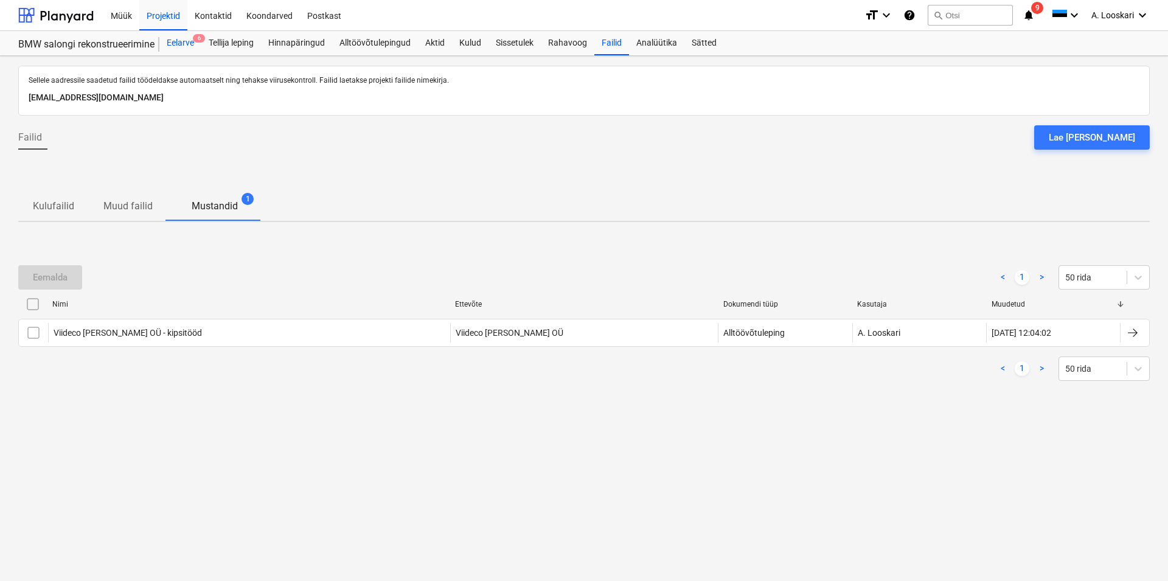
click at [184, 41] on div "Eelarve 6" at bounding box center [180, 43] width 42 height 24
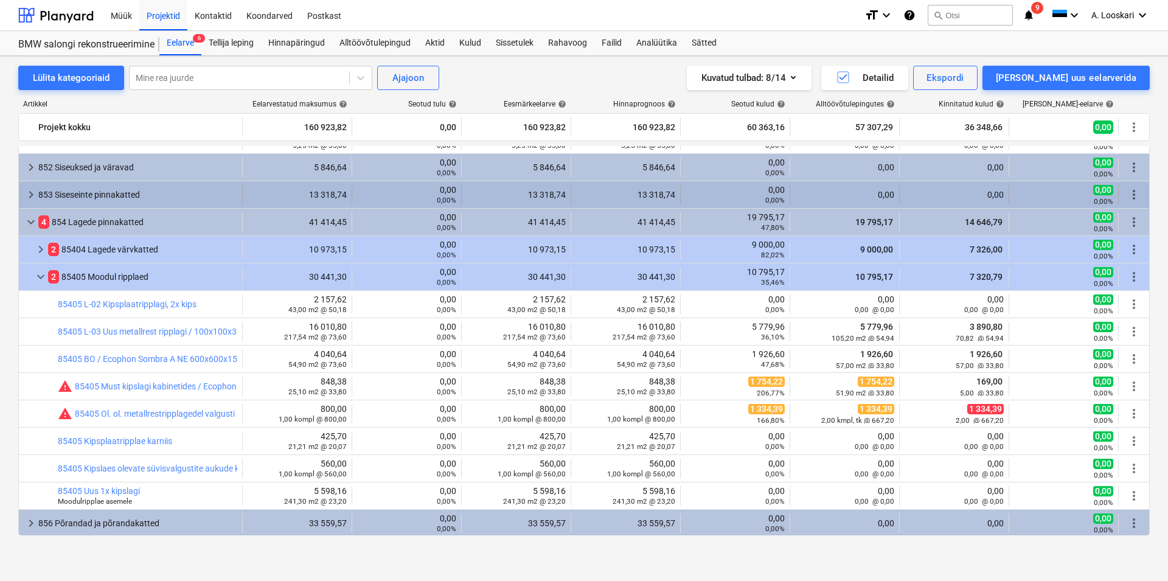
scroll to position [416, 0]
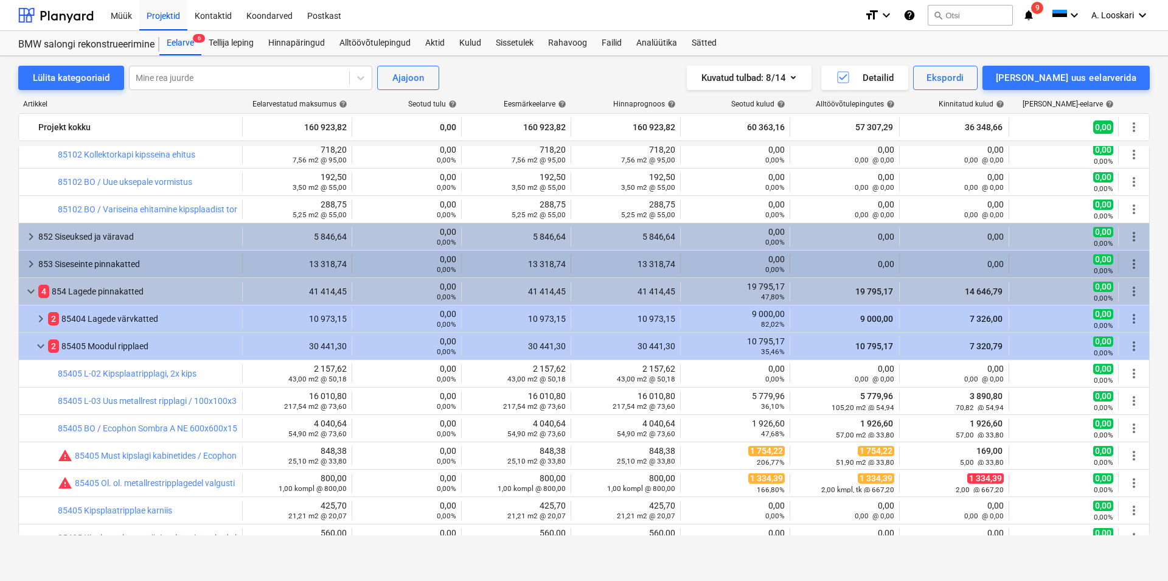
click at [114, 263] on div "853 Siseseinte pinnakatted" at bounding box center [137, 263] width 199 height 19
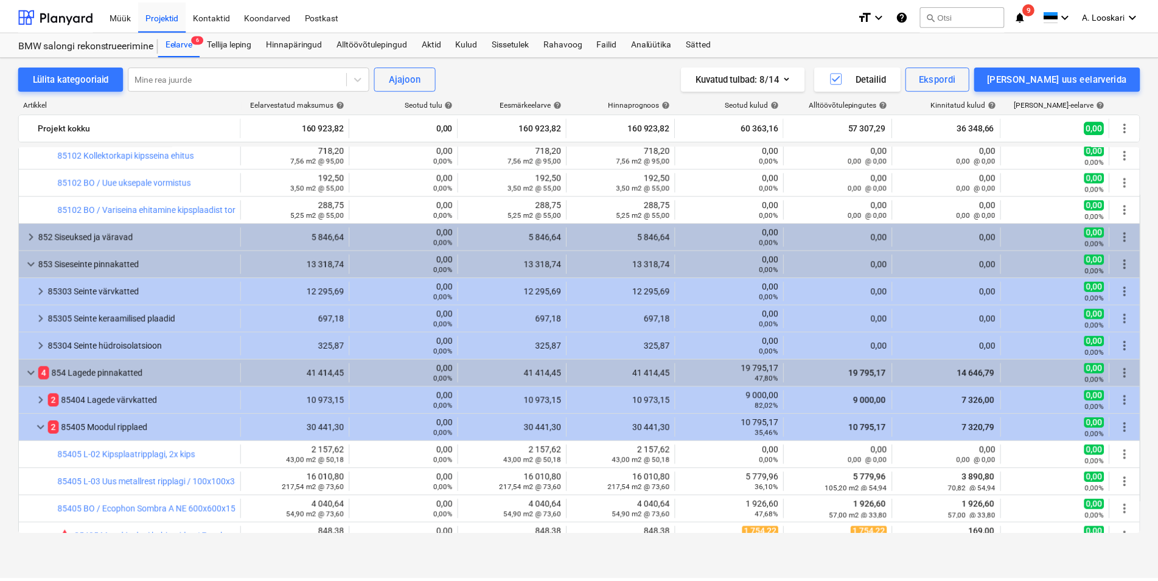
scroll to position [208, 0]
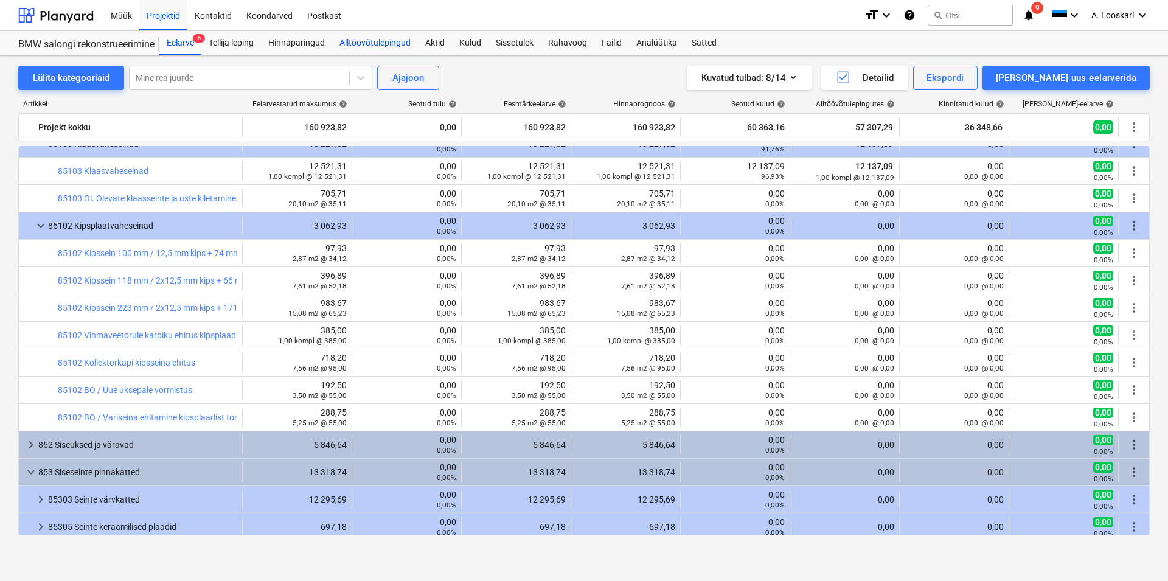
click at [377, 38] on div "Alltöövõtulepingud" at bounding box center [375, 43] width 86 height 24
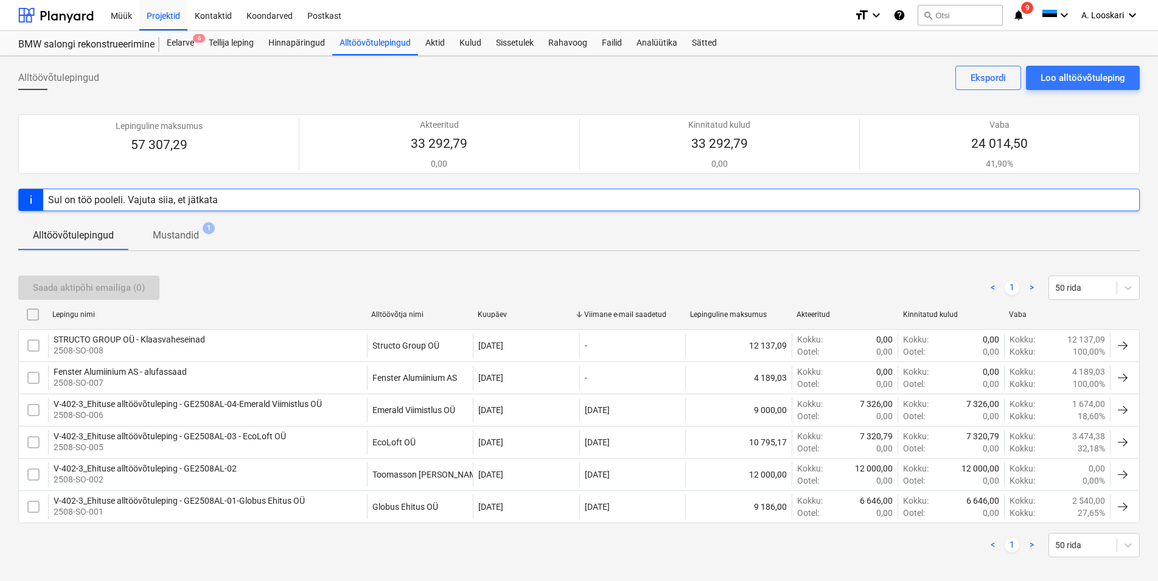
click at [185, 237] on p "Mustandid" at bounding box center [176, 235] width 46 height 15
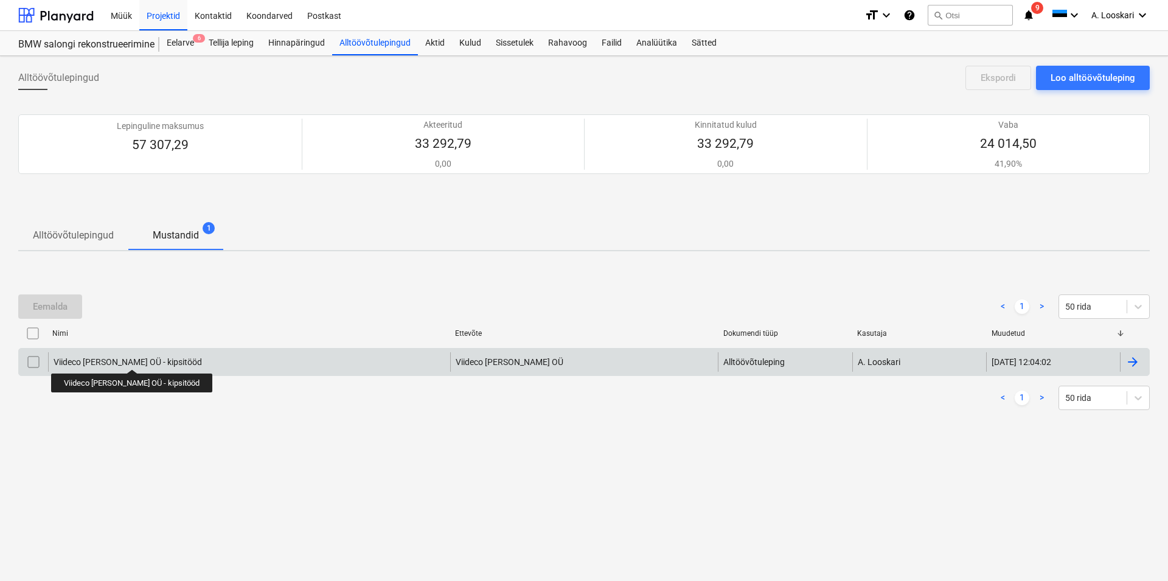
click at [115, 358] on div "Viideco [PERSON_NAME] OÜ - kipsitööd" at bounding box center [128, 362] width 148 height 10
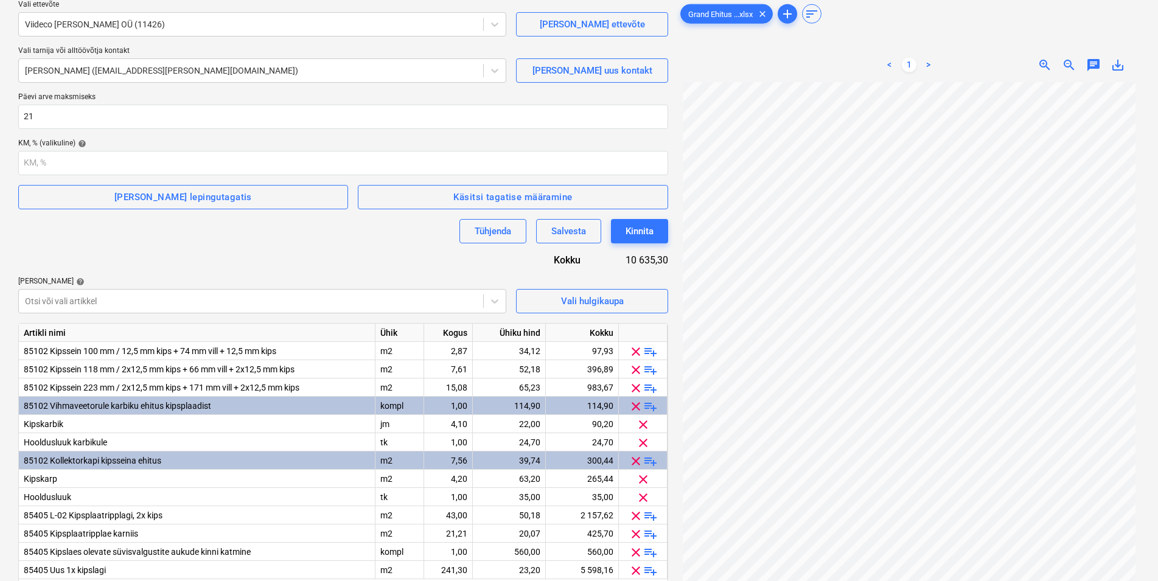
scroll to position [194, 0]
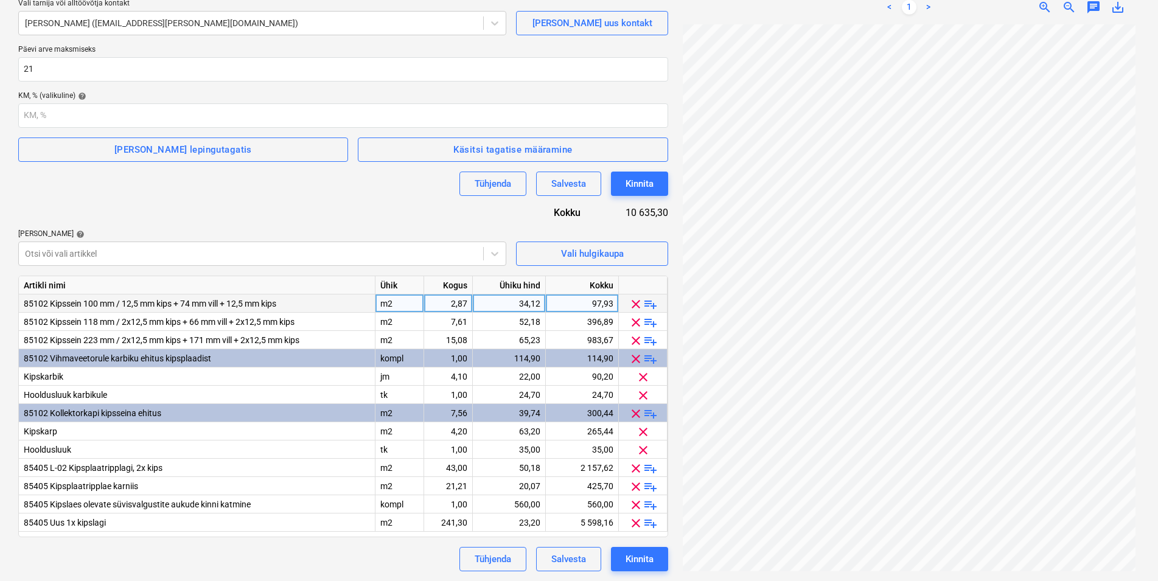
drag, startPoint x: 192, startPoint y: 302, endPoint x: 214, endPoint y: 320, distance: 29.0
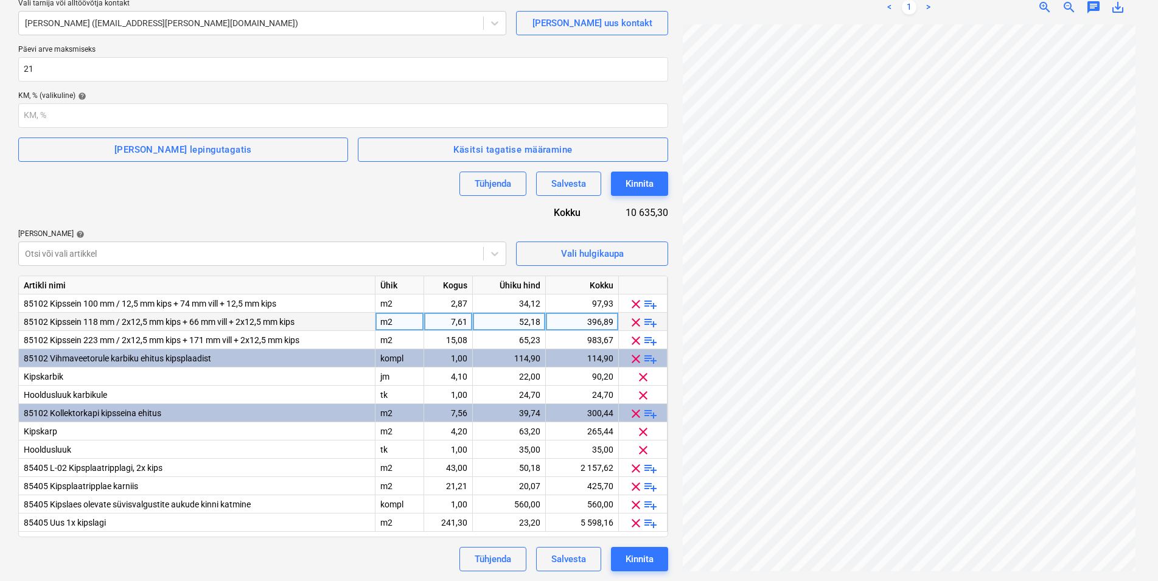
click at [192, 303] on span "85102 Kipssein 100 mm / 12,5 mm kips + 74 mm vill + 12,5 mm kips" at bounding box center [150, 304] width 253 height 10
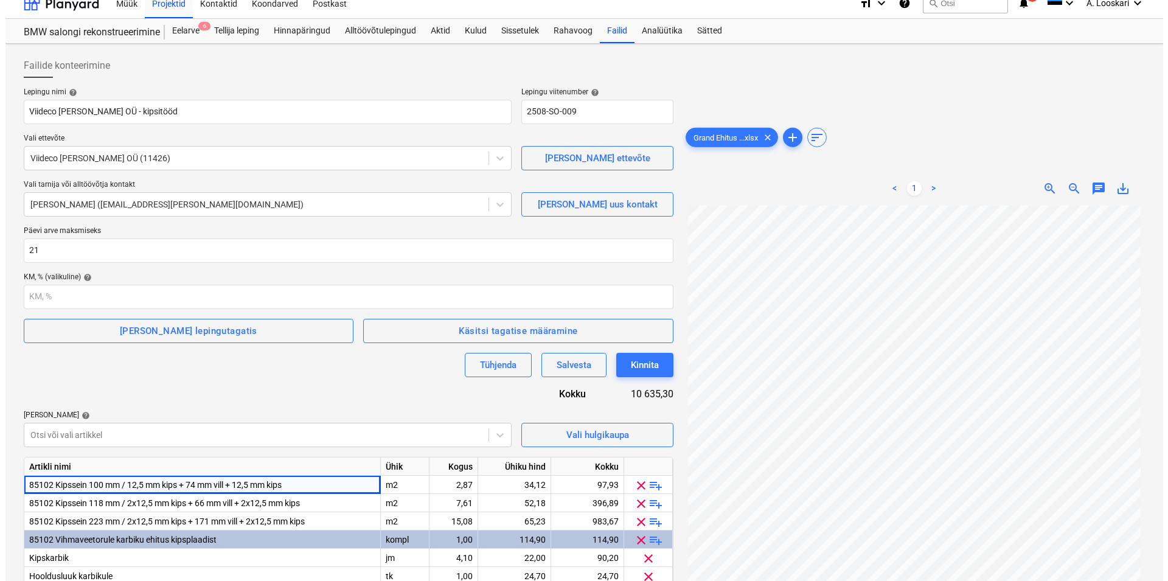
scroll to position [0, 0]
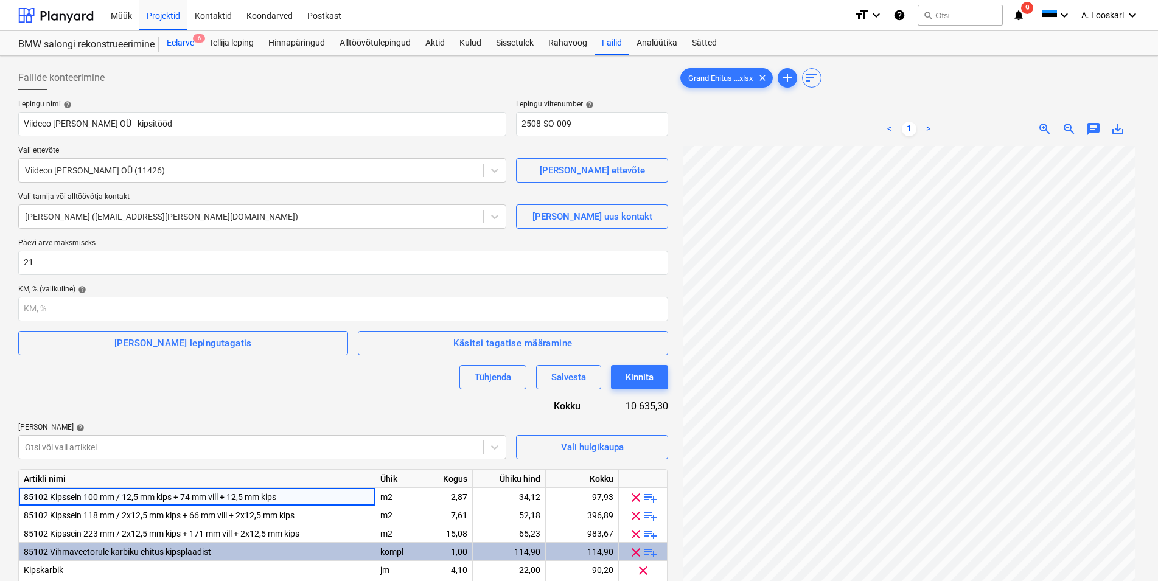
click at [189, 44] on div "Eelarve 6" at bounding box center [180, 43] width 42 height 24
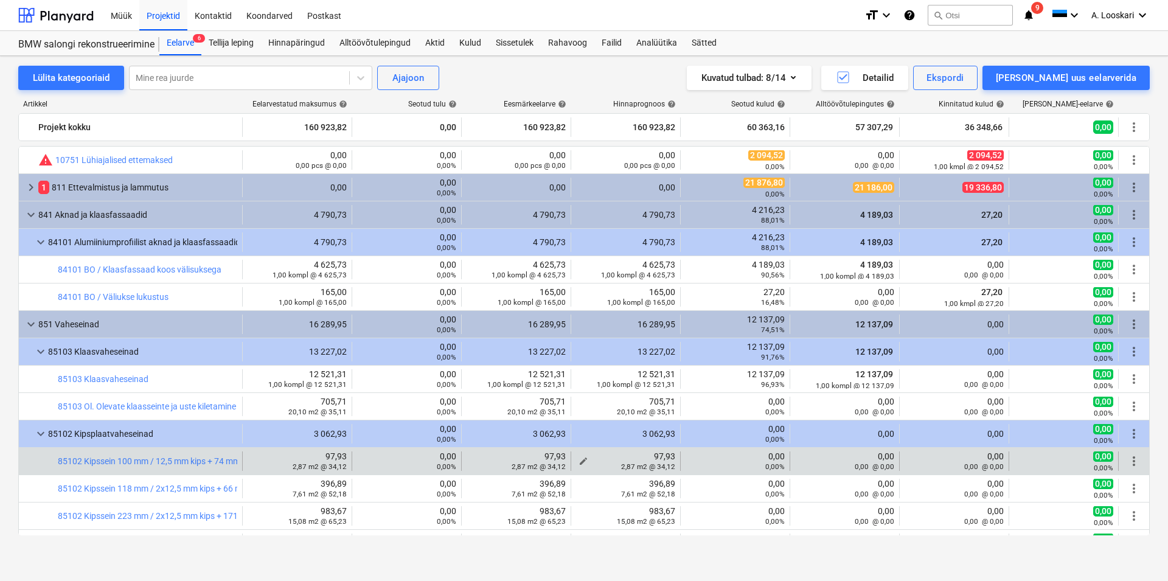
scroll to position [208, 0]
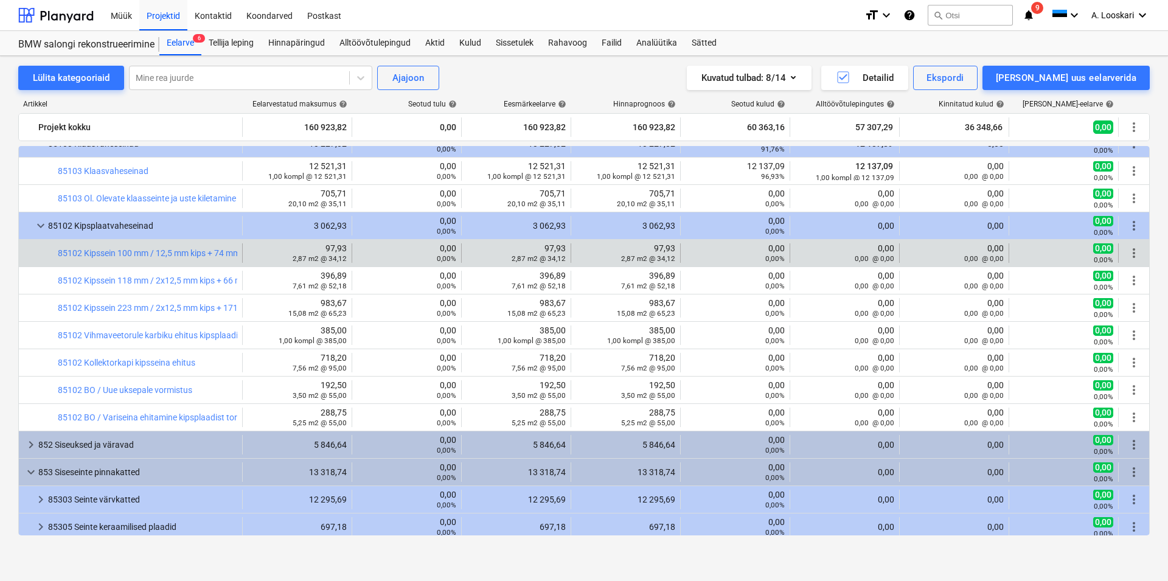
click at [1127, 253] on span "more_vert" at bounding box center [1134, 253] width 15 height 15
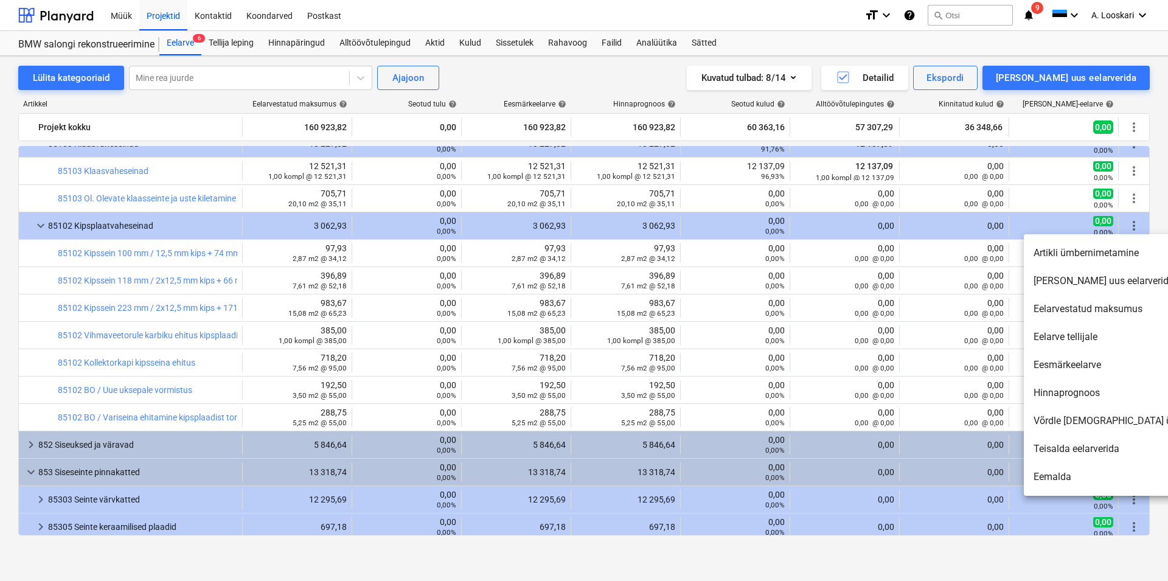
click at [1083, 248] on li "Artikli ümbernimetamine" at bounding box center [1128, 253] width 209 height 28
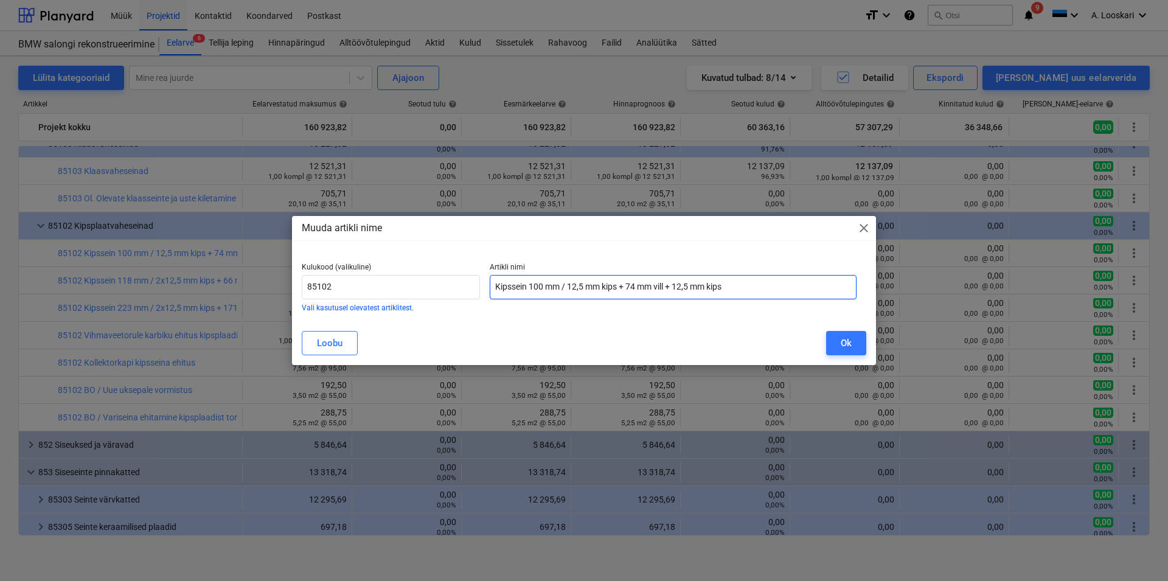
drag, startPoint x: 745, startPoint y: 287, endPoint x: 529, endPoint y: 290, distance: 216.0
click at [529, 290] on input "Kipssein 100 mm / 12,5 mm kips + 74 mm vill + 12,5 mm kips" at bounding box center [673, 287] width 367 height 24
click at [850, 344] on div "Ok" at bounding box center [846, 343] width 11 height 16
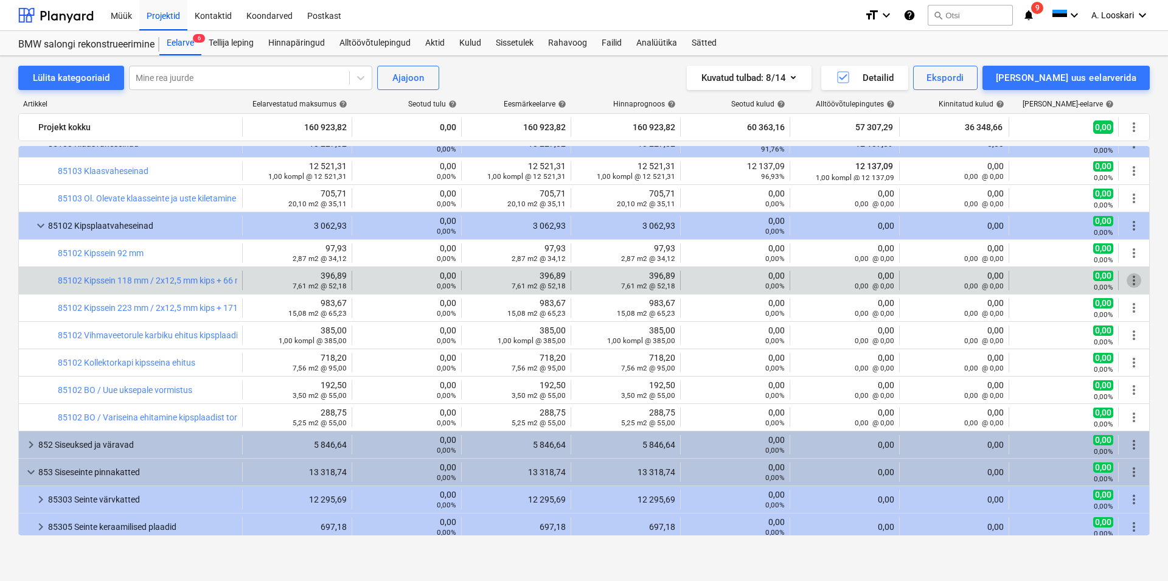
click at [1127, 281] on span "more_vert" at bounding box center [1134, 280] width 15 height 15
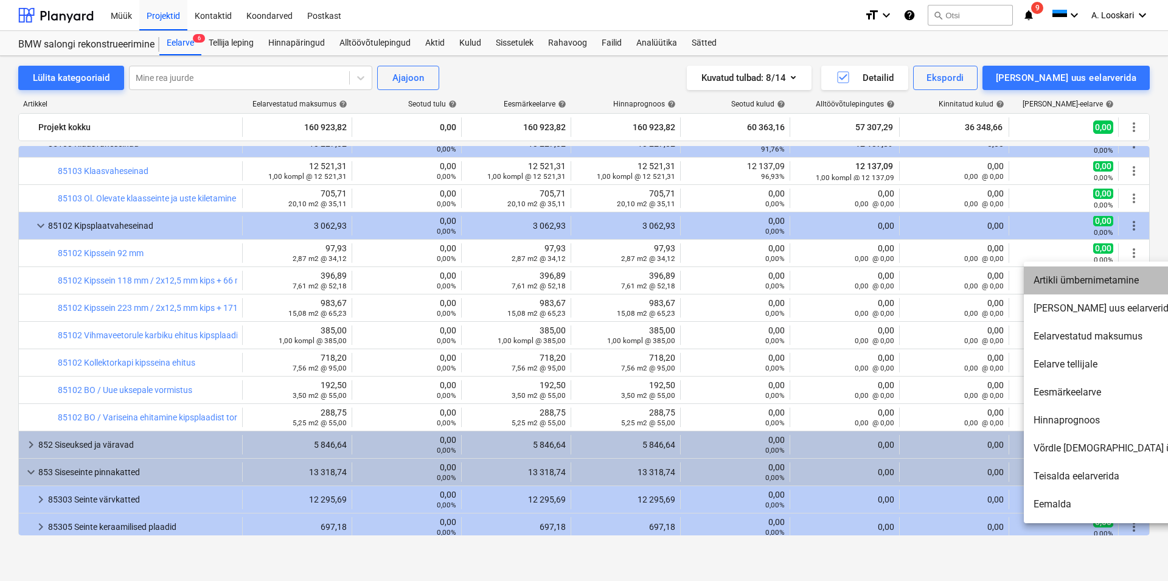
click at [1098, 281] on li "Artikli ümbernimetamine" at bounding box center [1128, 281] width 209 height 28
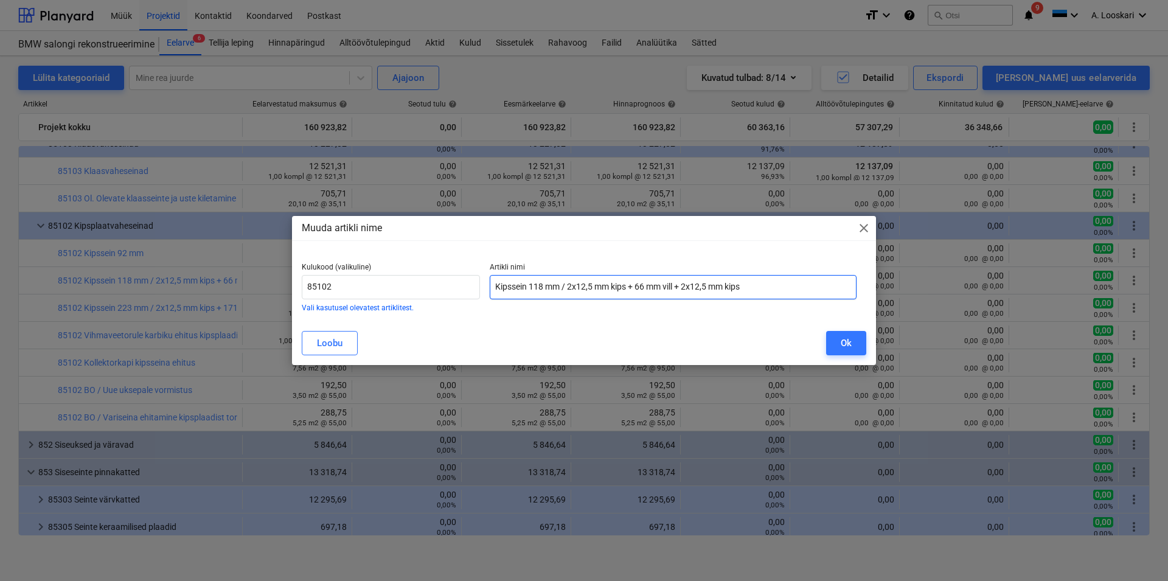
drag, startPoint x: 760, startPoint y: 287, endPoint x: 531, endPoint y: 285, distance: 229.4
click at [531, 285] on input "Kipssein 118 mm / 2x12,5 mm kips + 66 mm vill + 2x12,5 mm kips" at bounding box center [673, 287] width 367 height 24
click at [845, 337] on div "Ok" at bounding box center [846, 343] width 11 height 16
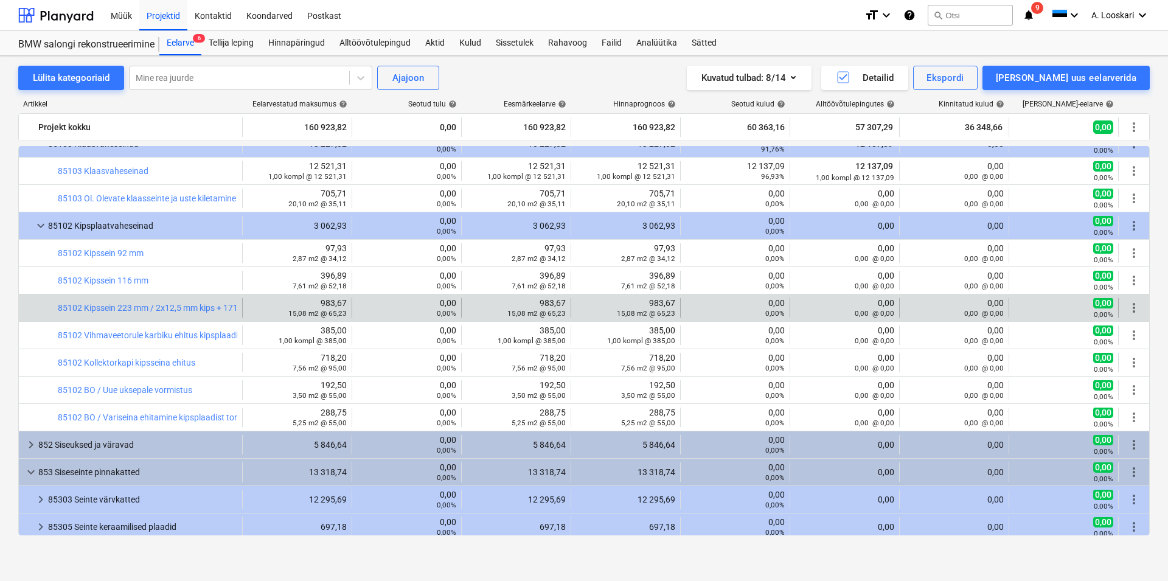
click at [1127, 305] on span "more_vert" at bounding box center [1134, 308] width 15 height 15
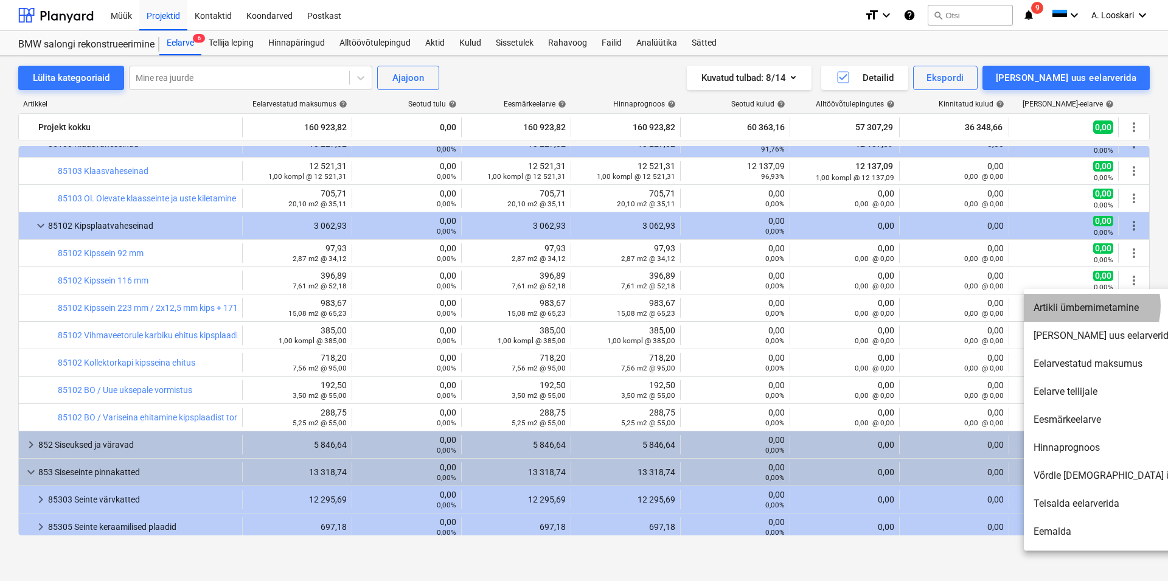
click at [1089, 306] on li "Artikli ümbernimetamine" at bounding box center [1128, 308] width 209 height 28
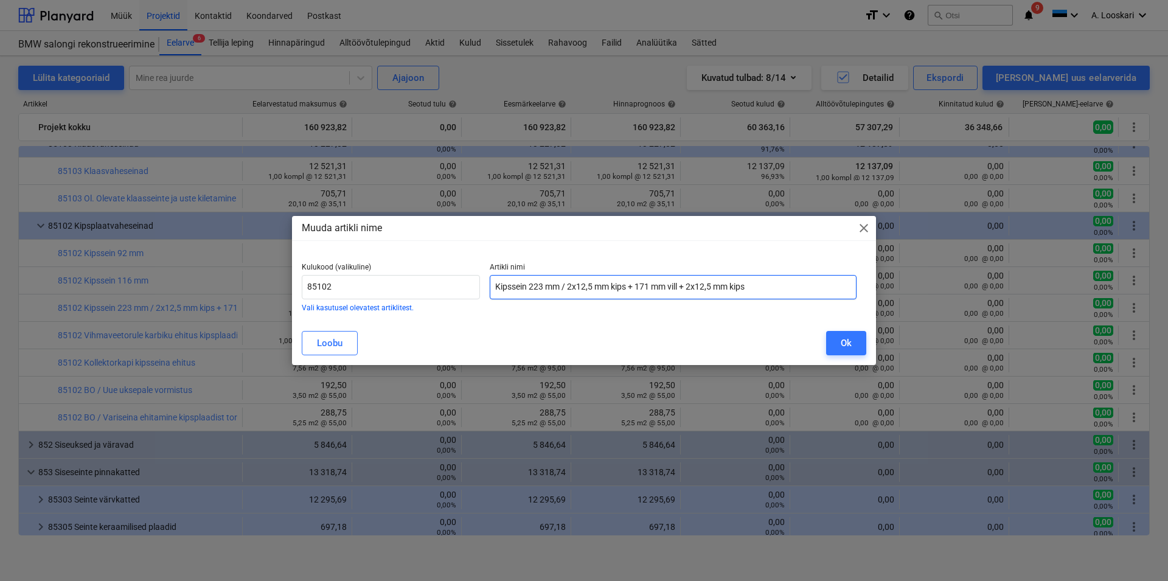
drag, startPoint x: 756, startPoint y: 285, endPoint x: 565, endPoint y: 285, distance: 191.1
click at [565, 285] on input "Kipssein 223 mm / 2x12,5 mm kips + 171 mm vill + 2x12,5 mm kips" at bounding box center [673, 287] width 367 height 24
click at [848, 344] on div "Ok" at bounding box center [846, 343] width 11 height 16
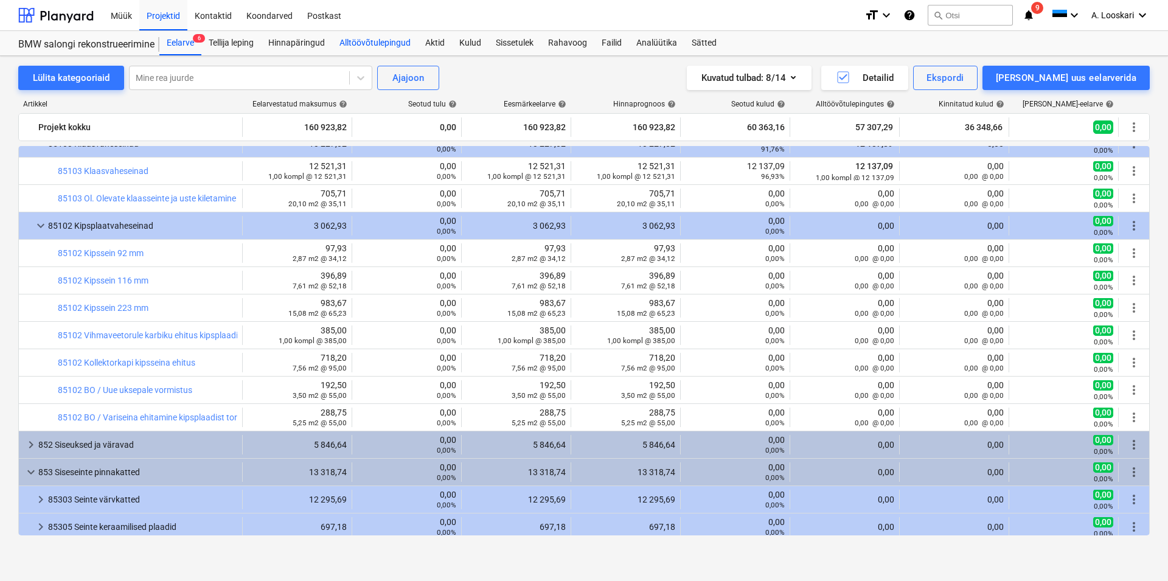
click at [410, 42] on div "Alltöövõtulepingud" at bounding box center [375, 43] width 86 height 24
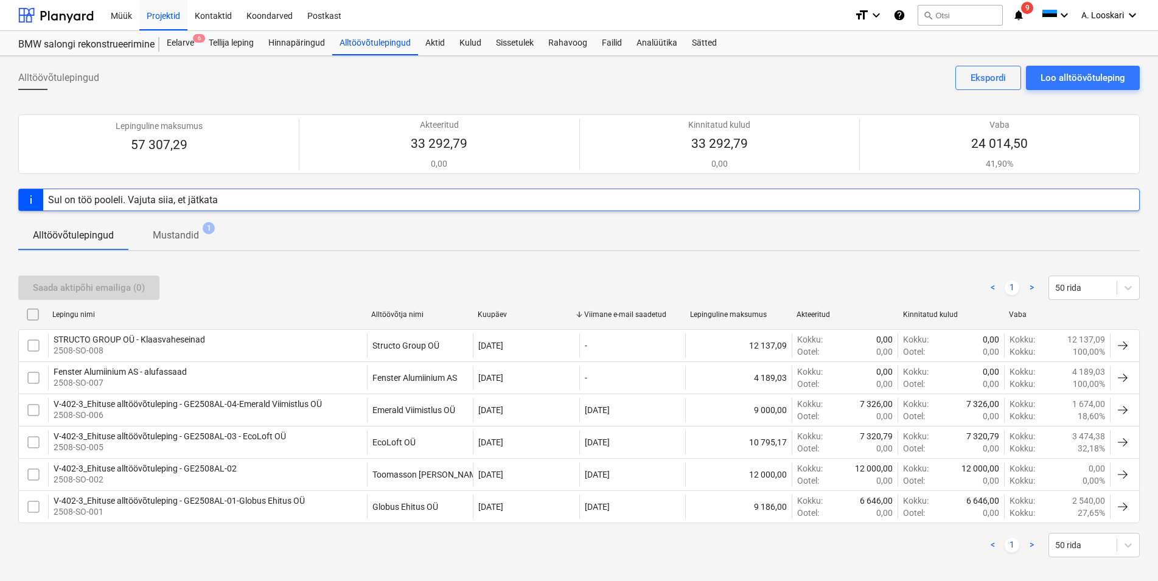
drag, startPoint x: 172, startPoint y: 238, endPoint x: 183, endPoint y: 251, distance: 16.8
click at [172, 239] on p "Mustandid" at bounding box center [176, 235] width 46 height 15
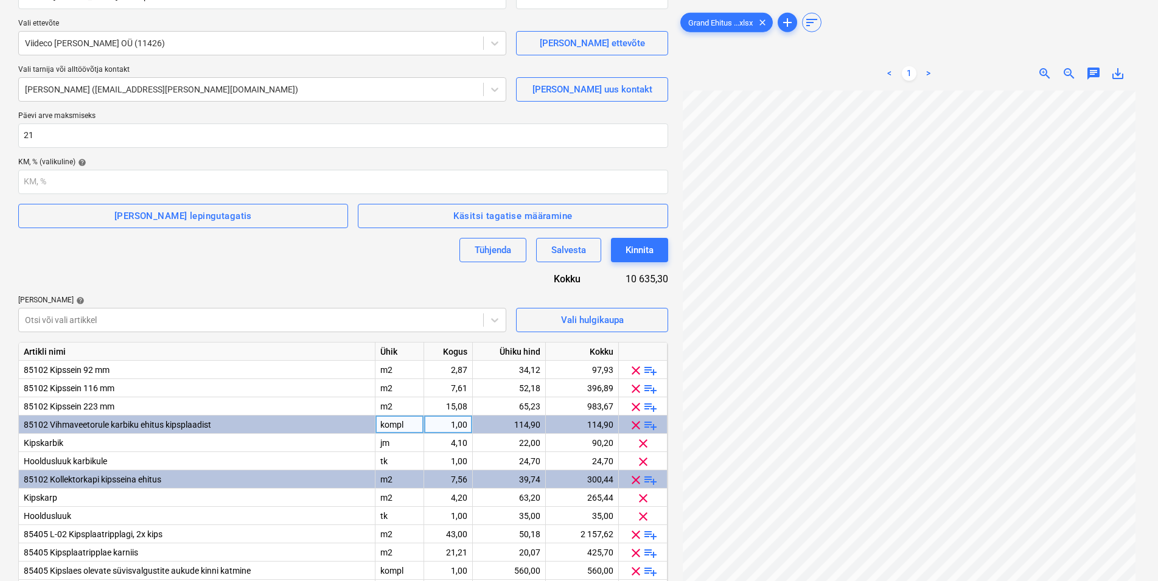
scroll to position [186, 0]
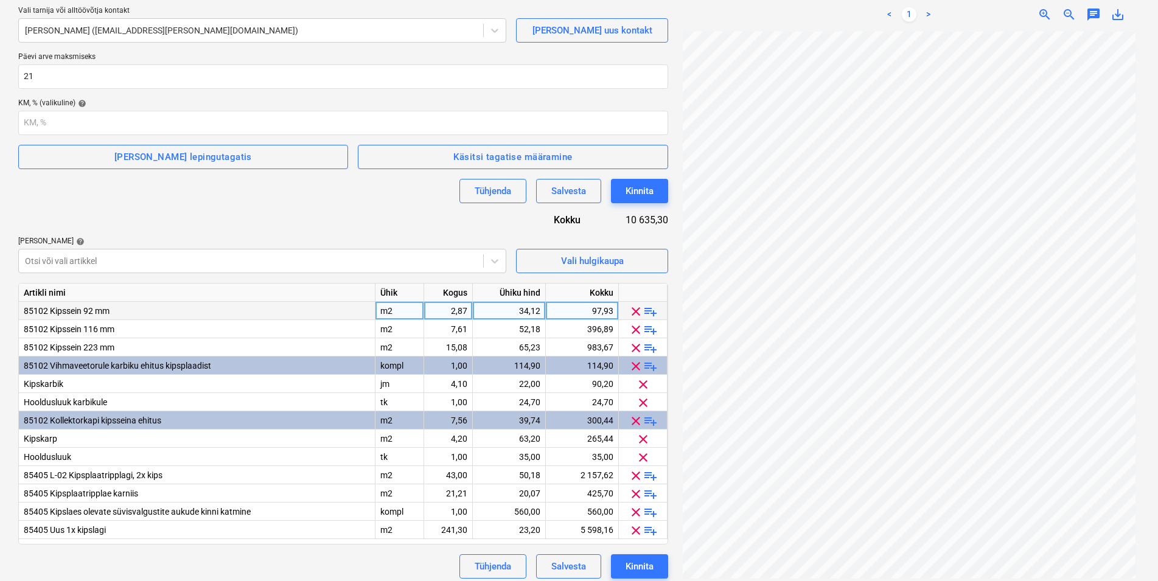
click at [397, 310] on div "m2" at bounding box center [399, 311] width 49 height 18
click at [448, 311] on div "2,87" at bounding box center [448, 311] width 38 height 18
click at [514, 310] on div "34,12" at bounding box center [509, 311] width 63 height 18
drag, startPoint x: 445, startPoint y: 329, endPoint x: 473, endPoint y: 326, distance: 28.2
click at [0, 0] on div "85102 Kipssein 116 mm m2 7,61 52,18 396,89 clear playlist_add" at bounding box center [0, 0] width 0 height 0
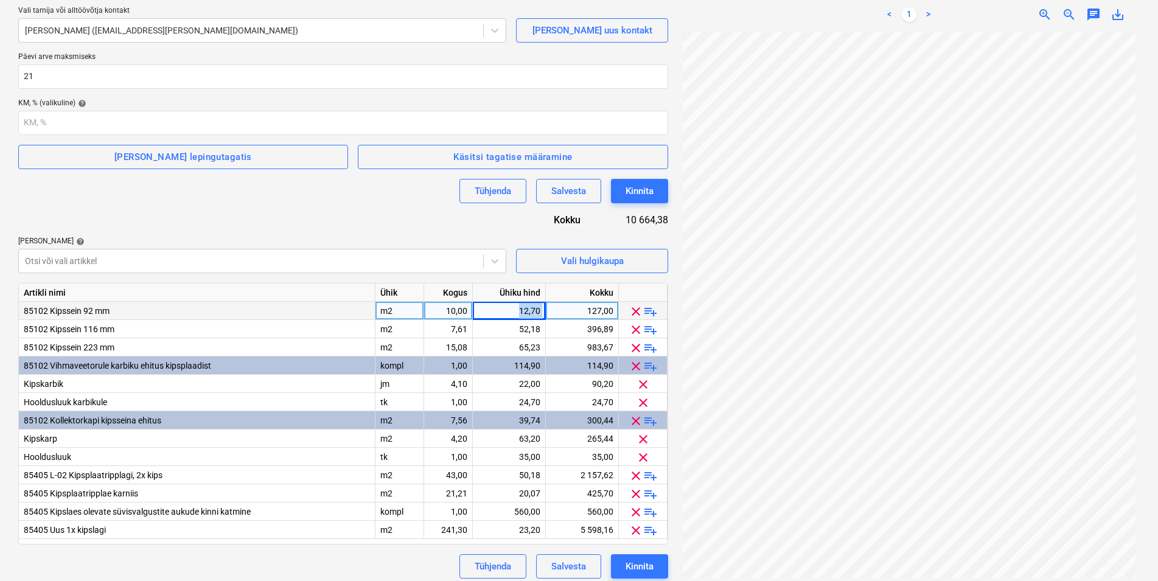
drag, startPoint x: 525, startPoint y: 309, endPoint x: 546, endPoint y: 309, distance: 20.7
click at [0, 0] on div "85102 Kipssein 92 mm m2 10,00 12,70 127,00 clear playlist_add" at bounding box center [0, 0] width 0 height 0
click at [451, 327] on div "7,61" at bounding box center [448, 329] width 38 height 18
click at [504, 328] on div "52,18" at bounding box center [509, 329] width 63 height 18
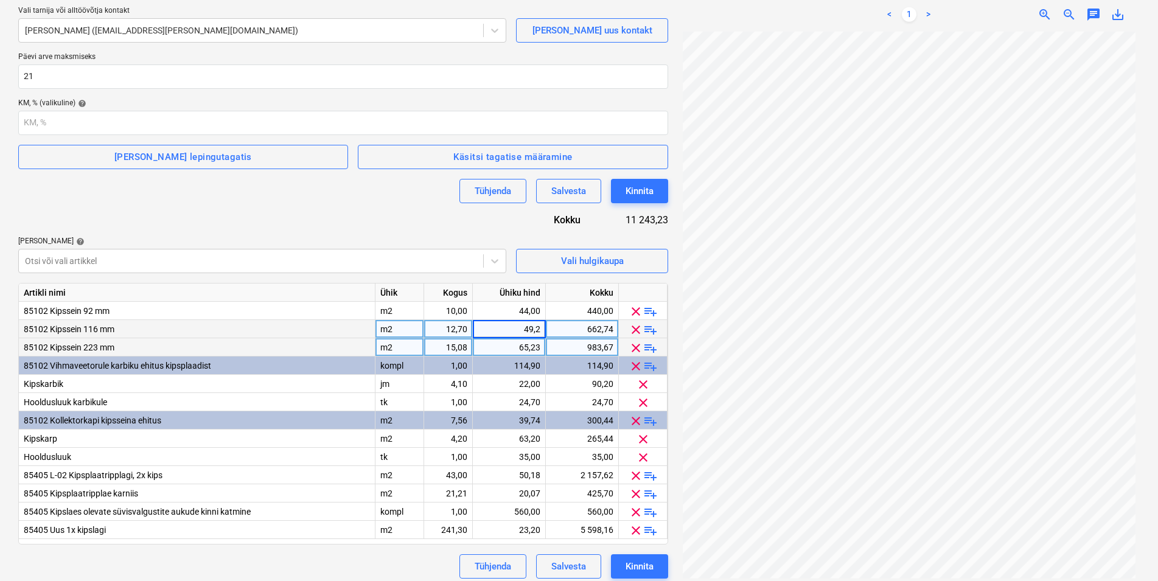
click at [447, 343] on div "15,08" at bounding box center [448, 347] width 38 height 18
click at [385, 201] on div "Tühjenda Salvesta Kinnita" at bounding box center [343, 191] width 650 height 24
click at [652, 348] on span "playlist_add" at bounding box center [650, 348] width 15 height 15
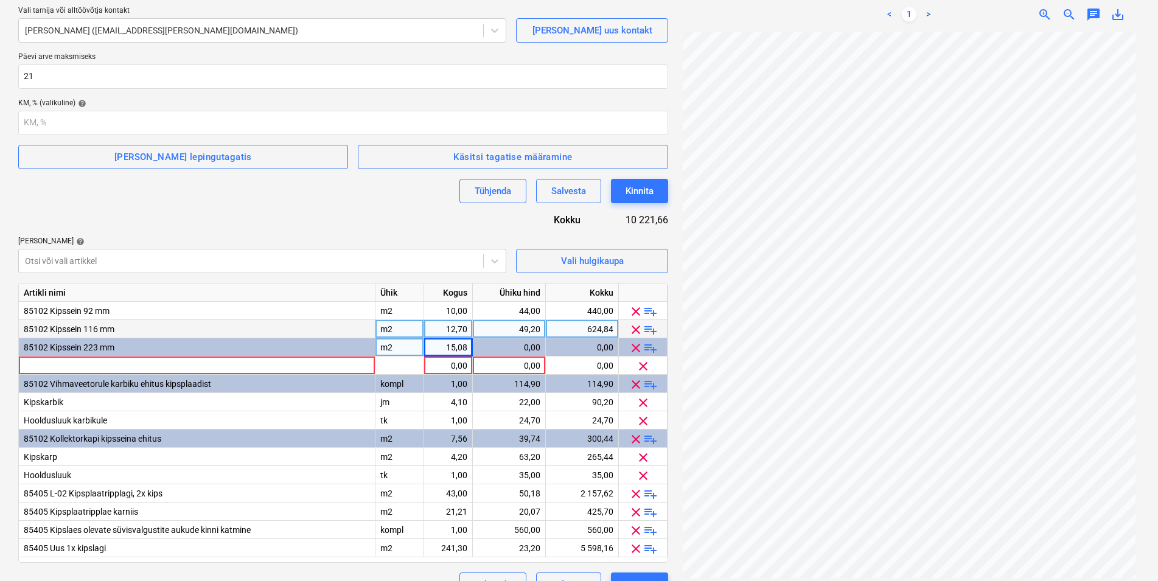
click at [652, 349] on span "playlist_add" at bounding box center [650, 348] width 15 height 15
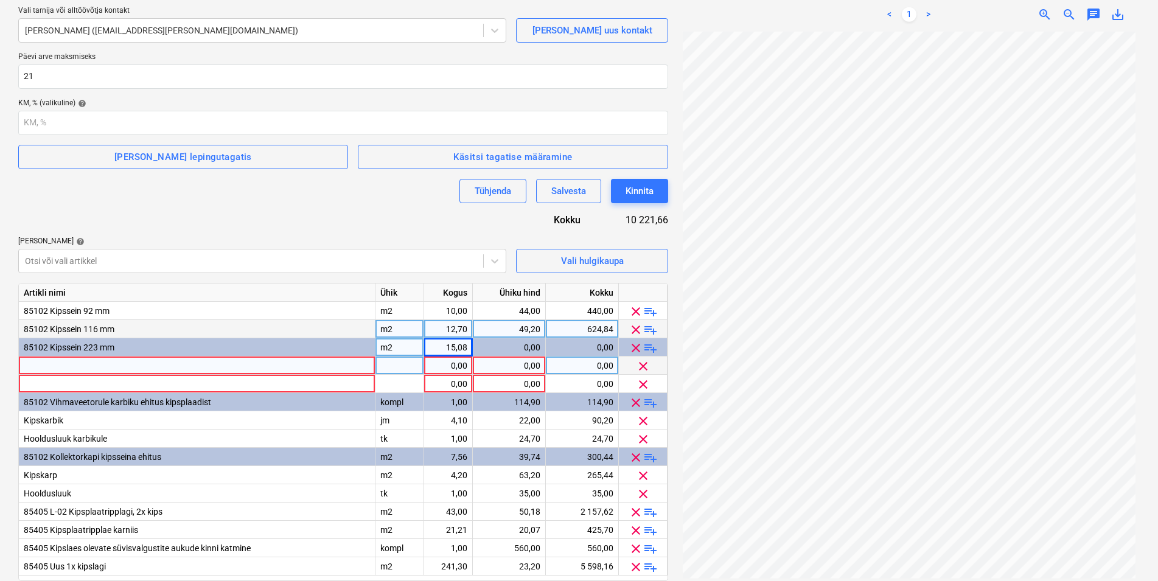
click at [244, 366] on div at bounding box center [197, 366] width 357 height 18
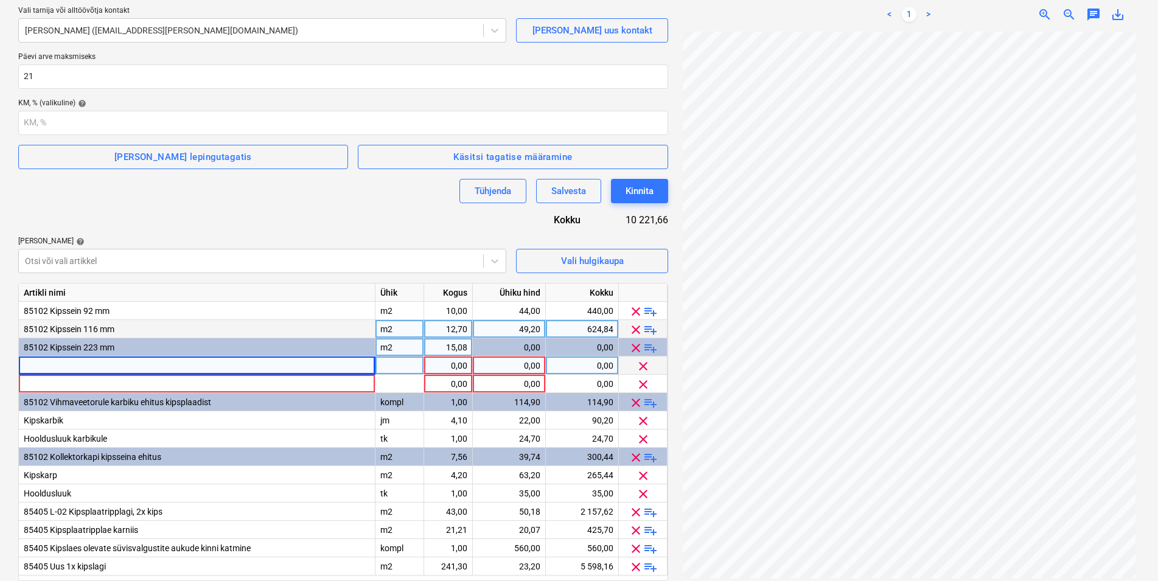
click at [60, 366] on div at bounding box center [197, 366] width 357 height 18
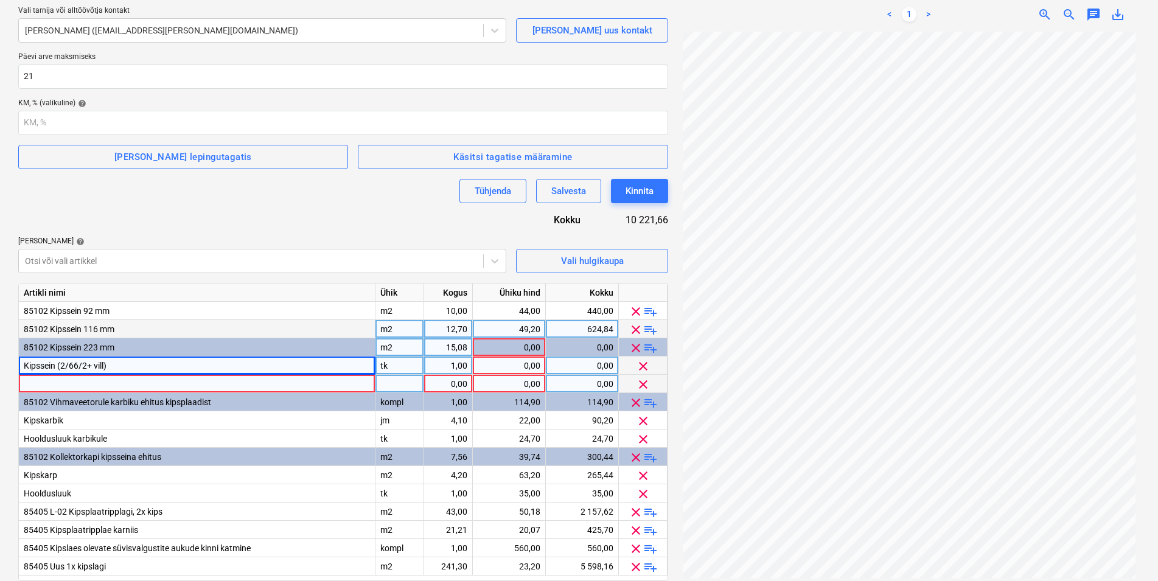
click at [55, 385] on div at bounding box center [197, 384] width 357 height 18
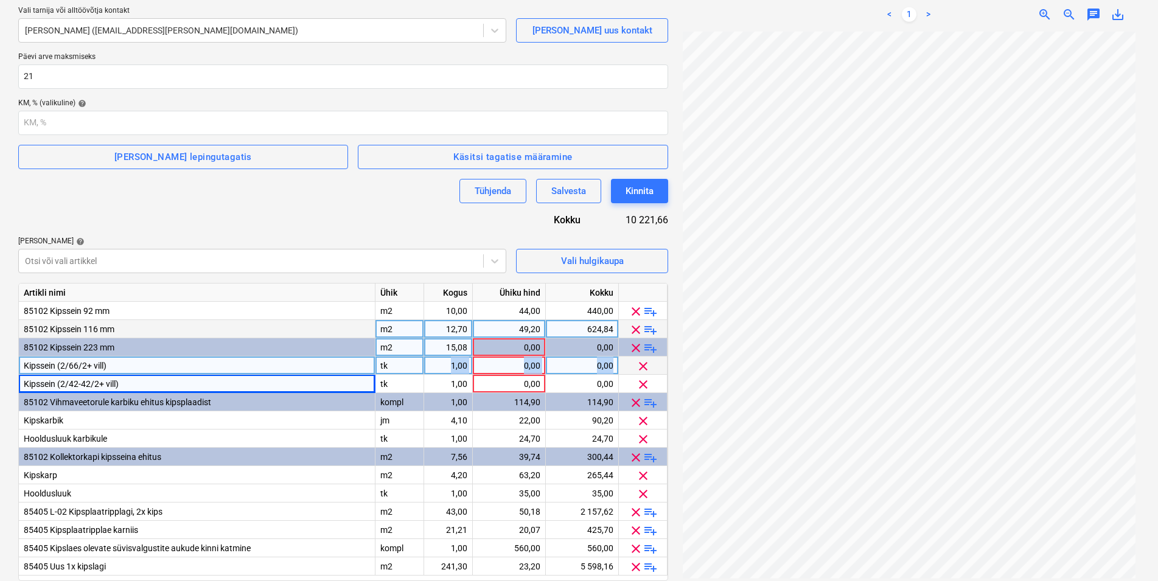
click at [397, 369] on div "tk" at bounding box center [399, 366] width 49 height 18
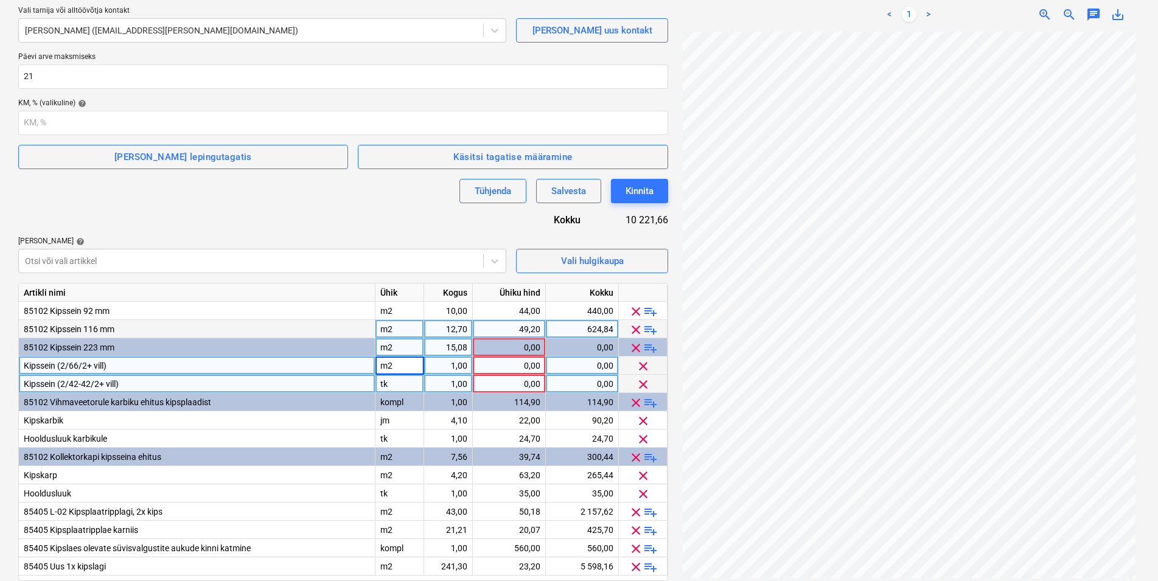
click at [396, 385] on div "tk" at bounding box center [399, 384] width 49 height 18
click at [450, 366] on div "1,00" at bounding box center [448, 366] width 38 height 18
click at [518, 363] on div "0,00" at bounding box center [509, 366] width 63 height 18
click at [462, 382] on div "1,00" at bounding box center [448, 384] width 38 height 18
click at [523, 380] on div "0,00" at bounding box center [509, 384] width 63 height 18
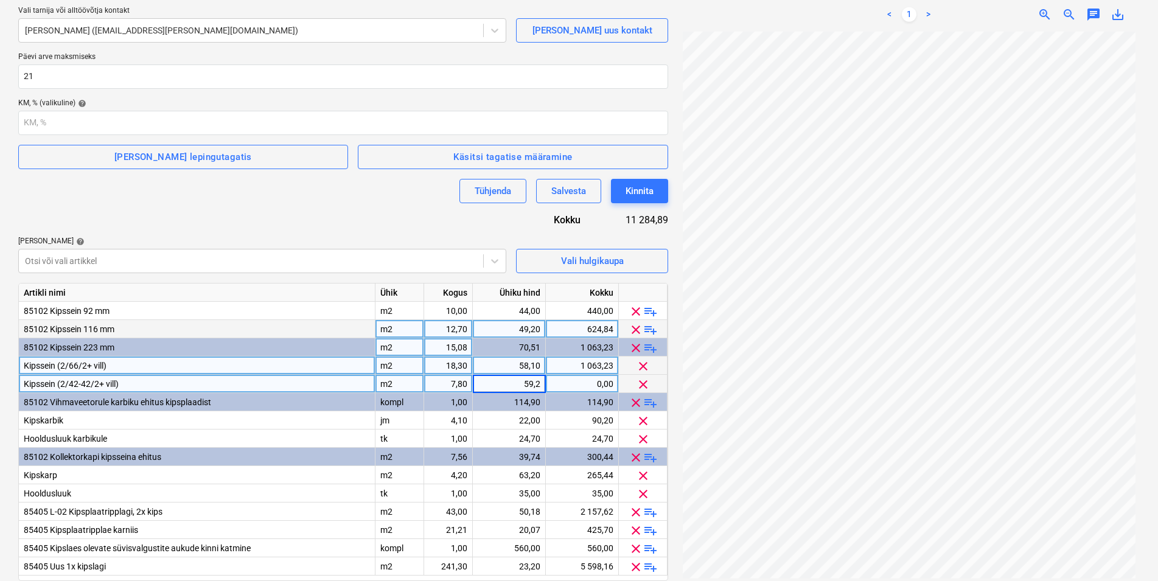
click at [397, 211] on div "Lepingu nimi help Viideco Grupp OÜ - kipsitööd Lepingu viitenumber help 2508-SO…" at bounding box center [343, 265] width 650 height 702
click at [519, 383] on div "59,20" at bounding box center [509, 384] width 63 height 18
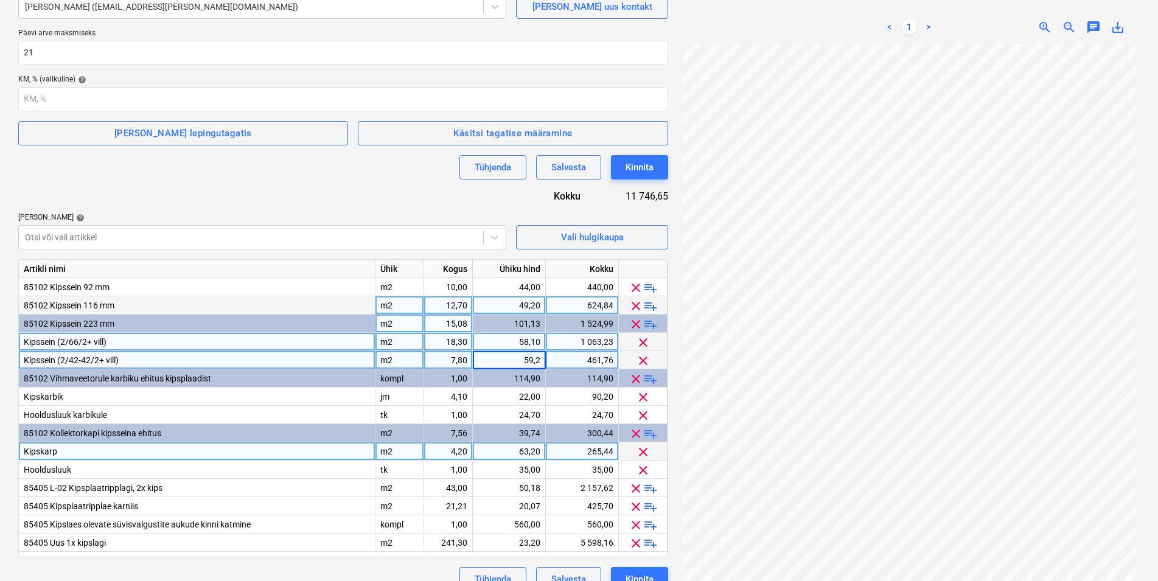
scroll to position [230, 0]
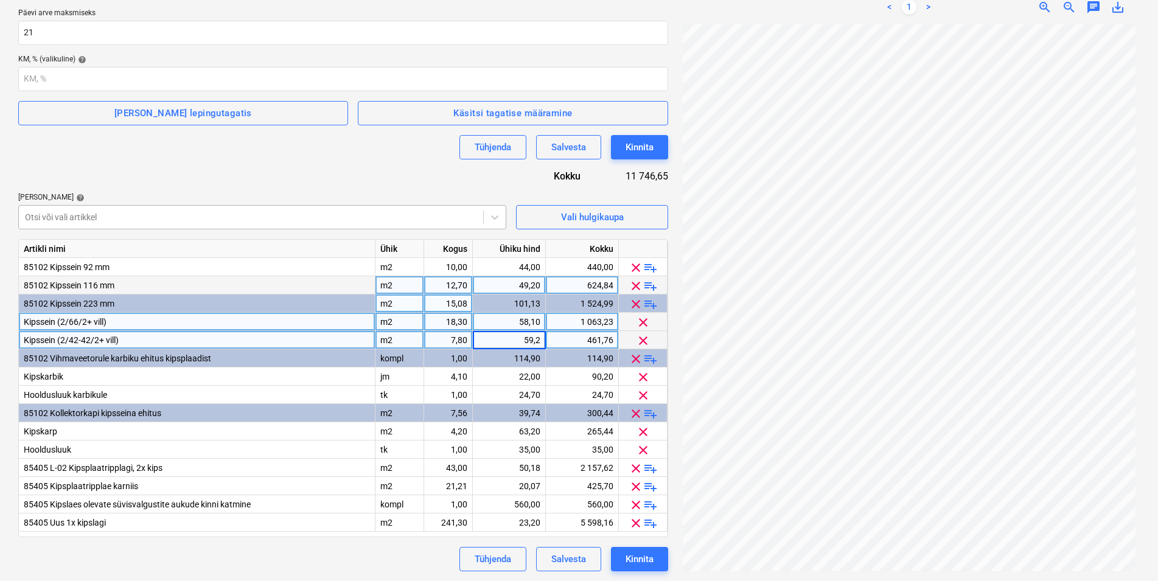
click at [74, 217] on div at bounding box center [251, 217] width 452 height 12
click at [74, 215] on div at bounding box center [251, 217] width 452 height 12
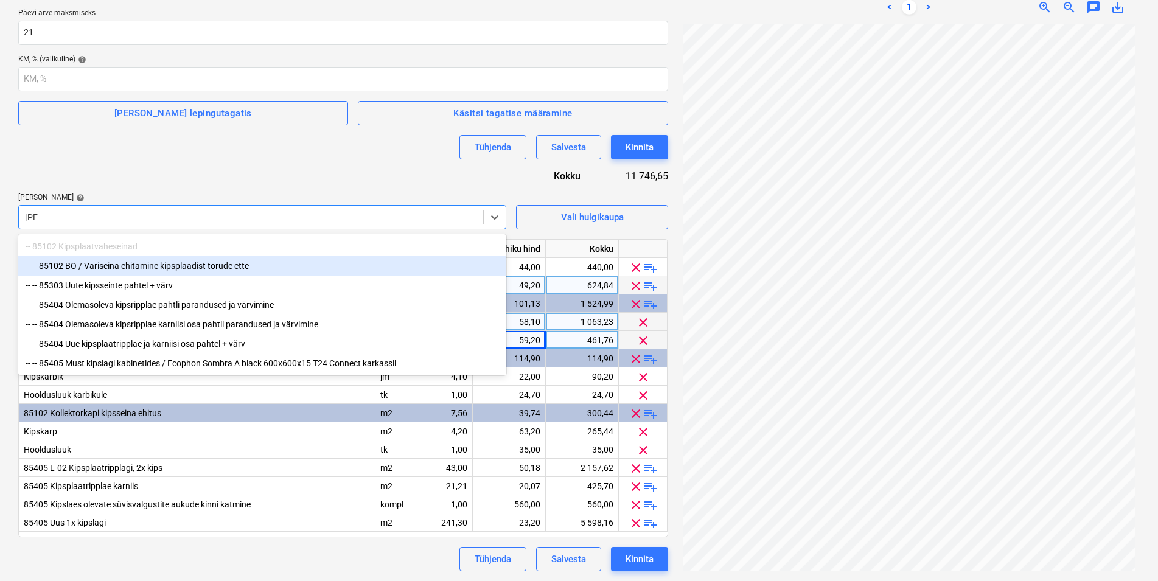
click at [158, 265] on div "-- -- 85102 BO / Variseina ehitamine kipsplaadist torude ette" at bounding box center [262, 265] width 488 height 19
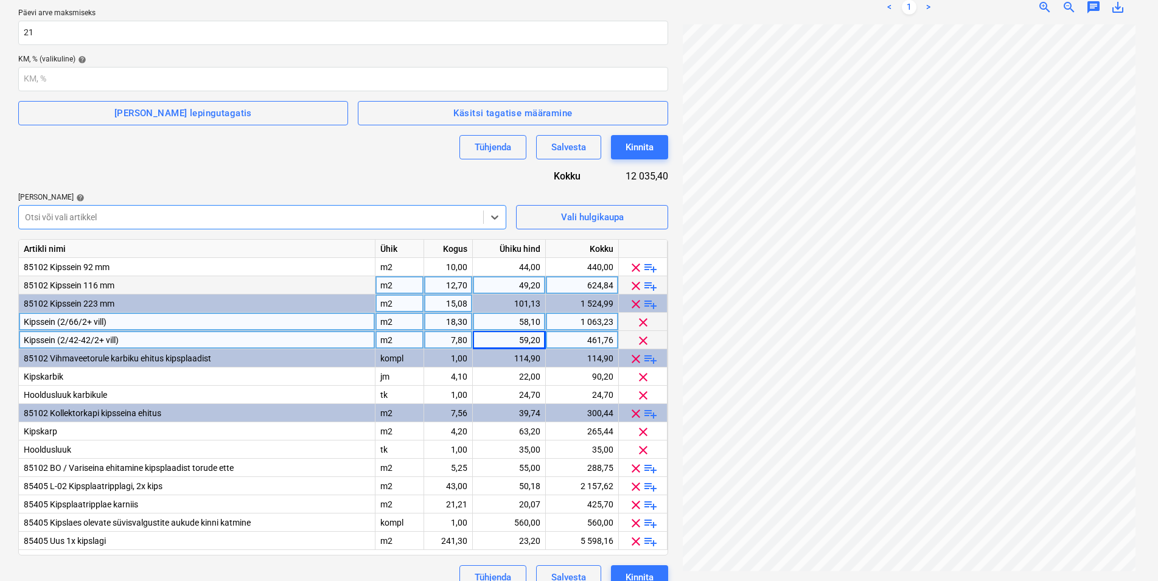
click at [234, 176] on div "Lepingu nimi help Viideco Grupp OÜ - kipsitööd Lepingu viitenumber help 2508-SO…" at bounding box center [343, 230] width 650 height 720
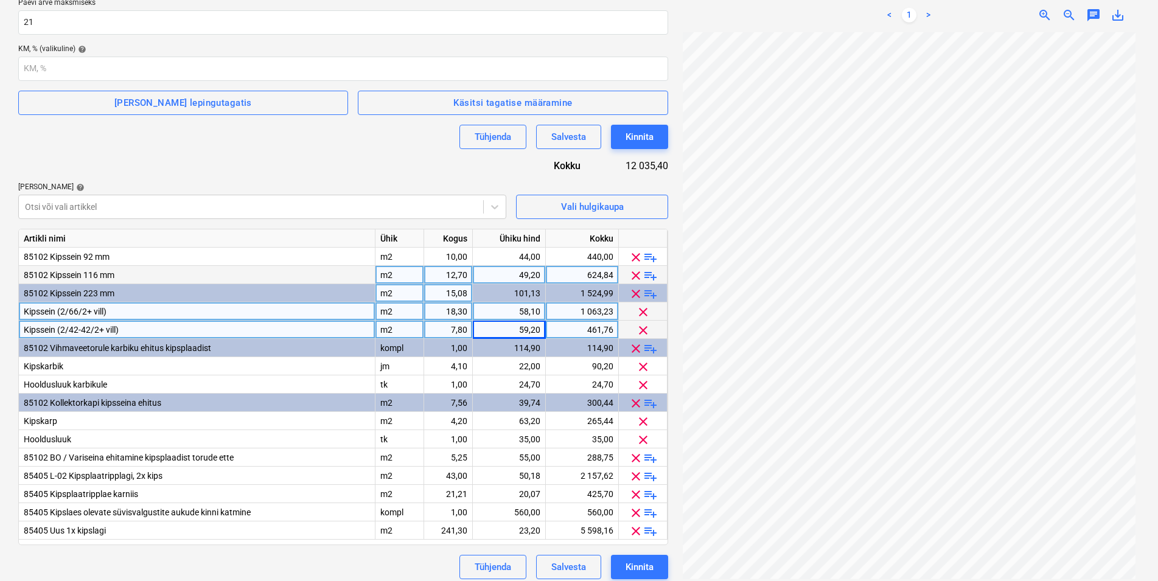
scroll to position [248, 0]
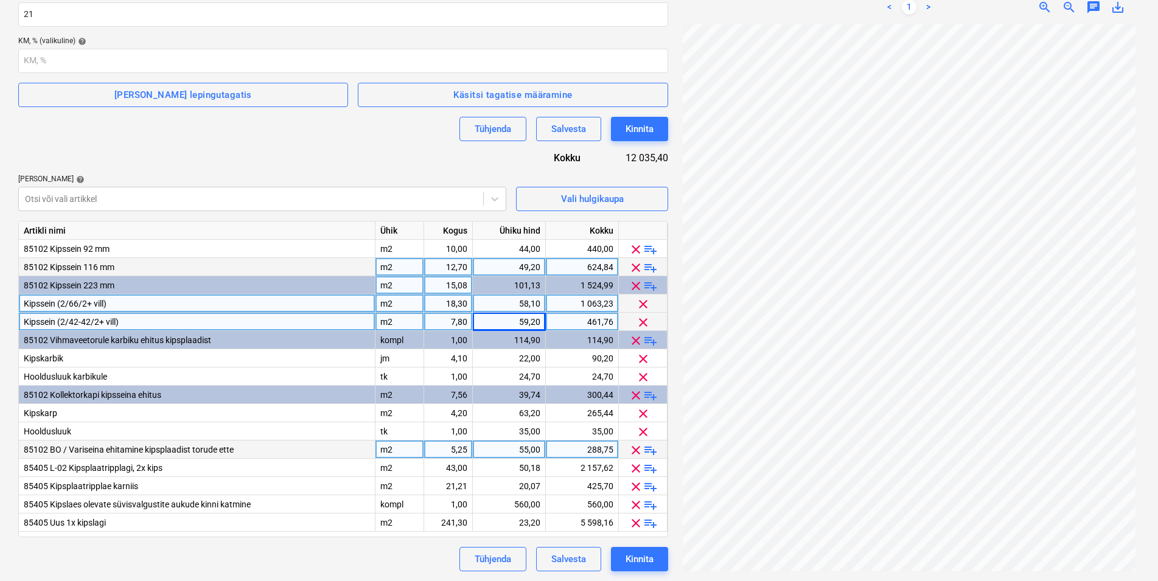
click at [447, 448] on div "5,25" at bounding box center [448, 450] width 38 height 18
click at [523, 451] on div "55,00" at bounding box center [509, 450] width 63 height 18
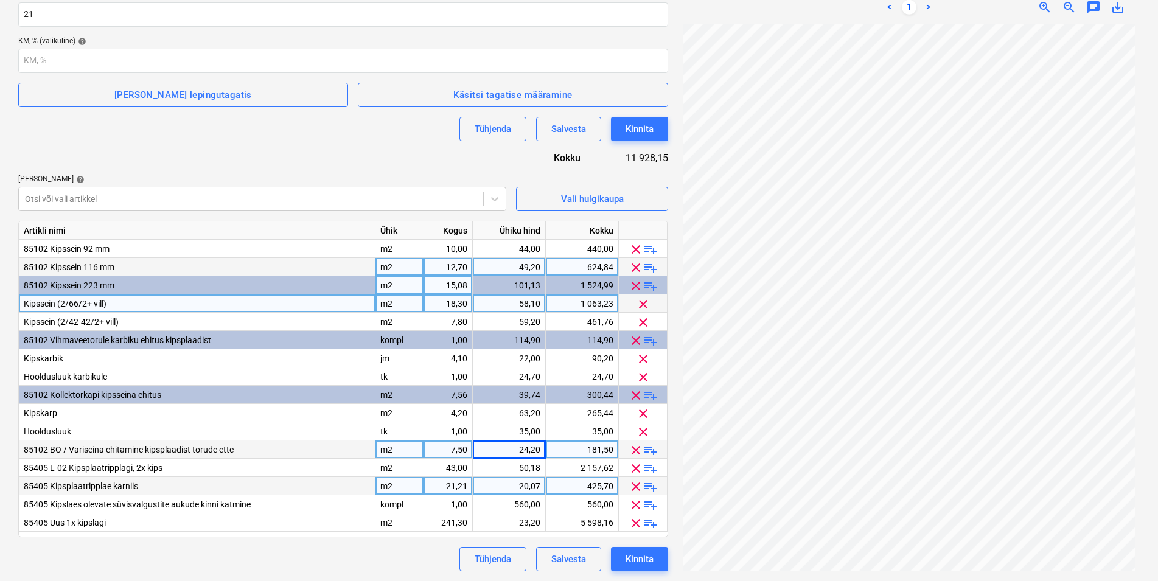
click at [449, 485] on div "21,21" at bounding box center [448, 486] width 38 height 18
click at [513, 487] on div "20,07" at bounding box center [509, 486] width 63 height 18
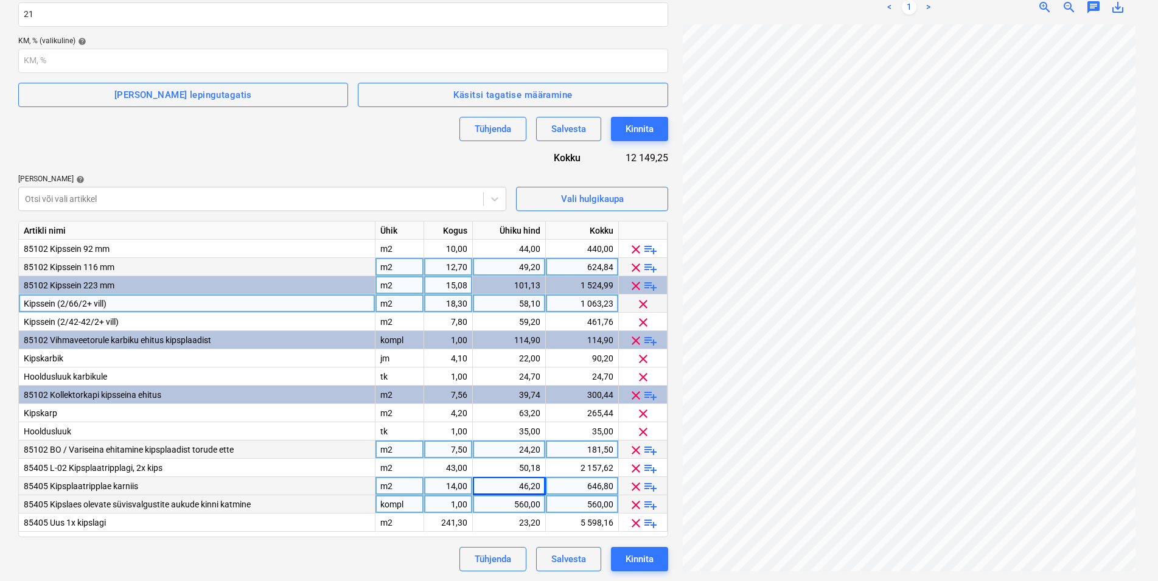
click at [517, 504] on div "560,00" at bounding box center [509, 504] width 63 height 18
click at [359, 546] on div "Lepingu nimi help Viideco Grupp OÜ - kipsitööd Lepingu viitenumber help 2508-SO…" at bounding box center [343, 212] width 650 height 720
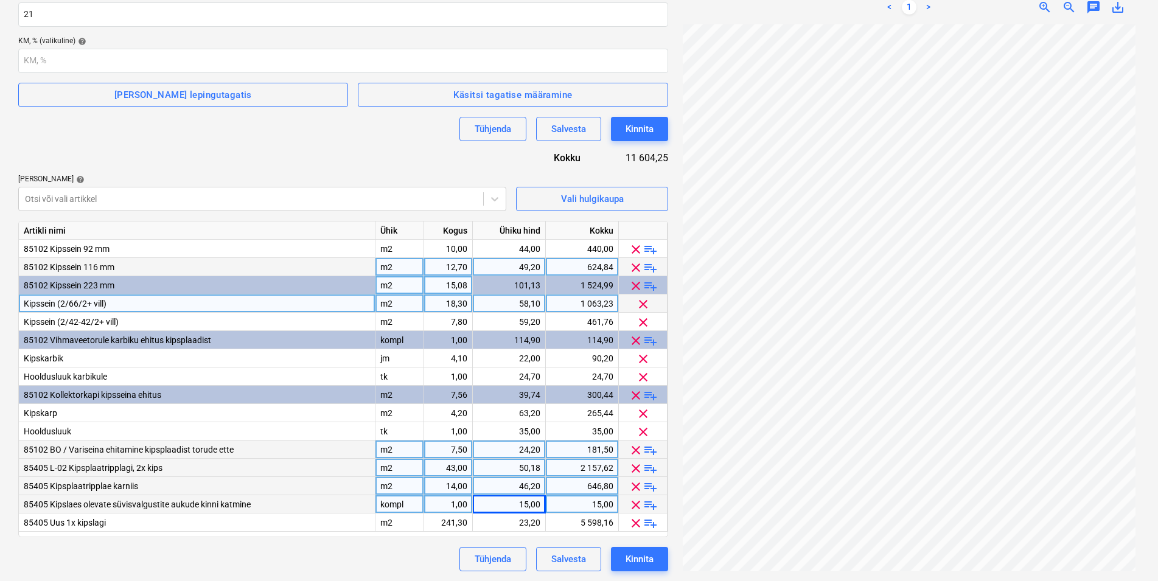
click at [634, 466] on span "clear" at bounding box center [636, 468] width 15 height 15
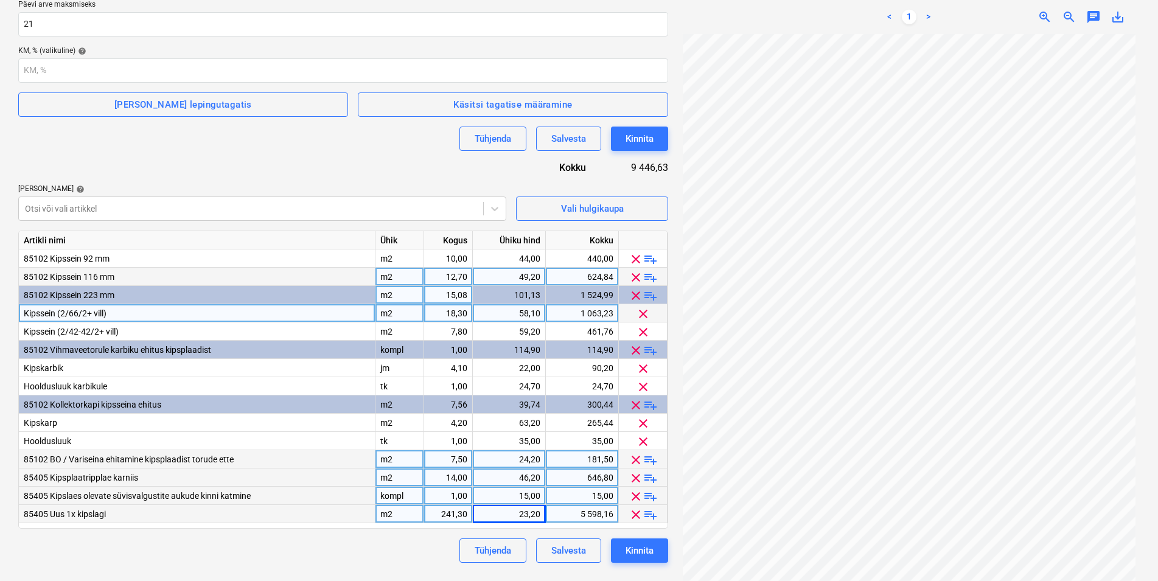
scroll to position [239, 0]
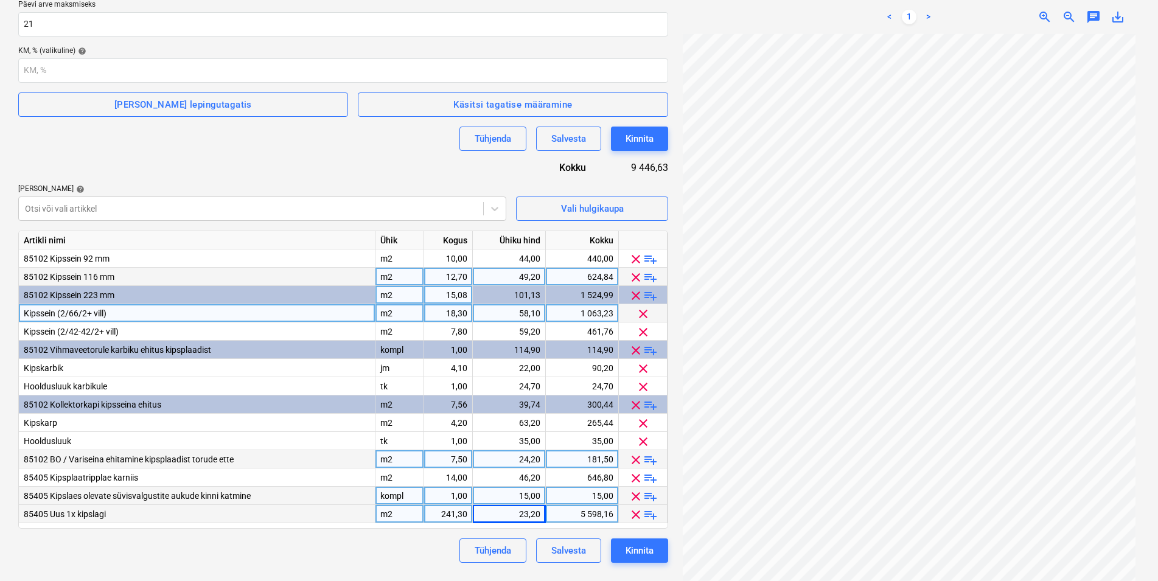
click at [408, 550] on div "Tühjenda Salvesta Kinnita" at bounding box center [343, 551] width 650 height 24
click at [656, 550] on button "Kinnita" at bounding box center [639, 551] width 57 height 24
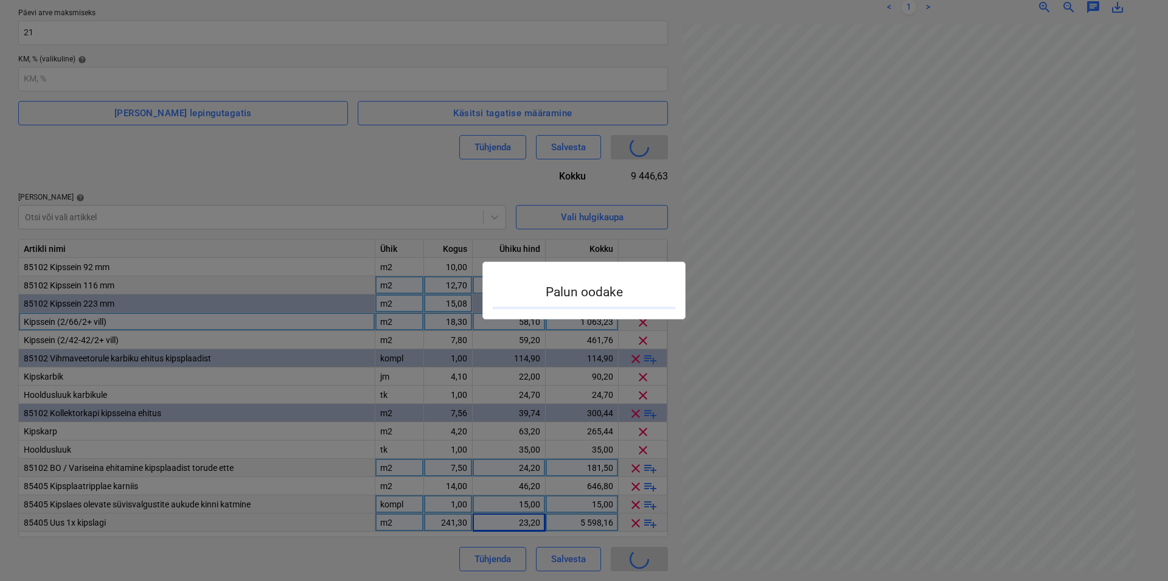
scroll to position [122, 0]
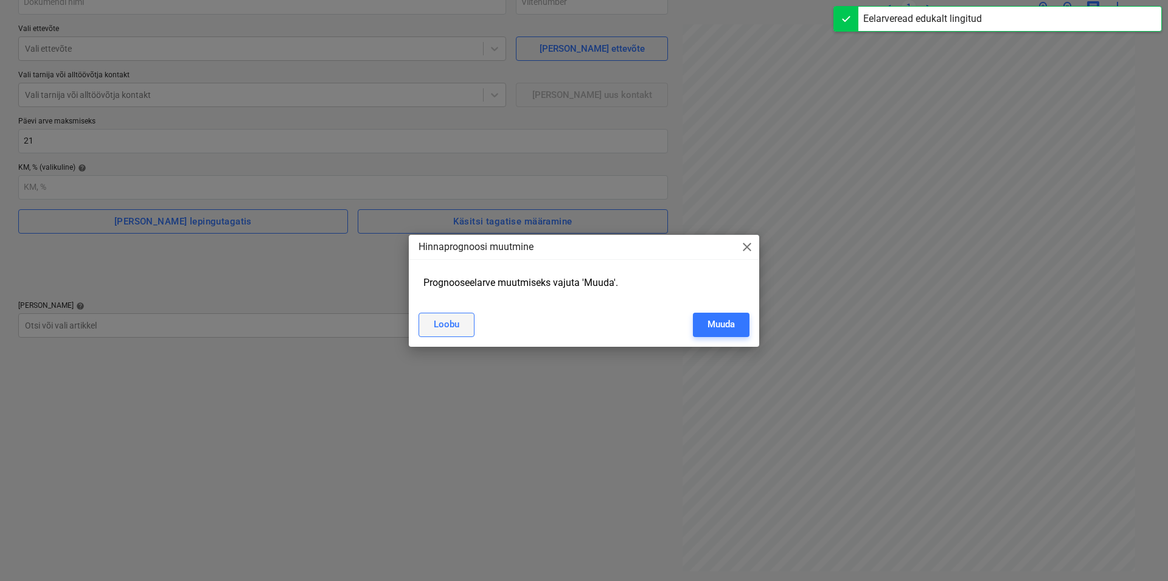
click at [434, 323] on div "Loobu" at bounding box center [447, 324] width 26 height 16
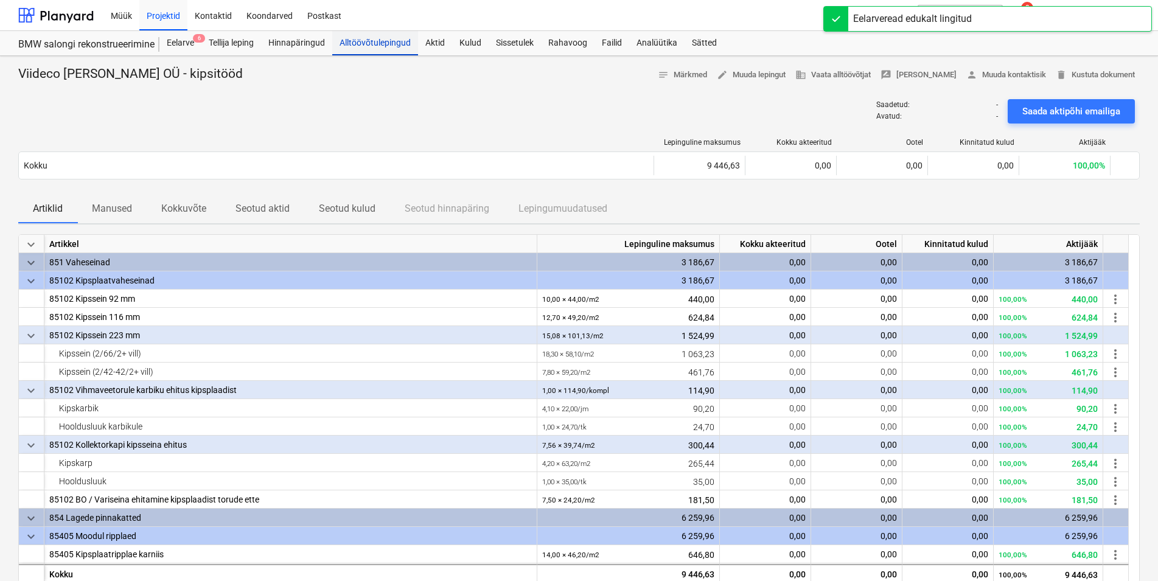
click at [393, 42] on div "Alltöövõtulepingud" at bounding box center [375, 43] width 86 height 24
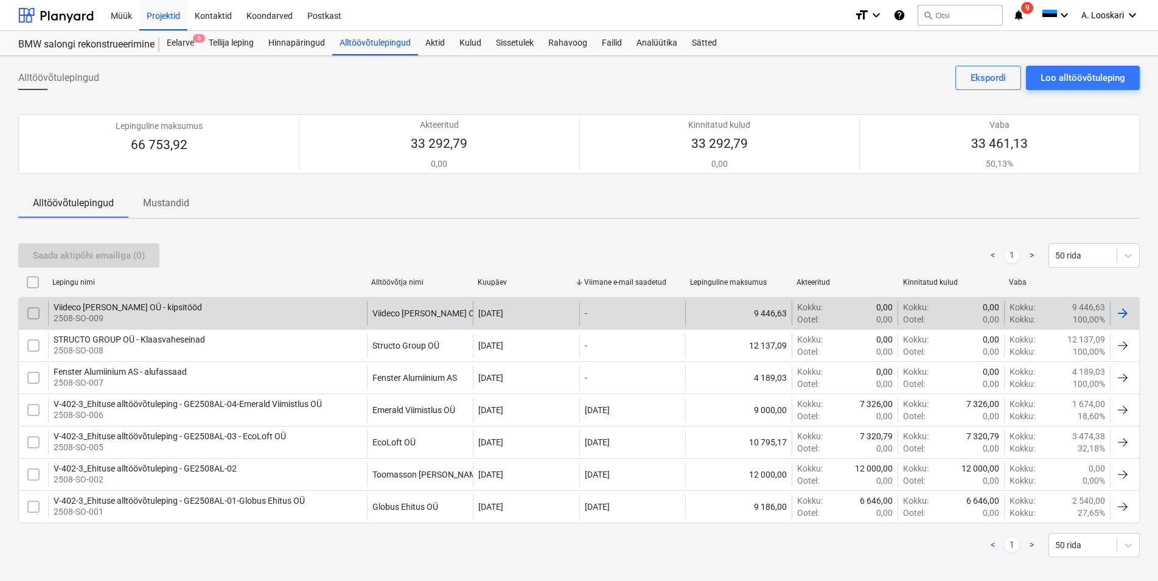
click at [138, 306] on div "Viideco [PERSON_NAME] OÜ - kipsitööd" at bounding box center [128, 307] width 148 height 10
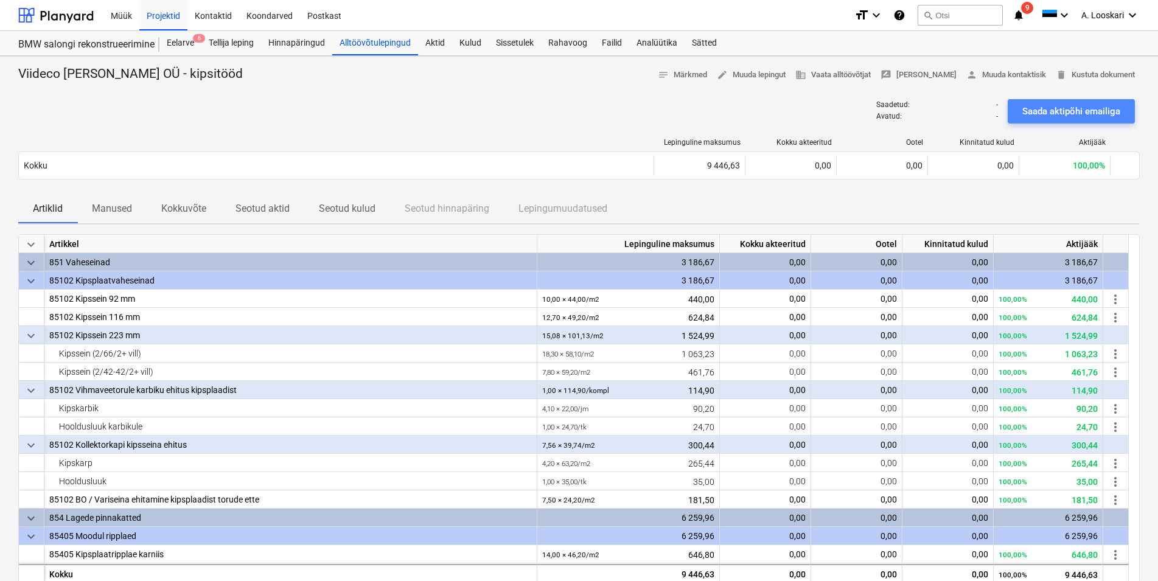
click at [1056, 105] on div "Saada aktipõhi emailiga" at bounding box center [1071, 111] width 98 height 16
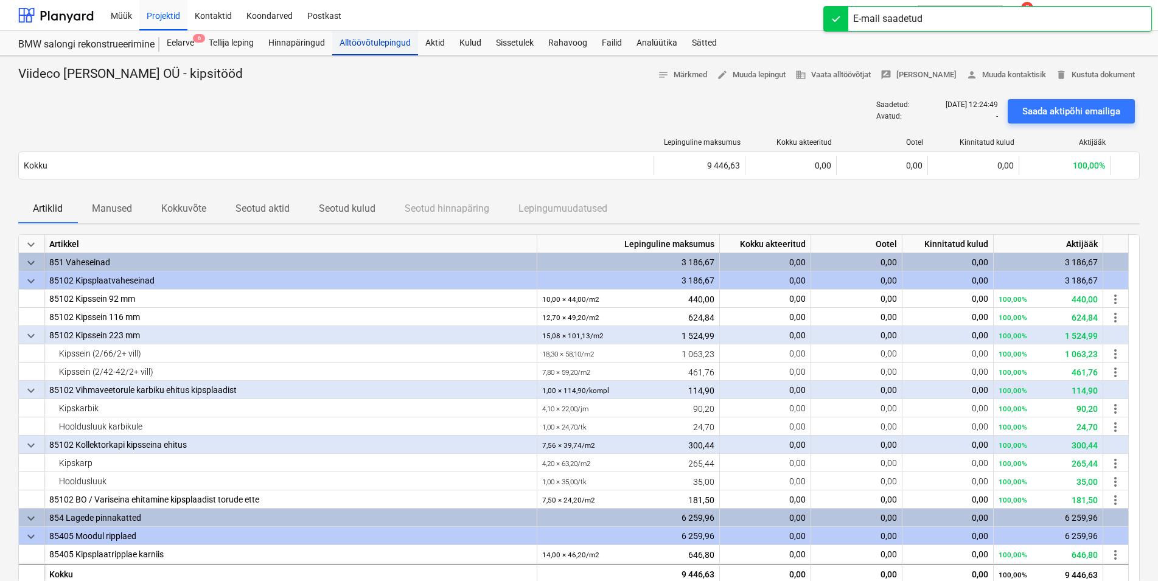
click at [374, 43] on div "Alltöövõtulepingud" at bounding box center [375, 43] width 86 height 24
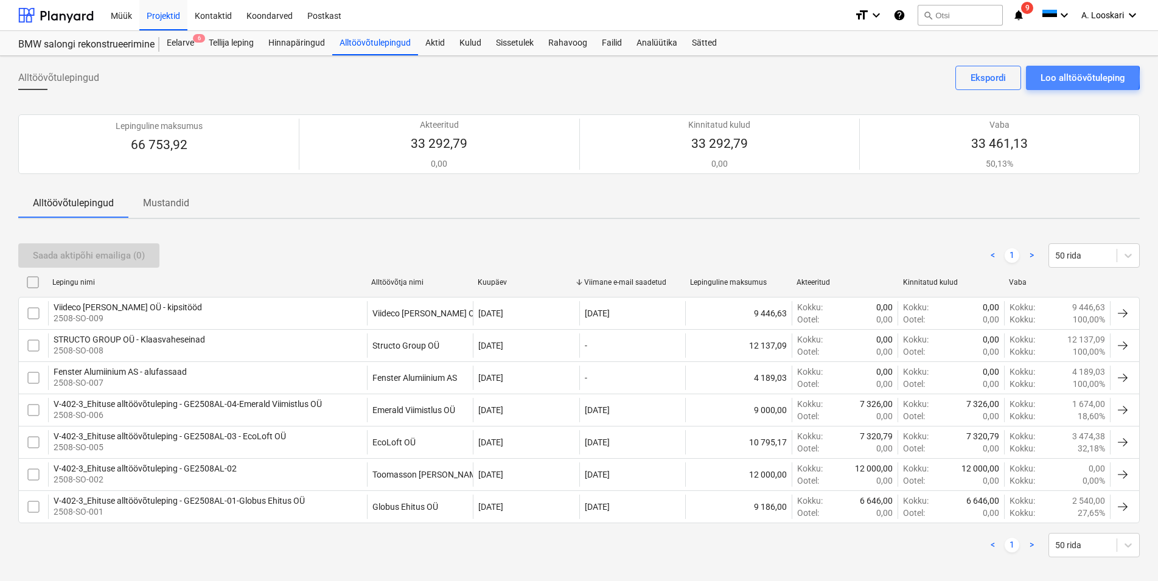
click at [1072, 77] on div "Loo alltöövõtuleping" at bounding box center [1083, 78] width 85 height 16
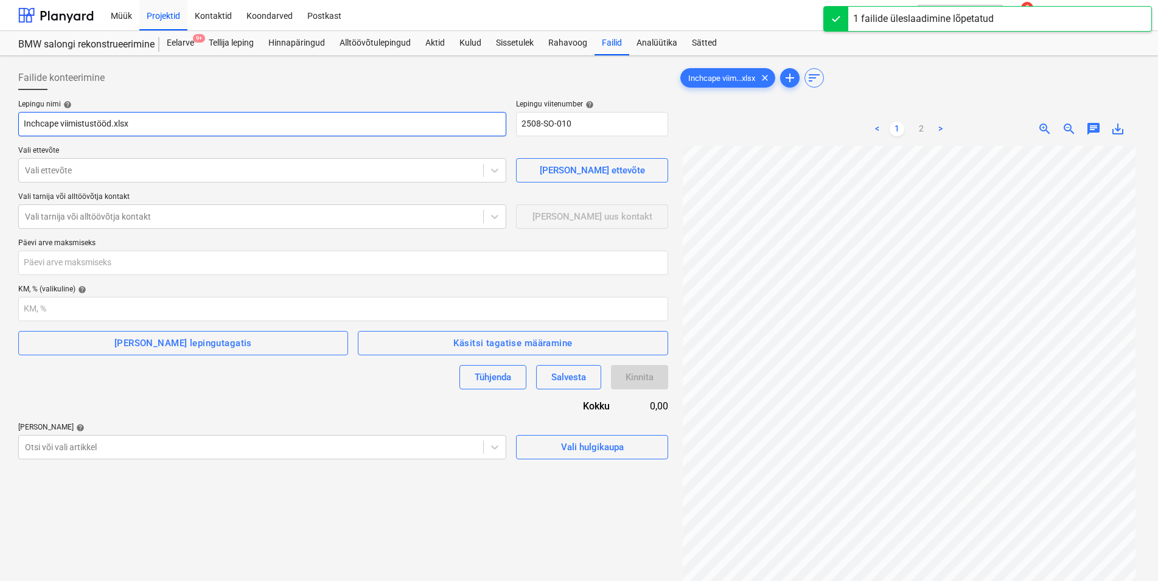
click at [141, 122] on input "Inchcape viimistustööd.xlsx" at bounding box center [262, 124] width 488 height 24
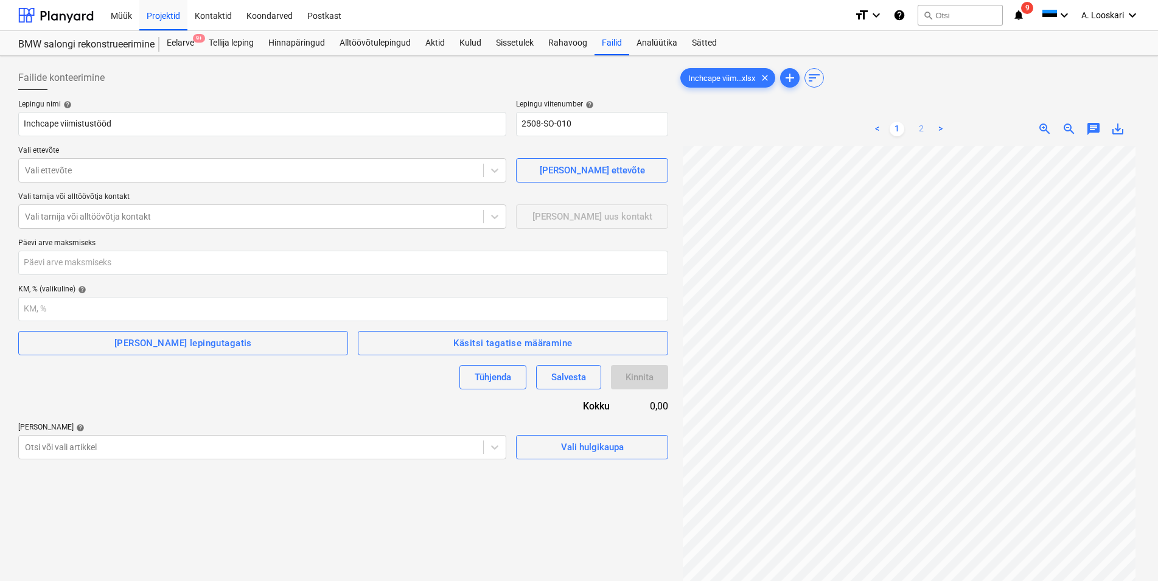
click at [919, 128] on link "2" at bounding box center [921, 129] width 15 height 15
click at [787, 72] on span "add" at bounding box center [790, 78] width 15 height 15
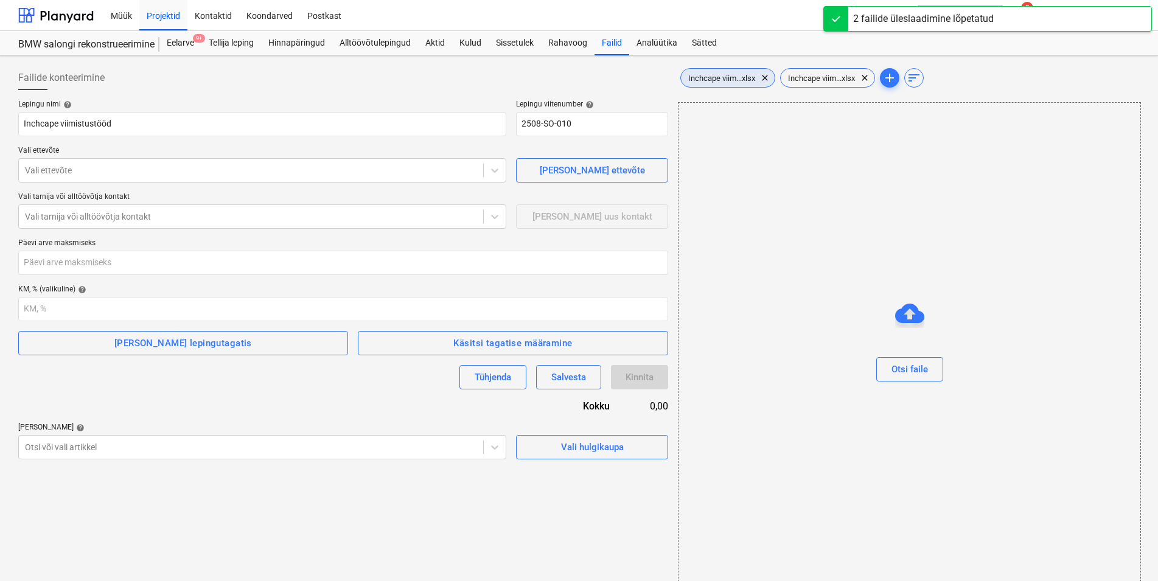
click at [724, 75] on span "Inchcape viim...xlsx" at bounding box center [722, 78] width 82 height 9
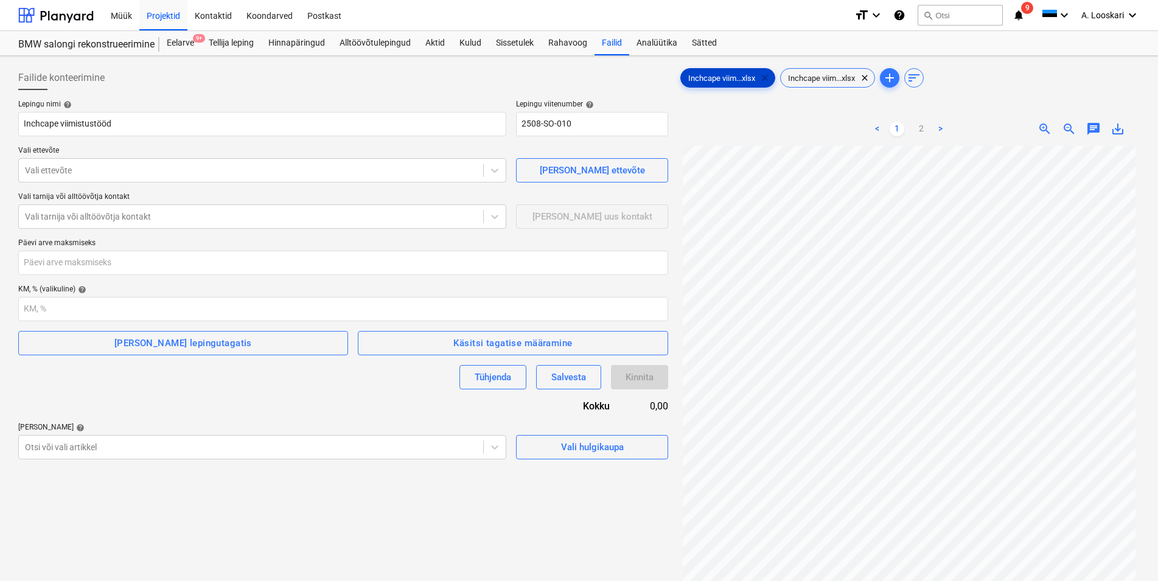
click at [766, 75] on span "clear" at bounding box center [765, 78] width 15 height 15
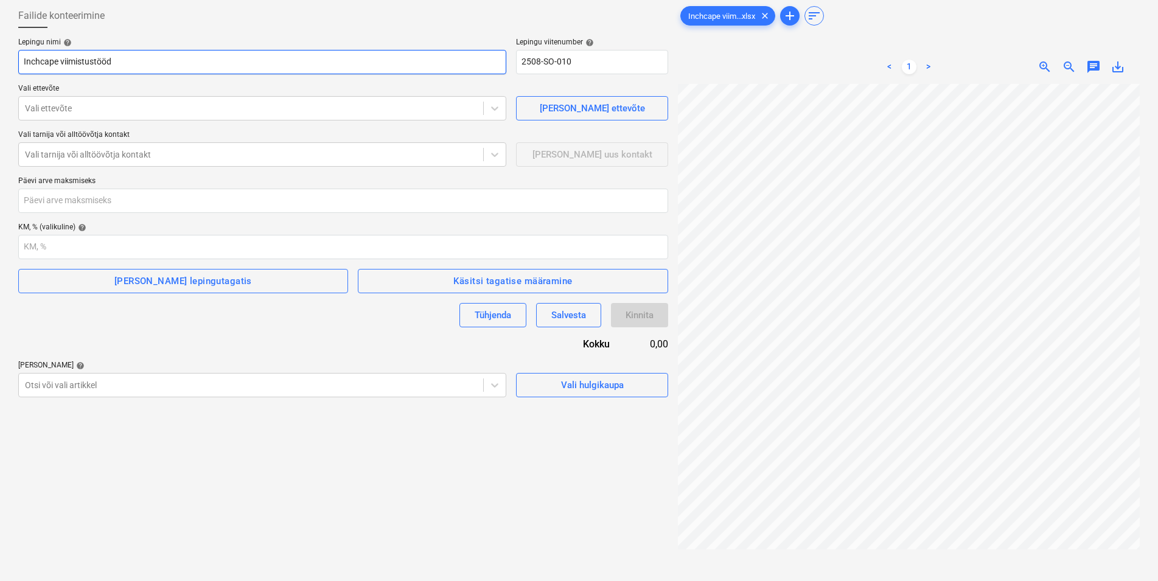
click at [23, 59] on input "Inchcape viimistustööd" at bounding box center [262, 62] width 488 height 24
paste input "TDConstructions OÜ"
click at [73, 106] on div at bounding box center [251, 108] width 452 height 12
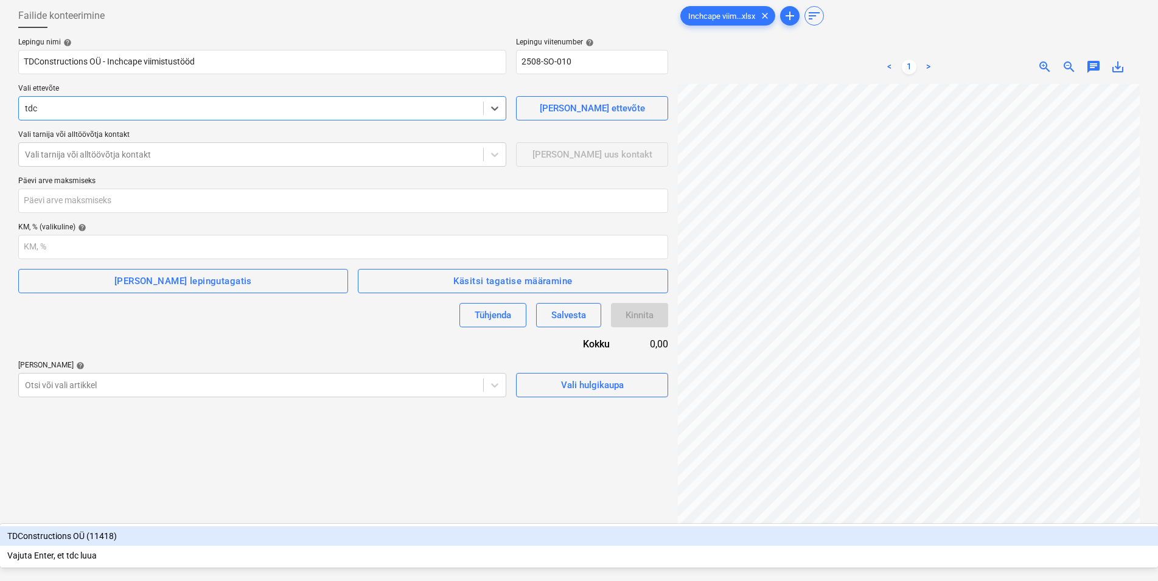
click at [100, 526] on div "TDConstructions OÜ (11418)" at bounding box center [579, 535] width 1158 height 19
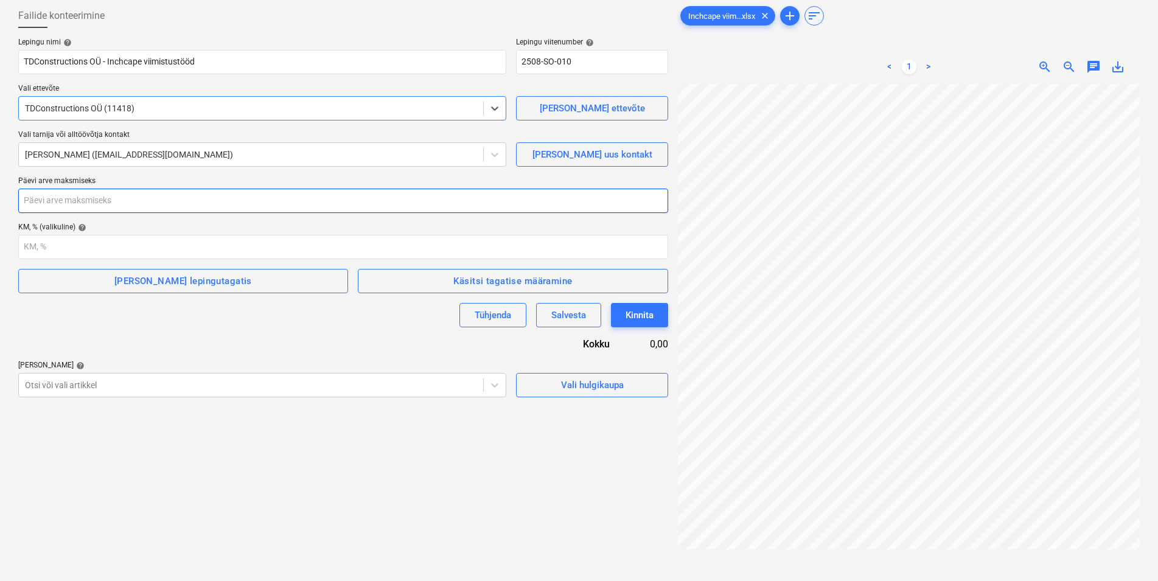
click at [81, 200] on input "number" at bounding box center [343, 201] width 650 height 24
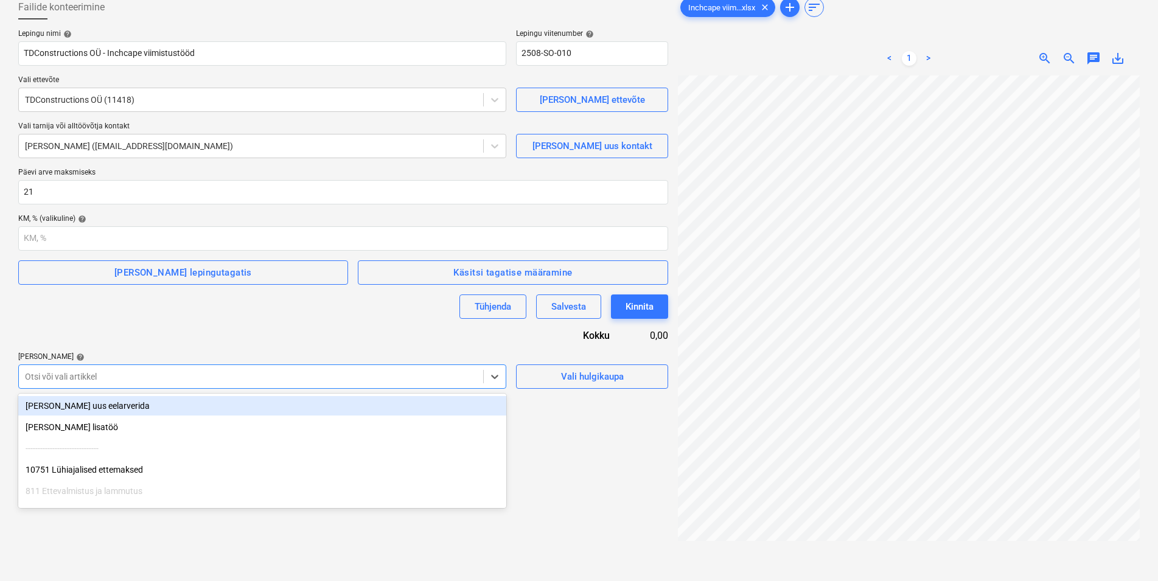
click at [95, 388] on div "Otsi või vali artikkel" at bounding box center [262, 377] width 488 height 24
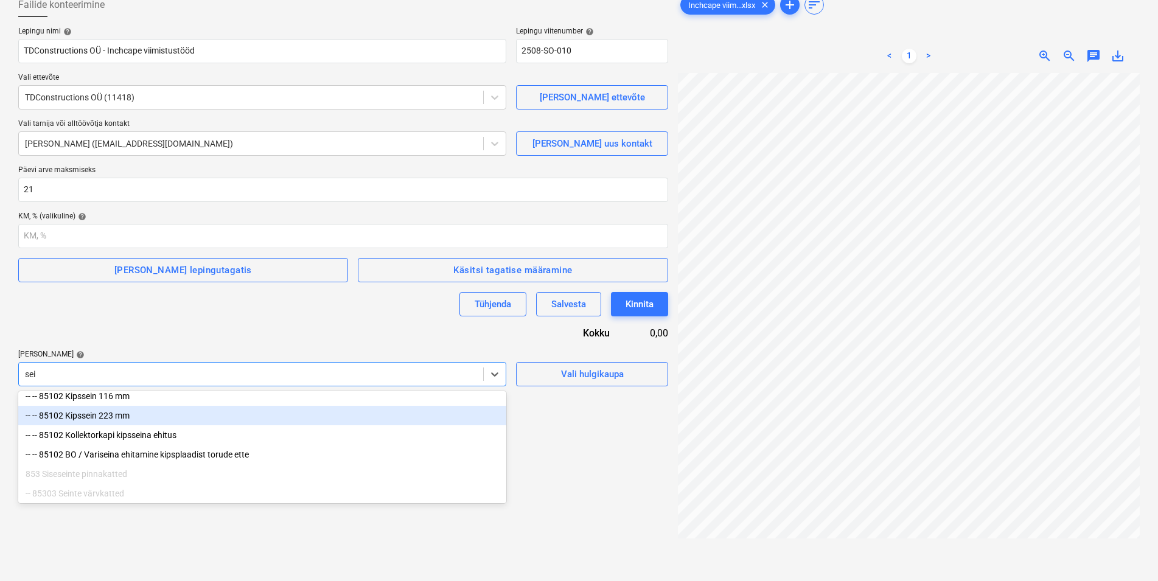
scroll to position [186, 0]
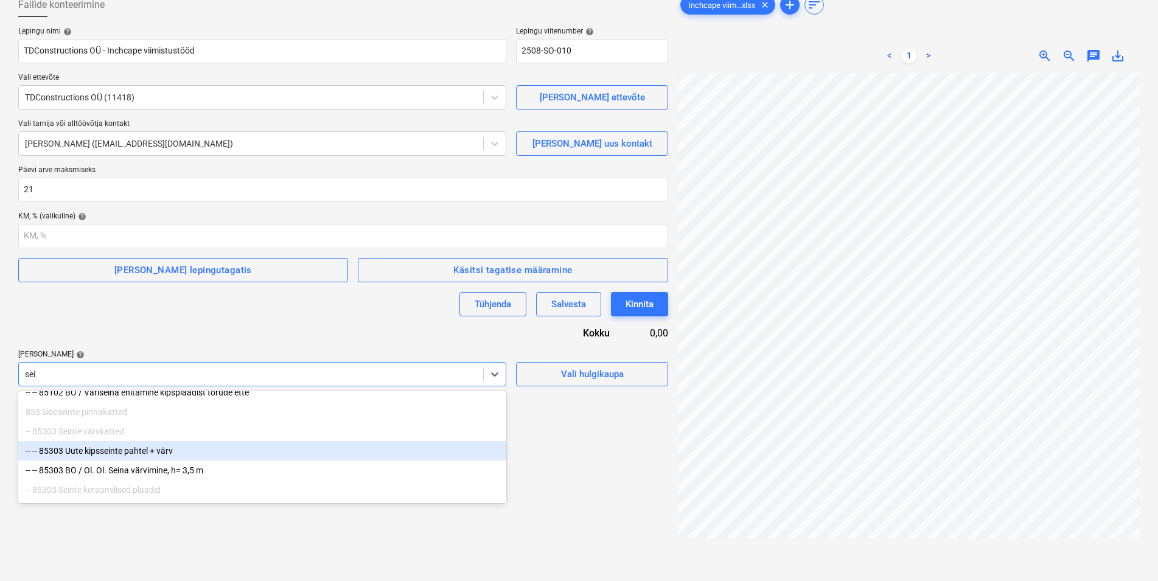
click at [136, 456] on div "-- -- 85303 Uute kipsseinte pahtel + värv" at bounding box center [262, 450] width 488 height 19
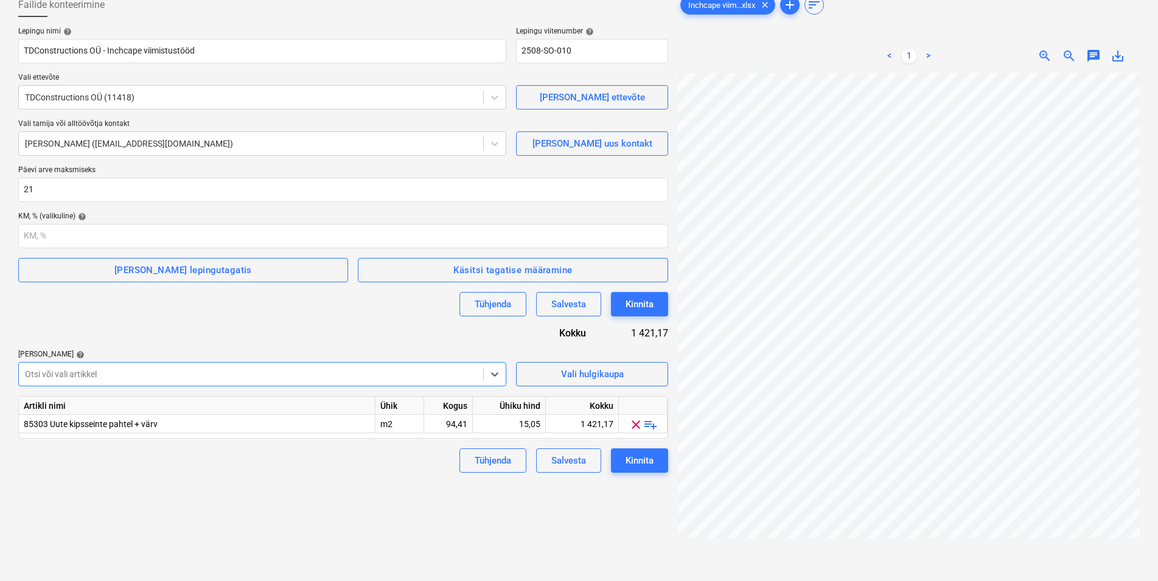
click at [63, 369] on div at bounding box center [251, 374] width 452 height 12
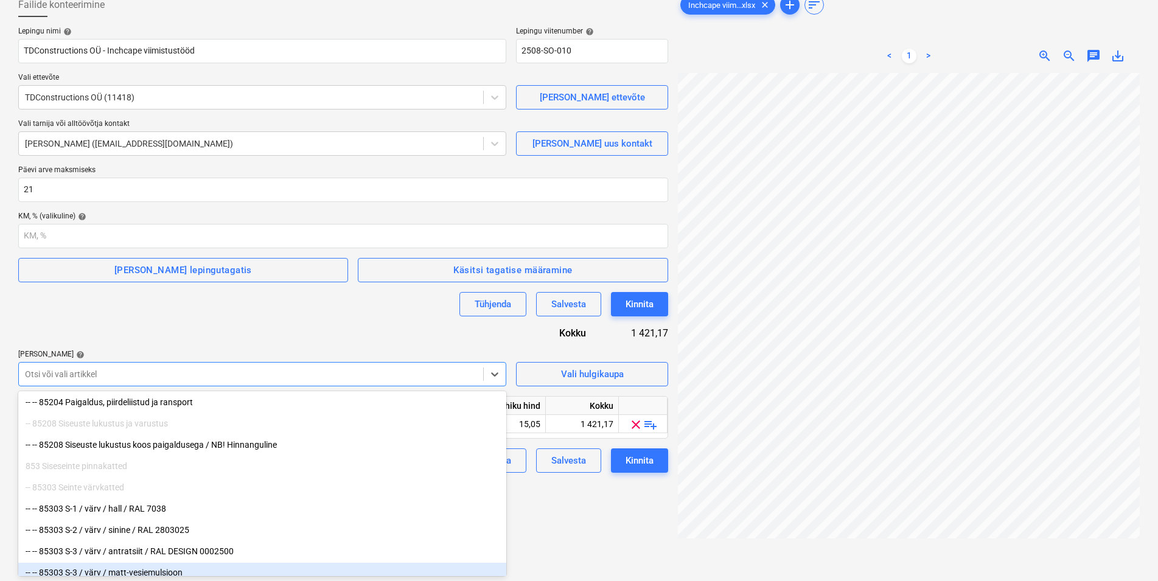
scroll to position [745, 0]
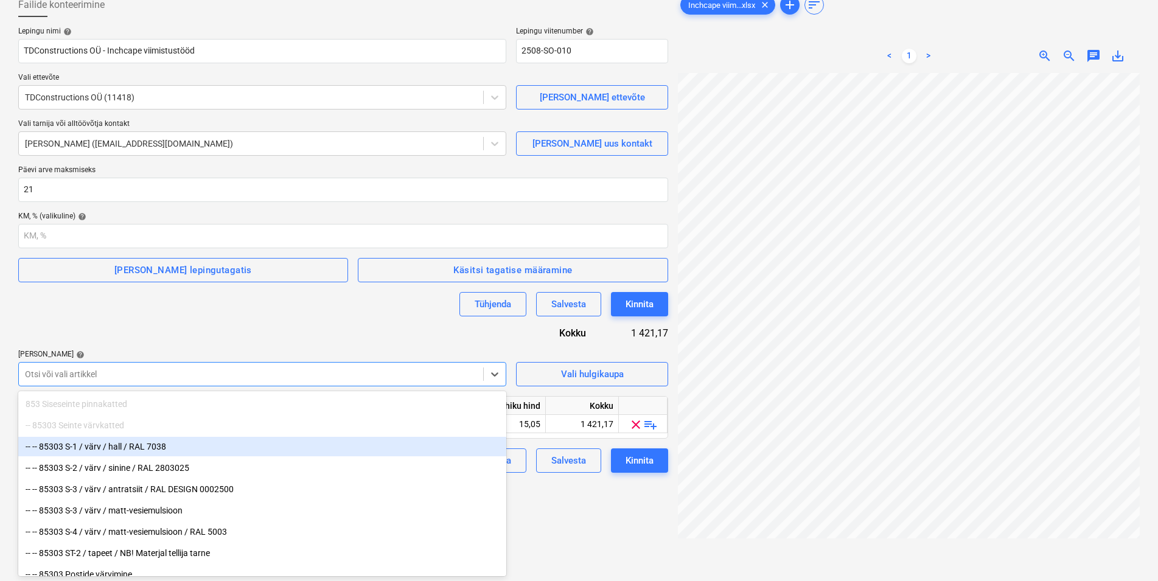
click at [97, 445] on div "-- -- 85303 S-1 / värv / hall / RAL 7038" at bounding box center [262, 446] width 488 height 19
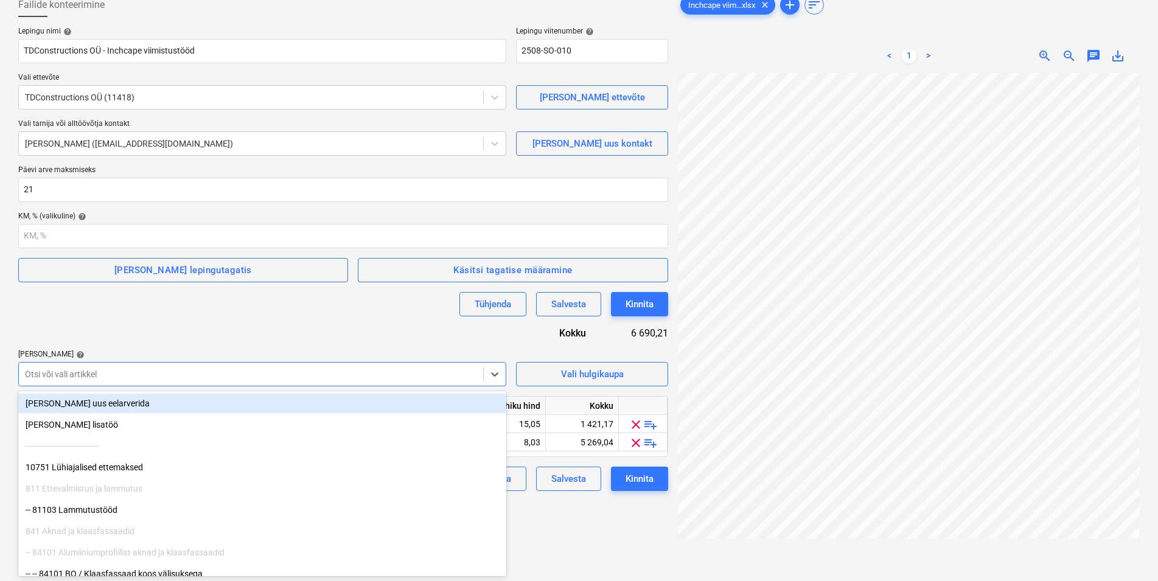
click at [60, 370] on div at bounding box center [251, 374] width 452 height 12
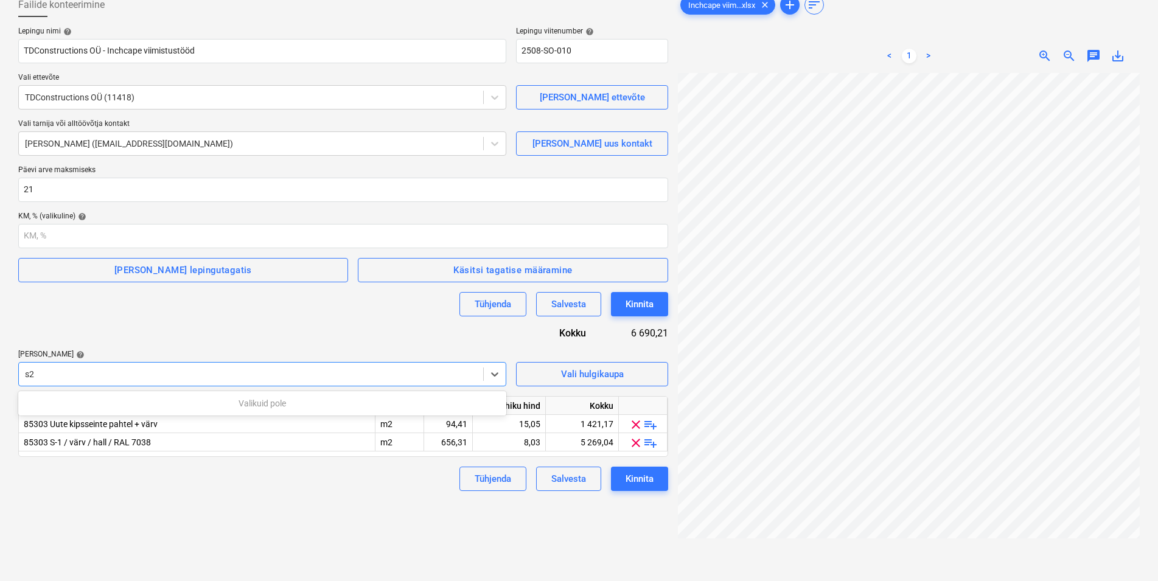
click at [30, 371] on input "s2" at bounding box center [30, 374] width 11 height 10
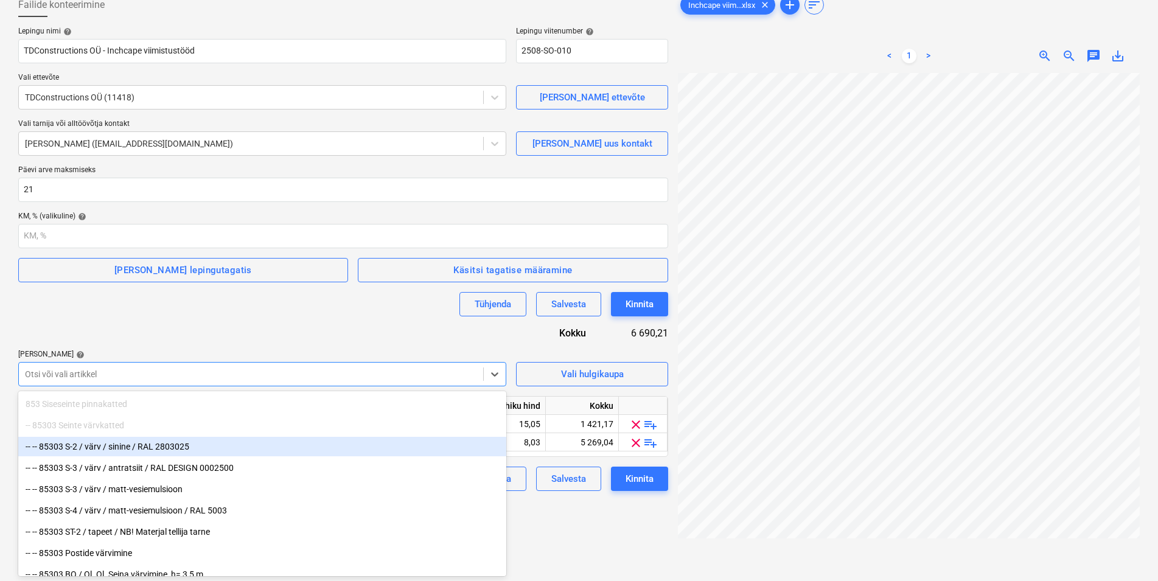
click at [90, 445] on div "-- -- 85303 S-2 / värv / sinine / RAL 2803025" at bounding box center [262, 446] width 488 height 19
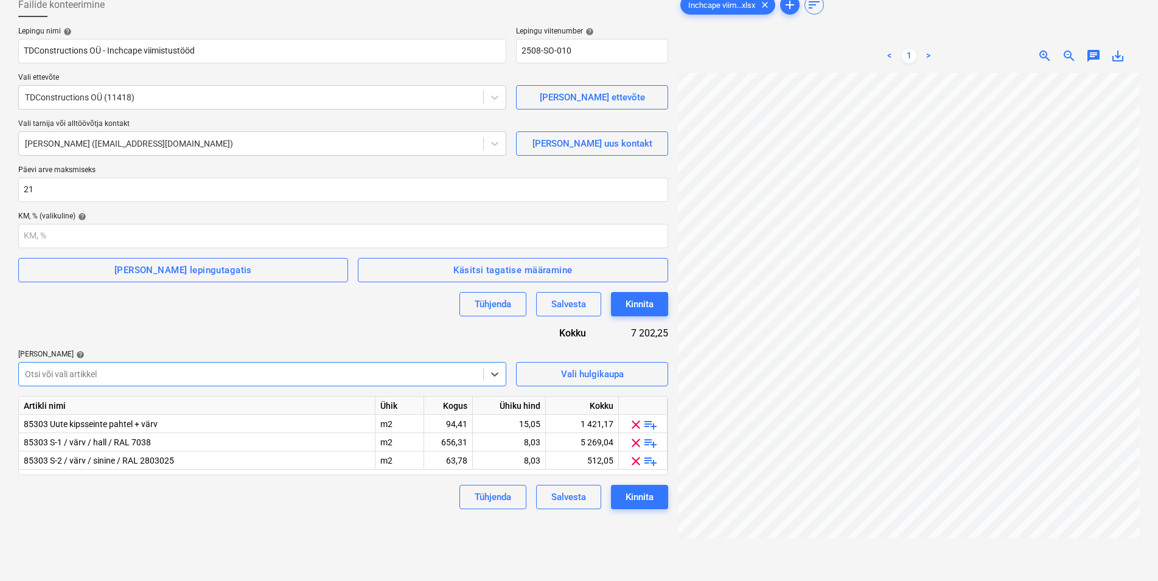
click at [89, 370] on div at bounding box center [251, 374] width 452 height 12
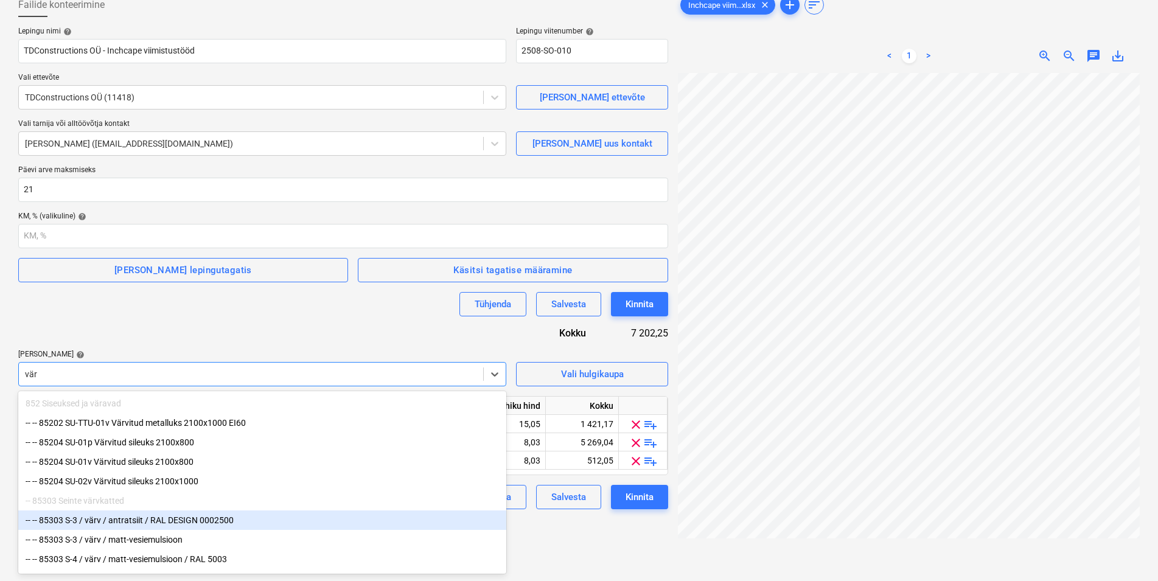
click at [101, 524] on div "-- -- 85303 S-3 / värv / antratsiit / RAL DESIGN 0002500" at bounding box center [262, 520] width 488 height 19
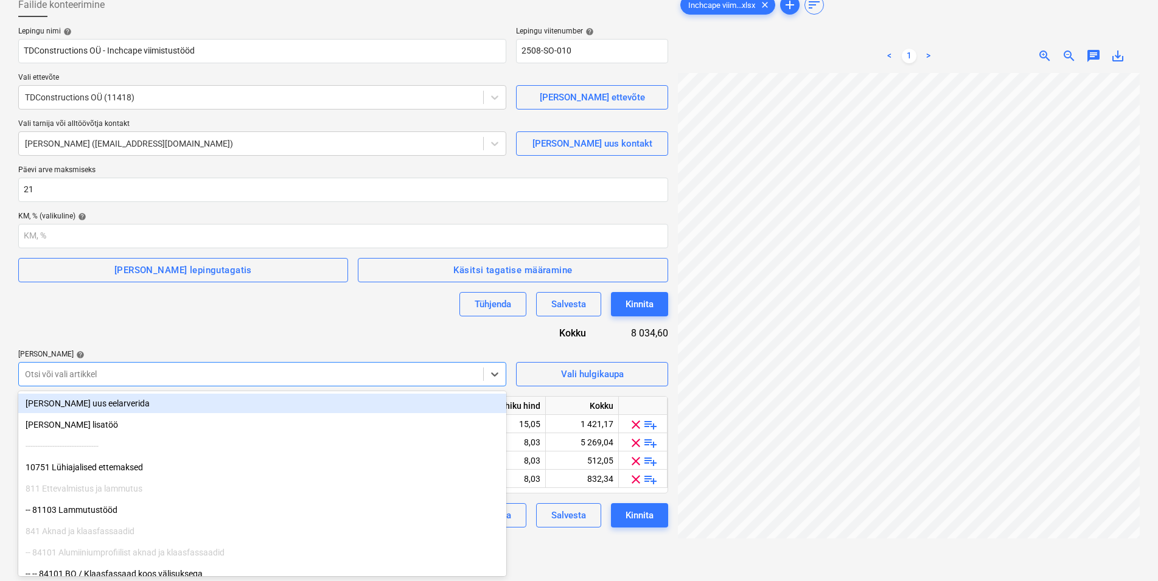
click at [97, 366] on div "Otsi või vali artikkel" at bounding box center [251, 374] width 464 height 17
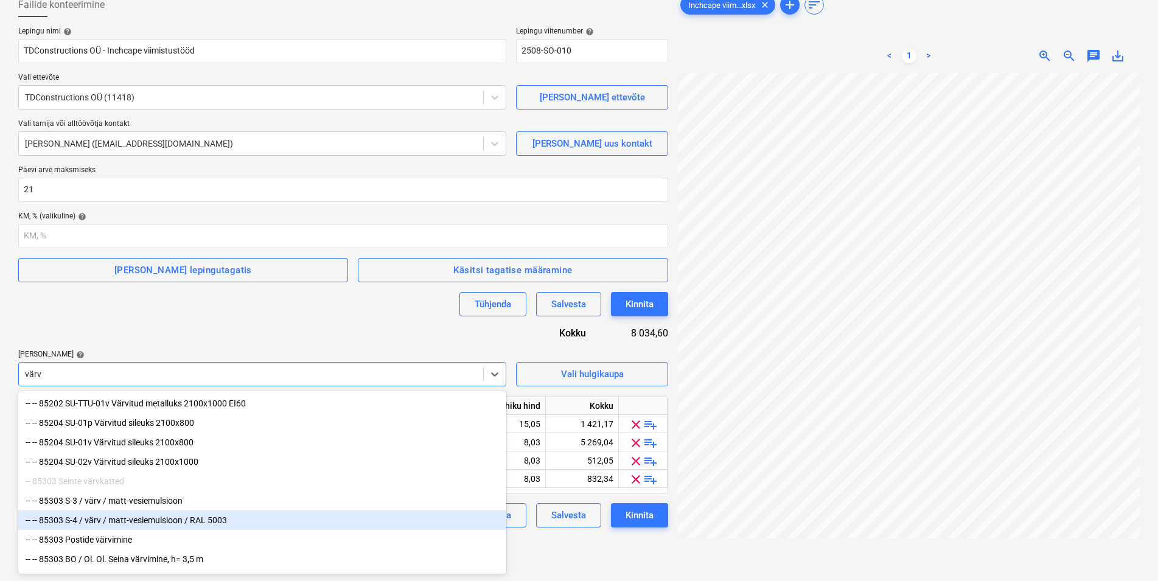
click at [152, 522] on div "-- -- 85303 S-4 / värv / matt-vesiemulsioon / RAL 5003" at bounding box center [262, 520] width 488 height 19
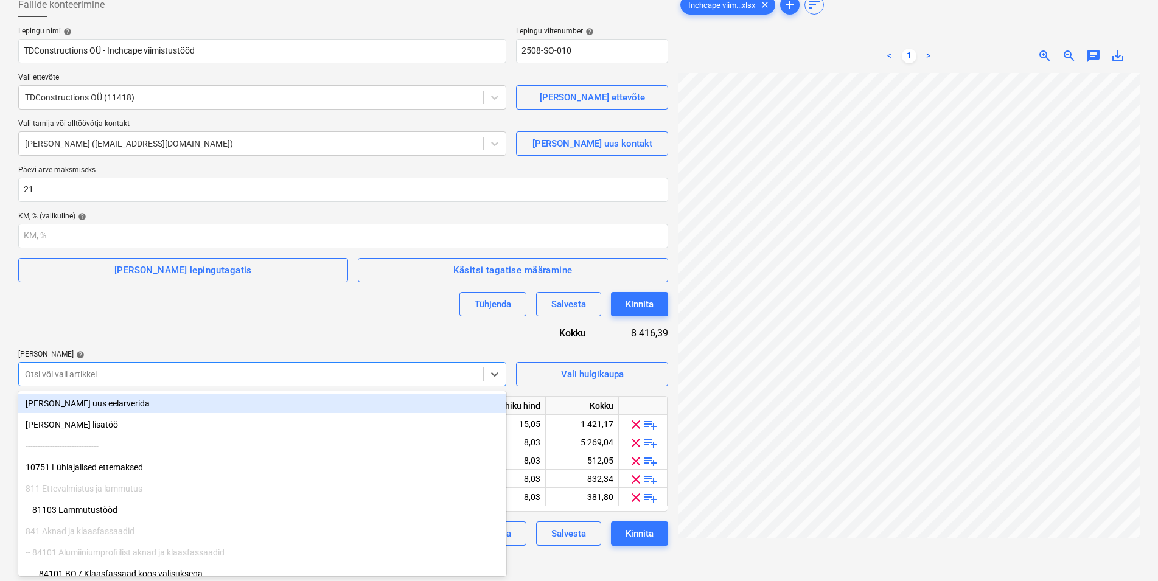
click at [117, 374] on div at bounding box center [251, 374] width 452 height 12
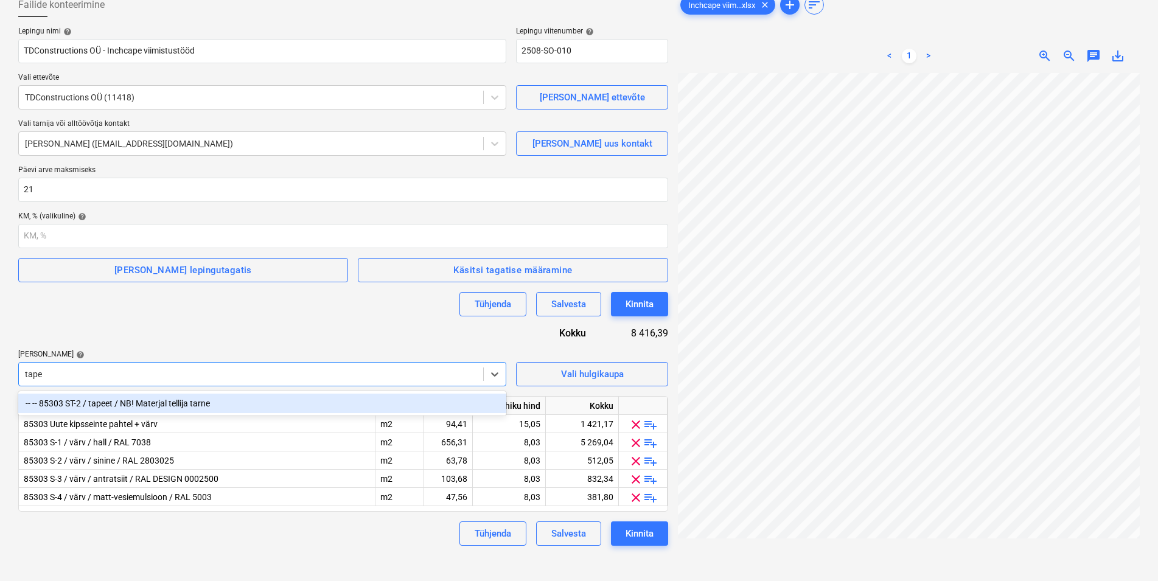
click at [110, 402] on div "-- -- 85303 ST-2 / tapeet / NB! Materjal tellija tarne" at bounding box center [262, 403] width 488 height 19
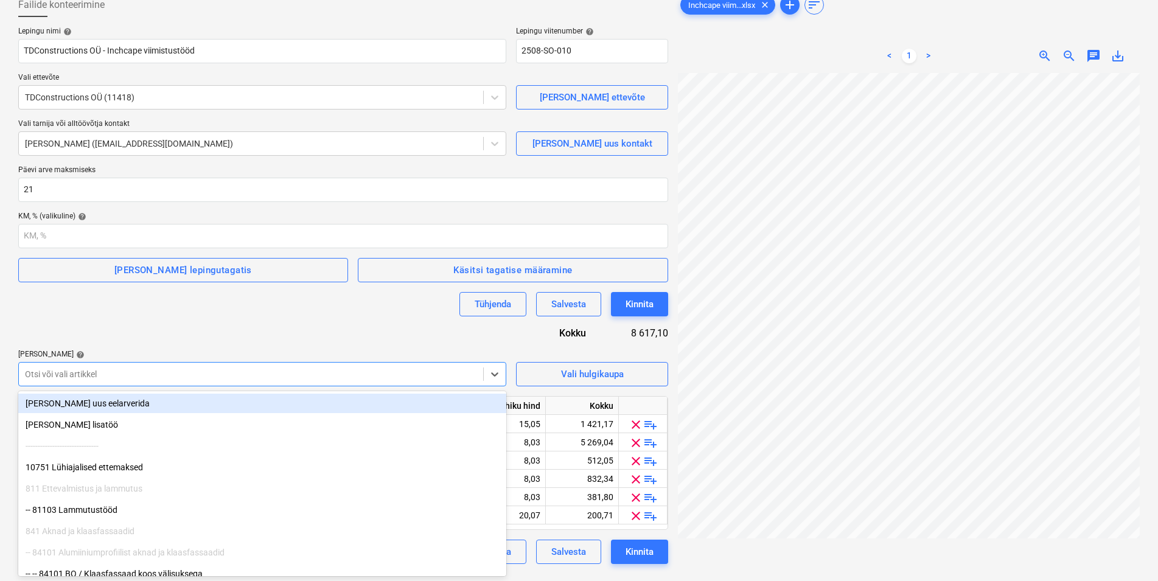
click at [119, 373] on div at bounding box center [251, 374] width 452 height 12
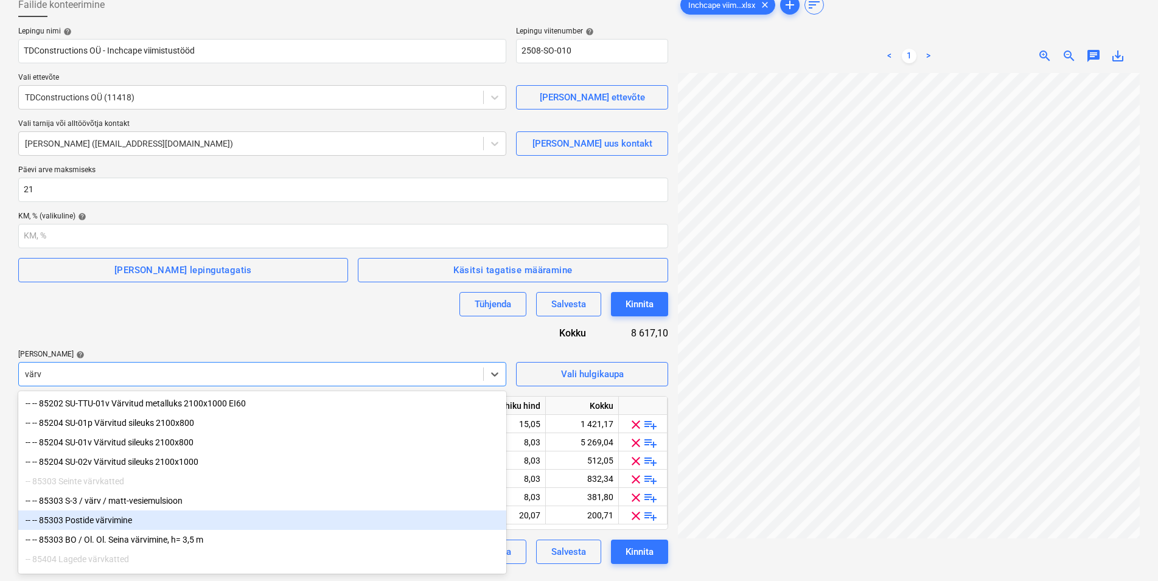
click at [118, 523] on div "-- -- 85303 Postide värvimine" at bounding box center [262, 520] width 488 height 19
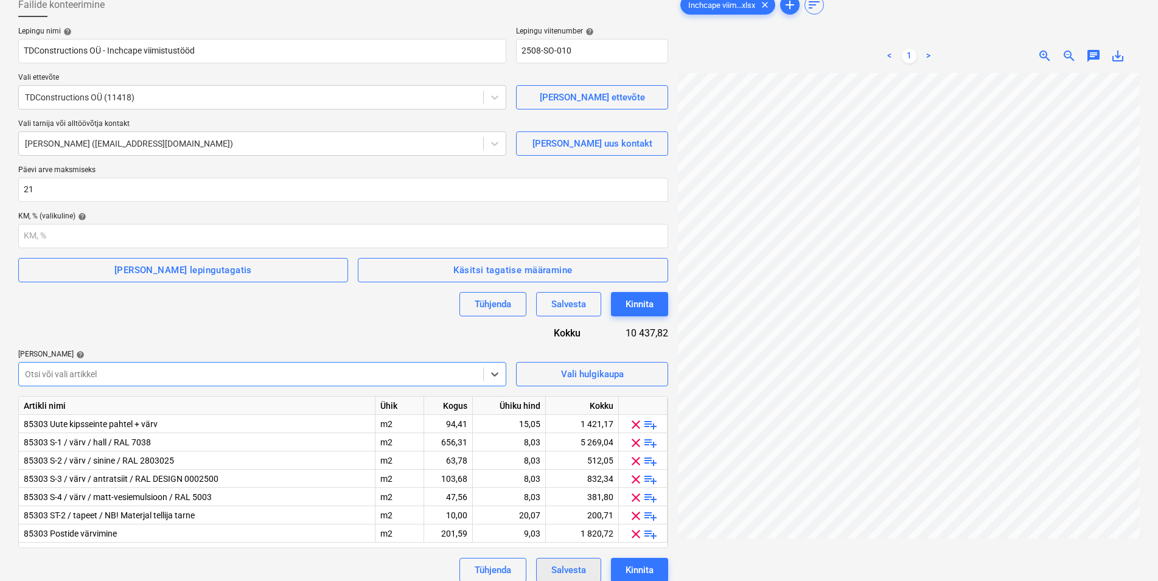
click at [574, 568] on div "Salvesta" at bounding box center [568, 570] width 35 height 16
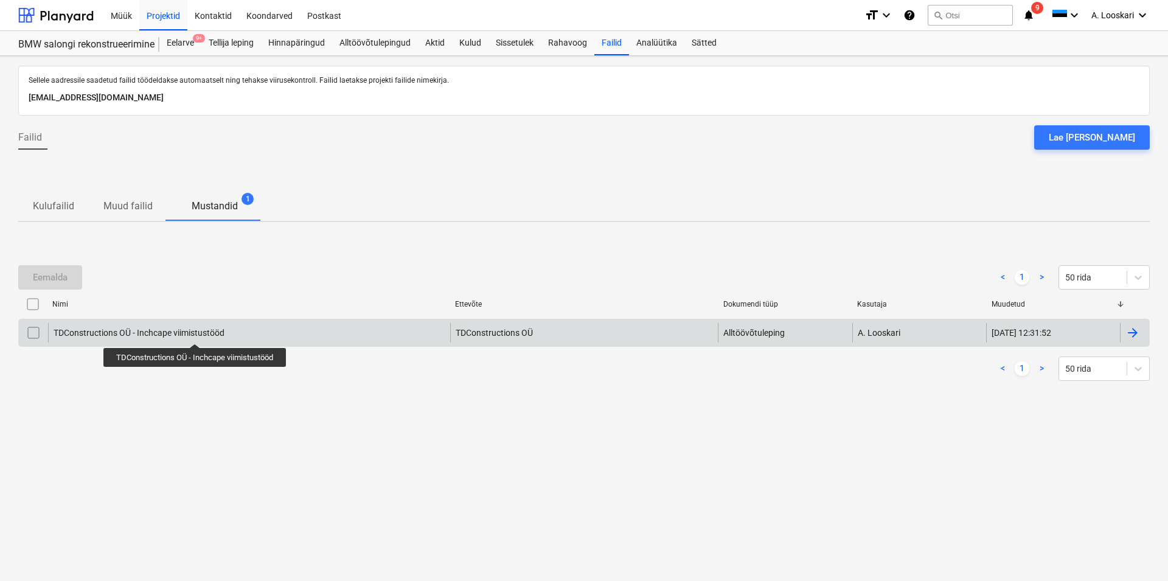
click at [196, 333] on div "TDConstructions OÜ - Inchcape viimistustööd" at bounding box center [139, 333] width 171 height 10
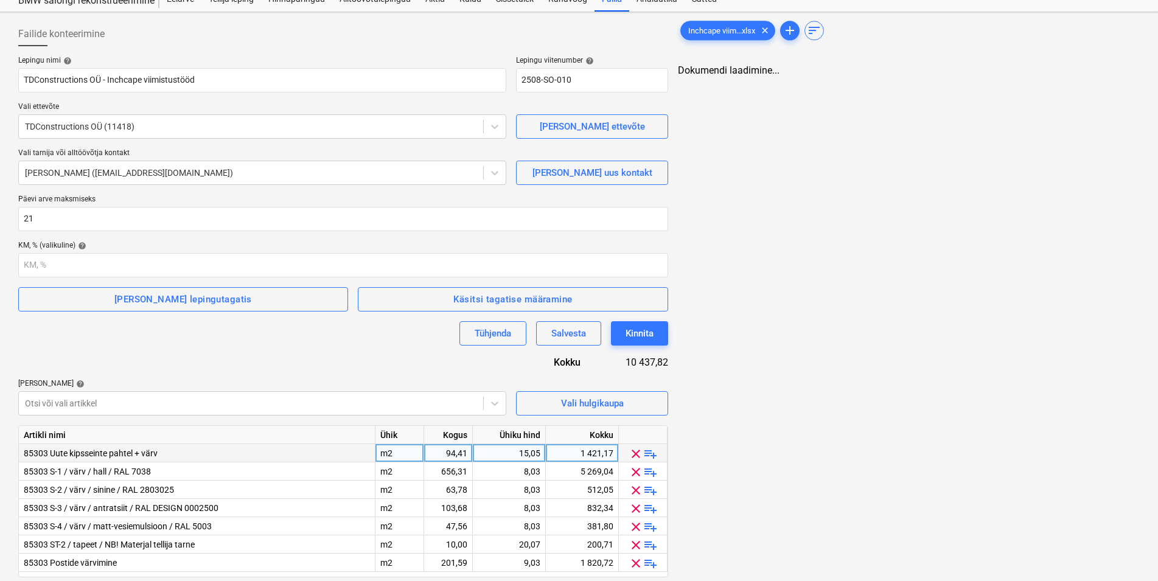
scroll to position [84, 0]
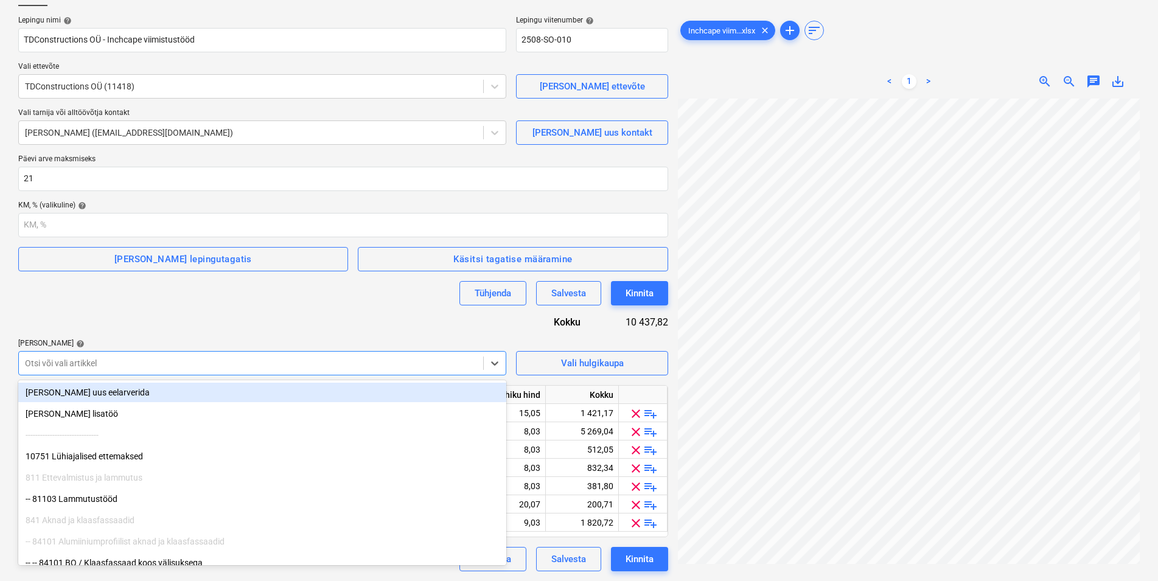
click at [102, 365] on div at bounding box center [251, 363] width 452 height 12
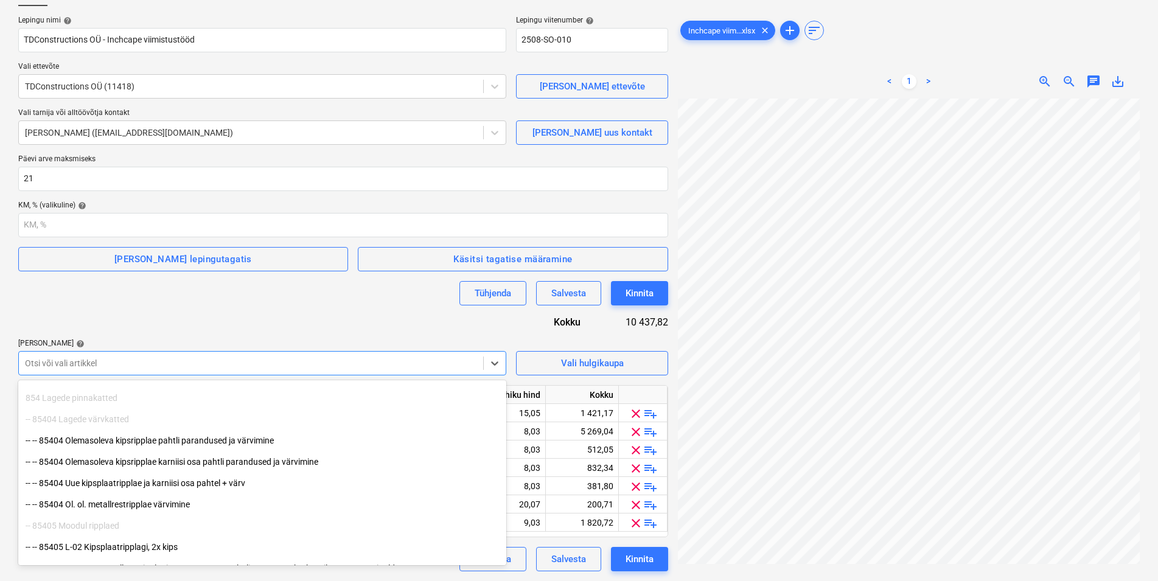
scroll to position [931, 0]
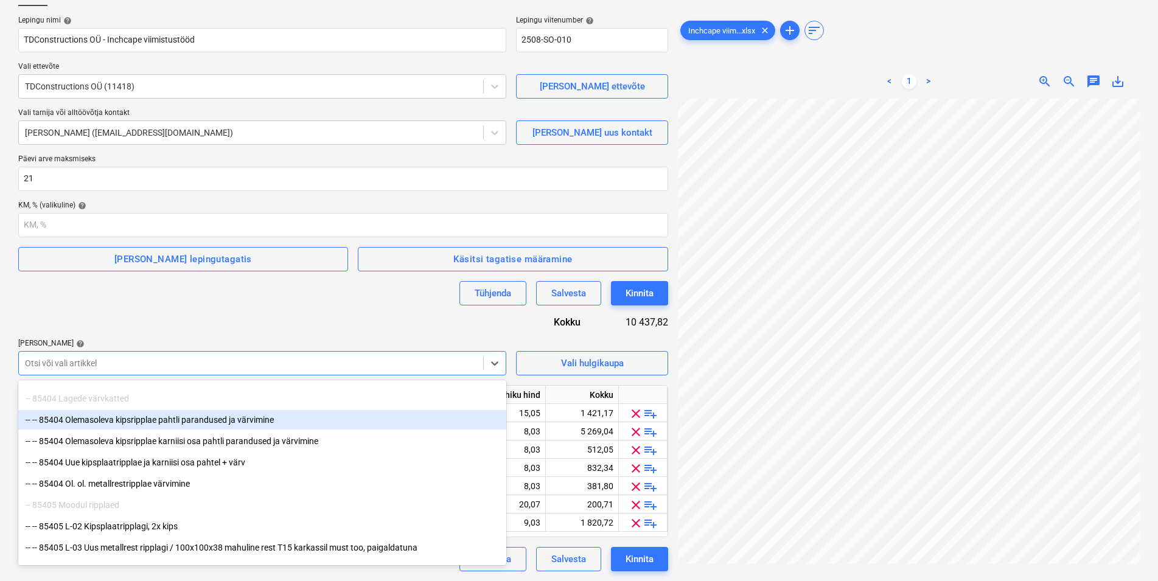
click at [217, 417] on div "-- -- 85404 Olemasoleva kipsripplae pahtli parandused ja värvimine" at bounding box center [262, 419] width 488 height 19
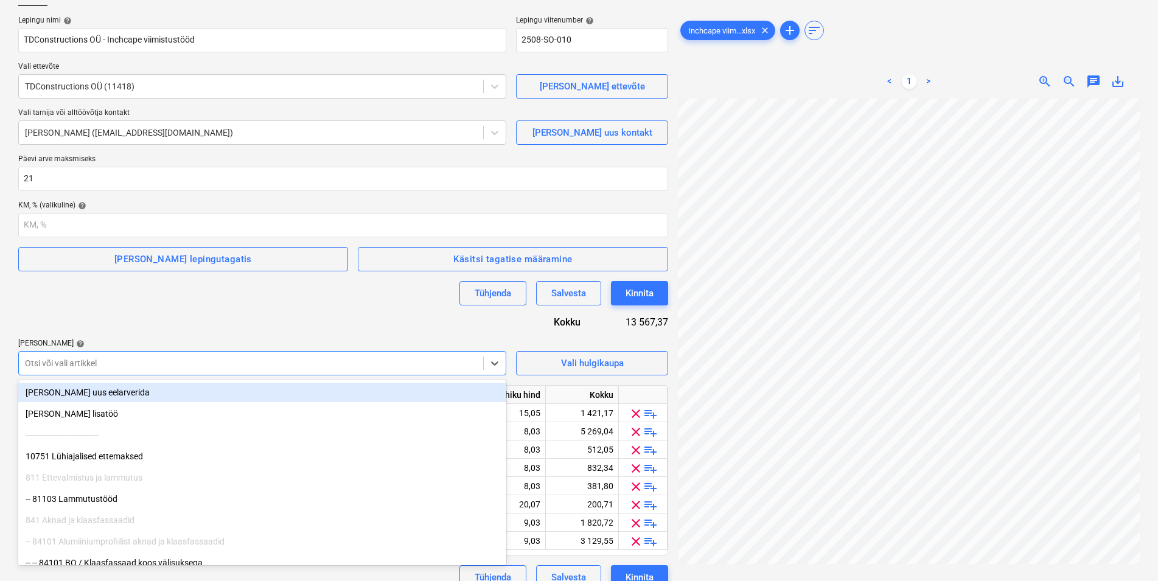
click at [102, 360] on div at bounding box center [251, 363] width 452 height 12
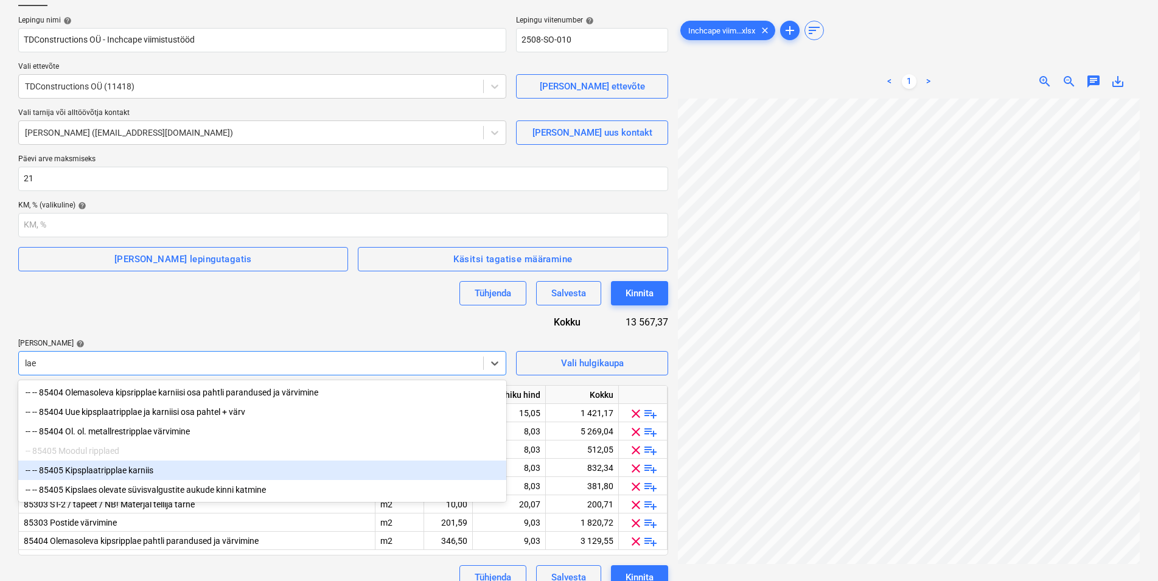
scroll to position [102, 0]
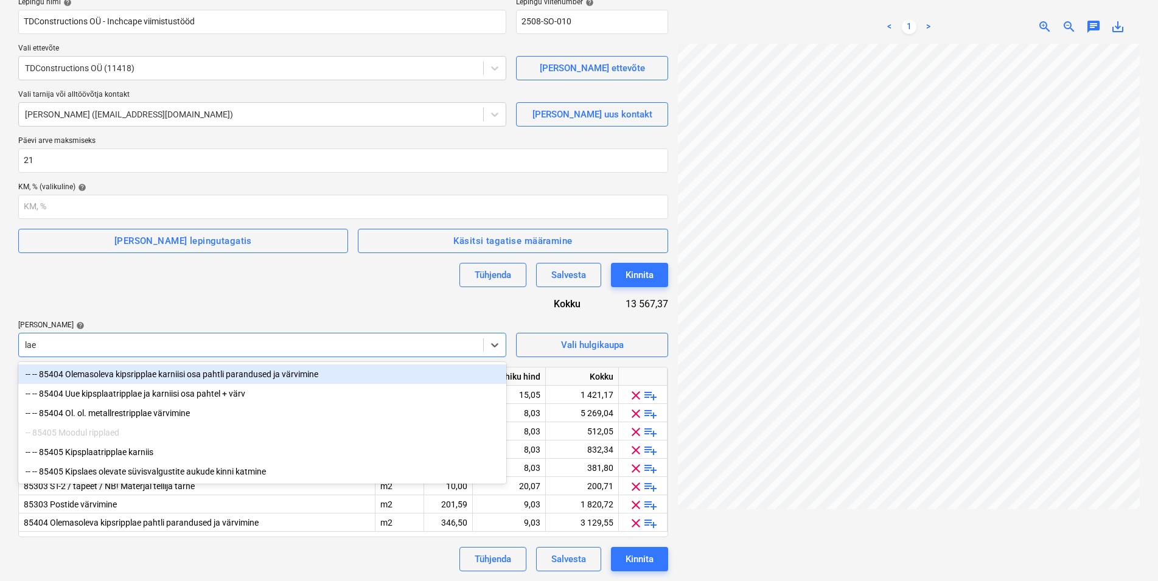
click at [138, 373] on div "-- -- 85404 Olemasoleva kipsripplae karniisi osa pahtli parandused ja värvimine" at bounding box center [262, 374] width 488 height 19
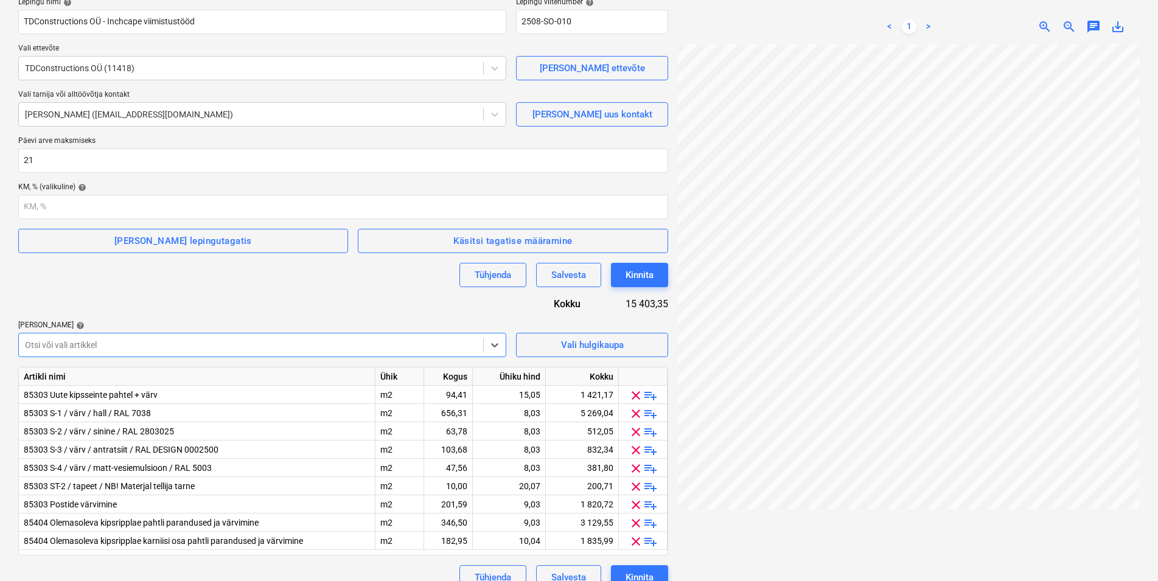
click at [68, 341] on div at bounding box center [251, 345] width 452 height 12
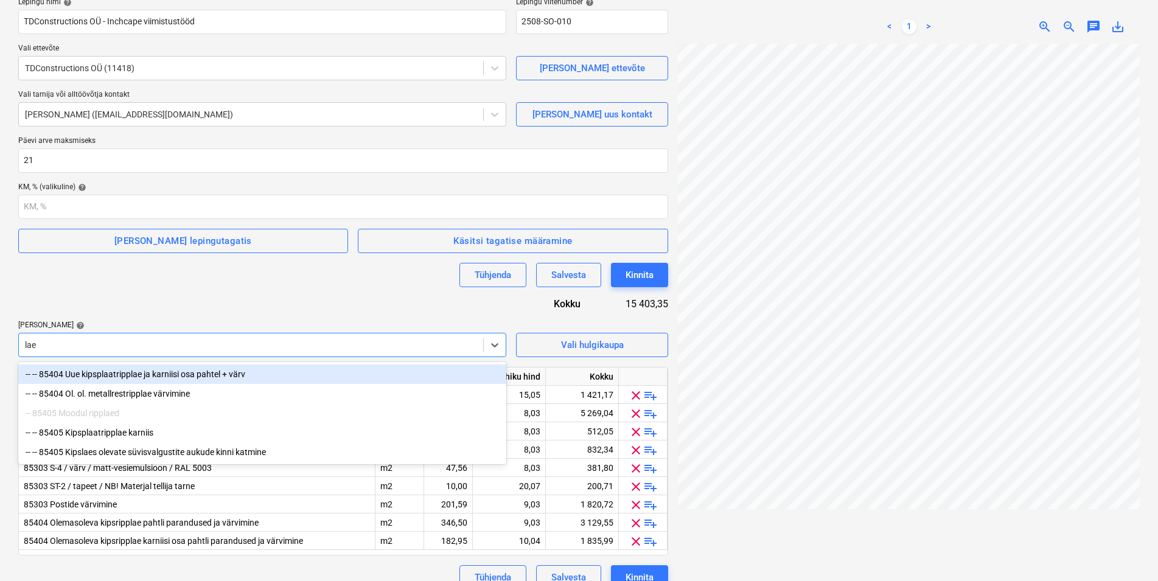
click at [165, 372] on div "-- -- 85404 Uue kipsplaatripplae ja karniisi osa pahtel + värv" at bounding box center [262, 374] width 488 height 19
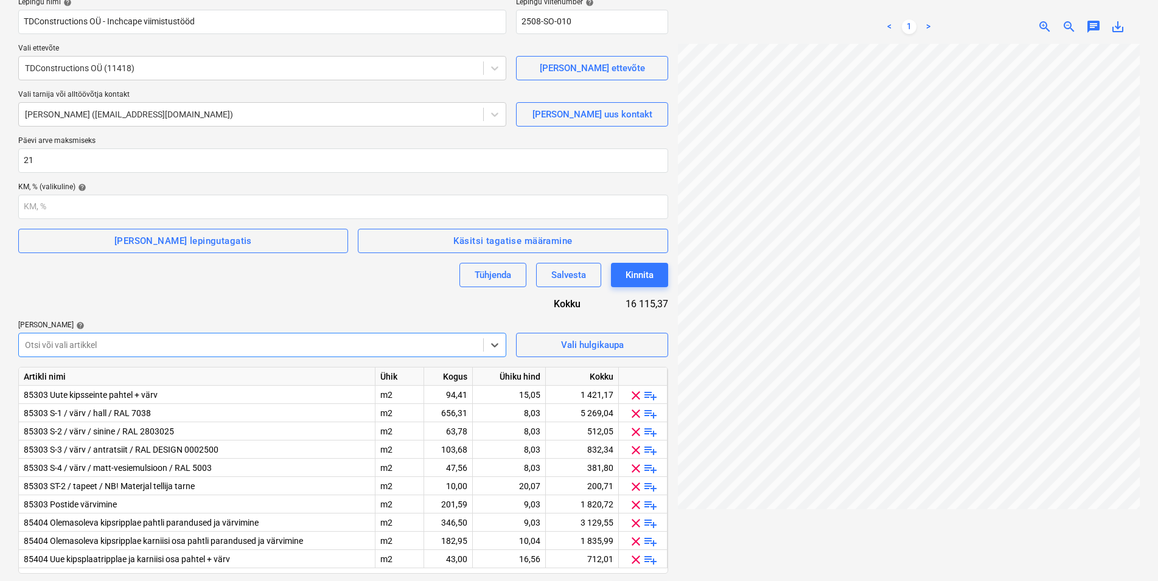
click at [172, 289] on div "Lepingu nimi help TDConstructions OÜ - Inchcape viimistustööd Lepingu viitenu…" at bounding box center [343, 303] width 650 height 610
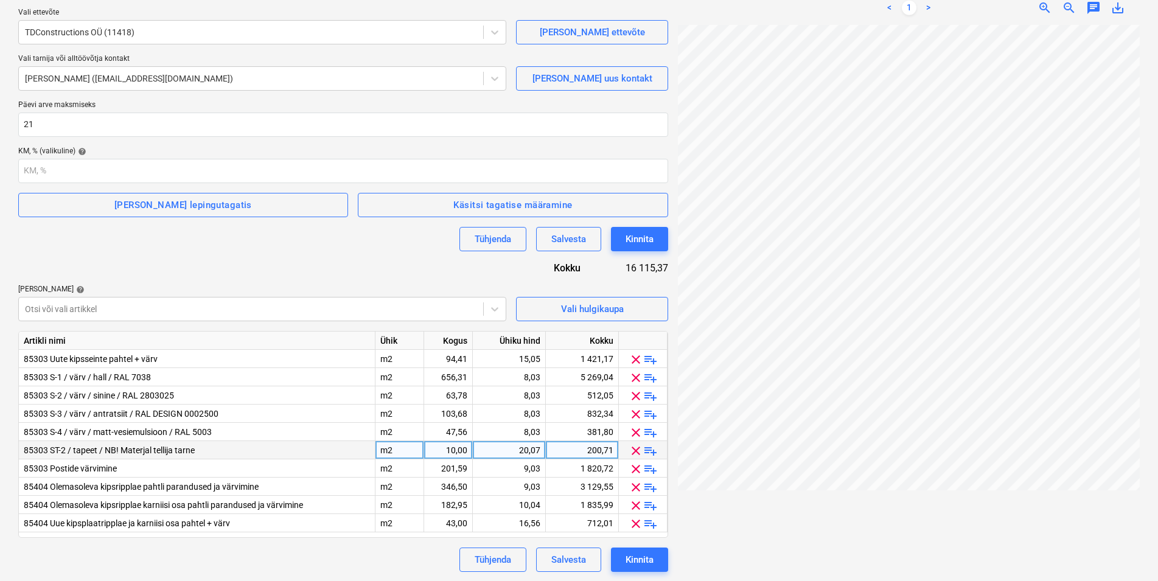
scroll to position [139, 0]
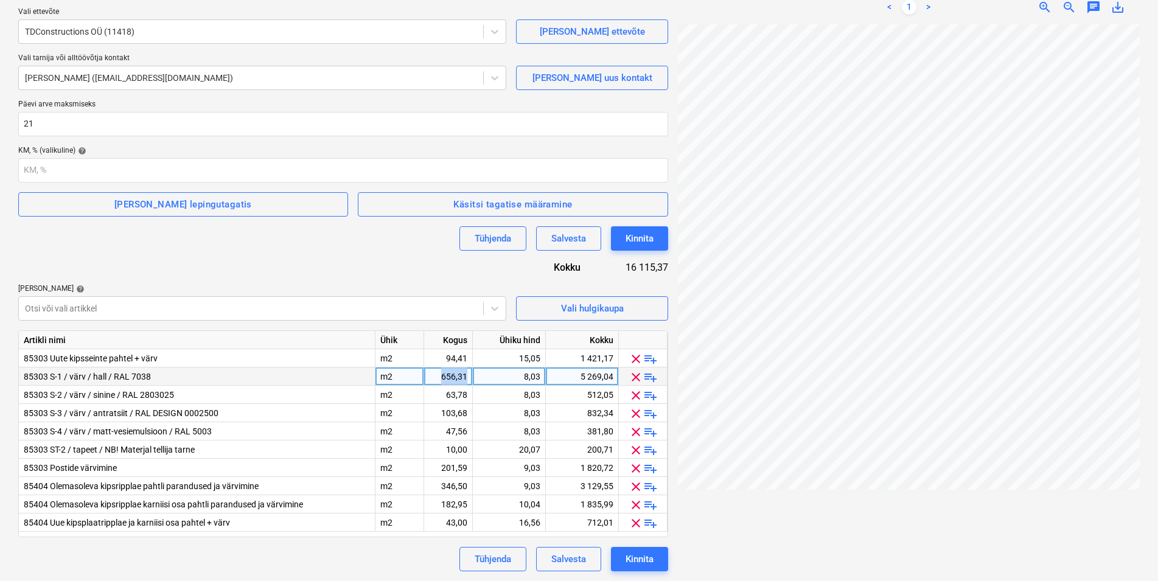
drag, startPoint x: 436, startPoint y: 375, endPoint x: 467, endPoint y: 377, distance: 30.5
click at [467, 377] on div "656,31" at bounding box center [448, 377] width 38 height 18
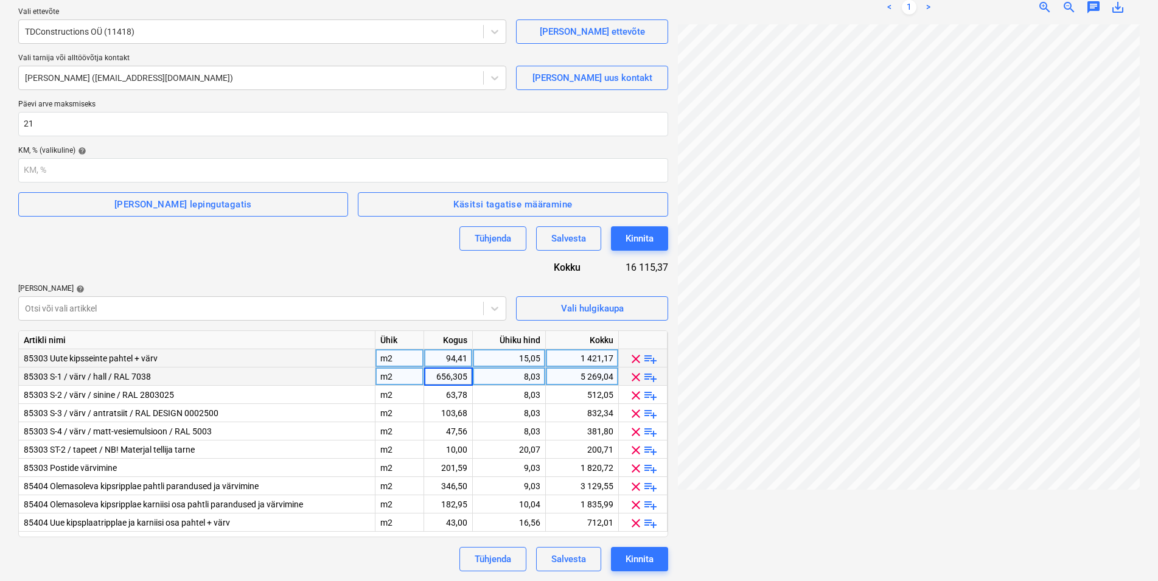
click at [466, 360] on div "94,41" at bounding box center [448, 358] width 38 height 18
click at [468, 357] on div "94,41" at bounding box center [448, 358] width 49 height 18
click at [468, 356] on input "94,41" at bounding box center [448, 358] width 48 height 18
drag, startPoint x: 518, startPoint y: 357, endPoint x: 546, endPoint y: 358, distance: 28.6
click at [0, 0] on div "85303 Uute kipsseinte pahtel + värv m2 94,41 15,05 1 421,17 clear playlist_add" at bounding box center [0, 0] width 0 height 0
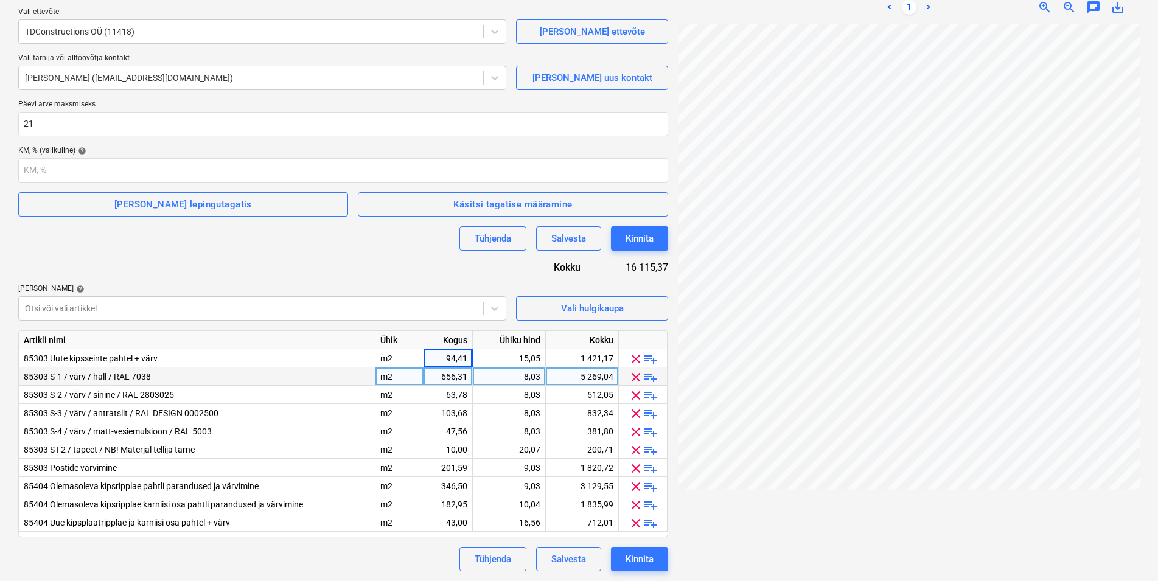
drag, startPoint x: 499, startPoint y: 388, endPoint x: 503, endPoint y: 382, distance: 7.1
click at [500, 386] on div "8,03" at bounding box center [509, 395] width 63 height 18
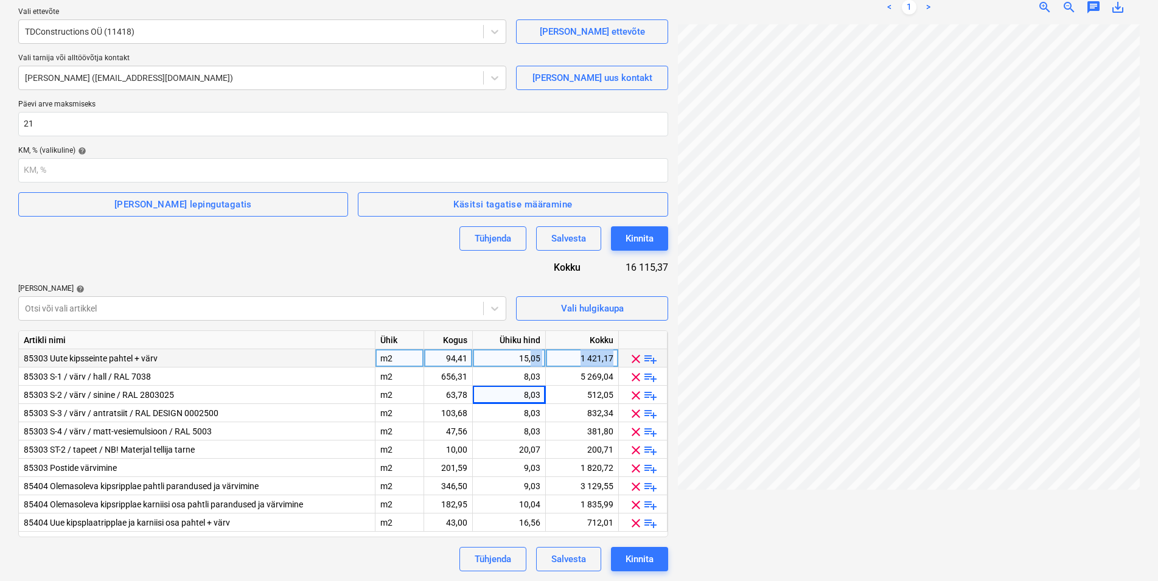
drag, startPoint x: 499, startPoint y: 361, endPoint x: 532, endPoint y: 357, distance: 33.7
click at [532, 357] on div "15,05" at bounding box center [509, 358] width 63 height 18
click at [467, 355] on div "94,41" at bounding box center [448, 358] width 38 height 18
click at [469, 361] on input "94,41" at bounding box center [448, 358] width 48 height 18
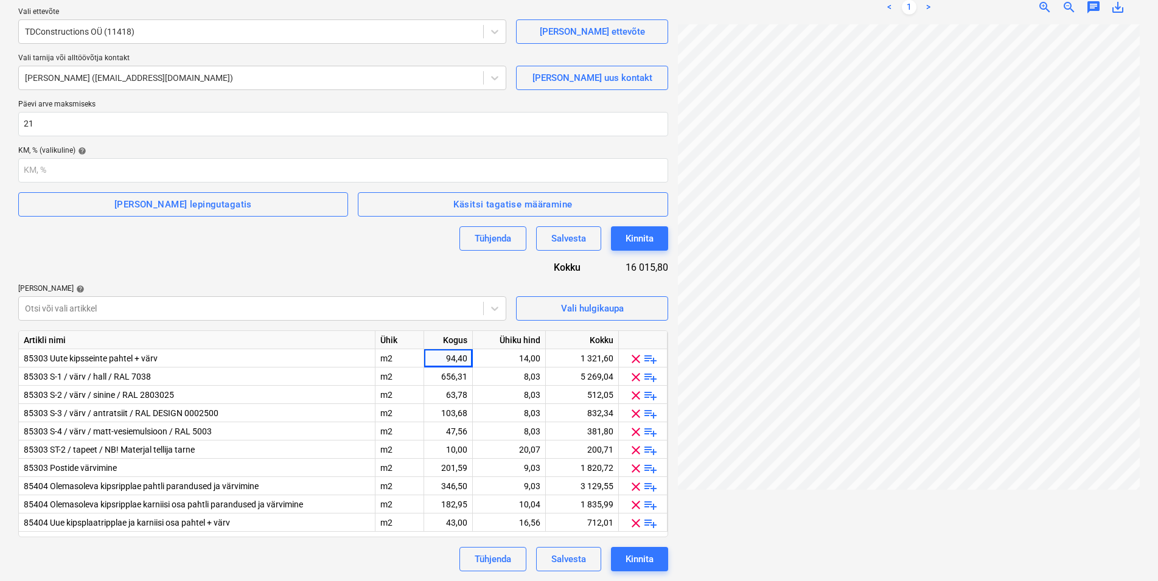
click at [406, 260] on div "Lepingu nimi help TDConstructions OÜ - Inchcape viimistustööd Lepingu viitenu…" at bounding box center [343, 266] width 650 height 610
click at [457, 374] on div "656,31" at bounding box center [448, 377] width 38 height 18
click at [525, 372] on div "8,03" at bounding box center [509, 377] width 63 height 18
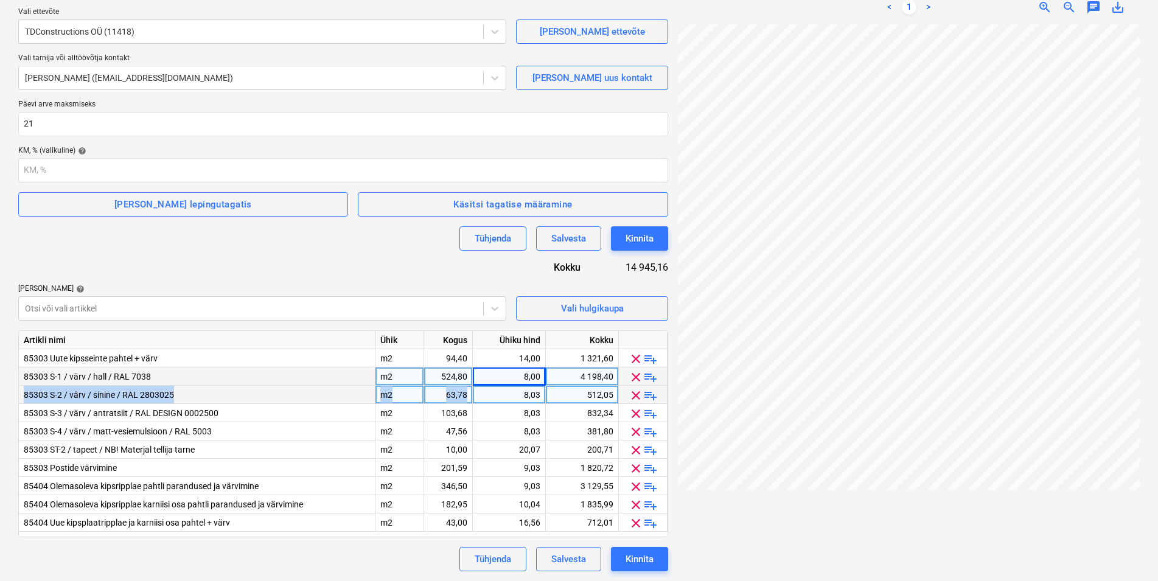
drag, startPoint x: 443, startPoint y: 394, endPoint x: 467, endPoint y: 393, distance: 24.3
click at [467, 393] on div "63,78" at bounding box center [448, 395] width 49 height 18
drag, startPoint x: 525, startPoint y: 393, endPoint x: 544, endPoint y: 393, distance: 19.5
click at [544, 393] on div "8,03" at bounding box center [509, 395] width 73 height 18
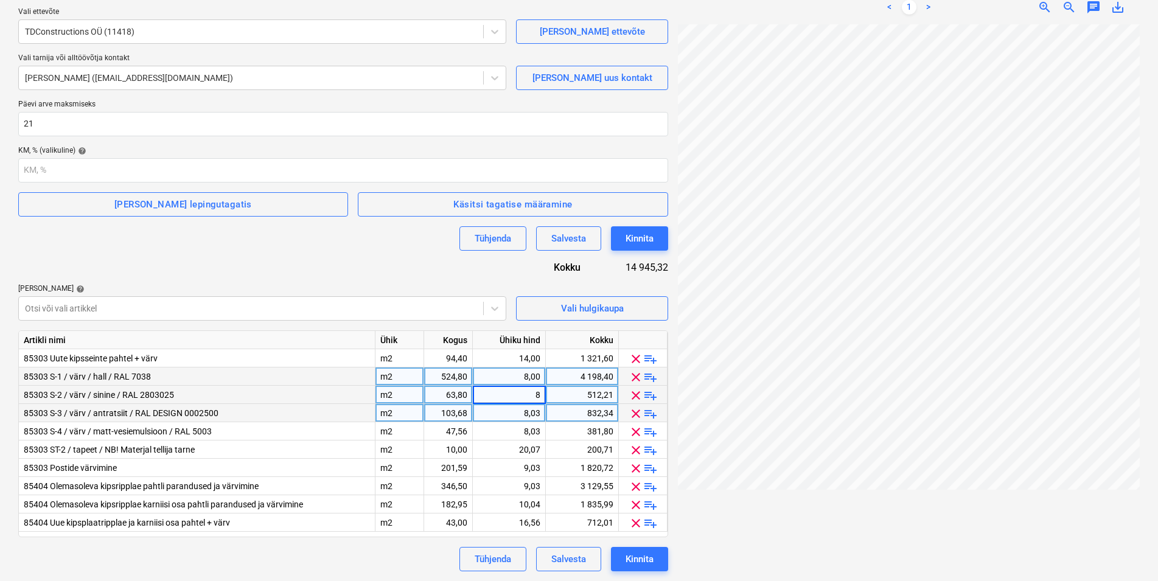
click at [442, 410] on div "103,68" at bounding box center [448, 413] width 38 height 18
click at [509, 411] on div "8,03" at bounding box center [509, 413] width 63 height 18
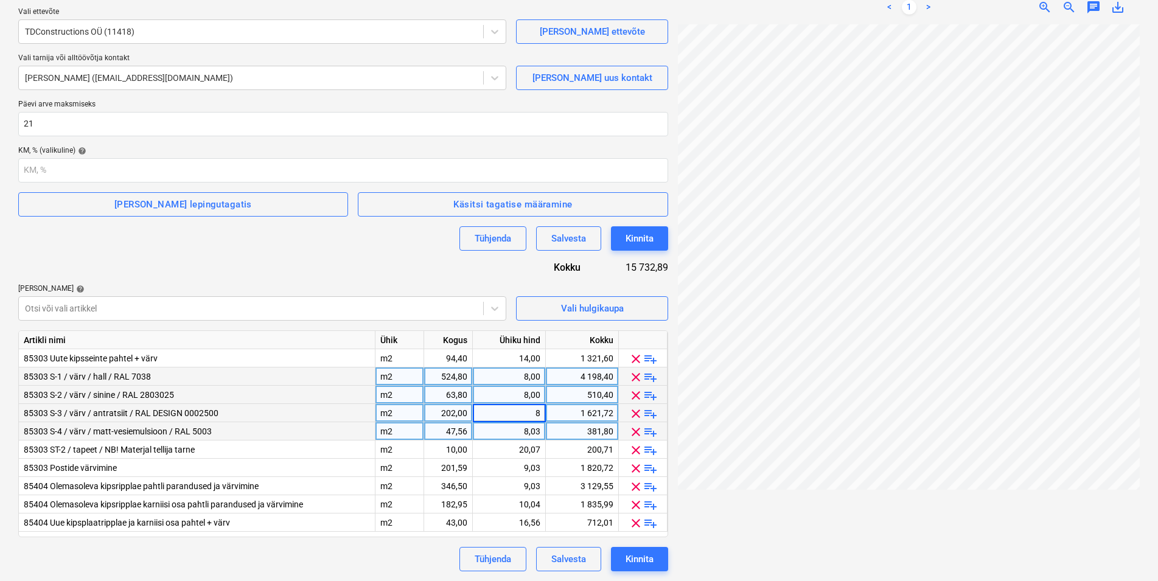
click at [445, 429] on div "47,56" at bounding box center [448, 431] width 38 height 18
drag, startPoint x: 515, startPoint y: 430, endPoint x: 543, endPoint y: 429, distance: 28.6
click at [543, 429] on div "8,03" at bounding box center [509, 431] width 73 height 18
click at [444, 446] on div "10,00" at bounding box center [448, 450] width 38 height 18
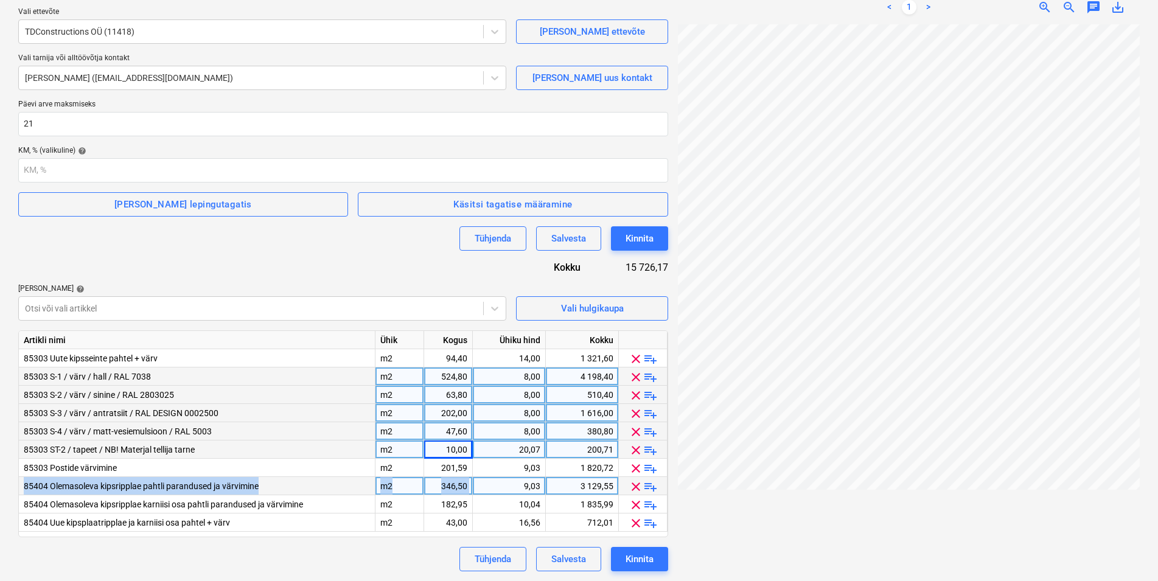
drag, startPoint x: 439, startPoint y: 484, endPoint x: 473, endPoint y: 482, distance: 34.7
click at [0, 0] on div "85404 Olemasoleva kipsripplae pahtli parandused ja värvimine m2 346,50 9,03 3 1…" at bounding box center [0, 0] width 0 height 0
click at [439, 487] on div "346,50" at bounding box center [448, 486] width 38 height 18
drag, startPoint x: 441, startPoint y: 486, endPoint x: 473, endPoint y: 486, distance: 31.6
click at [472, 486] on input "346,5" at bounding box center [448, 486] width 48 height 18
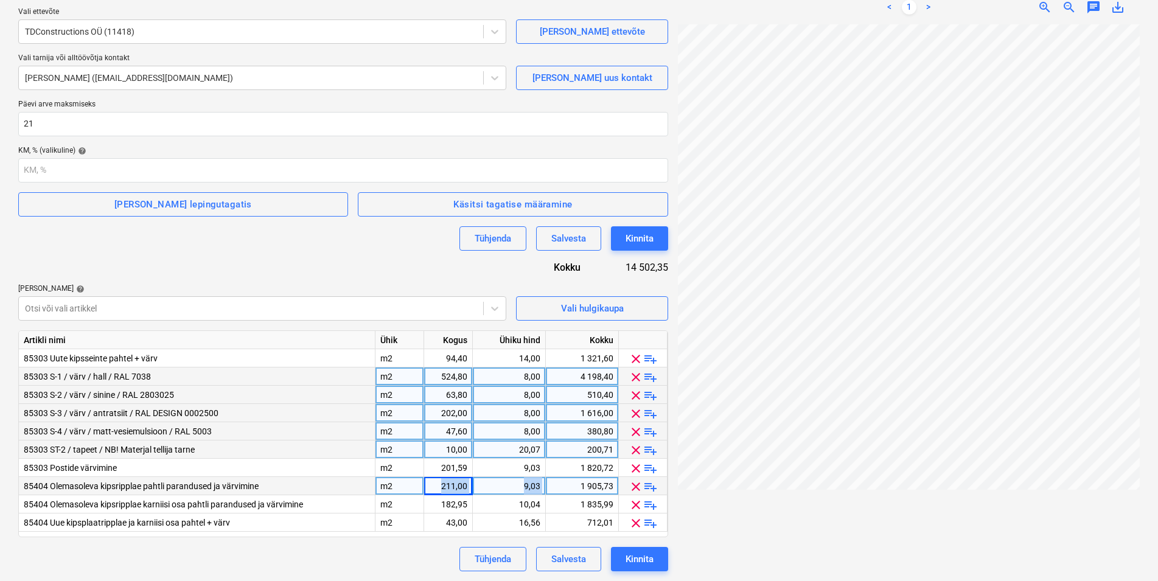
drag, startPoint x: 520, startPoint y: 486, endPoint x: 547, endPoint y: 483, distance: 27.6
click at [0, 0] on div "85404 Olemasoleva kipsripplae pahtli parandused ja värvimine m2 211,00 9,03 1 9…" at bounding box center [0, 0] width 0 height 0
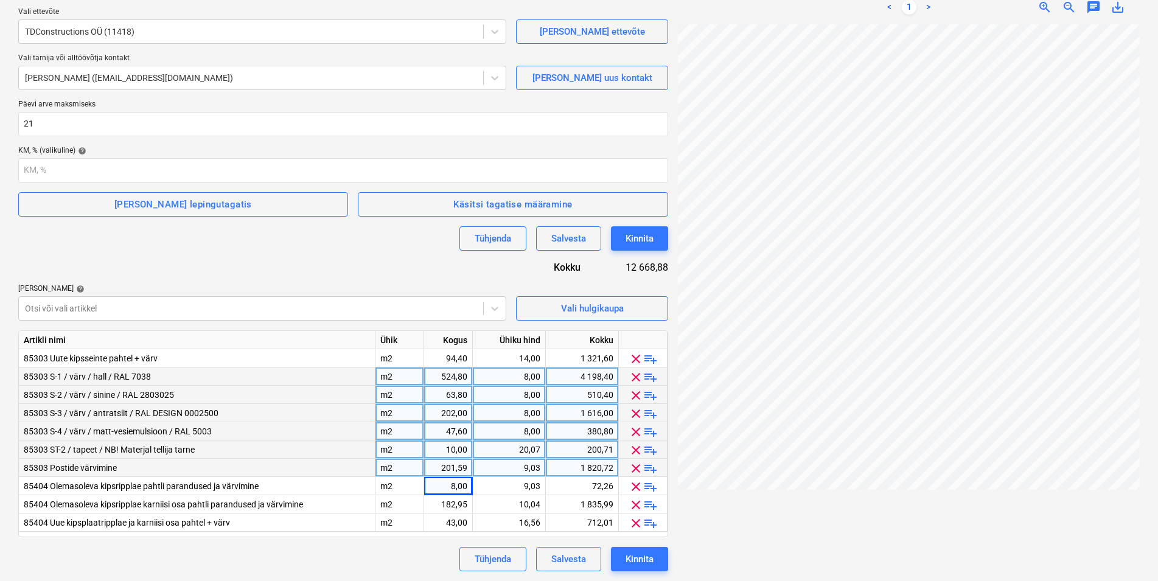
click at [439, 467] on div "201,59" at bounding box center [448, 468] width 38 height 18
click at [514, 466] on div "9,03" at bounding box center [509, 468] width 63 height 18
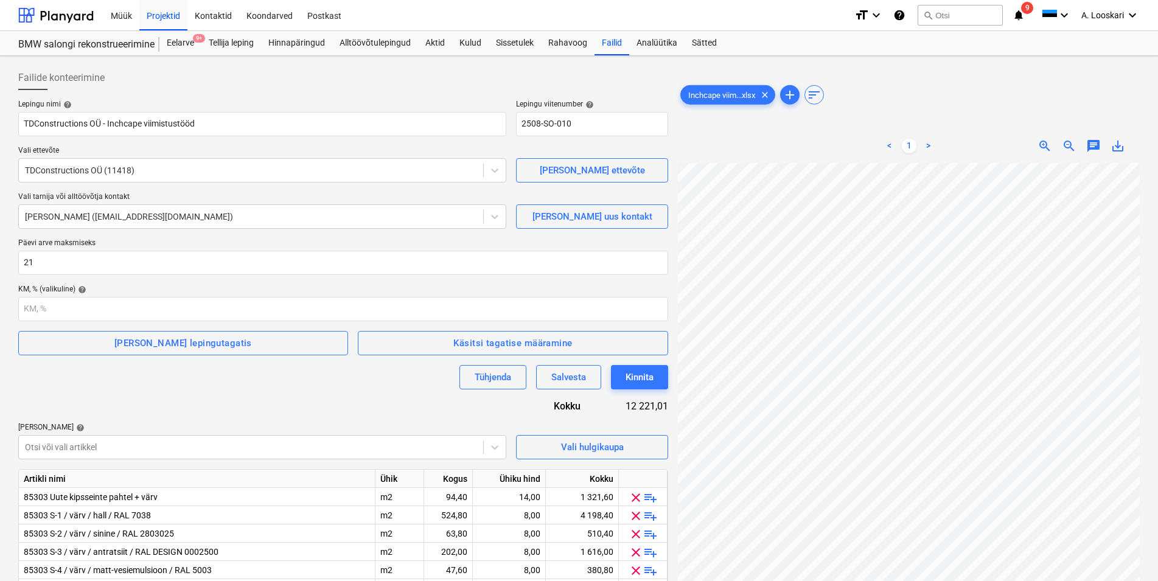
scroll to position [139, 0]
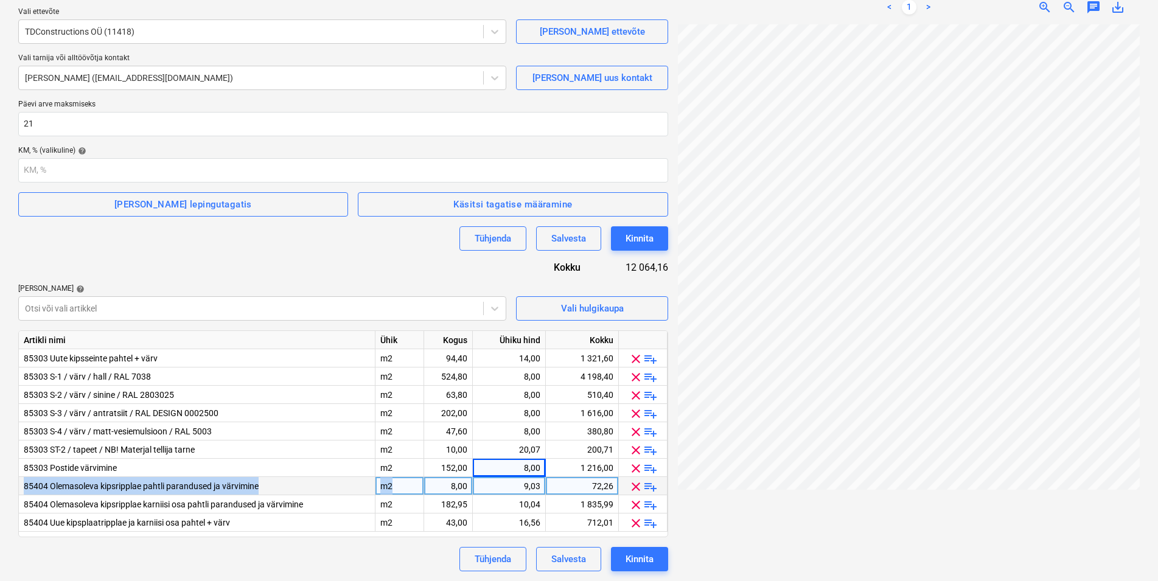
click at [448, 485] on div "8,00" at bounding box center [448, 486] width 38 height 18
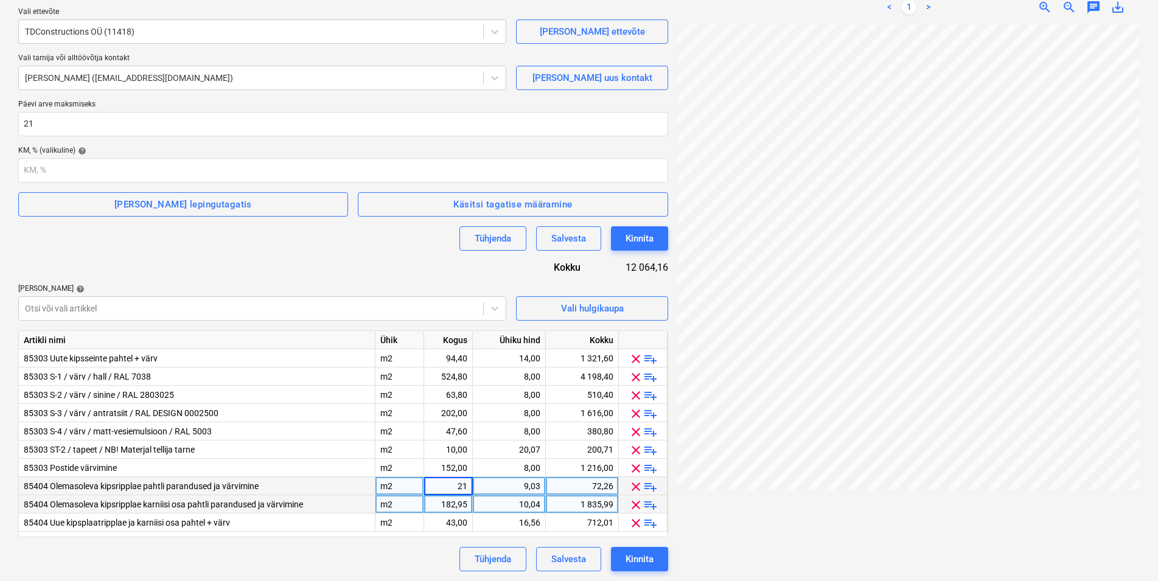
type input "211"
click at [506, 485] on div "9,03" at bounding box center [509, 486] width 63 height 18
type input "8"
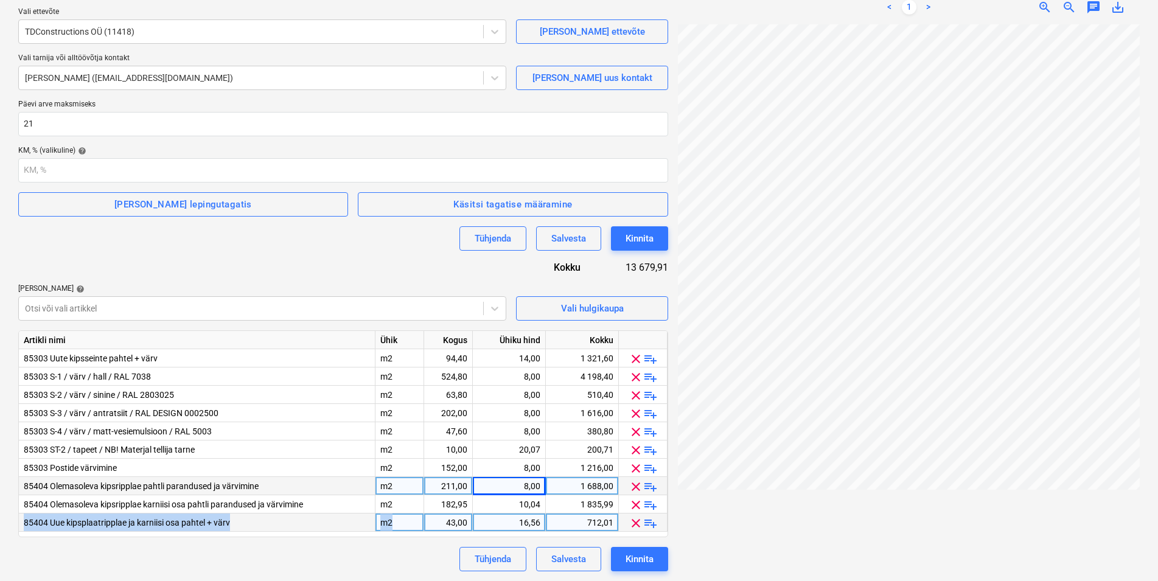
click at [441, 520] on div "43,00" at bounding box center [448, 523] width 38 height 18
type input "225"
click at [514, 521] on div "16,56" at bounding box center [509, 523] width 63 height 18
type input "14"
click at [402, 559] on div "Tühjenda Salvesta Kinnita" at bounding box center [343, 559] width 650 height 24
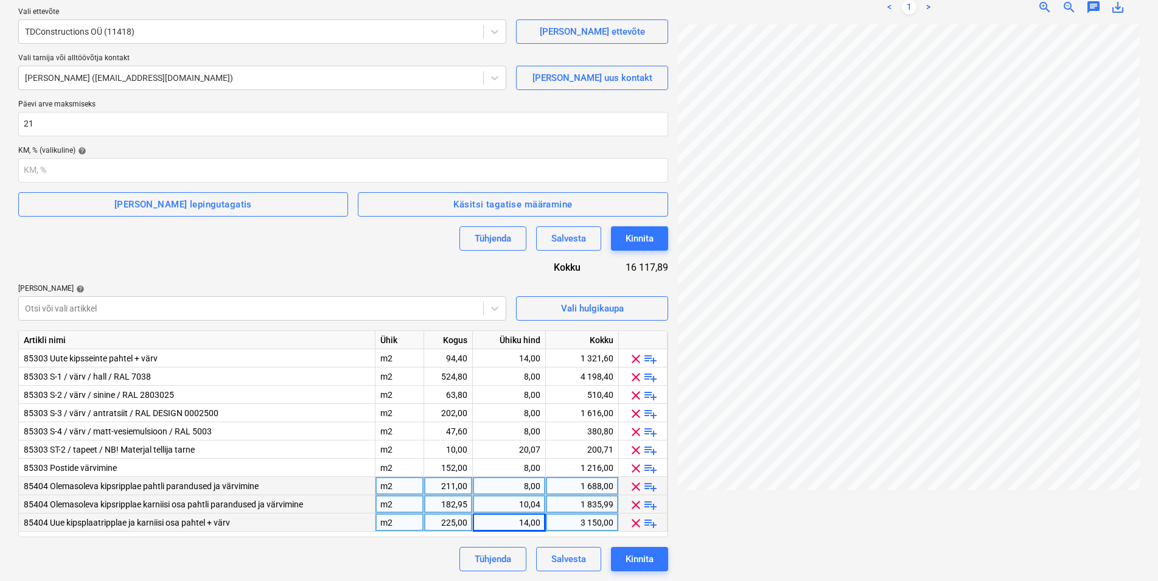
click at [635, 504] on span "clear" at bounding box center [636, 505] width 15 height 15
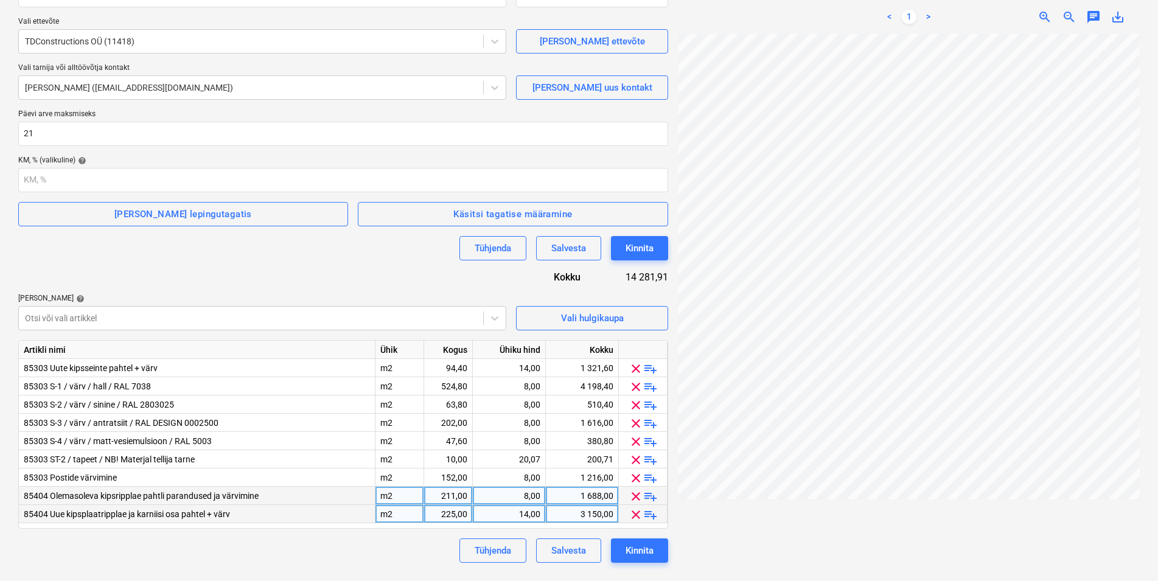
scroll to position [129, 0]
click at [561, 546] on div "Salvesta" at bounding box center [568, 551] width 35 height 16
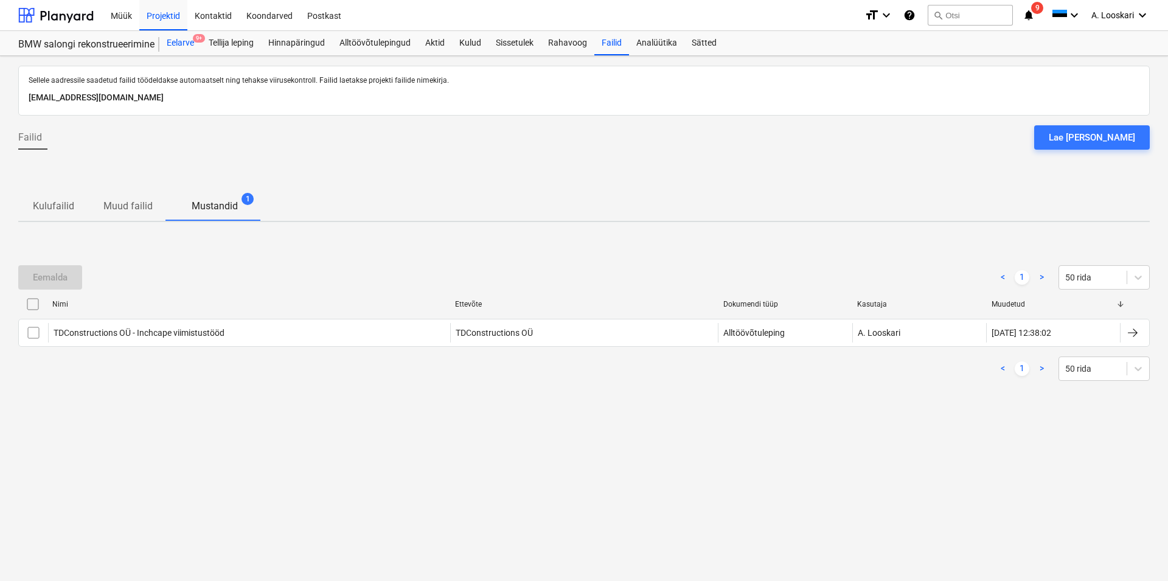
drag, startPoint x: 177, startPoint y: 40, endPoint x: 176, endPoint y: 46, distance: 6.1
click at [176, 40] on div "Eelarve 9+" at bounding box center [180, 43] width 42 height 24
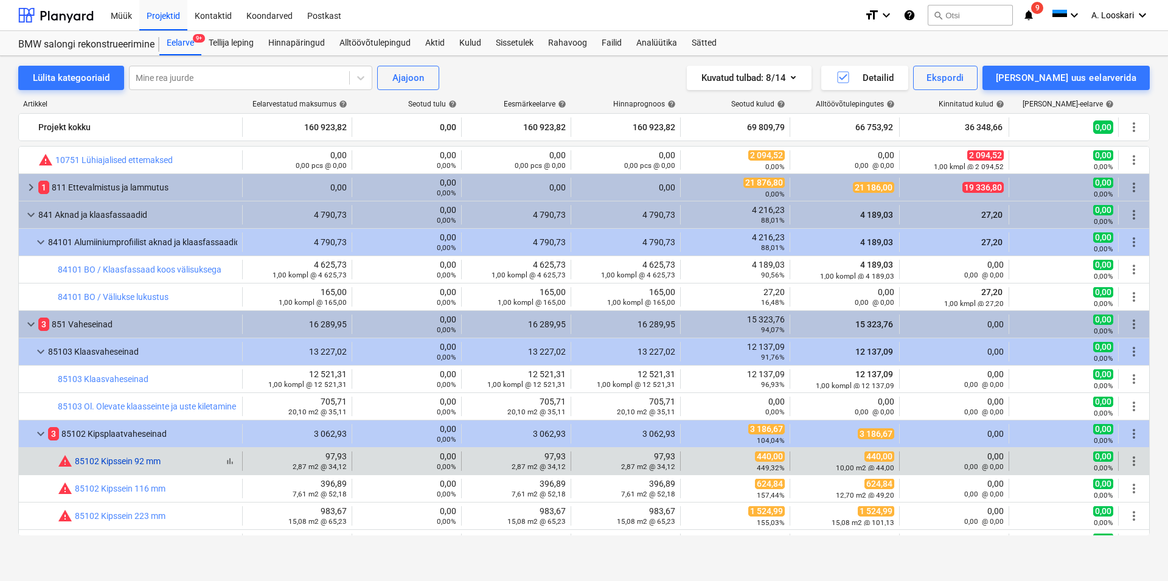
scroll to position [208, 0]
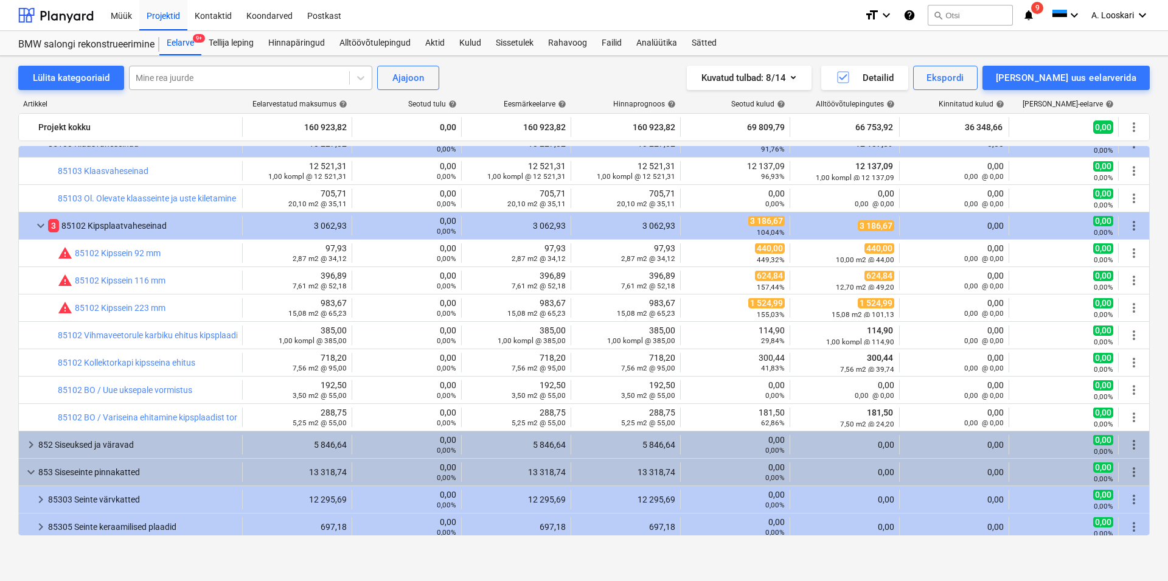
click at [181, 79] on div at bounding box center [240, 78] width 208 height 12
type input "tapee"
click at [223, 106] on div "-- -- 85303 ST-2 / tapeet / NB! Materjal tellija tarne" at bounding box center [249, 106] width 243 height 19
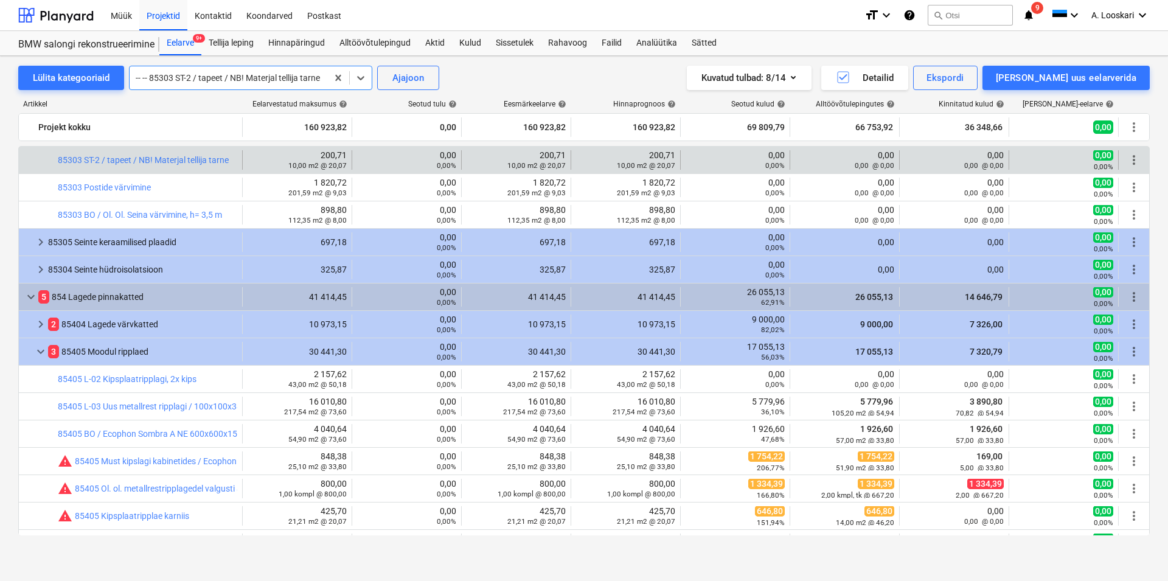
scroll to position [601, 0]
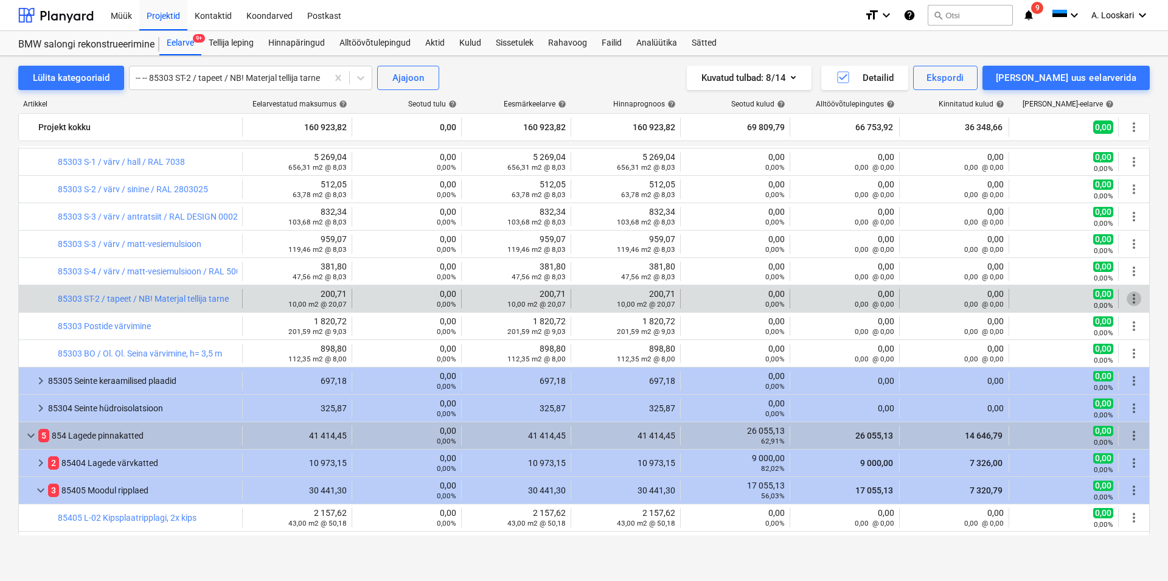
click at [1127, 297] on span "more_vert" at bounding box center [1134, 298] width 15 height 15
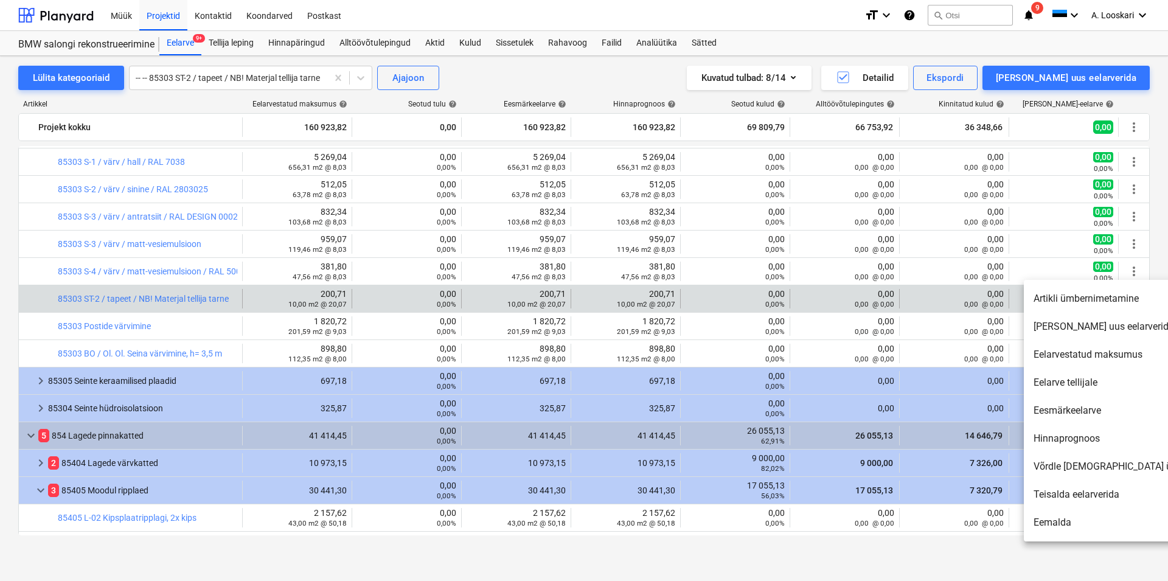
click at [1090, 294] on li "Artikli ümbernimetamine" at bounding box center [1128, 299] width 209 height 28
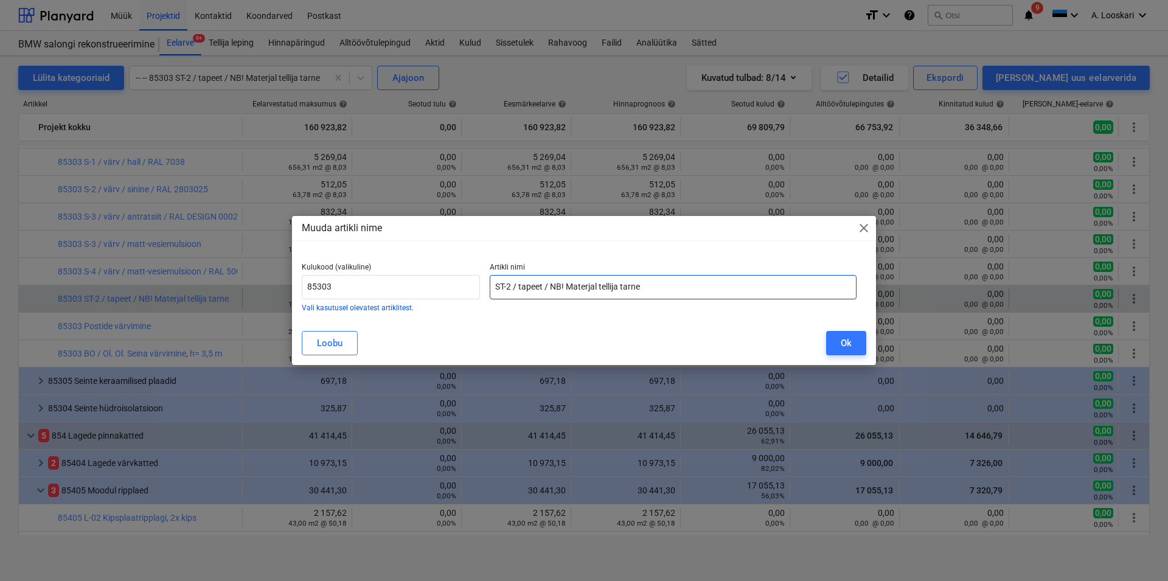
drag, startPoint x: 507, startPoint y: 285, endPoint x: 518, endPoint y: 301, distance: 19.7
click at [507, 285] on input "ST-2 / tapeet / NB! Materjal tellija tarne" at bounding box center [673, 287] width 367 height 24
click at [526, 285] on input "ST-1/2 / tapeet / NB! Materjal tellija tarne" at bounding box center [673, 287] width 367 height 24
click at [555, 284] on input "ST-1/2 tapeet / NB! Materjal tellija tarne" at bounding box center [673, 287] width 367 height 24
type input "ST-1/2 tapeet NB! Materjal tellija tarne"
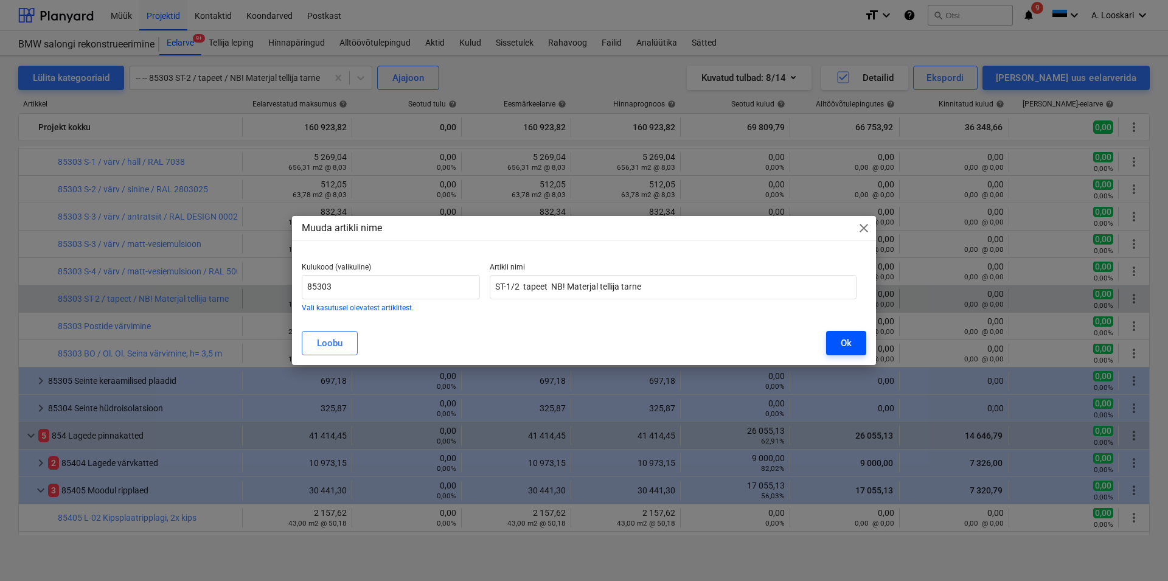
click at [844, 340] on div "Ok" at bounding box center [846, 343] width 11 height 16
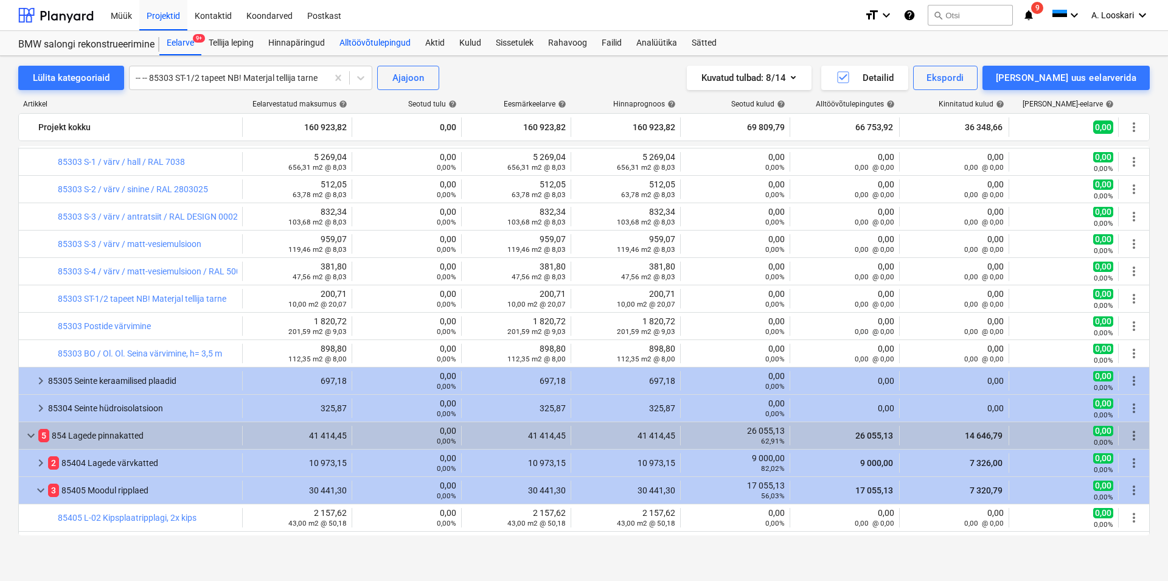
click at [389, 42] on div "Alltöövõtulepingud" at bounding box center [375, 43] width 86 height 24
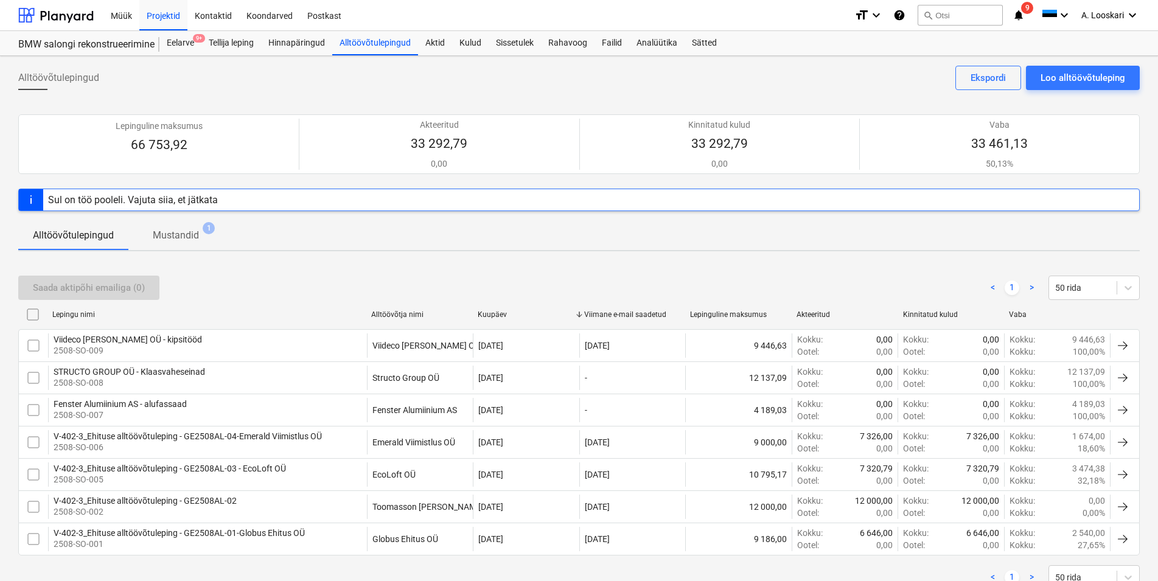
click at [187, 234] on p "Mustandid" at bounding box center [176, 235] width 46 height 15
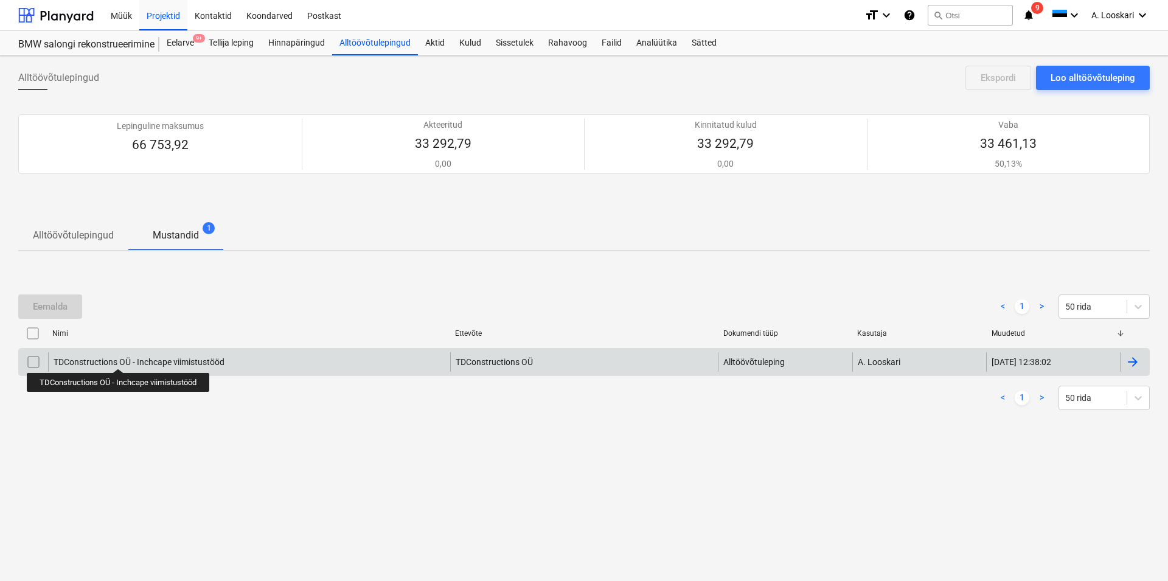
click at [119, 360] on div "TDConstructions OÜ - Inchcape viimistustööd" at bounding box center [139, 362] width 171 height 10
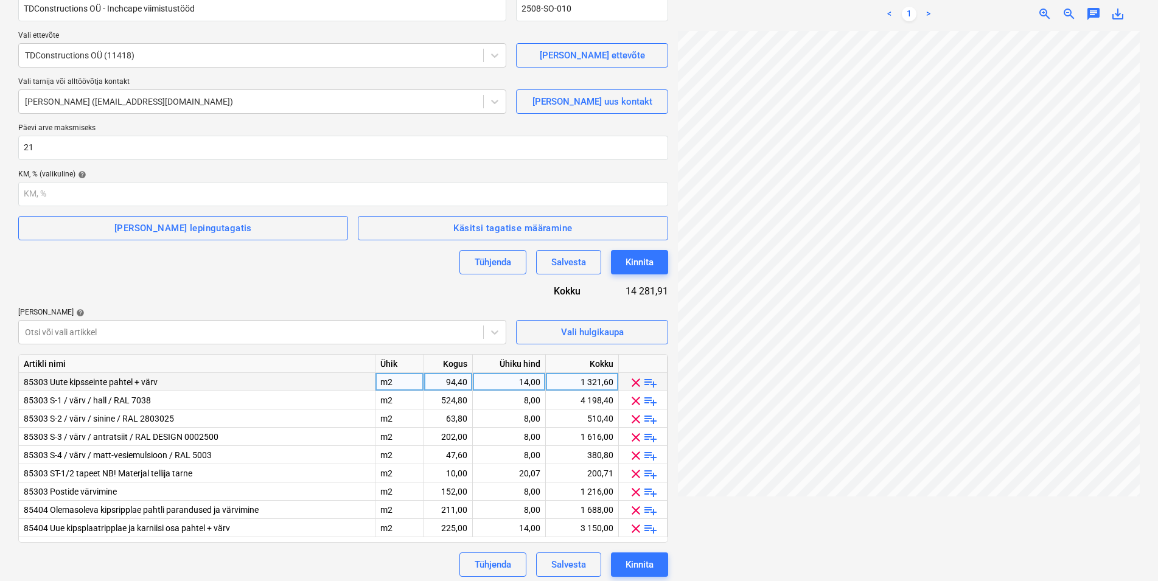
scroll to position [122, 0]
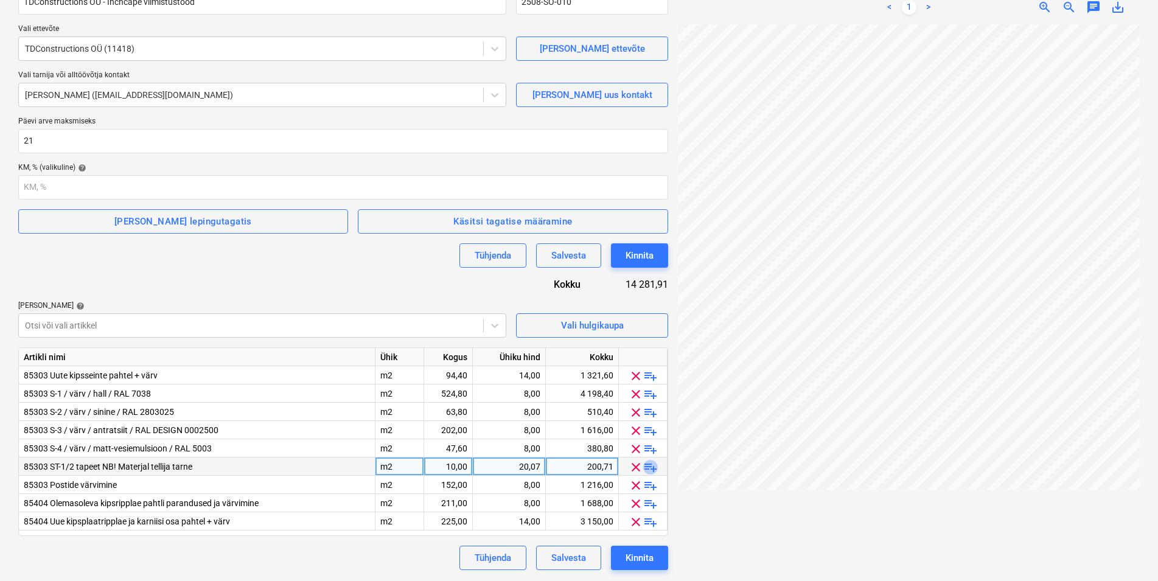
click at [655, 468] on span "playlist_add" at bounding box center [650, 467] width 15 height 15
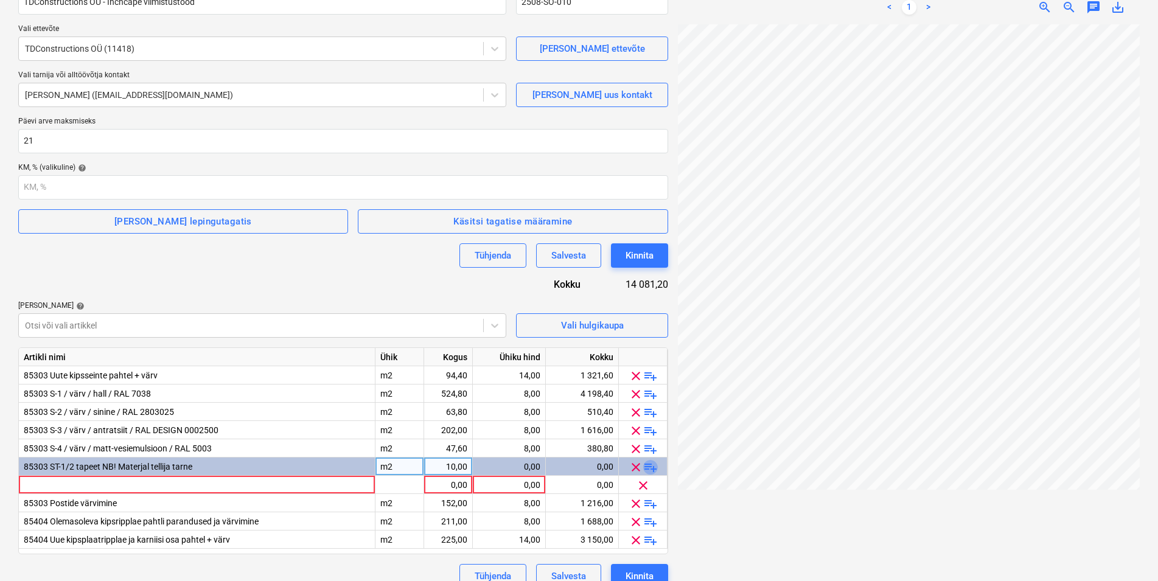
click at [655, 468] on span "playlist_add" at bounding box center [650, 467] width 15 height 15
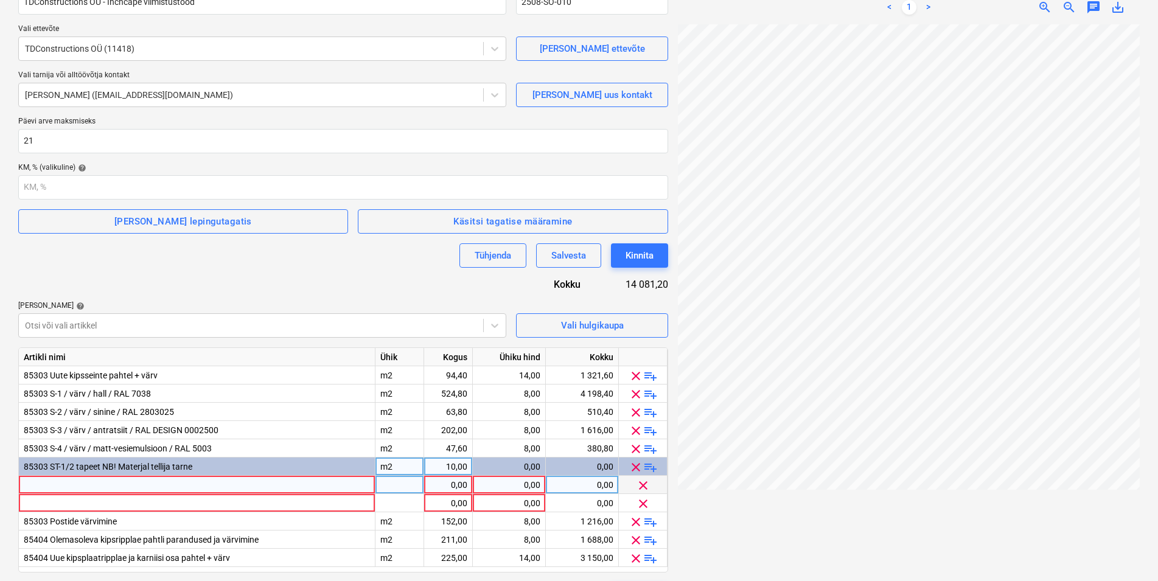
click at [92, 486] on div at bounding box center [197, 485] width 357 height 18
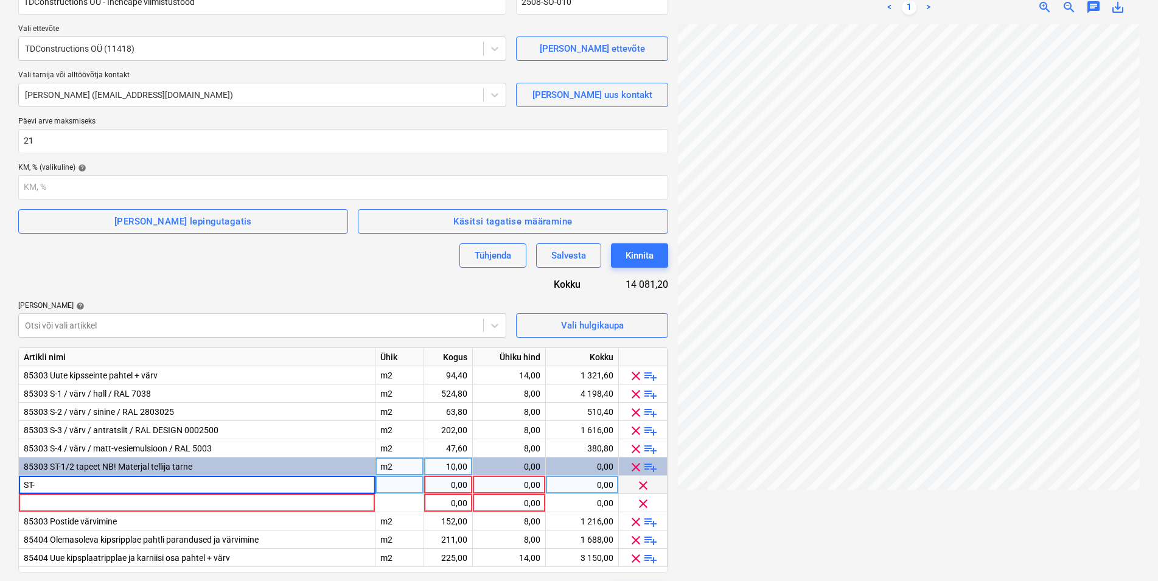
type input "ST-1"
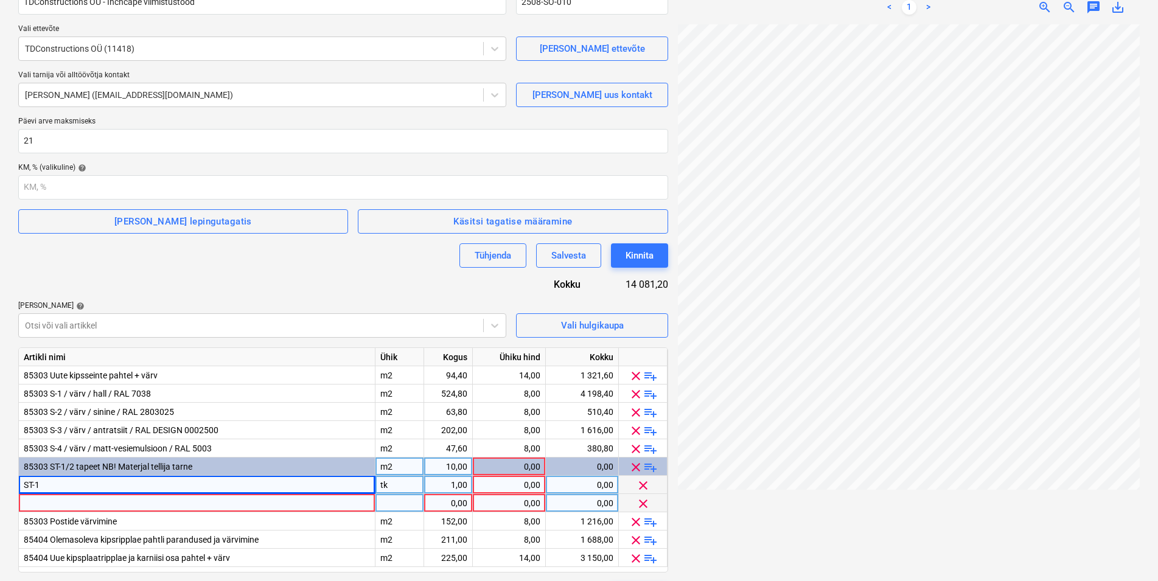
click at [64, 506] on div at bounding box center [197, 503] width 357 height 18
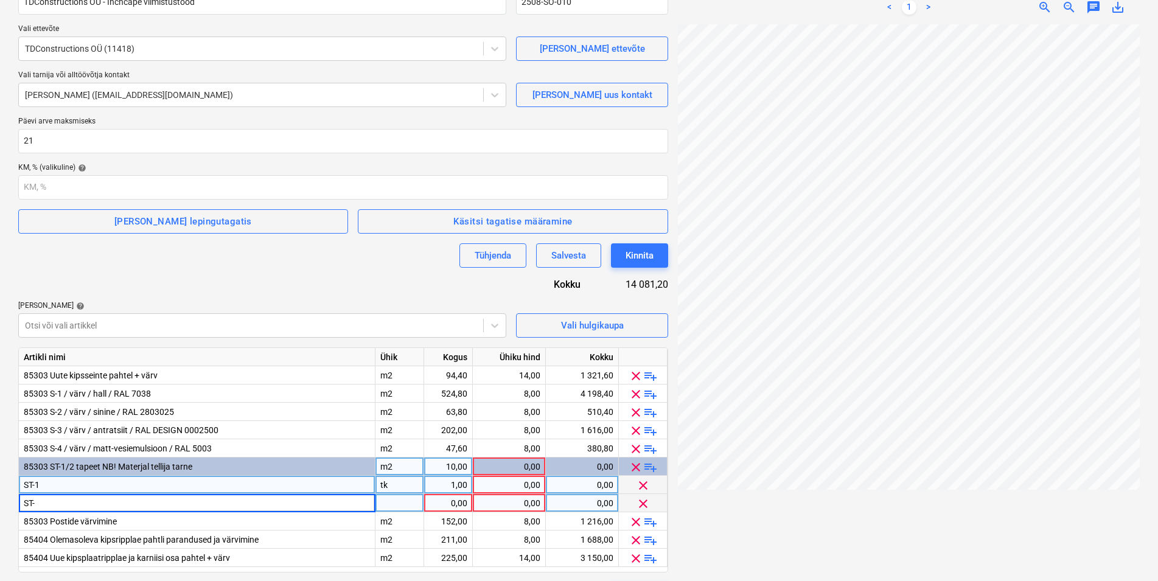
type input "ST-2"
click at [402, 487] on div "tk" at bounding box center [399, 485] width 49 height 18
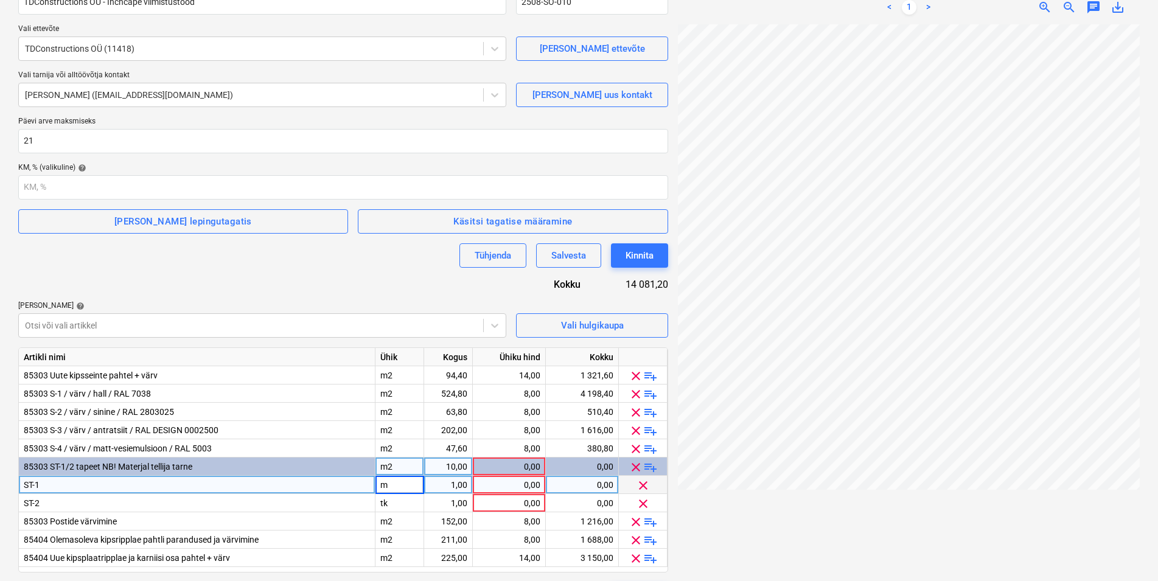
type input "m2"
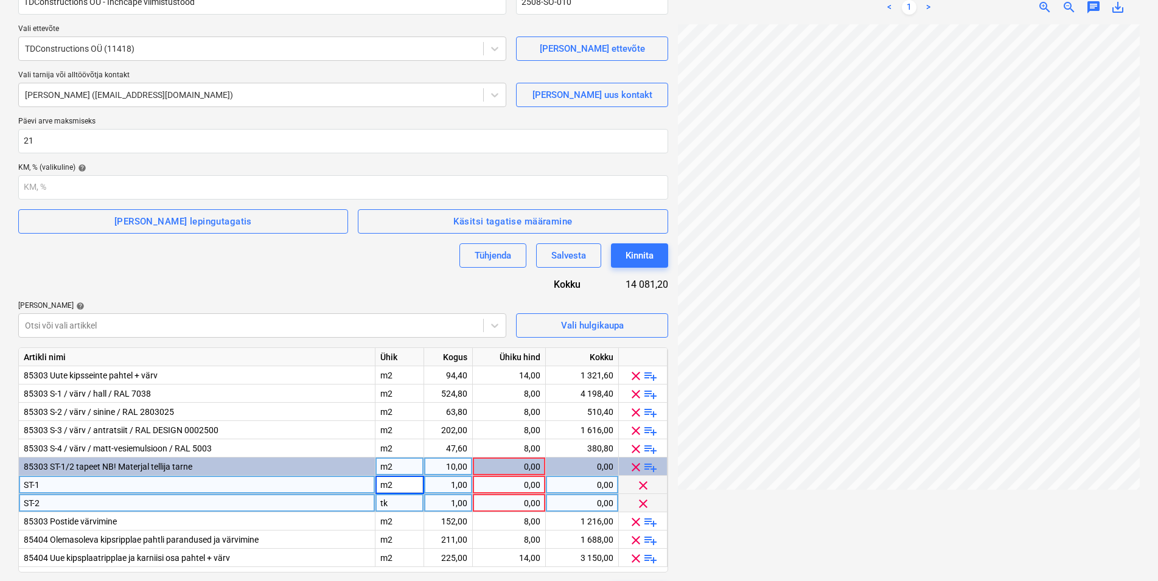
click at [395, 505] on div "tk" at bounding box center [399, 503] width 49 height 18
type input "m2"
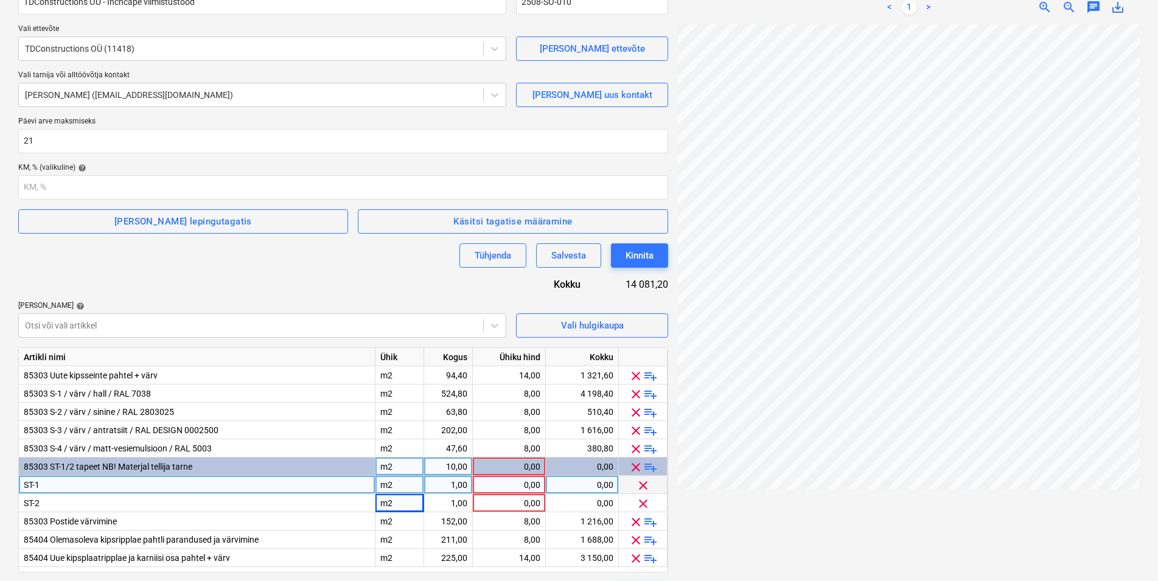
click at [450, 484] on div "1,00" at bounding box center [448, 485] width 38 height 18
type input "22,6"
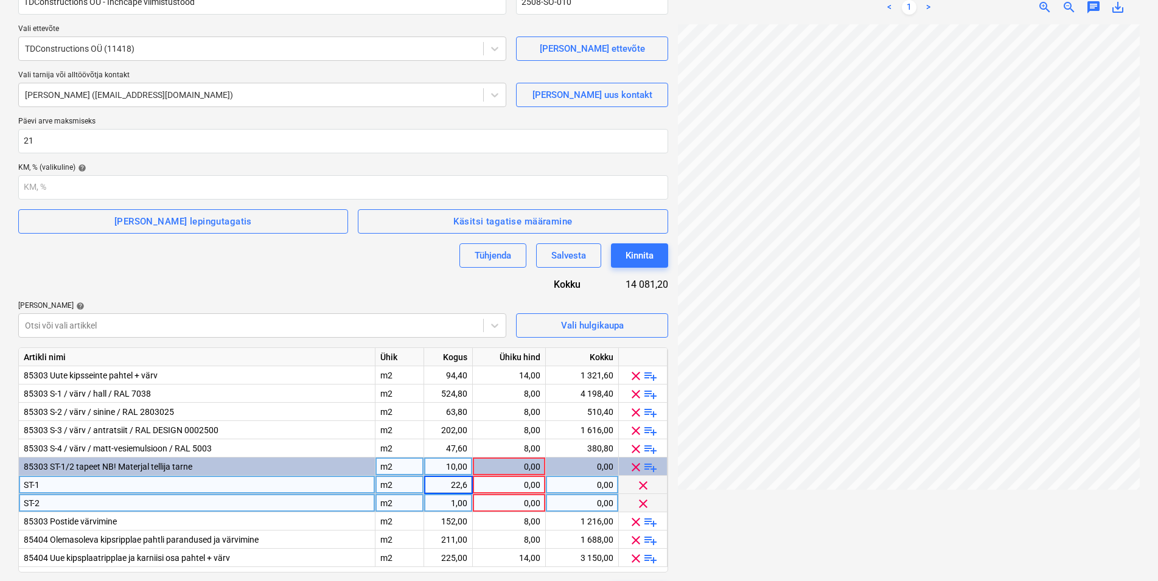
click at [447, 503] on div "1,00" at bounding box center [448, 503] width 38 height 18
type input "58,8"
click at [508, 485] on div "0,00" at bounding box center [509, 485] width 63 height 18
type input "12"
click at [514, 506] on div "0,00" at bounding box center [509, 503] width 63 height 18
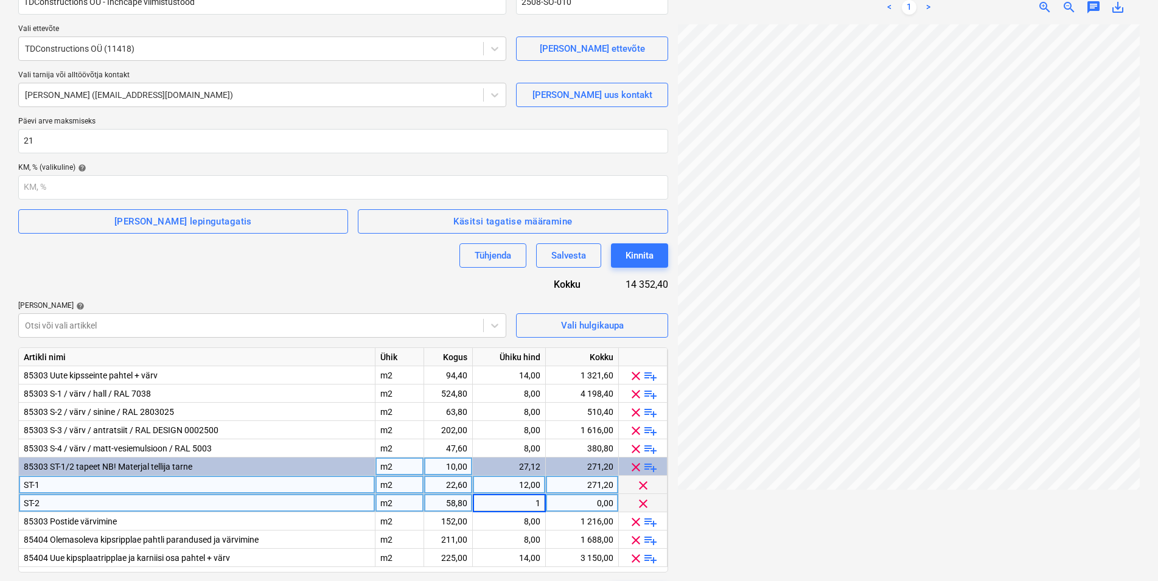
type input "12"
click at [393, 274] on div "Lepingu nimi help TDConstructions OÜ - Inchcape viimistustööd Lepingu viitenu…" at bounding box center [343, 292] width 650 height 629
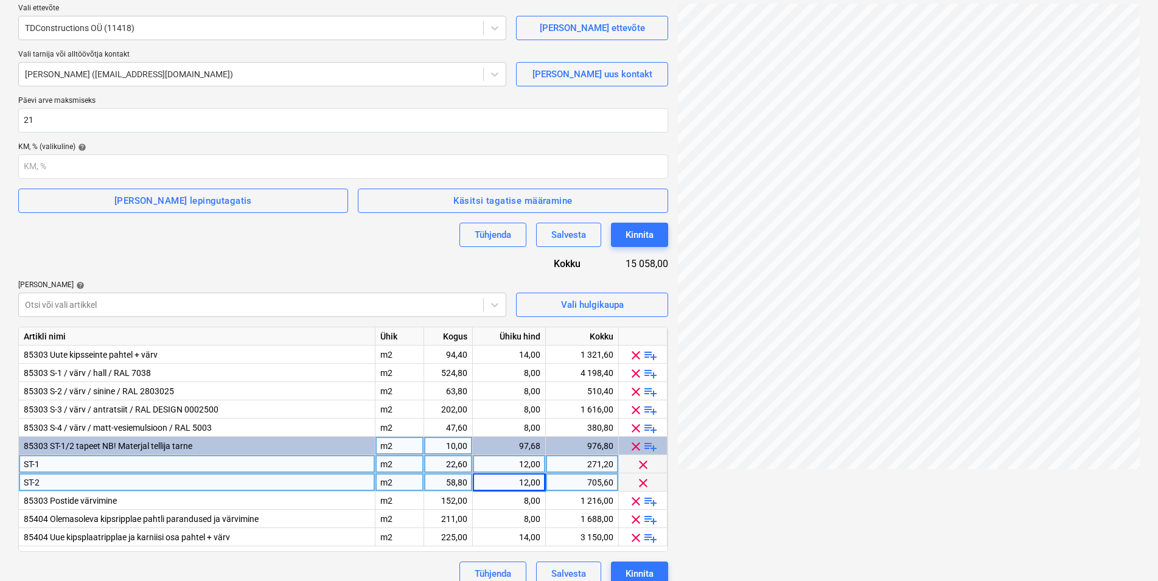
scroll to position [157, 0]
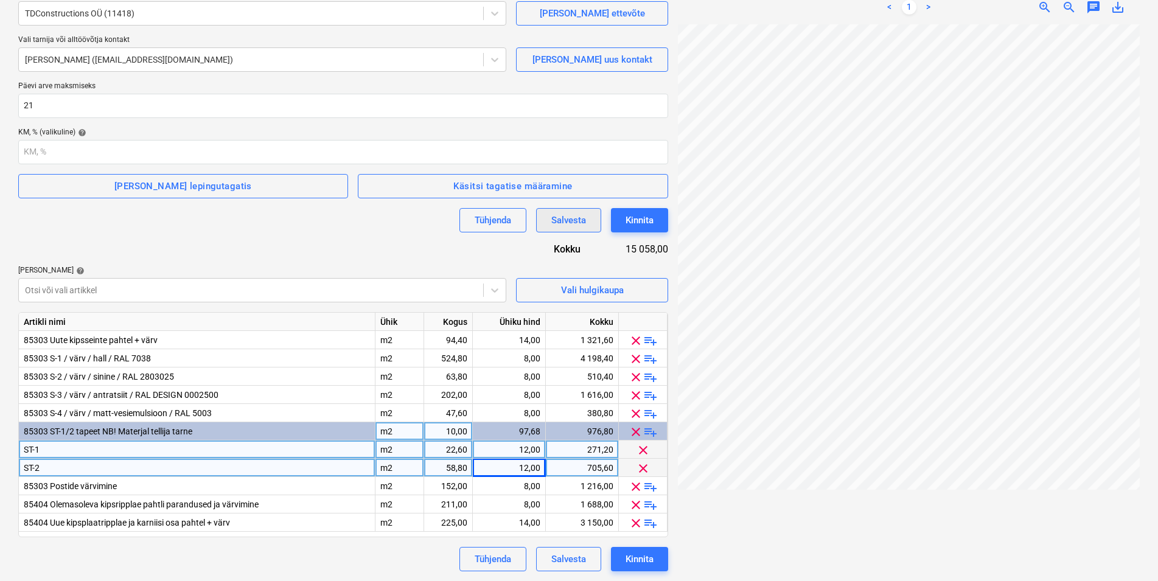
click at [565, 217] on div "Salvesta" at bounding box center [568, 220] width 35 height 16
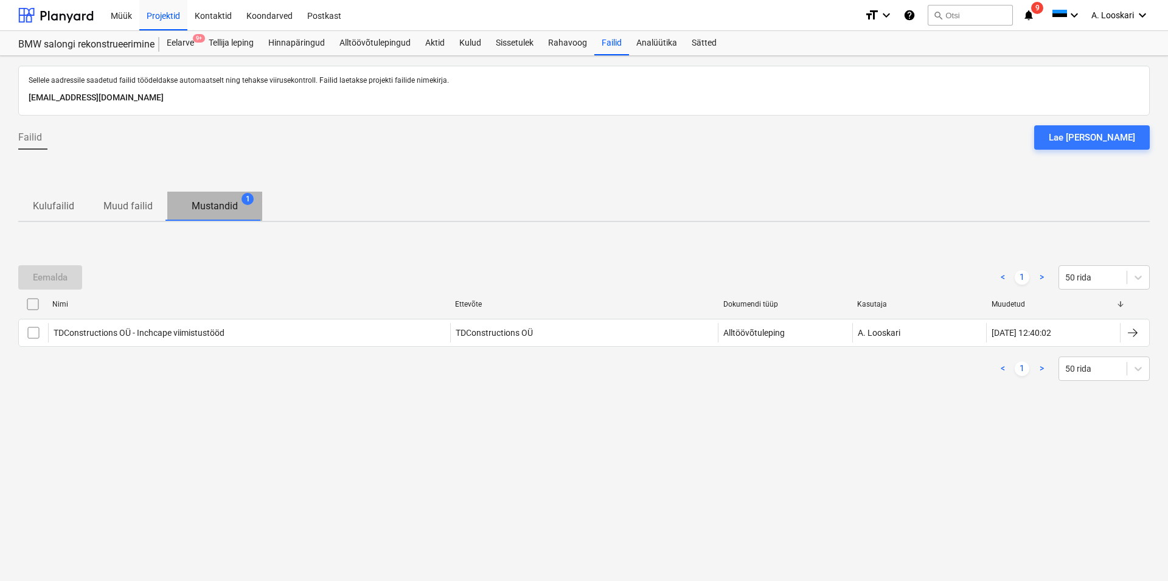
click at [216, 200] on p "Mustandid" at bounding box center [215, 206] width 46 height 15
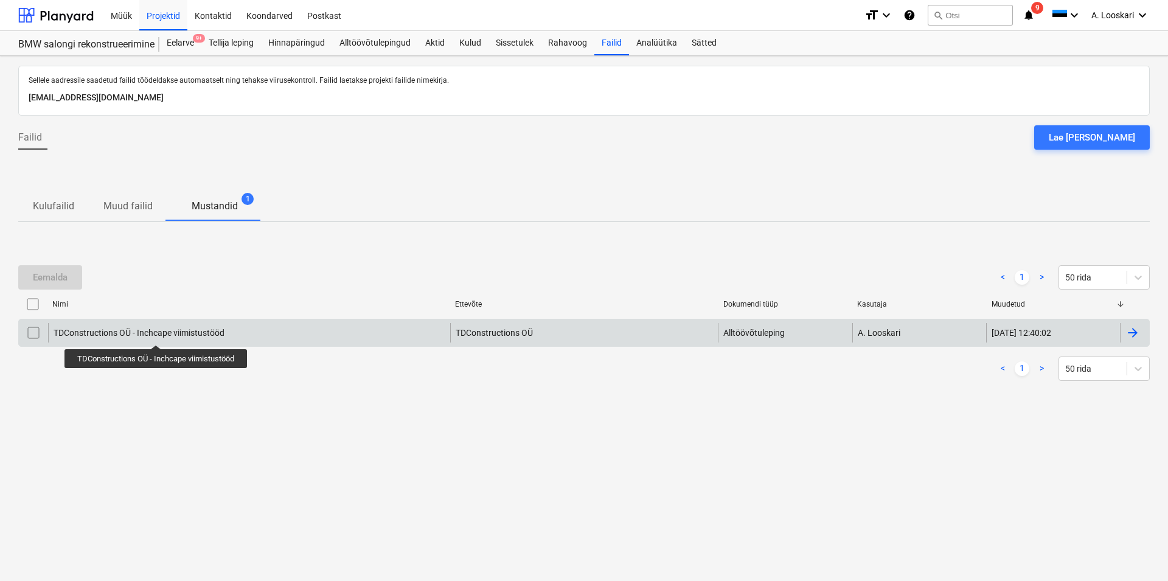
click at [157, 334] on div "TDConstructions OÜ - Inchcape viimistustööd" at bounding box center [139, 333] width 171 height 10
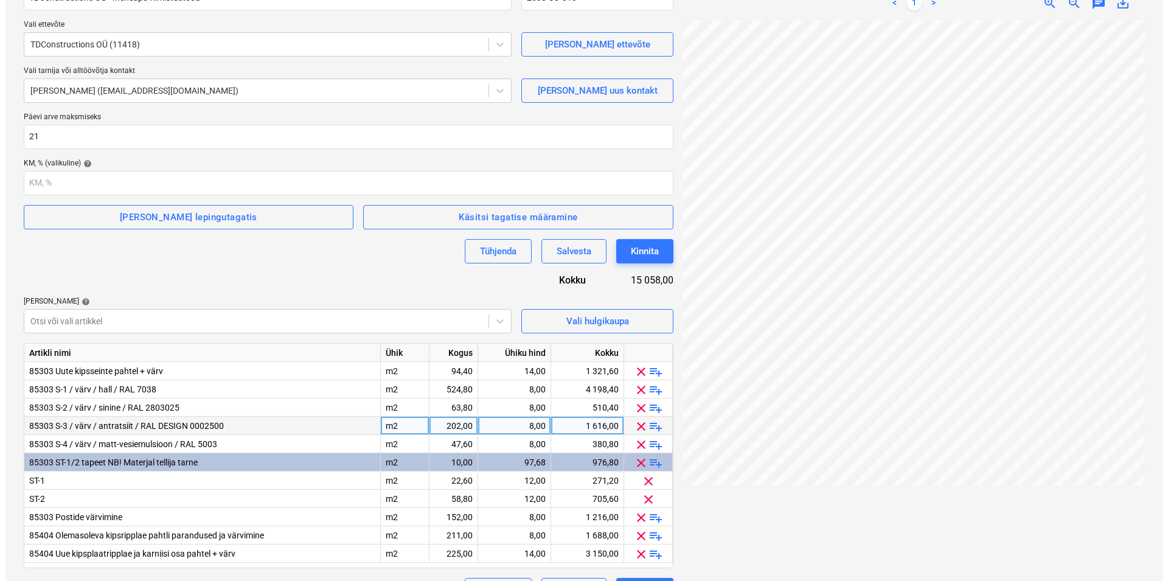
scroll to position [157, 0]
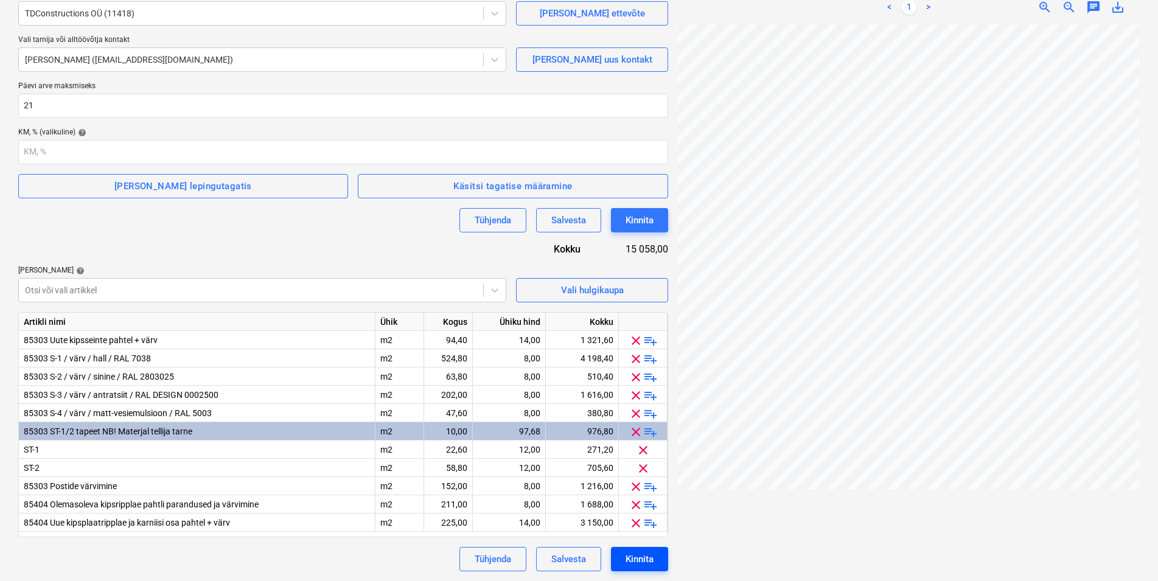
click at [644, 562] on div "Kinnita" at bounding box center [640, 559] width 28 height 16
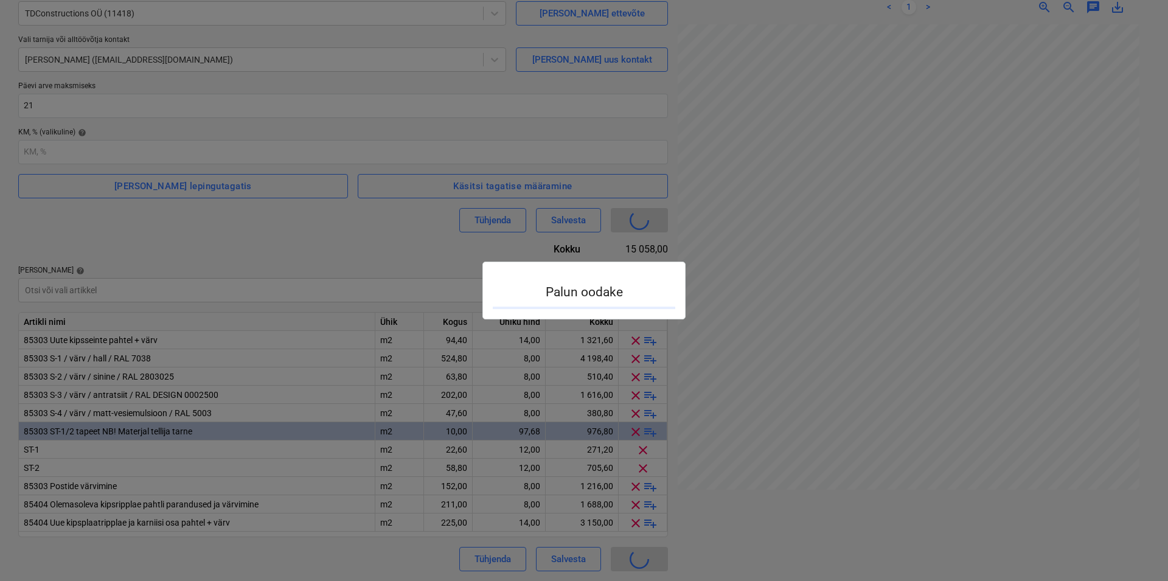
type input "2508-SO-010"
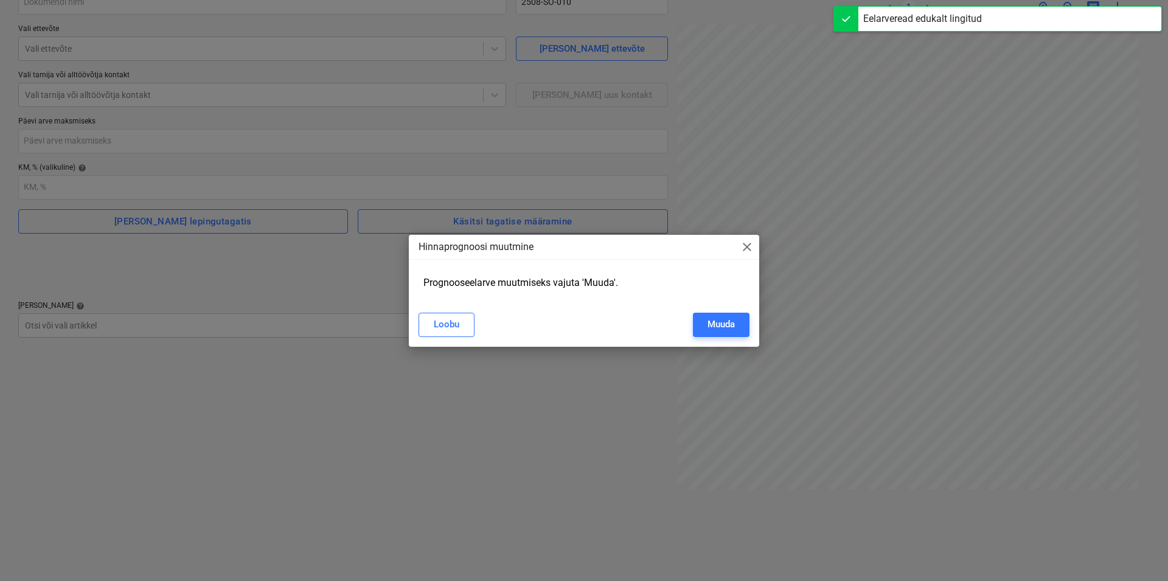
scroll to position [122, 0]
click at [452, 326] on div "Loobu" at bounding box center [447, 324] width 26 height 16
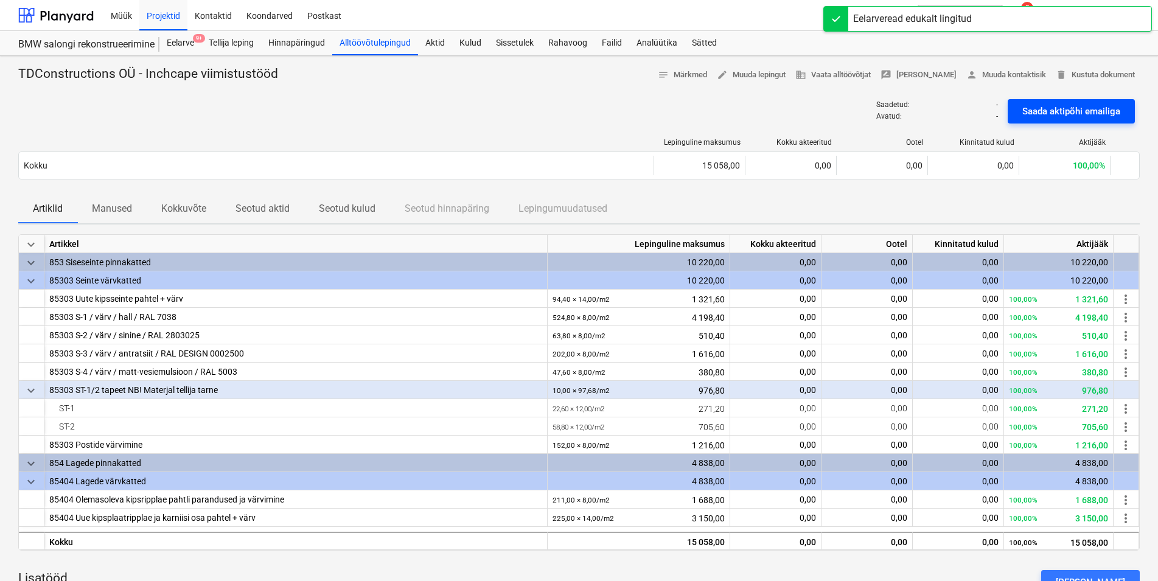
click at [1048, 111] on div "Saada aktipõhi emailiga" at bounding box center [1071, 111] width 98 height 16
